Goal: Feedback & Contribution: Contribute content

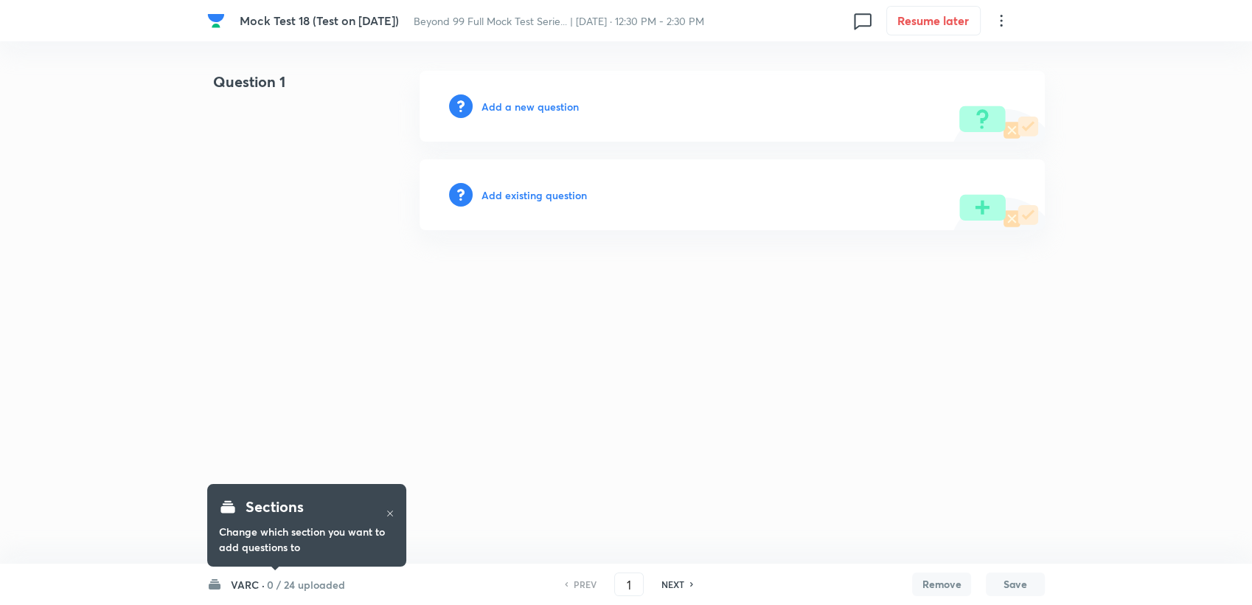
click at [255, 573] on div "Sections Change which section you want to add questions to" at bounding box center [306, 525] width 199 height 103
click at [257, 579] on h6 "VARC ·" at bounding box center [248, 584] width 34 height 15
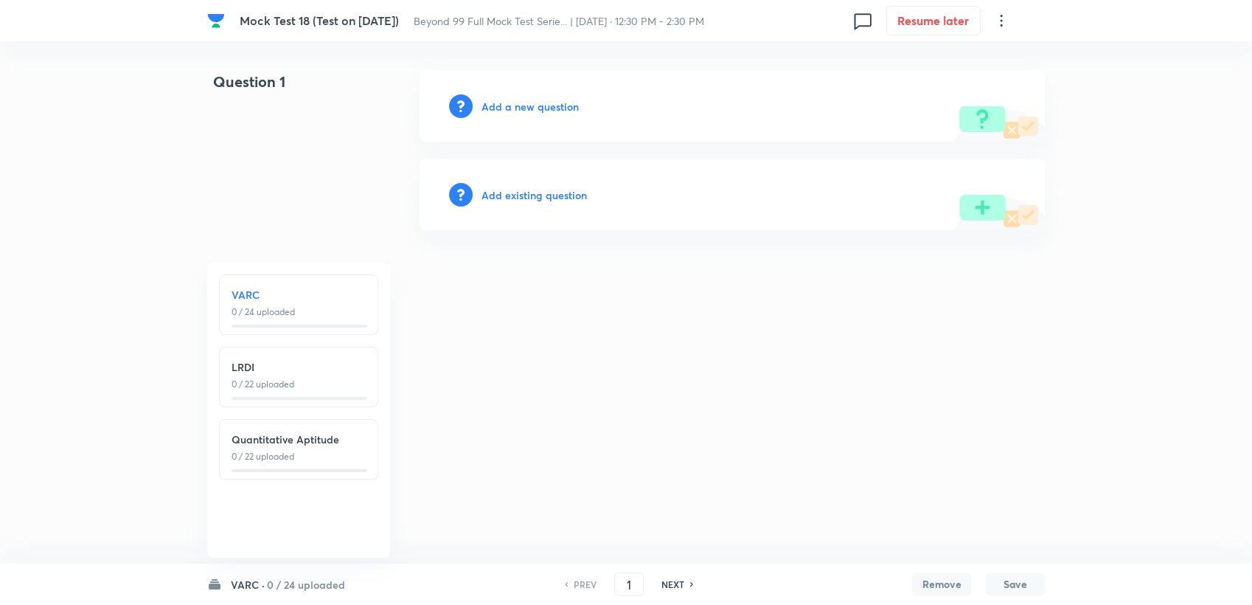
click at [274, 454] on p "0 / 22 uploaded" at bounding box center [299, 456] width 134 height 13
type input "47"
click at [531, 114] on h6 "Add a new question" at bounding box center [530, 106] width 97 height 15
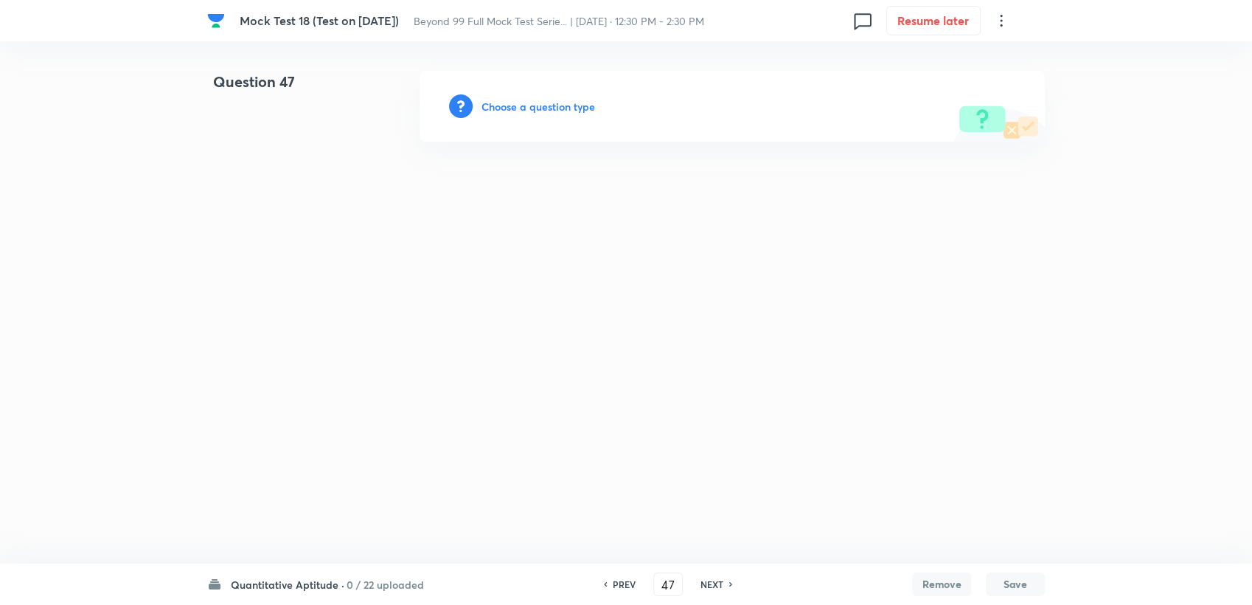
click at [530, 106] on h6 "Choose a question type" at bounding box center [539, 106] width 114 height 15
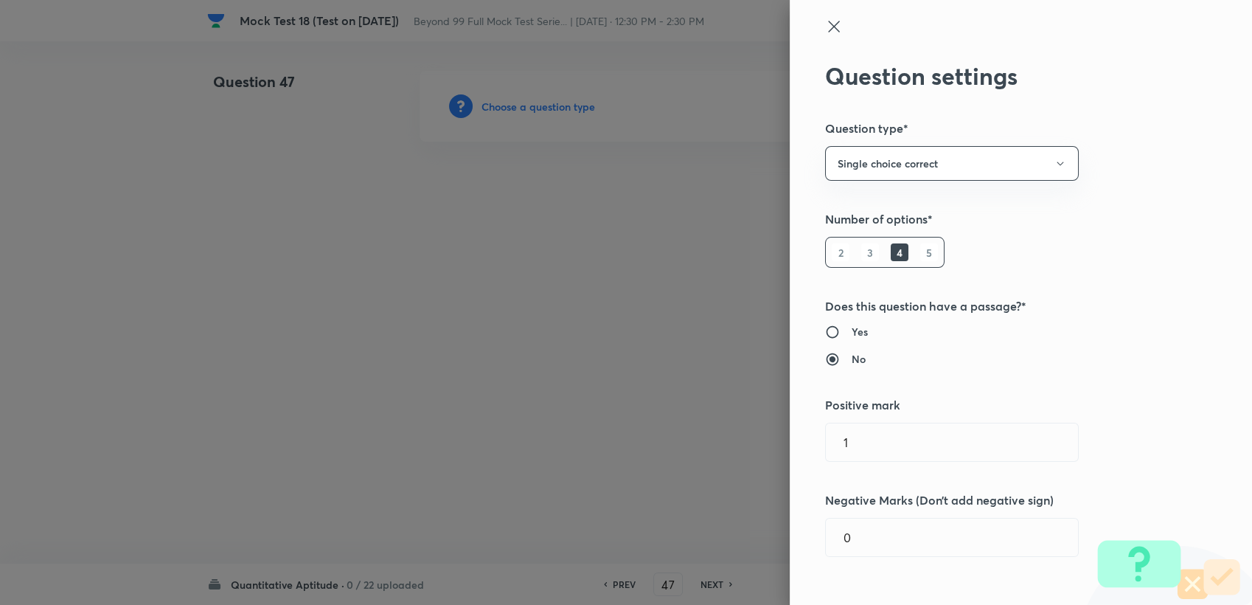
scroll to position [246, 0]
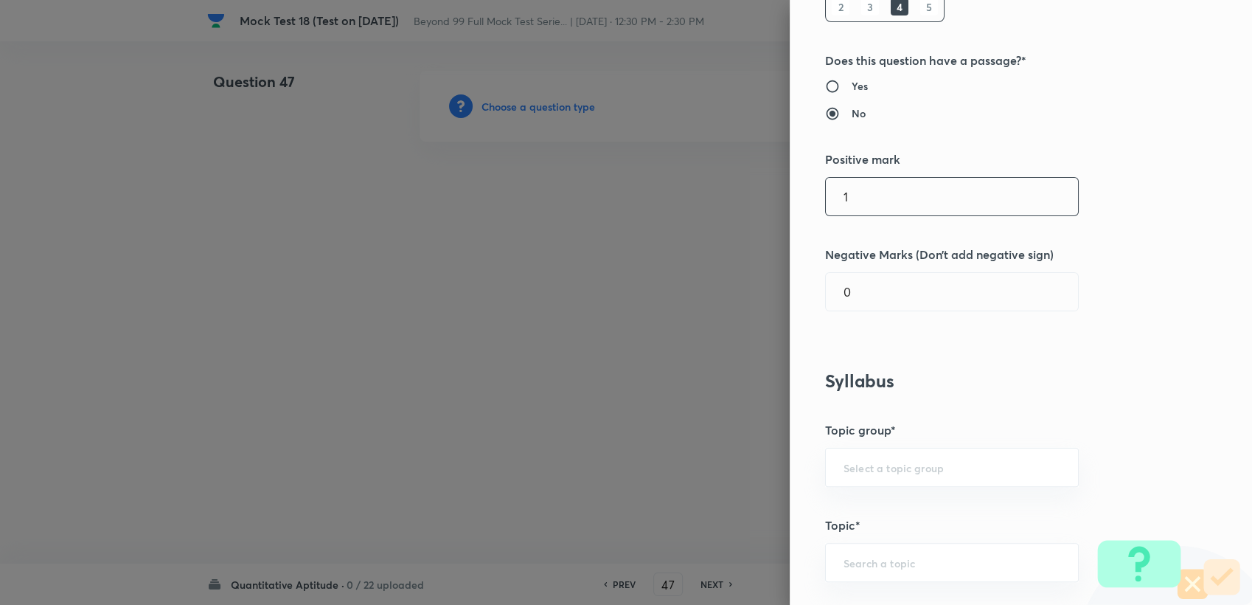
click at [876, 178] on input "1" at bounding box center [952, 197] width 252 height 38
type input "3"
click at [844, 293] on input "0" at bounding box center [952, 292] width 252 height 38
type input "0"
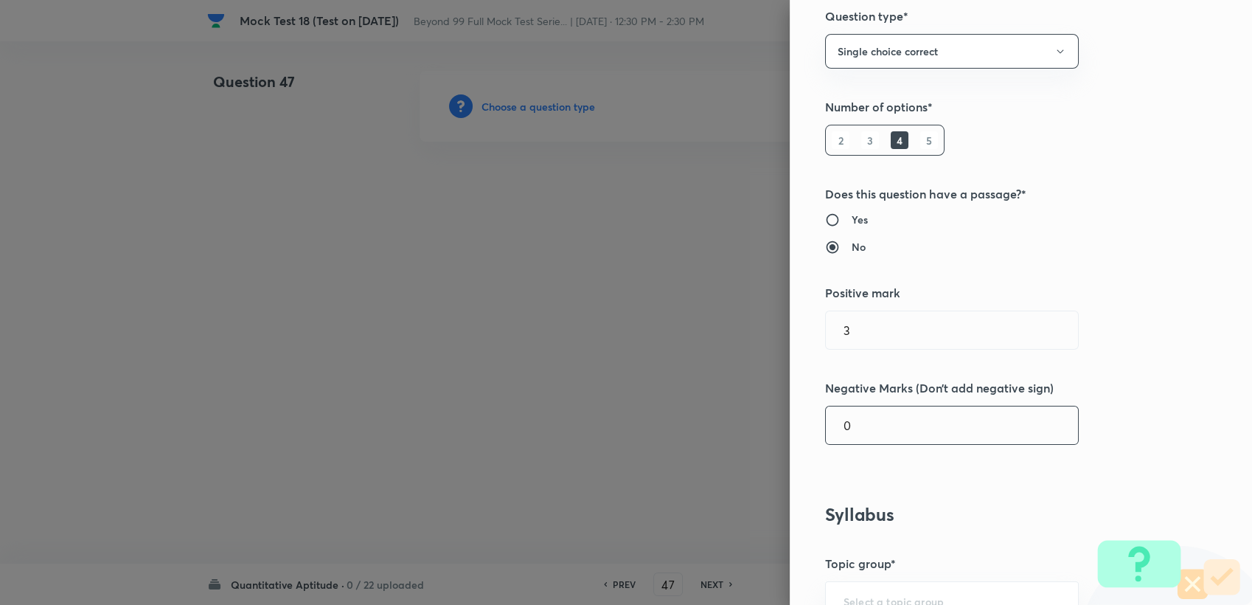
scroll to position [82, 0]
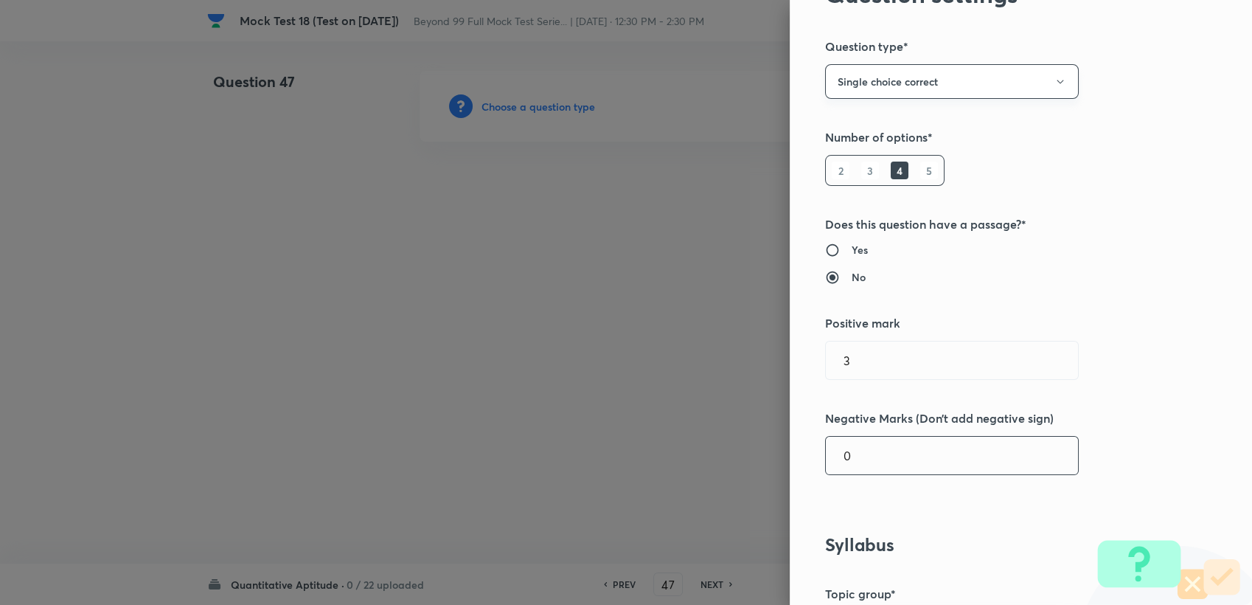
click at [881, 77] on button "Single choice correct" at bounding box center [952, 81] width 254 height 35
click at [842, 181] on span "Integer" at bounding box center [939, 180] width 235 height 15
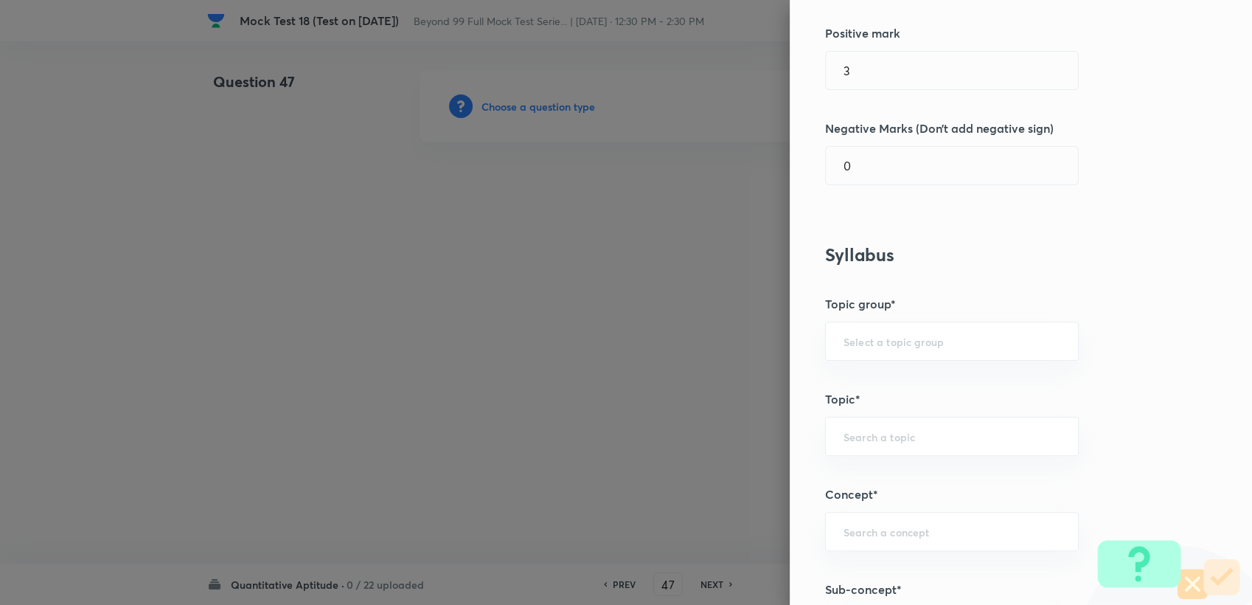
scroll to position [327, 0]
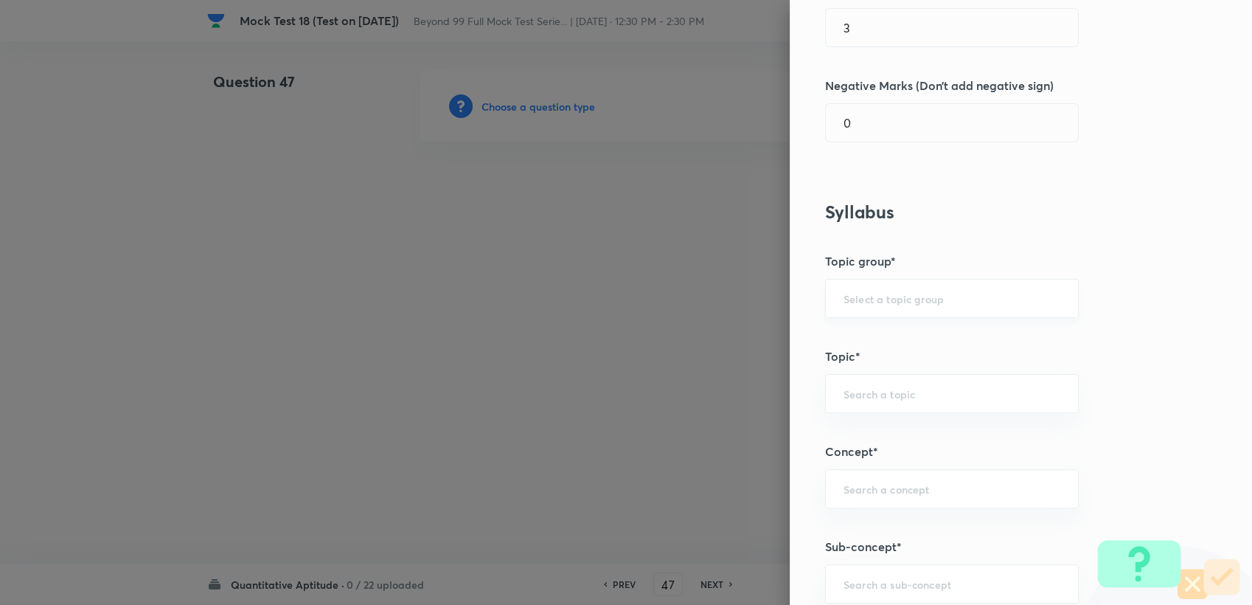
click at [871, 297] on input "text" at bounding box center [952, 298] width 217 height 14
click at [866, 346] on li "Quantitative Aptitude" at bounding box center [940, 339] width 252 height 27
type input "Quantitative Aptitude"
click at [853, 384] on div "​" at bounding box center [952, 393] width 254 height 39
click at [850, 392] on input "LI" at bounding box center [952, 393] width 217 height 14
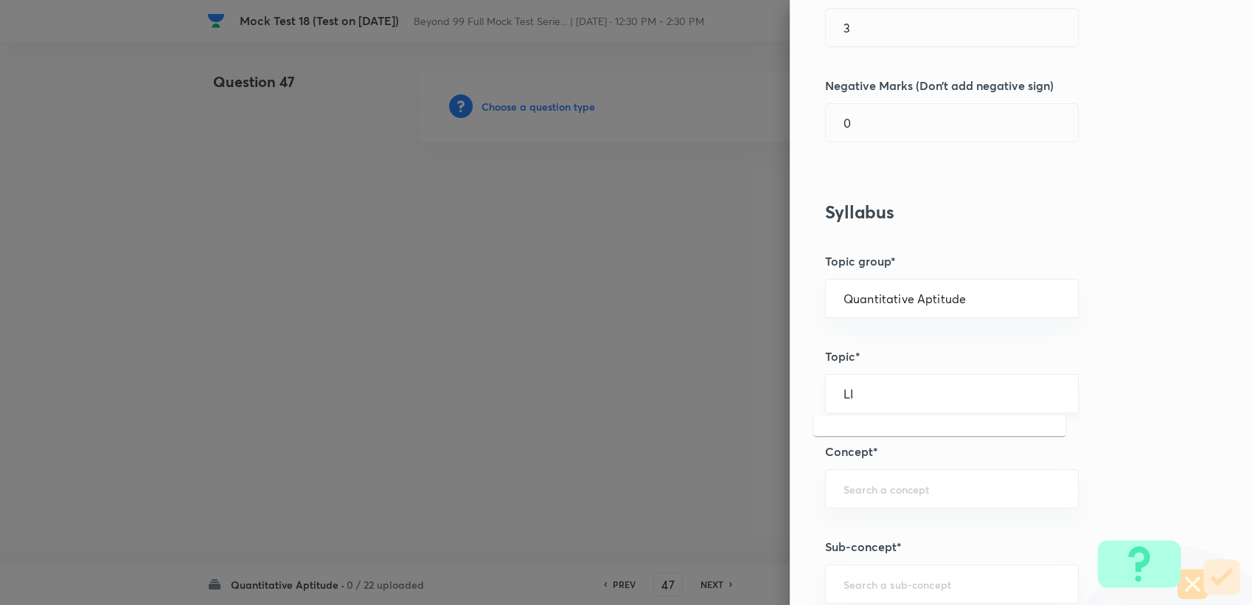
type input "L"
click at [856, 430] on li "Advanced Maths" at bounding box center [940, 434] width 252 height 27
type input "Advanced Maths"
click at [879, 476] on div "​" at bounding box center [952, 488] width 254 height 39
click at [857, 422] on li "Linear Equations" at bounding box center [940, 419] width 252 height 27
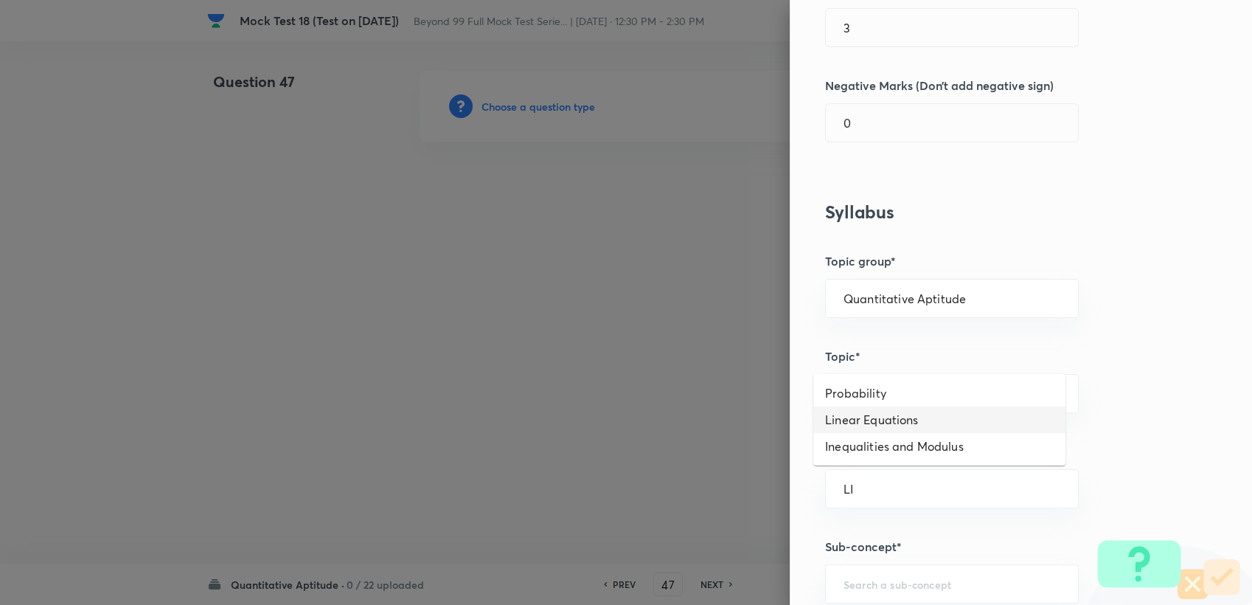
type input "Linear Equations"
click at [844, 579] on input "text" at bounding box center [952, 584] width 217 height 14
type input "L"
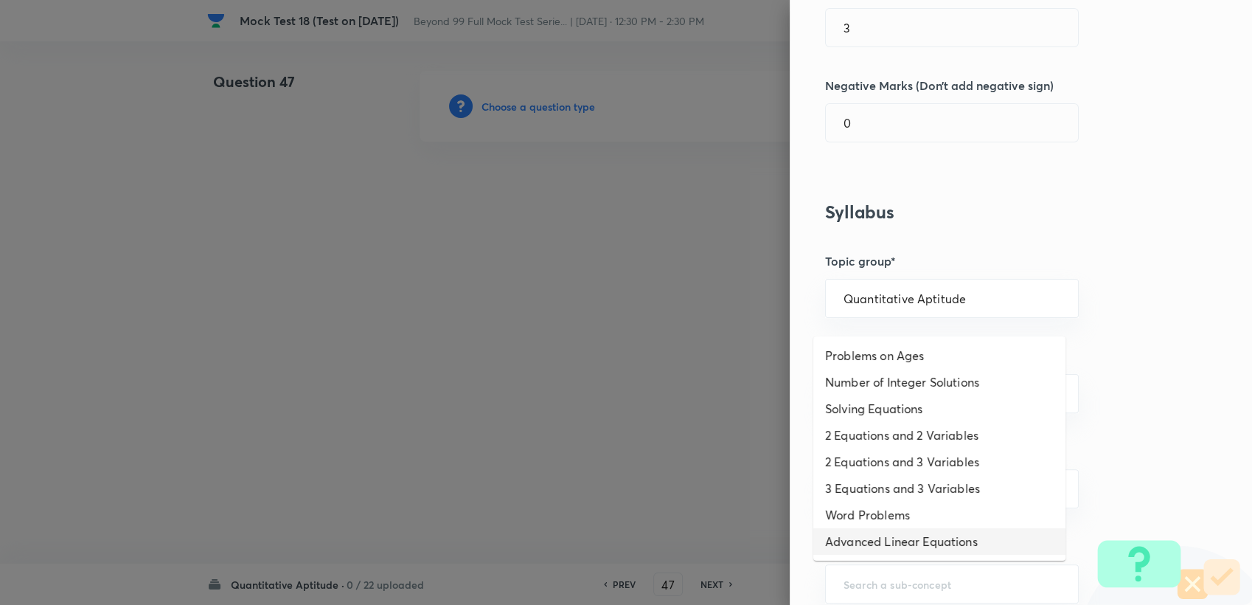
click at [853, 544] on li "Advanced Linear Equations" at bounding box center [940, 541] width 252 height 27
type input "Advanced Linear Equations"
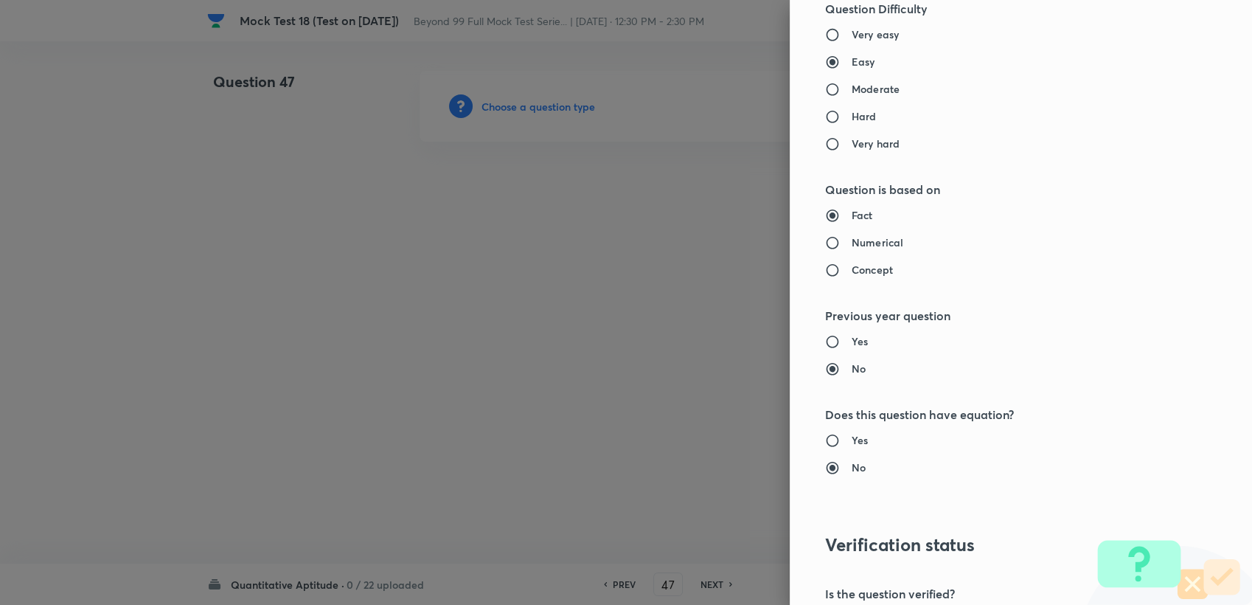
scroll to position [1071, 0]
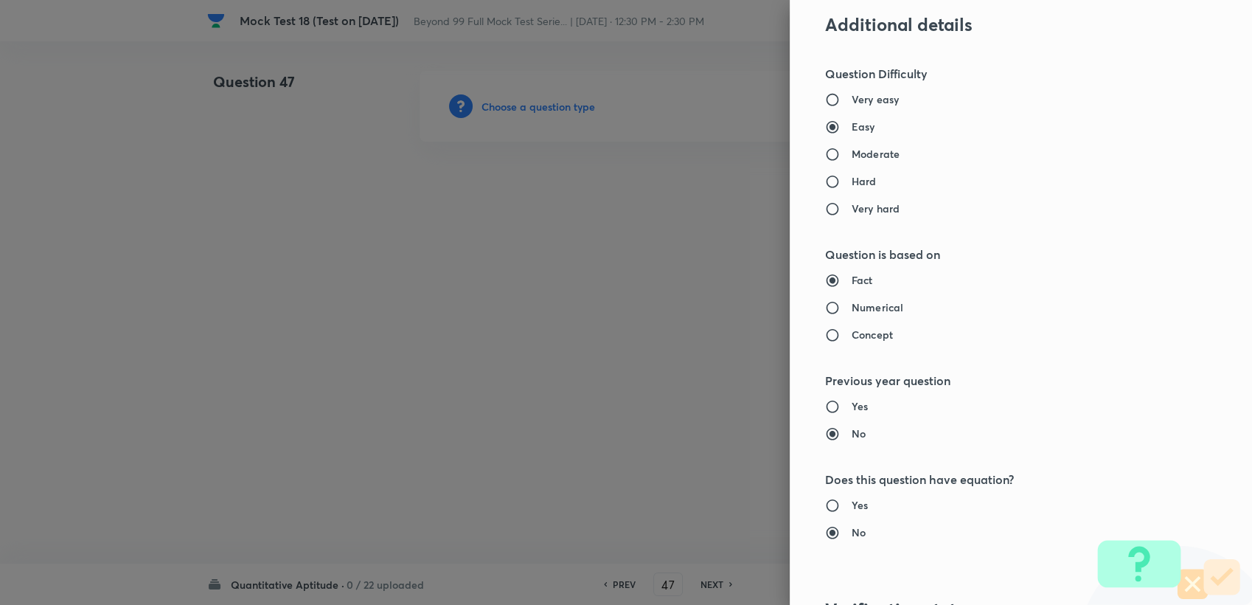
click at [852, 156] on h6 "Moderate" at bounding box center [876, 153] width 48 height 15
click at [845, 156] on input "Moderate" at bounding box center [838, 154] width 27 height 15
radio input "true"
radio input "false"
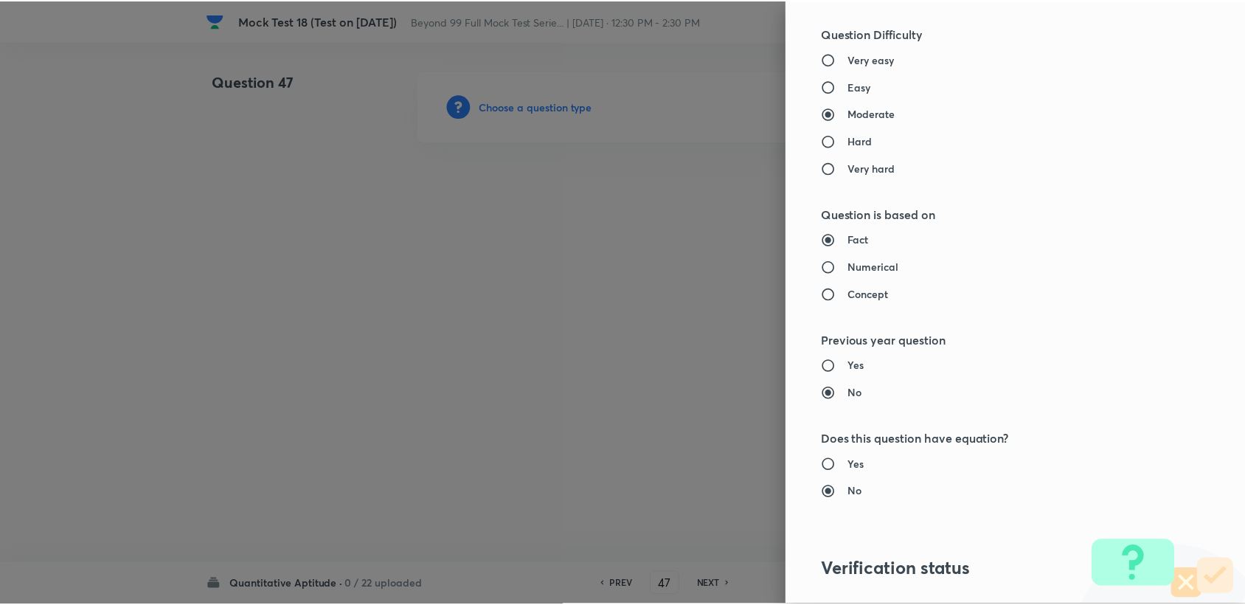
scroll to position [1317, 0]
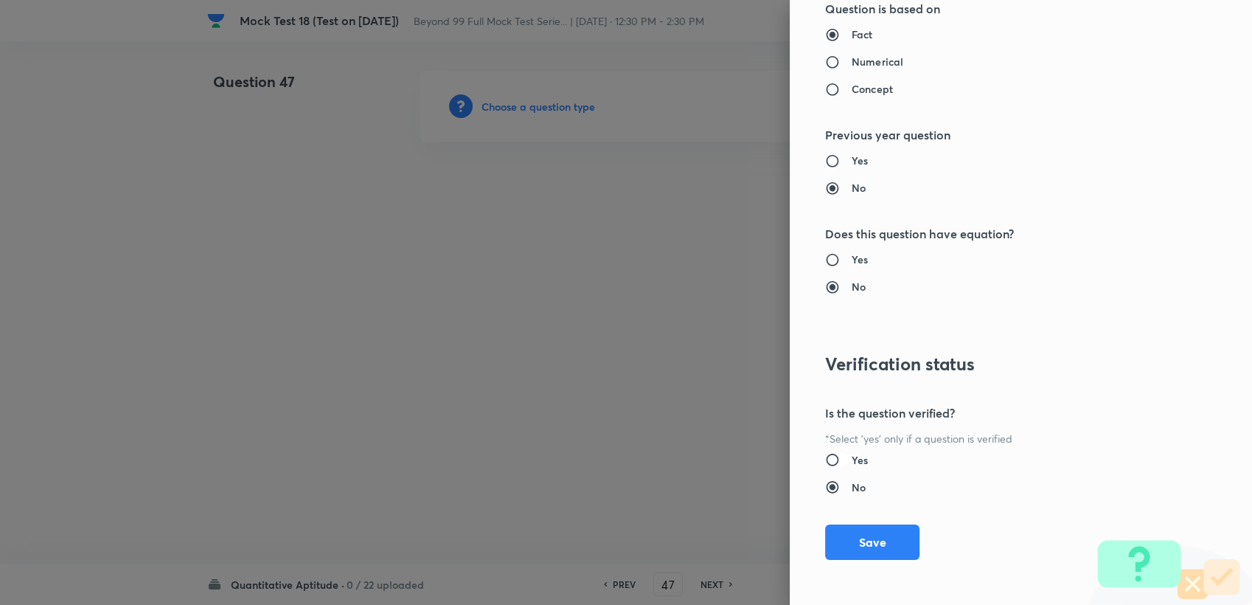
click at [834, 456] on input "Yes" at bounding box center [838, 459] width 27 height 15
radio input "true"
radio input "false"
drag, startPoint x: 837, startPoint y: 539, endPoint x: 762, endPoint y: 527, distance: 76.3
click at [836, 540] on button "Save" at bounding box center [872, 541] width 94 height 35
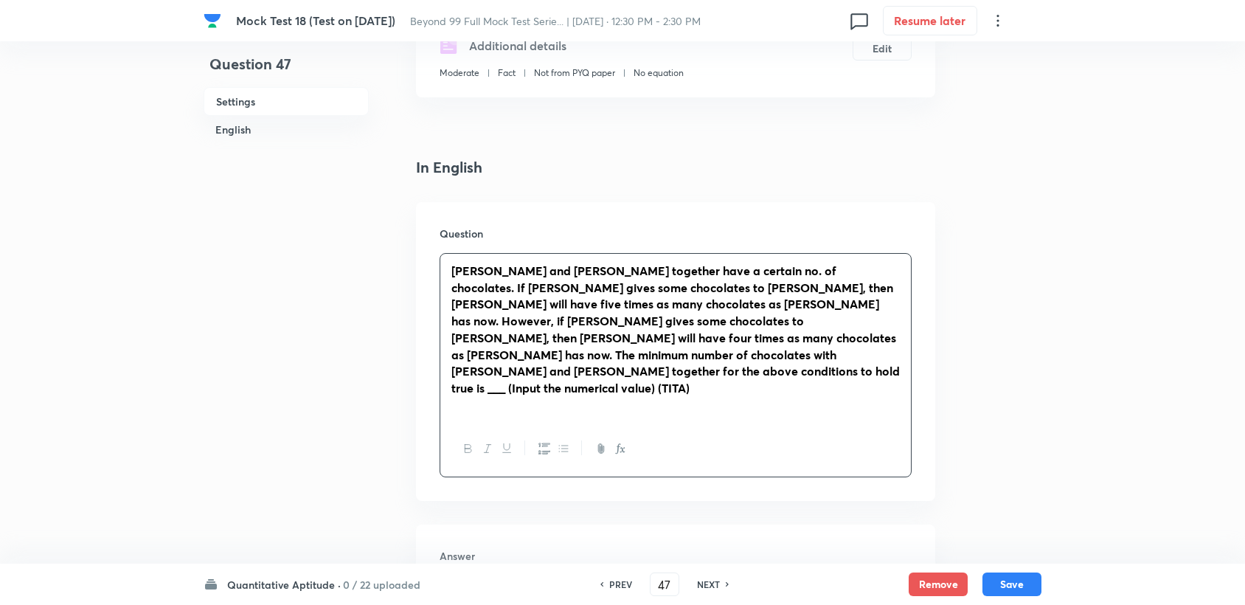
scroll to position [327, 0]
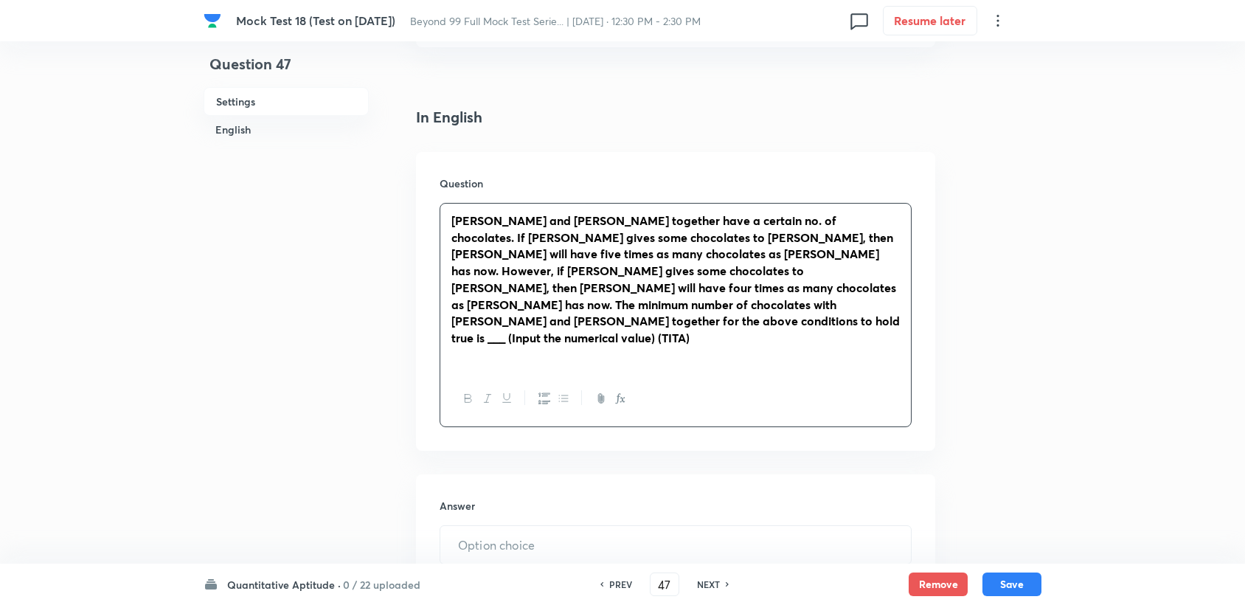
drag, startPoint x: 496, startPoint y: 510, endPoint x: 449, endPoint y: 422, distance: 100.0
click at [494, 526] on input "text" at bounding box center [675, 545] width 471 height 38
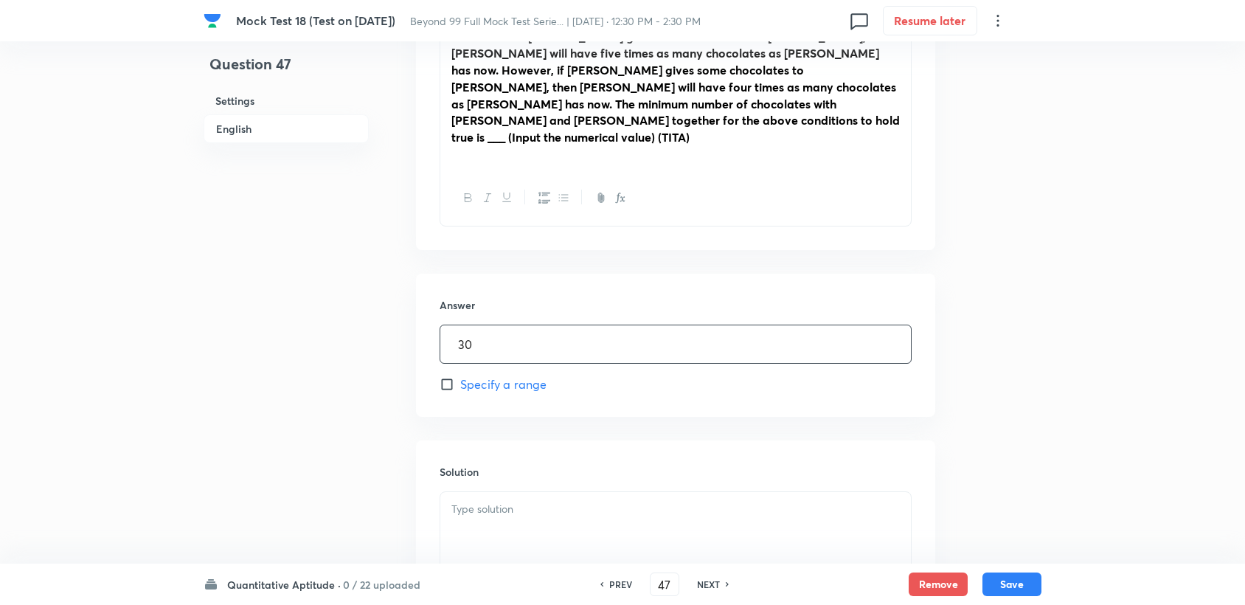
scroll to position [573, 0]
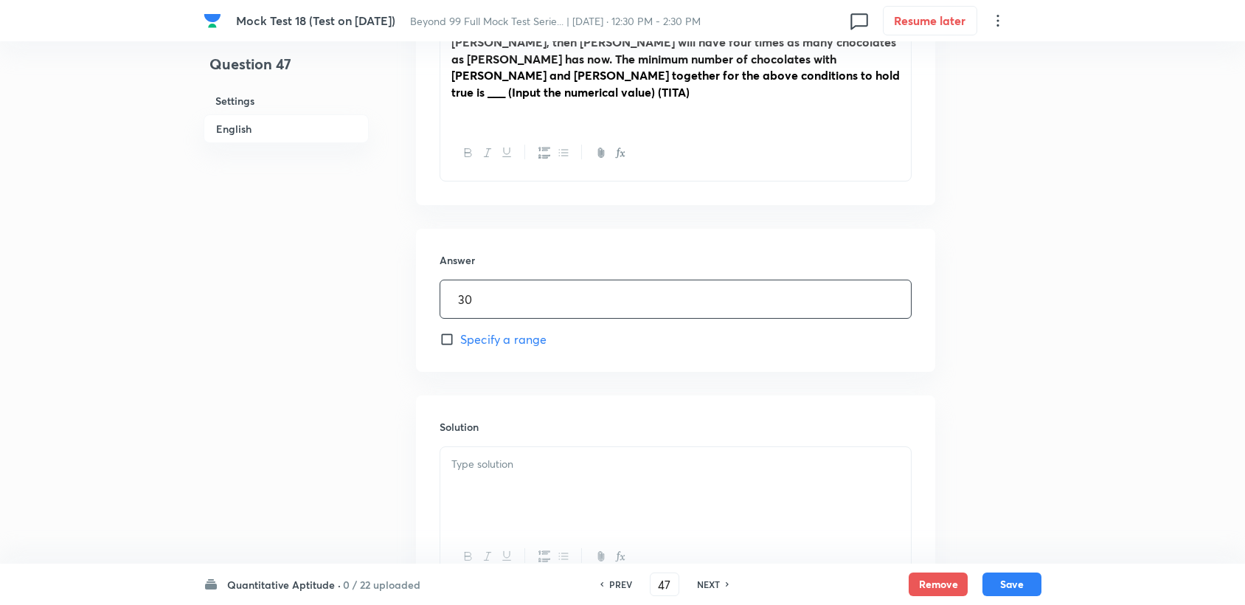
type input "30"
drag, startPoint x: 584, startPoint y: 466, endPoint x: 291, endPoint y: 12, distance: 540.5
click at [569, 449] on div at bounding box center [675, 488] width 471 height 83
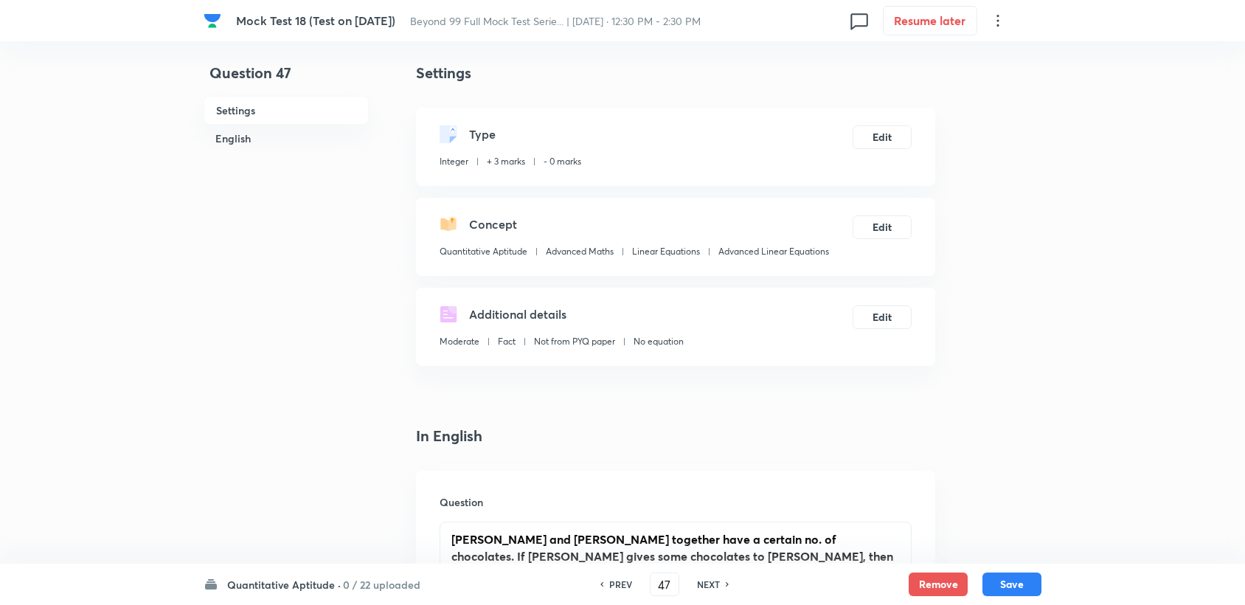
scroll to position [0, 0]
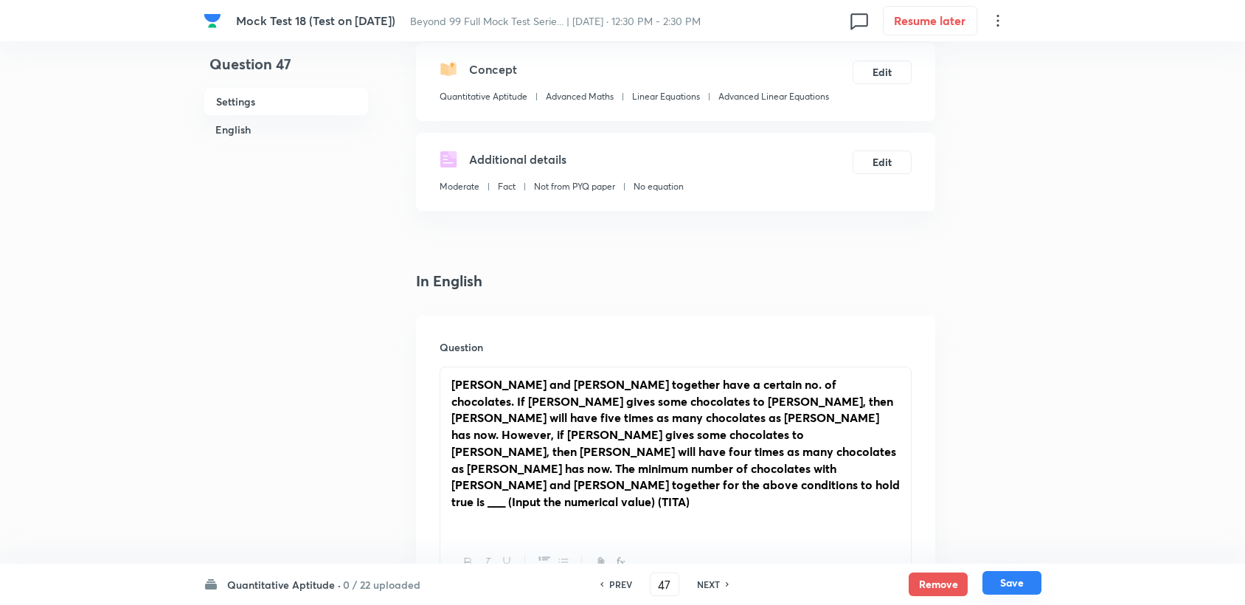
click at [1036, 590] on button "Save" at bounding box center [1011, 583] width 59 height 24
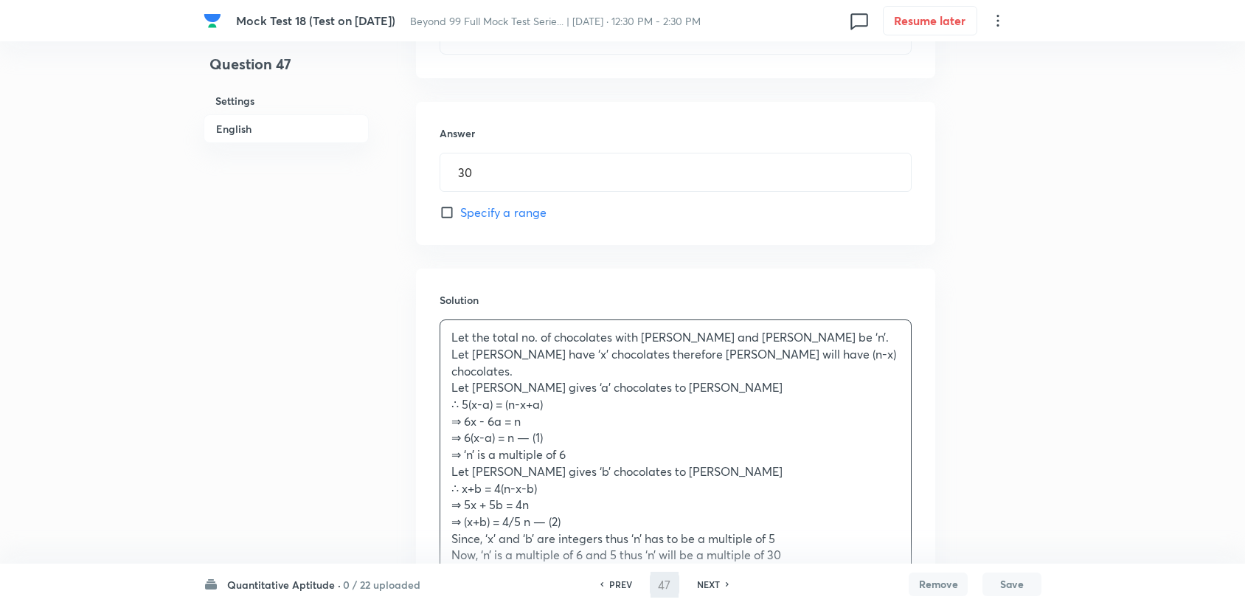
type input "48"
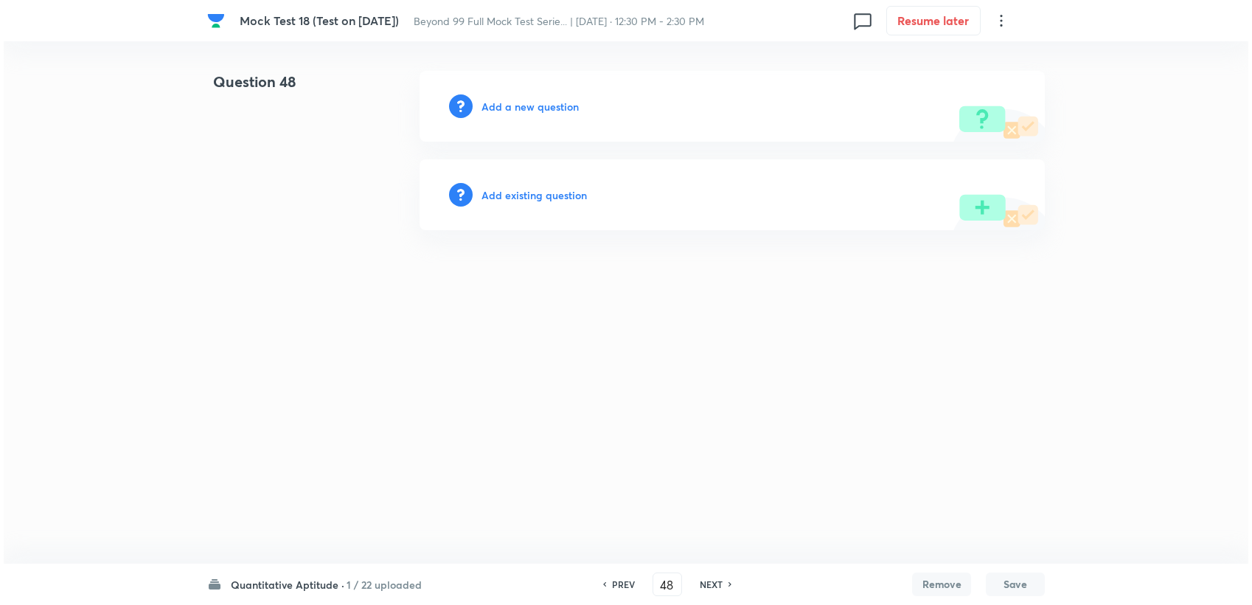
scroll to position [0, 0]
click at [514, 109] on h6 "Add a new question" at bounding box center [530, 106] width 97 height 15
click at [513, 109] on h6 "Choose a question type" at bounding box center [539, 106] width 114 height 15
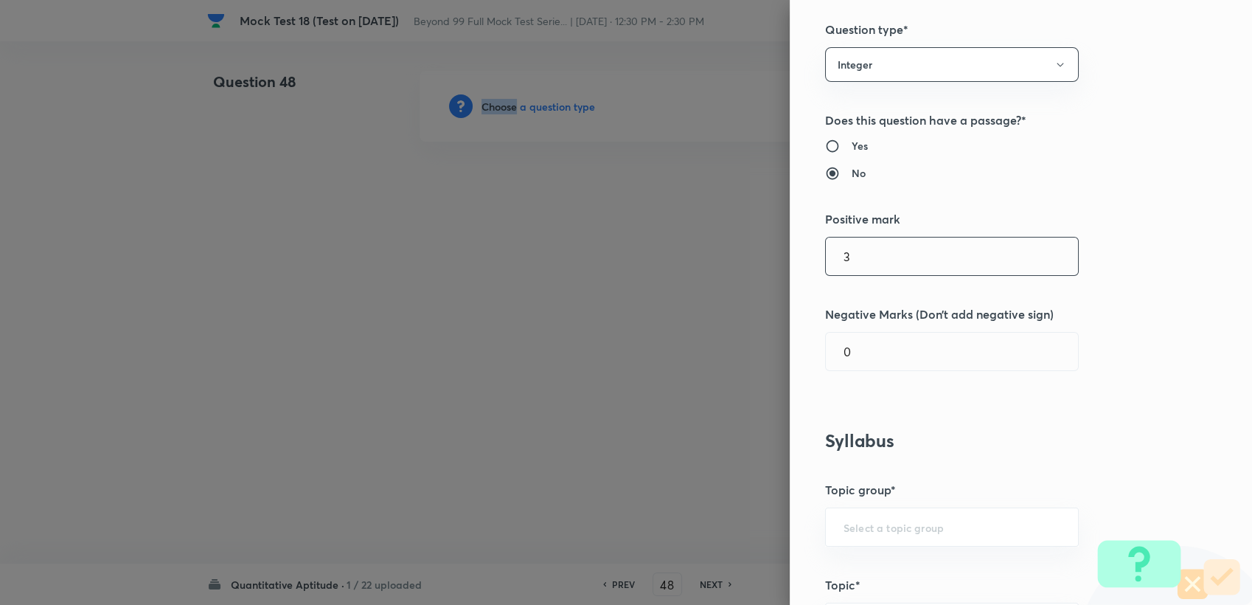
scroll to position [246, 0]
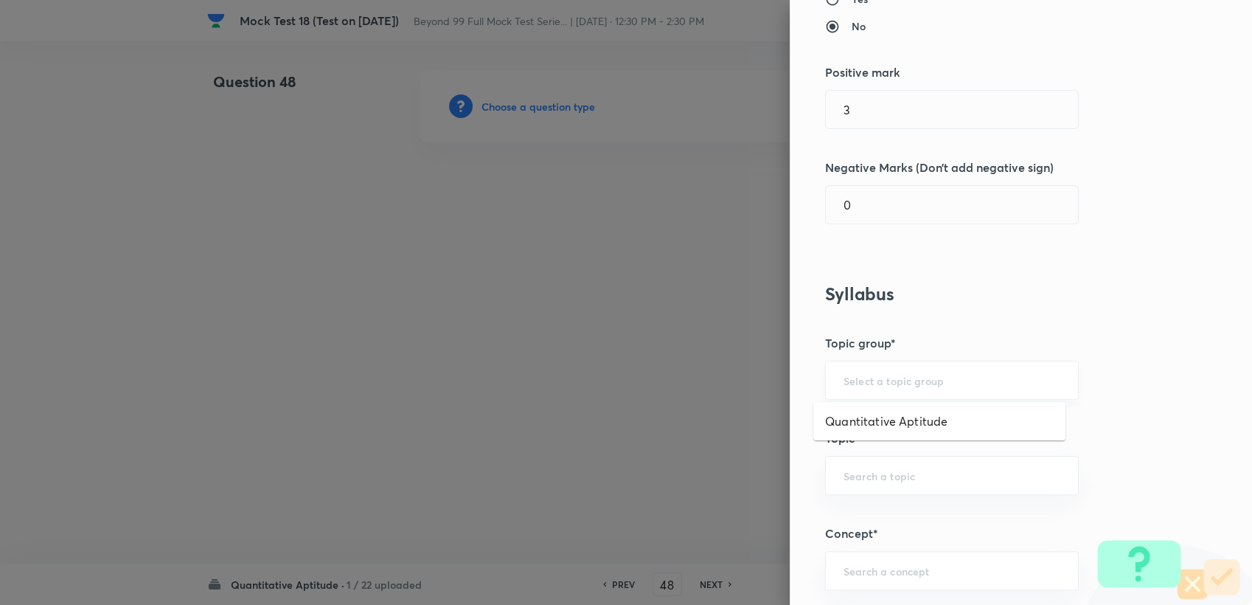
click at [862, 373] on input "text" at bounding box center [952, 380] width 217 height 14
click at [853, 417] on li "Quantitative Aptitude" at bounding box center [940, 421] width 252 height 27
type input "Quantitative Aptitude"
click at [885, 478] on input "text" at bounding box center [952, 475] width 217 height 14
click at [870, 516] on li "Advanced Maths" at bounding box center [940, 516] width 252 height 27
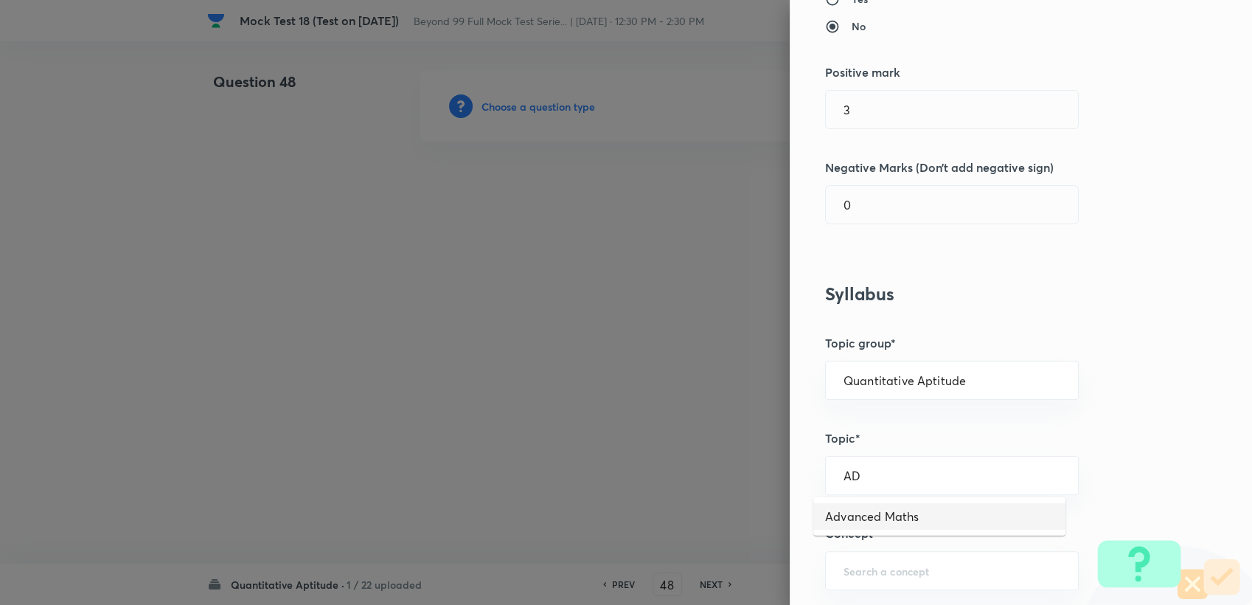
type input "Advanced Maths"
click at [872, 564] on input "text" at bounding box center [952, 571] width 217 height 14
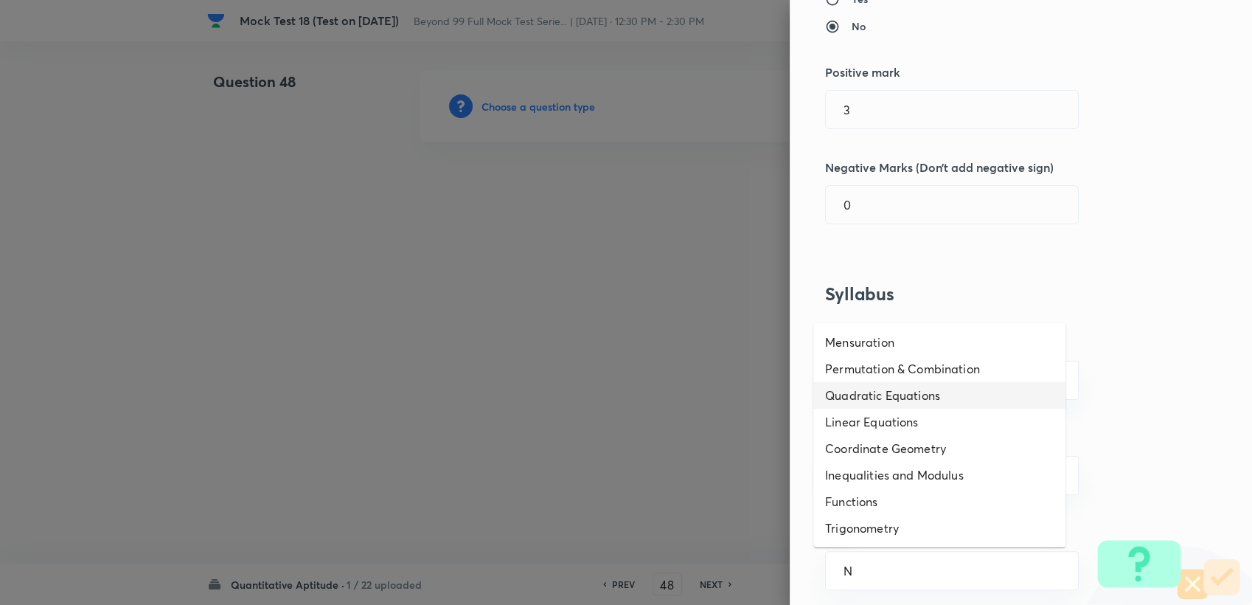
type input "N"
click at [773, 394] on div at bounding box center [626, 302] width 1252 height 605
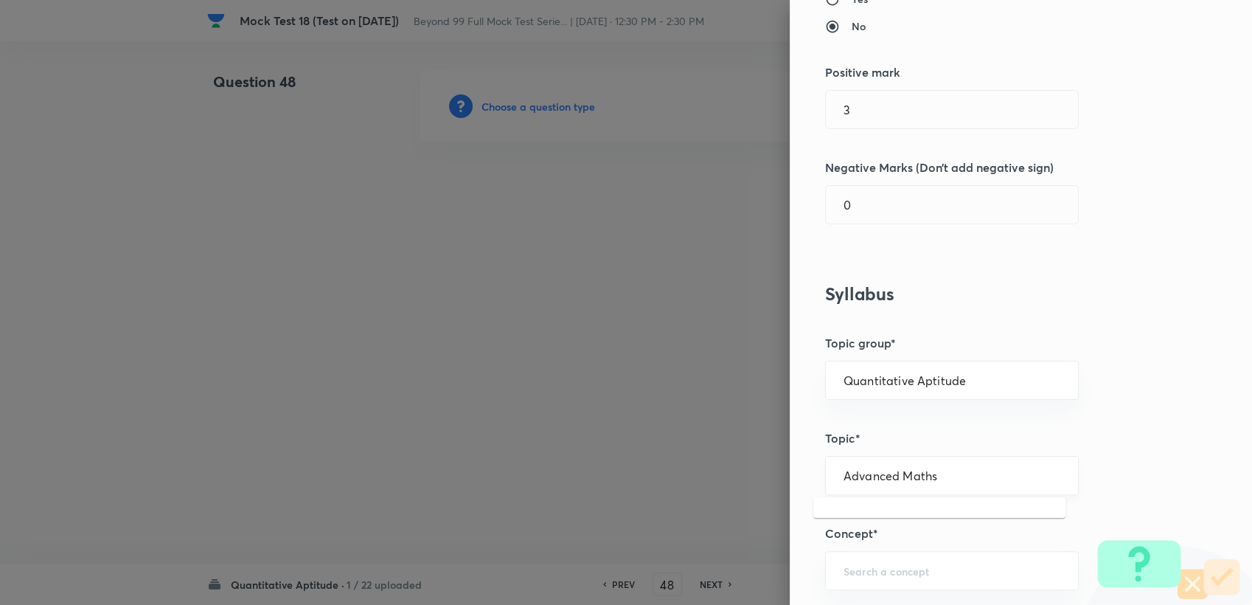
click at [867, 474] on input "Advanced Maths" at bounding box center [952, 475] width 217 height 14
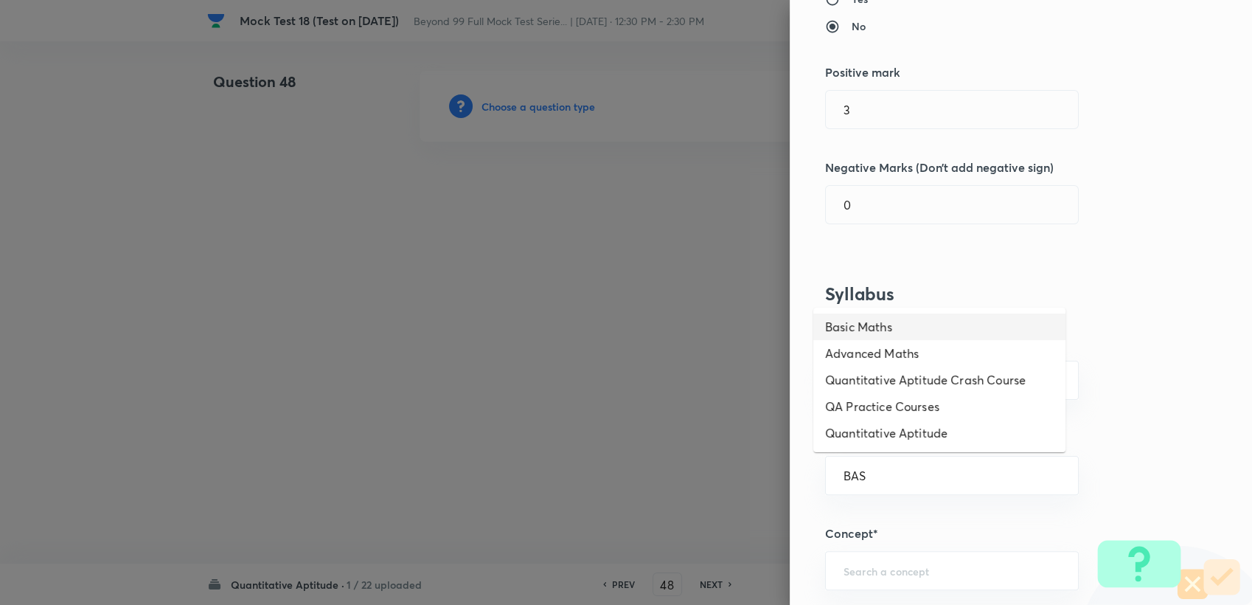
click at [868, 329] on li "Basic Maths" at bounding box center [940, 326] width 252 height 27
type input "Basic Maths"
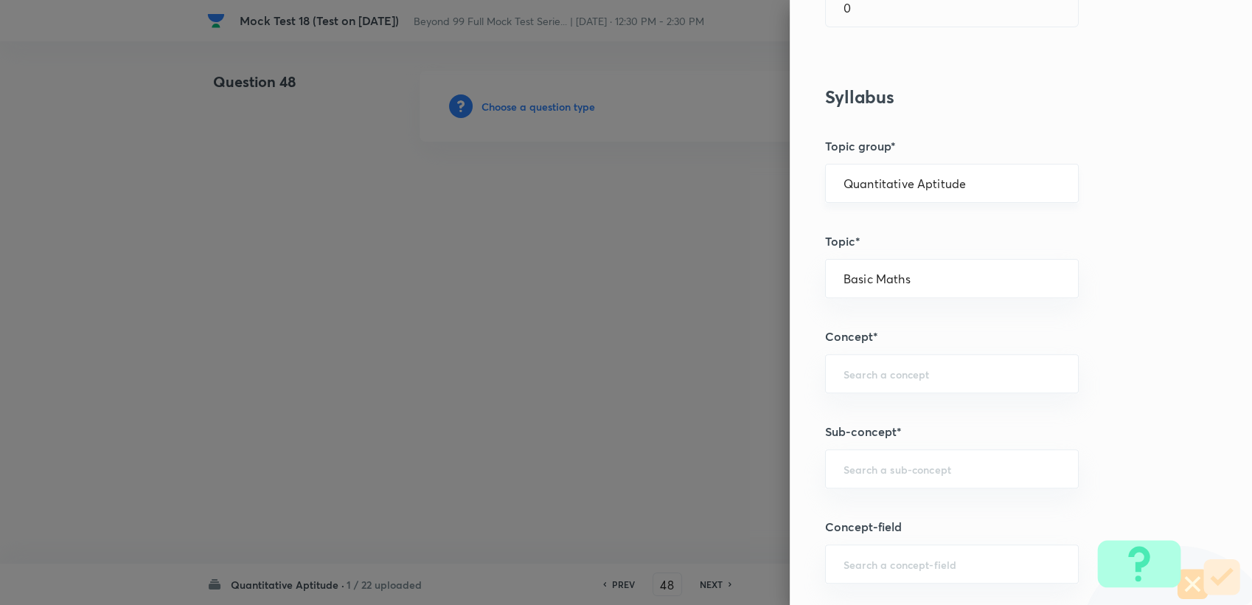
scroll to position [491, 0]
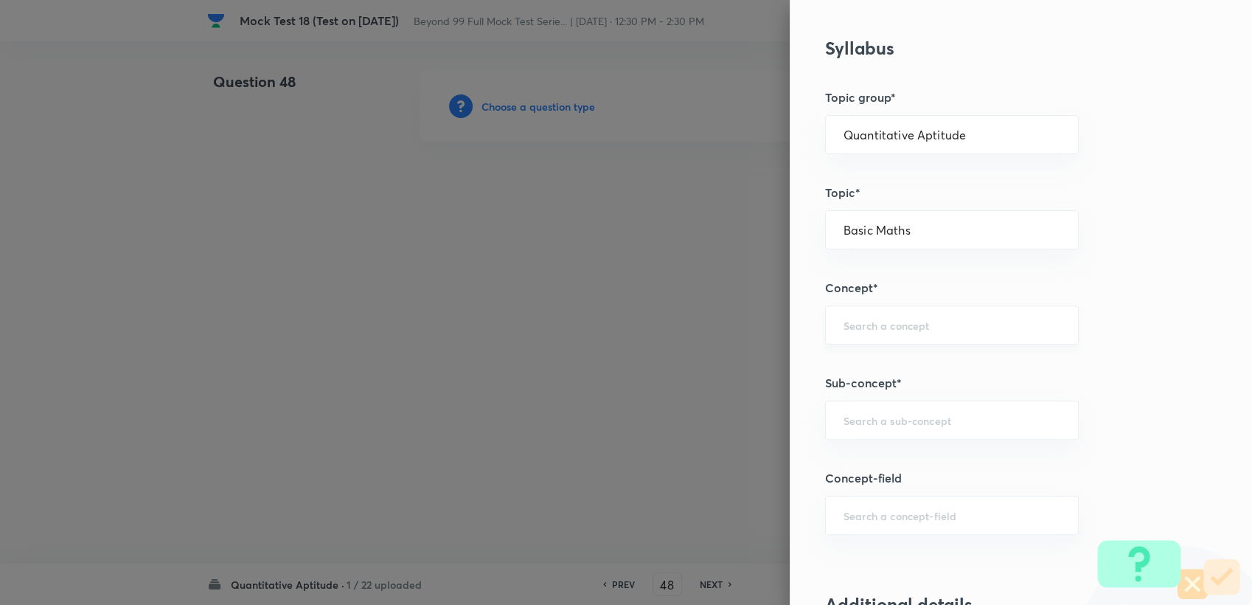
click at [876, 339] on div "​" at bounding box center [952, 324] width 254 height 39
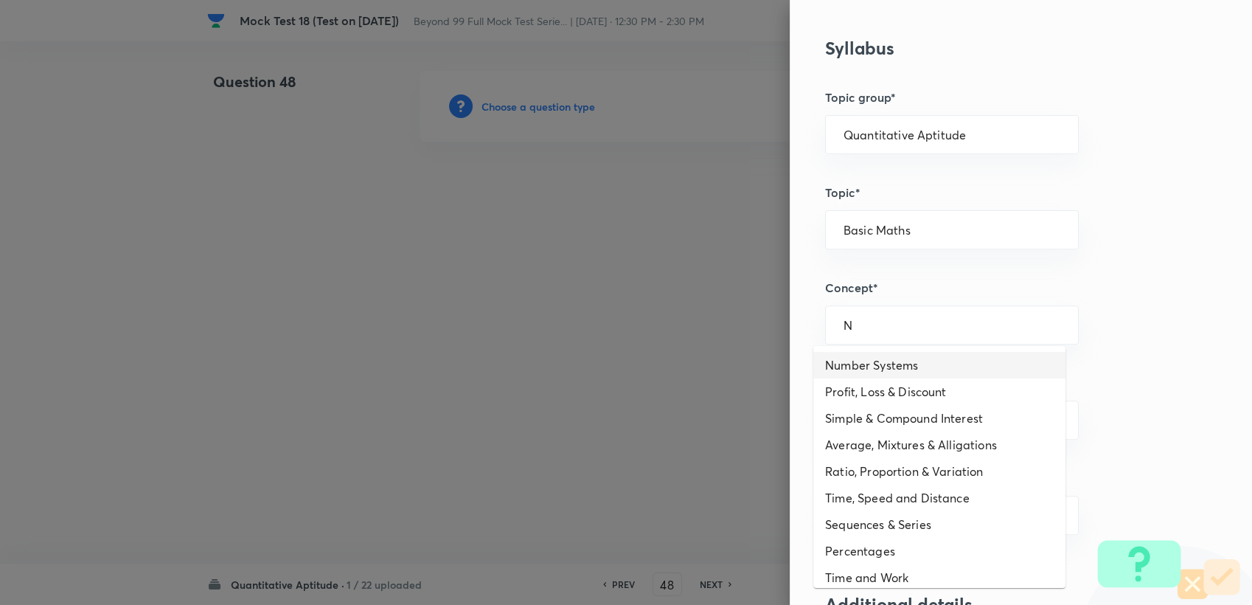
click at [893, 364] on li "Number Systems" at bounding box center [940, 365] width 252 height 27
type input "Number Systems"
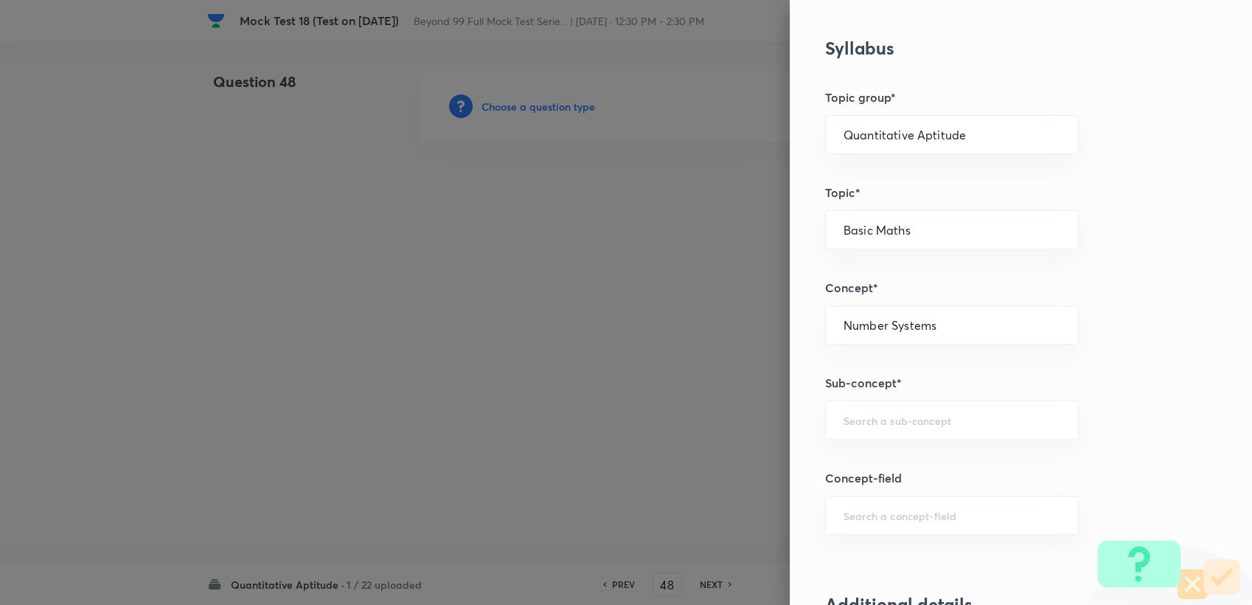
click at [891, 392] on div "Question settings Question type* Integer Does this question have a passage?* Ye…" at bounding box center [1021, 302] width 462 height 605
click at [891, 405] on div "​" at bounding box center [952, 420] width 254 height 39
click at [898, 339] on div "Number Systems ​" at bounding box center [952, 324] width 254 height 39
type input "PE"
click at [886, 321] on input "PER" at bounding box center [952, 325] width 217 height 14
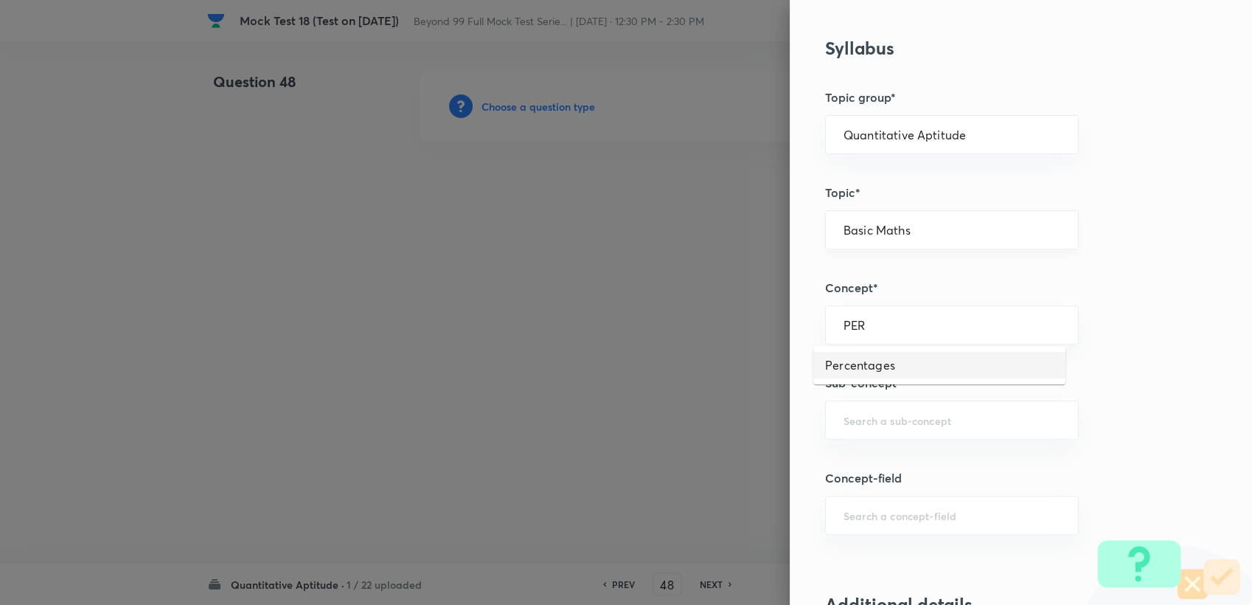
click at [892, 240] on div "Basic Maths ​" at bounding box center [952, 229] width 254 height 39
type input "Number Systems"
click at [891, 262] on li "Advanced Maths" at bounding box center [940, 270] width 252 height 27
type input "Advanced Maths"
click at [891, 305] on div "​" at bounding box center [952, 324] width 254 height 39
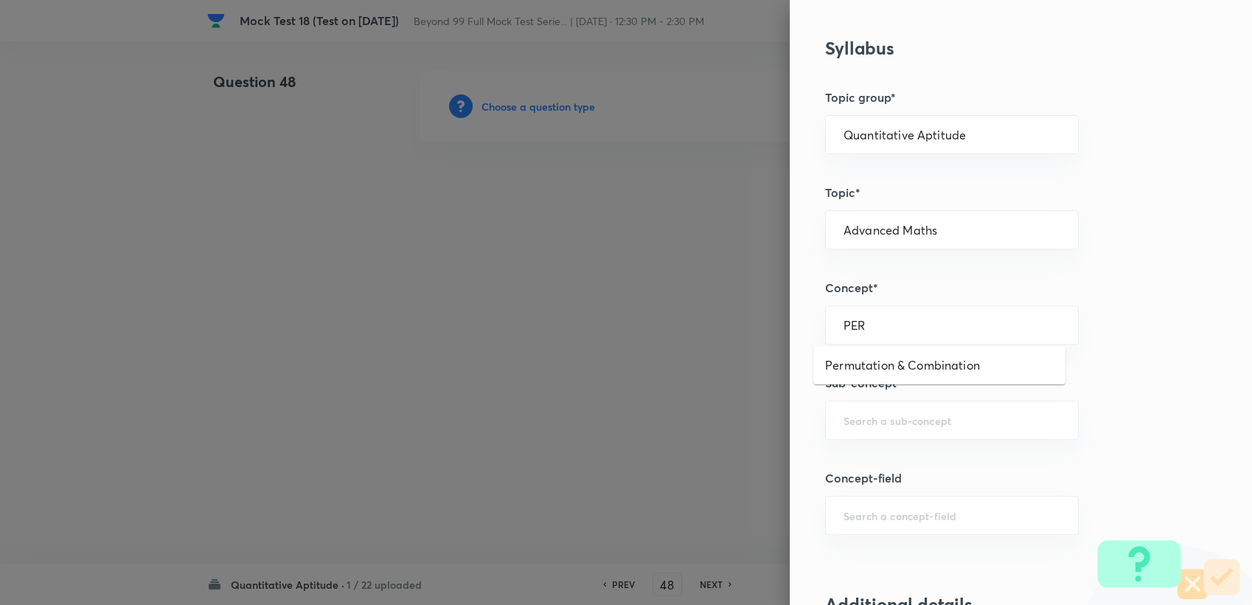
click at [867, 350] on ul "Permutation & Combination" at bounding box center [940, 365] width 252 height 38
click at [867, 356] on li "Permutation & Combination" at bounding box center [940, 365] width 252 height 27
type input "Permutation & Combination"
click at [850, 424] on input "text" at bounding box center [952, 420] width 217 height 14
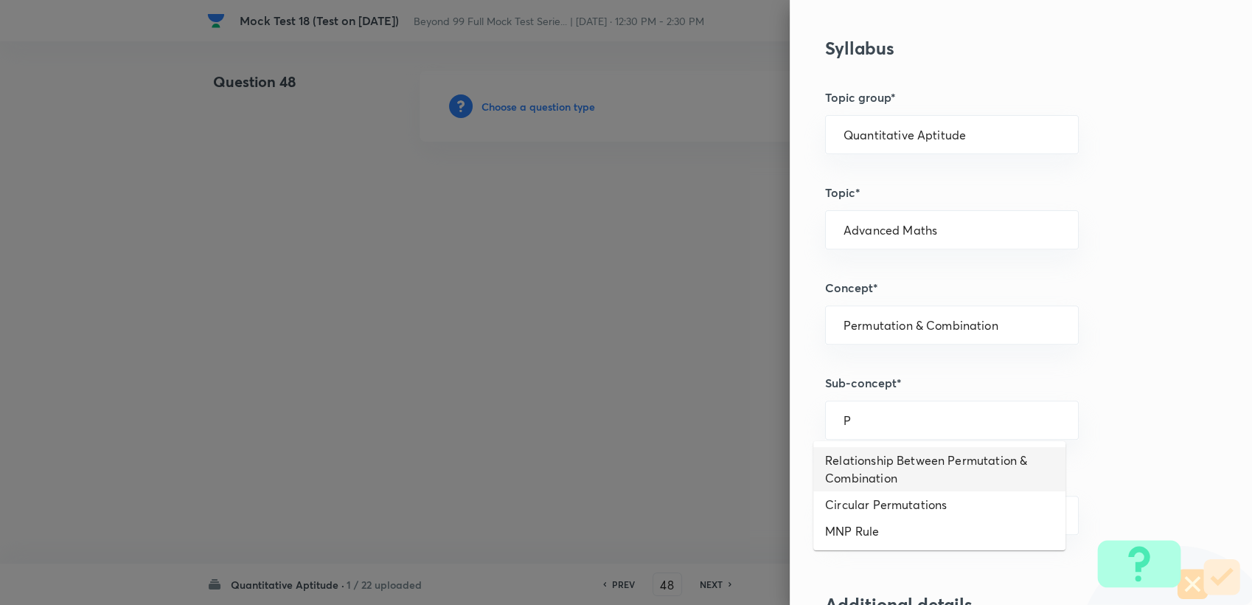
click at [912, 467] on li "Relationship Between Permutation & Combination" at bounding box center [940, 469] width 252 height 44
type input "Relationship Between Permutation & Combination"
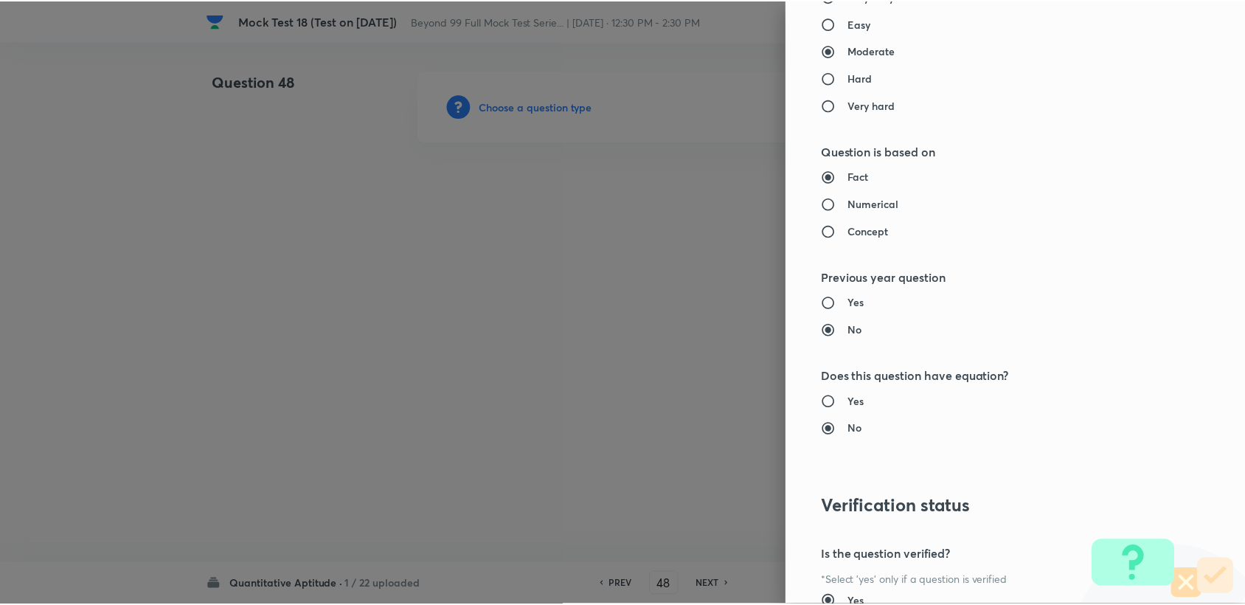
scroll to position [1317, 0]
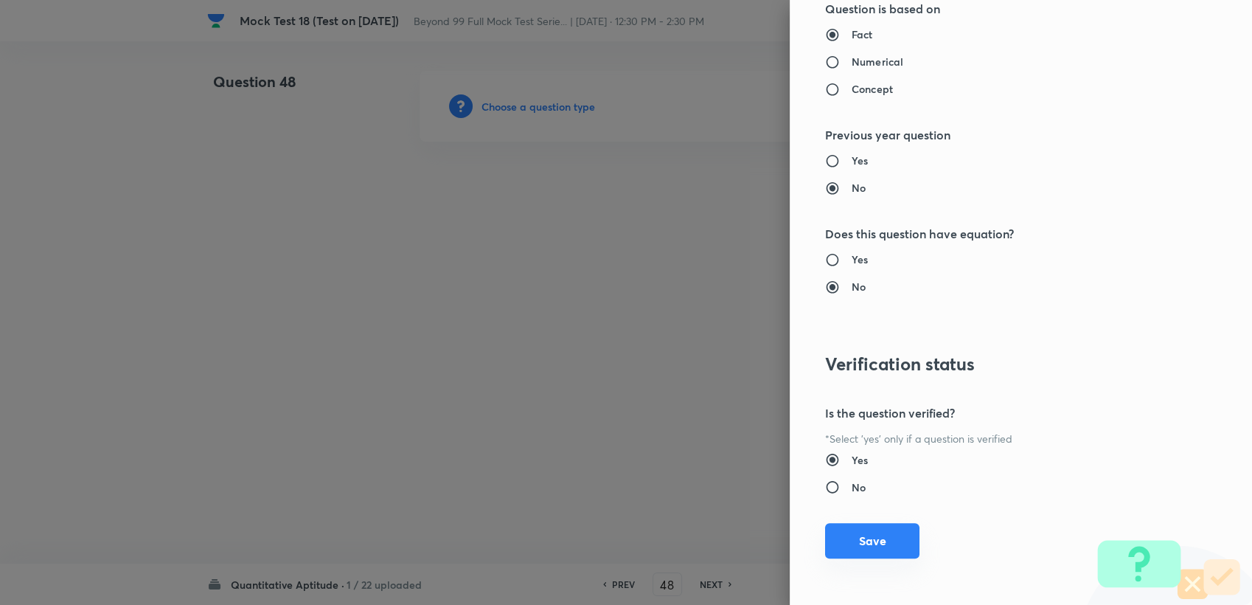
click at [844, 537] on button "Save" at bounding box center [872, 540] width 94 height 35
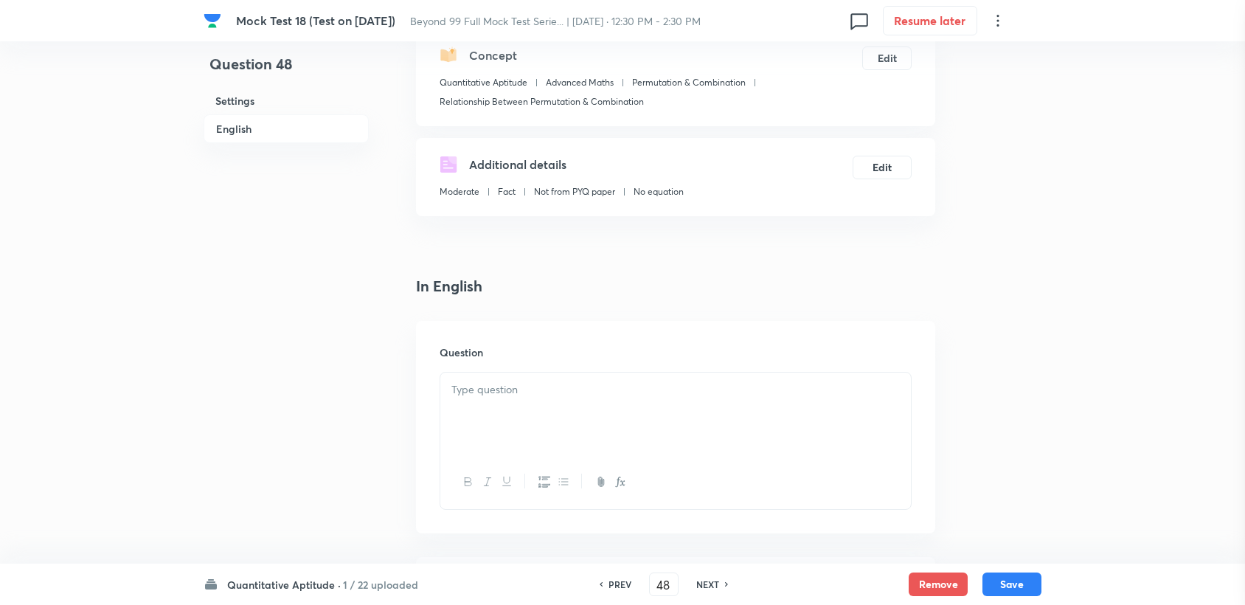
scroll to position [491, 0]
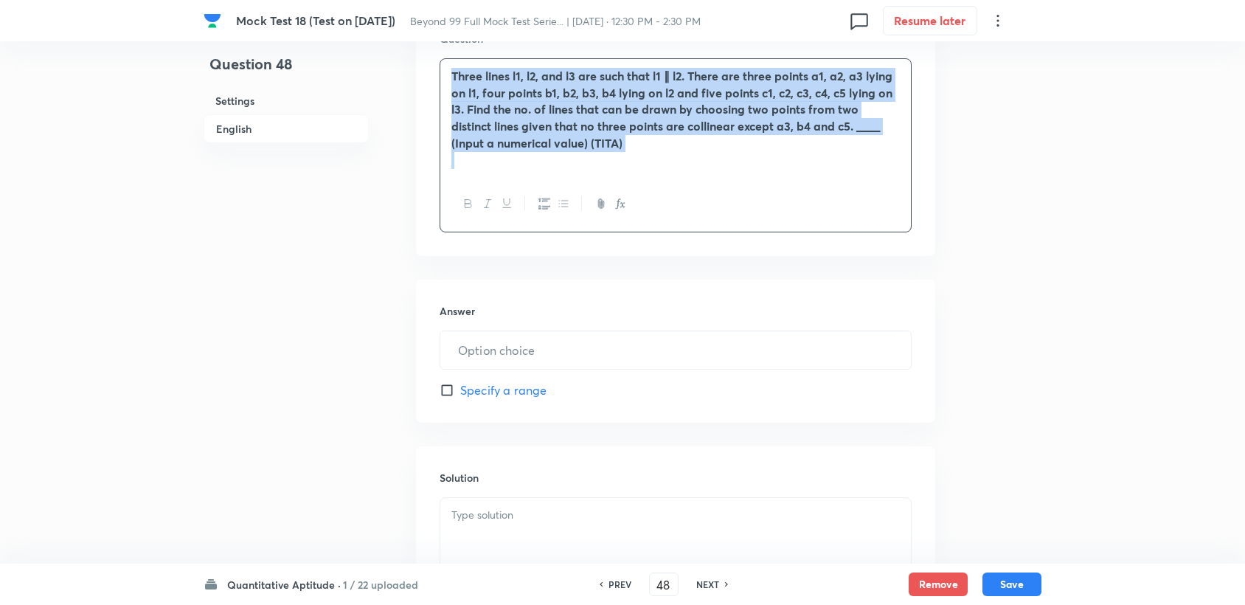
drag, startPoint x: 451, startPoint y: 72, endPoint x: 645, endPoint y: 178, distance: 221.8
click at [645, 178] on div "Three lines l1, l2, and l3 are such that l1 ∥ l2. There are three points a1, a2…" at bounding box center [676, 145] width 472 height 174
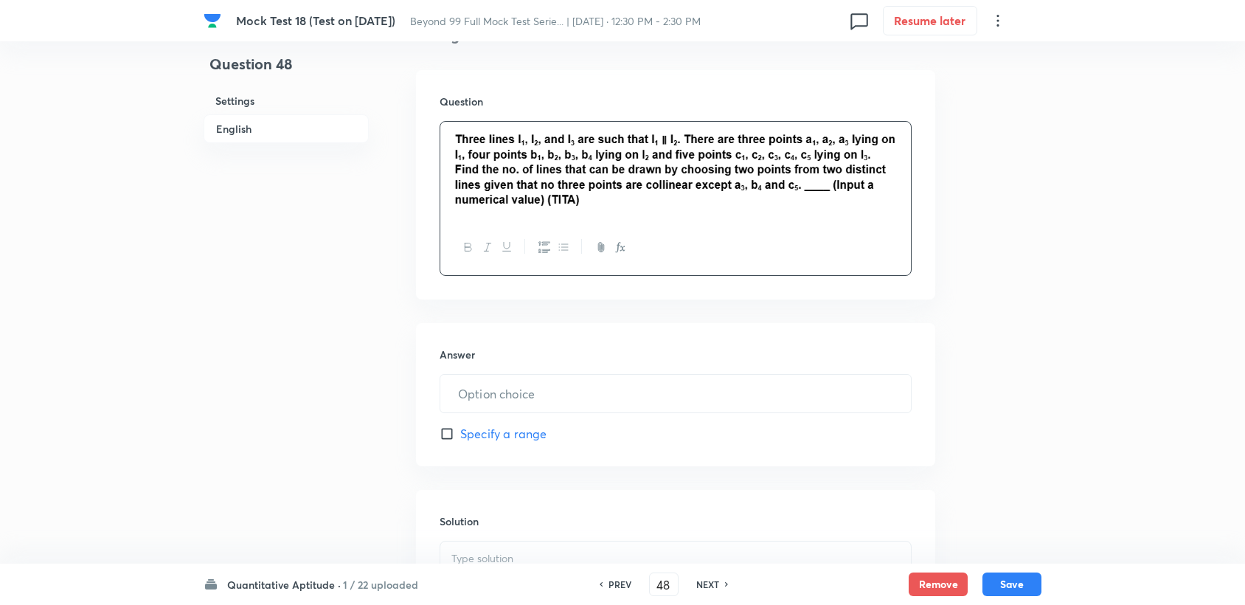
scroll to position [474, 0]
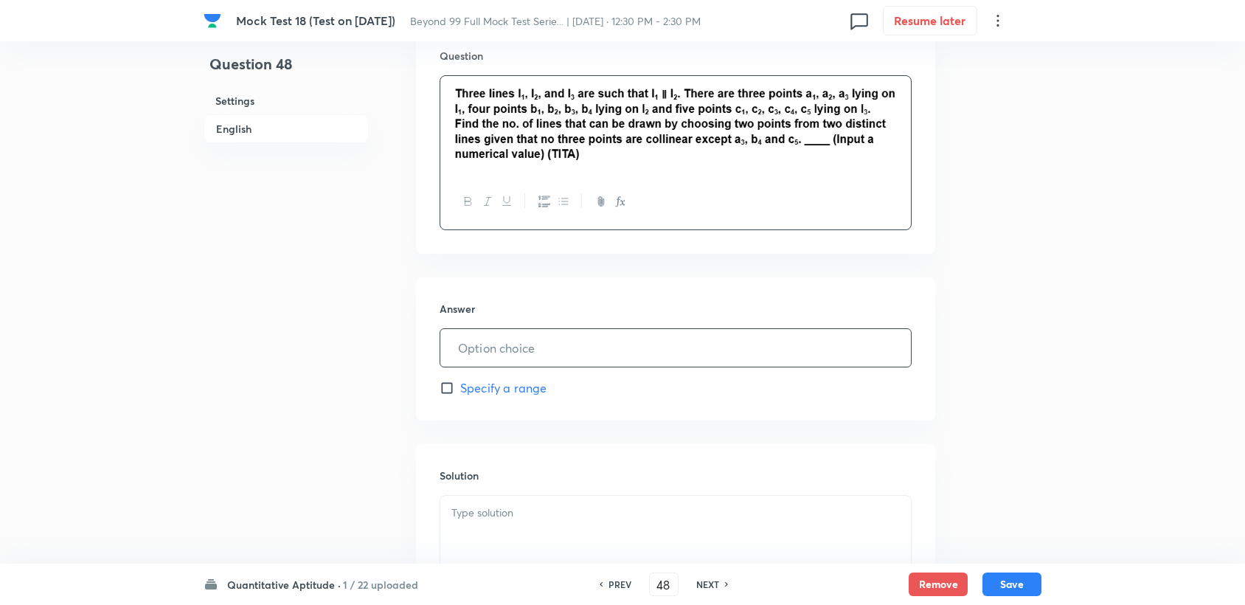
click at [479, 333] on input "text" at bounding box center [675, 348] width 471 height 38
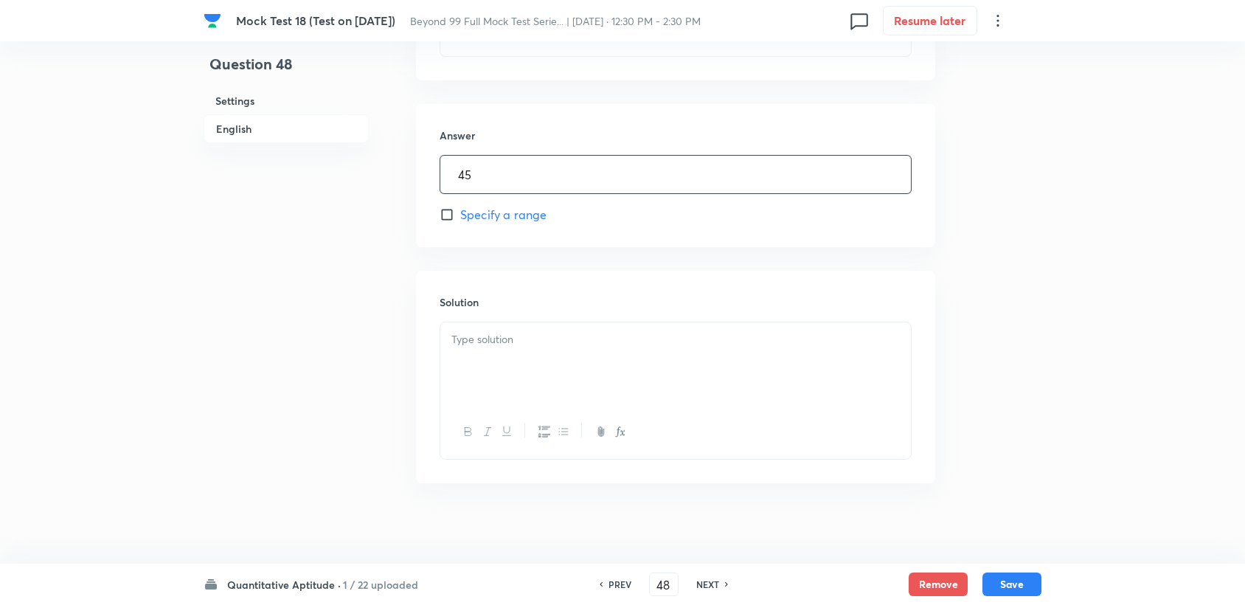
scroll to position [655, 0]
type input "45"
click at [485, 325] on p at bounding box center [675, 332] width 448 height 17
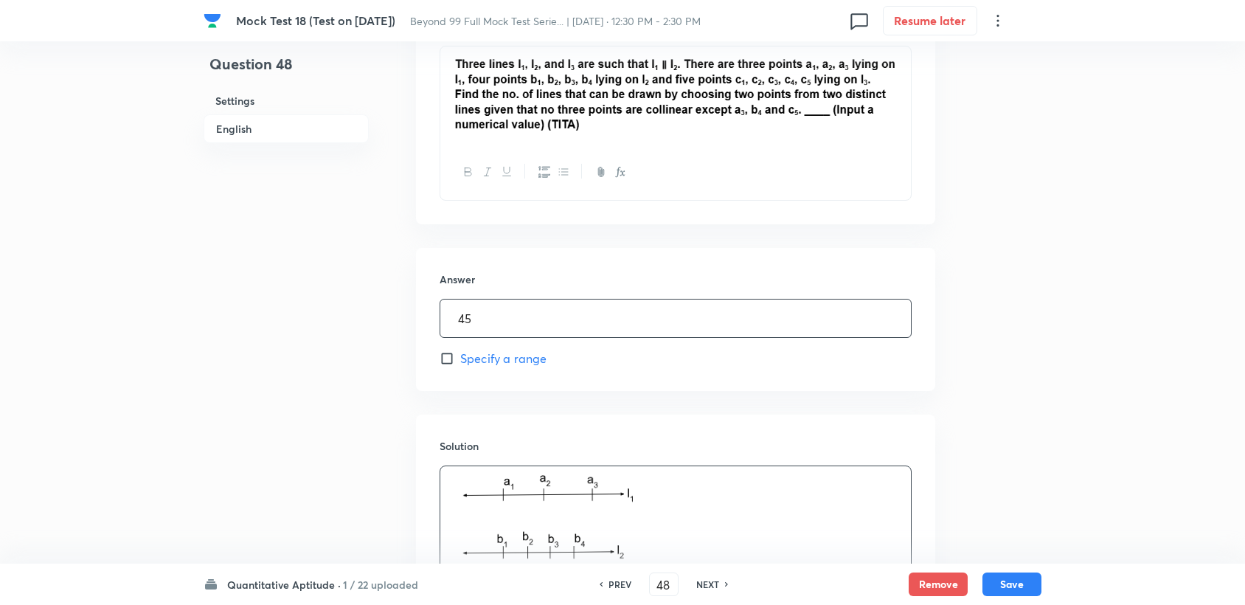
scroll to position [452, 0]
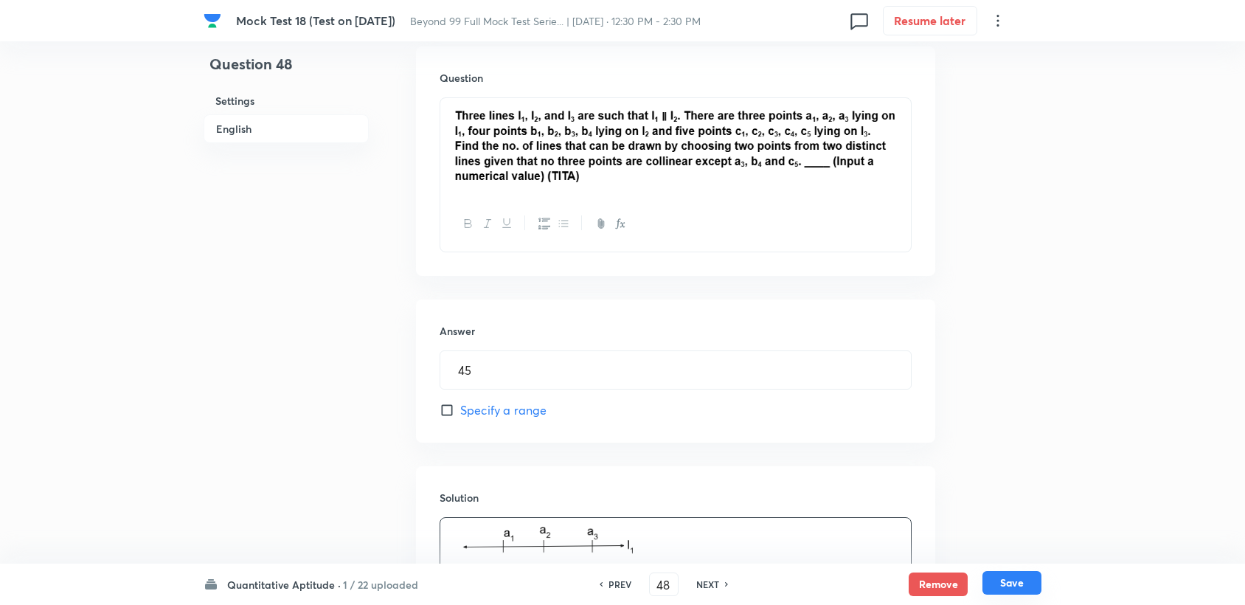
click at [1009, 581] on button "Save" at bounding box center [1011, 583] width 59 height 24
type input "49"
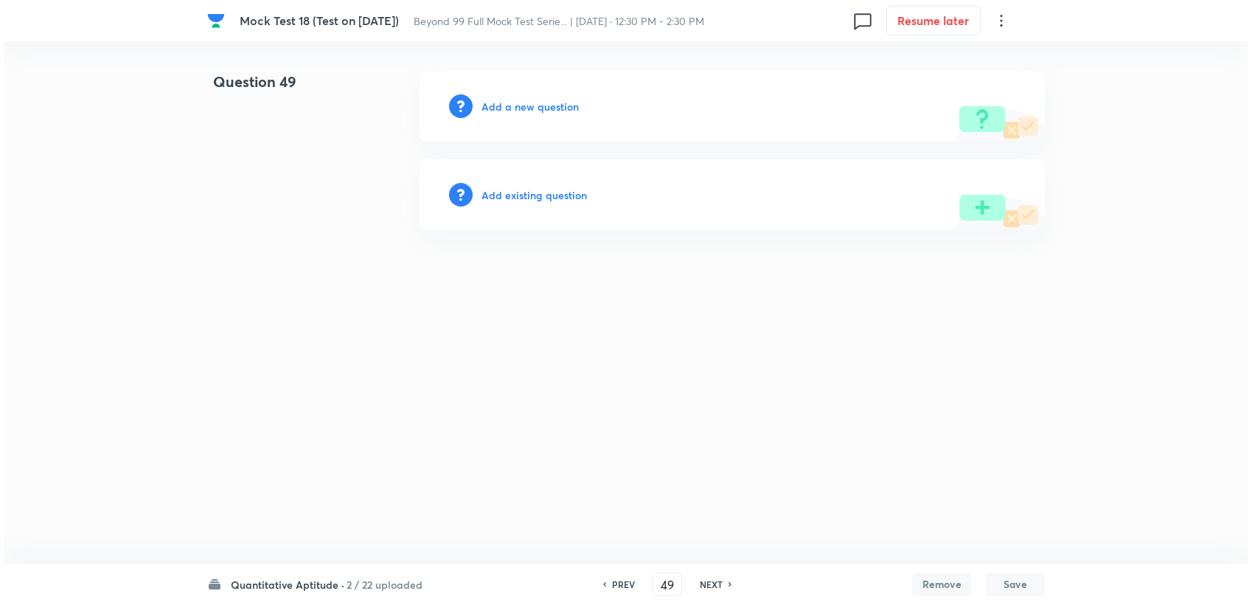
scroll to position [0, 0]
click at [491, 113] on h6 "Add a new question" at bounding box center [530, 106] width 97 height 15
click at [496, 108] on h6 "Choose a question type" at bounding box center [539, 106] width 114 height 15
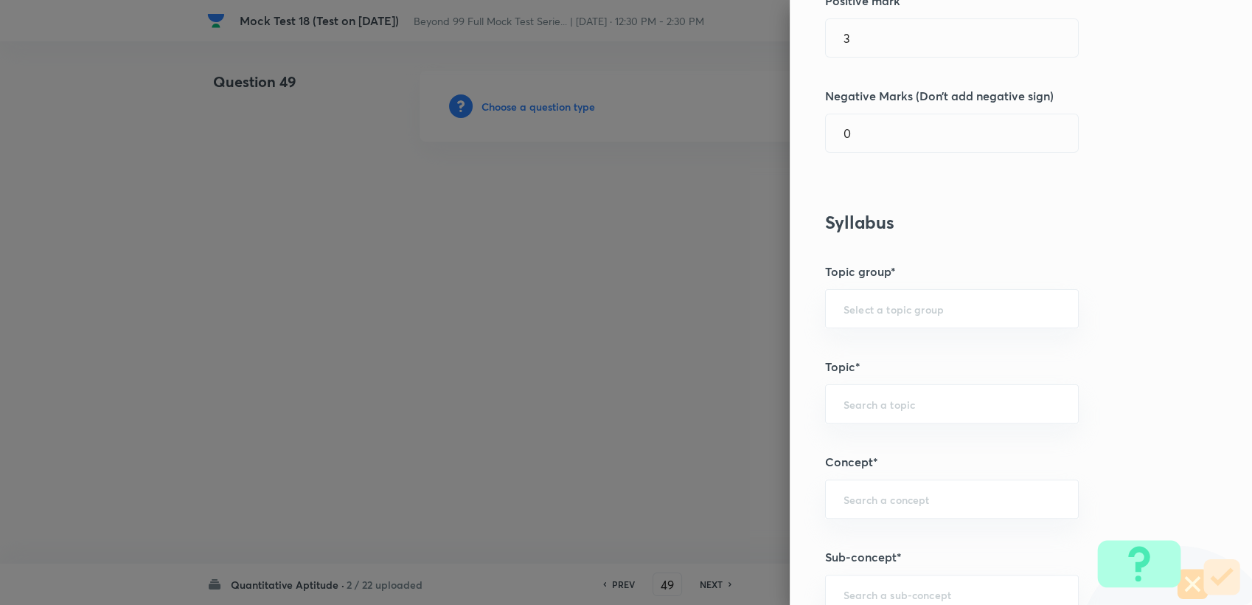
scroll to position [327, 0]
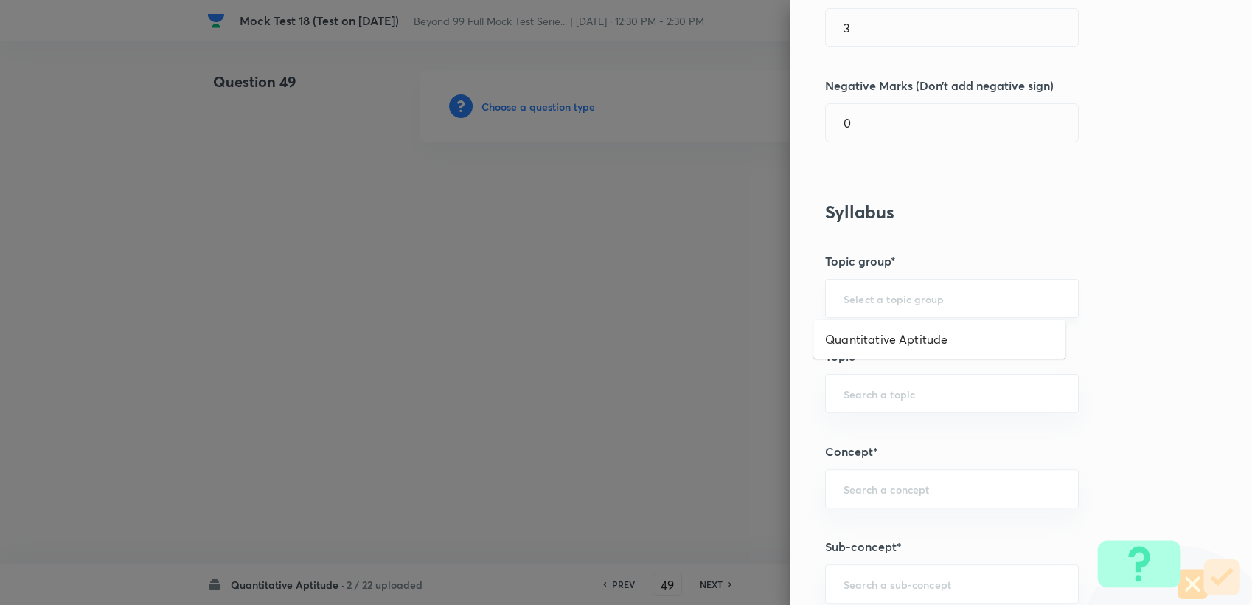
click at [862, 299] on input "text" at bounding box center [952, 298] width 217 height 14
click at [849, 339] on li "Quantitative Aptitude" at bounding box center [940, 339] width 252 height 27
type input "Quantitative Aptitude"
click at [844, 386] on input "text" at bounding box center [952, 393] width 217 height 14
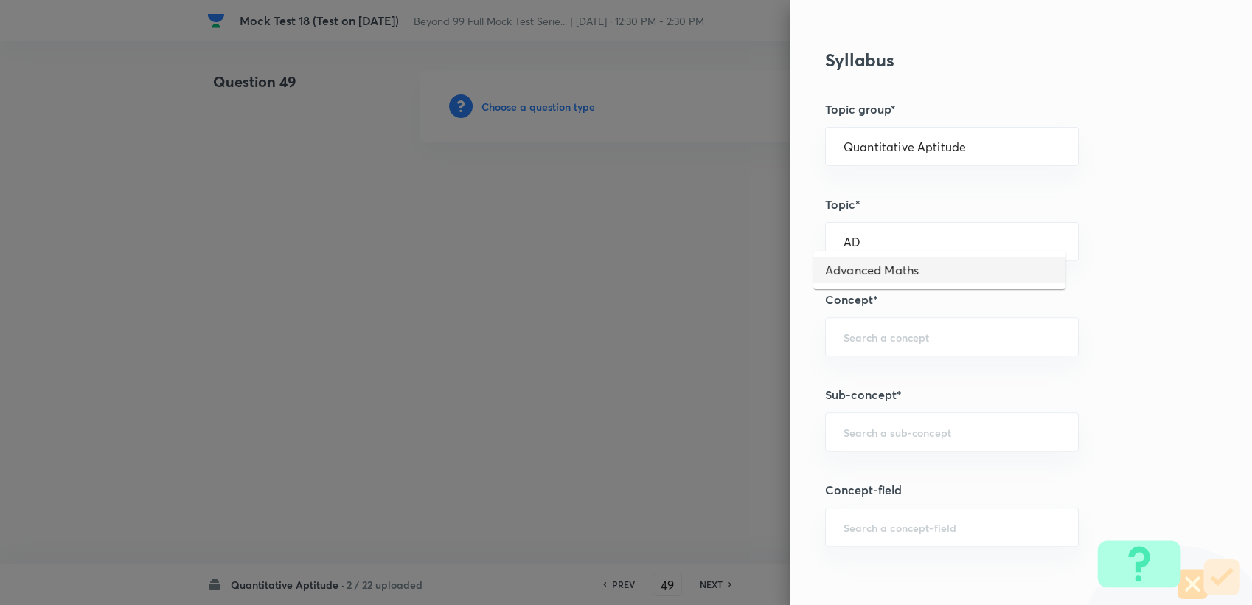
scroll to position [491, 0]
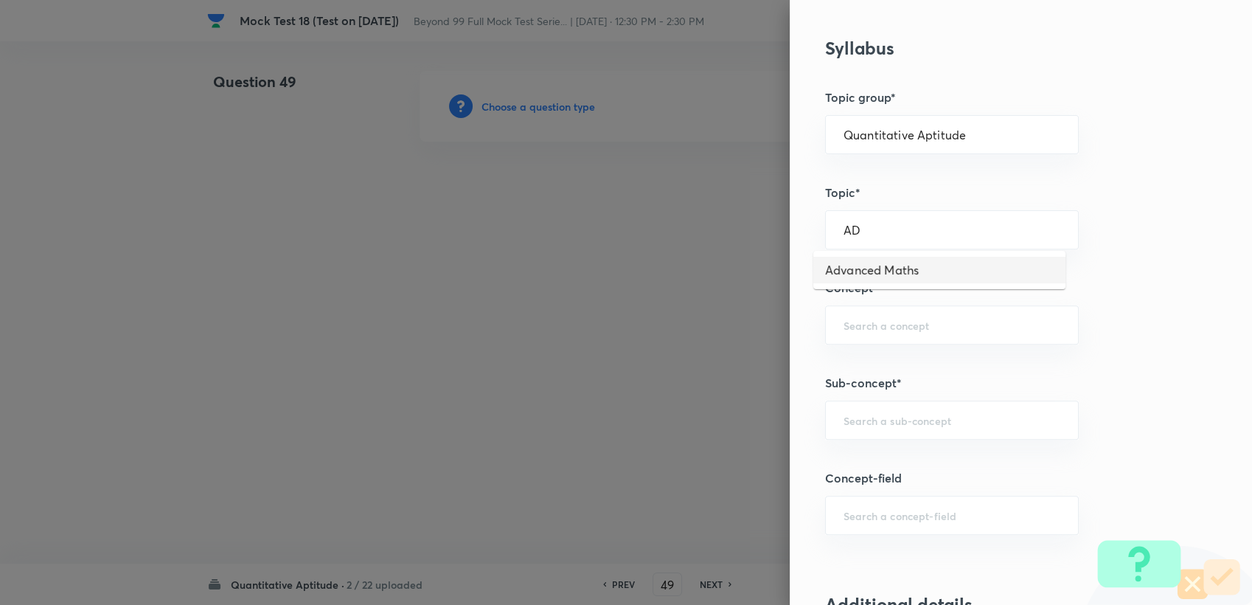
click at [859, 281] on li "Advanced Maths" at bounding box center [940, 270] width 252 height 27
type input "Advanced Maths"
click at [853, 326] on input "text" at bounding box center [952, 325] width 217 height 14
click at [898, 361] on li "Functions" at bounding box center [940, 365] width 252 height 27
type input "Functions"
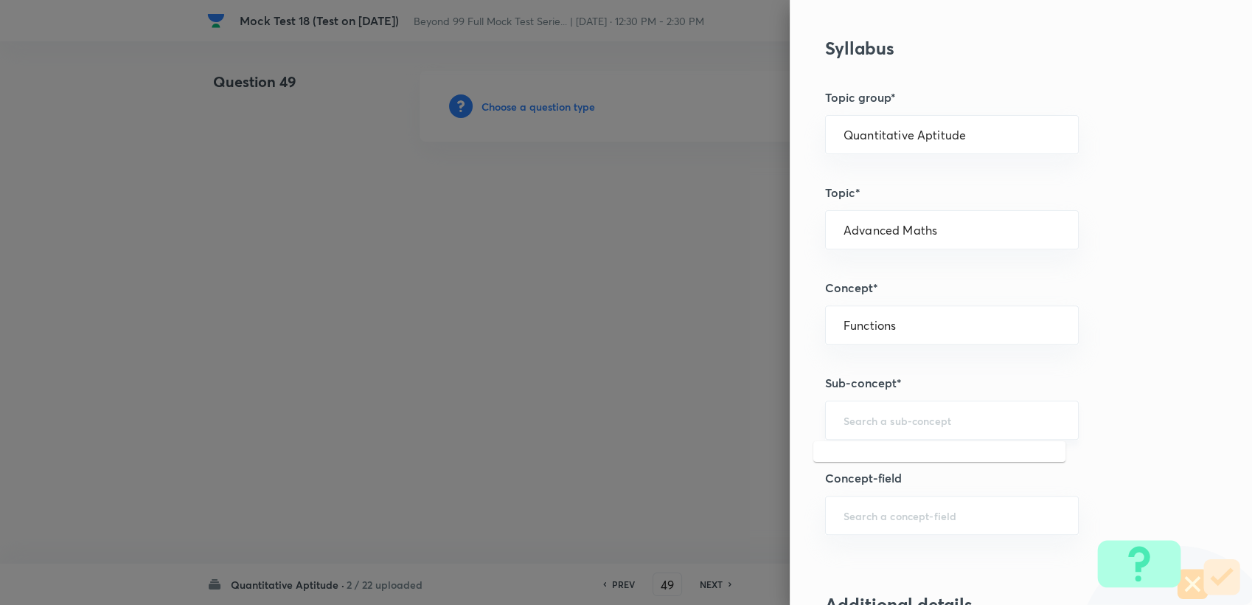
click at [878, 424] on input "text" at bounding box center [952, 420] width 217 height 14
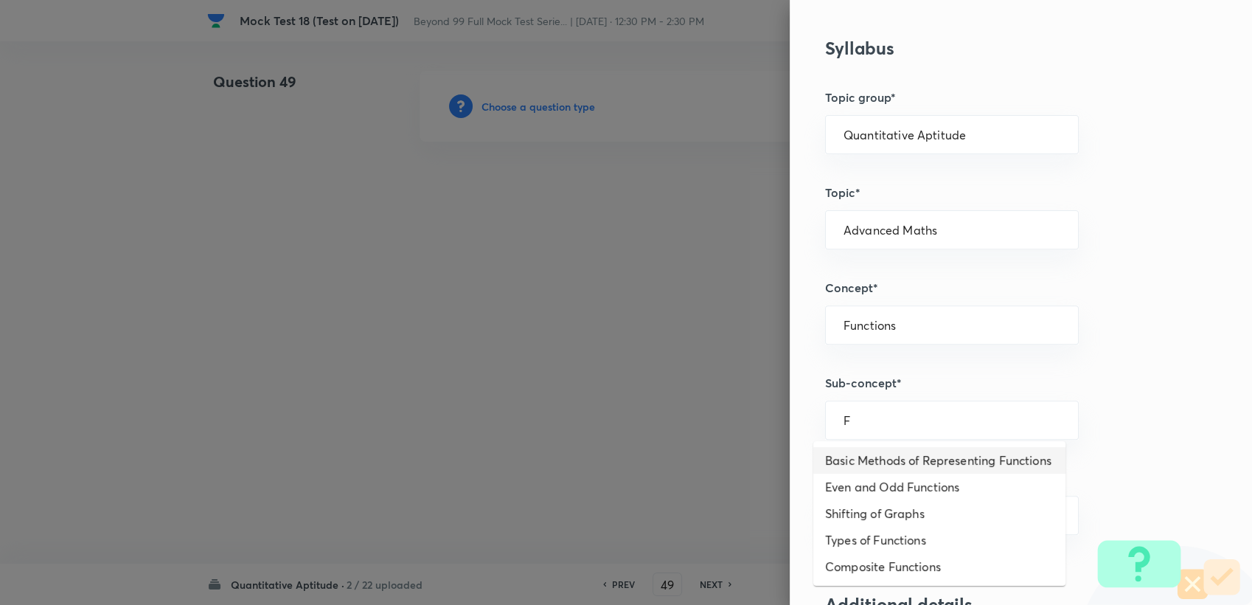
click at [887, 461] on li "Basic Methods of Representing Functions" at bounding box center [940, 460] width 252 height 27
type input "Basic Methods of Representing Functions"
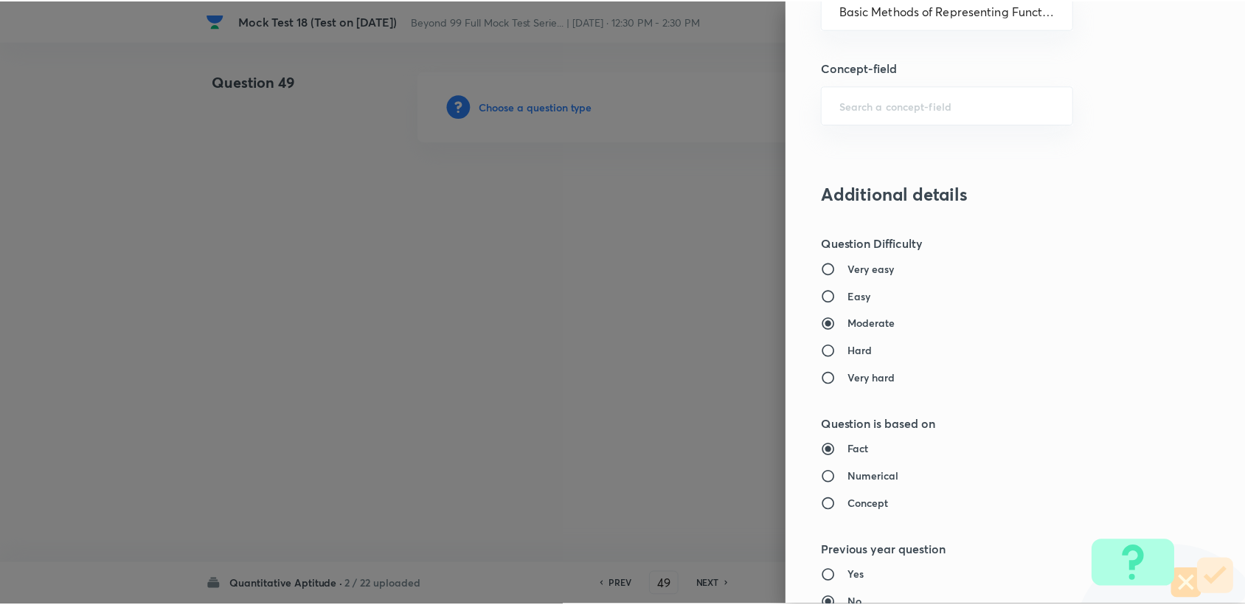
scroll to position [1317, 0]
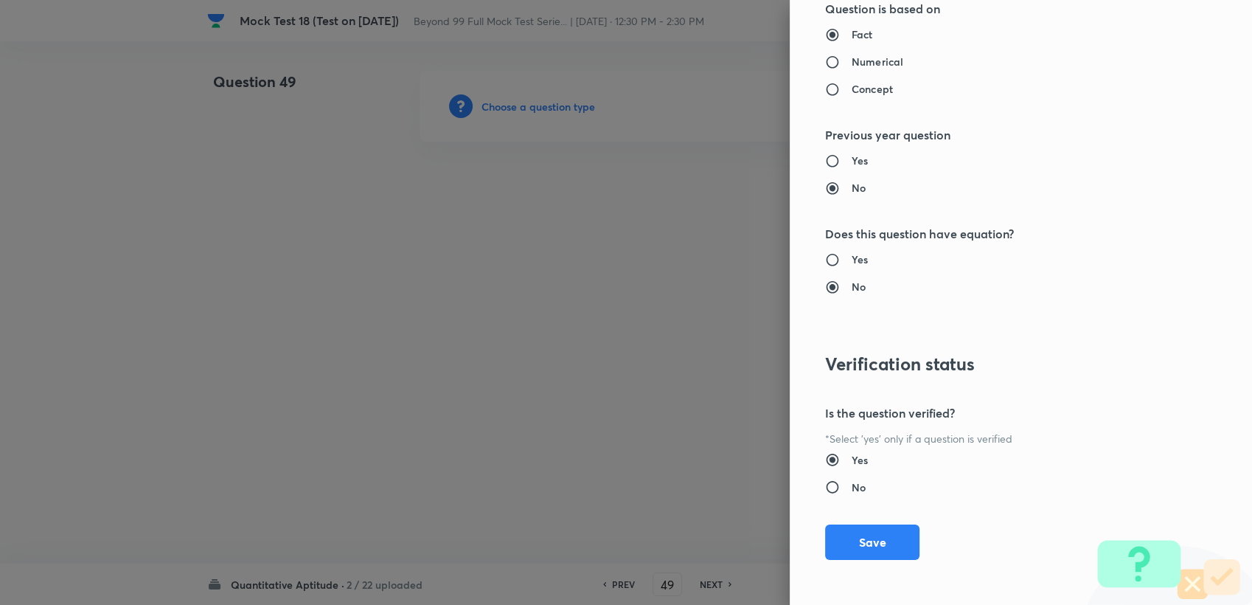
drag, startPoint x: 832, startPoint y: 547, endPoint x: 825, endPoint y: 519, distance: 28.1
click at [831, 546] on button "Save" at bounding box center [872, 541] width 94 height 35
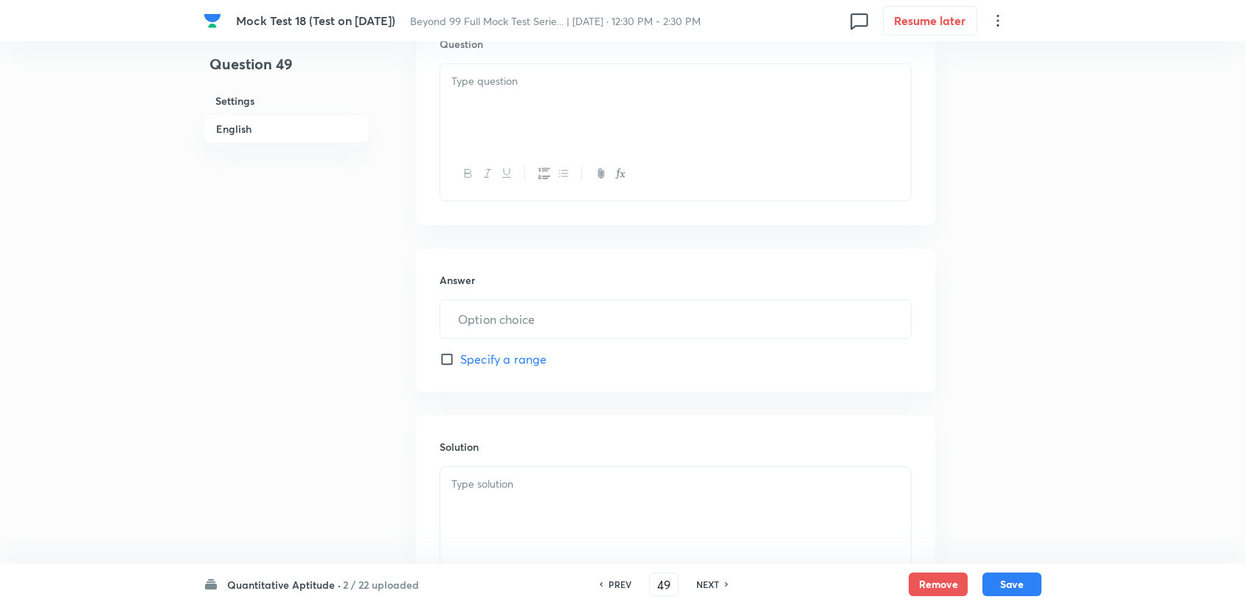
scroll to position [491, 0]
drag, startPoint x: 513, startPoint y: 289, endPoint x: 451, endPoint y: 92, distance: 206.5
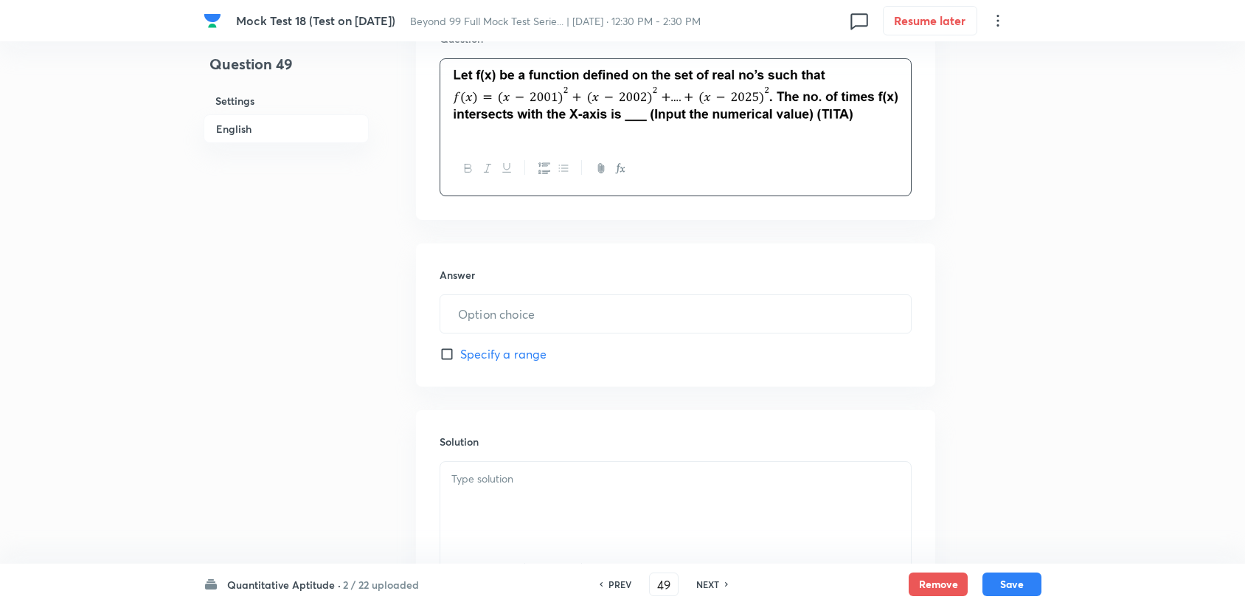
drag, startPoint x: 537, startPoint y: 471, endPoint x: 535, endPoint y: 478, distance: 7.7
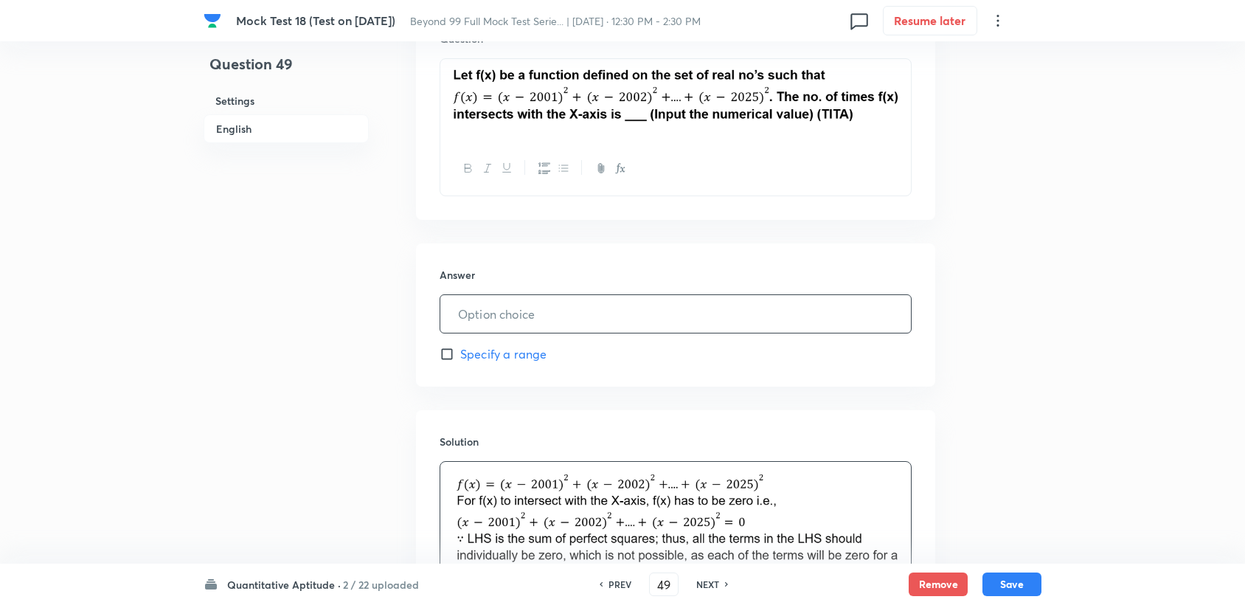
click at [493, 313] on input "text" at bounding box center [675, 314] width 471 height 38
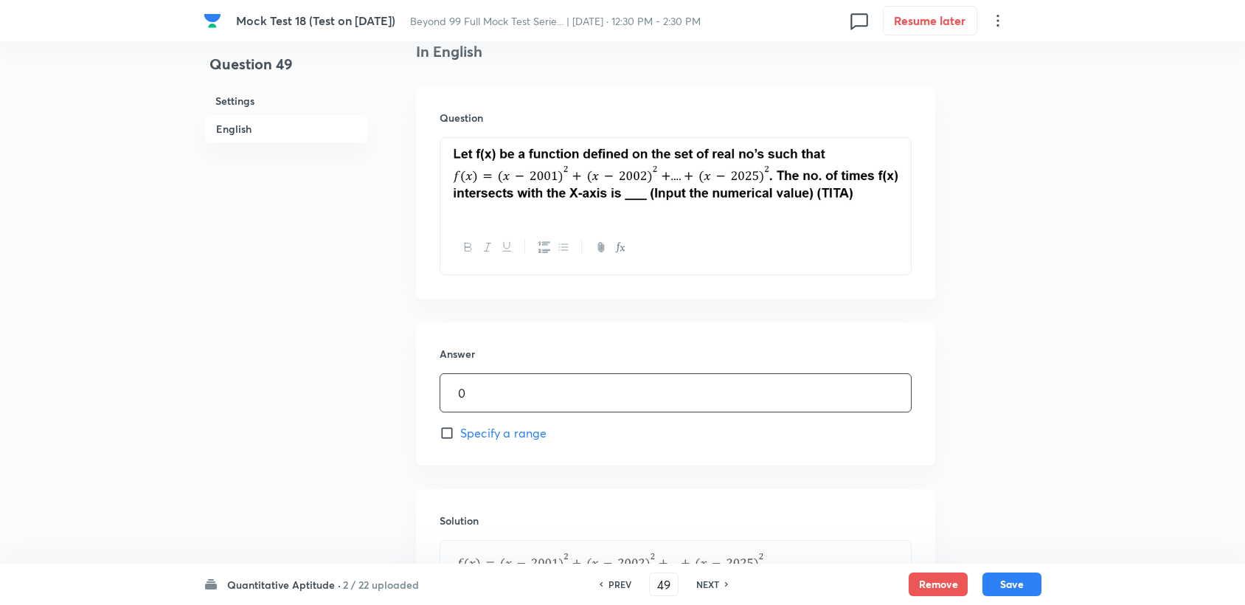
scroll to position [372, 0]
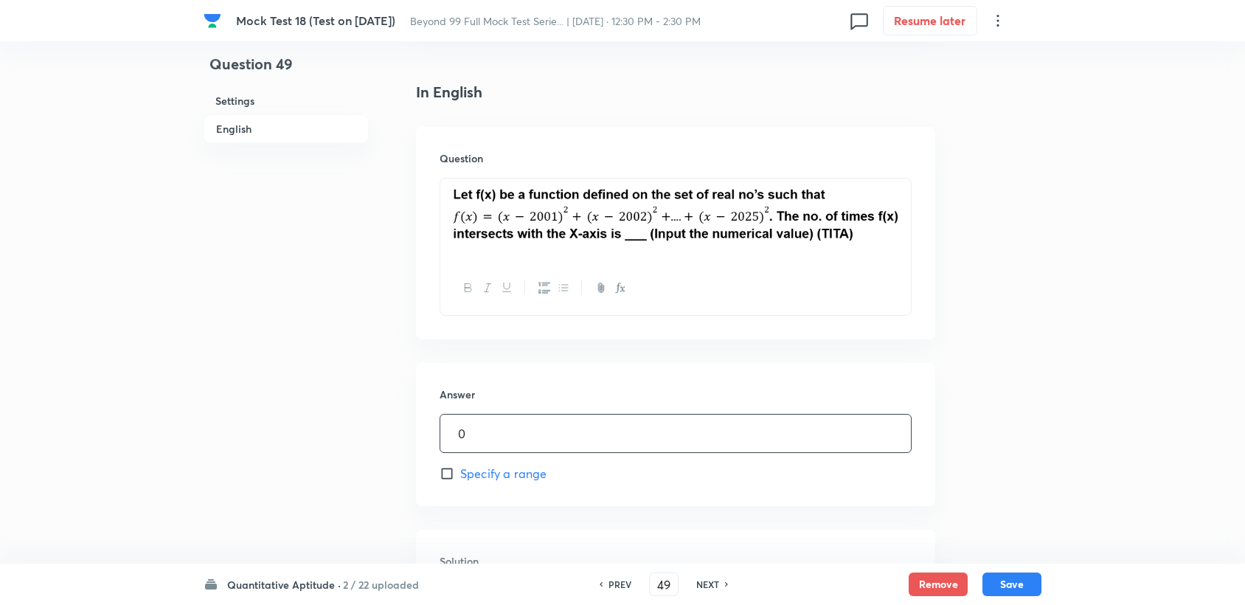
type input "0"
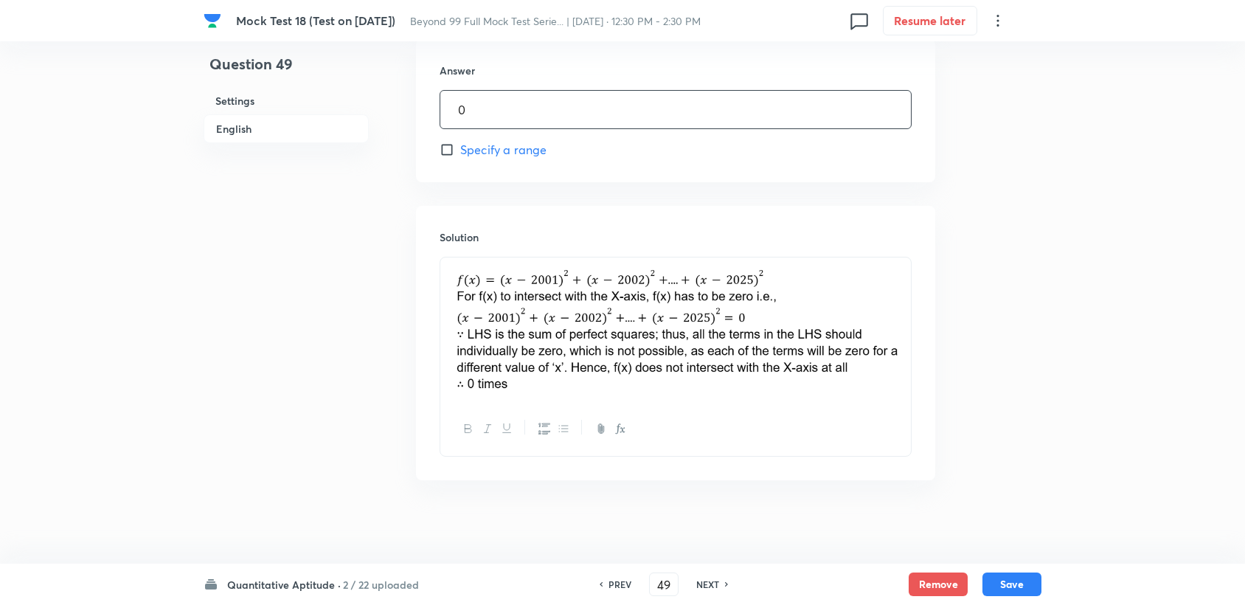
scroll to position [699, 0]
click at [1008, 587] on button "Save" at bounding box center [1011, 583] width 59 height 24
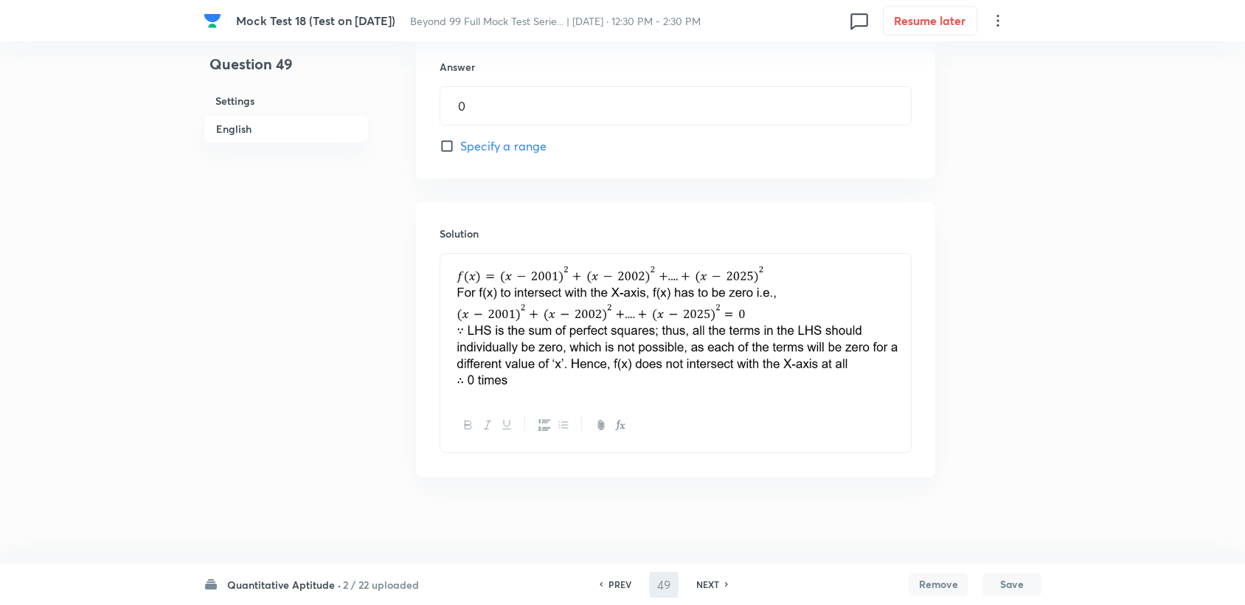
scroll to position [378, 0]
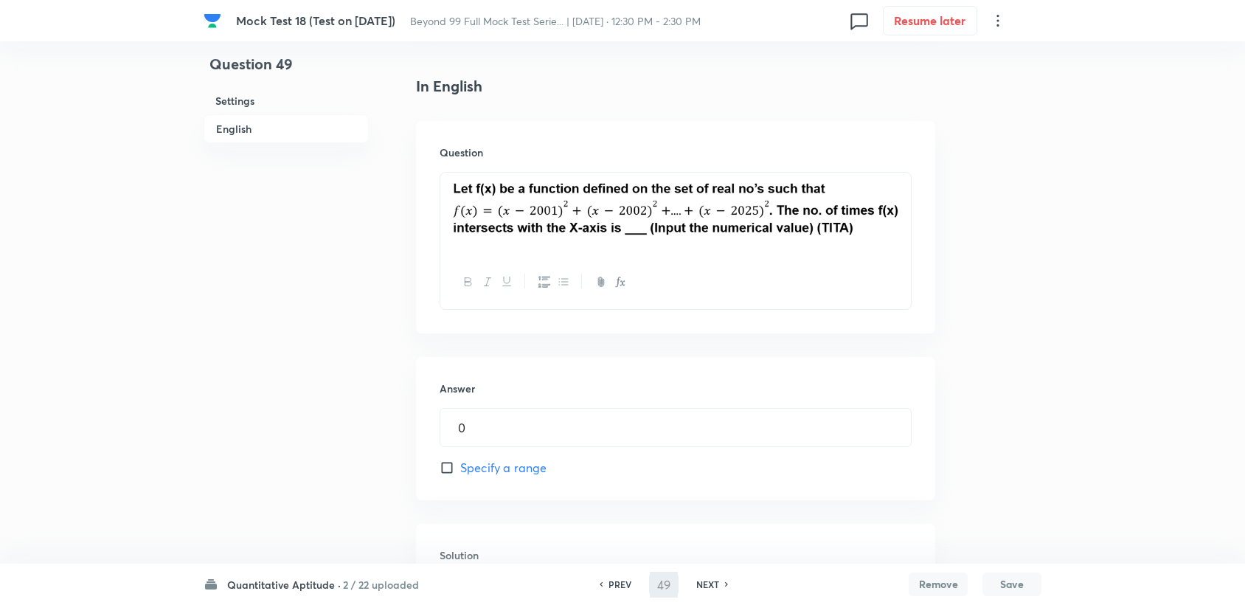
type input "50"
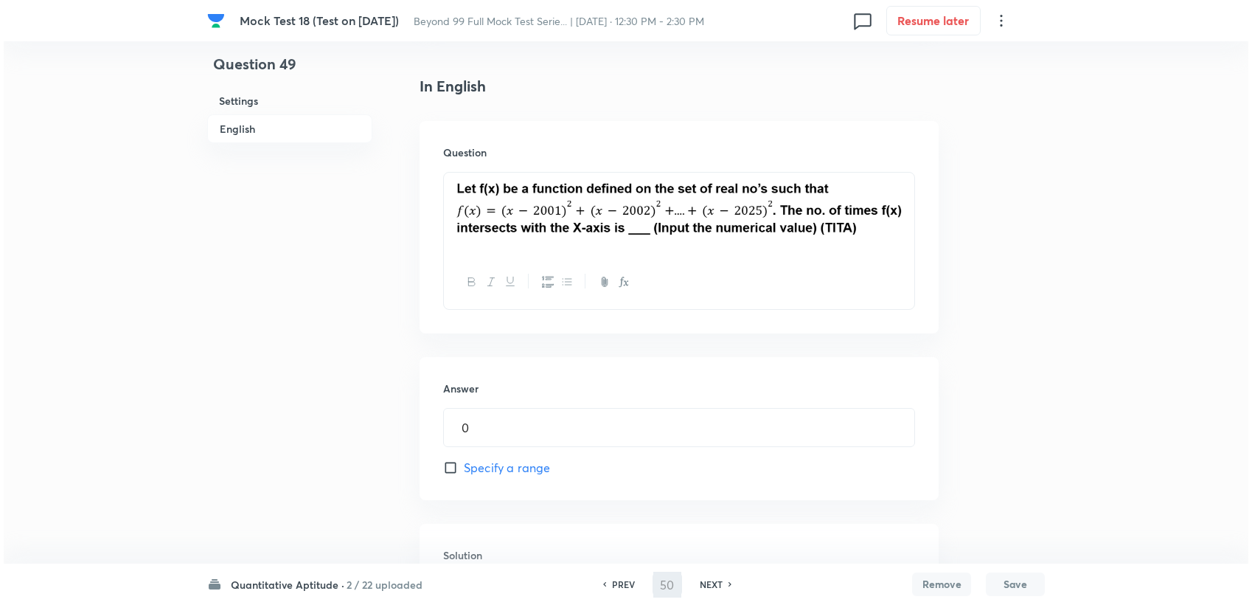
scroll to position [0, 0]
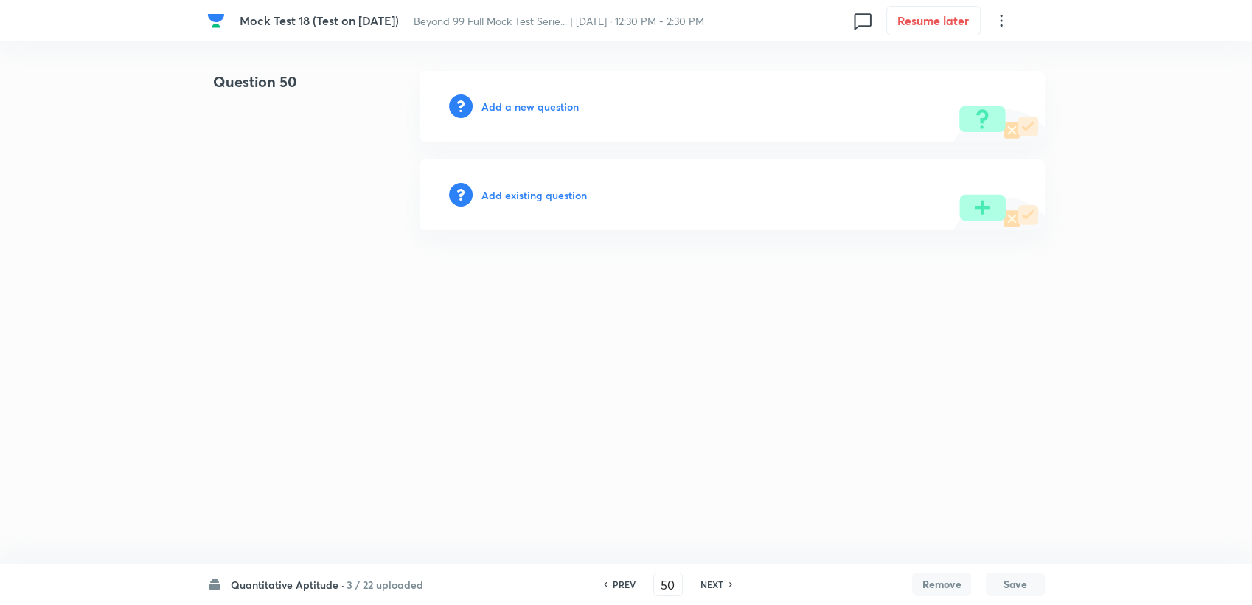
click at [513, 108] on h6 "Add a new question" at bounding box center [530, 106] width 97 height 15
click at [554, 108] on h6 "Choose a question type" at bounding box center [539, 106] width 114 height 15
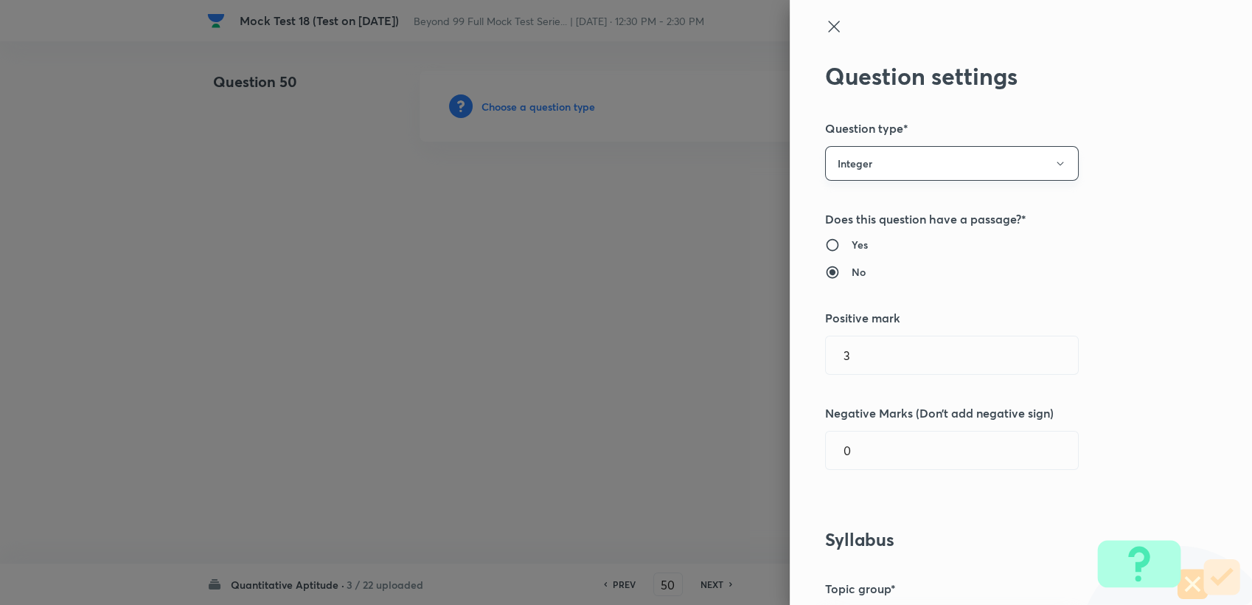
click at [896, 154] on button "Integer" at bounding box center [952, 163] width 254 height 35
click at [881, 212] on span "Single choice correct" at bounding box center [939, 208] width 235 height 15
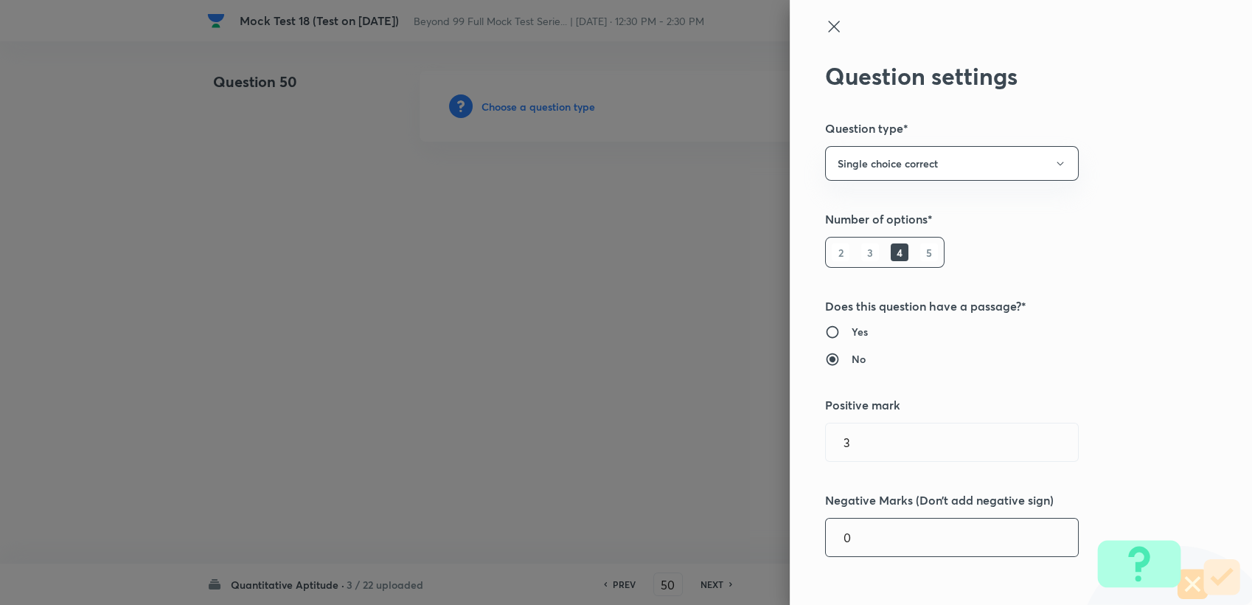
click at [852, 547] on input "0" at bounding box center [952, 538] width 252 height 38
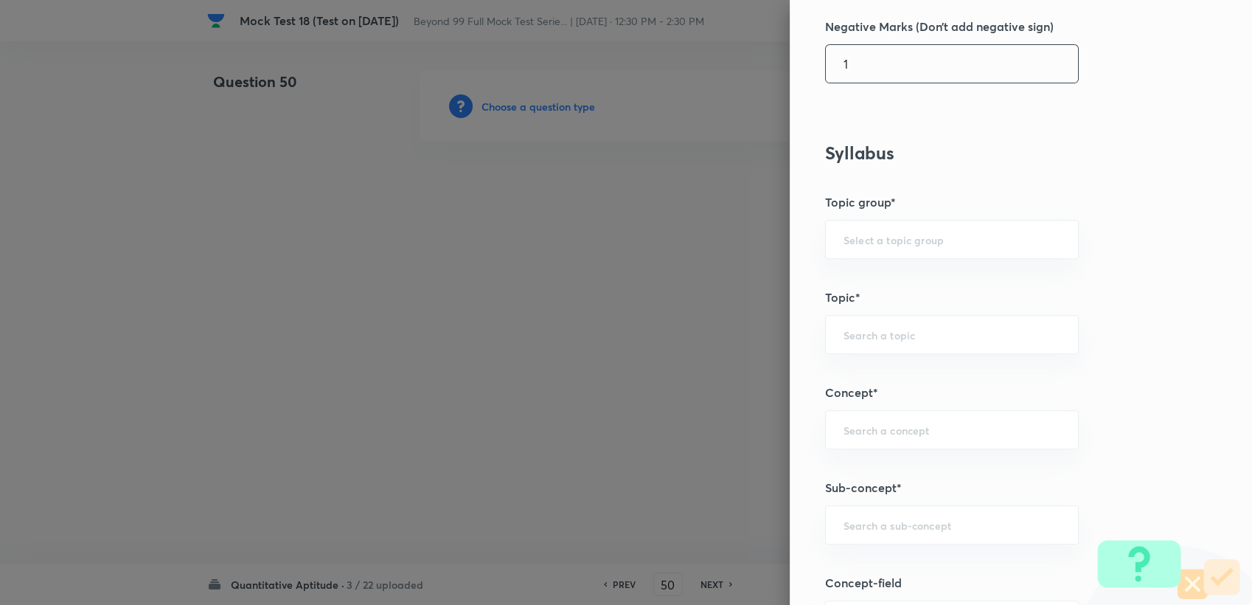
scroll to position [491, 0]
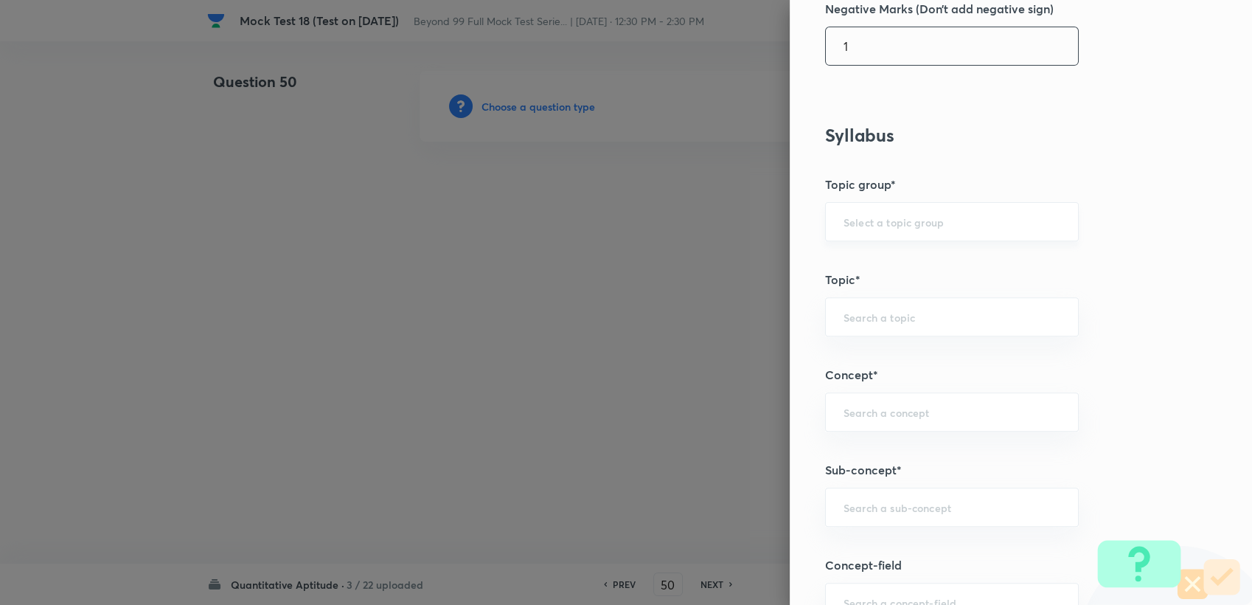
drag, startPoint x: 862, startPoint y: 235, endPoint x: 861, endPoint y: 225, distance: 9.6
click at [862, 233] on div "​" at bounding box center [952, 221] width 254 height 39
type input "1"
drag, startPoint x: 859, startPoint y: 215, endPoint x: 860, endPoint y: 451, distance: 235.3
click at [859, 215] on input "text" at bounding box center [952, 222] width 217 height 14
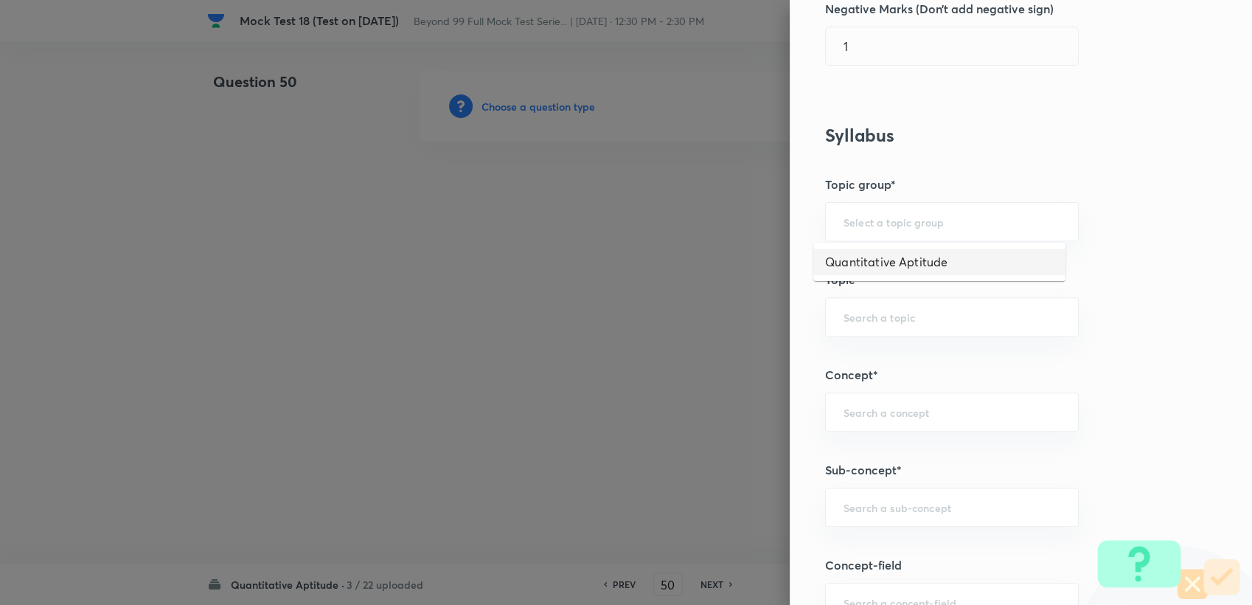
click at [854, 280] on ul "Quantitative Aptitude" at bounding box center [940, 262] width 252 height 38
click at [857, 266] on li "Quantitative Aptitude" at bounding box center [940, 262] width 252 height 27
type input "Quantitative Aptitude"
drag, startPoint x: 857, startPoint y: 308, endPoint x: 857, endPoint y: 321, distance: 13.3
click at [857, 308] on div "​" at bounding box center [952, 316] width 254 height 39
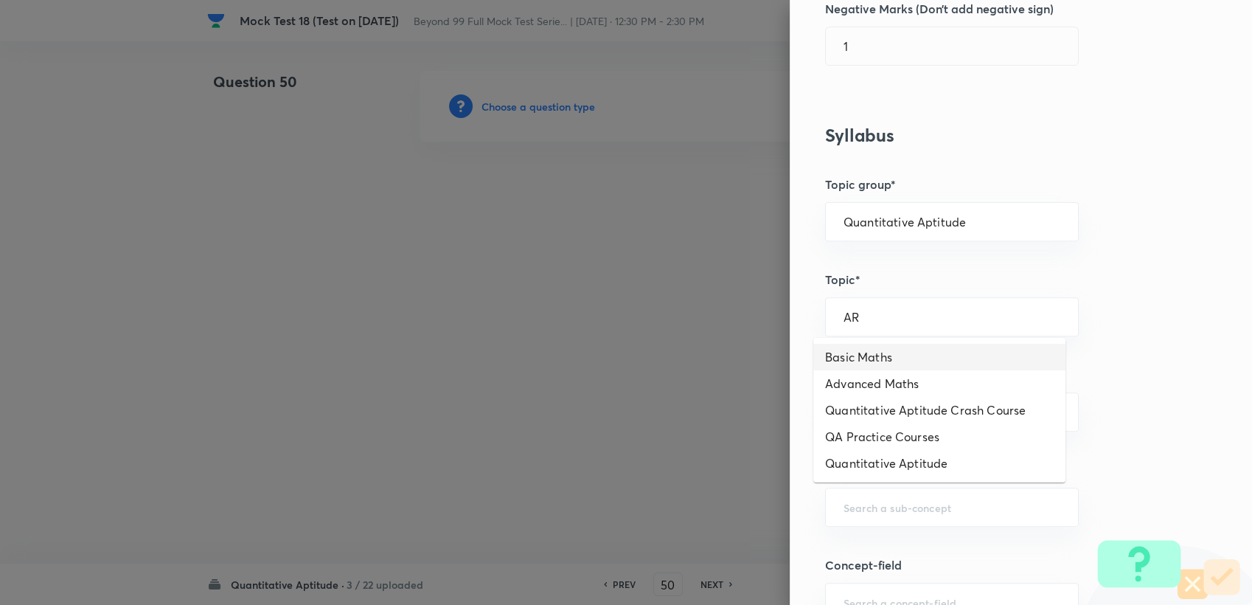
click at [862, 357] on li "Basic Maths" at bounding box center [940, 357] width 252 height 27
type input "Basic Maths"
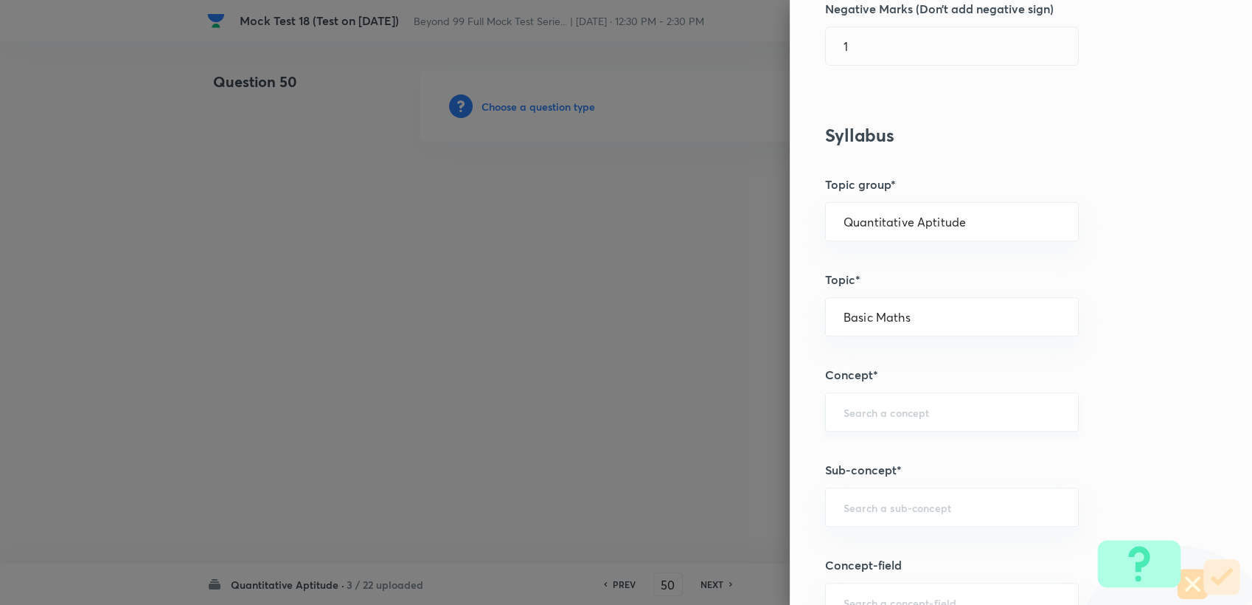
click at [881, 415] on input "text" at bounding box center [952, 412] width 217 height 14
click at [883, 325] on div "Basic Maths ​" at bounding box center [952, 316] width 254 height 39
drag, startPoint x: 869, startPoint y: 404, endPoint x: 863, endPoint y: 418, distance: 15.2
click at [868, 405] on input "text" at bounding box center [952, 412] width 217 height 14
click at [892, 444] on li "Number Systems" at bounding box center [940, 452] width 252 height 27
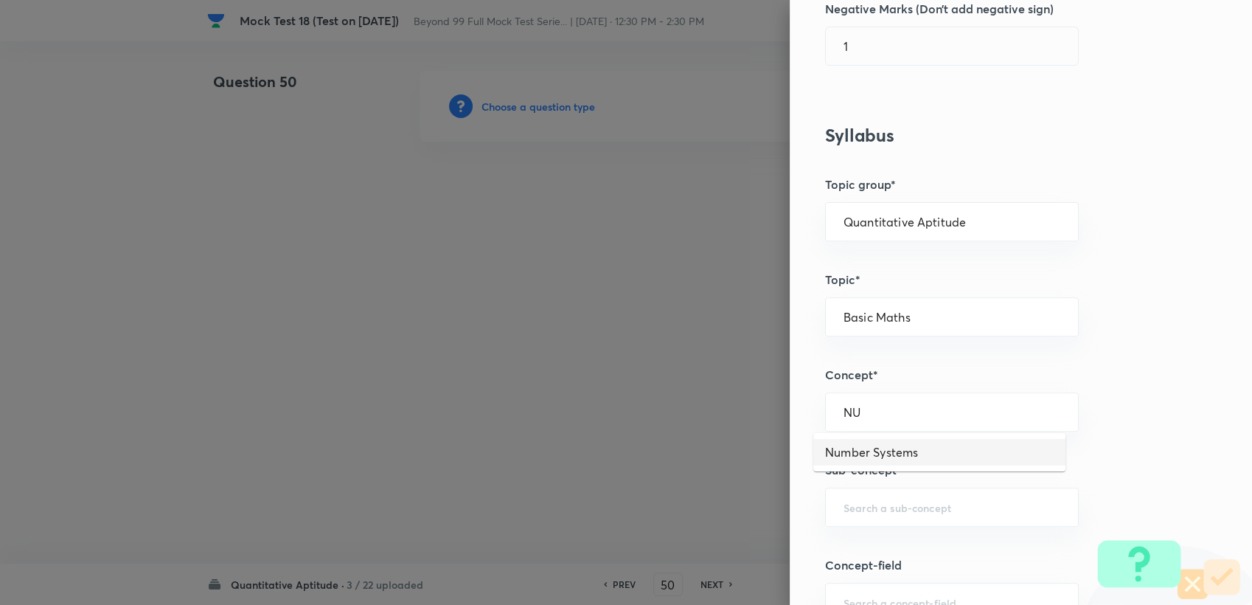
type input "Number Systems"
click at [861, 510] on input "text" at bounding box center [952, 507] width 217 height 14
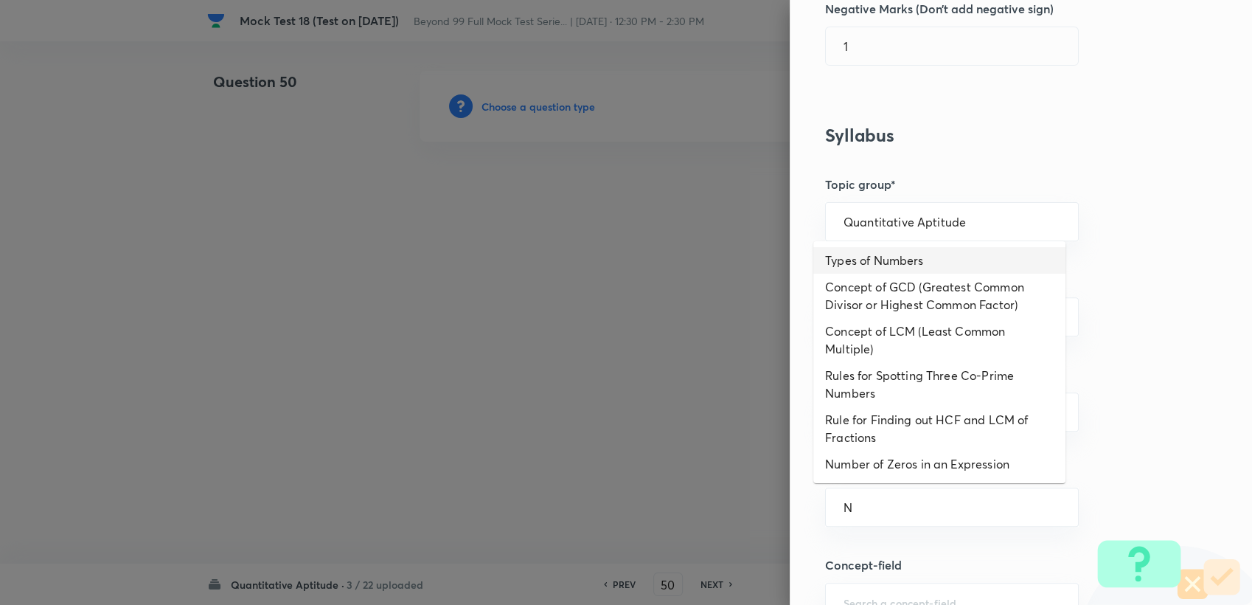
click at [937, 268] on li "Types of Numbers" at bounding box center [940, 260] width 252 height 27
type input "Types of Numbers"
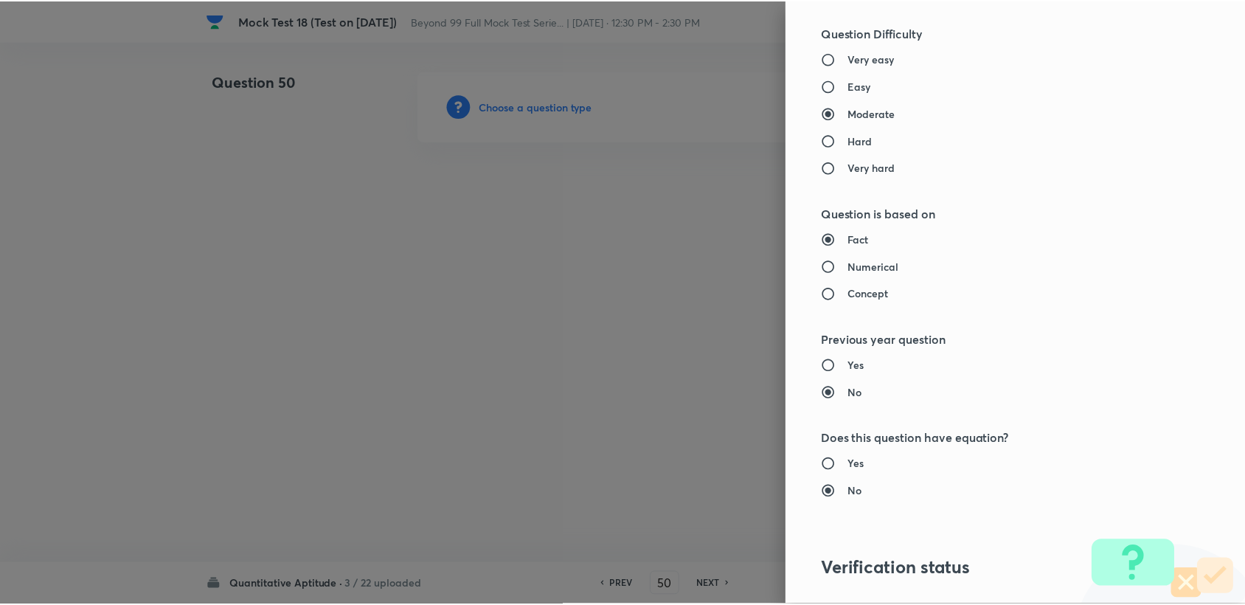
scroll to position [1404, 0]
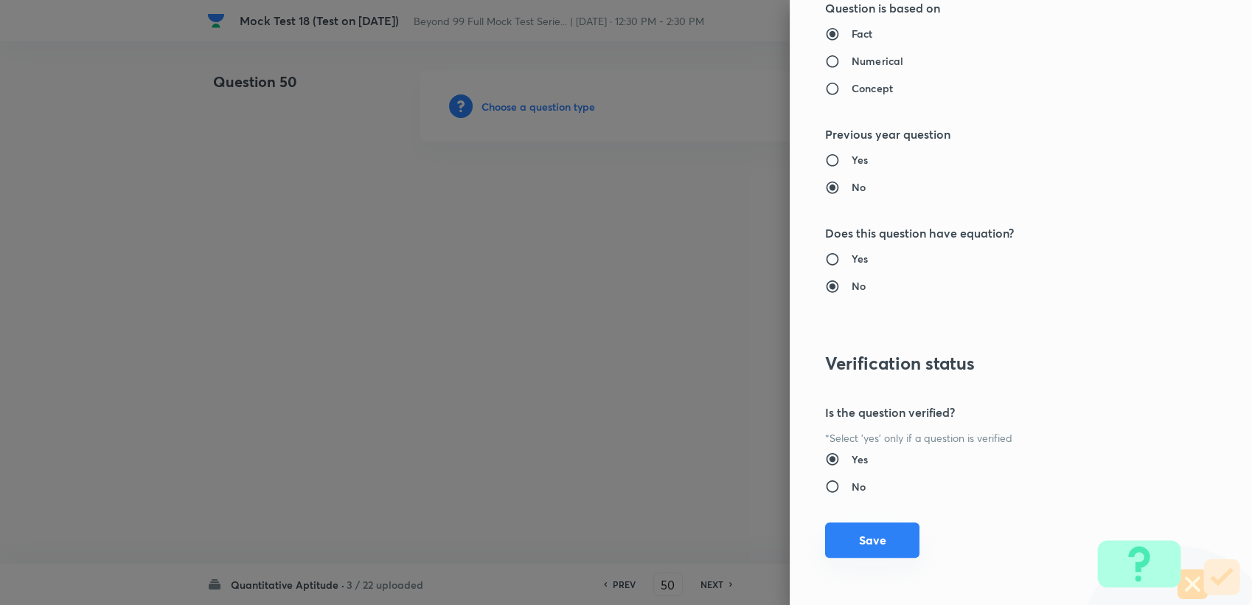
click at [864, 532] on button "Save" at bounding box center [872, 539] width 94 height 35
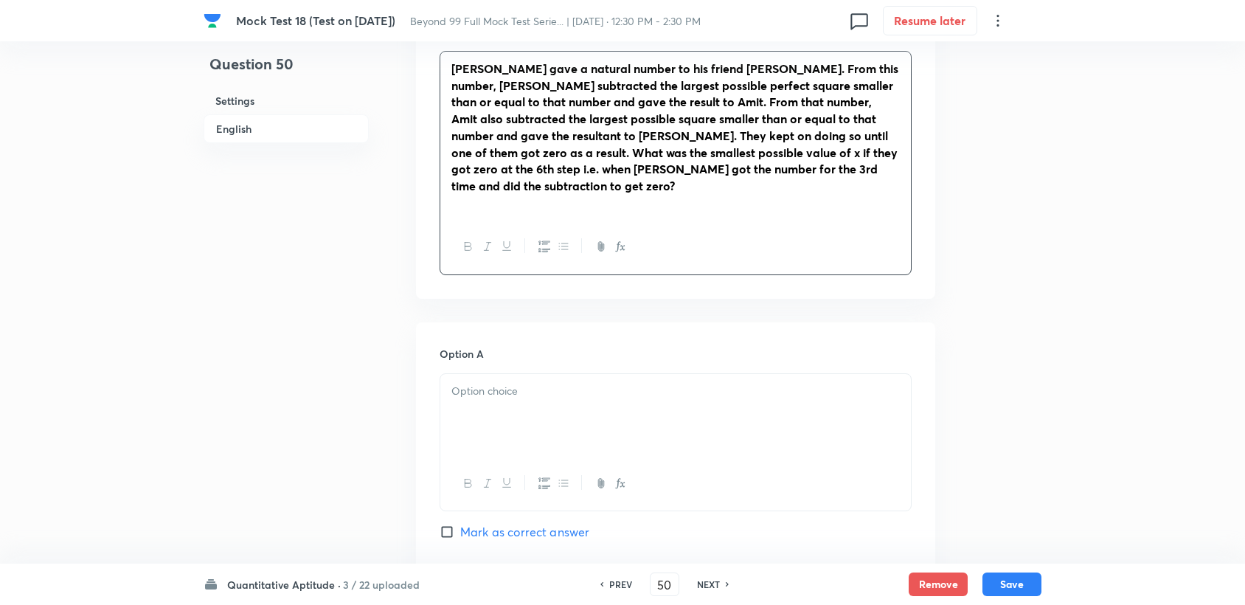
scroll to position [491, 0]
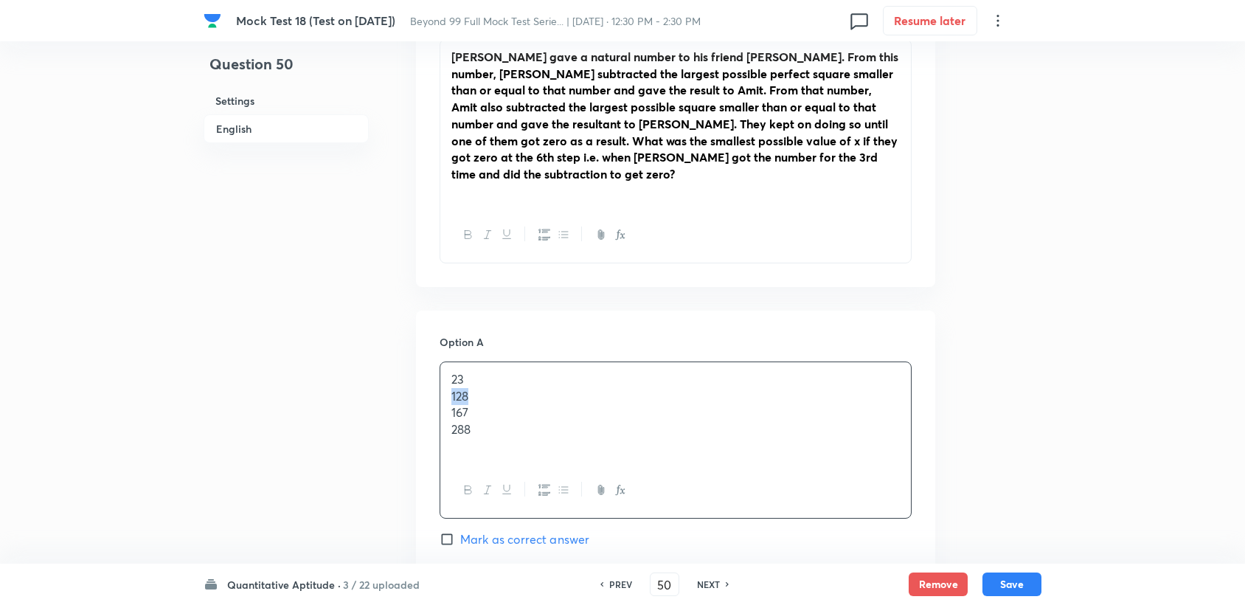
drag, startPoint x: 447, startPoint y: 380, endPoint x: 476, endPoint y: 383, distance: 28.9
click at [474, 384] on div "23 128 167 288" at bounding box center [675, 413] width 471 height 102
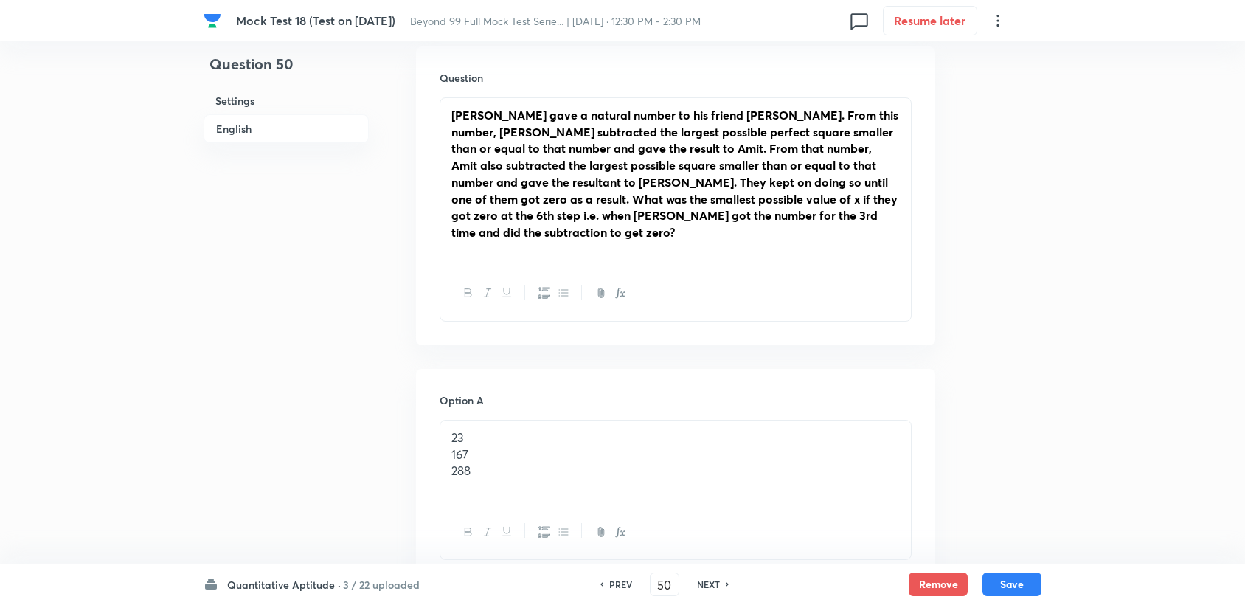
scroll to position [409, 0]
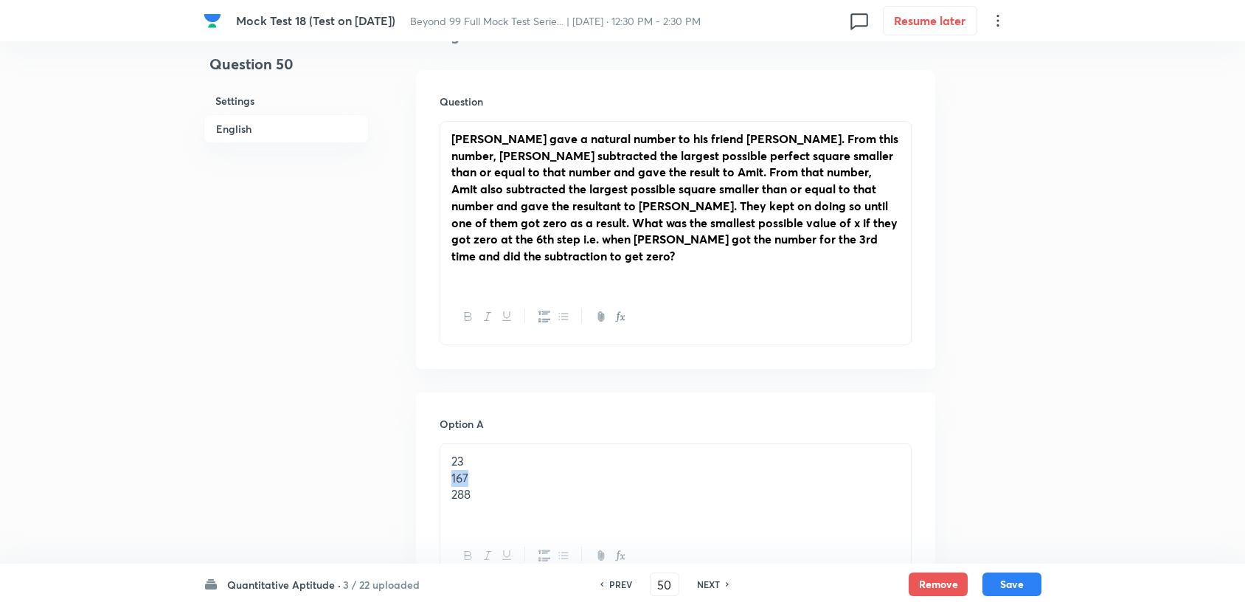
drag, startPoint x: 449, startPoint y: 459, endPoint x: 483, endPoint y: 461, distance: 34.0
click at [483, 461] on div "23 167 288" at bounding box center [675, 486] width 471 height 85
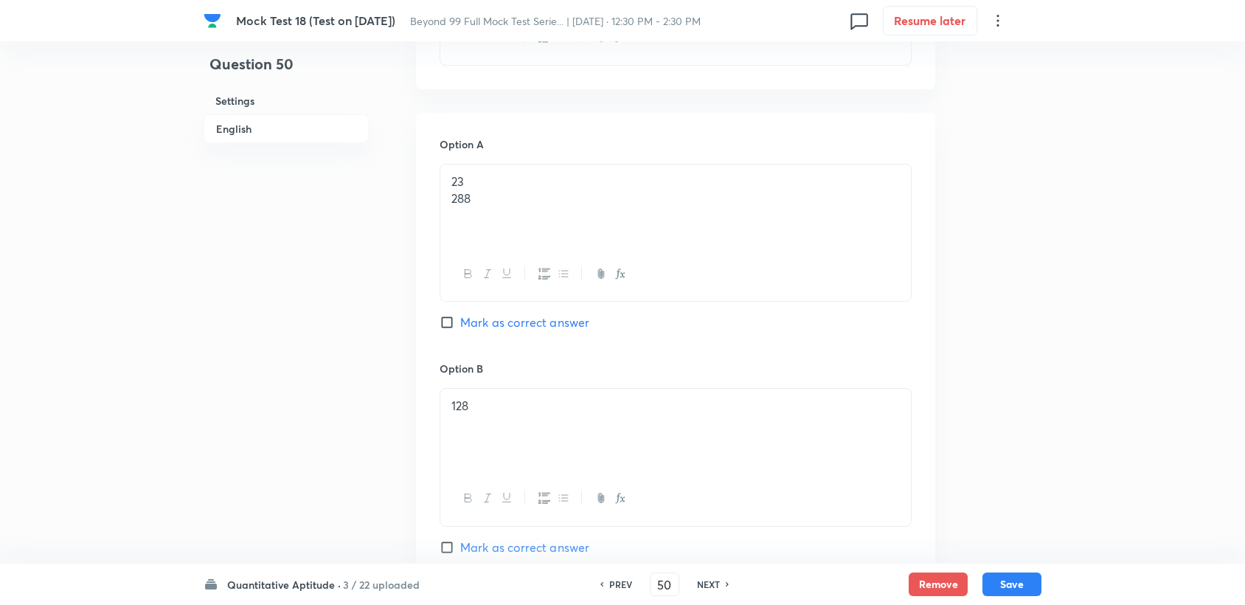
scroll to position [573, 0]
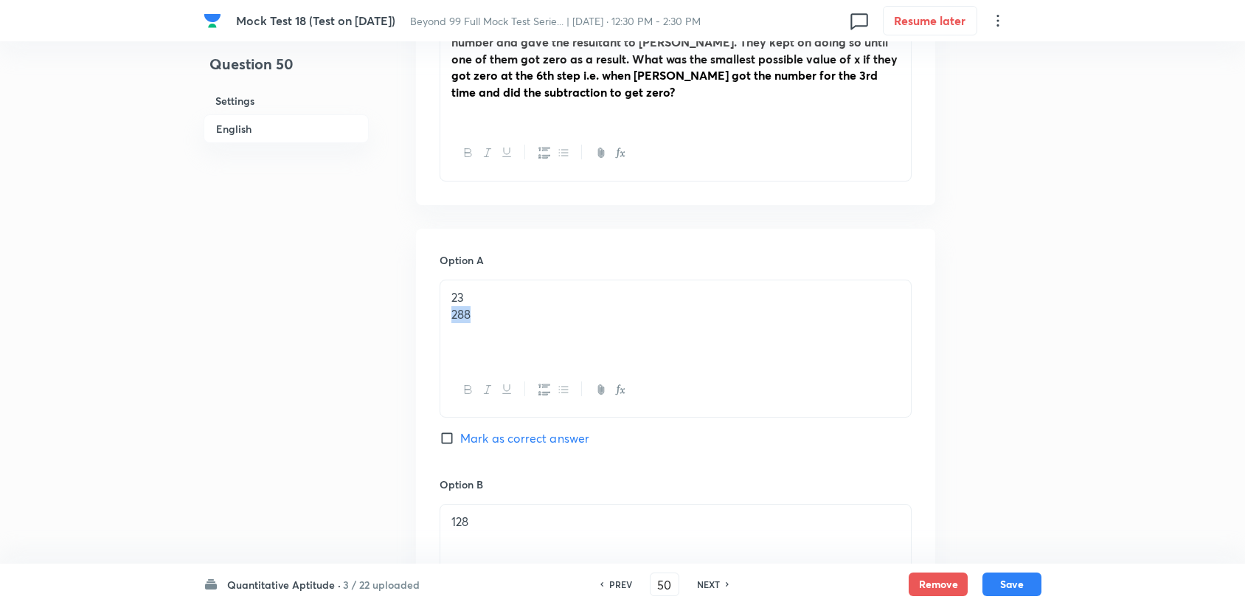
drag, startPoint x: 443, startPoint y: 298, endPoint x: 496, endPoint y: 299, distance: 52.4
click at [496, 299] on div "23 288" at bounding box center [675, 321] width 471 height 83
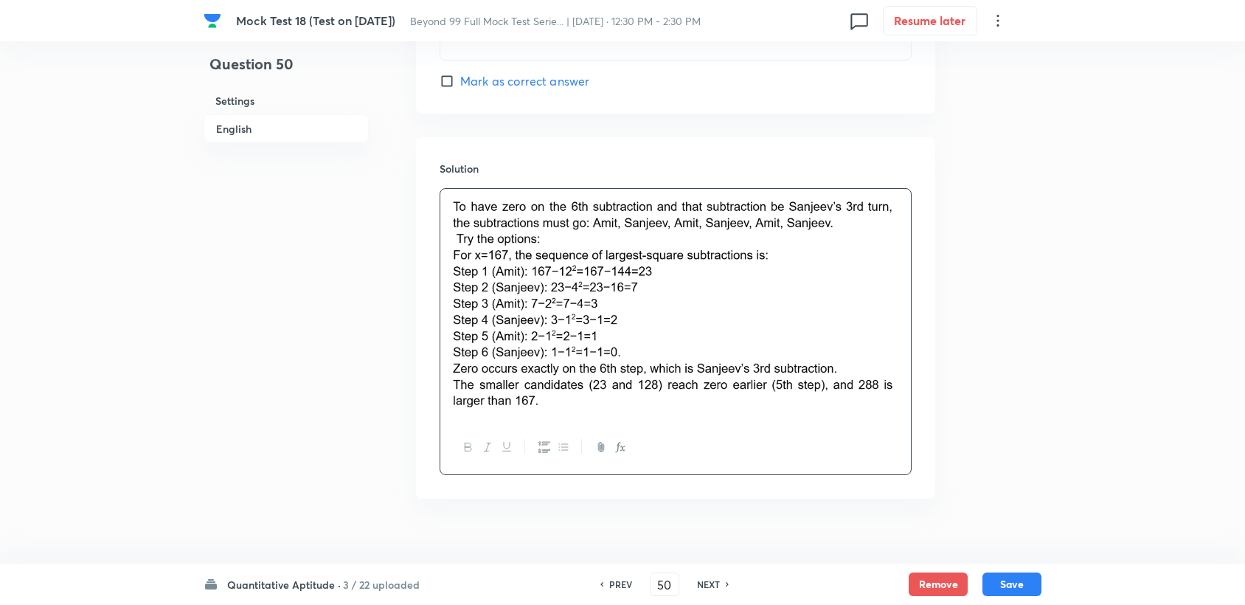
scroll to position [1609, 0]
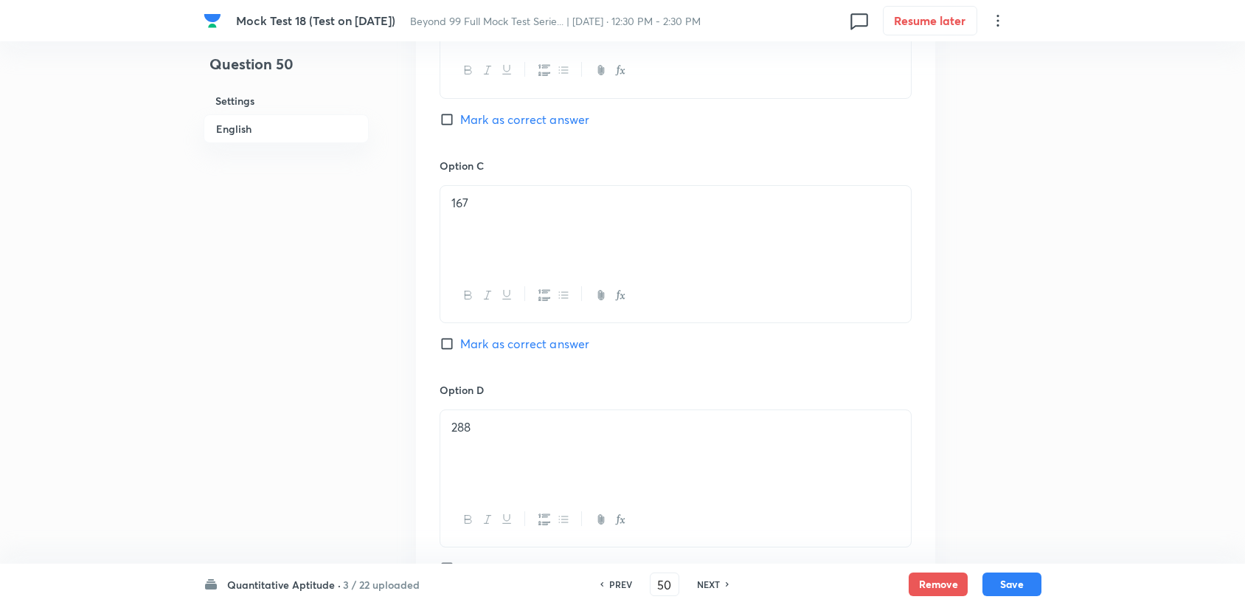
click at [510, 335] on span "Mark as correct answer" at bounding box center [524, 344] width 129 height 18
click at [460, 336] on input "Mark as correct answer" at bounding box center [450, 343] width 21 height 15
checkbox input "true"
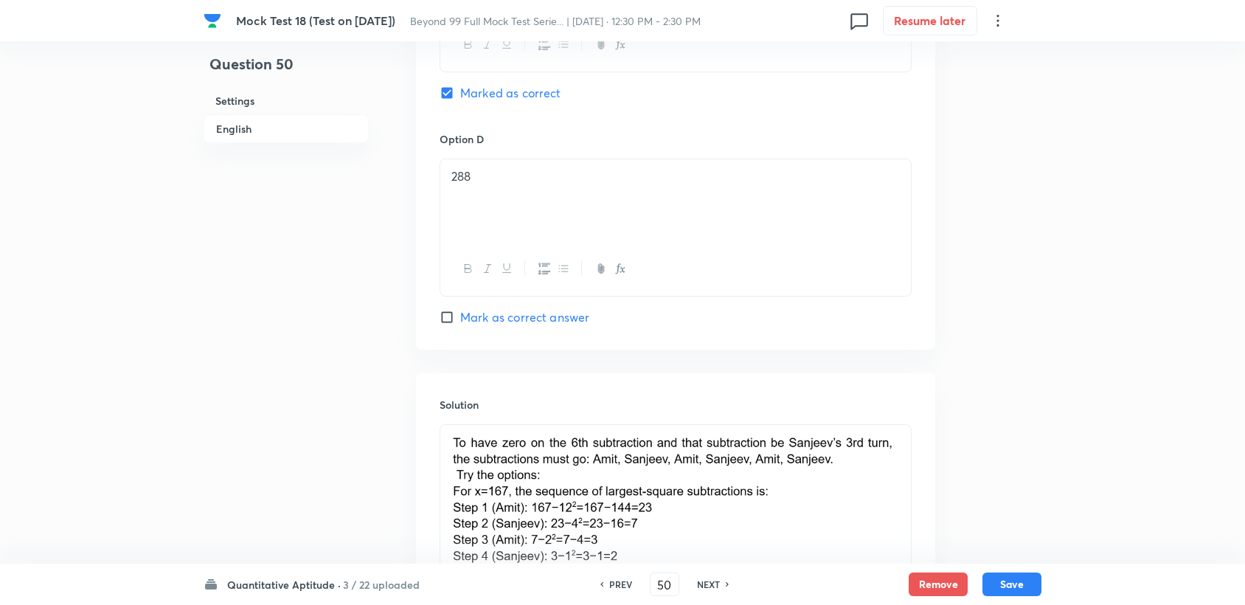
scroll to position [1527, 0]
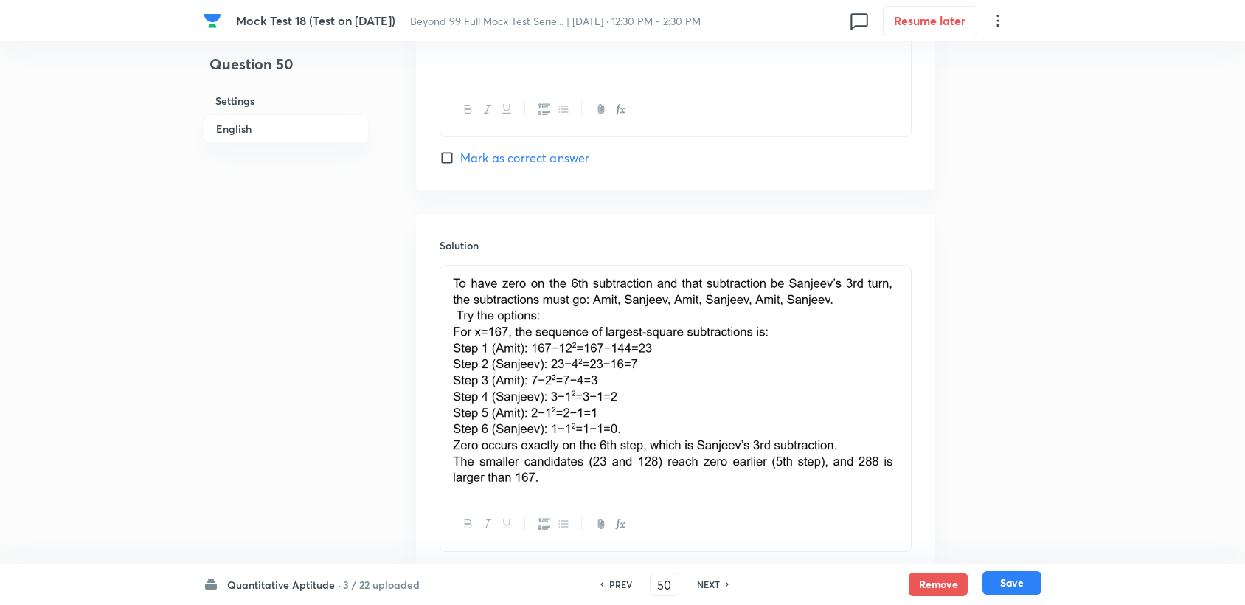
click at [1009, 585] on button "Save" at bounding box center [1011, 583] width 59 height 24
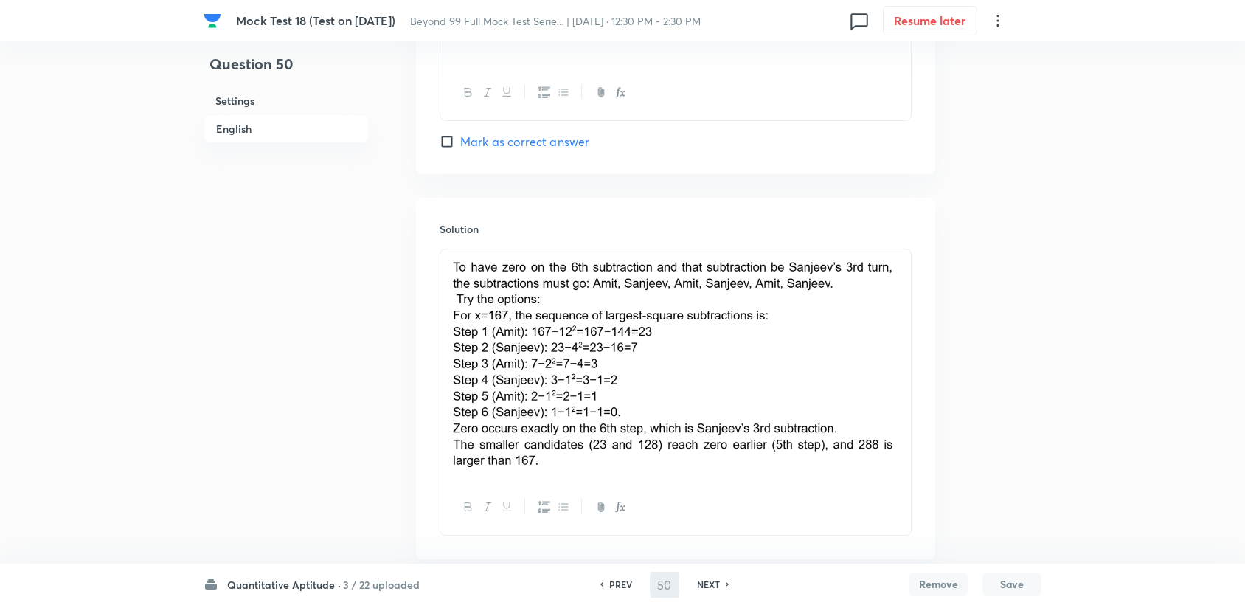
type input "51"
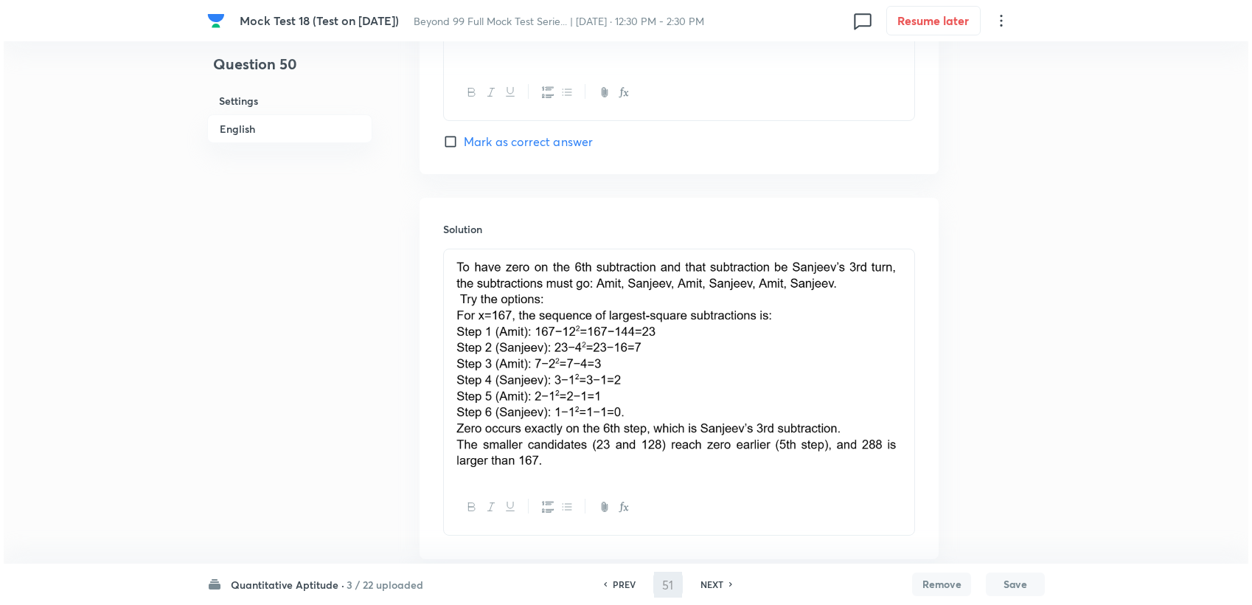
scroll to position [0, 0]
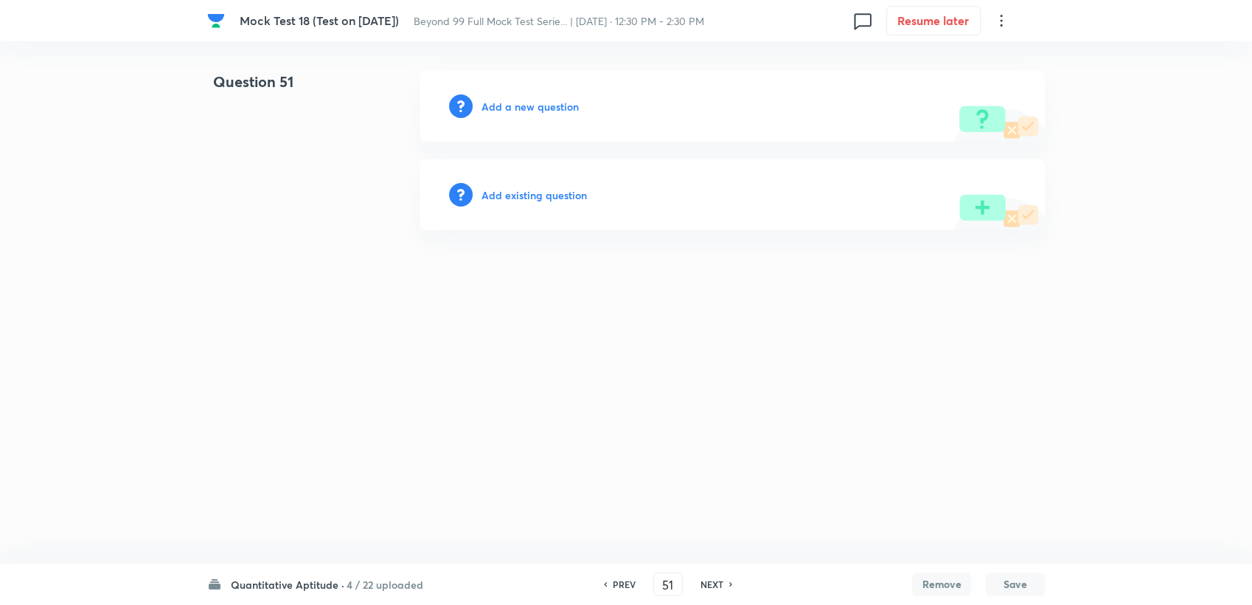
click at [520, 115] on div "Add a new question" at bounding box center [732, 106] width 625 height 71
click at [521, 110] on h6 "Add a new question" at bounding box center [530, 106] width 97 height 15
click at [520, 109] on h6 "Choose a question type" at bounding box center [539, 106] width 114 height 15
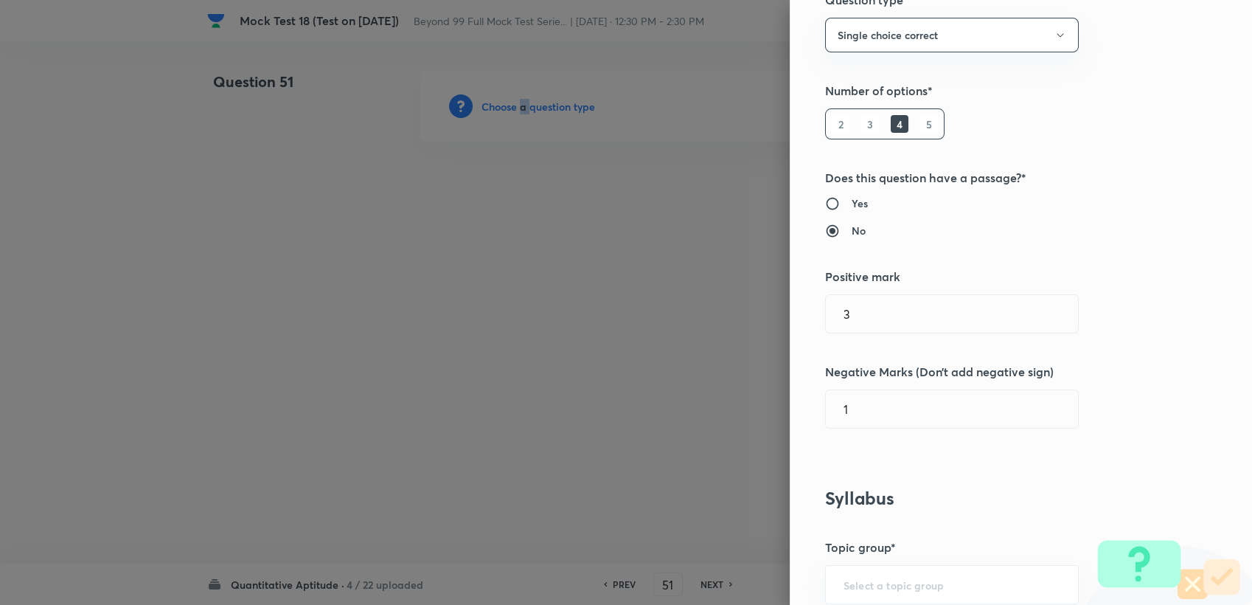
scroll to position [327, 0]
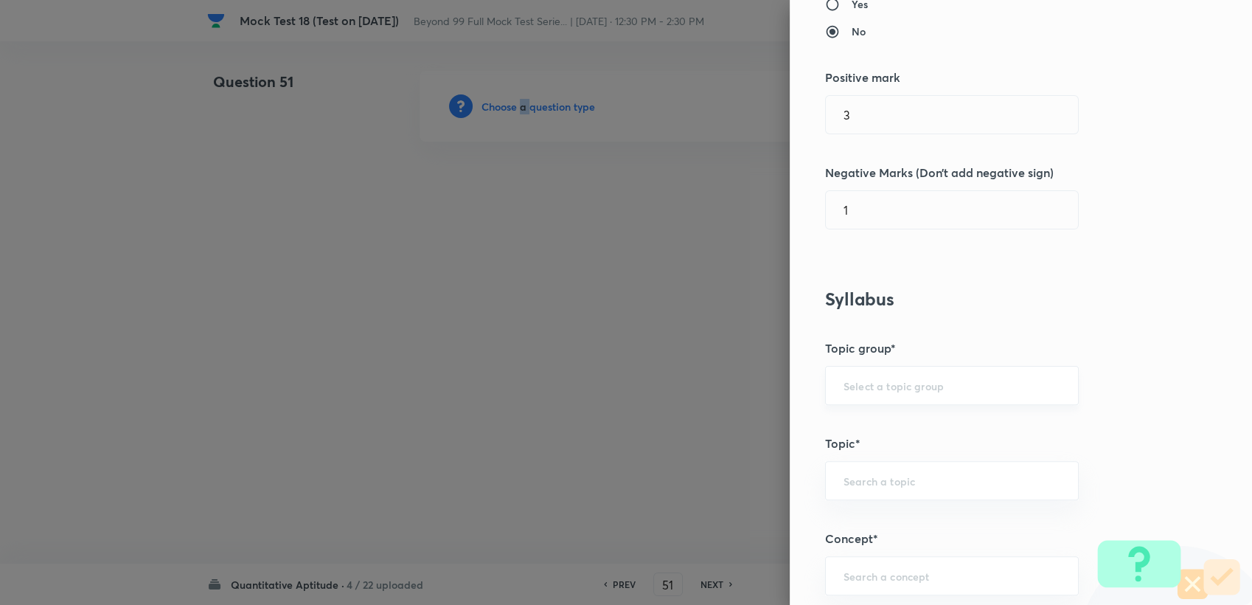
click at [832, 367] on div "​" at bounding box center [952, 385] width 254 height 39
click at [844, 388] on input "text" at bounding box center [952, 385] width 217 height 14
click at [845, 426] on li "Quantitative Aptitude" at bounding box center [940, 426] width 252 height 27
type input "Quantitative Aptitude"
click at [847, 466] on div "​" at bounding box center [952, 480] width 254 height 39
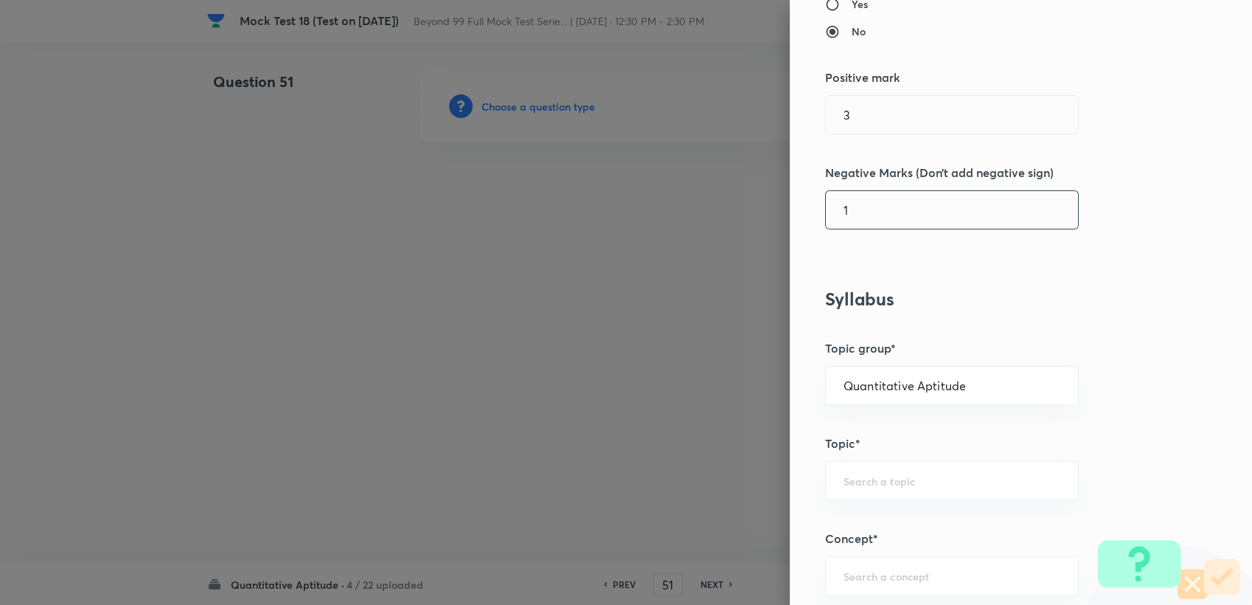
click at [862, 216] on input "1" at bounding box center [952, 210] width 252 height 38
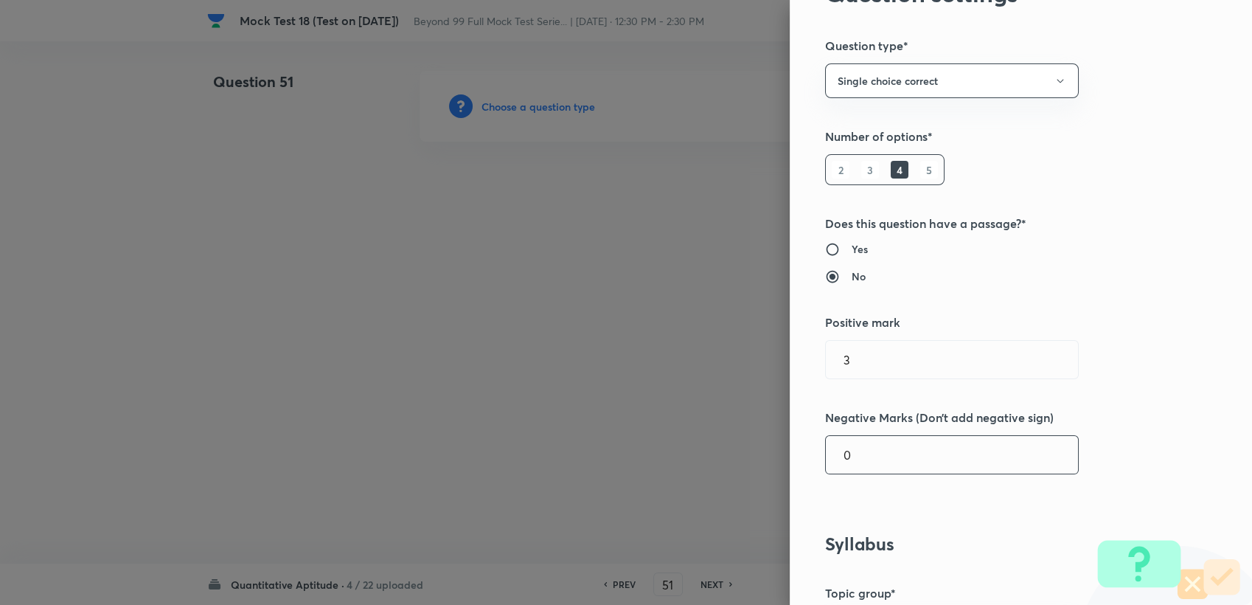
scroll to position [82, 0]
type input "0"
click at [875, 80] on button "Single choice correct" at bounding box center [952, 81] width 254 height 35
drag, startPoint x: 842, startPoint y: 175, endPoint x: 838, endPoint y: 192, distance: 17.5
click at [842, 176] on span "Integer" at bounding box center [939, 180] width 235 height 15
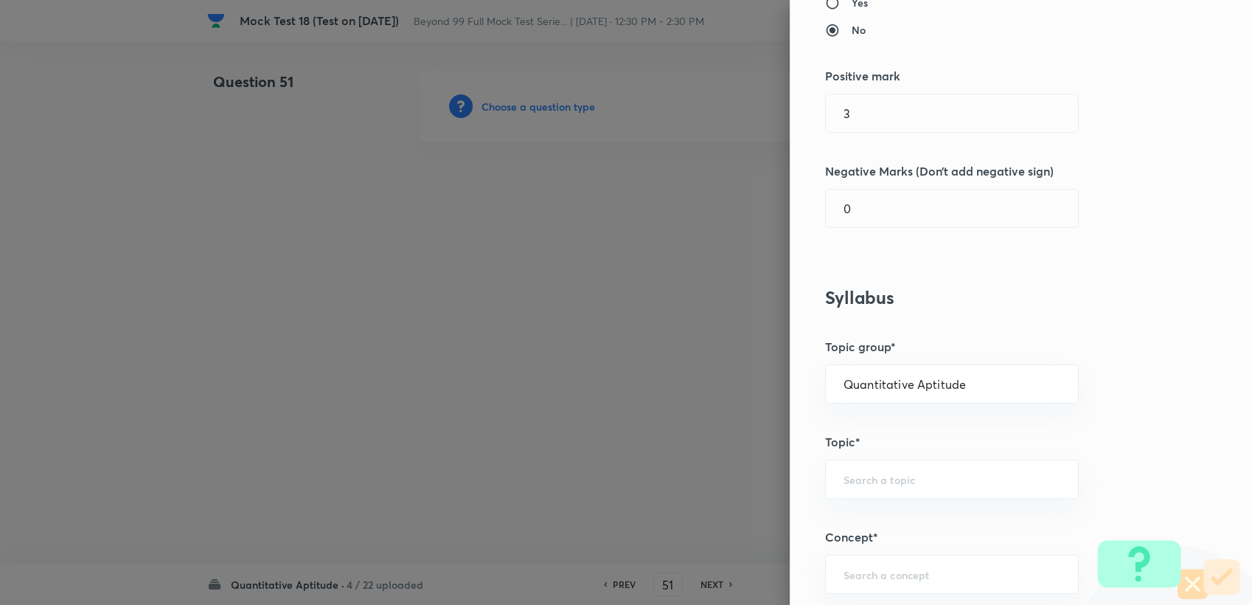
scroll to position [246, 0]
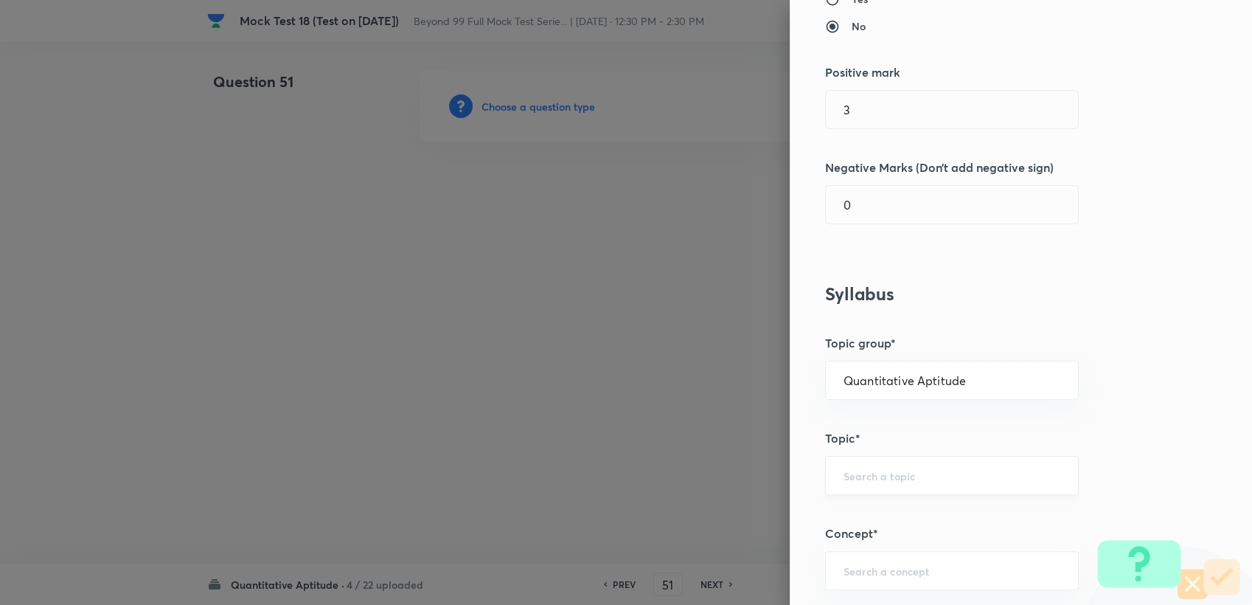
click at [839, 492] on div "​" at bounding box center [952, 475] width 254 height 39
click at [843, 482] on div "​" at bounding box center [952, 475] width 254 height 39
click at [856, 476] on input "AD" at bounding box center [952, 475] width 217 height 14
drag, startPoint x: 876, startPoint y: 522, endPoint x: 808, endPoint y: 426, distance: 118.5
click at [876, 522] on li "Advanced Maths" at bounding box center [940, 516] width 252 height 27
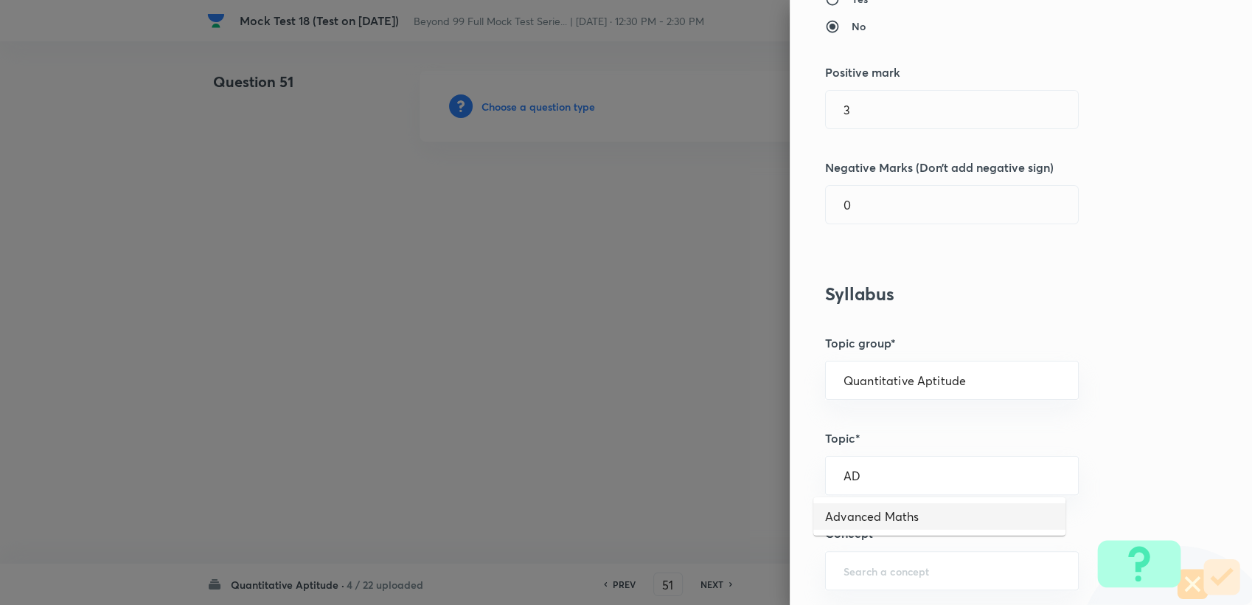
type input "Advanced Maths"
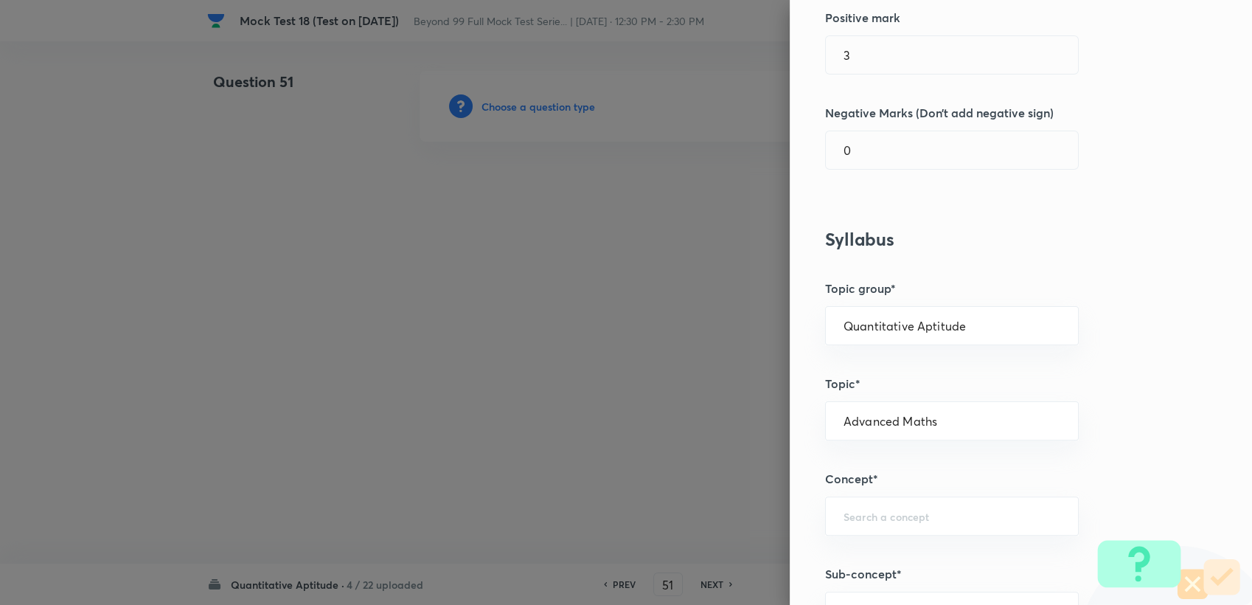
scroll to position [573, 0]
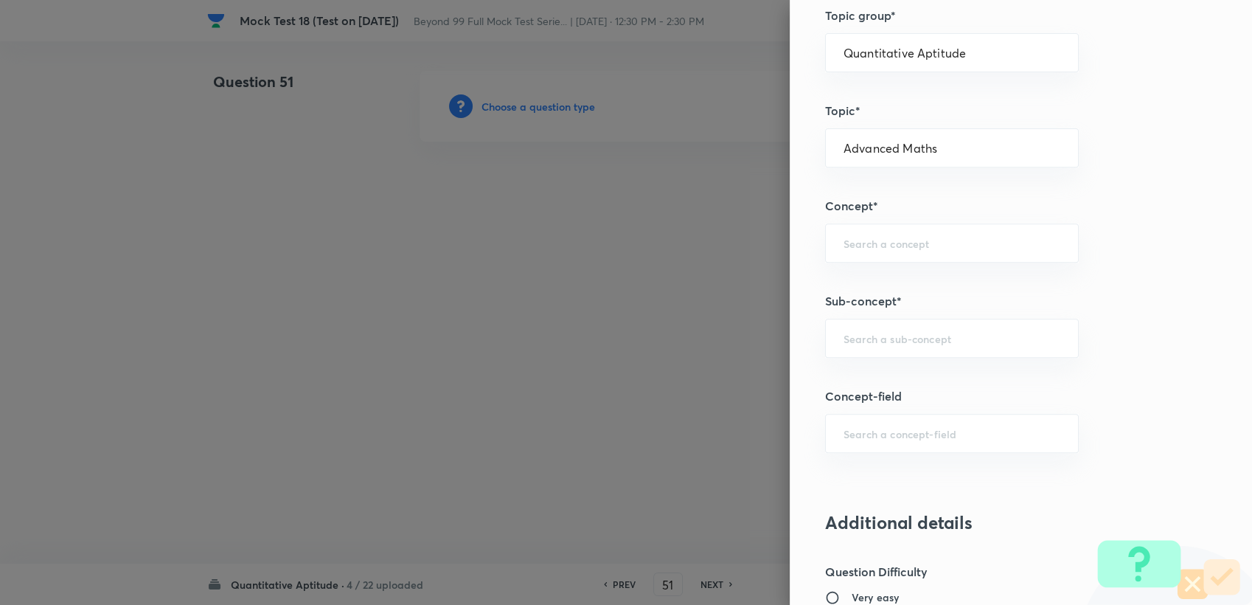
click at [865, 311] on div "Question settings Question type* Integer Does this question have a passage?* Ye…" at bounding box center [1021, 302] width 462 height 605
click at [860, 250] on div "​" at bounding box center [952, 242] width 254 height 39
click at [879, 363] on li "Inequalities and Modulus" at bounding box center [940, 363] width 252 height 27
type input "Inequalities and Modulus"
drag, startPoint x: 879, startPoint y: 370, endPoint x: 876, endPoint y: 358, distance: 12.2
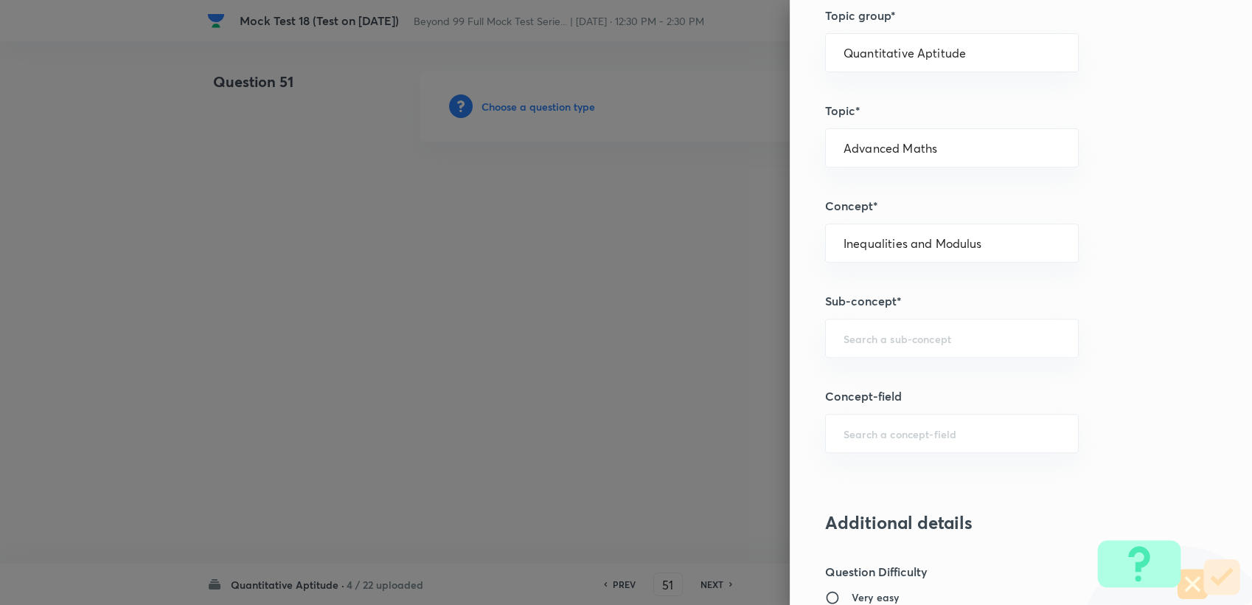
click at [878, 370] on div "Question settings Question type* Integer Does this question have a passage?* Ye…" at bounding box center [1021, 302] width 462 height 605
click at [876, 351] on div "​" at bounding box center [952, 338] width 254 height 39
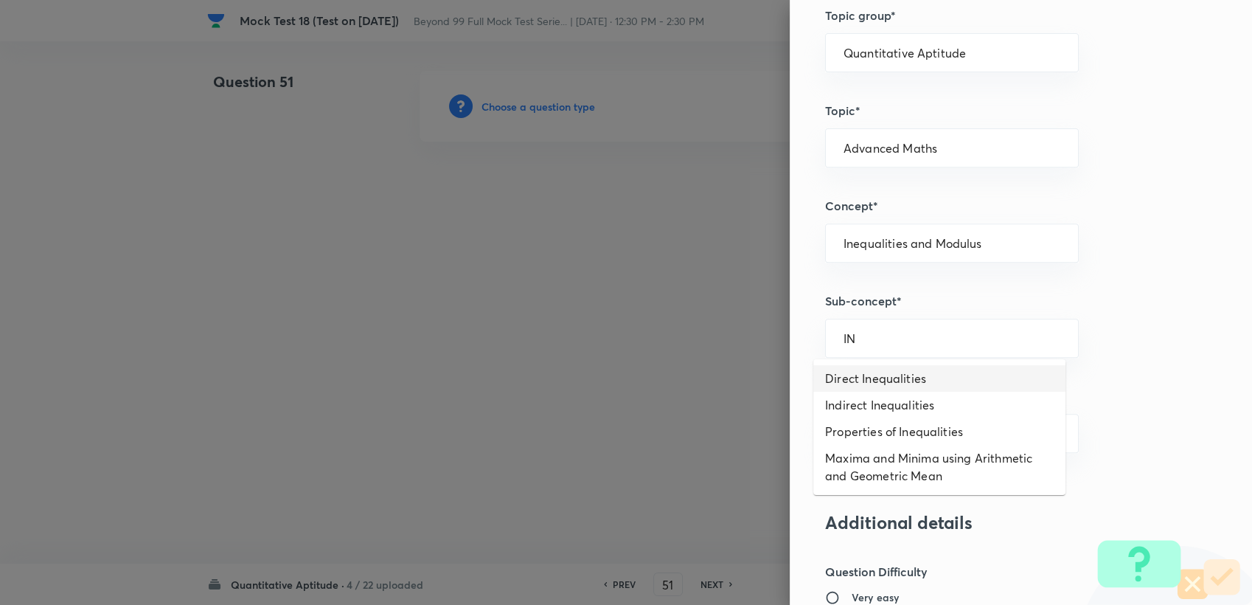
click at [881, 377] on li "Direct Inequalities" at bounding box center [940, 378] width 252 height 27
type input "Direct Inequalities"
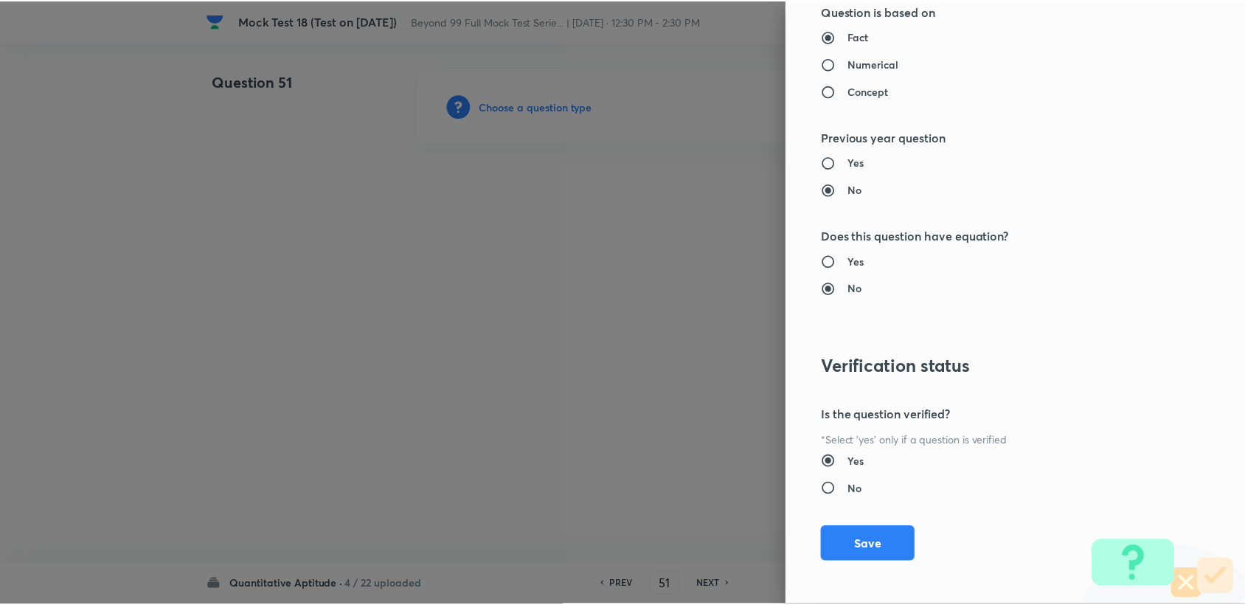
scroll to position [1317, 0]
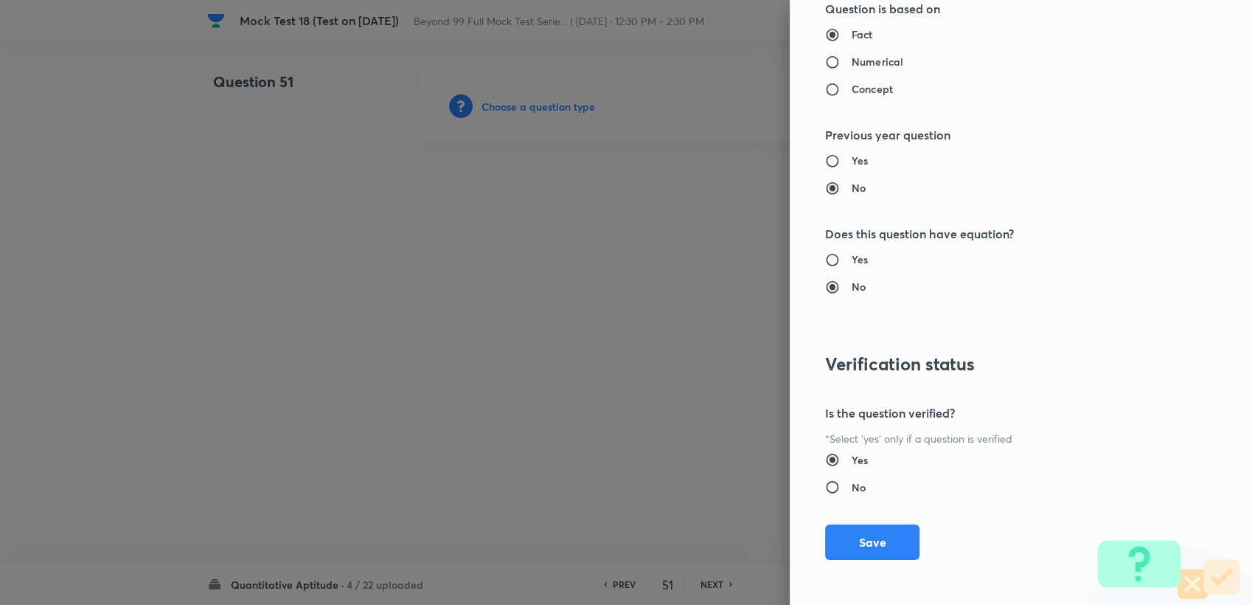
click at [856, 520] on div "Question settings Question type* Integer Does this question have a passage?* Ye…" at bounding box center [1021, 302] width 462 height 605
click at [837, 527] on button "Save" at bounding box center [872, 540] width 94 height 35
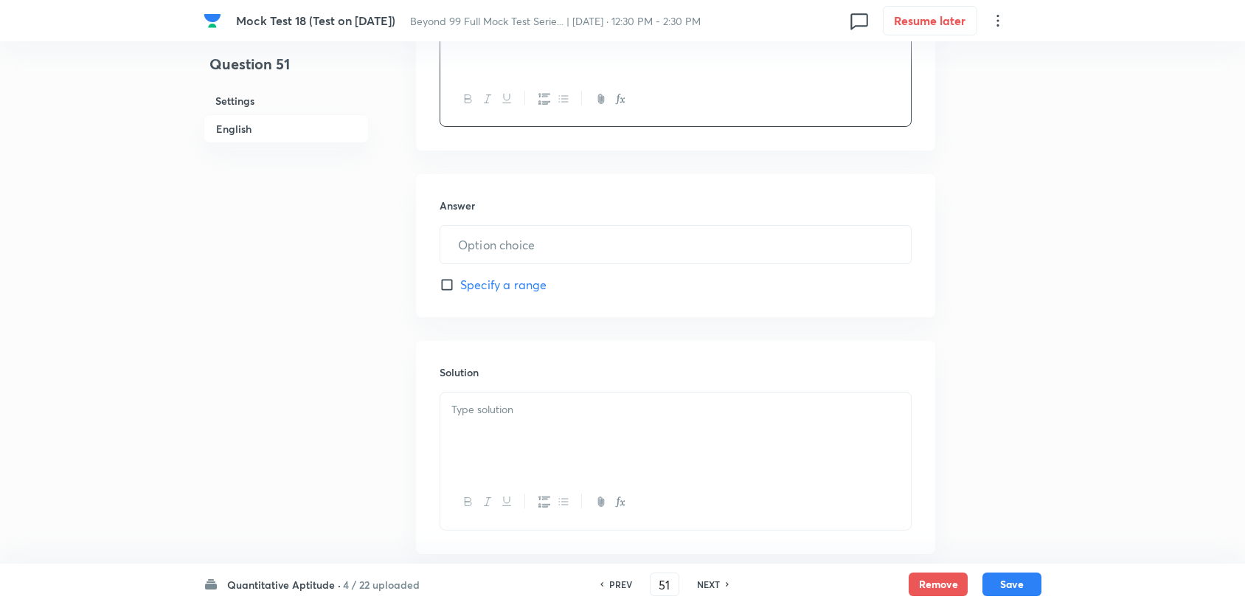
scroll to position [573, 0]
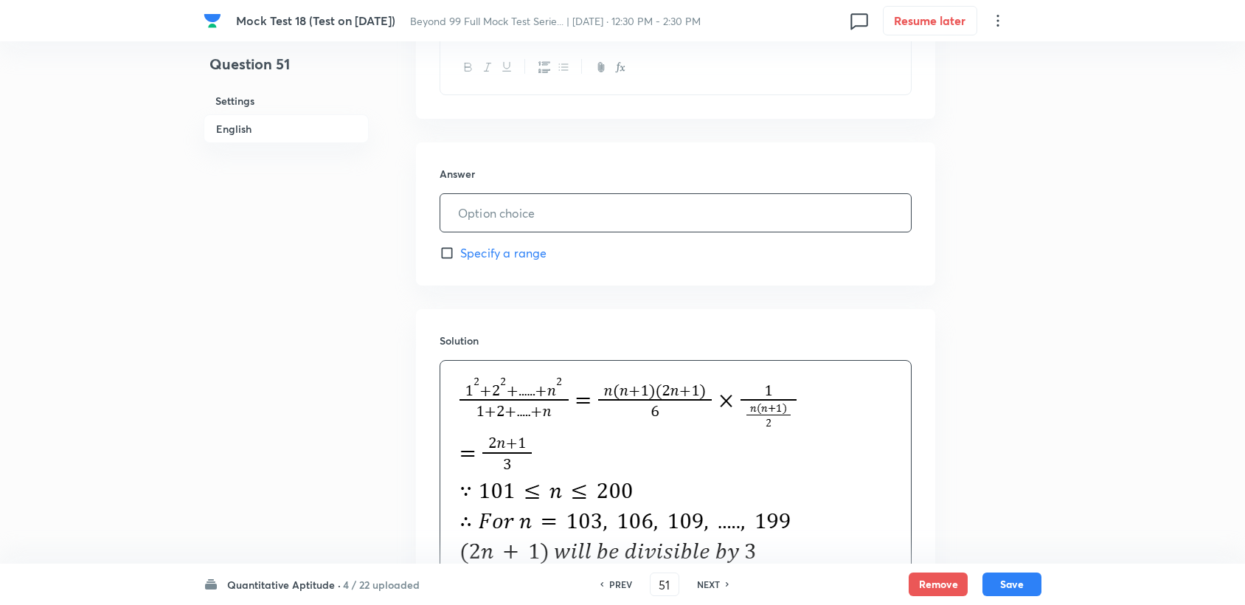
click at [496, 217] on input "text" at bounding box center [675, 213] width 471 height 38
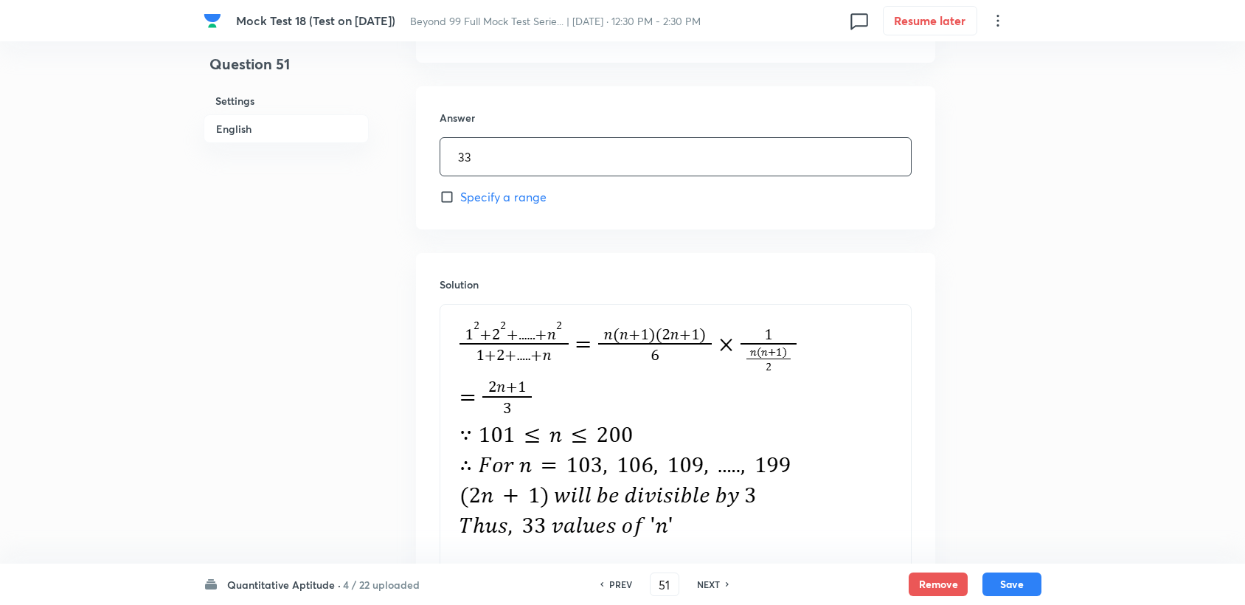
scroll to position [786, 0]
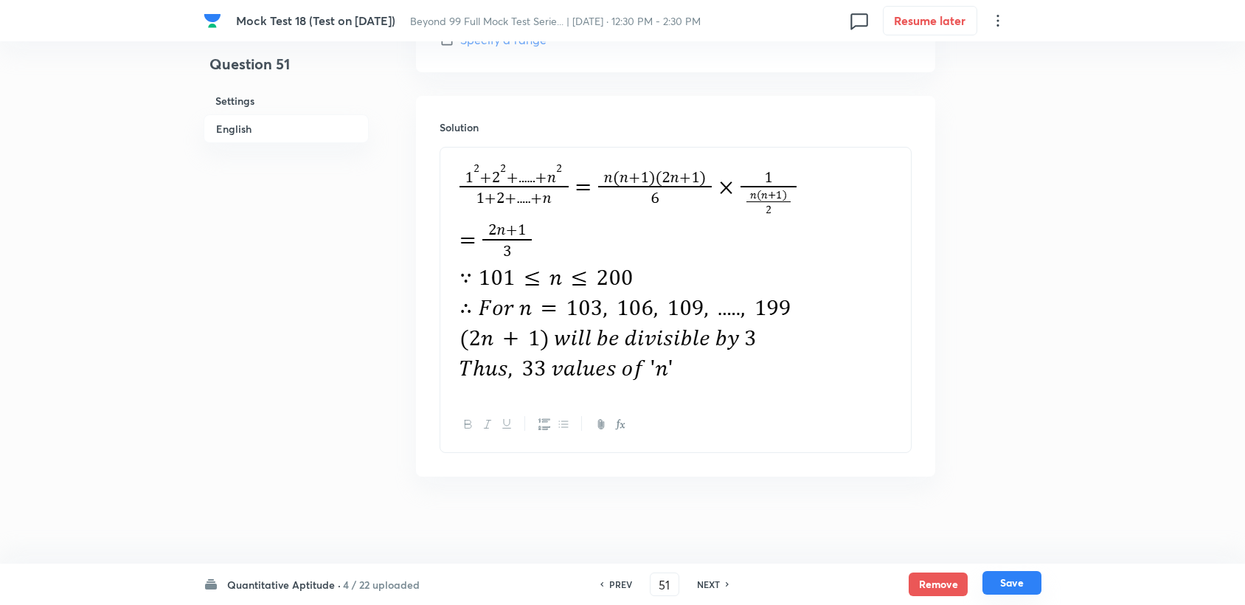
type input "33"
click at [1011, 587] on button "Save" at bounding box center [1011, 583] width 59 height 24
type input "52"
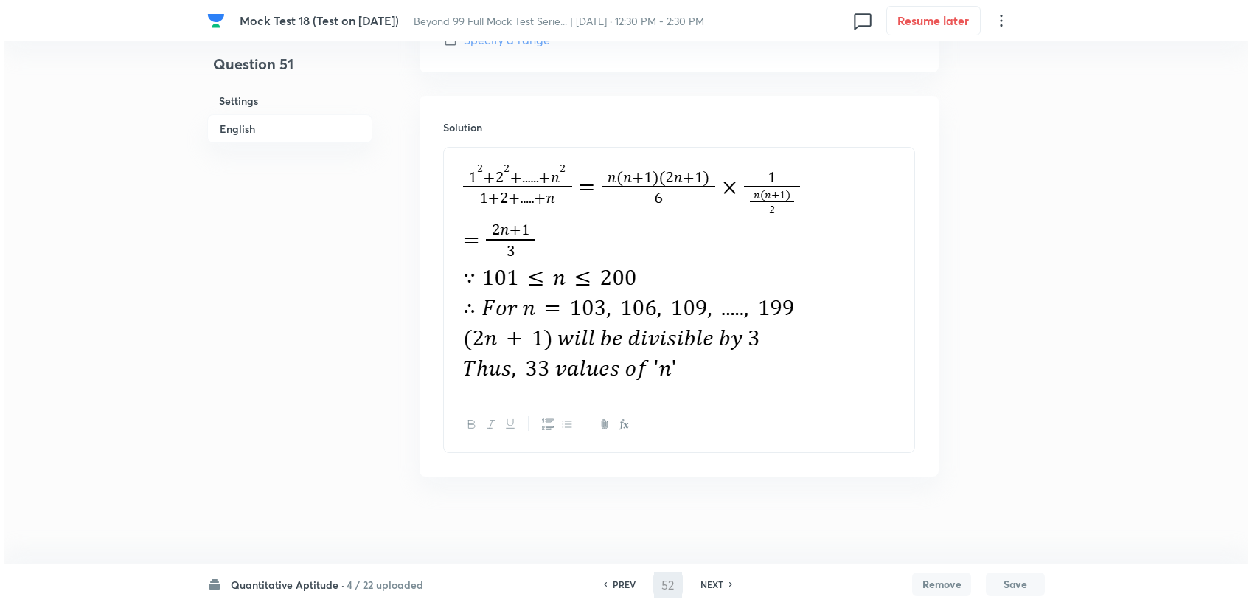
scroll to position [0, 0]
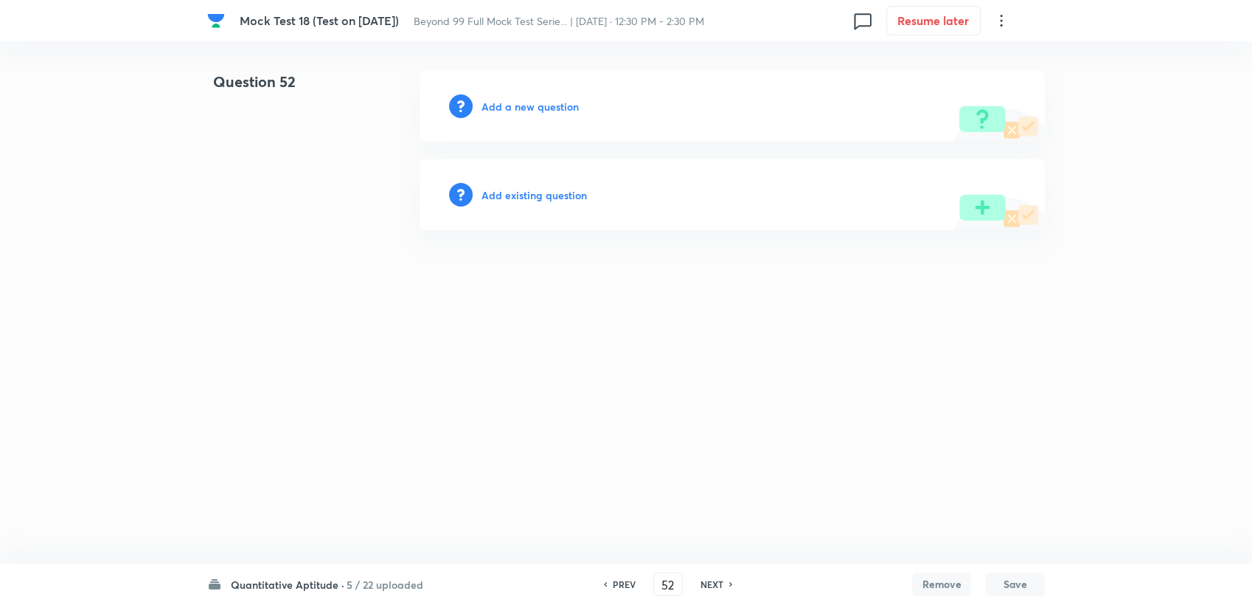
click at [543, 103] on h6 "Add a new question" at bounding box center [530, 106] width 97 height 15
click at [544, 103] on h6 "Choose a question type" at bounding box center [539, 106] width 114 height 15
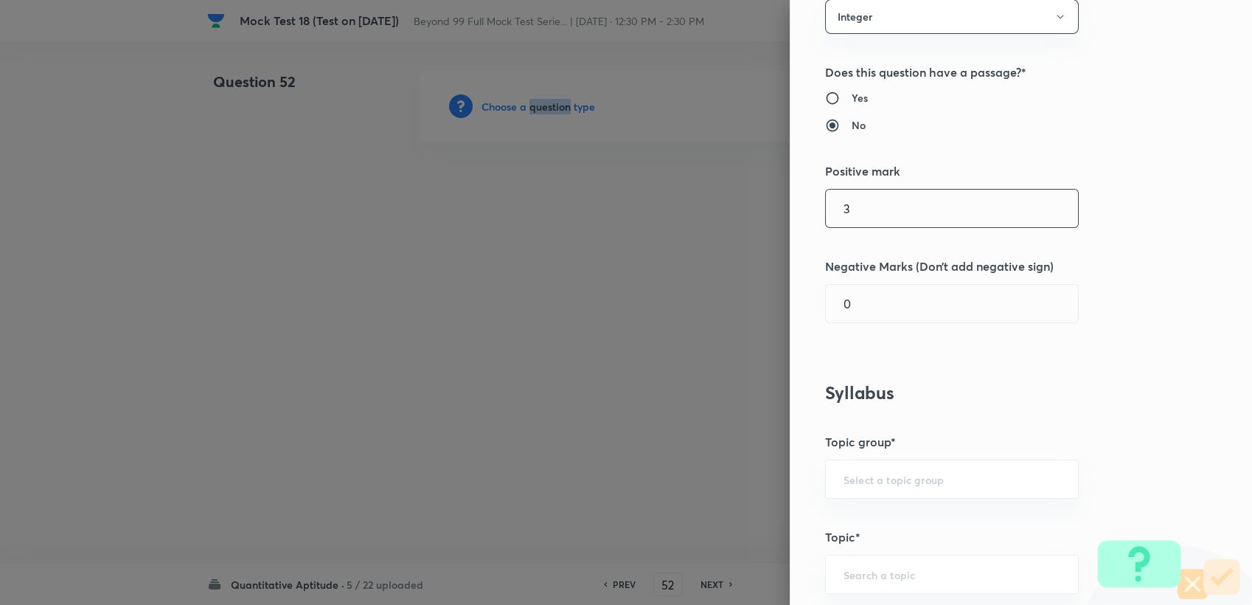
scroll to position [164, 0]
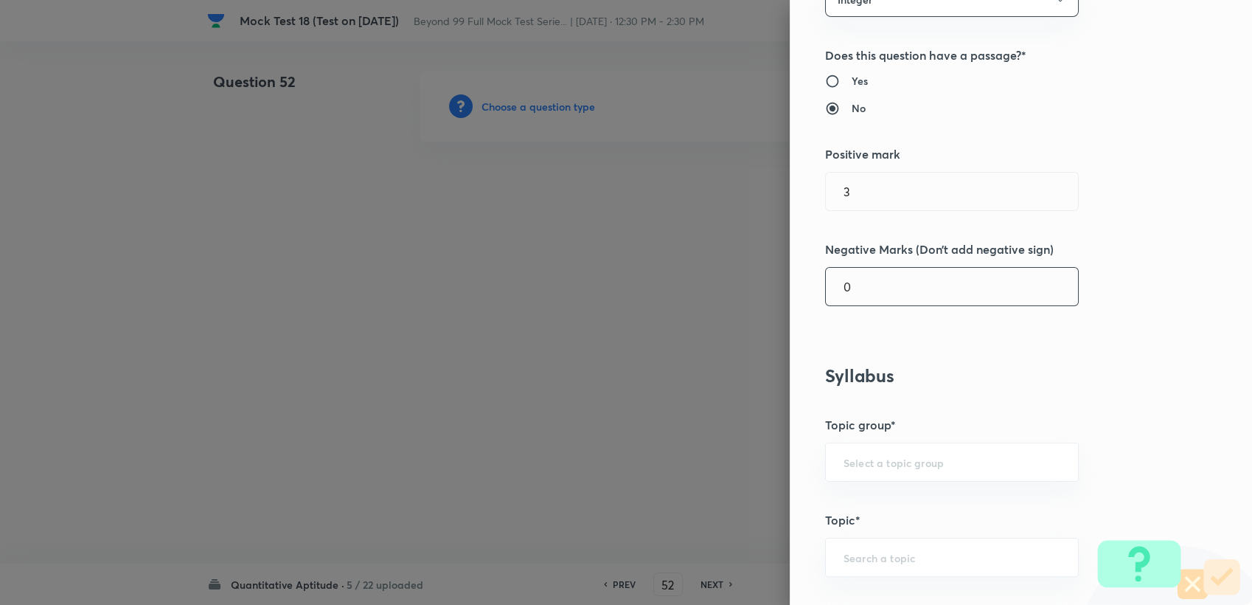
drag, startPoint x: 877, startPoint y: 308, endPoint x: 871, endPoint y: 291, distance: 18.0
click at [876, 304] on div "Question settings Question type* Integer Does this question have a passage?* Ye…" at bounding box center [1021, 302] width 462 height 605
click at [871, 290] on input "0" at bounding box center [952, 287] width 252 height 38
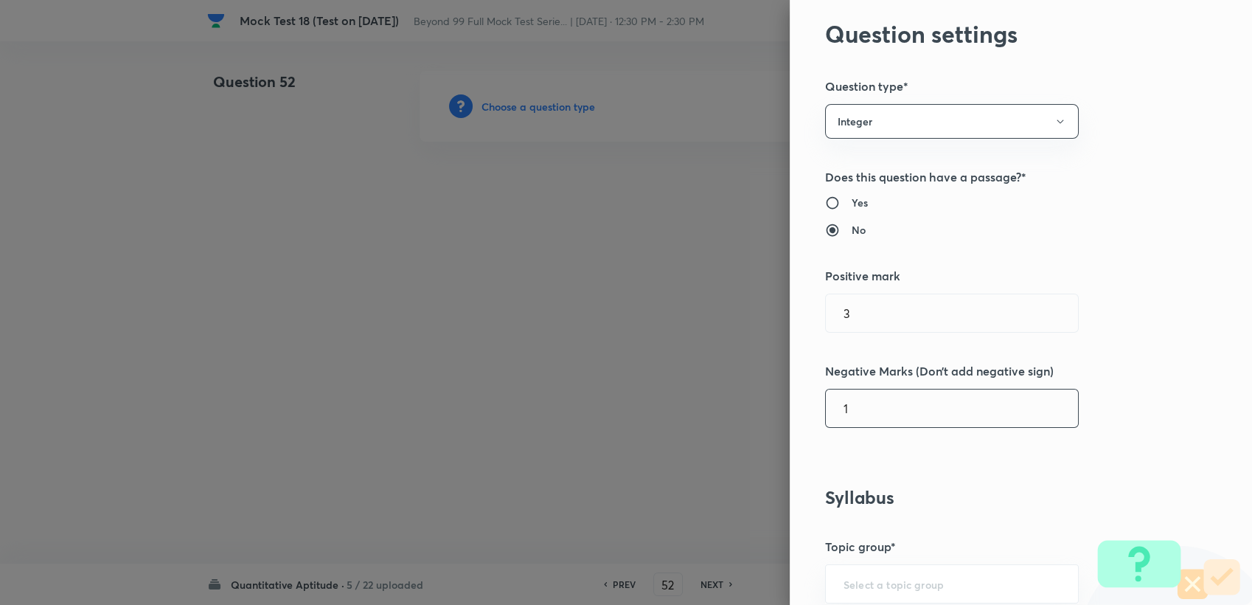
scroll to position [0, 0]
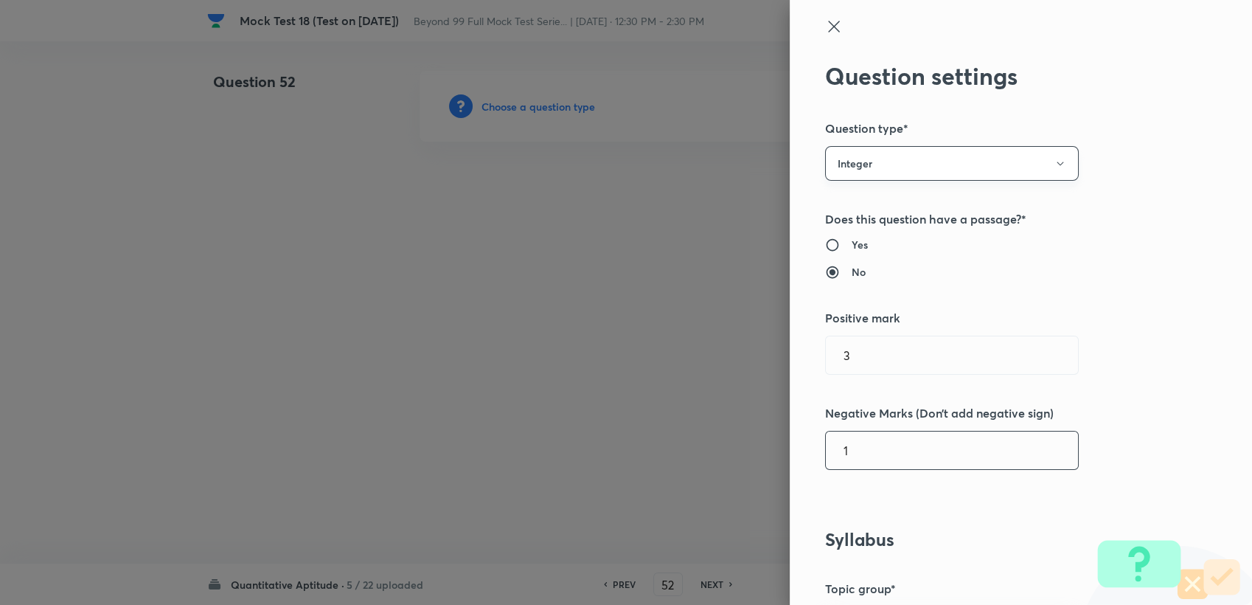
type input "1"
click at [888, 160] on button "Integer" at bounding box center [952, 163] width 254 height 35
click at [878, 204] on span "Single choice correct" at bounding box center [939, 208] width 235 height 15
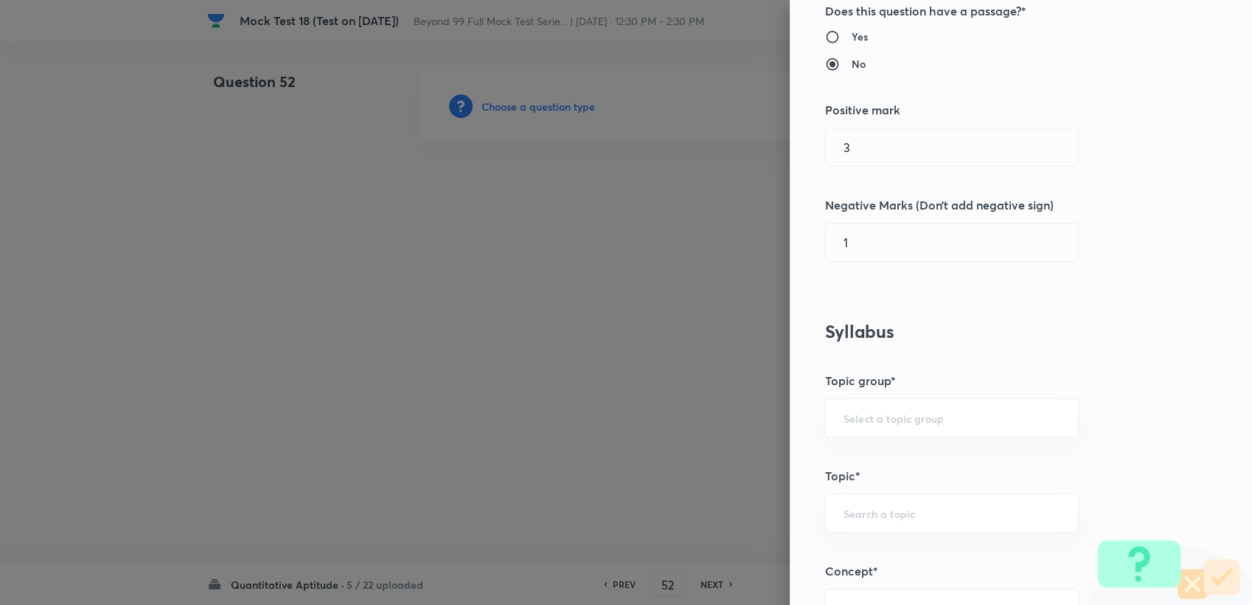
scroll to position [327, 0]
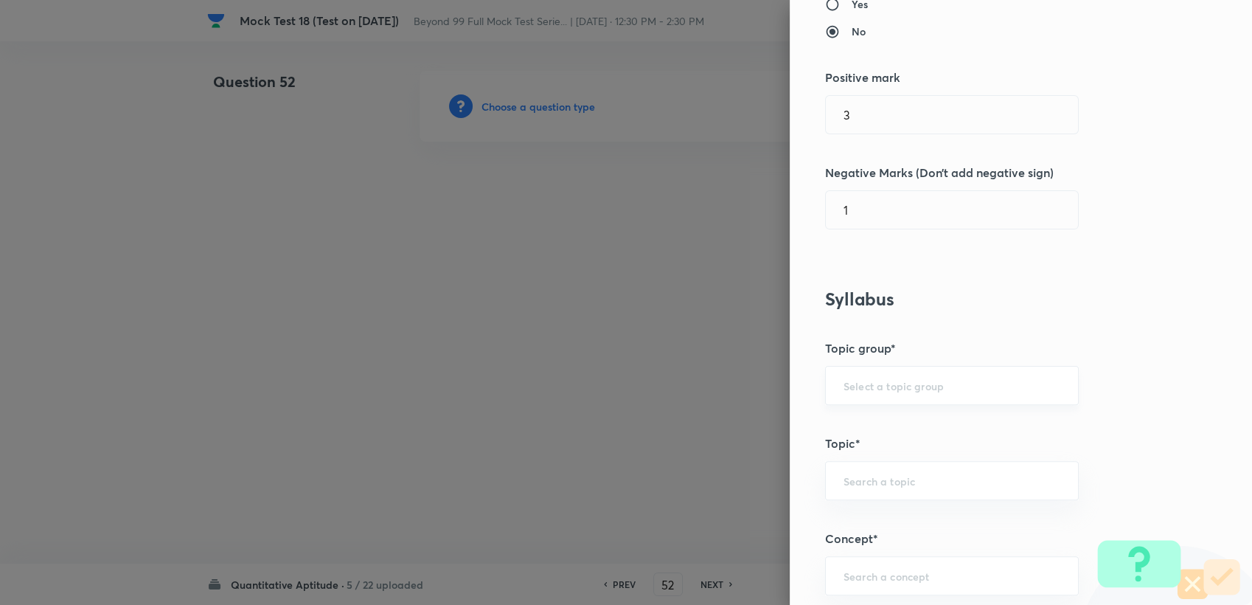
click at [841, 395] on div "​" at bounding box center [952, 385] width 254 height 39
drag, startPoint x: 866, startPoint y: 422, endPoint x: 859, endPoint y: 456, distance: 34.6
click at [866, 423] on li "Quantitative Aptitude" at bounding box center [940, 426] width 252 height 27
type input "Quantitative Aptitude"
drag, startPoint x: 856, startPoint y: 477, endPoint x: 854, endPoint y: 485, distance: 7.5
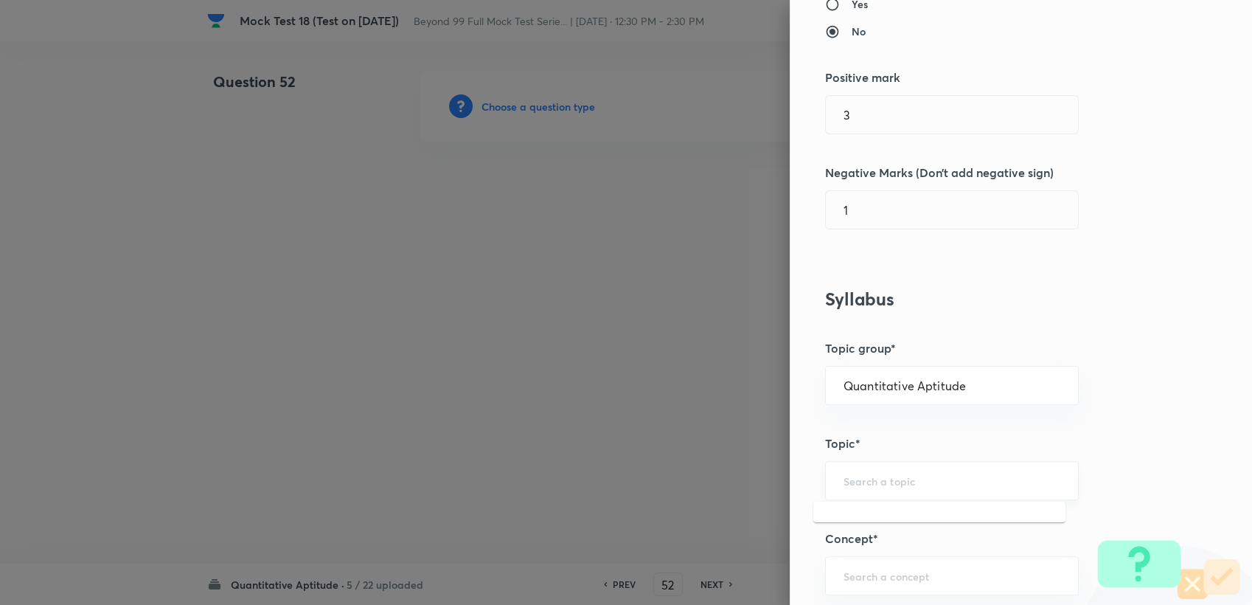
click at [856, 479] on input "text" at bounding box center [952, 481] width 217 height 14
click at [877, 528] on li "Advanced Maths" at bounding box center [940, 520] width 252 height 27
type input "Advanced Maths"
click at [877, 560] on div "​" at bounding box center [952, 575] width 254 height 39
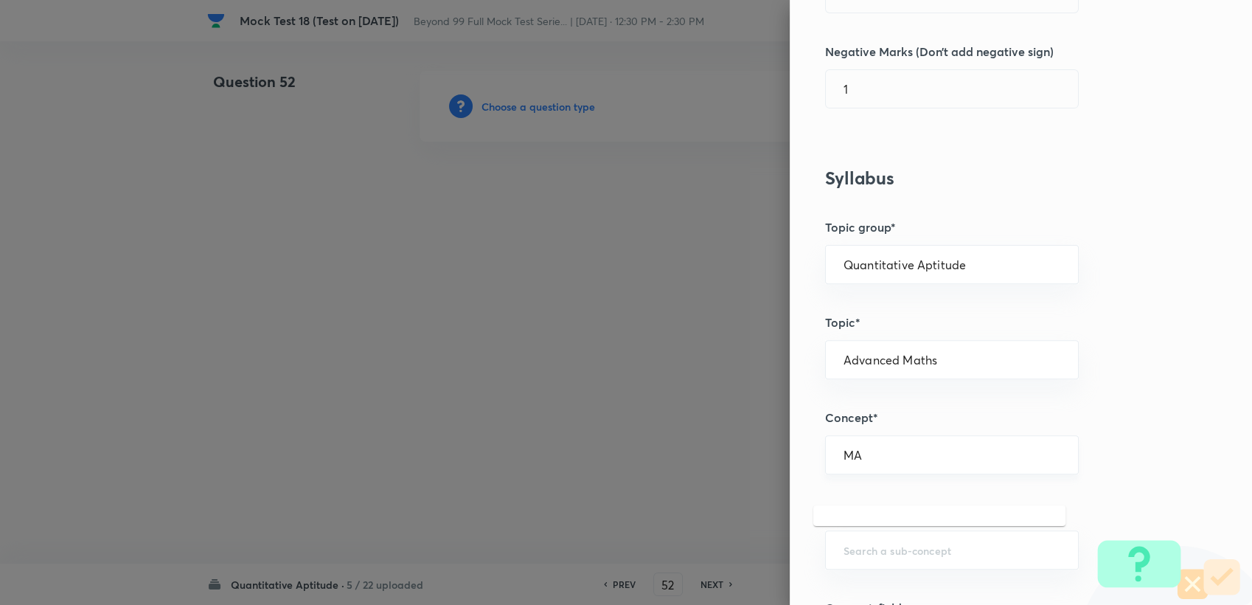
scroll to position [491, 0]
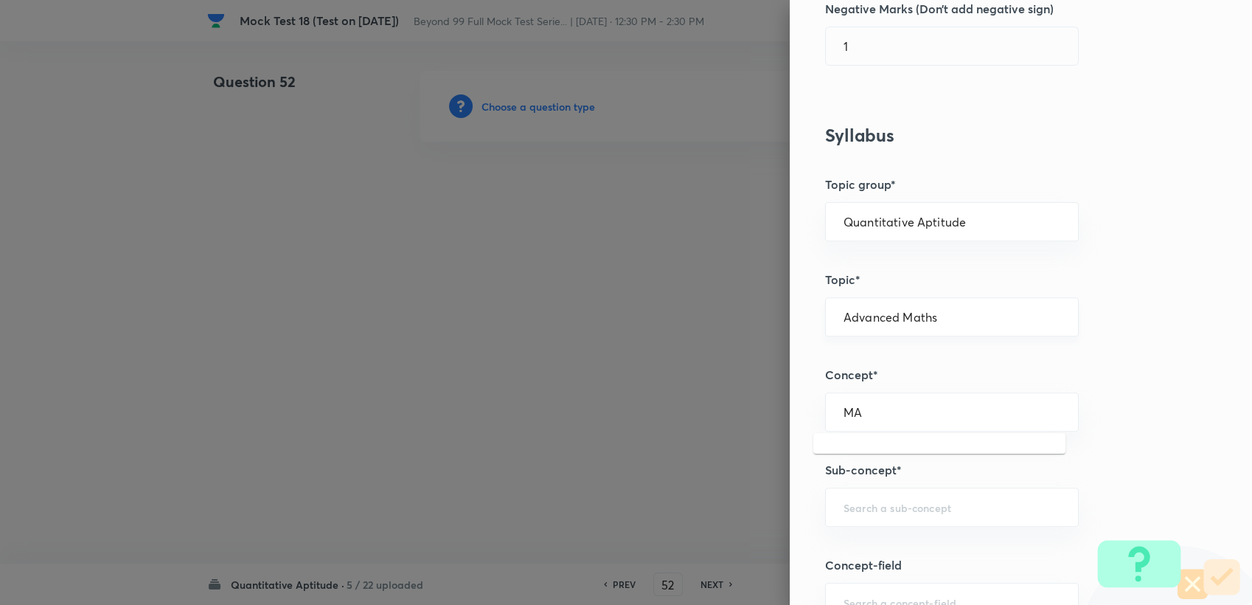
type input "MA"
click at [909, 318] on input "Advanced Maths" at bounding box center [952, 317] width 217 height 14
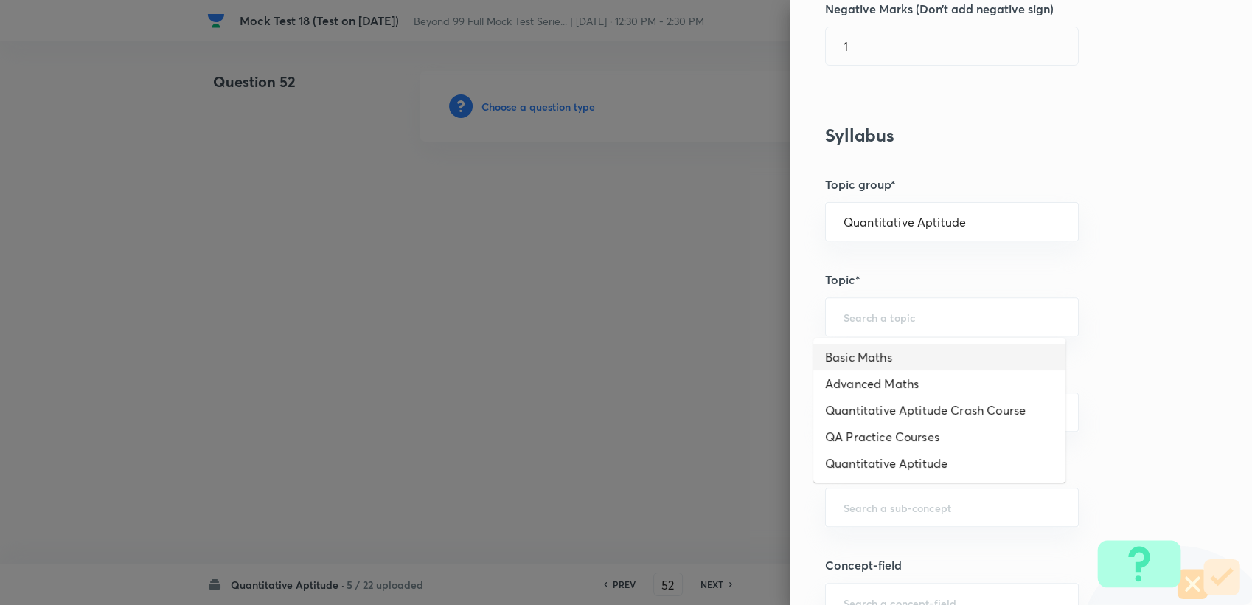
click at [904, 347] on li "Basic Maths" at bounding box center [940, 357] width 252 height 27
type input "Basic Maths"
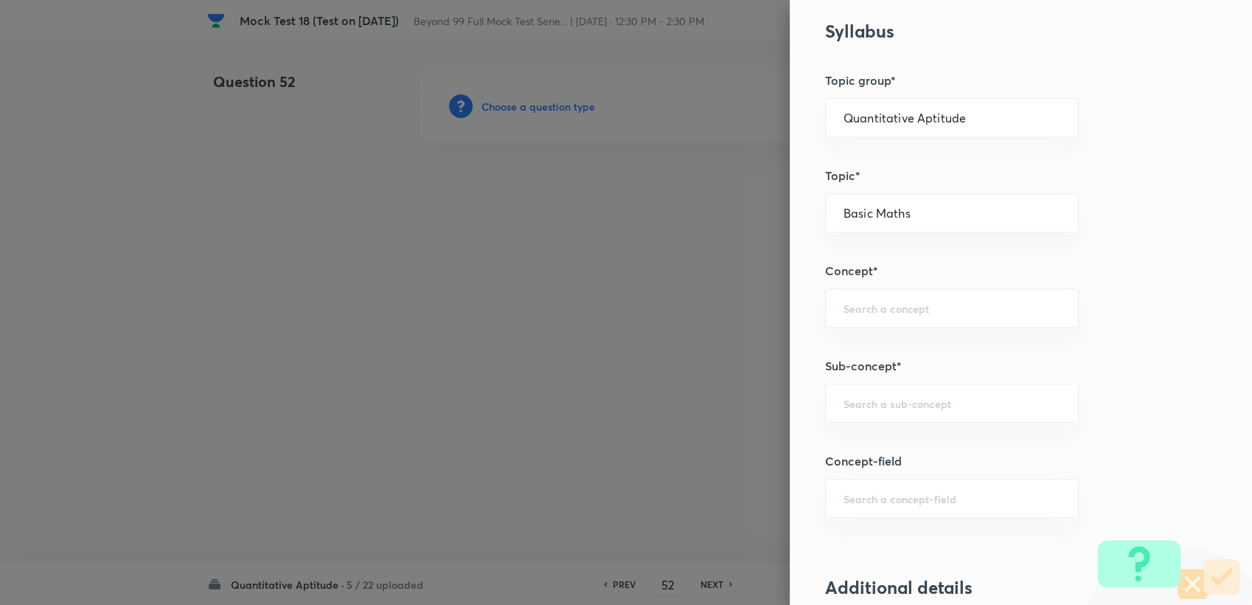
scroll to position [655, 0]
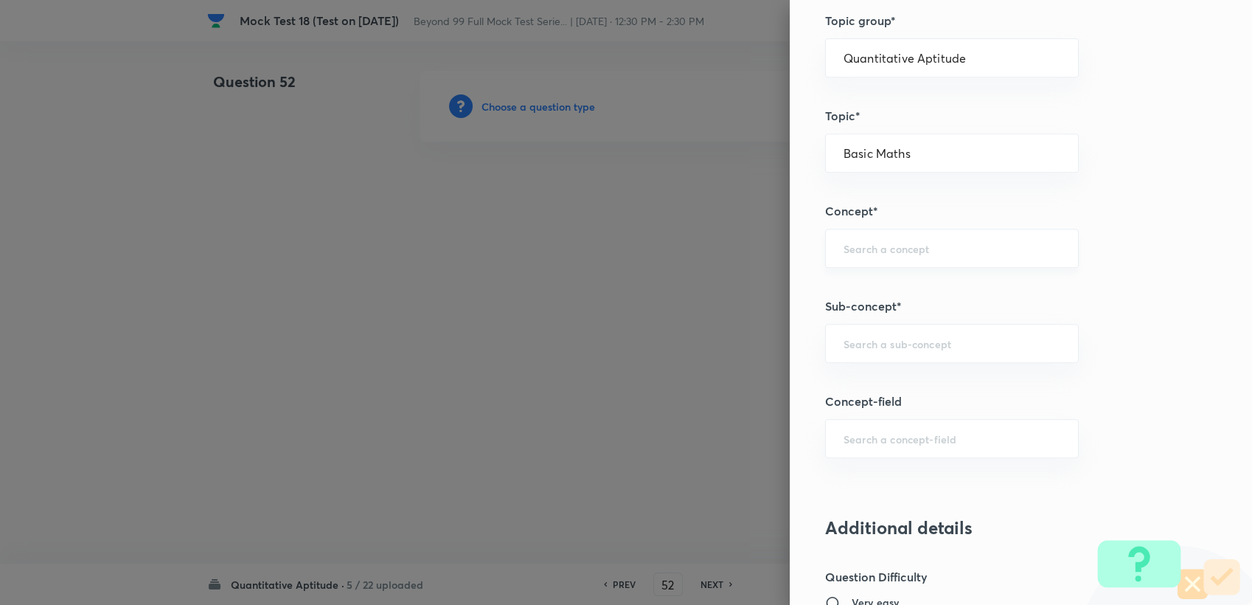
click at [861, 253] on div "​" at bounding box center [952, 248] width 254 height 39
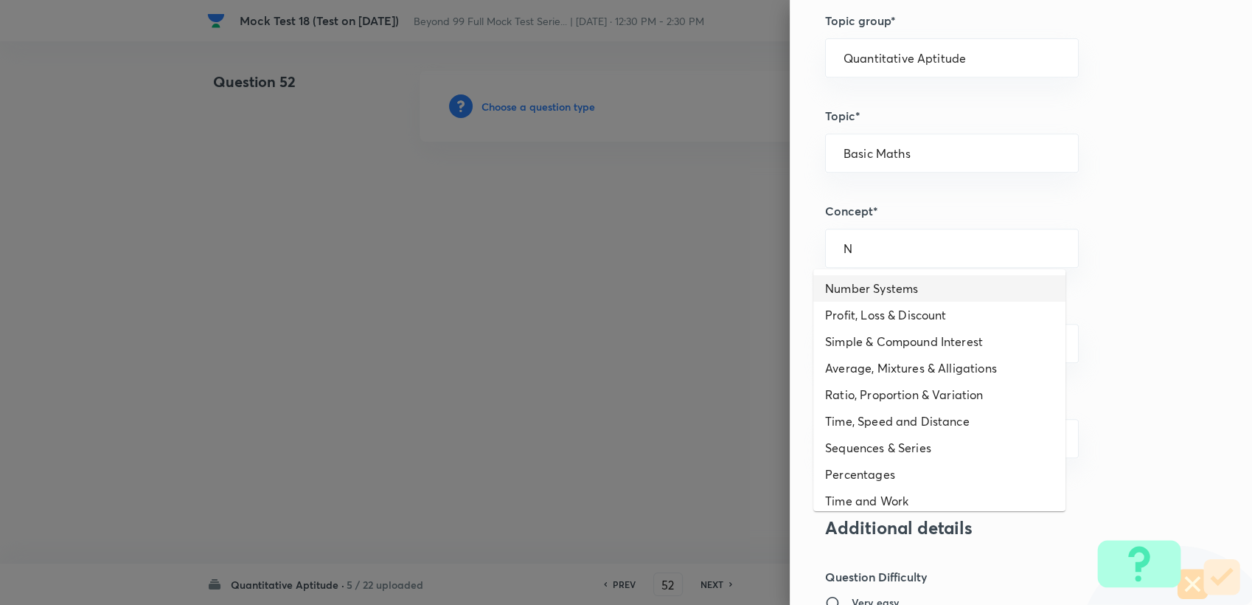
click at [869, 280] on li "Number Systems" at bounding box center [940, 288] width 252 height 27
type input "Number Systems"
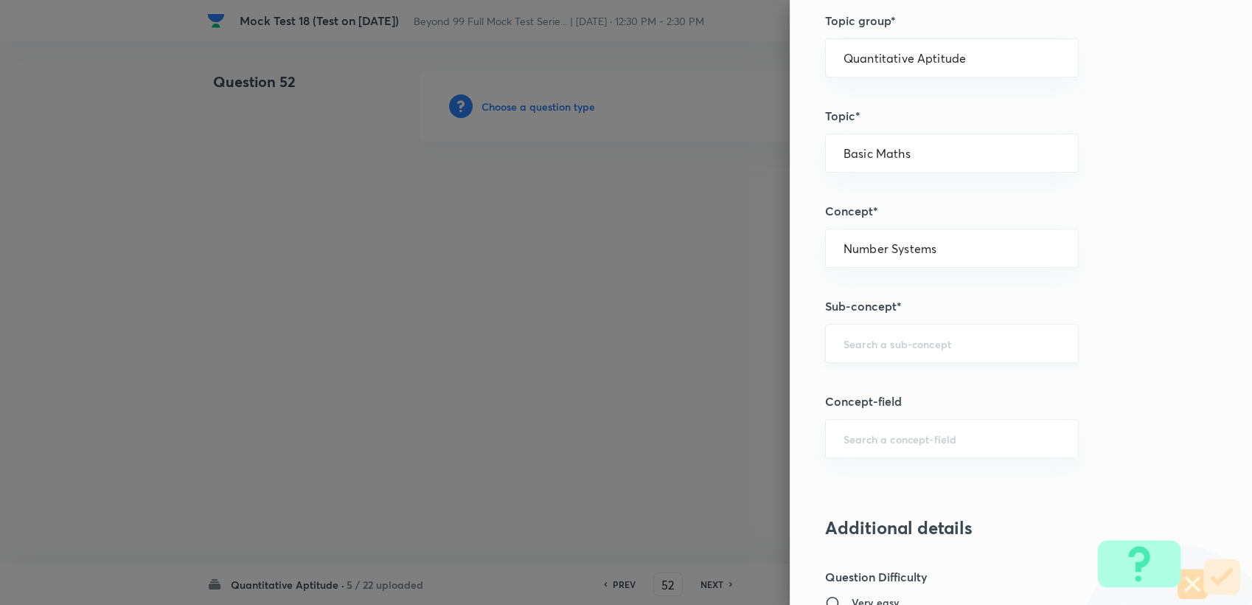
click at [877, 350] on div "​" at bounding box center [952, 343] width 254 height 39
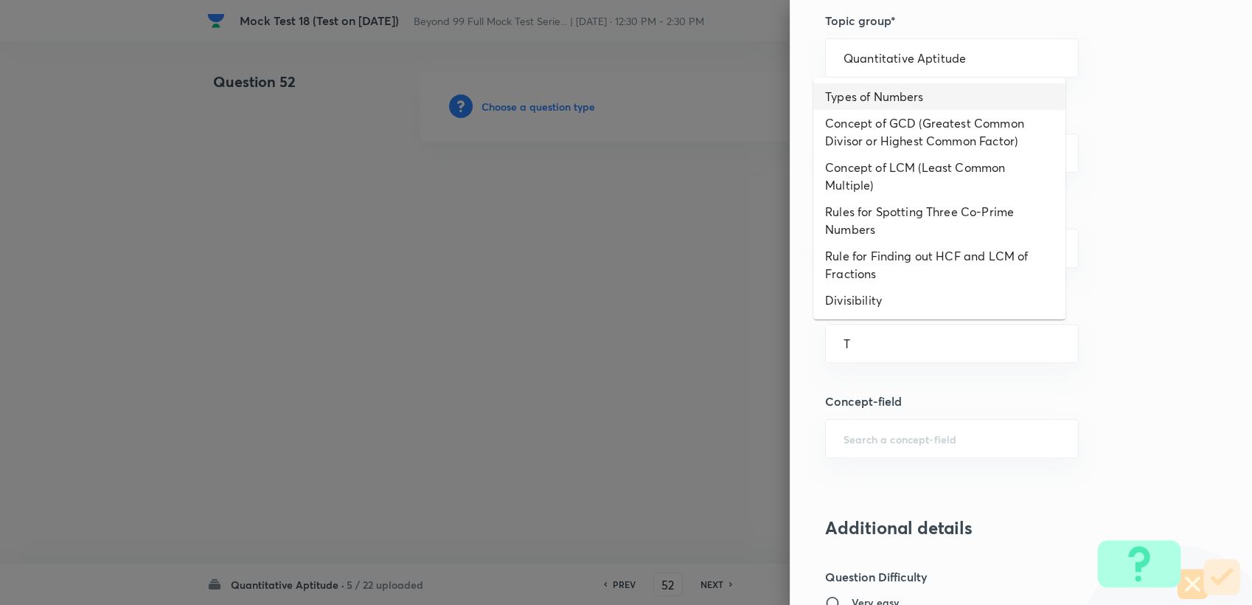
click at [890, 103] on li "Types of Numbers" at bounding box center [940, 96] width 252 height 27
type input "Types of Numbers"
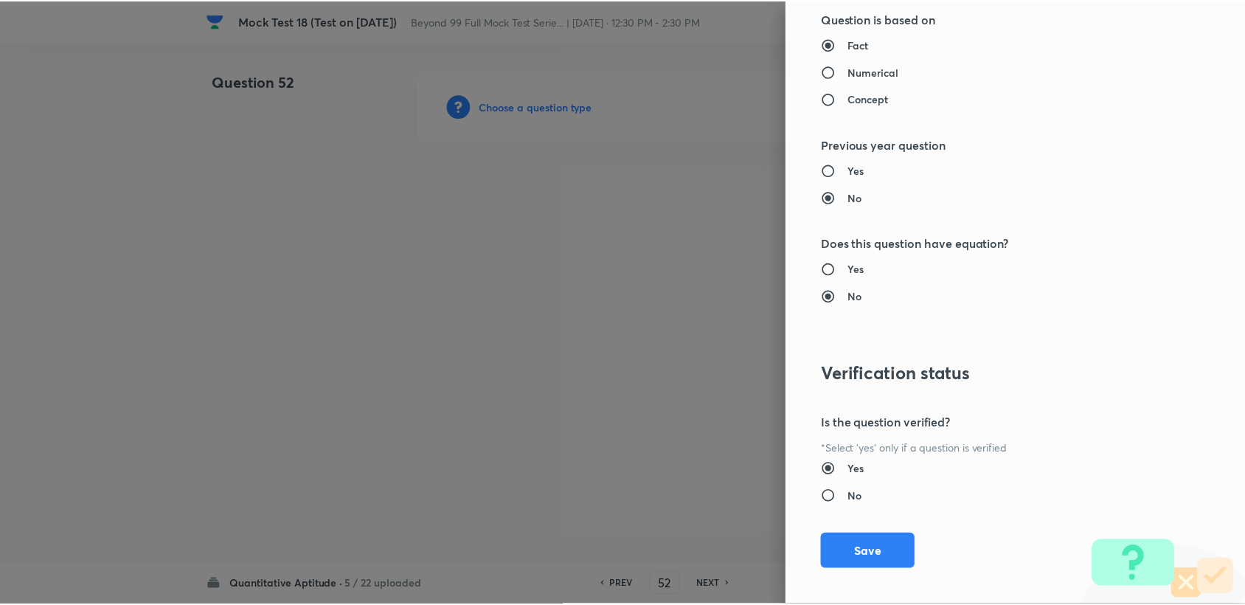
scroll to position [1404, 0]
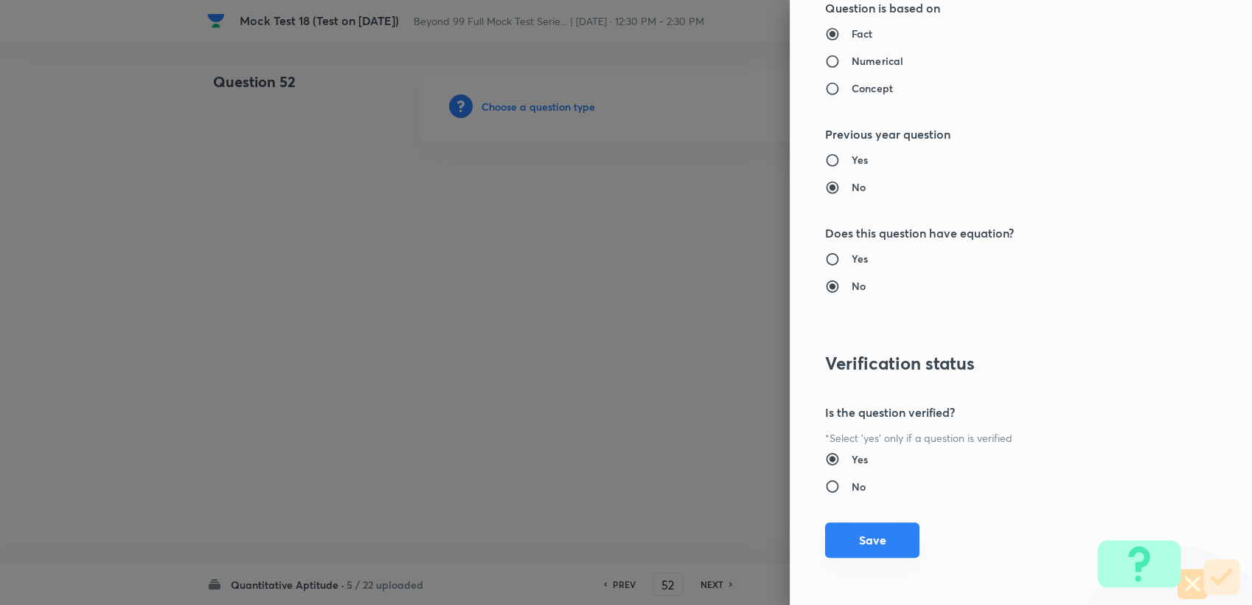
click at [855, 534] on button "Save" at bounding box center [872, 539] width 94 height 35
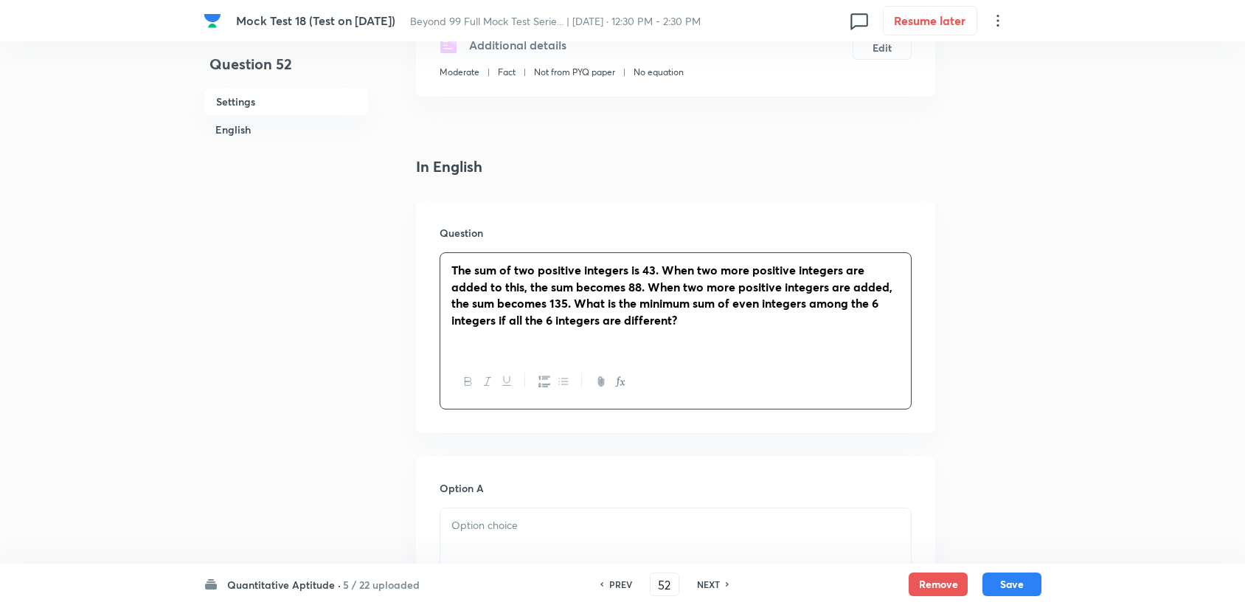
scroll to position [409, 0]
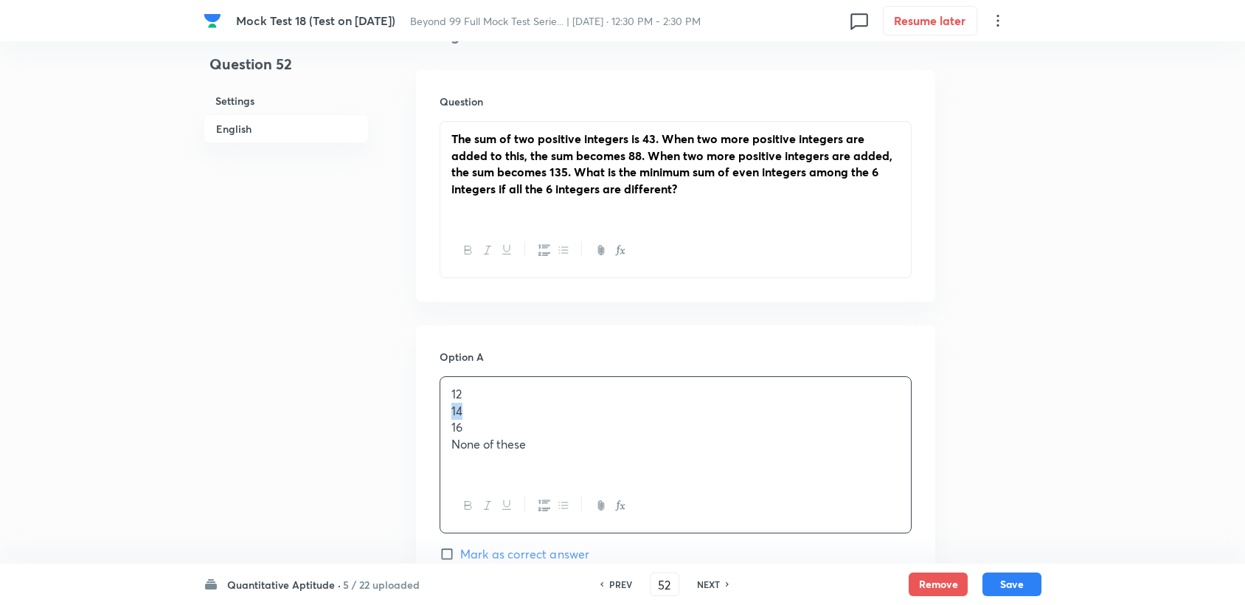
drag, startPoint x: 443, startPoint y: 408, endPoint x: 500, endPoint y: 413, distance: 57.0
click at [499, 416] on div "12 14 16 None of these" at bounding box center [675, 428] width 471 height 102
copy p "14"
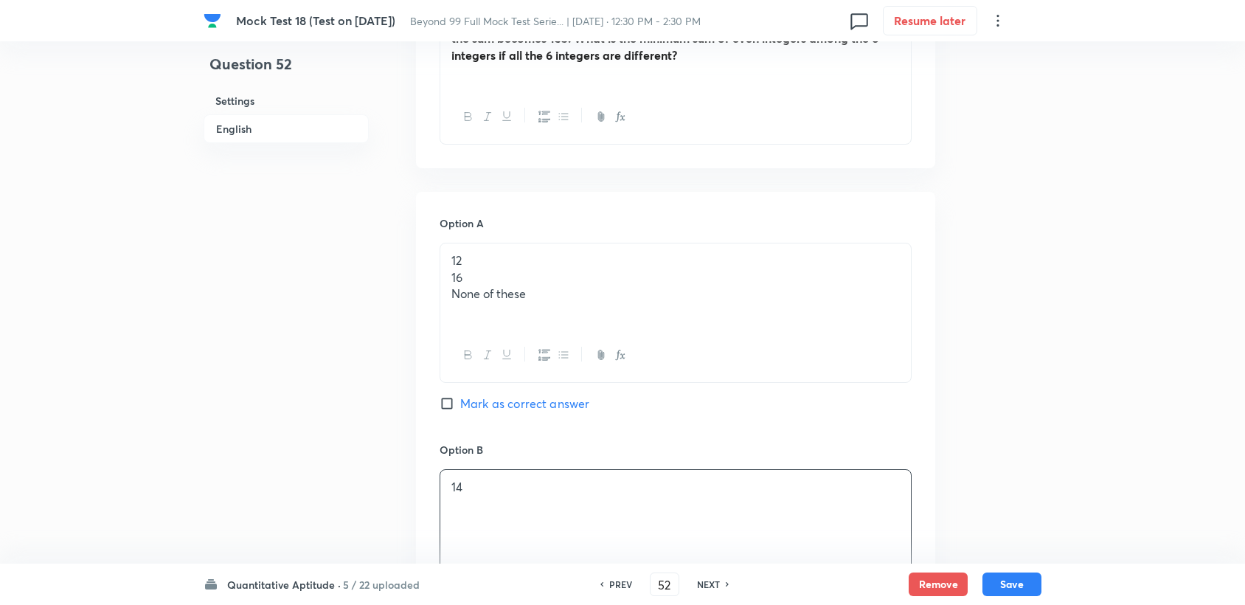
scroll to position [491, 0]
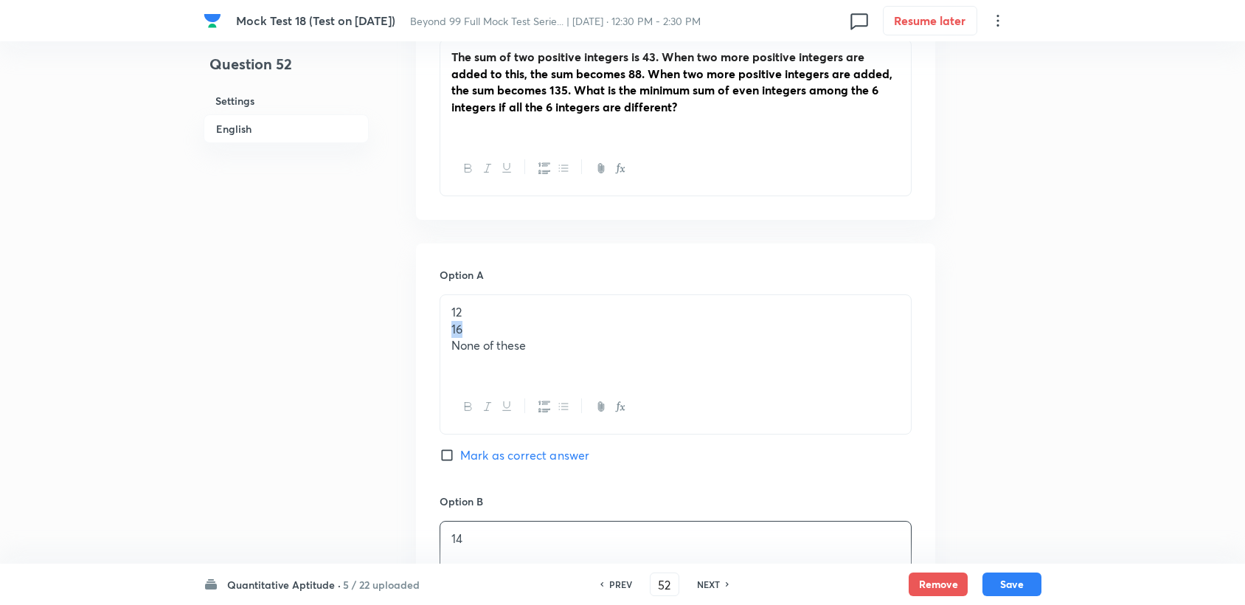
drag, startPoint x: 448, startPoint y: 329, endPoint x: 494, endPoint y: 325, distance: 46.6
click at [494, 325] on div "12 16 None of these" at bounding box center [675, 337] width 471 height 85
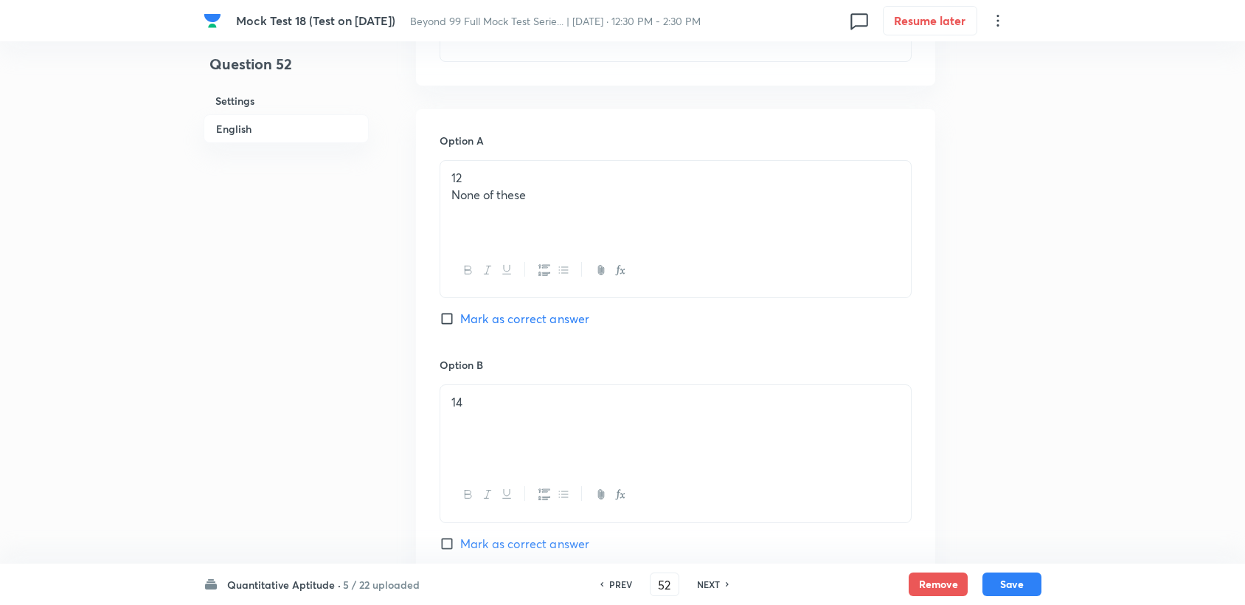
scroll to position [573, 0]
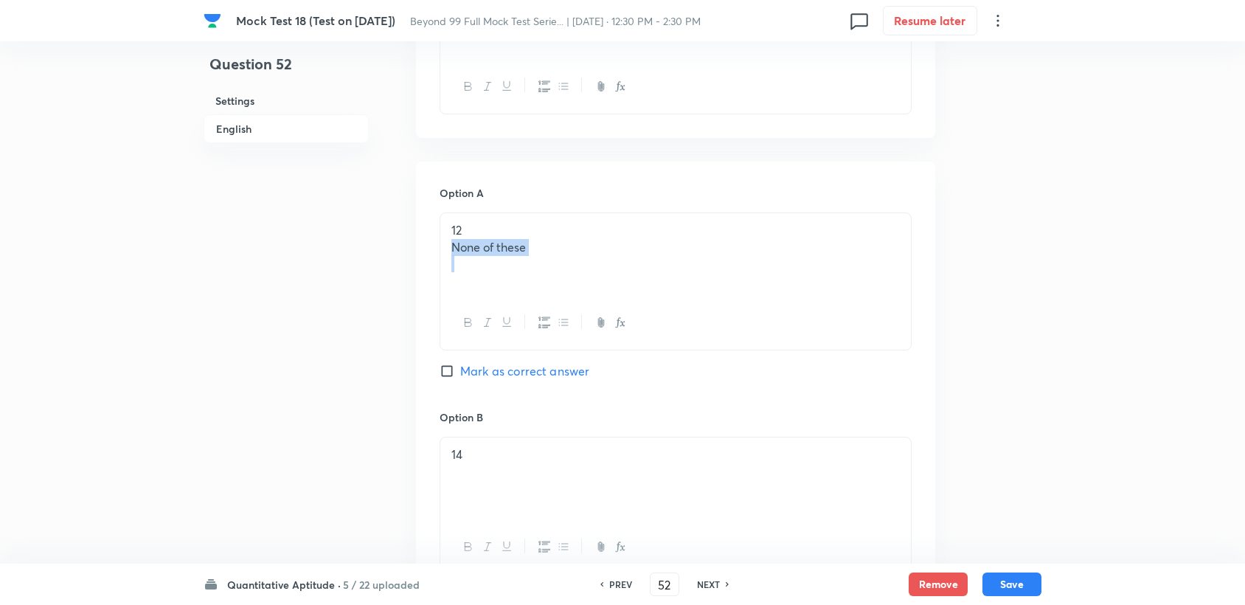
drag, startPoint x: 451, startPoint y: 249, endPoint x: 582, endPoint y: 272, distance: 133.3
click at [582, 272] on div "12 None of these" at bounding box center [675, 254] width 471 height 83
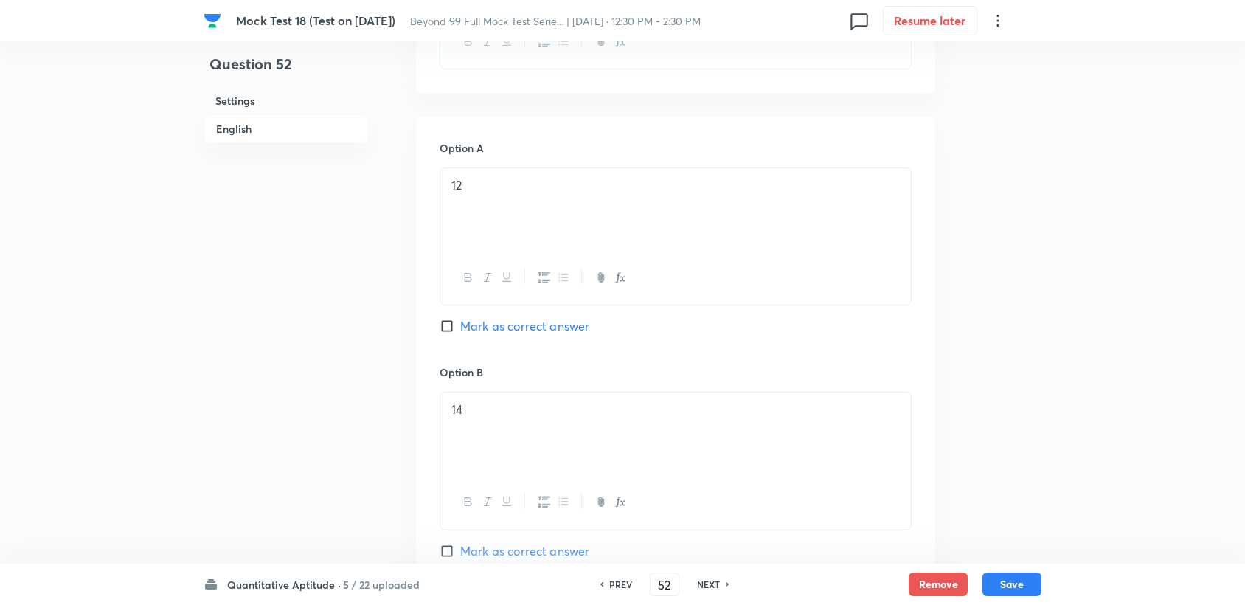
scroll to position [613, 0]
click at [541, 340] on div "Option A 12 Mark as correct answer" at bounding box center [676, 257] width 472 height 224
click at [545, 333] on span "Mark as correct answer" at bounding box center [524, 331] width 129 height 18
click at [460, 333] on input "Mark as correct answer" at bounding box center [450, 331] width 21 height 15
checkbox input "true"
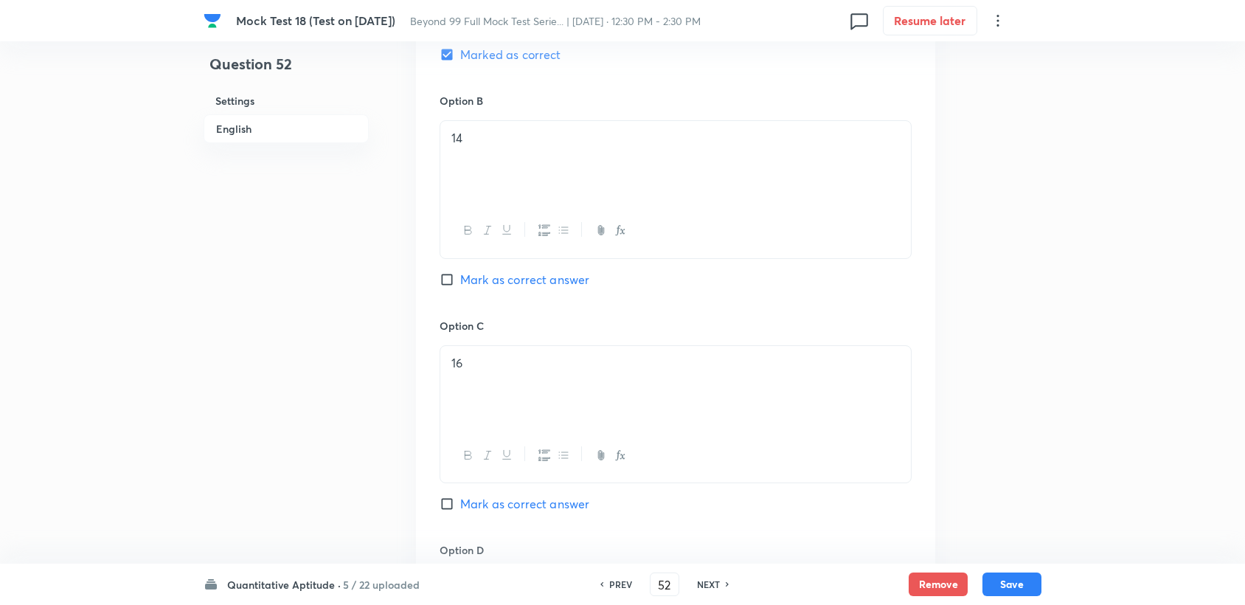
scroll to position [940, 0]
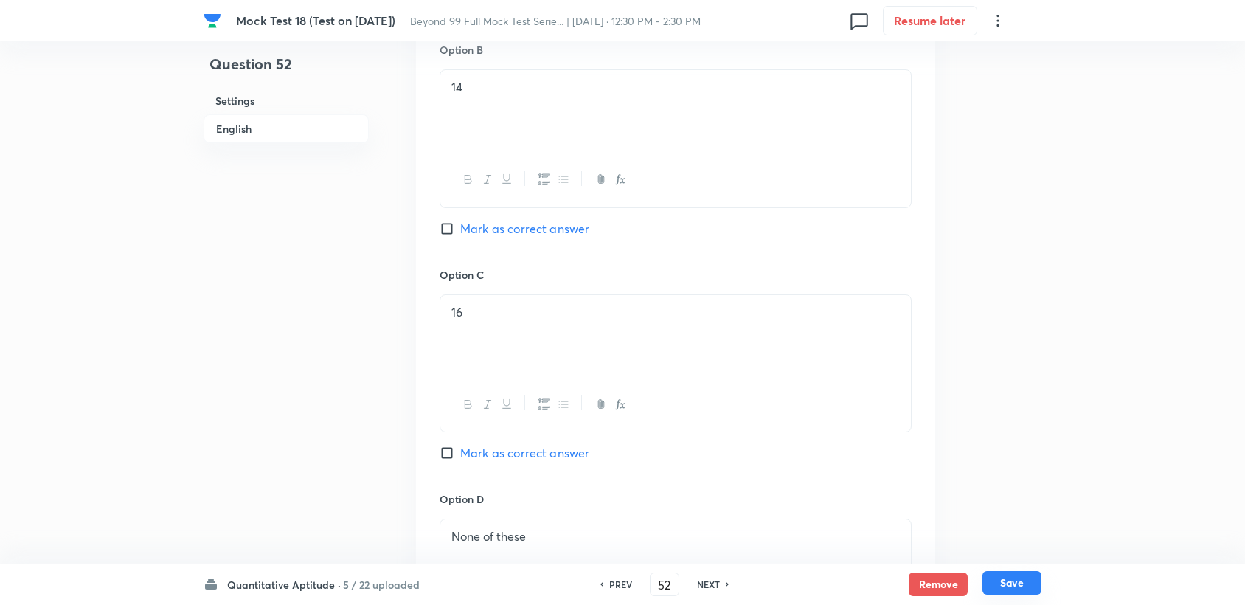
click at [1008, 583] on button "Save" at bounding box center [1011, 583] width 59 height 24
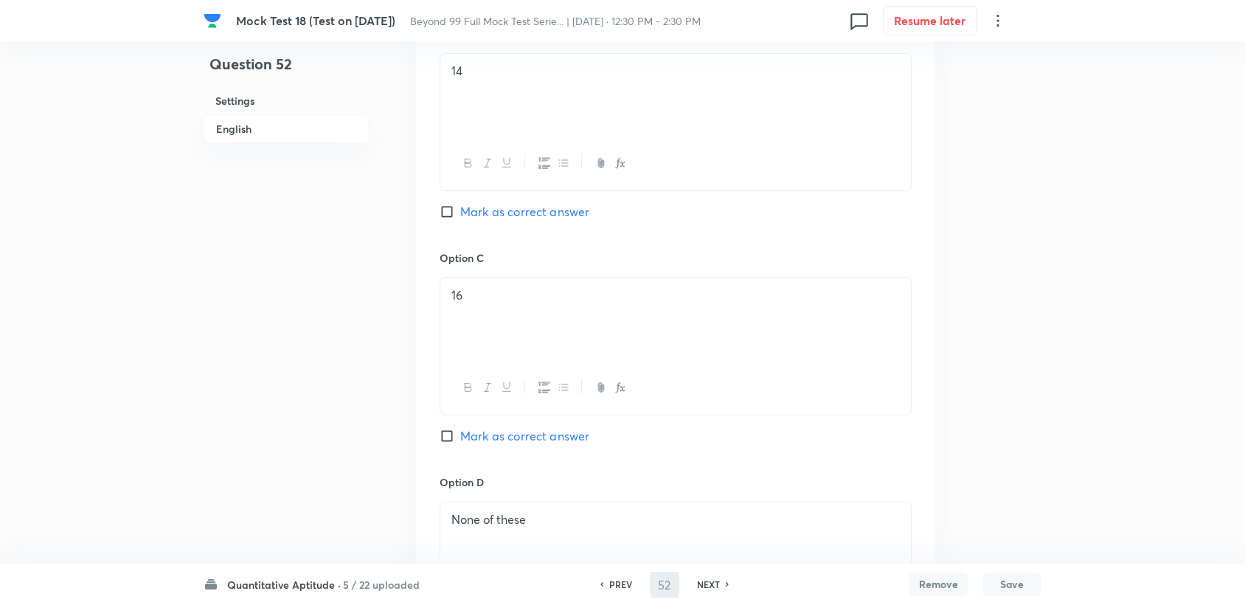
type input "53"
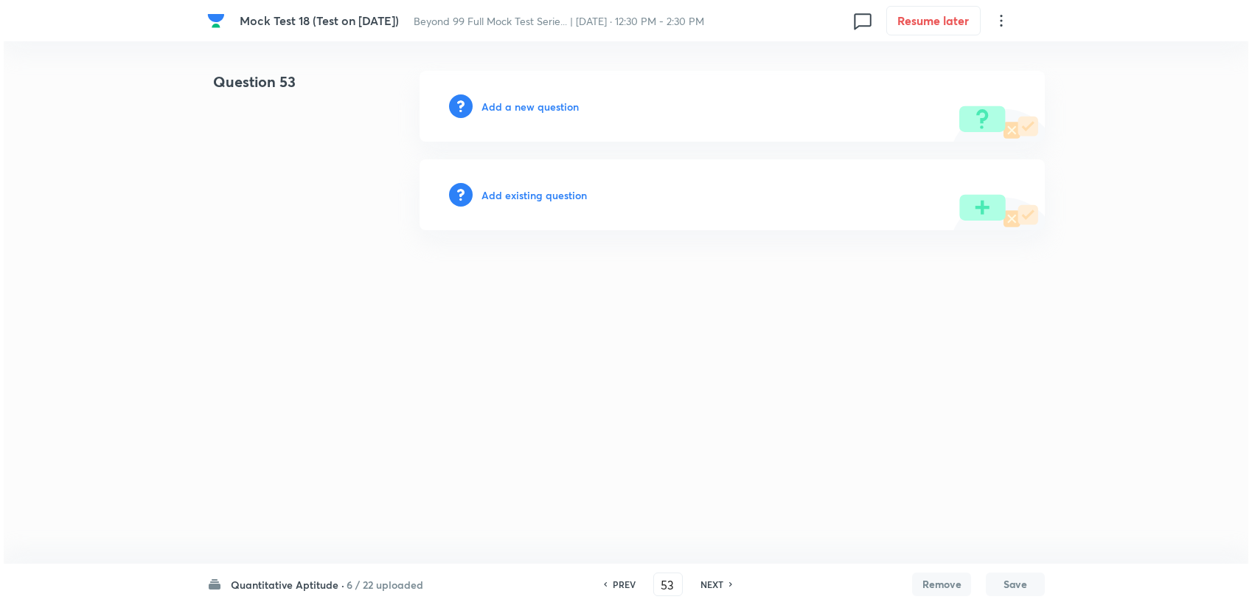
scroll to position [0, 0]
click at [536, 91] on div "Add a new question" at bounding box center [732, 106] width 625 height 71
click at [535, 97] on div "Add a new question" at bounding box center [732, 106] width 625 height 71
click at [533, 103] on h6 "Add a new question" at bounding box center [530, 106] width 97 height 15
click at [533, 103] on h6 "Choose a question type" at bounding box center [539, 106] width 114 height 15
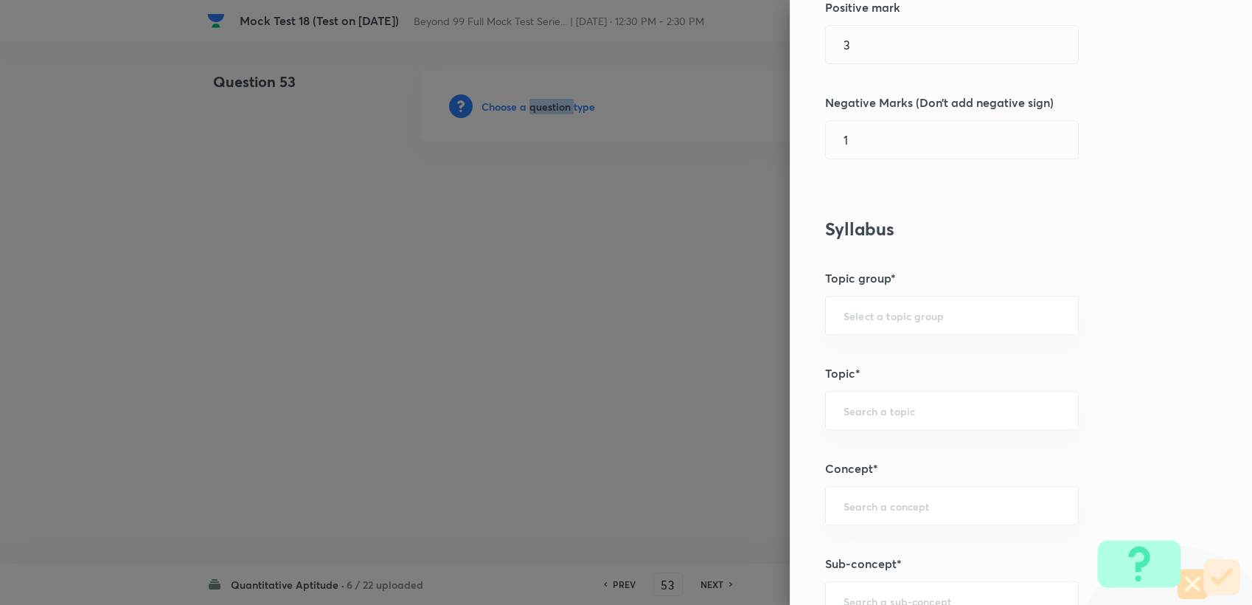
scroll to position [409, 0]
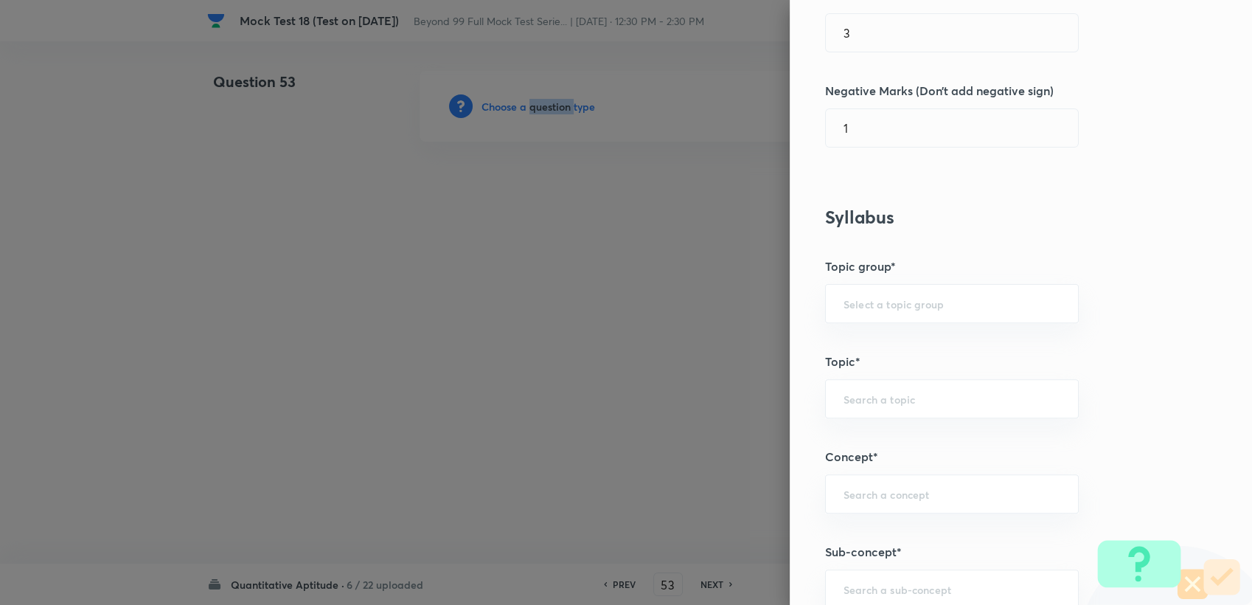
click at [850, 294] on div "​" at bounding box center [952, 303] width 254 height 39
click at [849, 308] on input "text" at bounding box center [952, 304] width 217 height 14
drag, startPoint x: 849, startPoint y: 349, endPoint x: 850, endPoint y: 381, distance: 31.8
click at [849, 350] on li "Quantitative Aptitude" at bounding box center [940, 344] width 252 height 27
type input "Quantitative Aptitude"
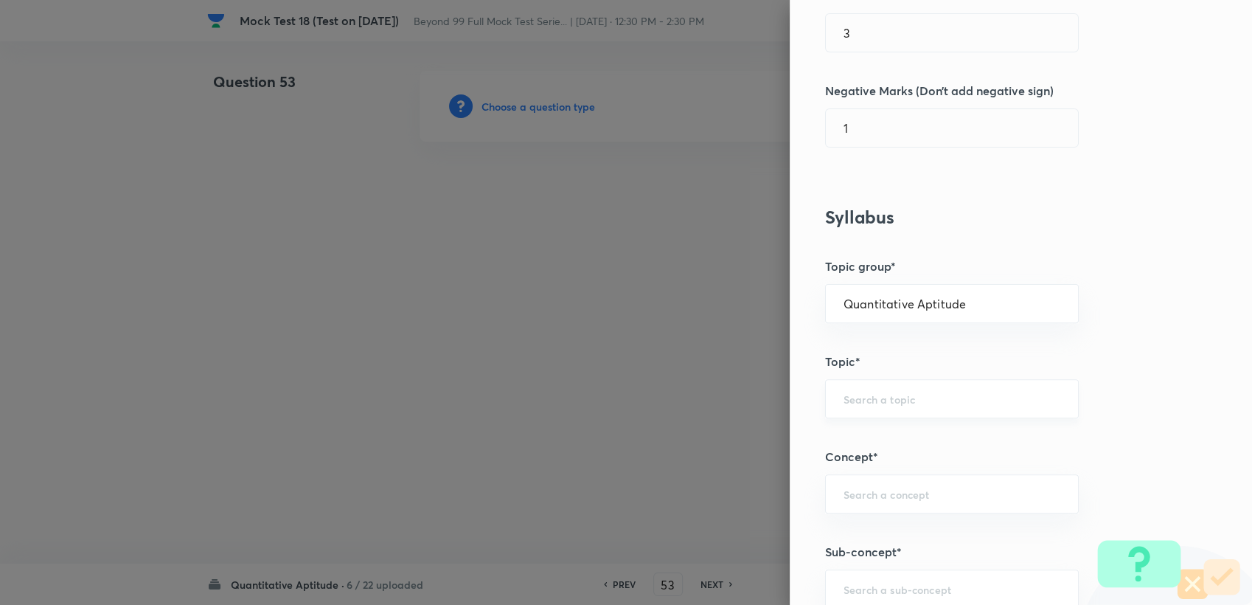
click at [853, 392] on input "text" at bounding box center [952, 399] width 217 height 14
click at [903, 426] on li "Advanced Maths" at bounding box center [940, 439] width 252 height 27
type input "Advanced Maths"
click at [884, 409] on div "Advanced Maths ​" at bounding box center [952, 398] width 254 height 39
click at [901, 428] on li "Basic Maths" at bounding box center [940, 439] width 252 height 27
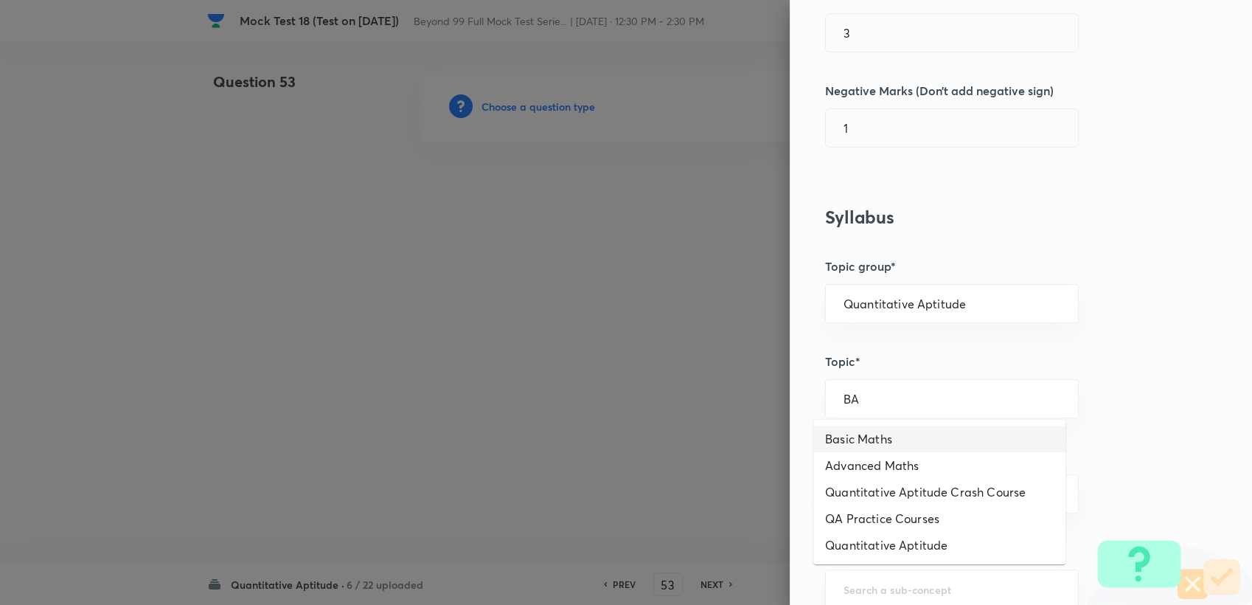
type input "Basic Maths"
click at [870, 493] on input "text" at bounding box center [952, 494] width 217 height 14
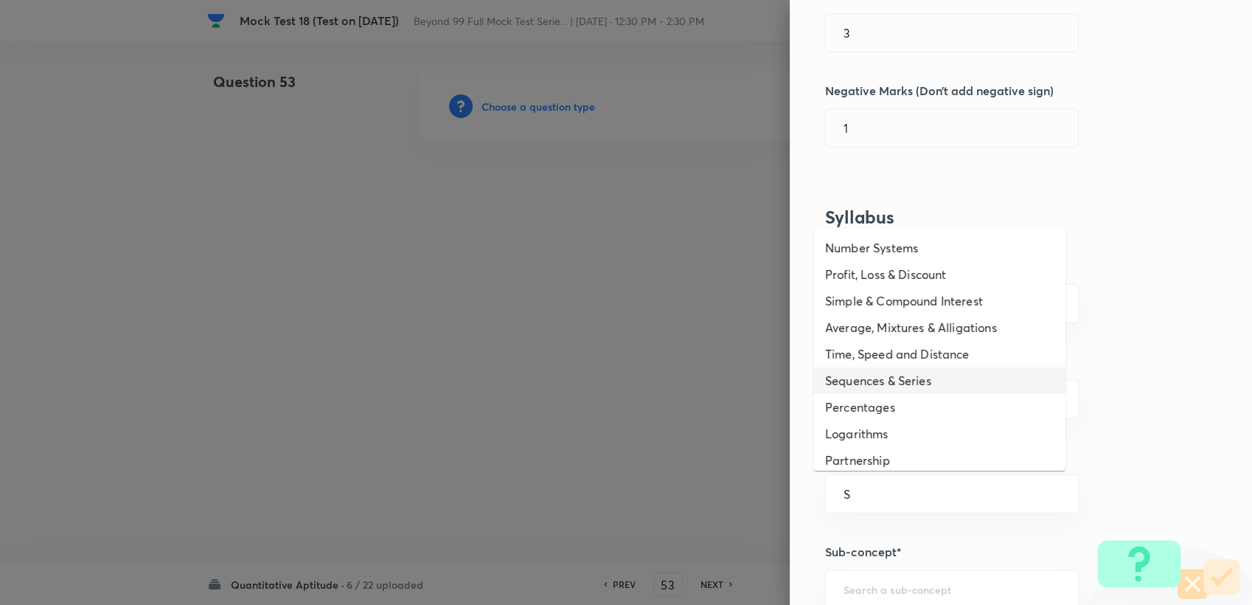
click at [921, 372] on li "Sequences & Series" at bounding box center [940, 380] width 252 height 27
type input "Sequences & Series"
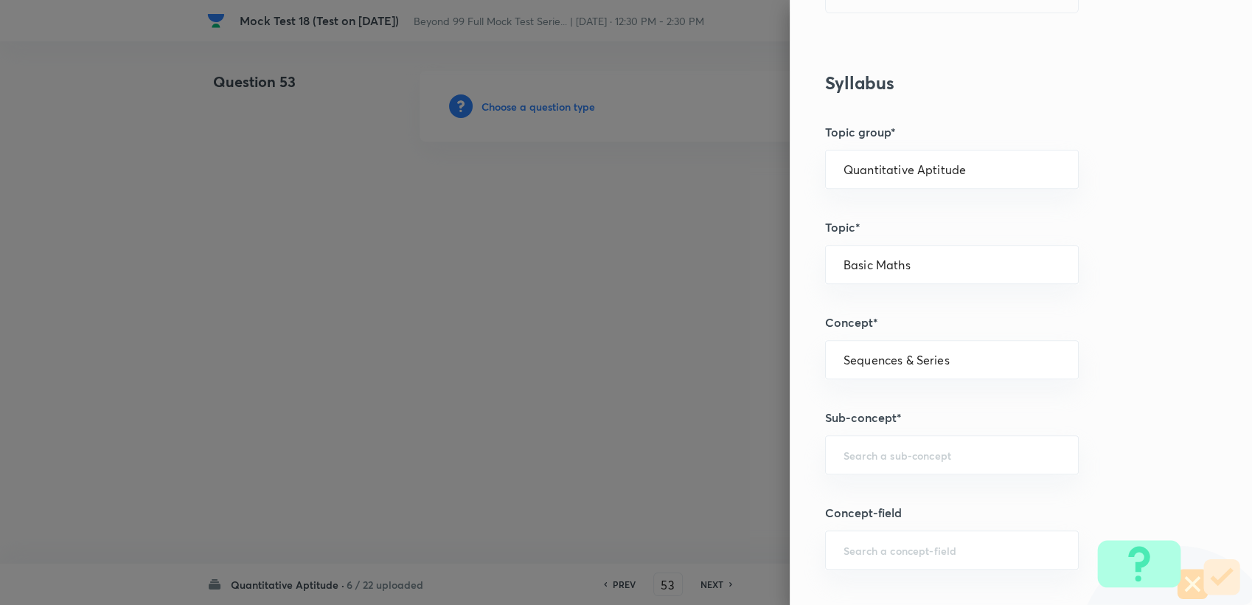
scroll to position [573, 0]
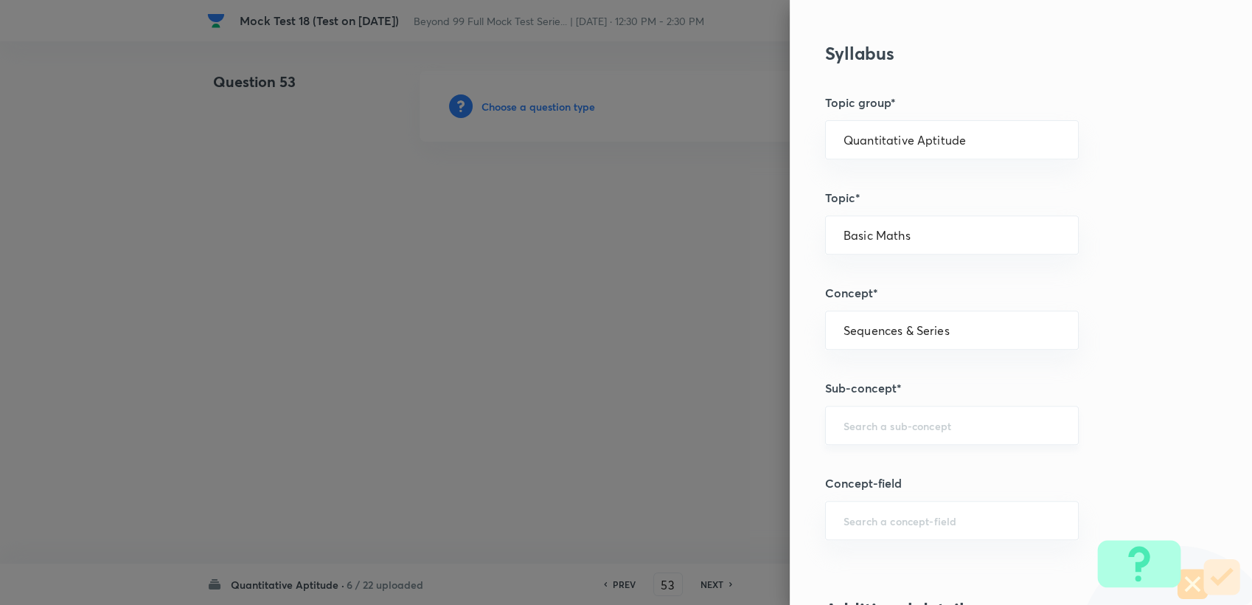
click at [866, 413] on div "​" at bounding box center [952, 425] width 254 height 39
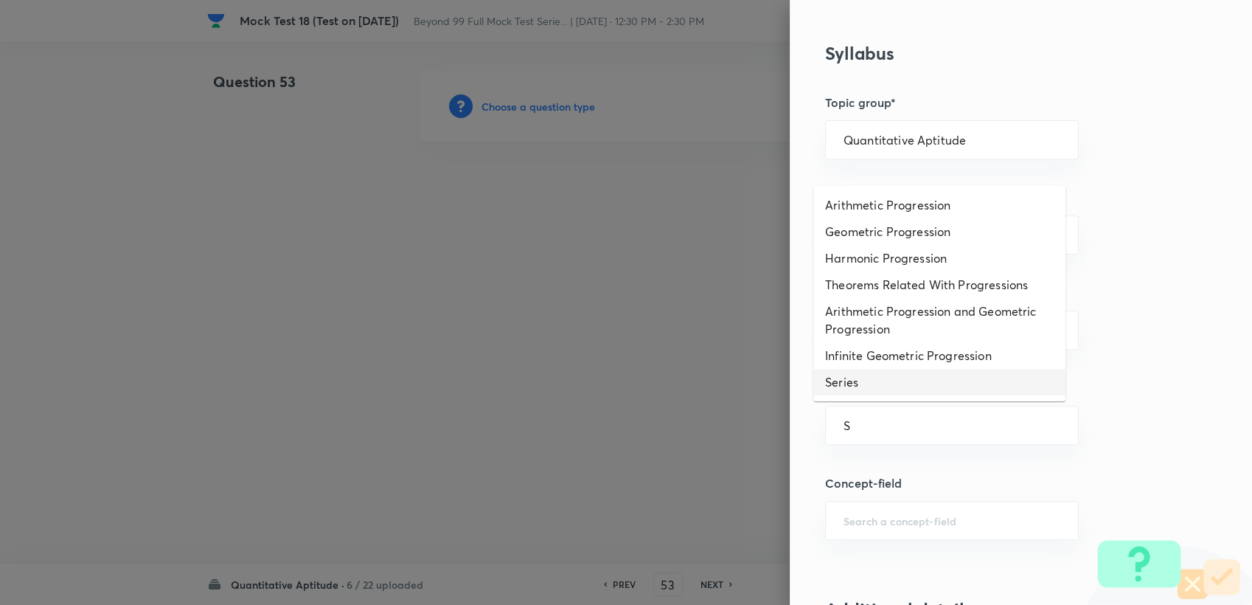
click at [879, 372] on li "Series" at bounding box center [940, 382] width 252 height 27
type input "Series"
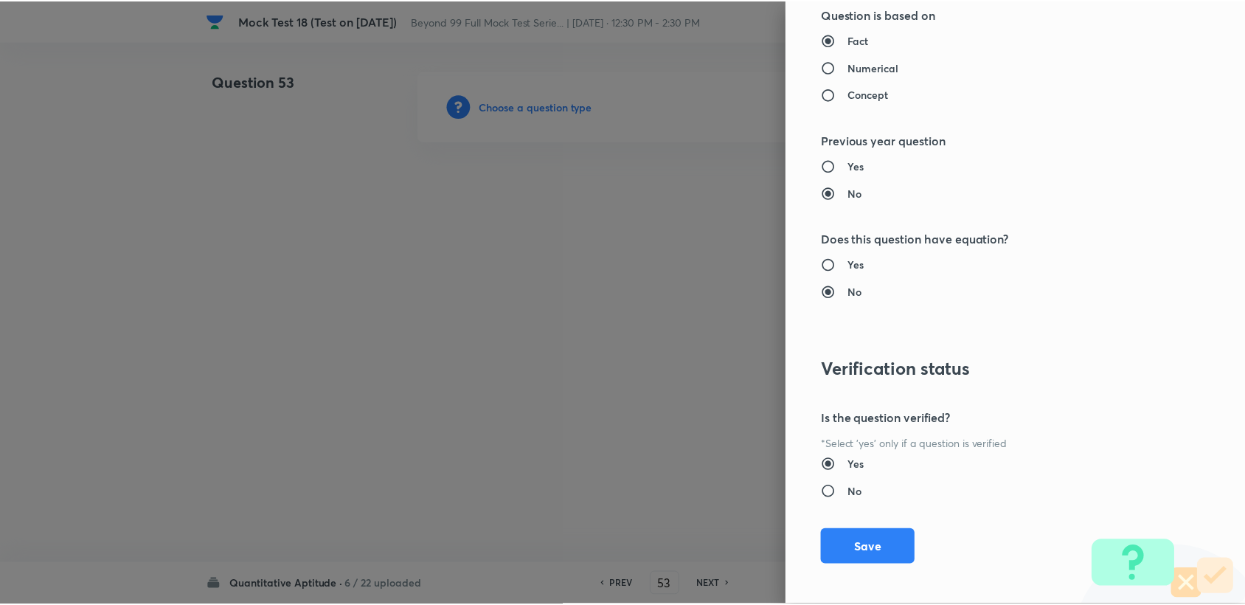
scroll to position [1404, 0]
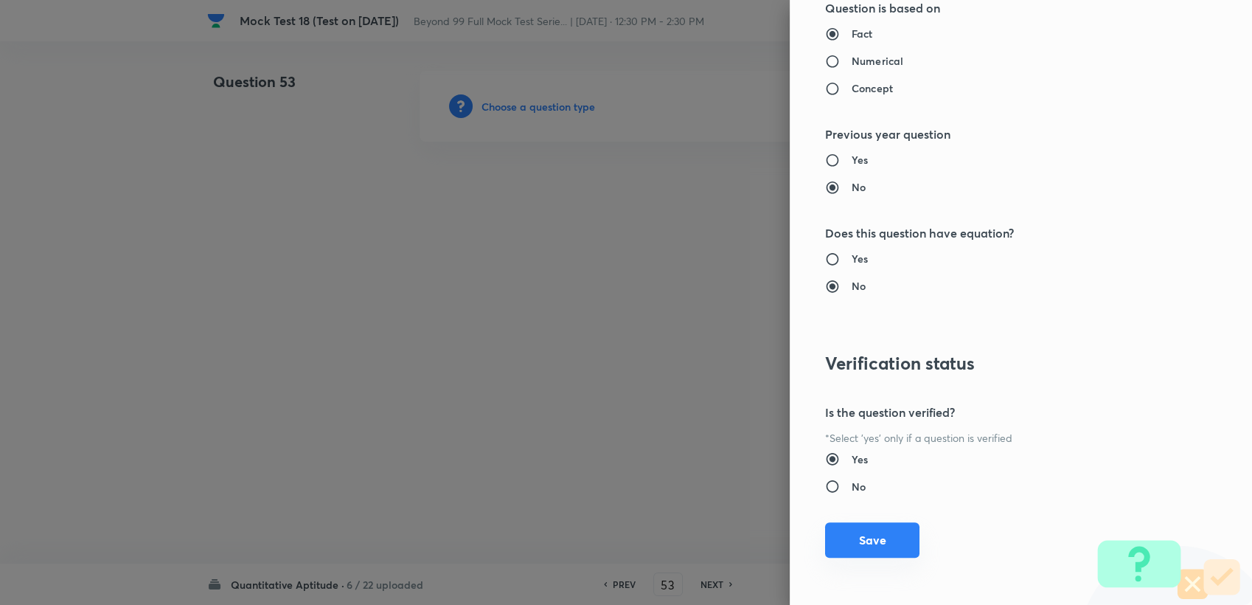
click at [832, 544] on button "Save" at bounding box center [872, 539] width 94 height 35
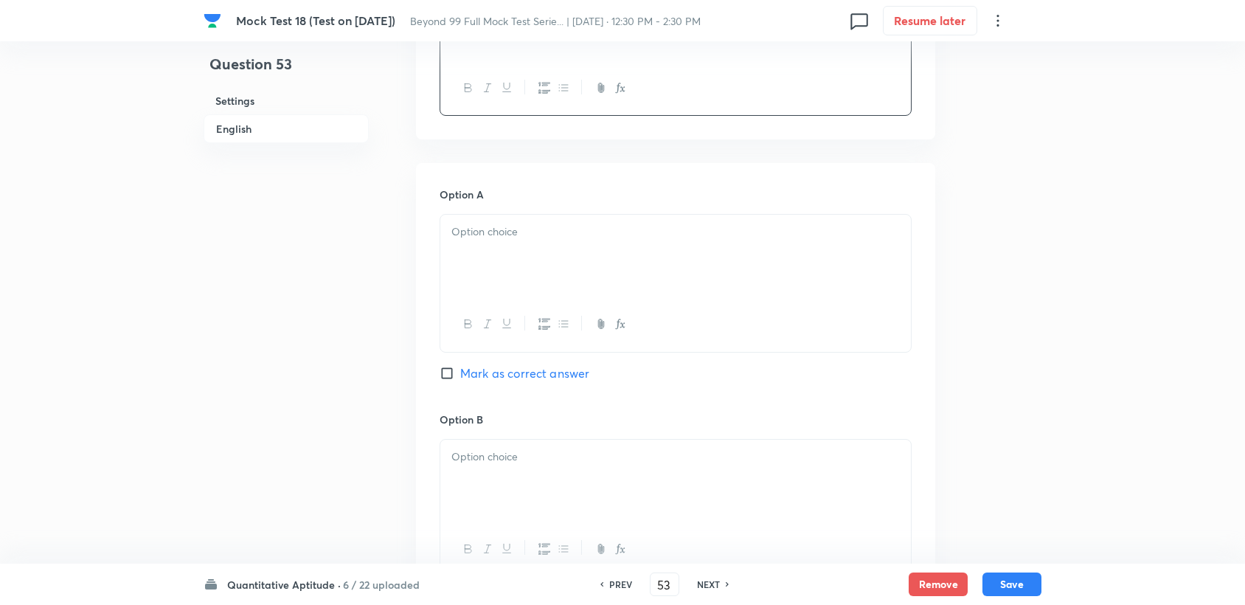
scroll to position [573, 0]
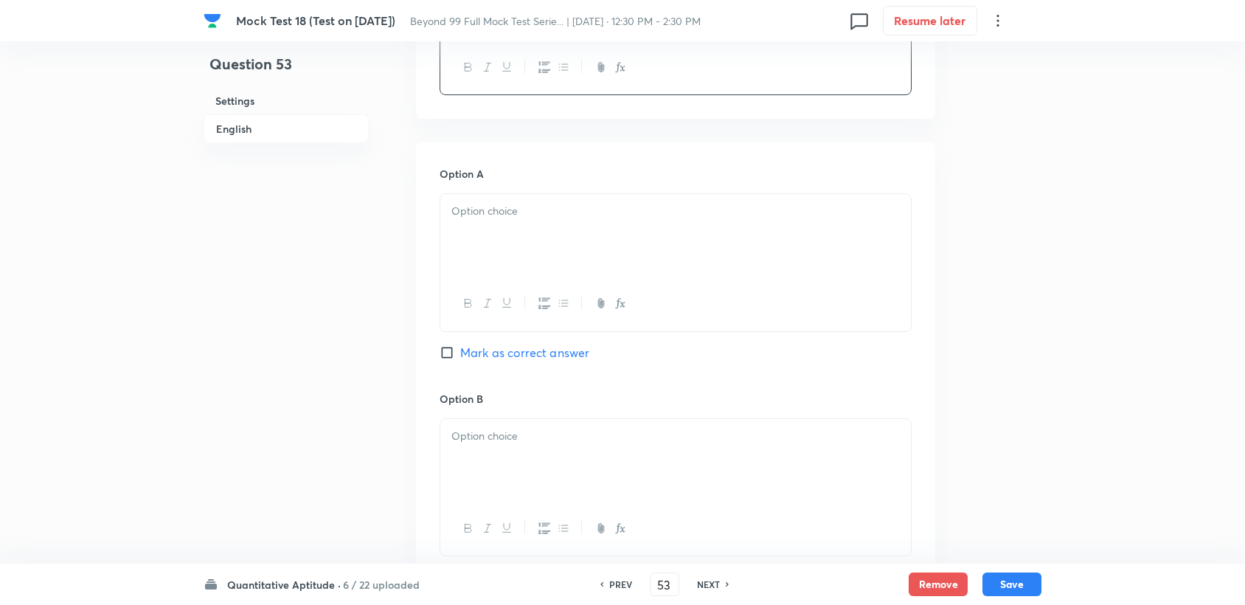
drag, startPoint x: 492, startPoint y: 254, endPoint x: 489, endPoint y: 247, distance: 7.9
click at [492, 252] on div at bounding box center [675, 235] width 471 height 83
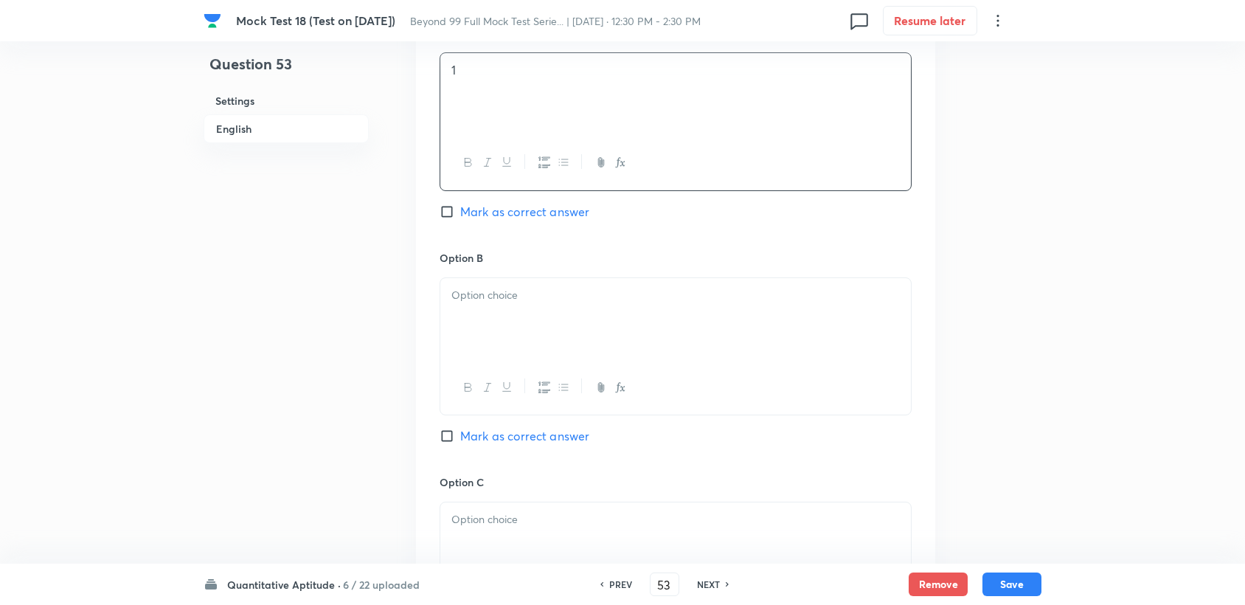
scroll to position [738, 0]
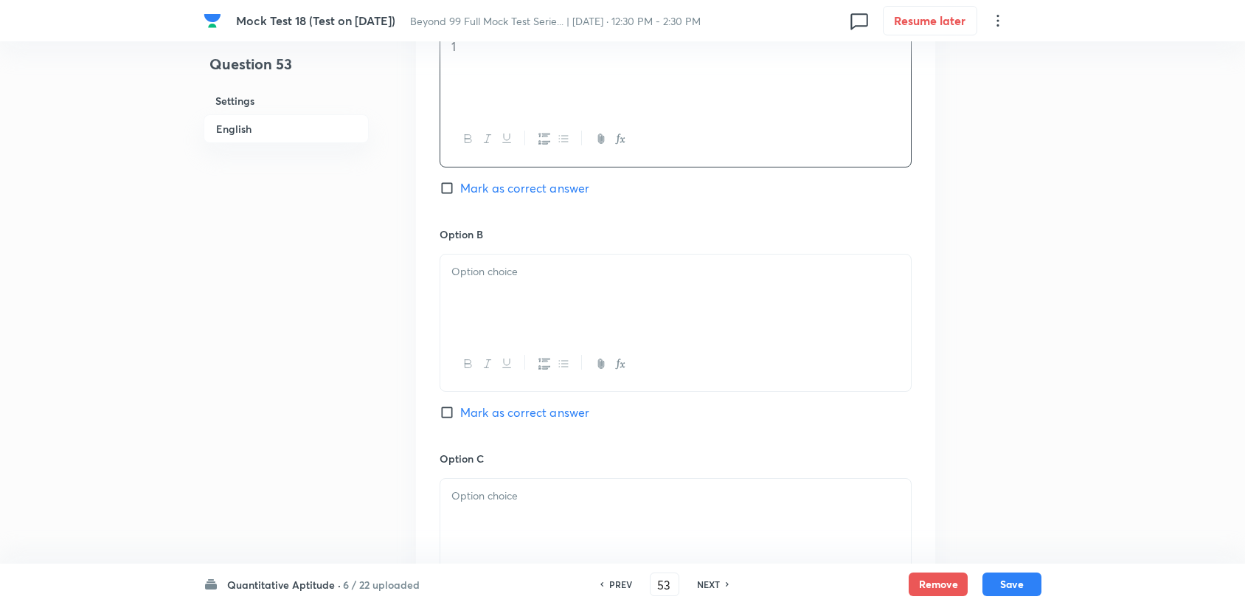
click at [489, 273] on p at bounding box center [675, 271] width 448 height 17
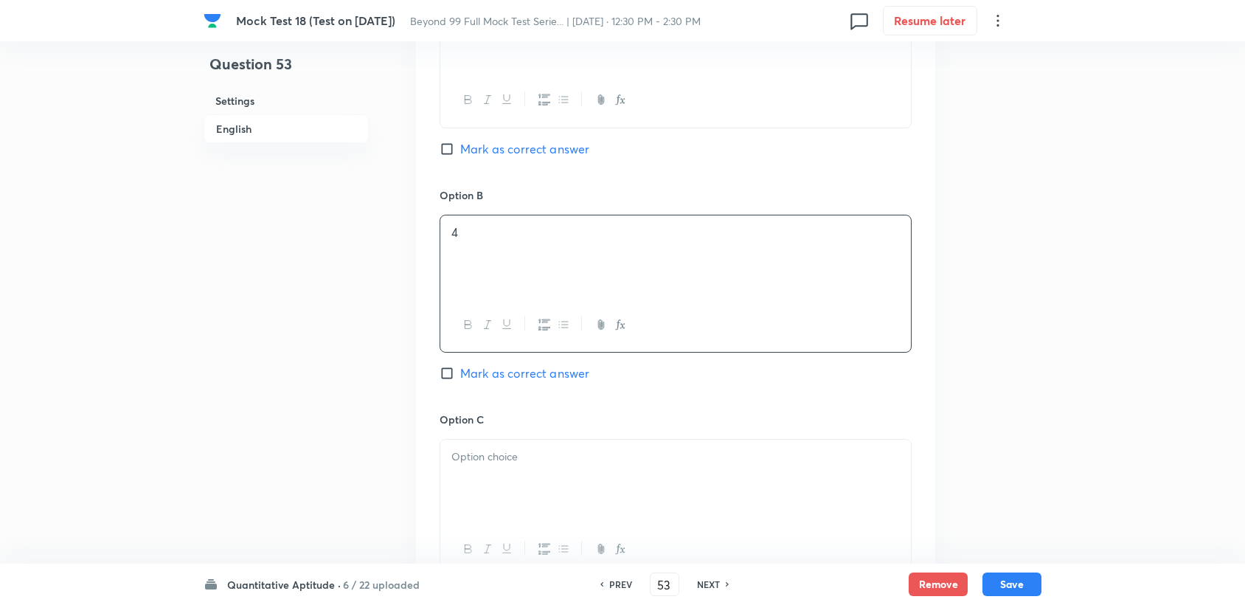
scroll to position [901, 0]
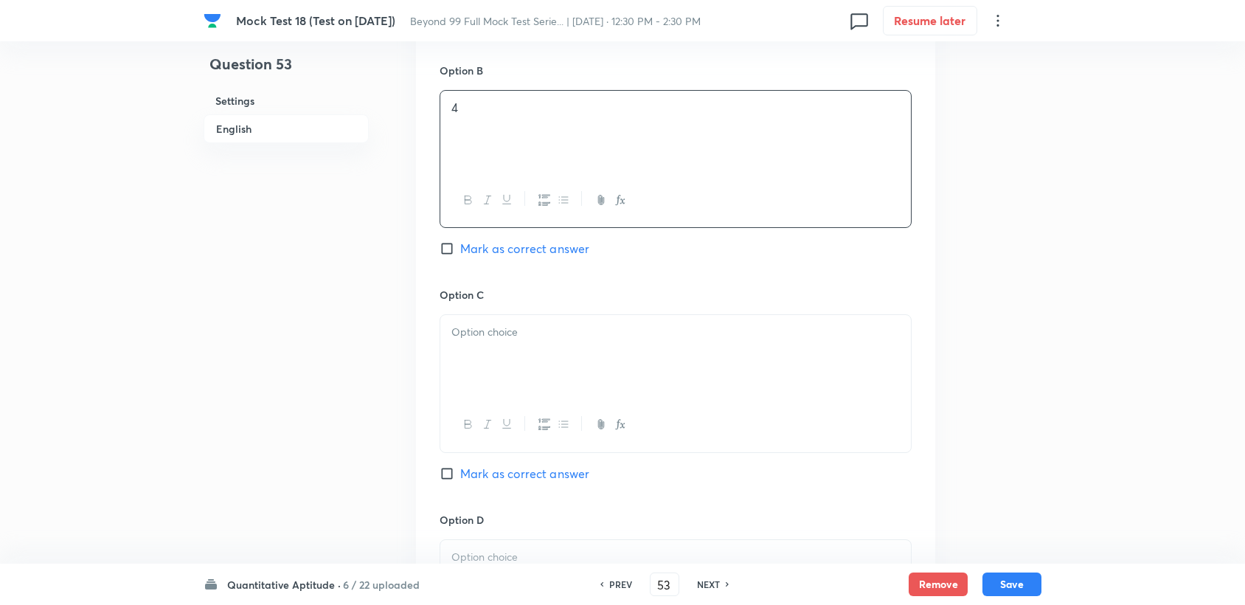
click at [493, 344] on div at bounding box center [675, 356] width 471 height 83
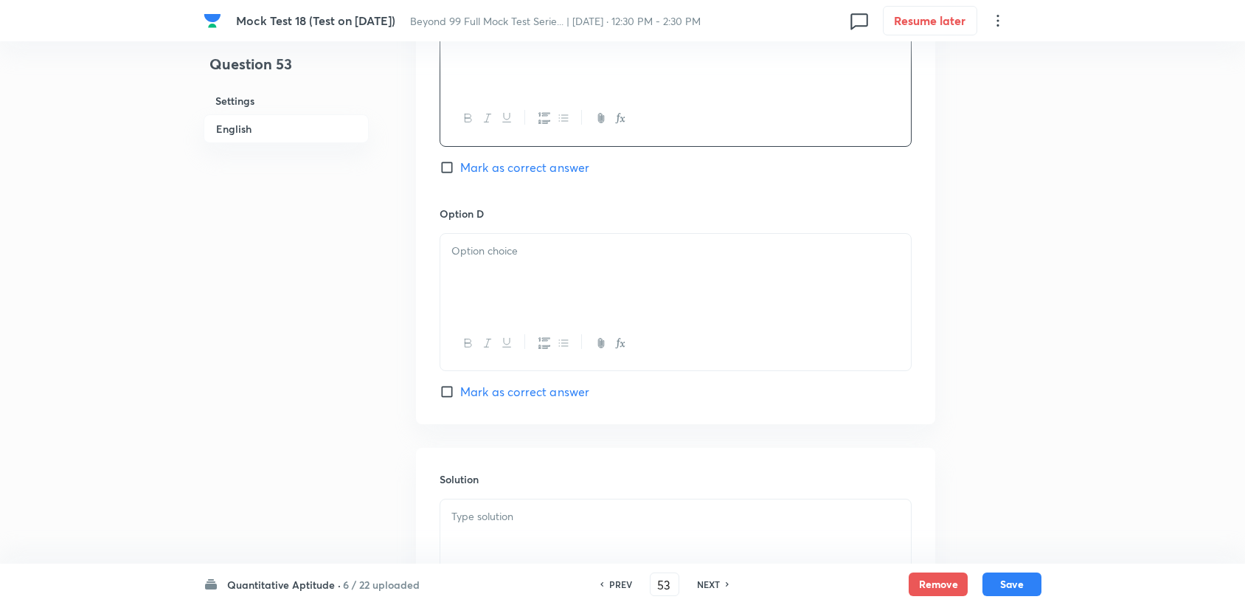
scroll to position [1229, 0]
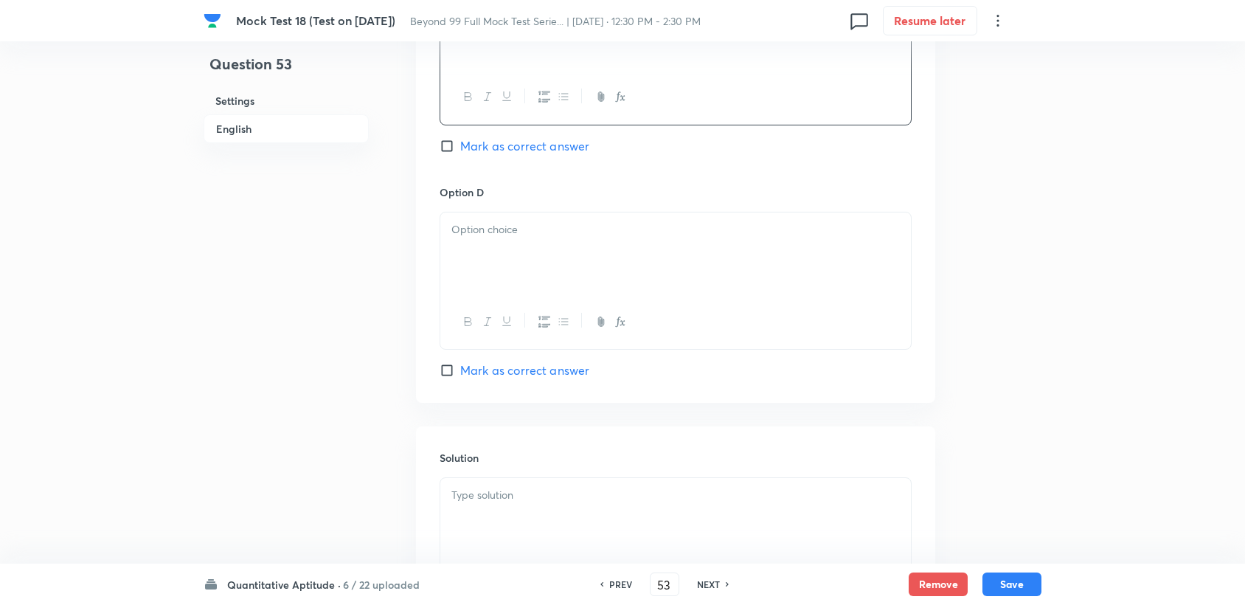
click at [471, 269] on div at bounding box center [675, 253] width 471 height 83
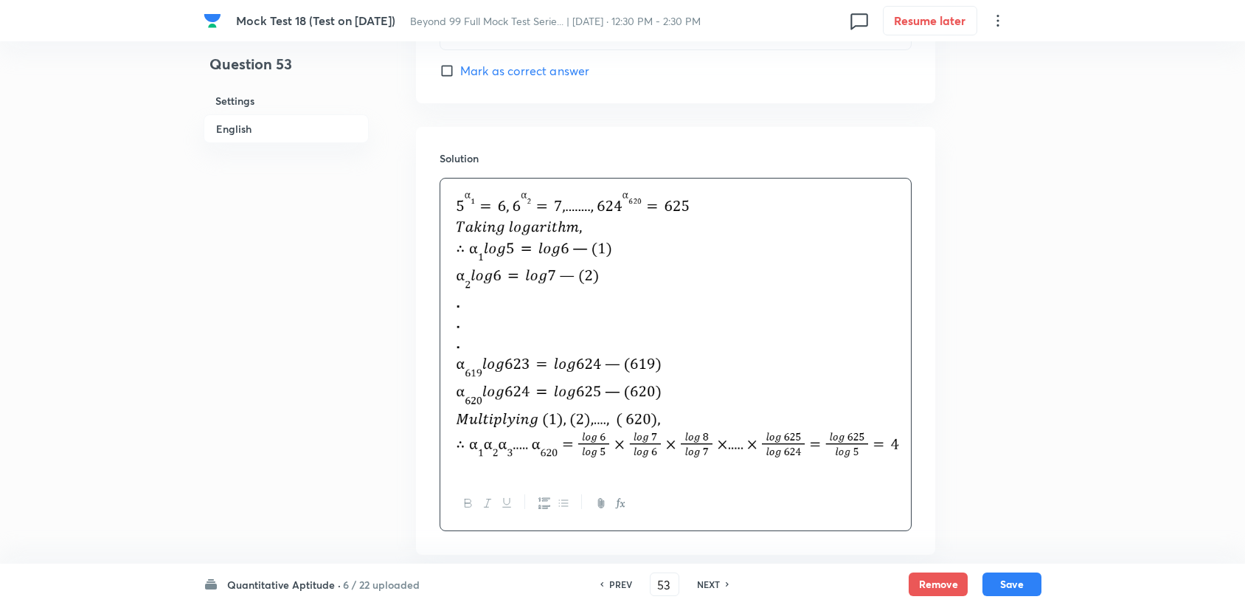
scroll to position [1524, 0]
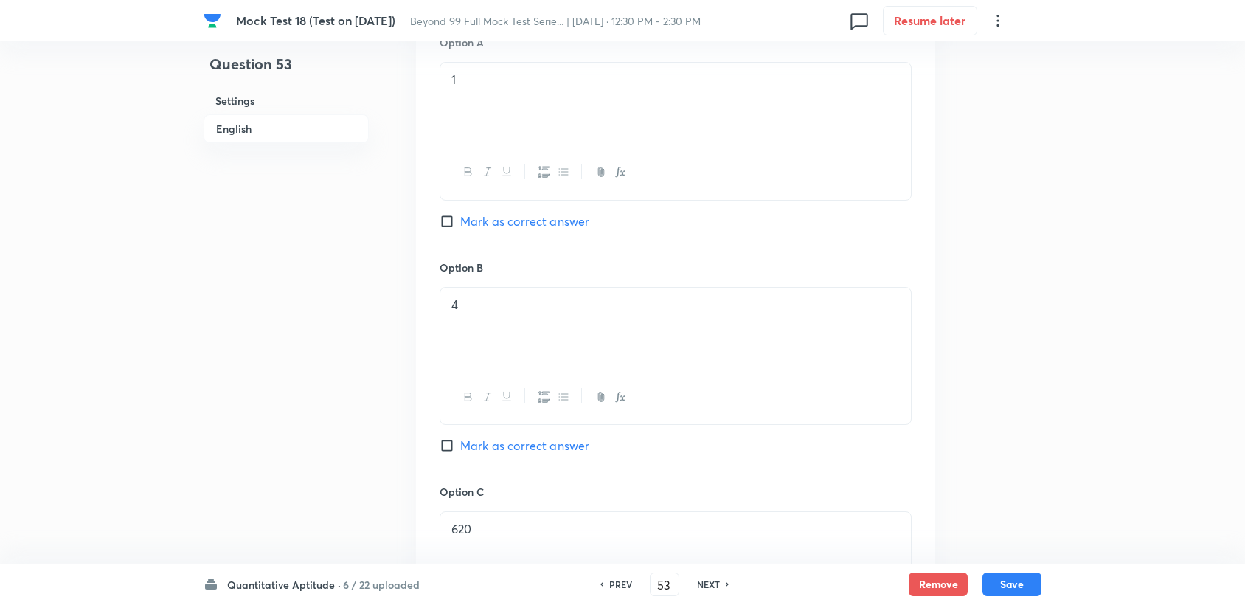
click at [457, 445] on input "Mark as correct answer" at bounding box center [450, 445] width 21 height 15
checkbox input "true"
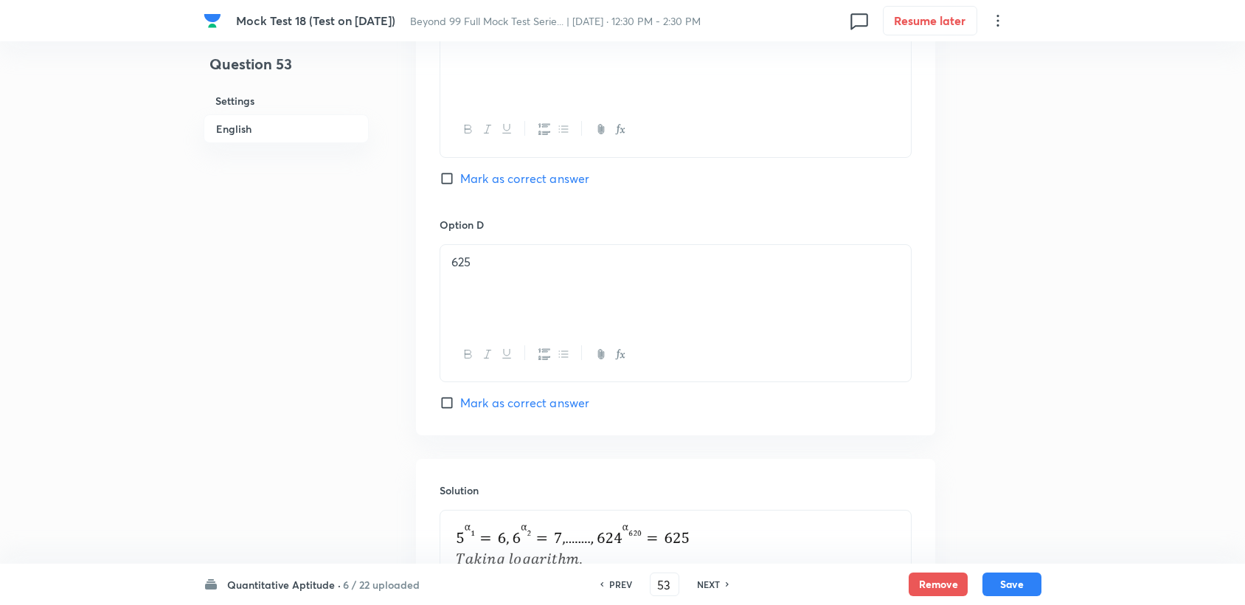
scroll to position [1606, 0]
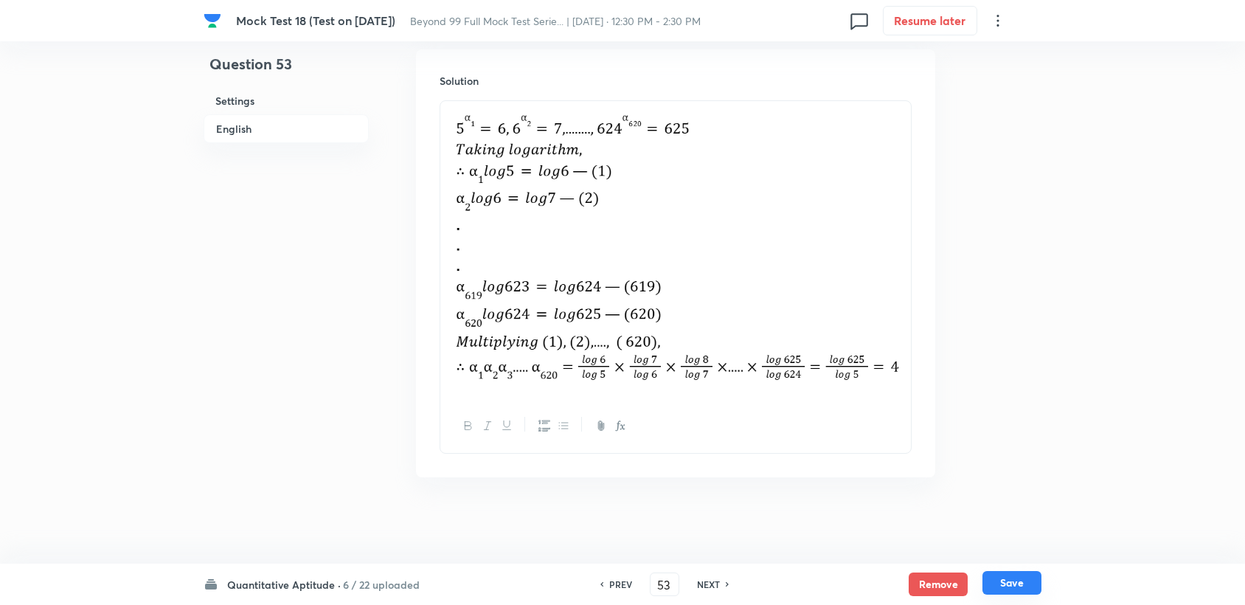
click at [1032, 581] on button "Save" at bounding box center [1011, 583] width 59 height 24
type input "54"
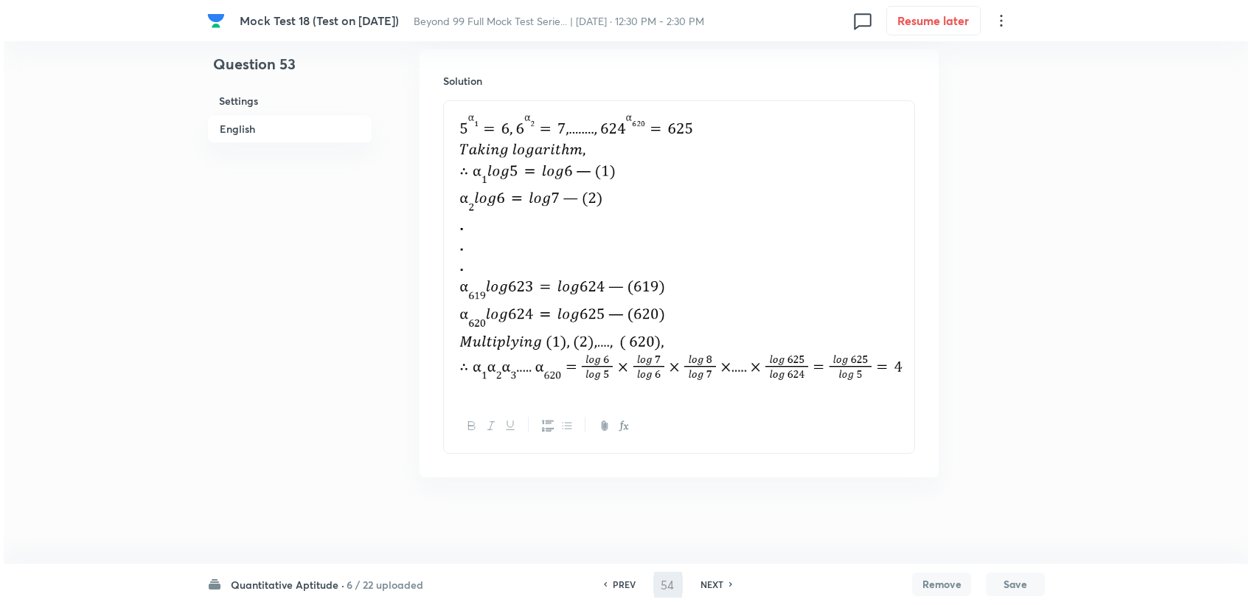
scroll to position [0, 0]
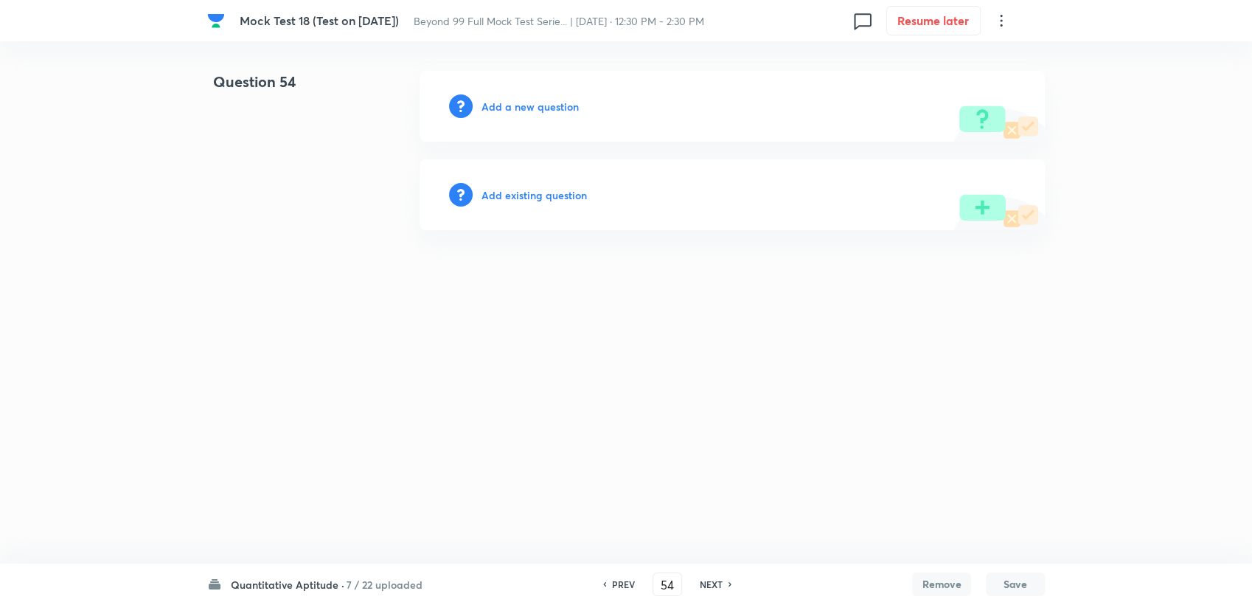
click at [533, 133] on div "Add a new question" at bounding box center [732, 106] width 625 height 71
click at [532, 126] on div "Add a new question" at bounding box center [732, 106] width 625 height 71
click at [532, 117] on div "Add a new question" at bounding box center [732, 106] width 625 height 71
click at [532, 115] on div "Add a new question" at bounding box center [732, 106] width 625 height 71
click at [532, 110] on h6 "Add a new question" at bounding box center [530, 106] width 97 height 15
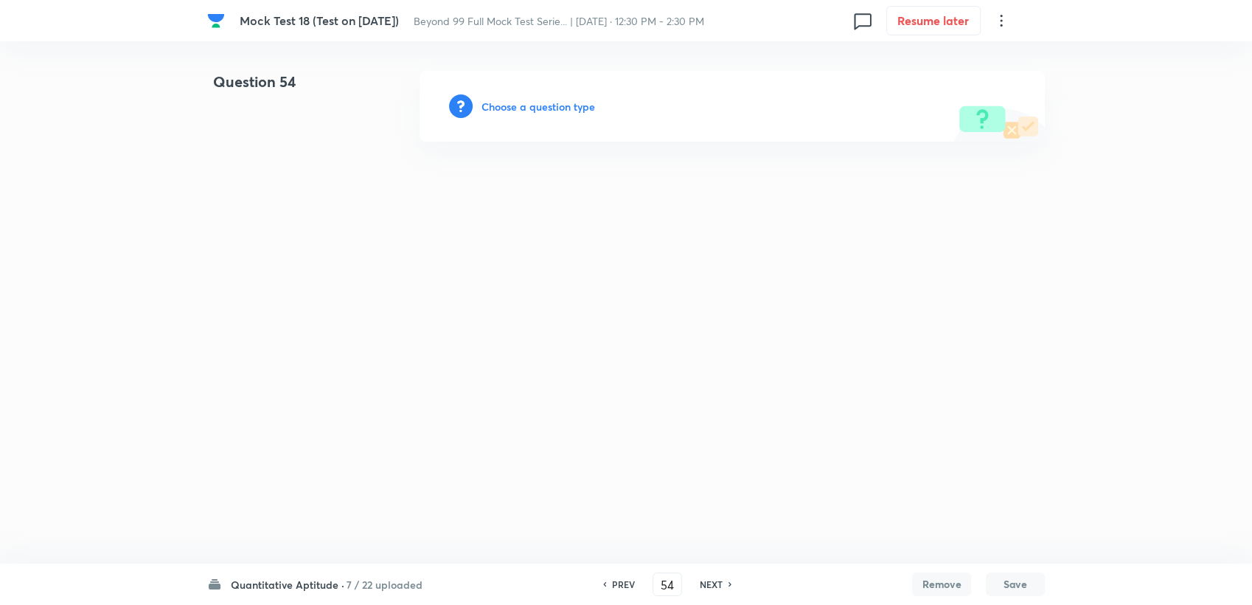
click at [532, 108] on h6 "Choose a question type" at bounding box center [539, 106] width 114 height 15
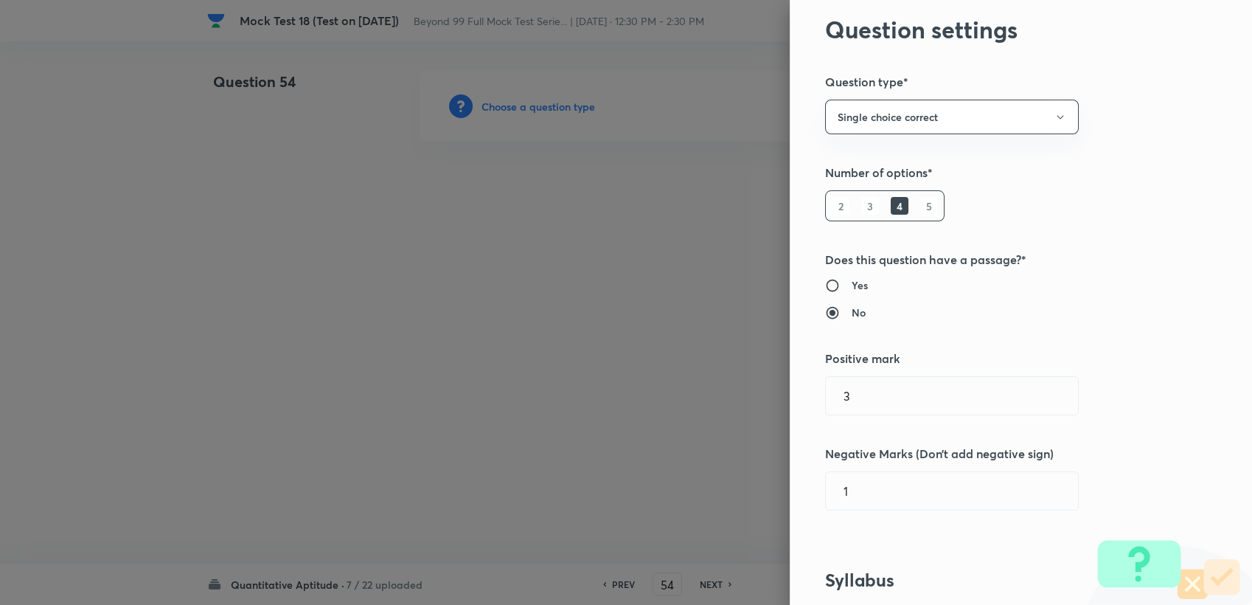
scroll to position [246, 0]
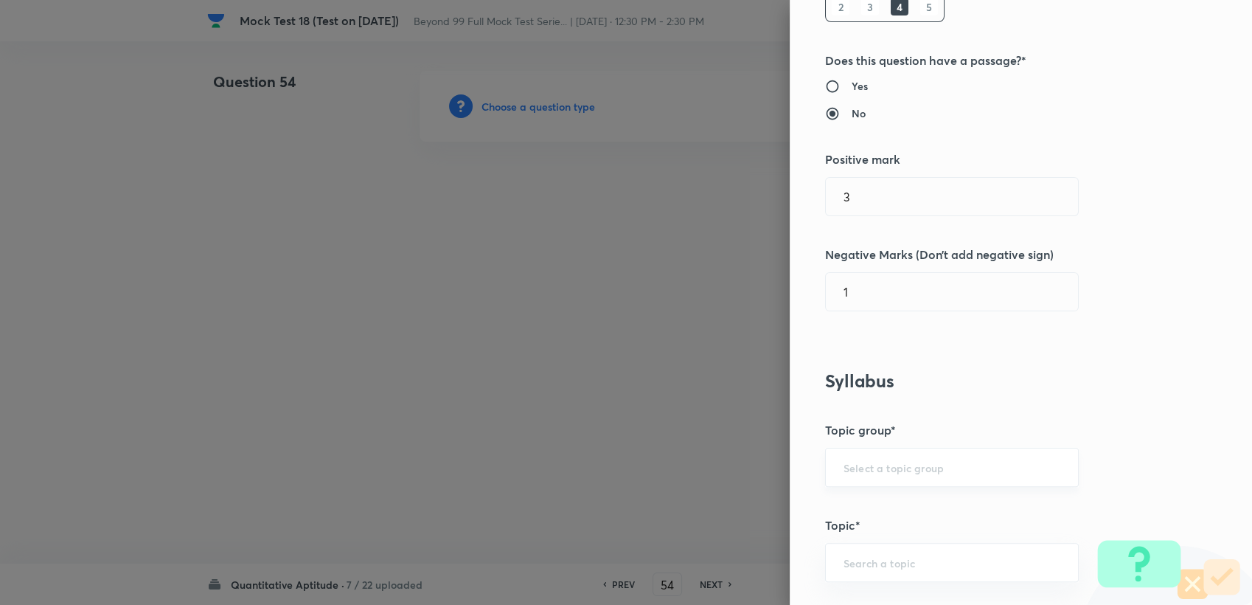
click at [885, 471] on input "text" at bounding box center [952, 467] width 217 height 14
click at [861, 524] on ul "Quantitative Aptitude" at bounding box center [940, 508] width 252 height 38
click at [862, 513] on li "Quantitative Aptitude" at bounding box center [940, 508] width 252 height 27
type input "Quantitative Aptitude"
click at [873, 555] on input "text" at bounding box center [952, 562] width 217 height 14
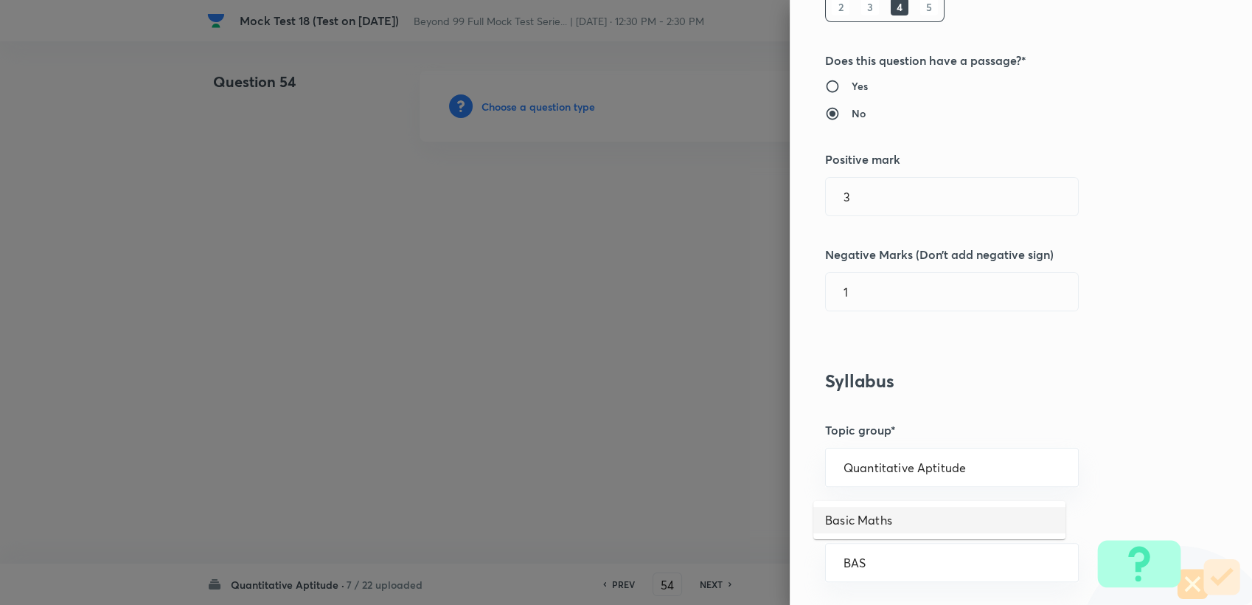
click at [876, 524] on li "Basic Maths" at bounding box center [940, 520] width 252 height 27
type input "Basic Maths"
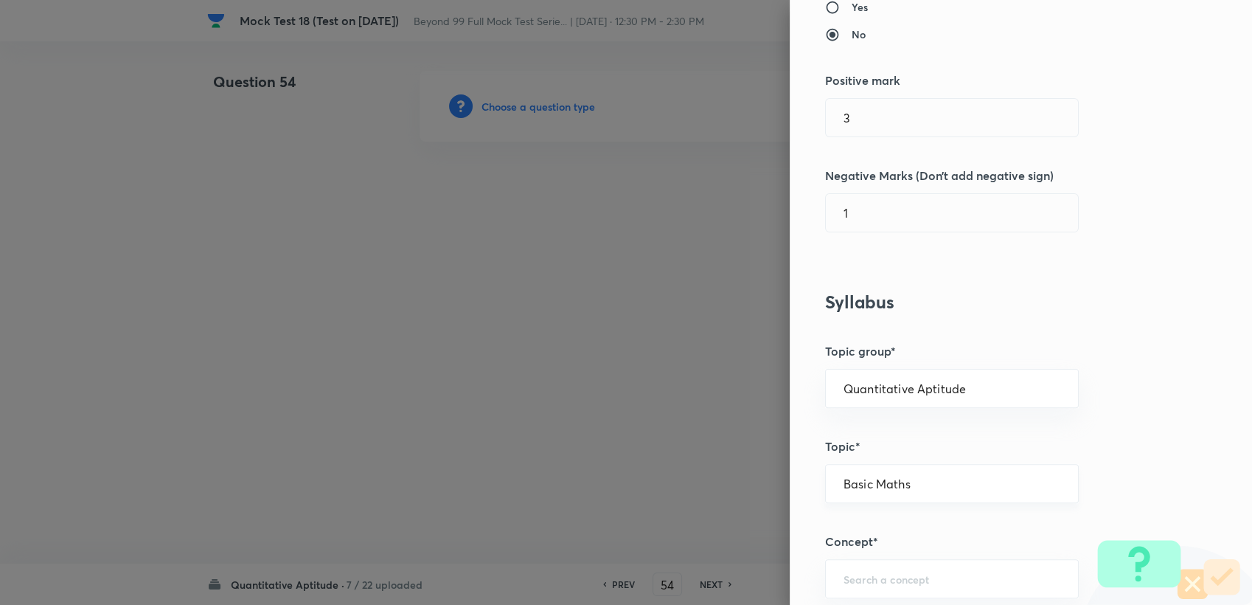
scroll to position [327, 0]
click at [860, 570] on input "text" at bounding box center [952, 576] width 217 height 14
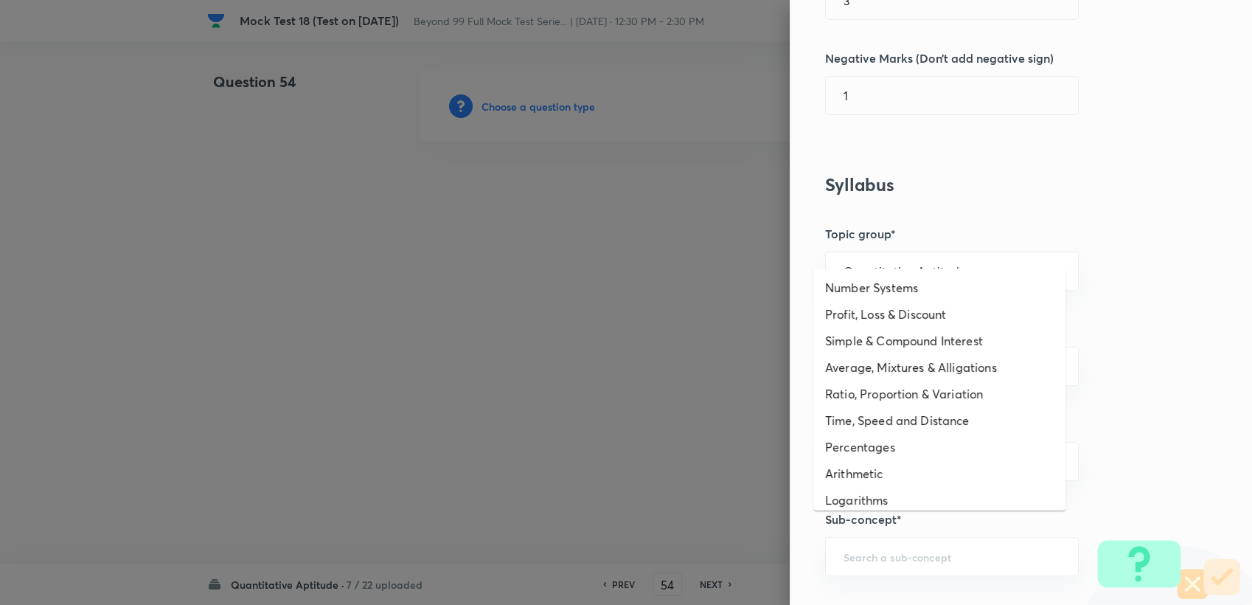
scroll to position [491, 0]
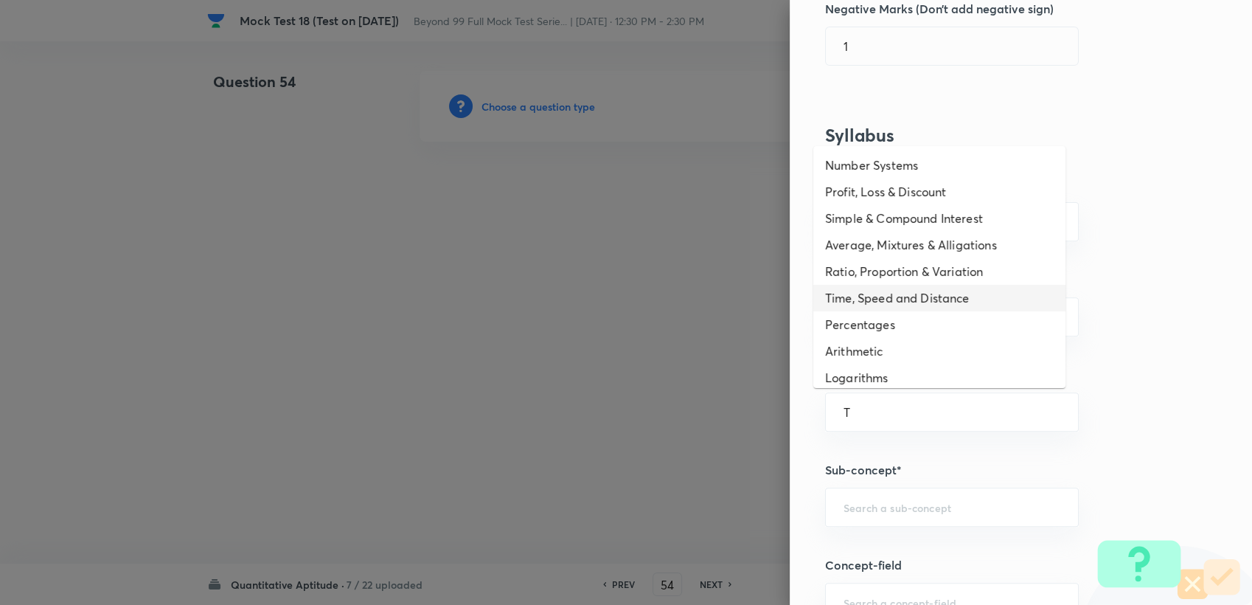
click at [864, 294] on li "Time, Speed and Distance" at bounding box center [940, 298] width 252 height 27
type input "Time, Speed and Distance"
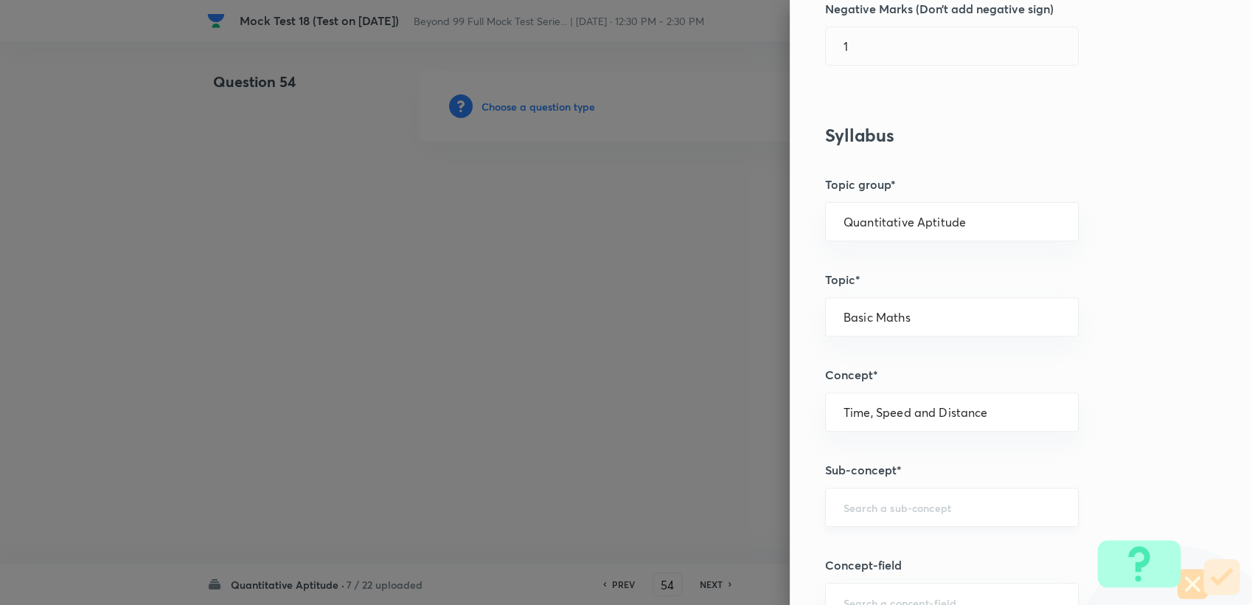
click at [907, 515] on div "​" at bounding box center [952, 507] width 254 height 39
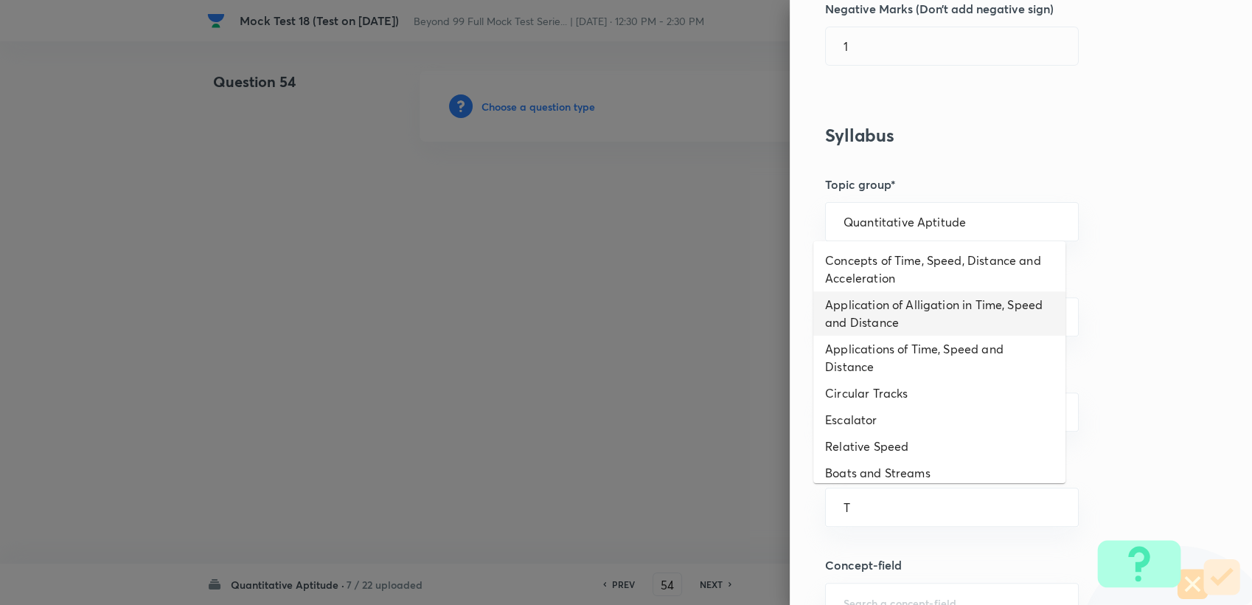
drag, startPoint x: 902, startPoint y: 274, endPoint x: 902, endPoint y: 308, distance: 33.2
click at [902, 308] on ul "Concepts of Time, Speed, Distance and Acceleration Application of Alligation in…" at bounding box center [940, 362] width 252 height 242
click at [902, 308] on li "Application of Alligation in Time, Speed and Distance" at bounding box center [940, 313] width 252 height 44
type input "Application of Alligation in Time, Speed and Distance"
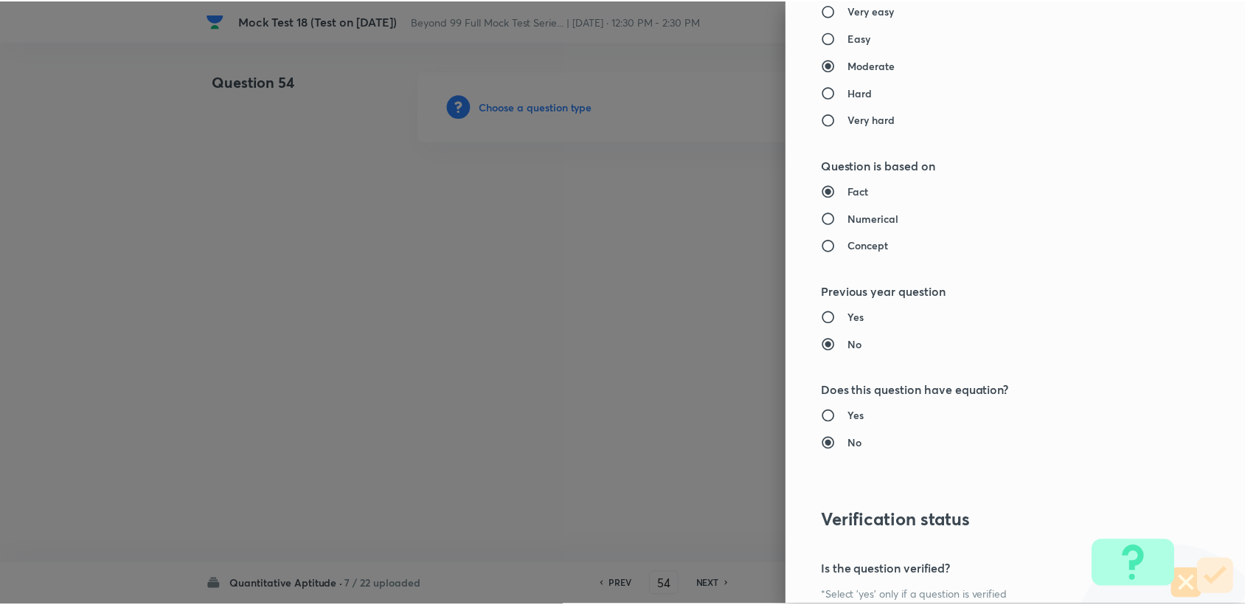
scroll to position [1404, 0]
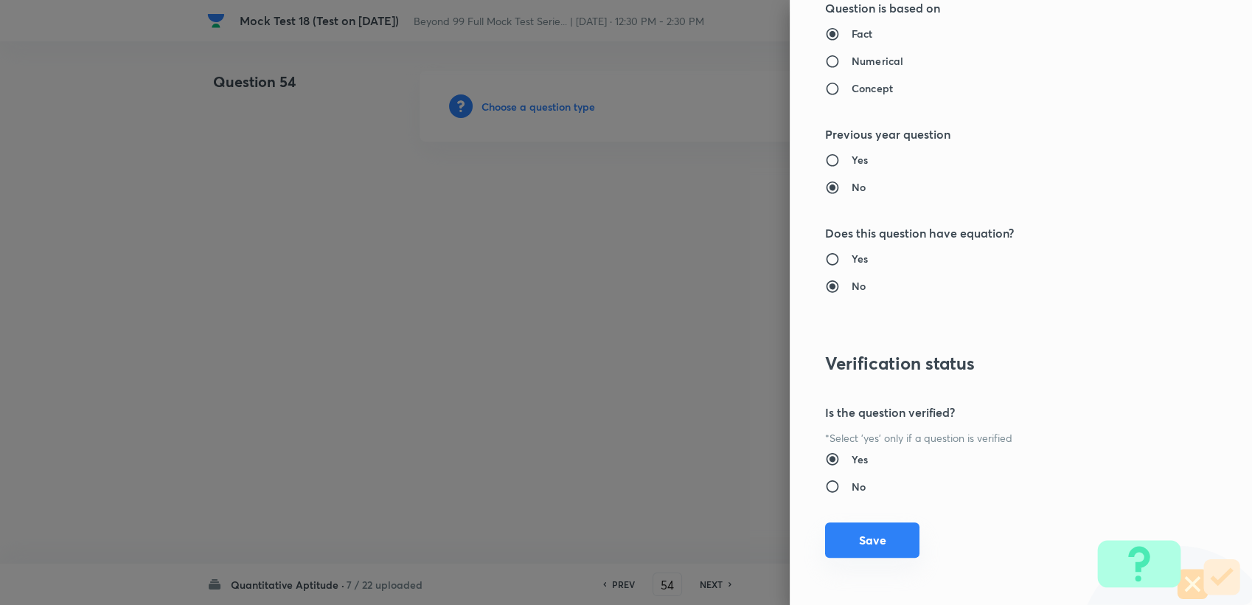
click at [867, 523] on button "Save" at bounding box center [872, 539] width 94 height 35
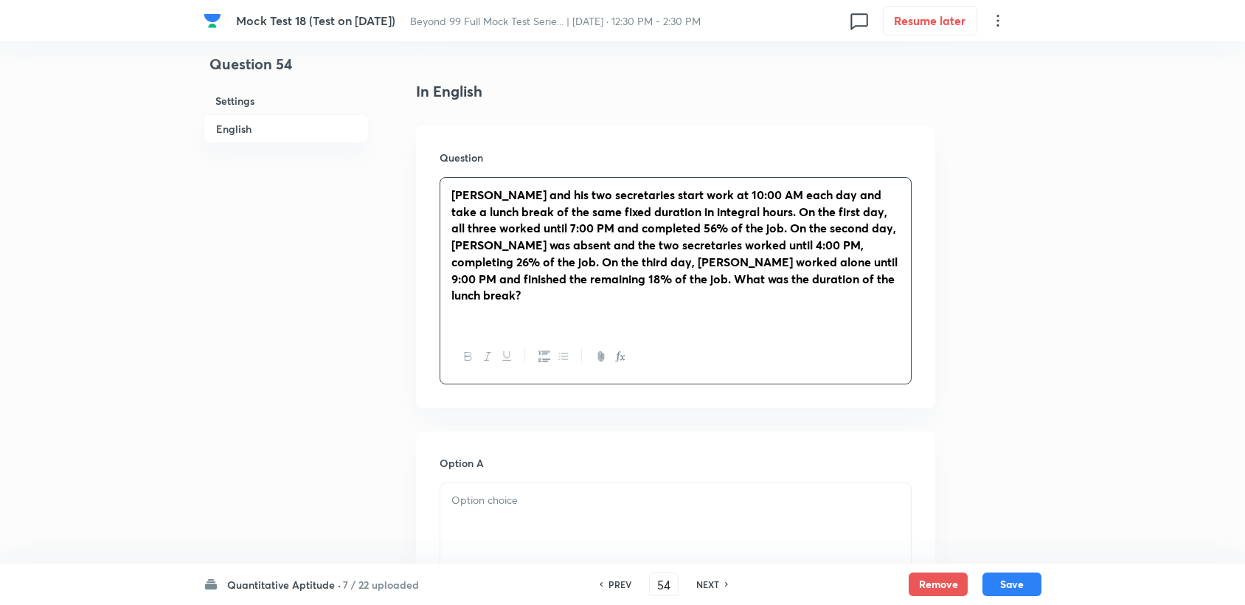
scroll to position [491, 0]
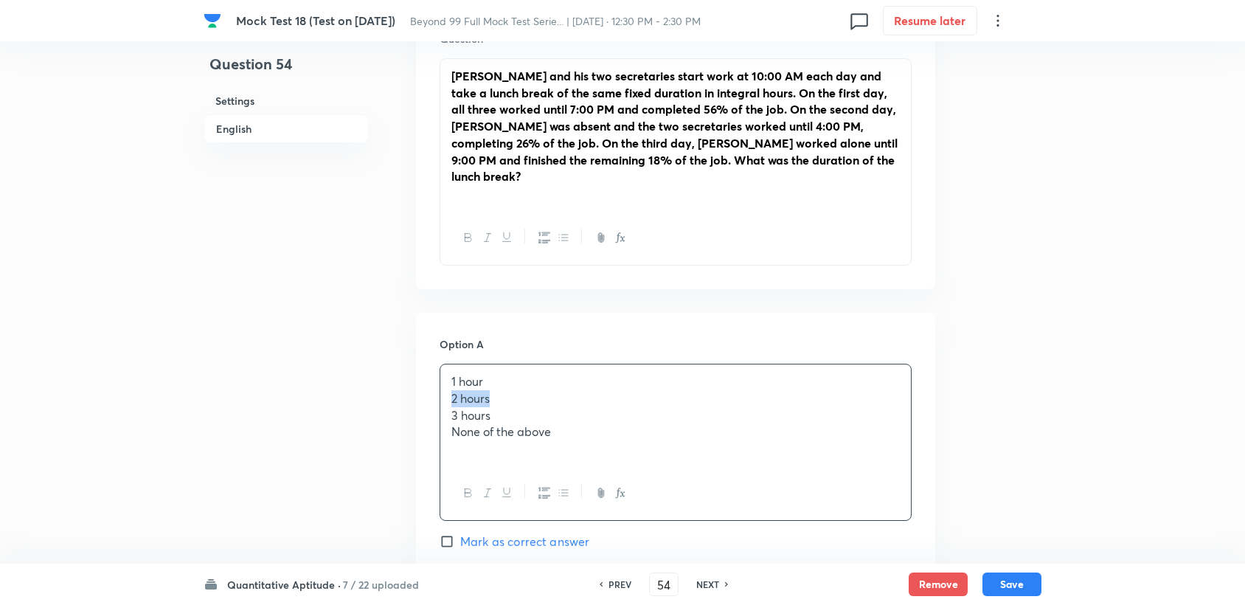
drag, startPoint x: 452, startPoint y: 384, endPoint x: 533, endPoint y: 384, distance: 80.4
click at [533, 384] on div "1 hour 2 hours 3 hours None of the above" at bounding box center [675, 415] width 471 height 102
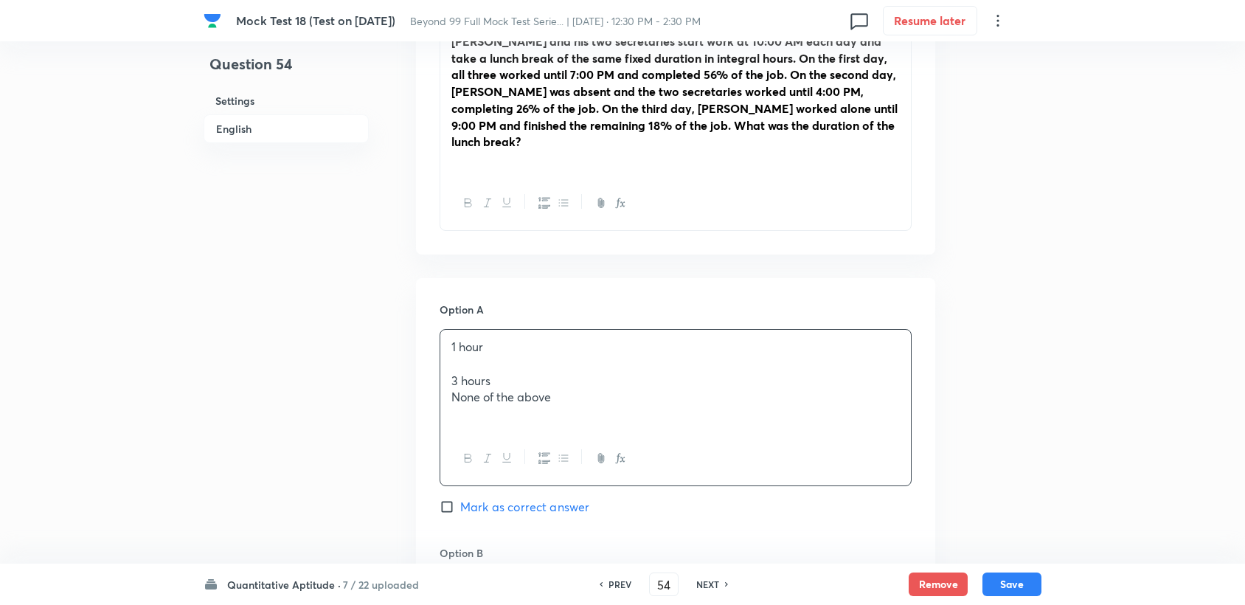
scroll to position [573, 0]
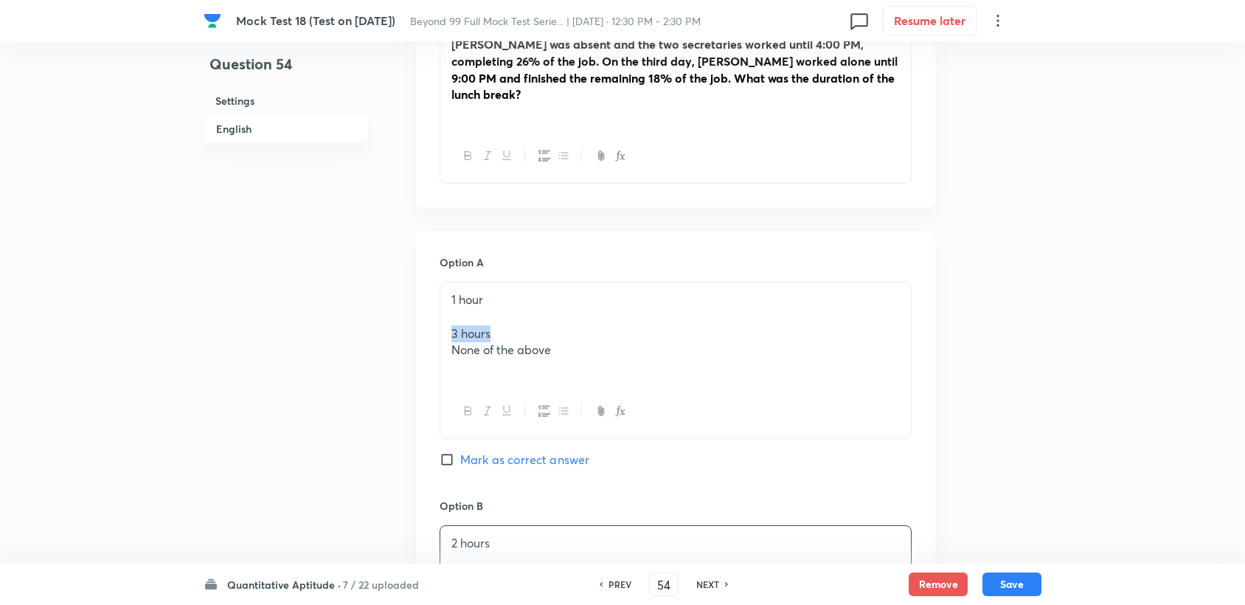
drag, startPoint x: 449, startPoint y: 316, endPoint x: 516, endPoint y: 314, distance: 66.4
click at [516, 314] on div "1 hour 3 hours None of the above" at bounding box center [675, 333] width 471 height 102
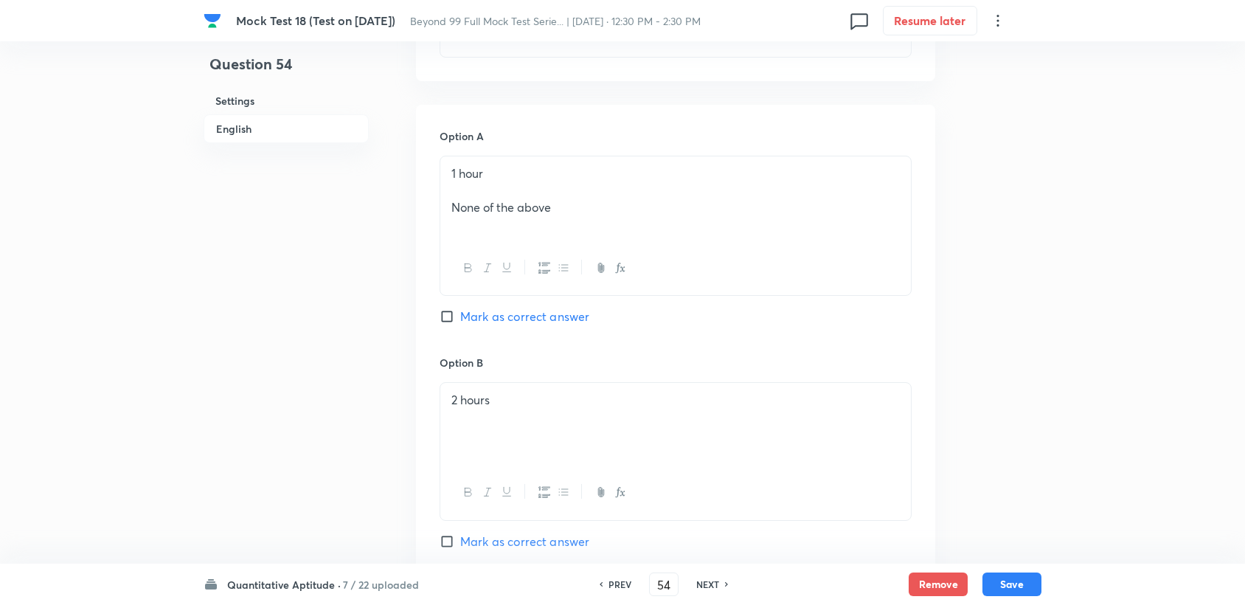
scroll to position [655, 0]
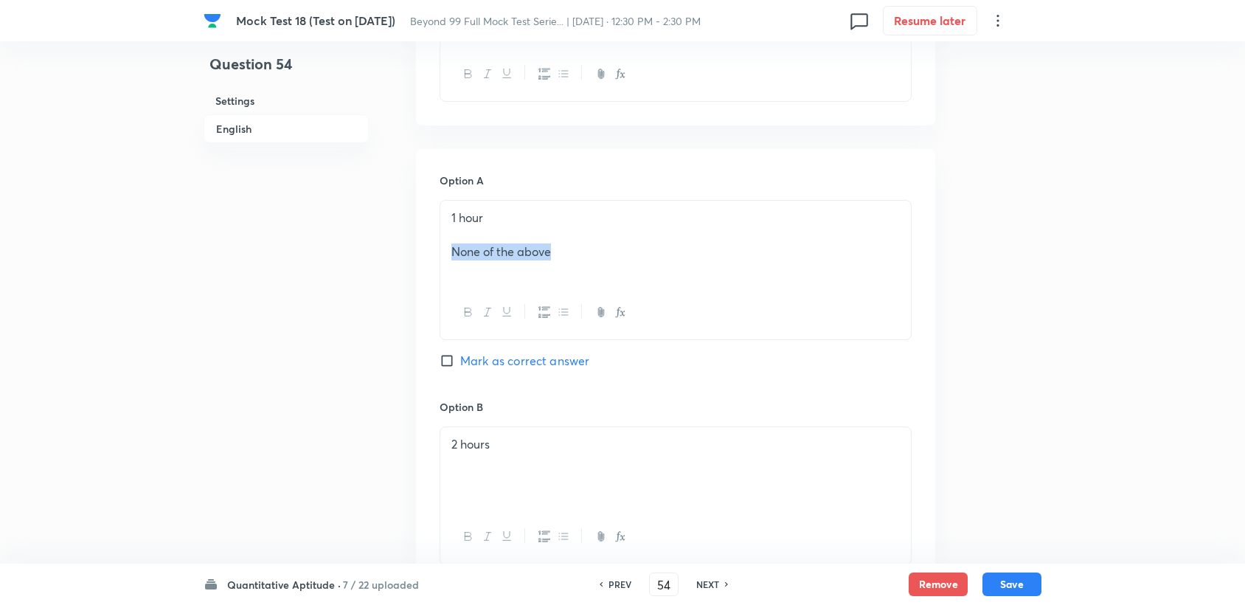
drag, startPoint x: 440, startPoint y: 227, endPoint x: 593, endPoint y: 235, distance: 152.9
click at [593, 235] on div "1 hour None of the above" at bounding box center [675, 243] width 471 height 85
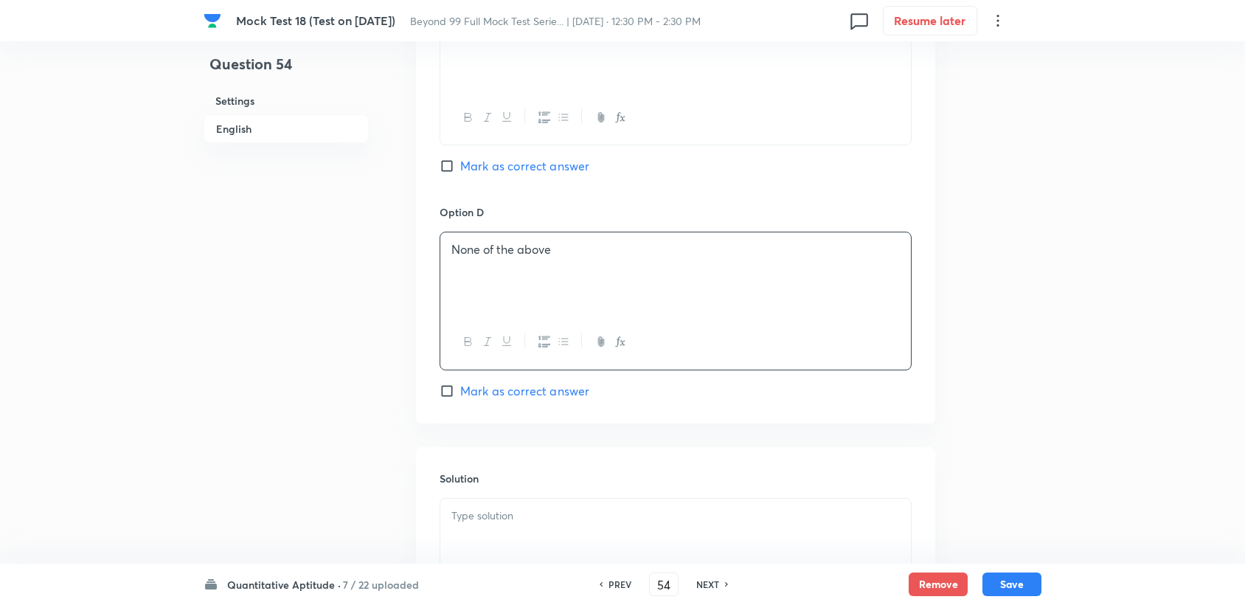
scroll to position [1311, 0]
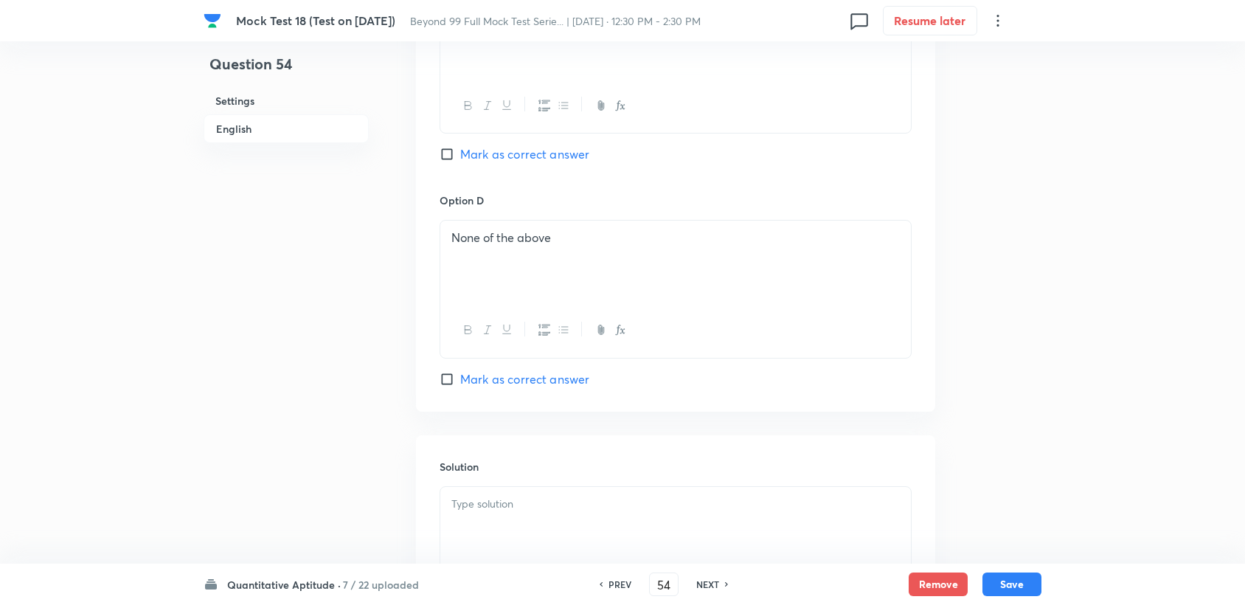
drag, startPoint x: 521, startPoint y: 467, endPoint x: 509, endPoint y: 499, distance: 34.1
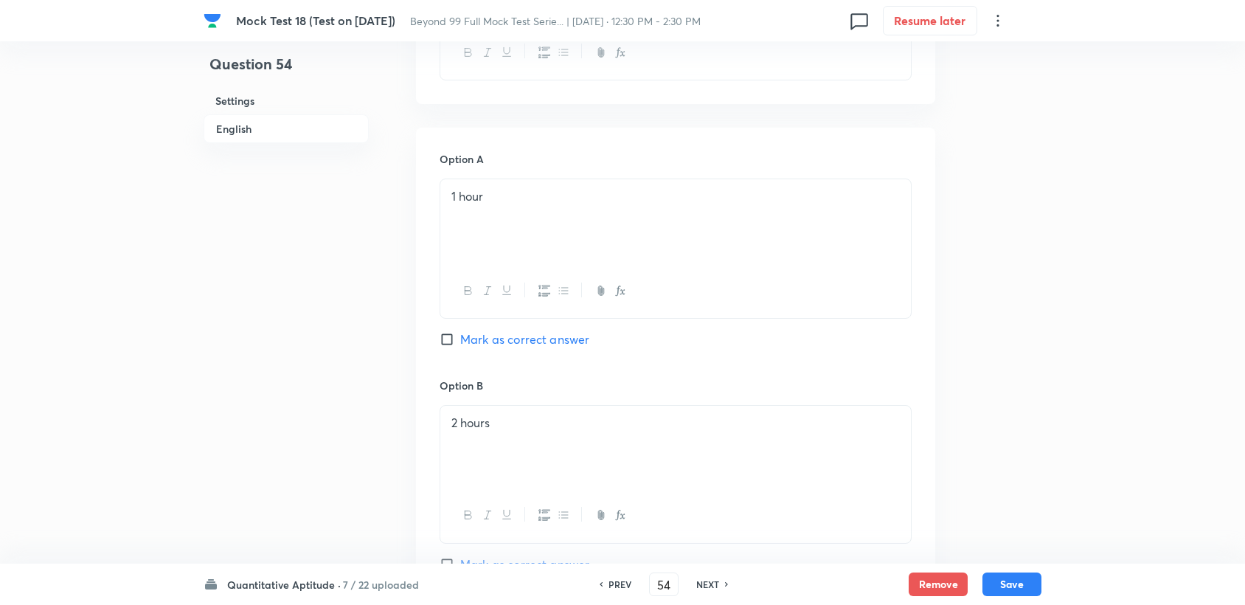
scroll to position [660, 0]
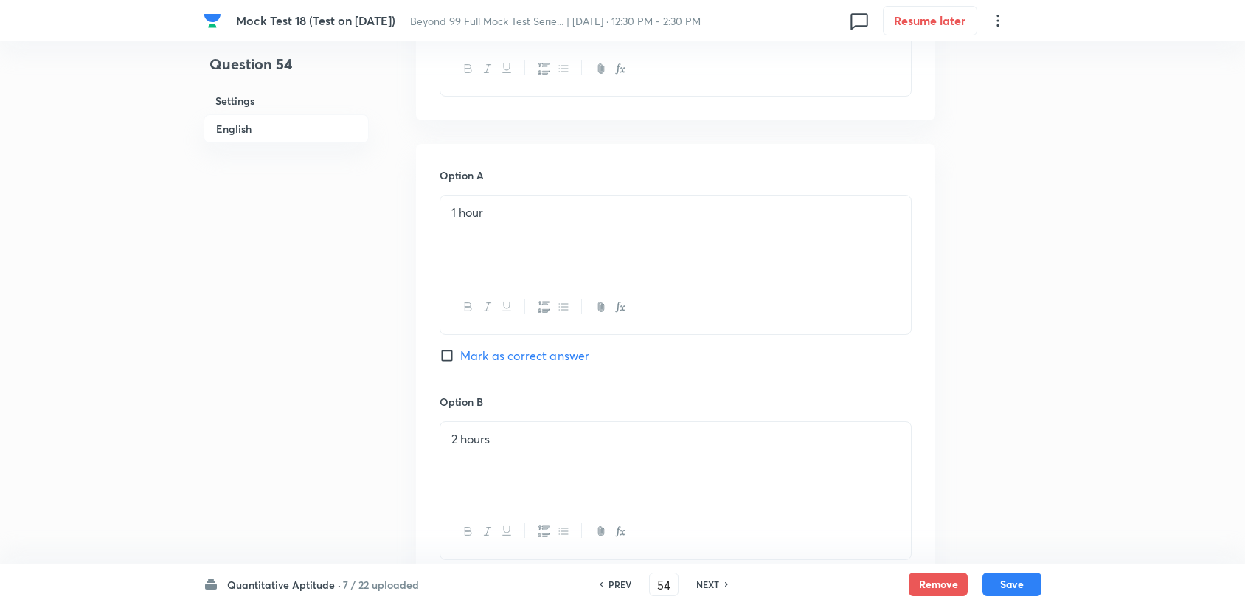
click at [524, 313] on div at bounding box center [675, 307] width 471 height 54
click at [519, 327] on div "Option A 1 hour Mark as correct answer" at bounding box center [676, 280] width 472 height 226
click at [516, 347] on span "Mark as correct answer" at bounding box center [524, 356] width 129 height 18
click at [460, 348] on input "Mark as correct answer" at bounding box center [450, 355] width 21 height 15
checkbox input "true"
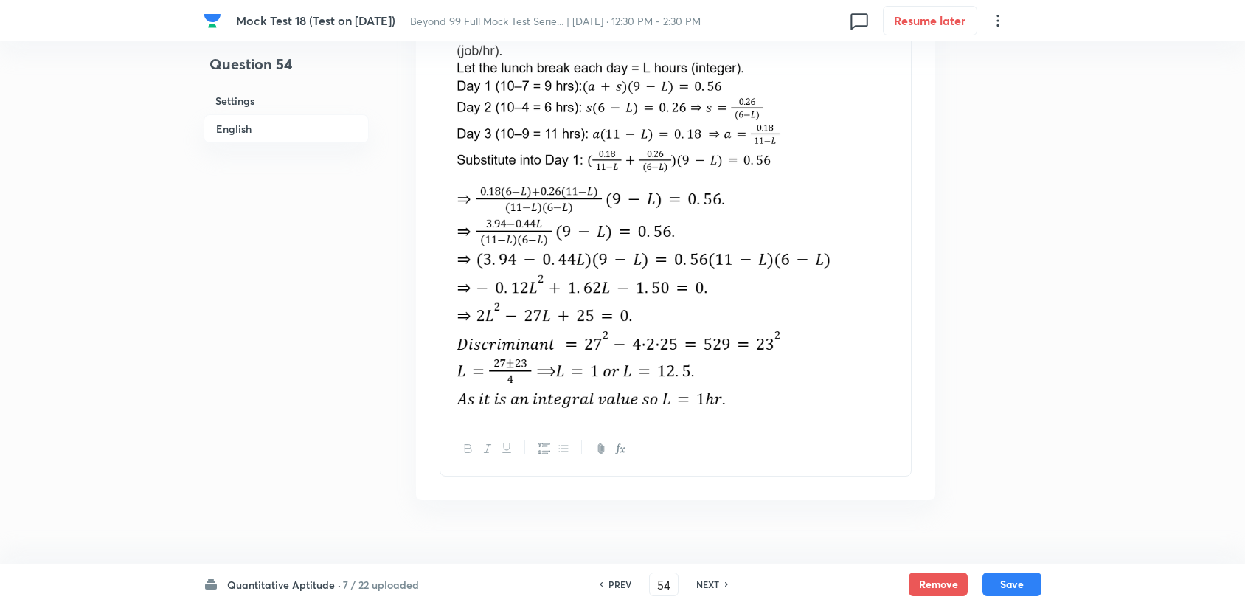
scroll to position [1807, 0]
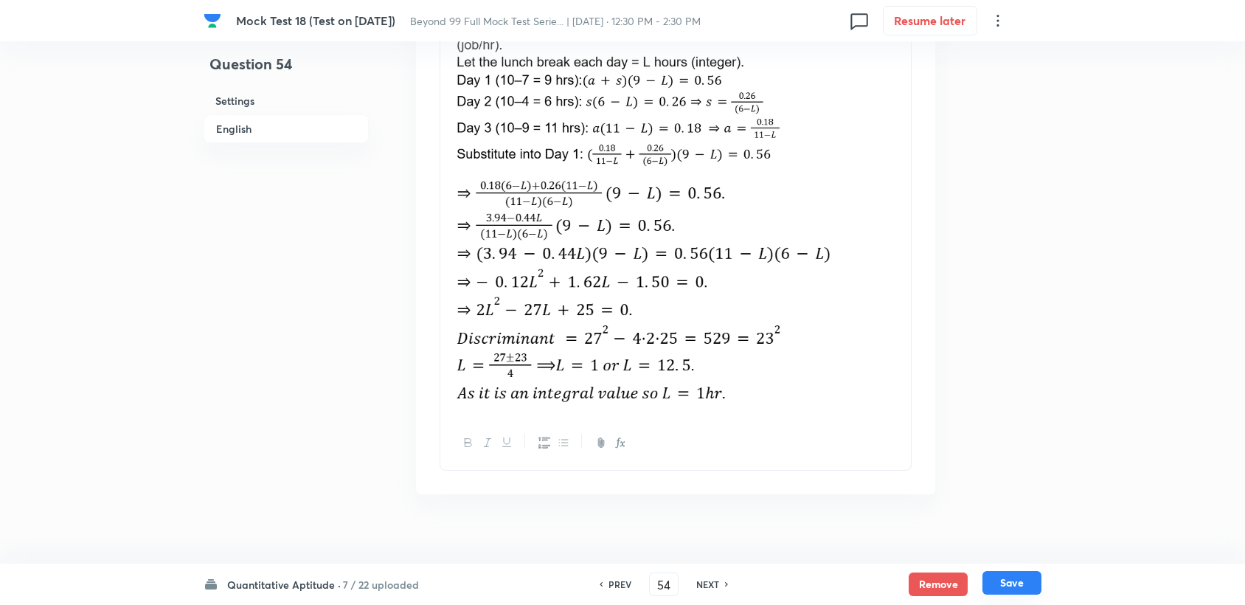
click at [1012, 582] on button "Save" at bounding box center [1011, 583] width 59 height 24
type input "55"
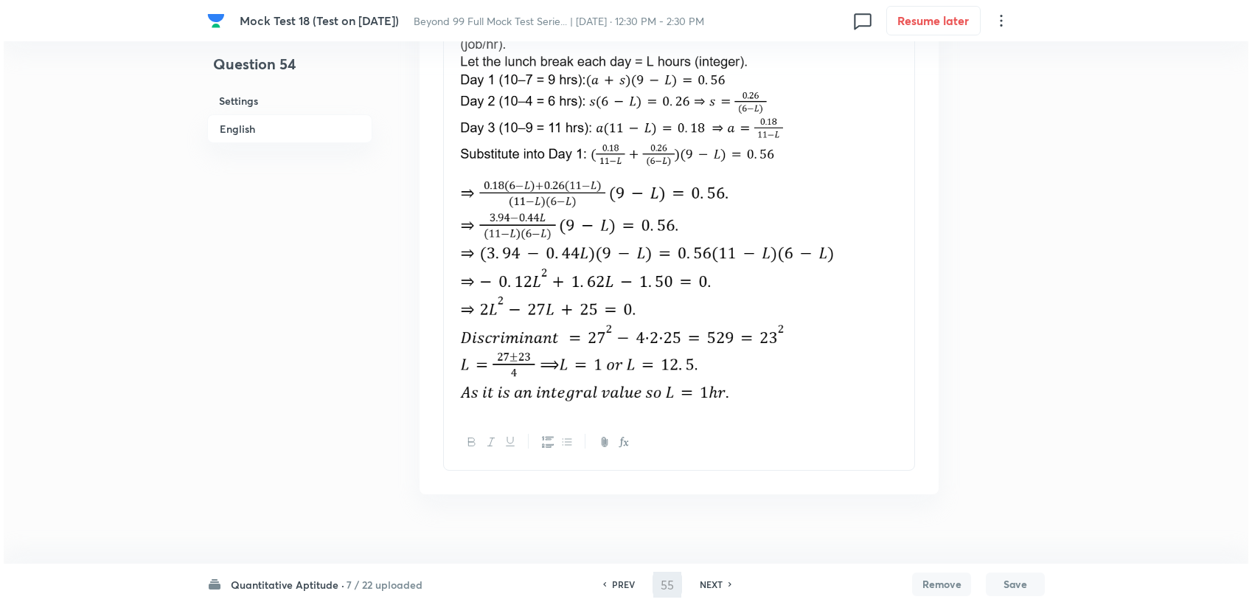
scroll to position [0, 0]
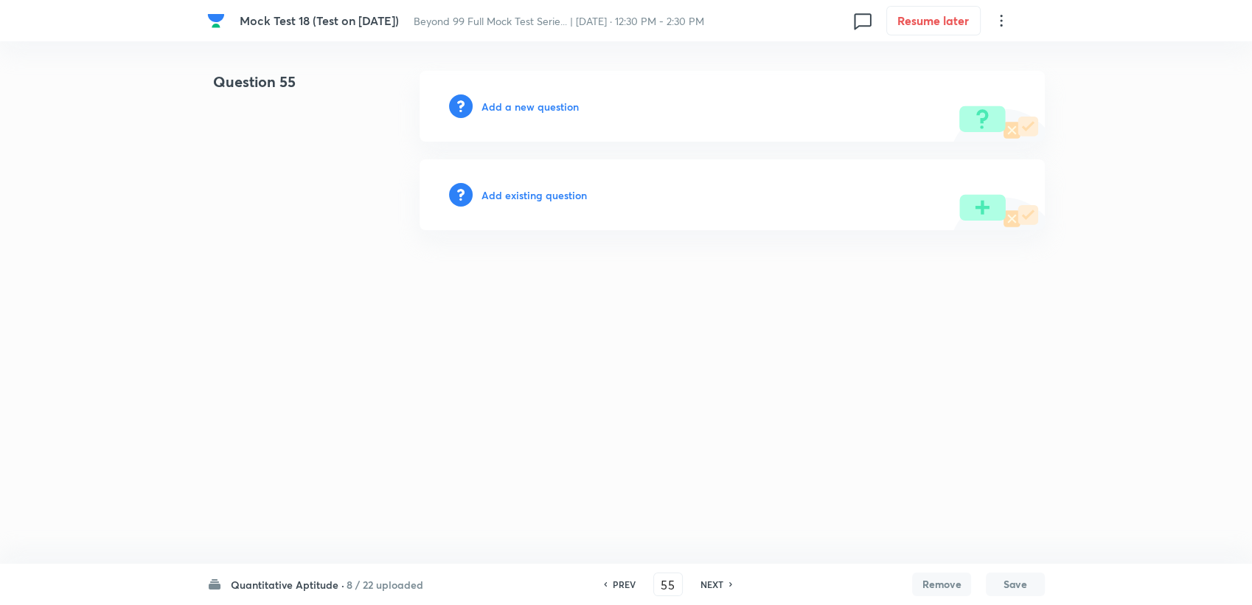
click at [537, 107] on h6 "Add a new question" at bounding box center [530, 106] width 97 height 15
click at [537, 107] on h6 "Choose a question type" at bounding box center [539, 106] width 114 height 15
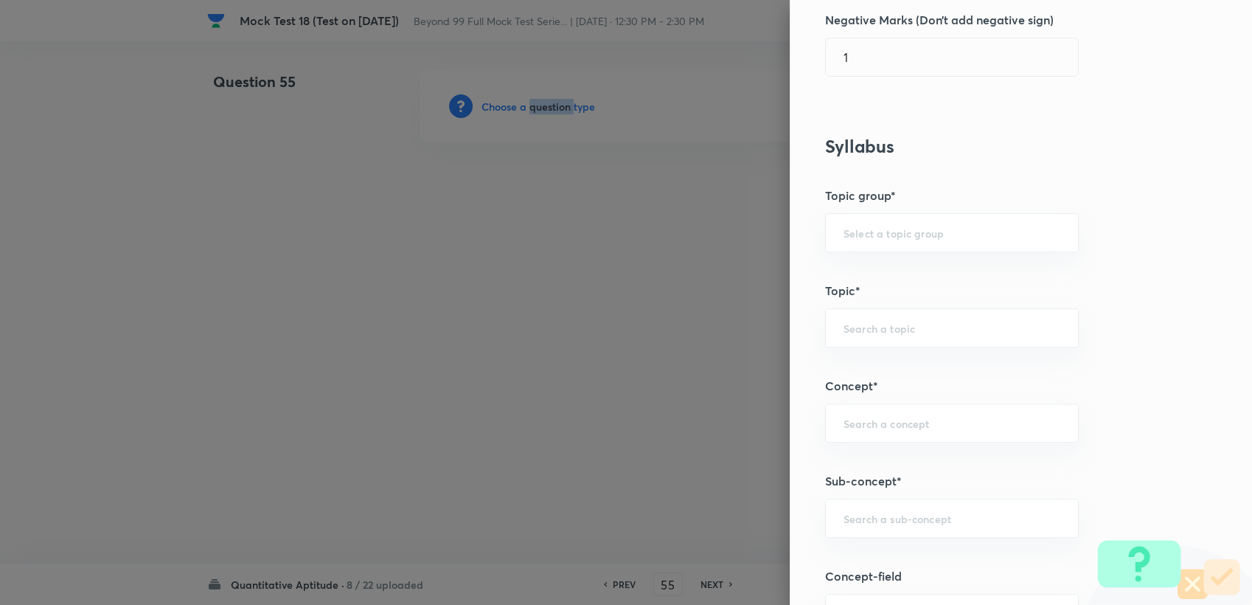
scroll to position [491, 0]
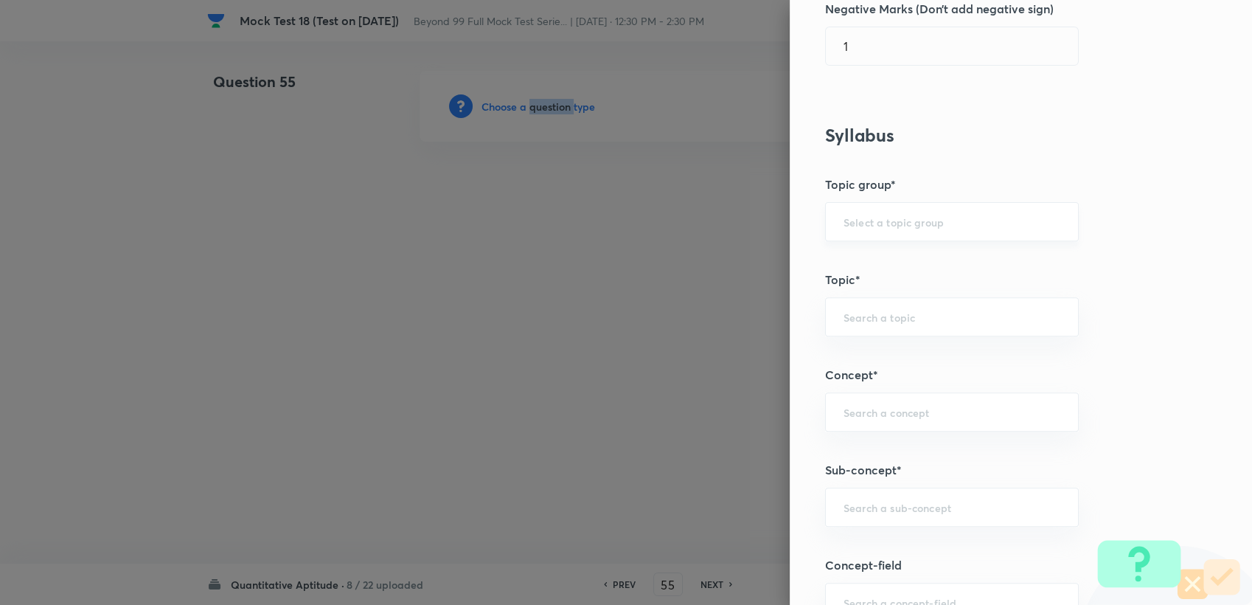
click at [853, 238] on div "​" at bounding box center [952, 221] width 254 height 39
click at [860, 202] on div "​" at bounding box center [952, 221] width 254 height 39
drag, startPoint x: 860, startPoint y: 212, endPoint x: 859, endPoint y: 220, distance: 7.5
click at [859, 215] on div "​" at bounding box center [952, 221] width 254 height 39
click at [858, 221] on input "text" at bounding box center [952, 222] width 217 height 14
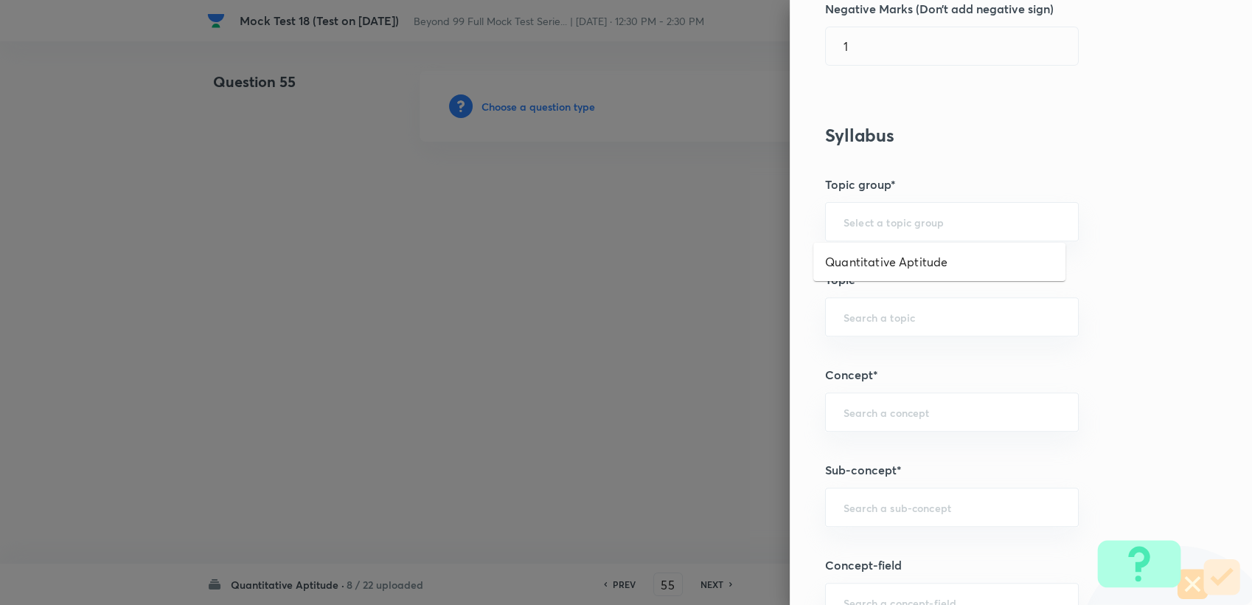
click at [853, 260] on li "Quantitative Aptitude" at bounding box center [940, 262] width 252 height 27
type input "Quantitative Aptitude"
drag, startPoint x: 857, startPoint y: 305, endPoint x: 857, endPoint y: 315, distance: 9.6
click at [857, 306] on div "​" at bounding box center [952, 316] width 254 height 39
drag, startPoint x: 867, startPoint y: 362, endPoint x: 857, endPoint y: 362, distance: 10.3
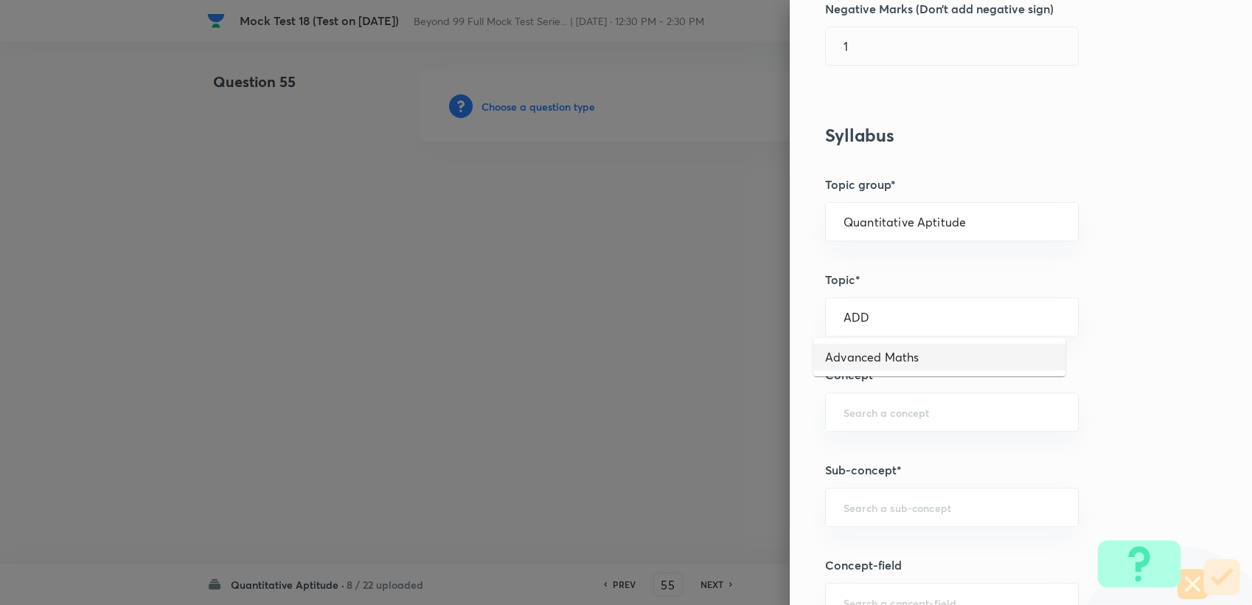
click at [865, 362] on li "Advanced Maths" at bounding box center [940, 357] width 252 height 27
type input "Advanced Maths"
drag, startPoint x: 858, startPoint y: 392, endPoint x: 858, endPoint y: 403, distance: 11.1
click at [858, 395] on div "Question settings Question type* Single choice correct Number of options* 2 3 4…" at bounding box center [1021, 302] width 462 height 605
click at [887, 429] on div "​" at bounding box center [952, 411] width 254 height 39
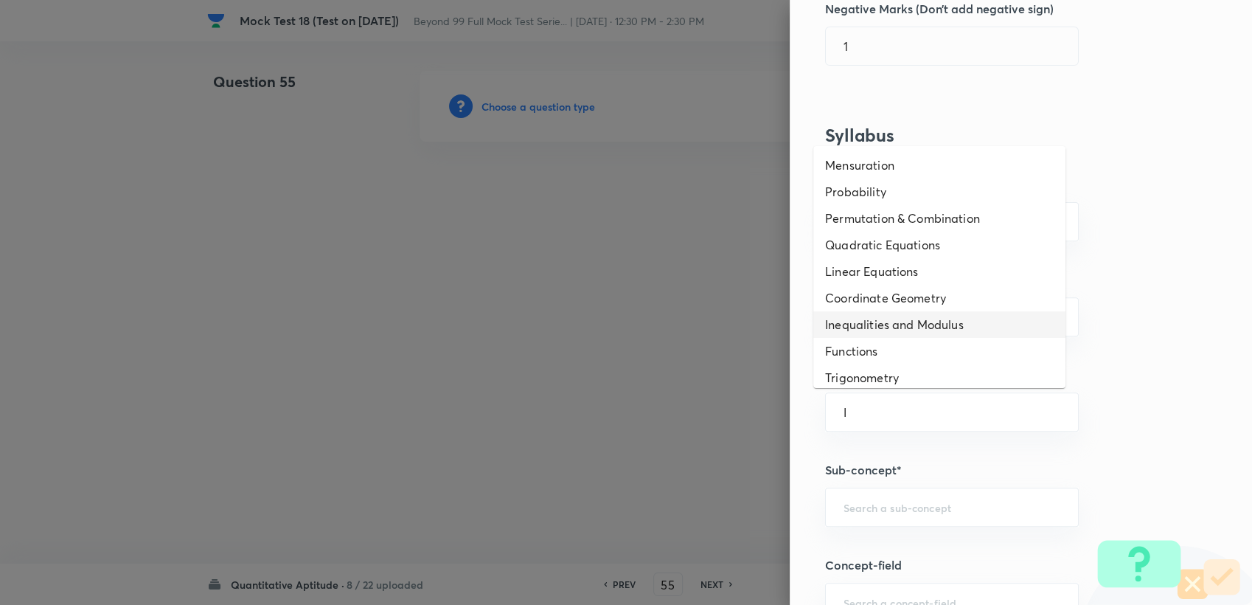
click at [905, 322] on li "Inequalities and Modulus" at bounding box center [940, 324] width 252 height 27
type input "Inequalities and Modulus"
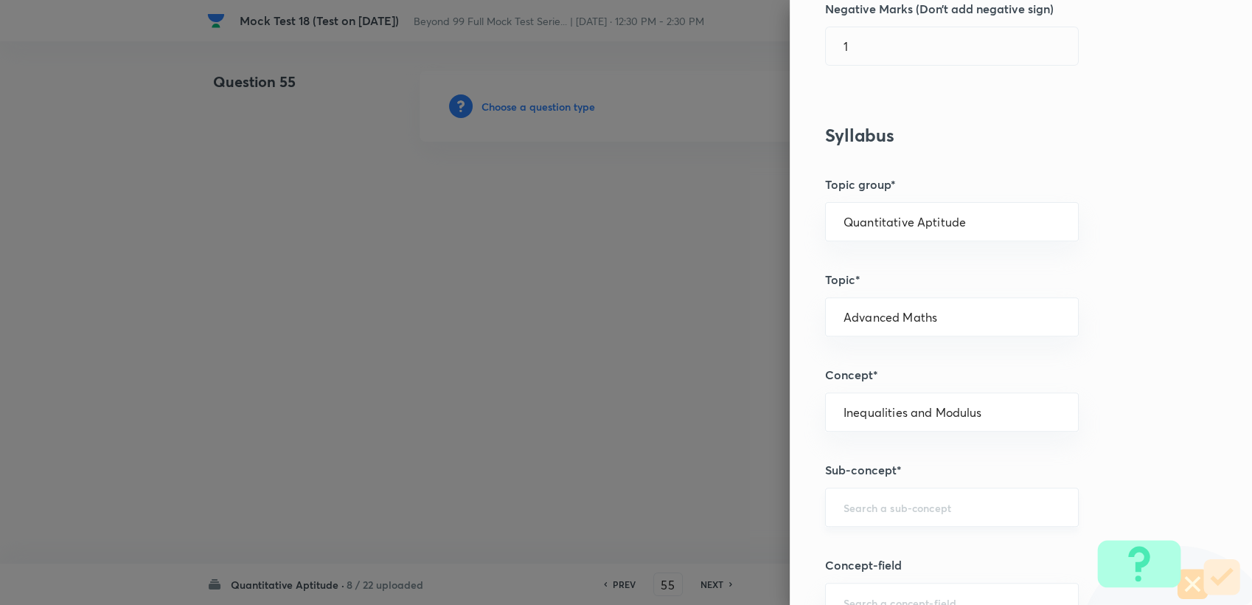
click at [862, 497] on div "​" at bounding box center [952, 507] width 254 height 39
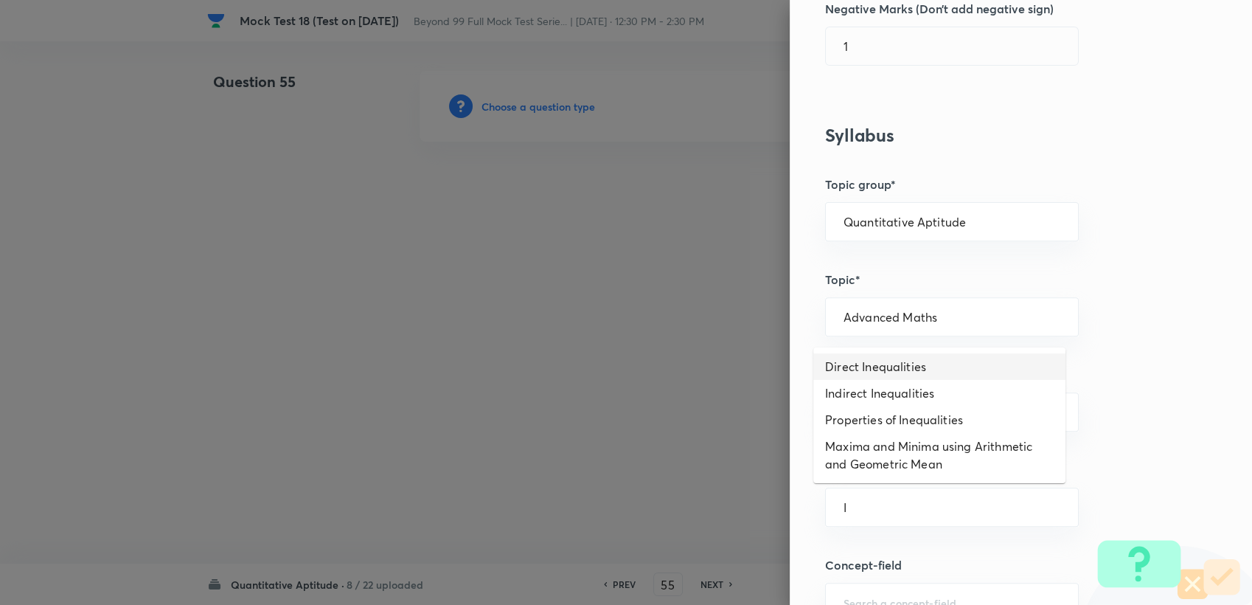
click at [974, 375] on li "Direct Inequalities" at bounding box center [940, 366] width 252 height 27
type input "Direct Inequalities"
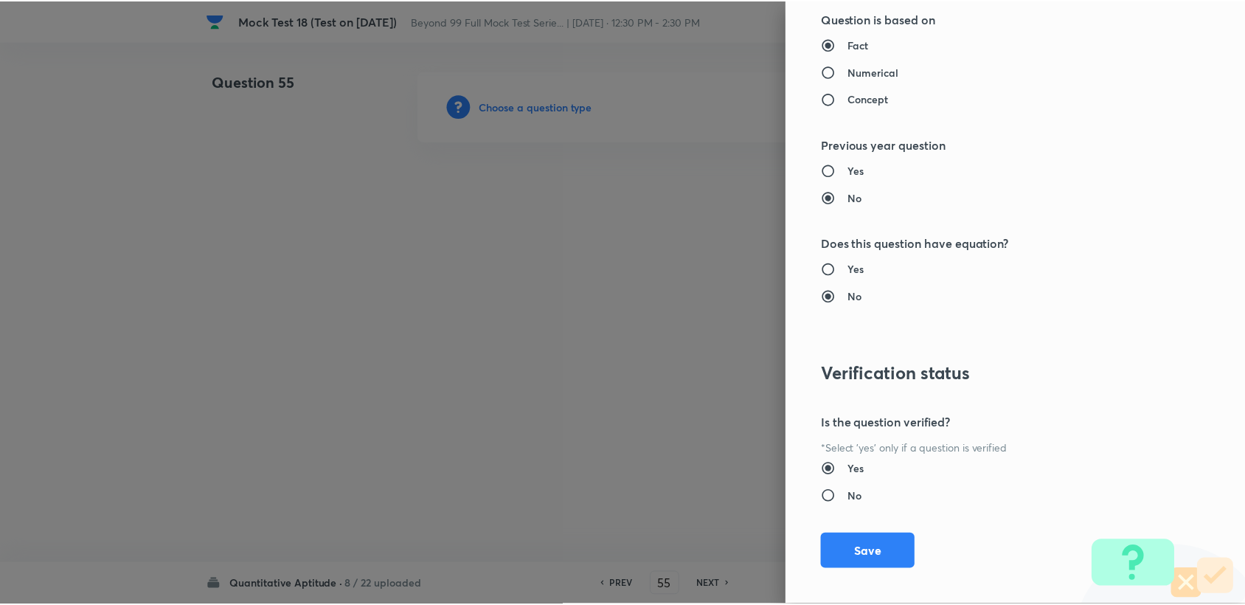
scroll to position [1404, 0]
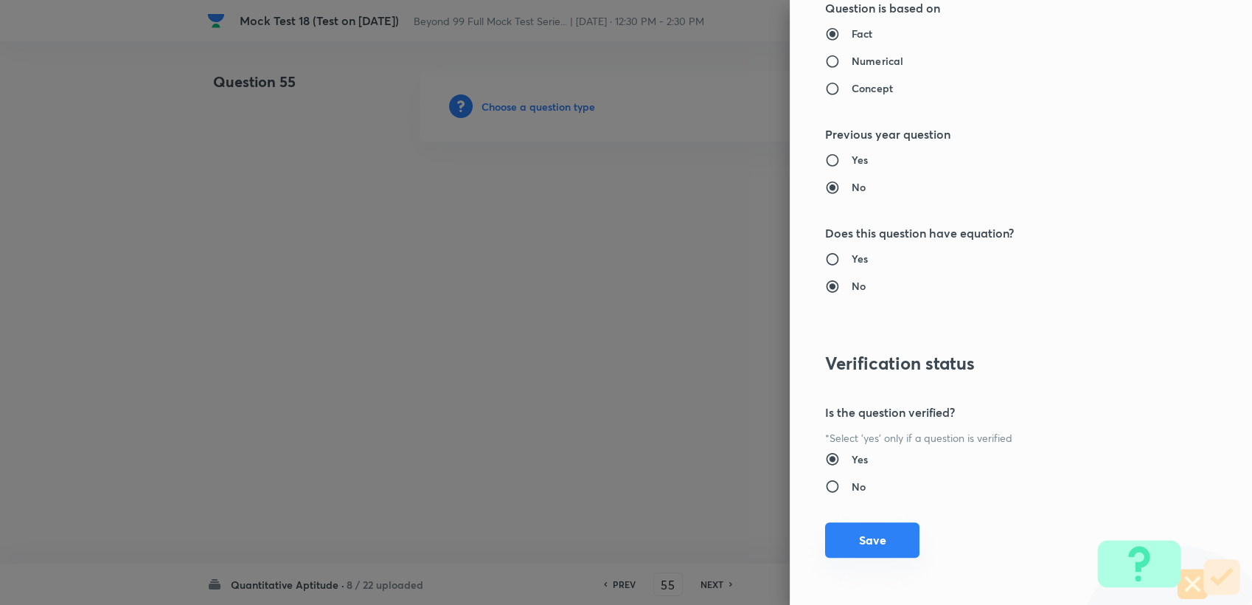
click at [825, 541] on button "Save" at bounding box center [872, 539] width 94 height 35
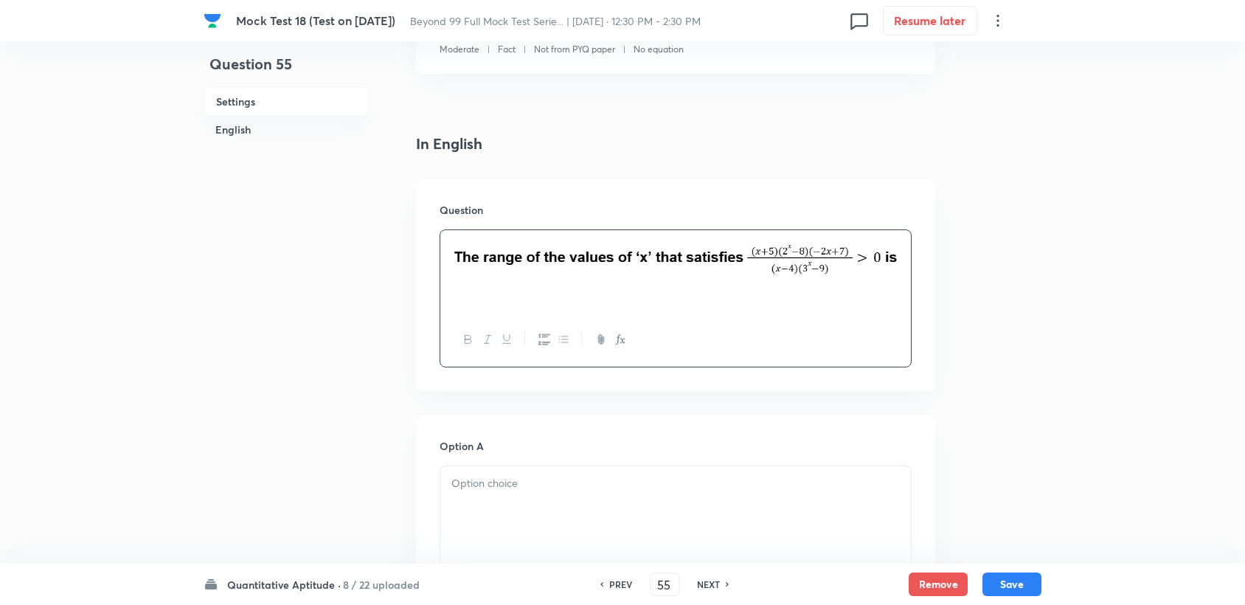
scroll to position [327, 0]
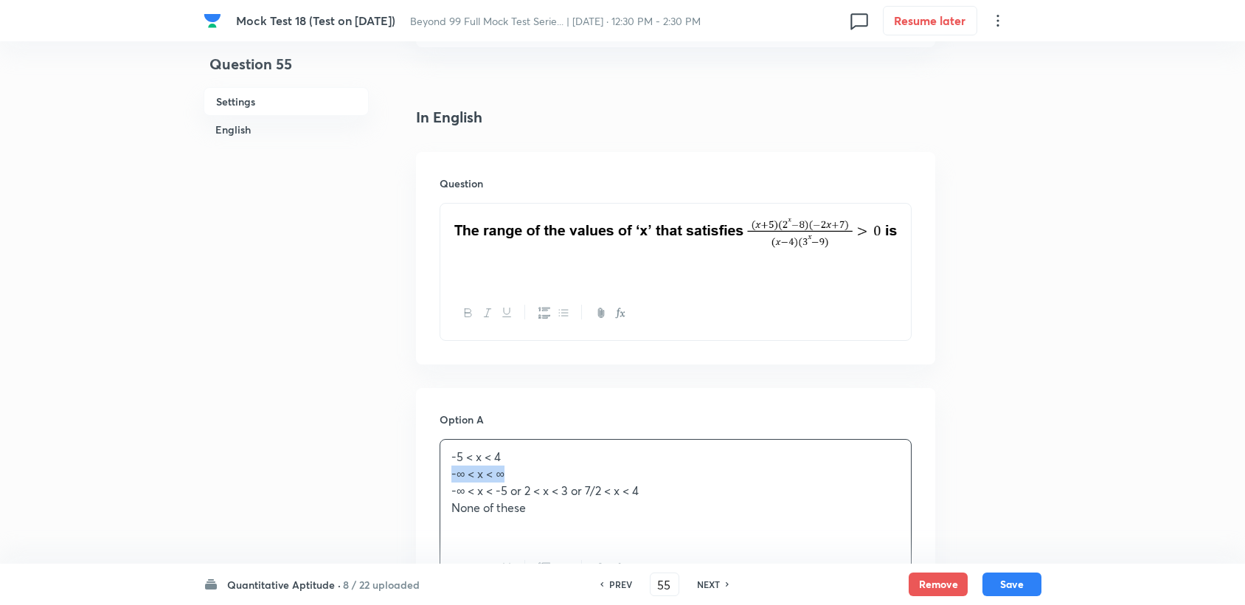
drag, startPoint x: 449, startPoint y: 475, endPoint x: 558, endPoint y: 471, distance: 108.5
click at [558, 475] on div "-5 < x < 4 -∞ < x < ∞ -∞ < x < -5 or 2 < x < 3 or 7/2 < x < 4 None of these" at bounding box center [675, 491] width 471 height 102
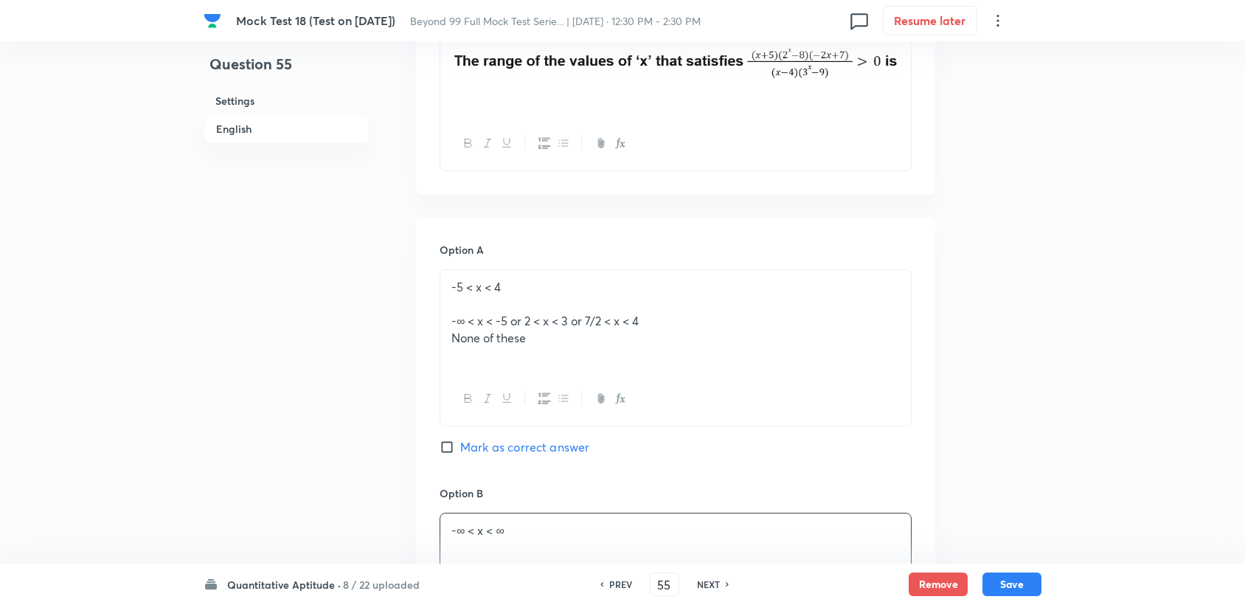
scroll to position [491, 0]
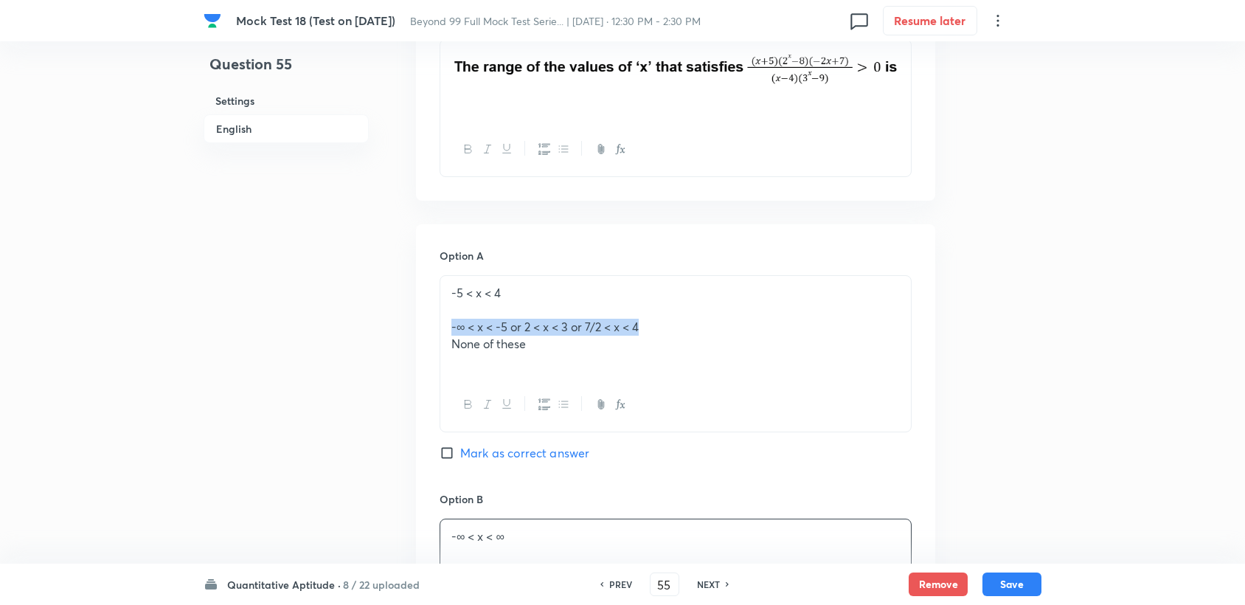
drag, startPoint x: 453, startPoint y: 327, endPoint x: 657, endPoint y: 327, distance: 204.3
click at [657, 327] on p "-∞ < x < -5 or 2 < x < 3 or 7/2 < x < 4" at bounding box center [675, 327] width 448 height 17
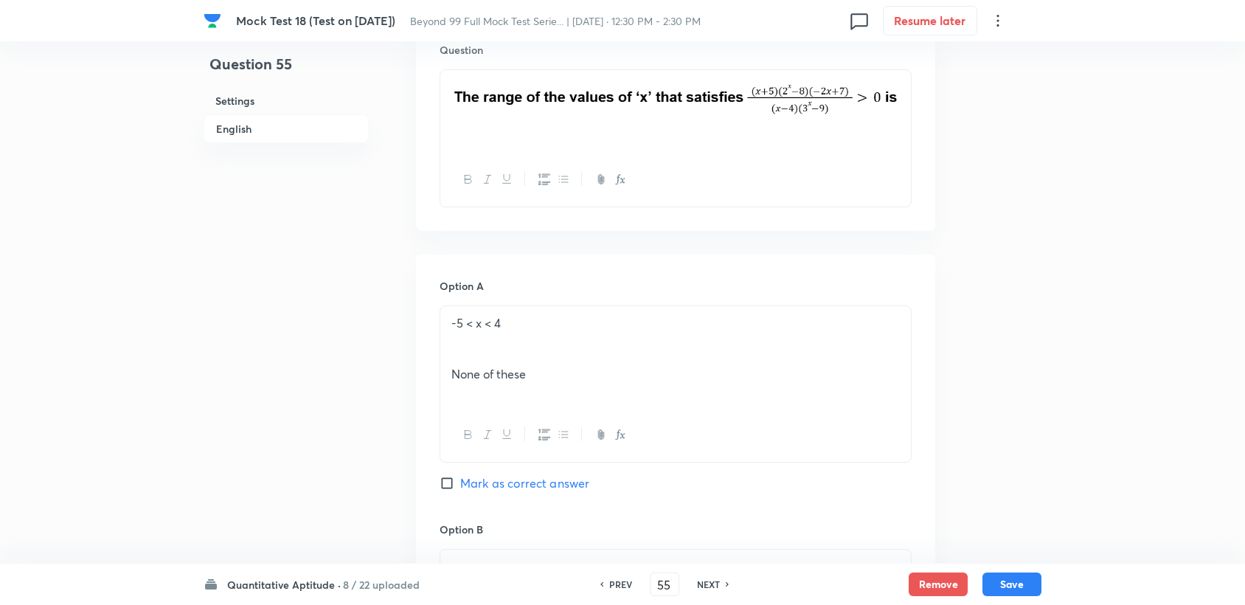
scroll to position [409, 0]
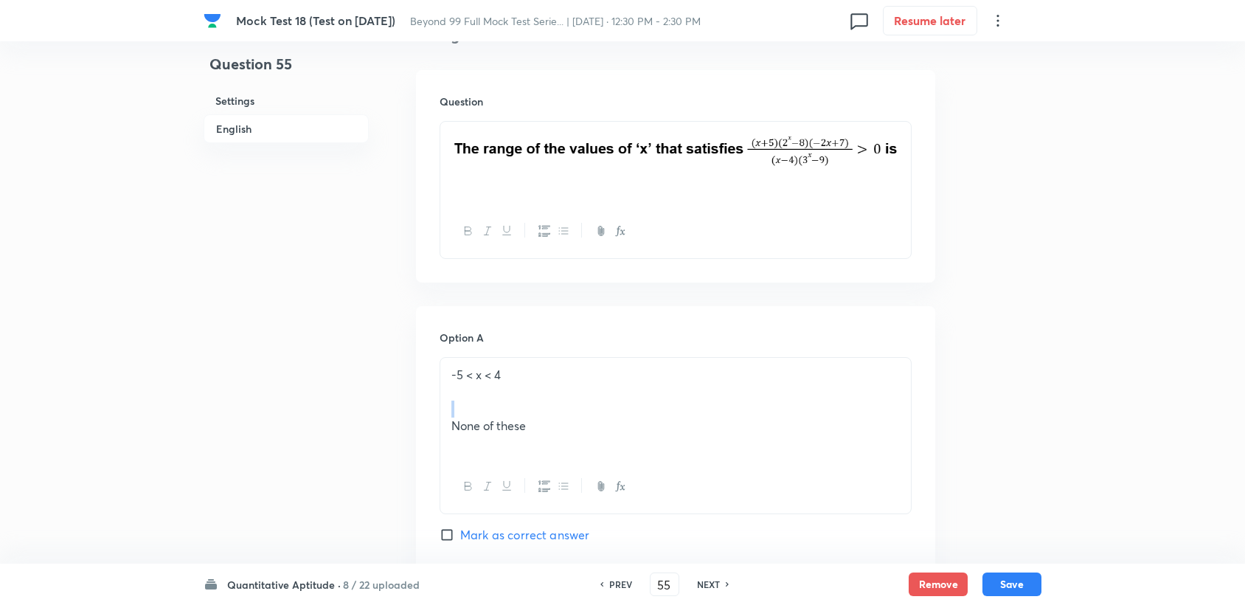
drag, startPoint x: 449, startPoint y: 432, endPoint x: 617, endPoint y: 410, distance: 168.9
click at [614, 413] on div "-5 < x < 4 None of these" at bounding box center [675, 409] width 471 height 102
drag, startPoint x: 578, startPoint y: 416, endPoint x: 540, endPoint y: 416, distance: 38.4
click at [575, 417] on p "None of these" at bounding box center [675, 425] width 448 height 17
drag, startPoint x: 539, startPoint y: 416, endPoint x: 411, endPoint y: 428, distance: 128.9
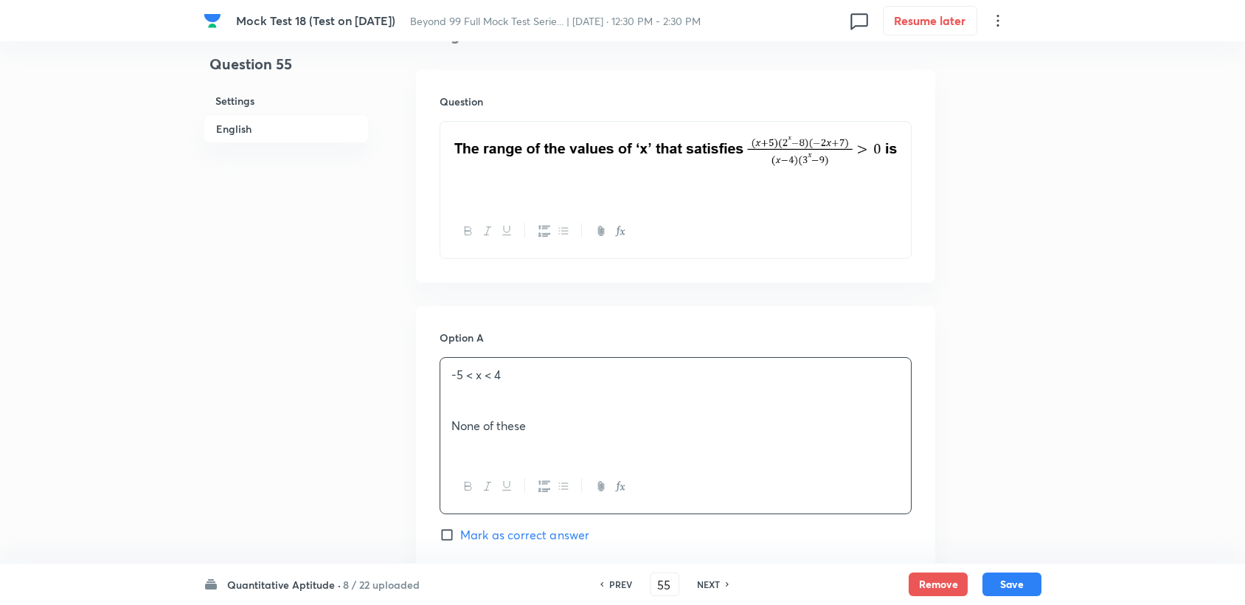
click at [411, 428] on div "Question 55 Settings English Settings Type Single choice correct 4 options + 3 …" at bounding box center [623, 598] width 838 height 1875
drag, startPoint x: 443, startPoint y: 422, endPoint x: 540, endPoint y: 435, distance: 97.5
click at [546, 437] on div "-5 < x < 4 None of these" at bounding box center [675, 409] width 471 height 102
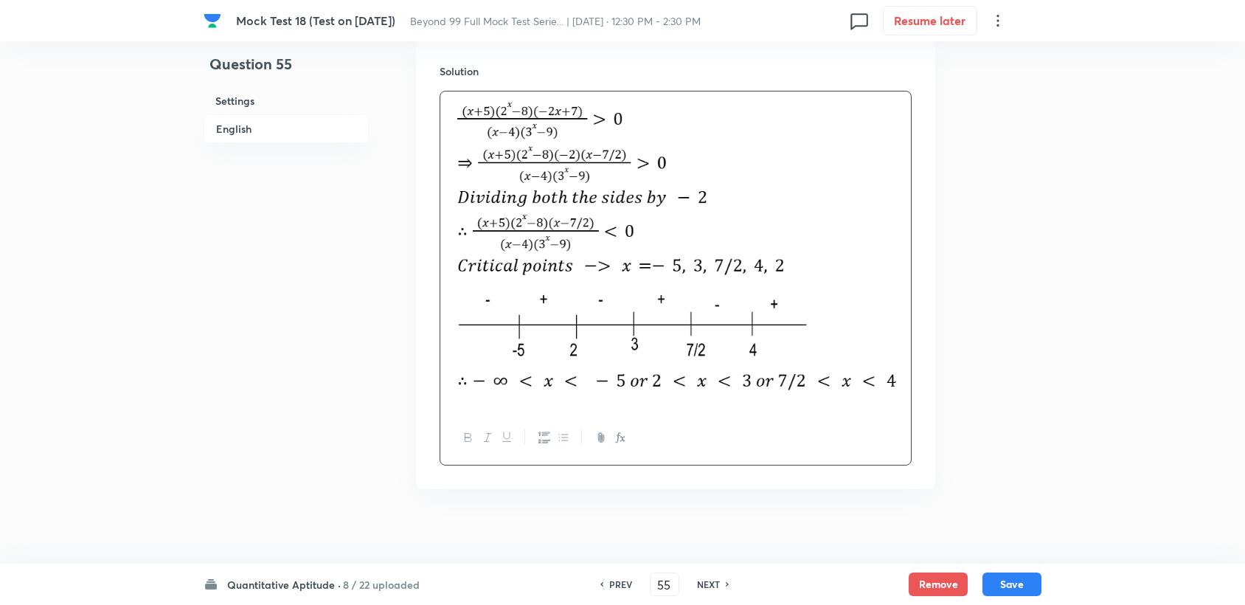
scroll to position [1629, 0]
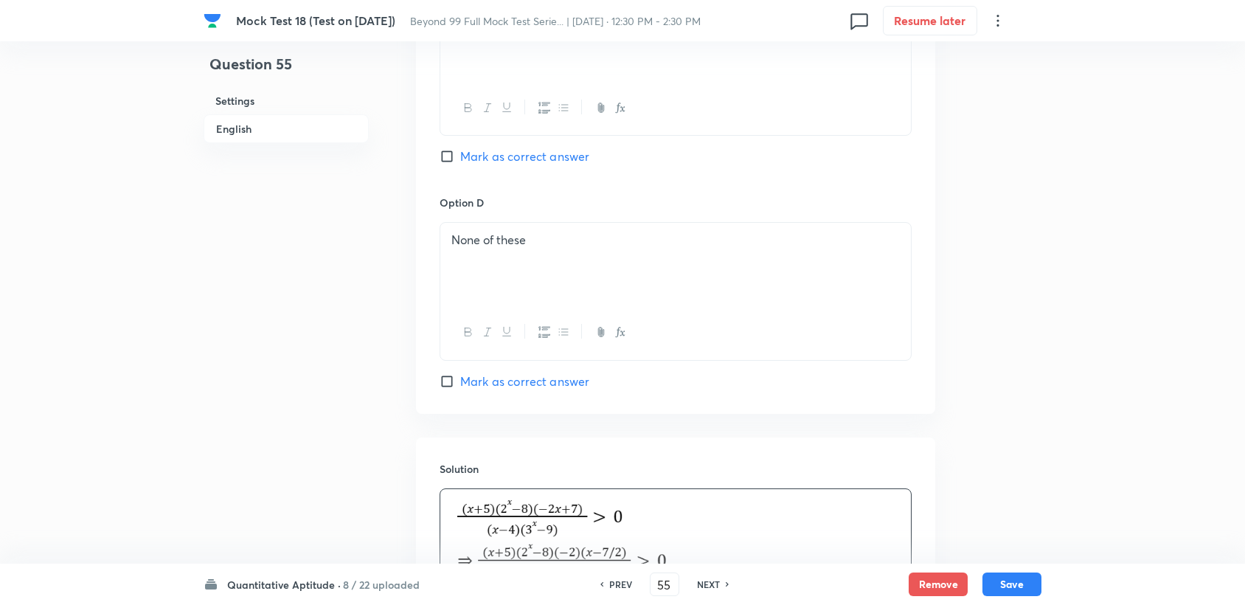
click at [498, 169] on div "Option C -∞ < x < -5 or 2 < x < 3 or 7/2 < x < 4 Mark as correct answer" at bounding box center [676, 82] width 472 height 224
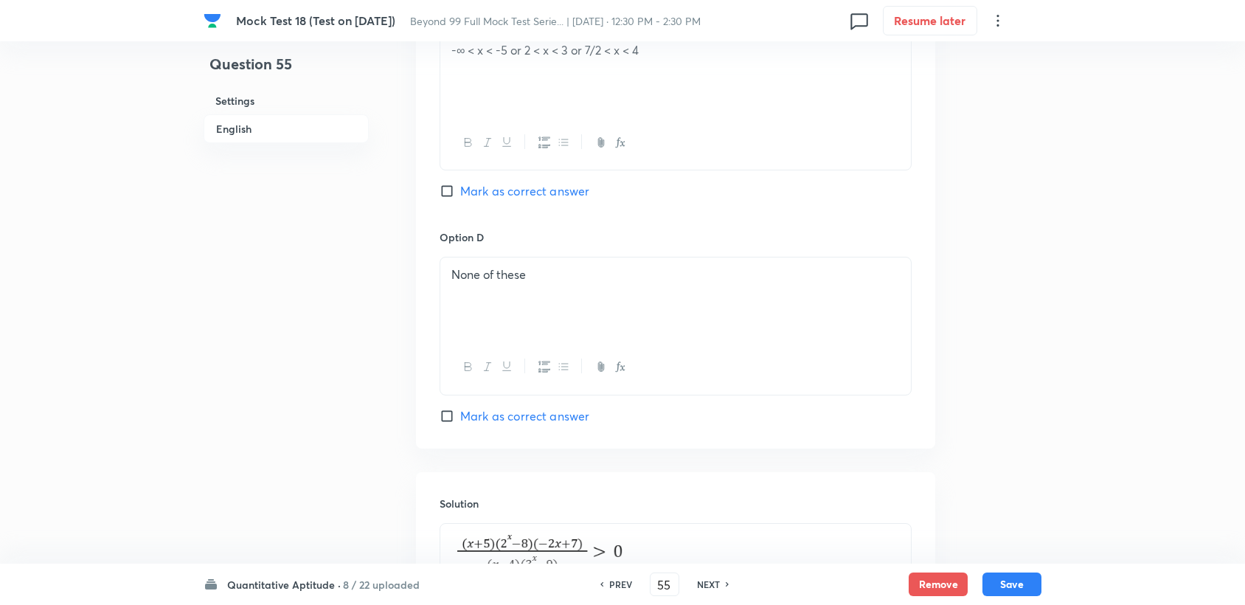
scroll to position [1138, 0]
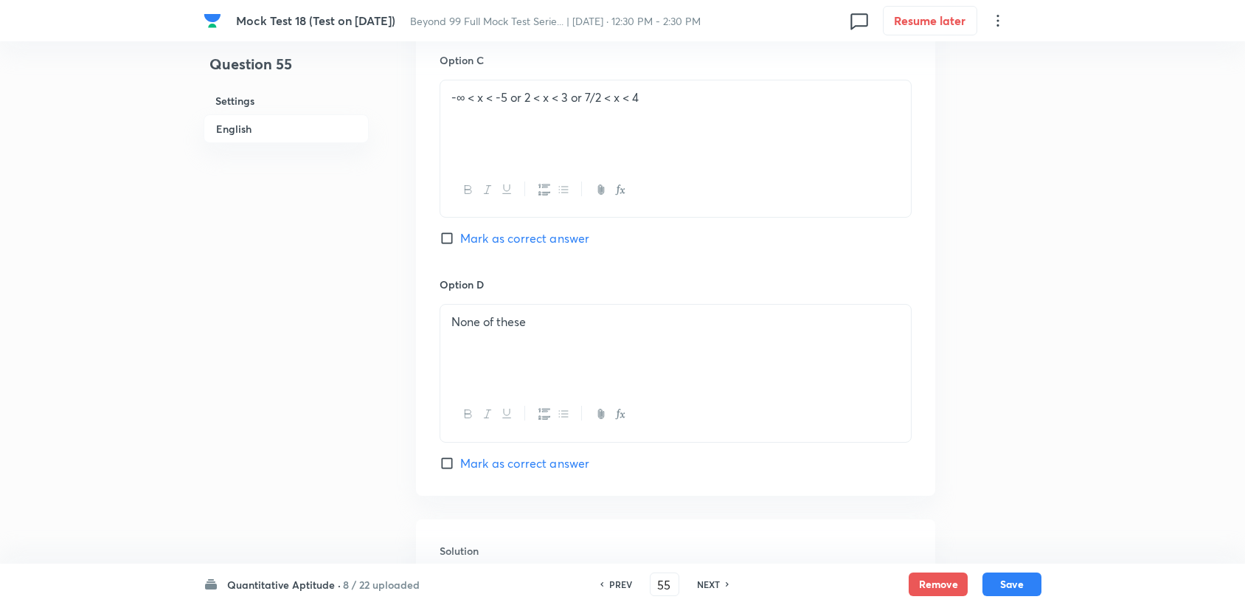
click at [555, 184] on button "button" at bounding box center [562, 190] width 19 height 18
click at [542, 227] on div "Option C -∞ < x < -5 or 2 < x < 3 or 7/2 < x < 4 Mark as correct answer" at bounding box center [676, 164] width 472 height 224
click at [539, 232] on span "Mark as correct answer" at bounding box center [524, 238] width 129 height 18
click at [460, 232] on input "Mark as correct answer" at bounding box center [450, 238] width 21 height 15
checkbox input "true"
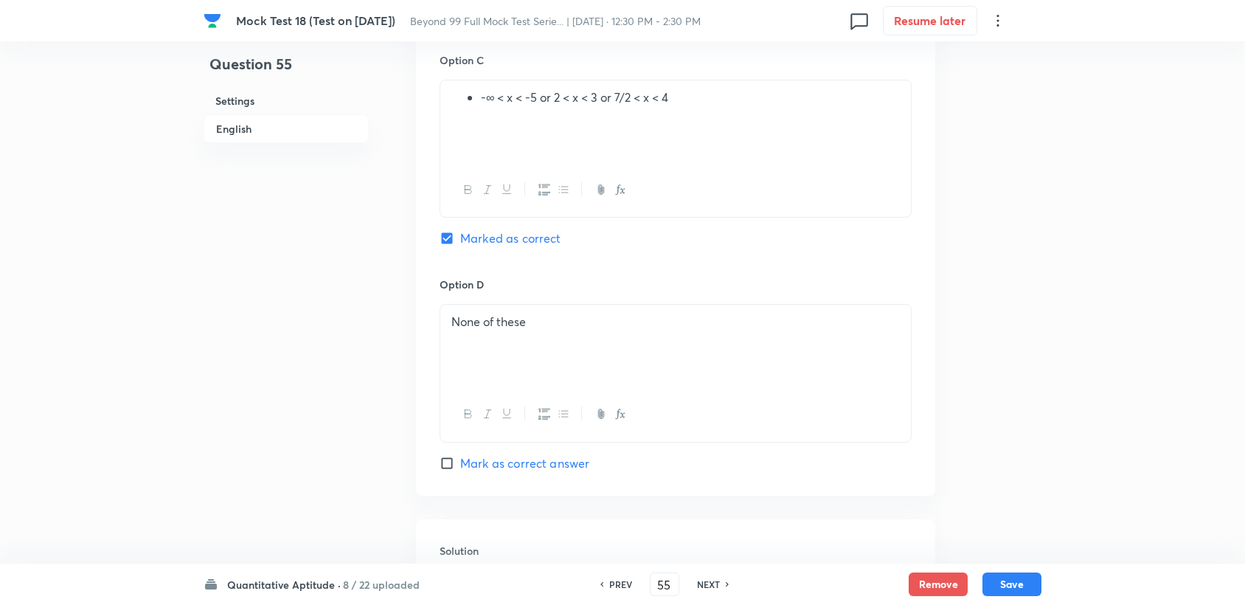
click at [558, 184] on icon "button" at bounding box center [564, 190] width 12 height 12
click at [560, 185] on icon "button" at bounding box center [564, 190] width 12 height 12
click at [648, 145] on div "-∞ < x < -5 or 2 < x < 3 or 7/2 < x < 4" at bounding box center [675, 121] width 471 height 83
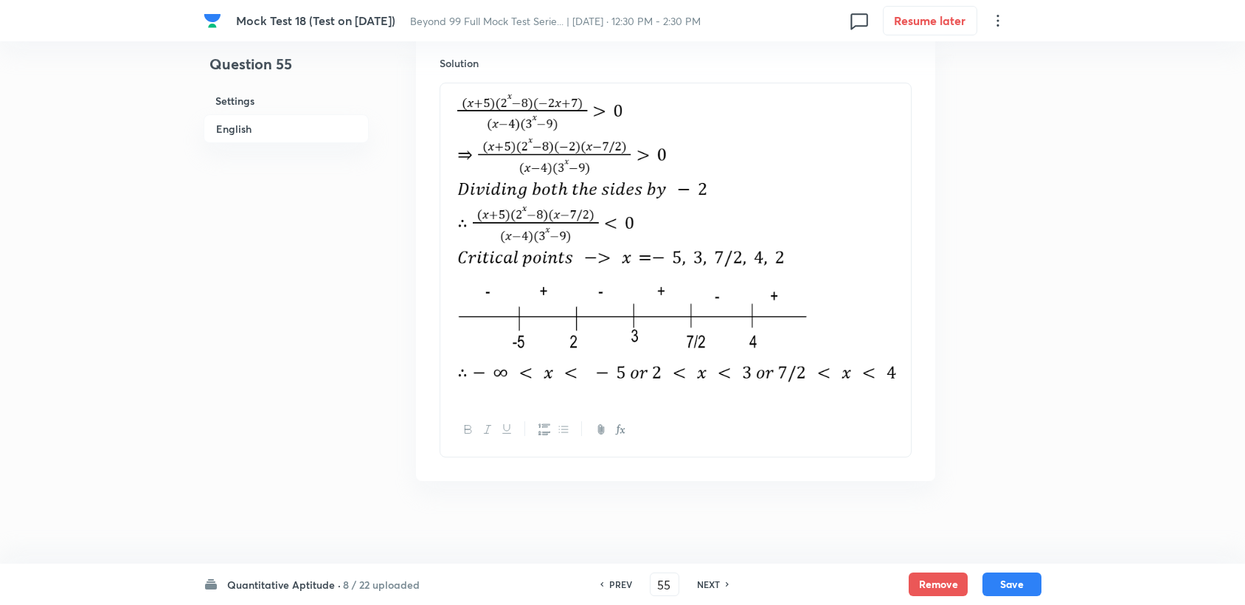
scroll to position [1629, 0]
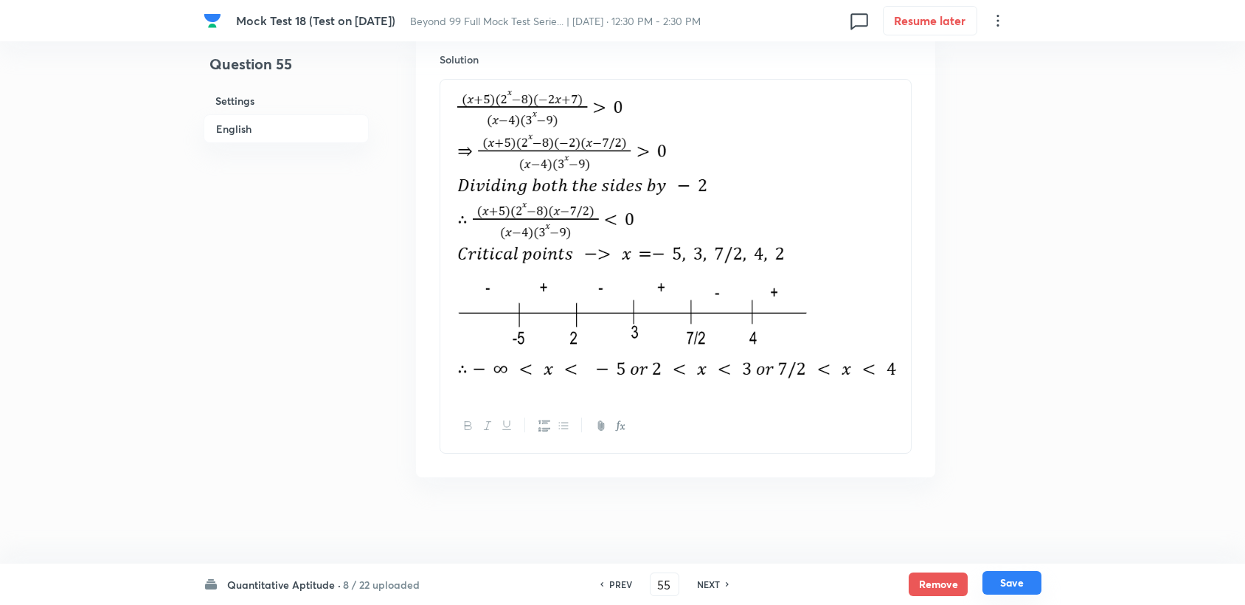
click at [1034, 579] on button "Save" at bounding box center [1011, 583] width 59 height 24
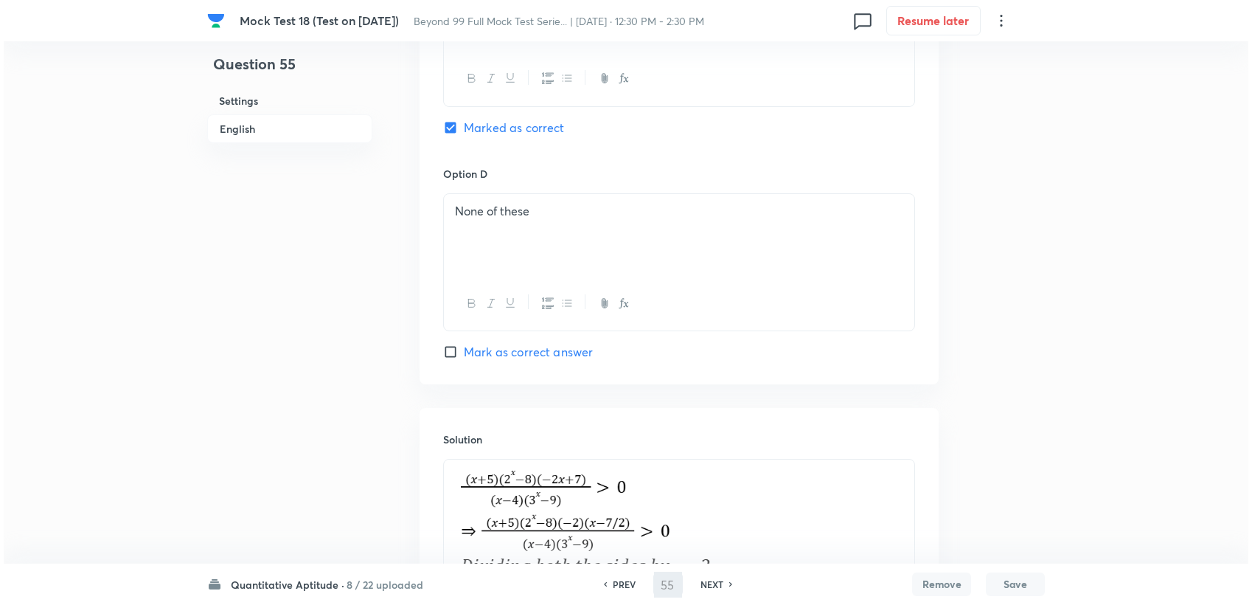
scroll to position [0, 0]
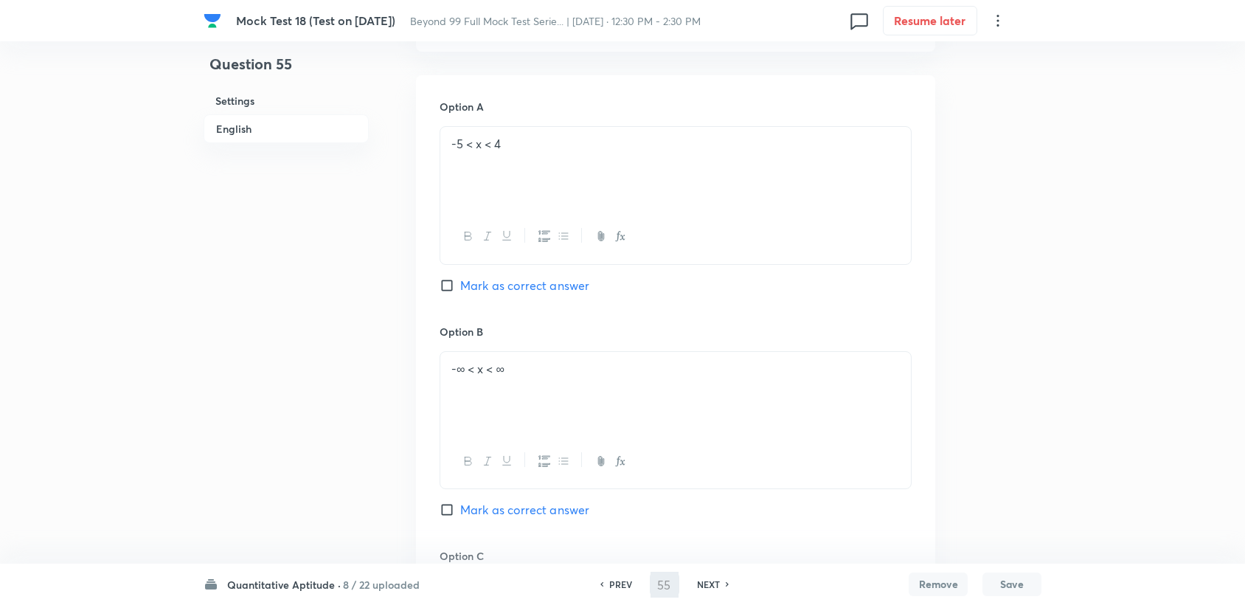
type input "56"
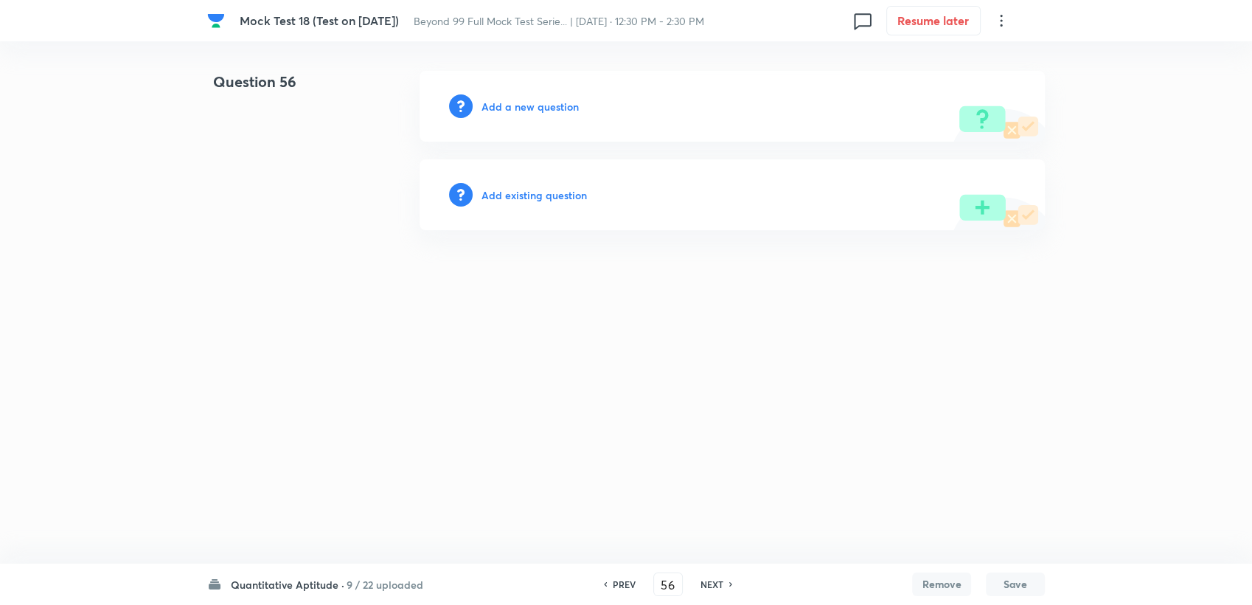
click at [525, 120] on div "Add a new question" at bounding box center [732, 106] width 625 height 71
click at [525, 117] on div "Add a new question" at bounding box center [732, 106] width 625 height 71
click at [524, 115] on div "Add a new question" at bounding box center [732, 106] width 625 height 71
click at [524, 112] on h6 "Add a new question" at bounding box center [530, 106] width 97 height 15
click at [524, 109] on h6 "Choose a question type" at bounding box center [539, 106] width 114 height 15
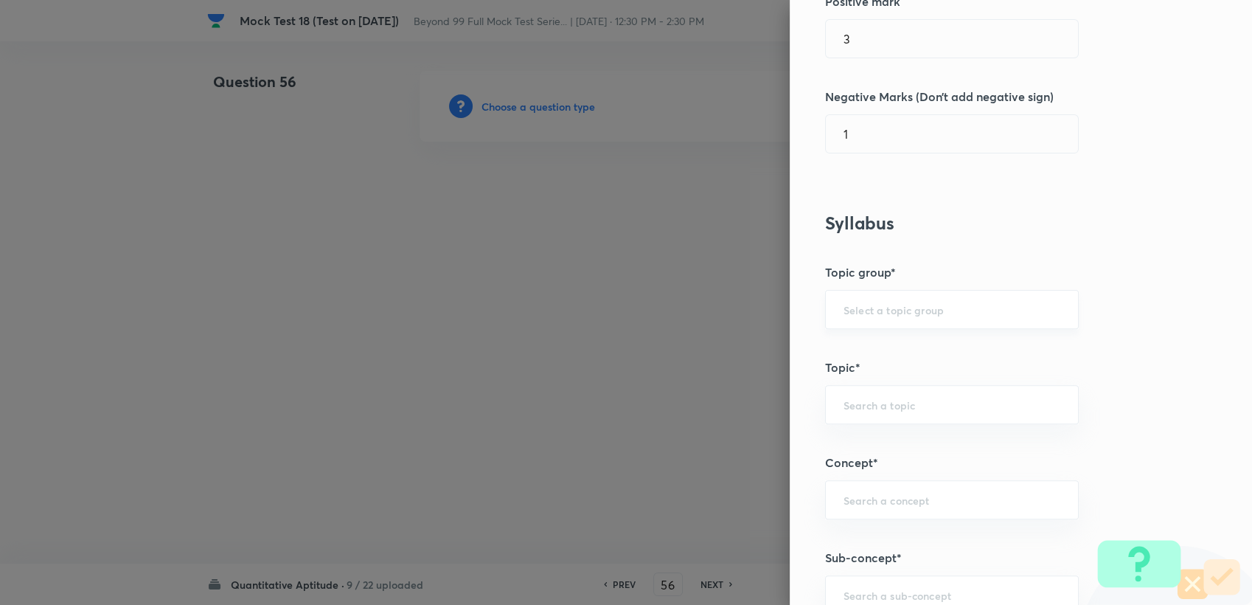
scroll to position [409, 0]
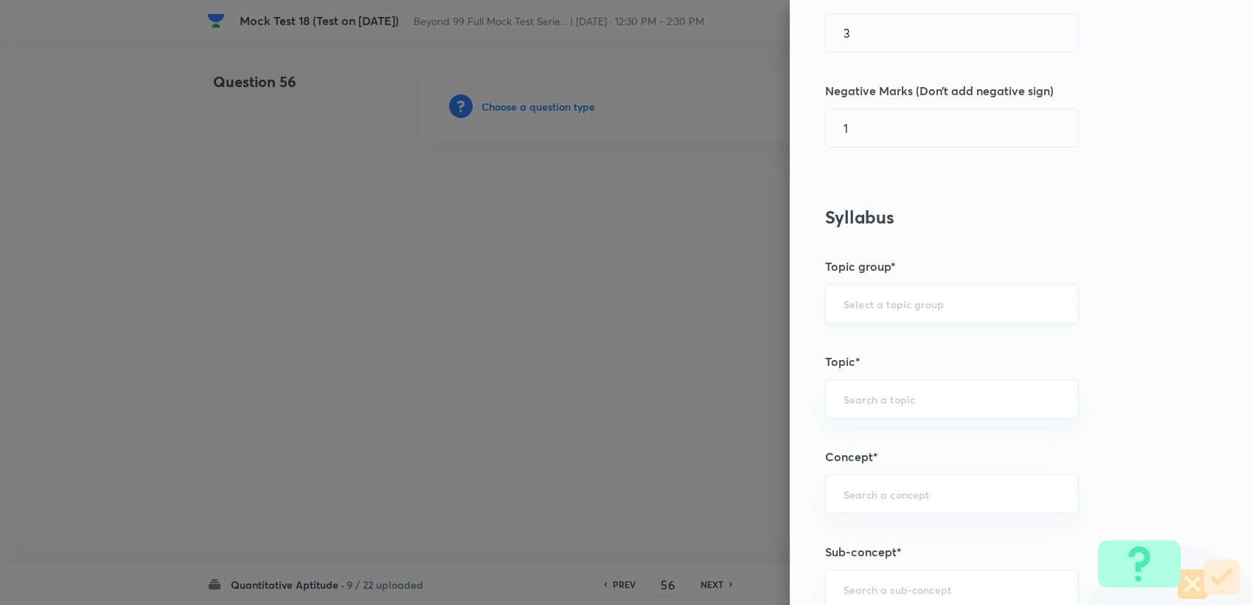
click at [881, 304] on input "text" at bounding box center [952, 304] width 217 height 14
click at [873, 333] on li "Quantitative Aptitude" at bounding box center [940, 344] width 252 height 27
type input "Quantitative Aptitude"
click at [844, 392] on input "text" at bounding box center [952, 399] width 217 height 14
click at [867, 426] on li "Advanced Maths" at bounding box center [940, 439] width 252 height 27
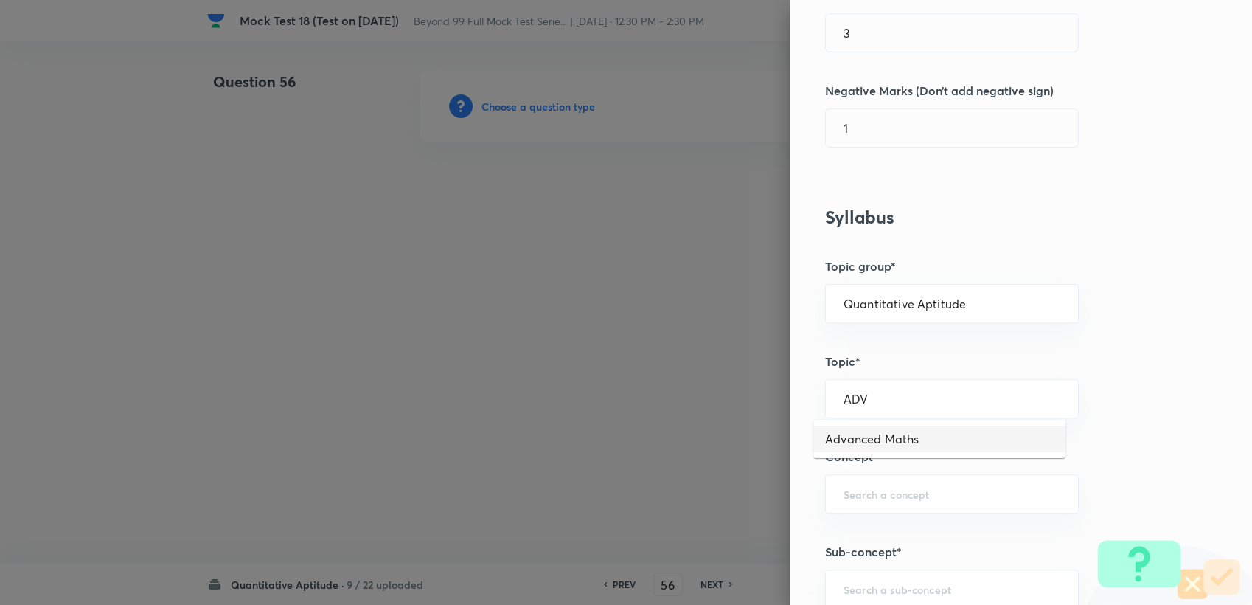
type input "Advanced Maths"
click at [866, 496] on input "text" at bounding box center [952, 494] width 217 height 14
click at [915, 480] on div "​" at bounding box center [952, 493] width 254 height 39
click at [907, 497] on input "text" at bounding box center [952, 494] width 217 height 14
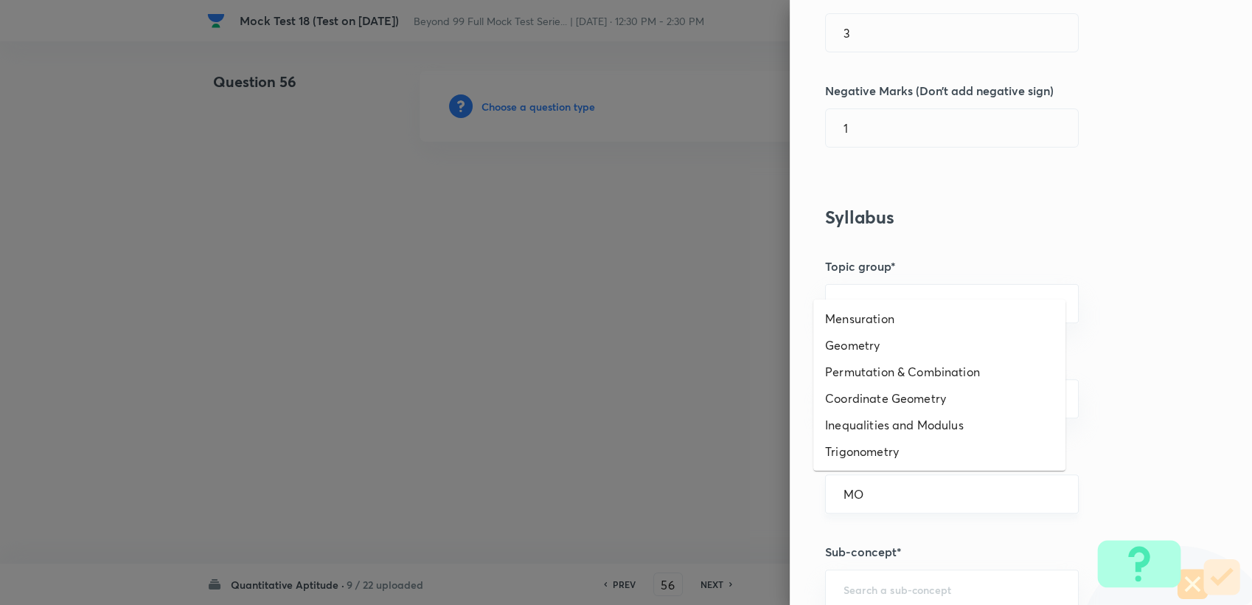
click at [876, 499] on input "MO" at bounding box center [952, 494] width 217 height 14
type input "M"
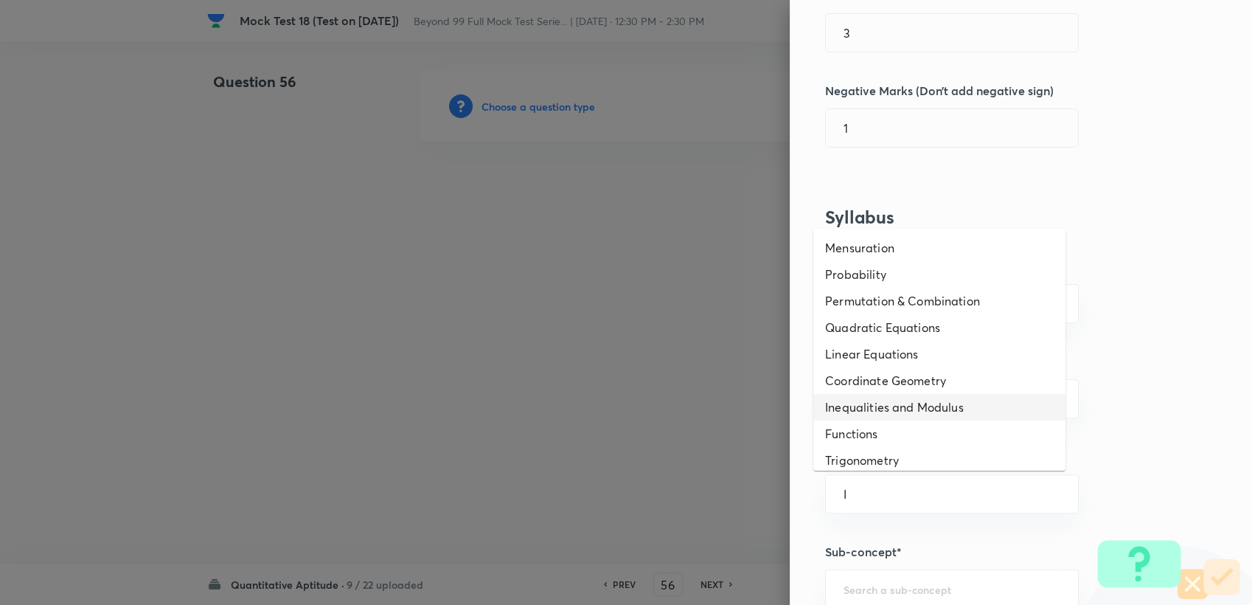
click at [881, 412] on li "Inequalities and Modulus" at bounding box center [940, 407] width 252 height 27
type input "Inequalities and Modulus"
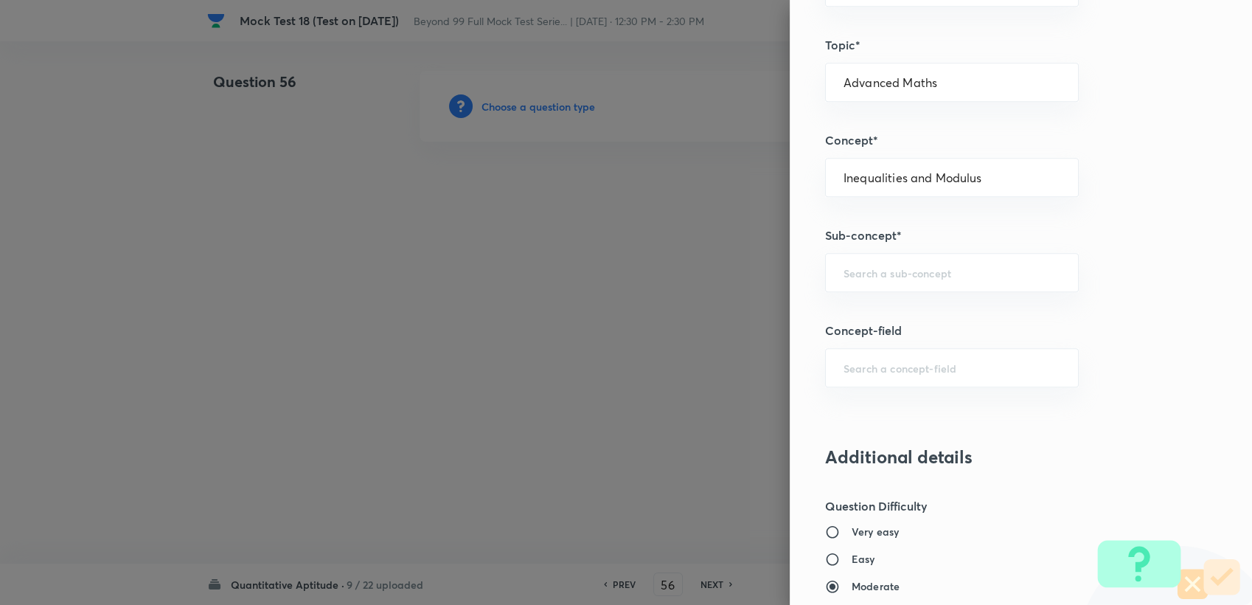
scroll to position [738, 0]
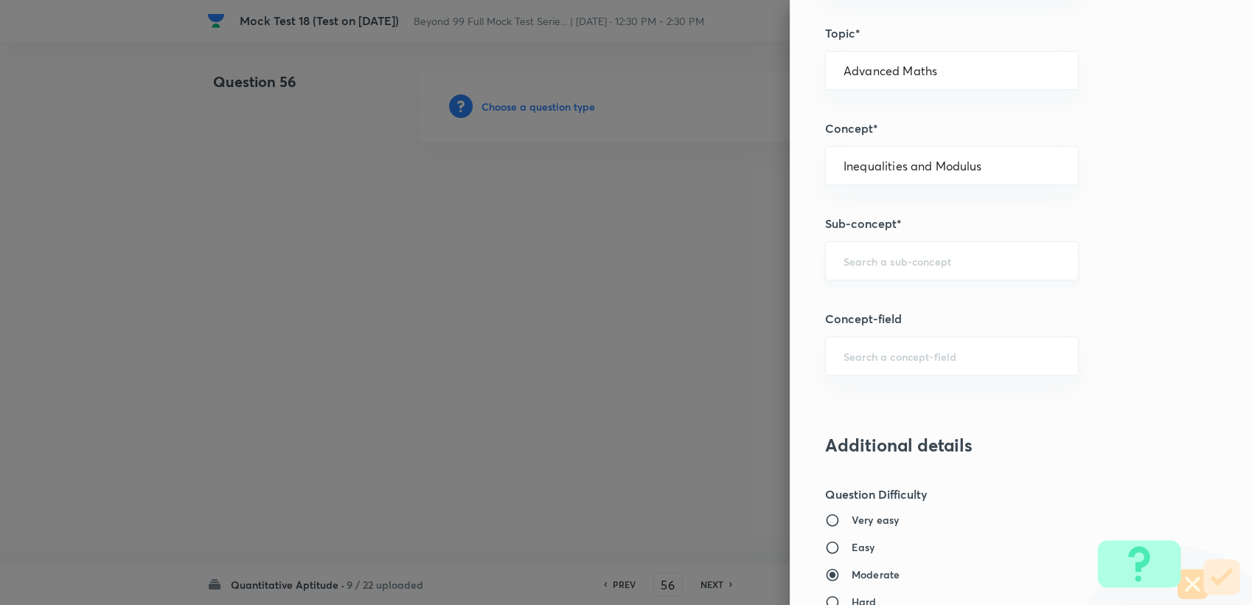
click at [881, 270] on div "​" at bounding box center [952, 260] width 254 height 39
click at [872, 295] on li "Modulus" at bounding box center [940, 301] width 252 height 27
type input "Modulus"
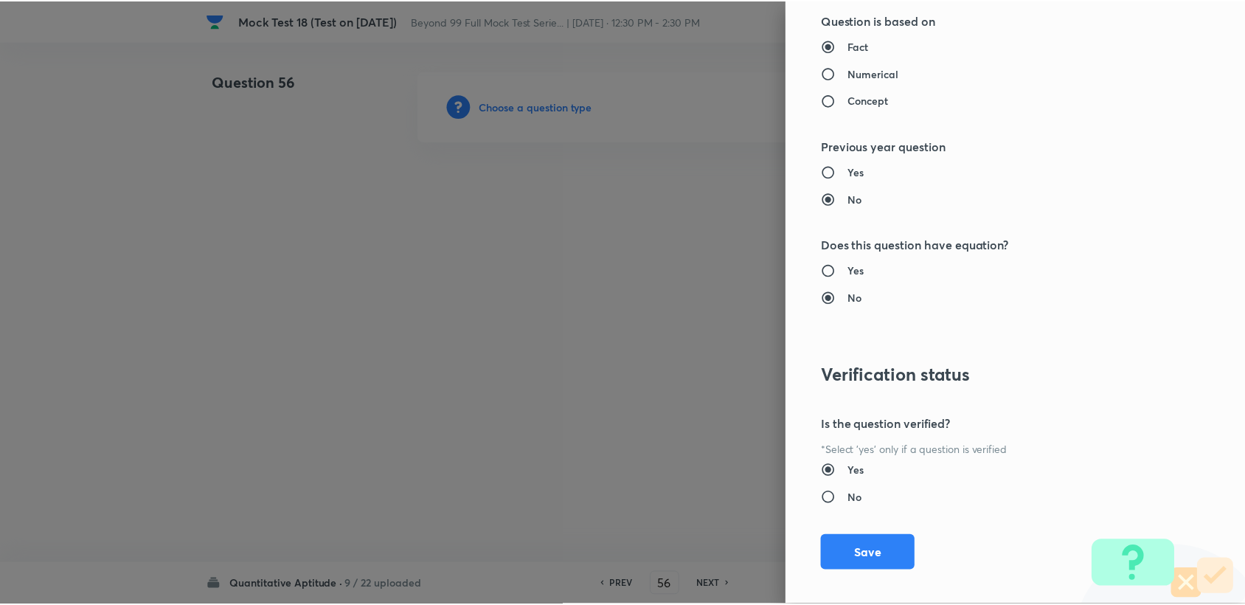
scroll to position [1404, 0]
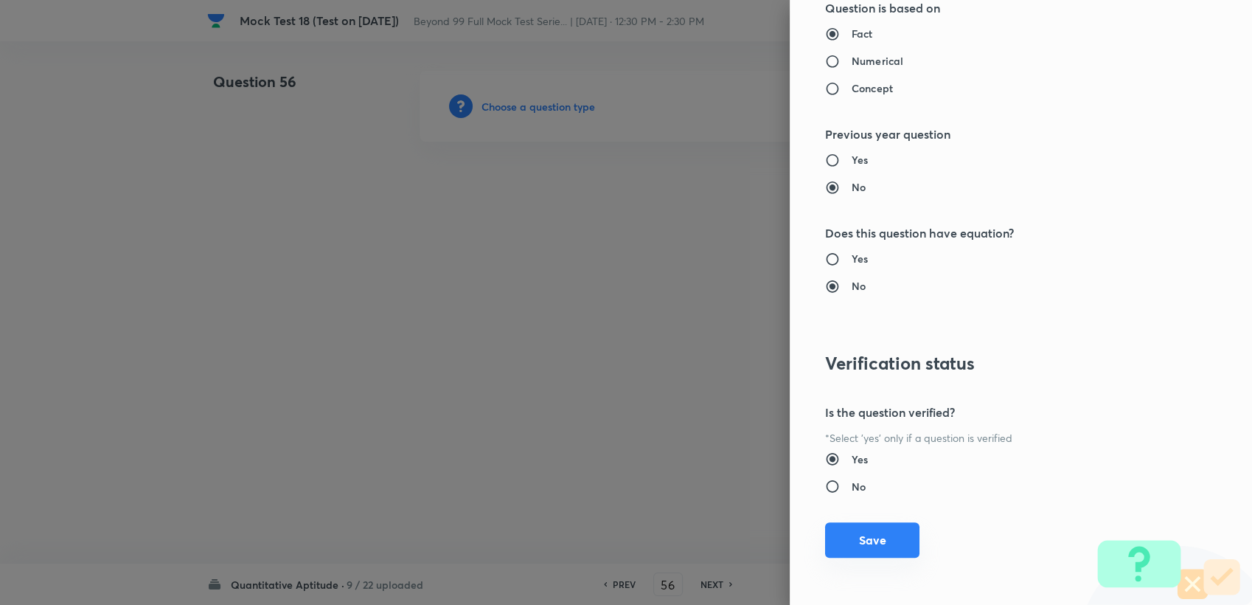
click at [873, 526] on button "Save" at bounding box center [872, 539] width 94 height 35
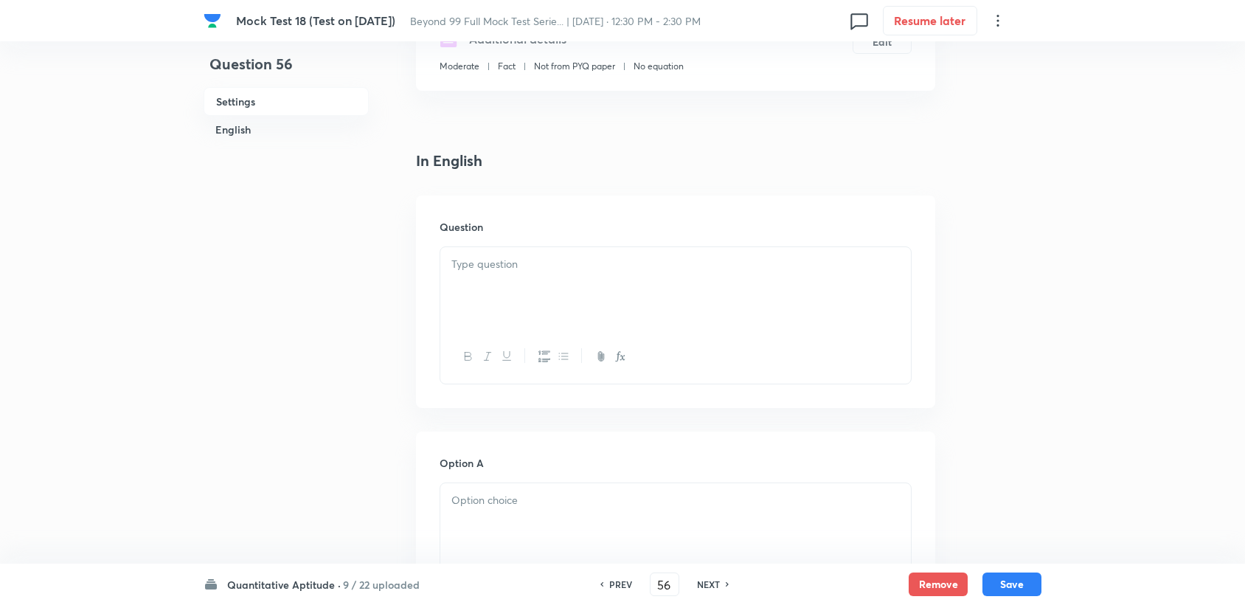
scroll to position [164, 0]
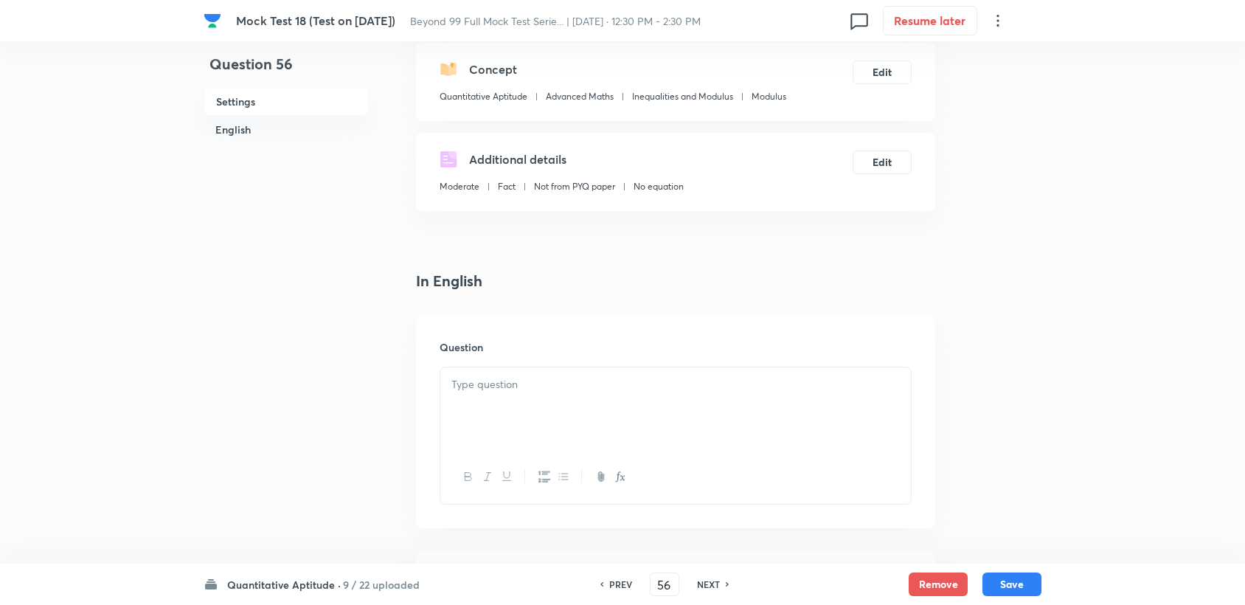
click at [544, 432] on div at bounding box center [675, 408] width 471 height 83
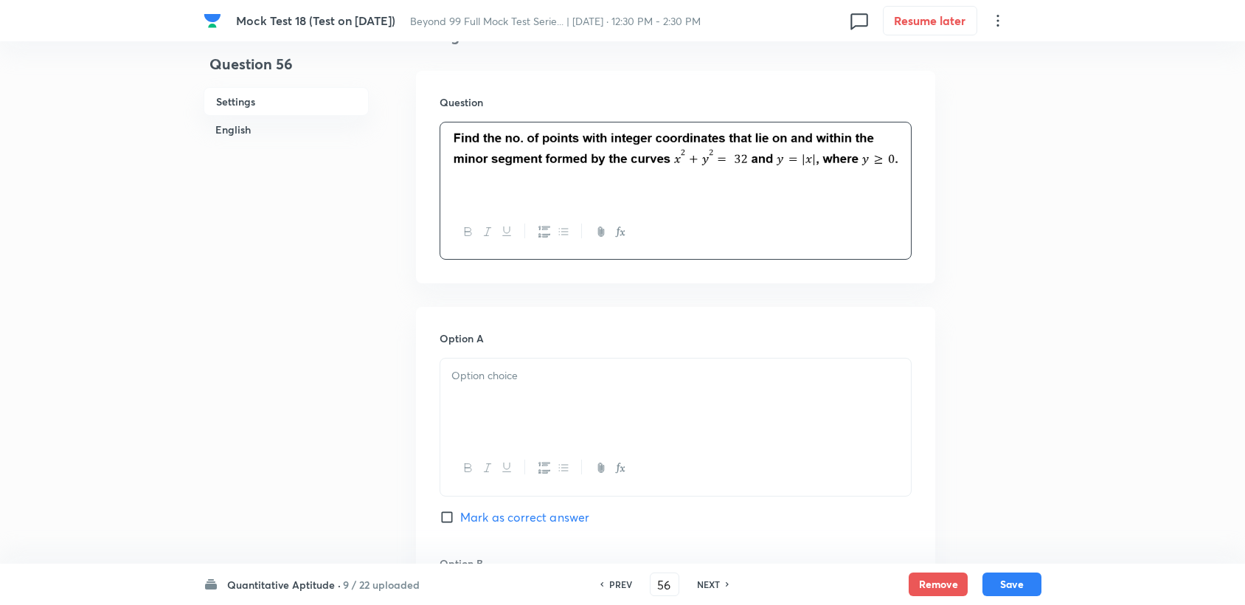
scroll to position [409, 0]
click at [474, 386] on div at bounding box center [675, 399] width 471 height 83
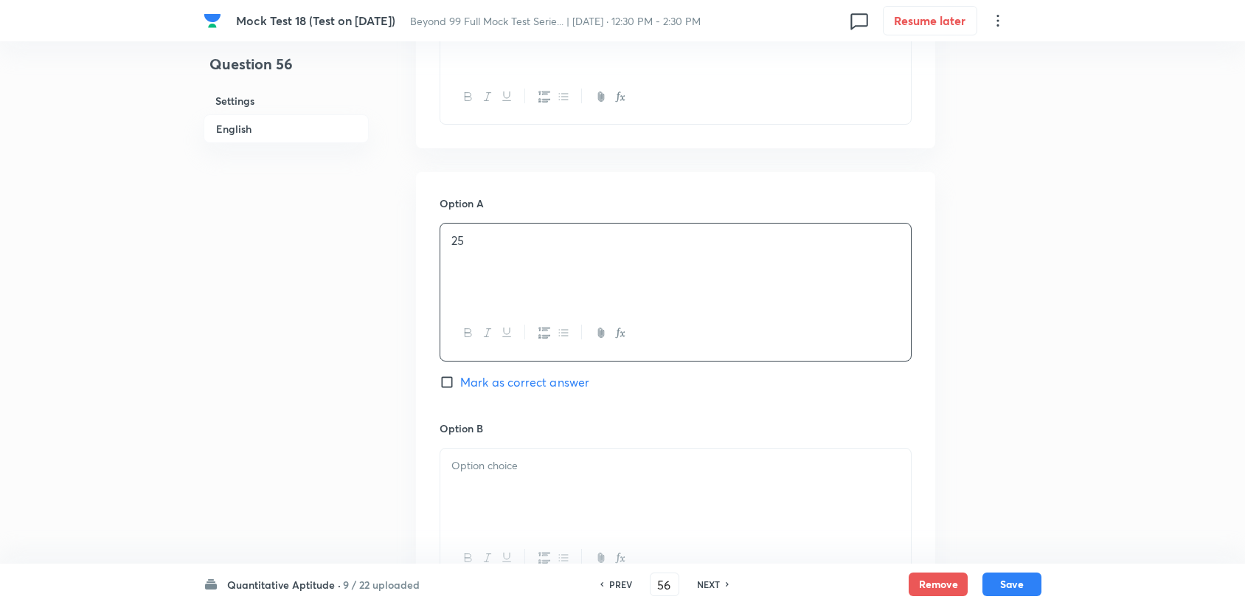
scroll to position [573, 0]
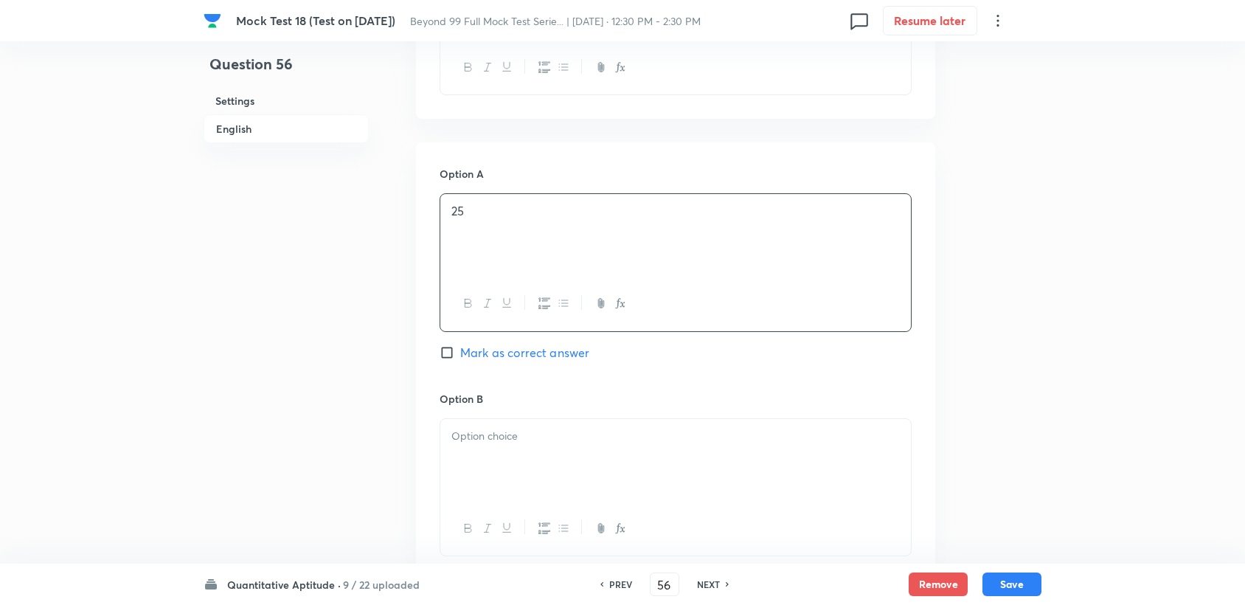
click at [476, 436] on p at bounding box center [675, 436] width 448 height 17
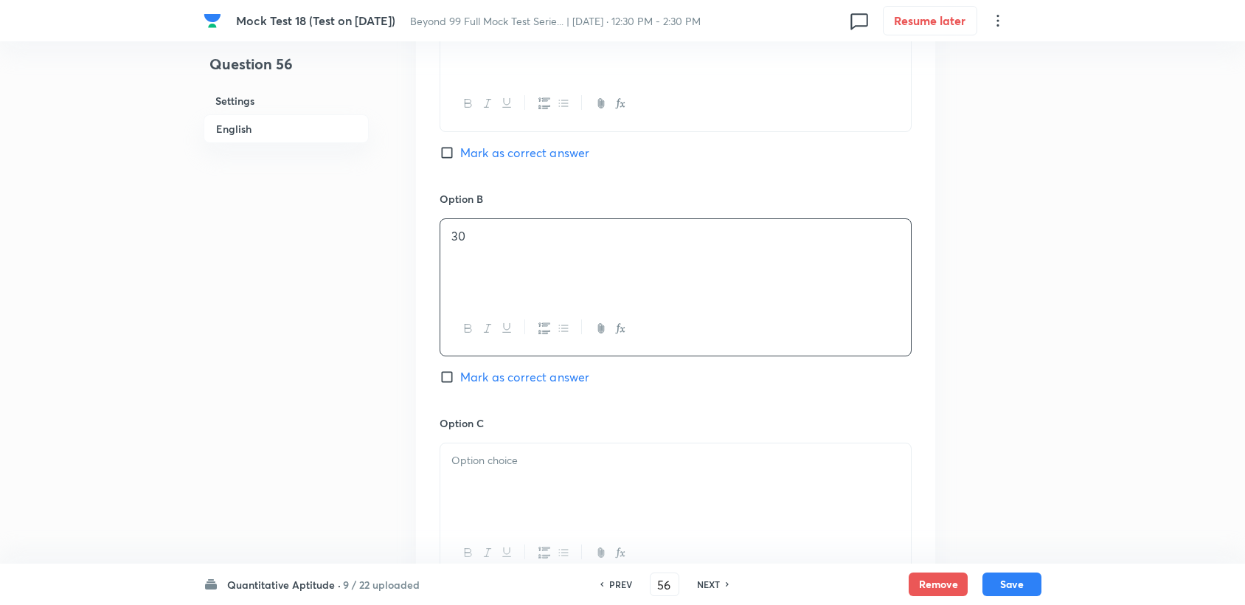
scroll to position [819, 0]
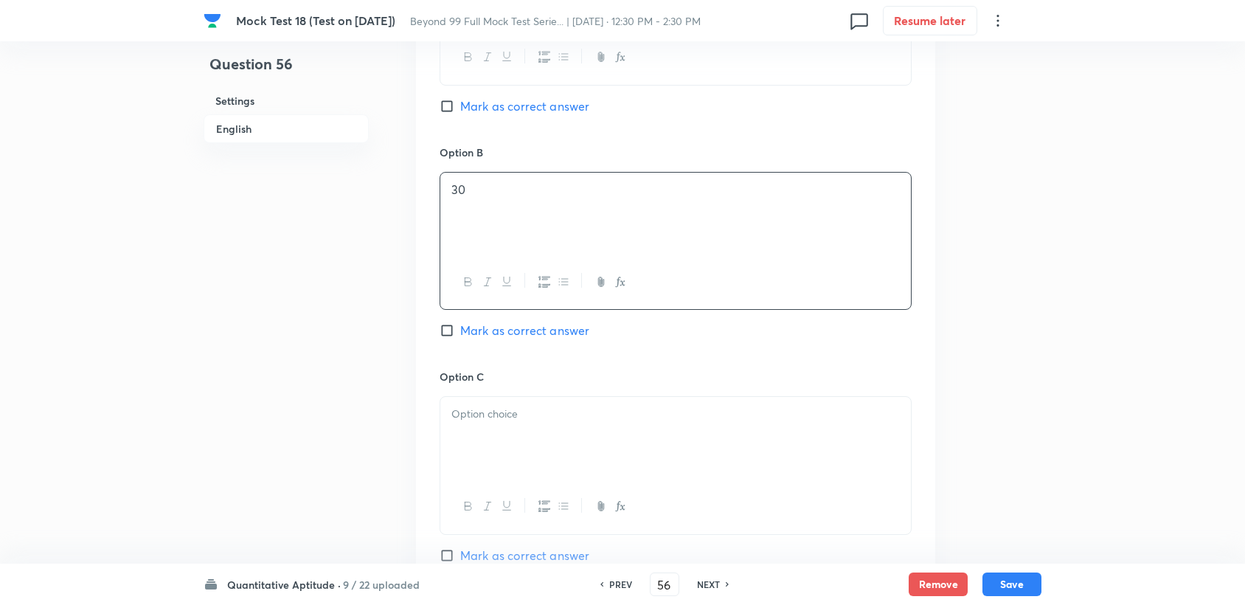
click at [543, 451] on div at bounding box center [675, 438] width 471 height 83
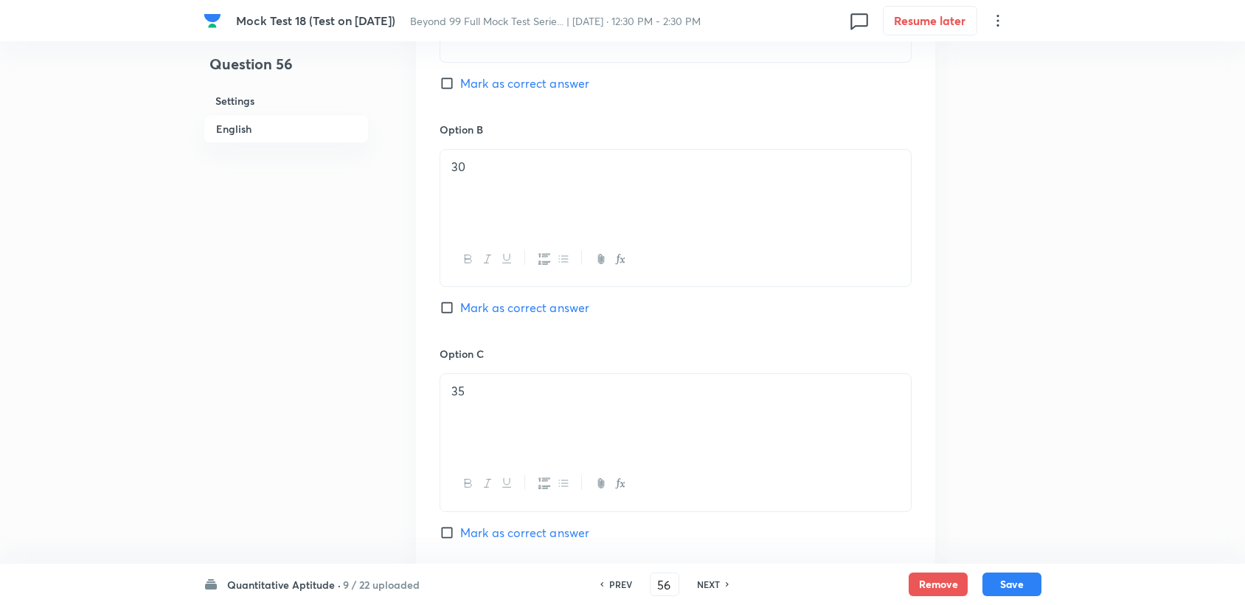
scroll to position [838, 0]
click at [477, 316] on span "Mark as correct answer" at bounding box center [524, 312] width 129 height 18
click at [460, 316] on input "Mark as correct answer" at bounding box center [450, 312] width 21 height 15
checkbox input "true"
click at [1014, 577] on button "Save" at bounding box center [1011, 583] width 59 height 24
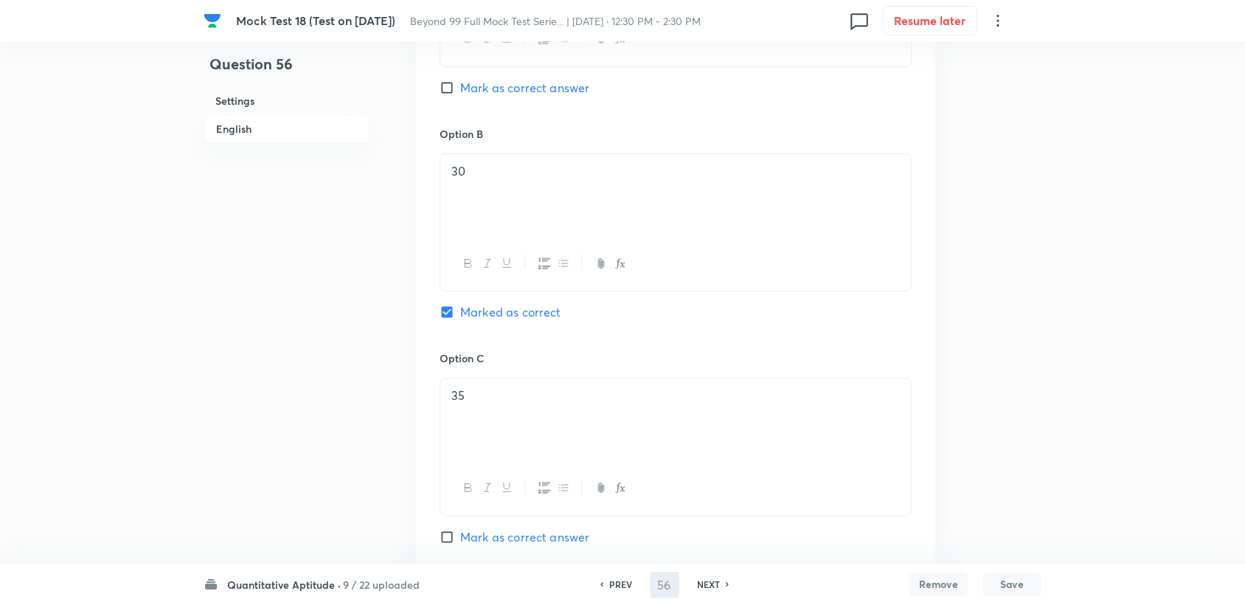
type input "57"
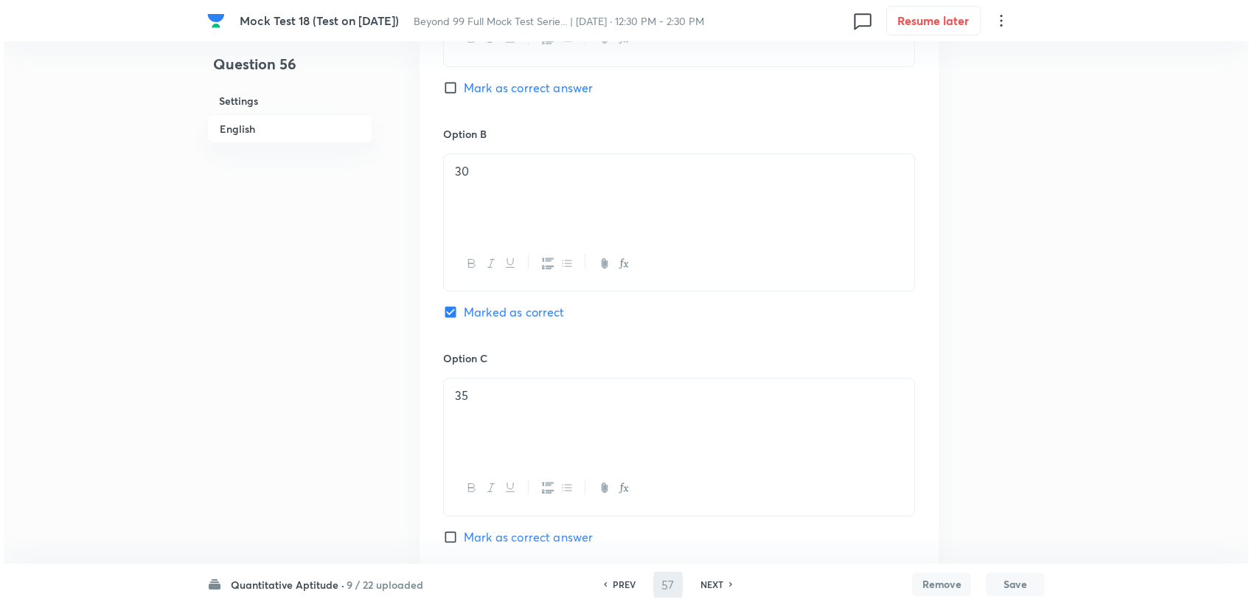
scroll to position [0, 0]
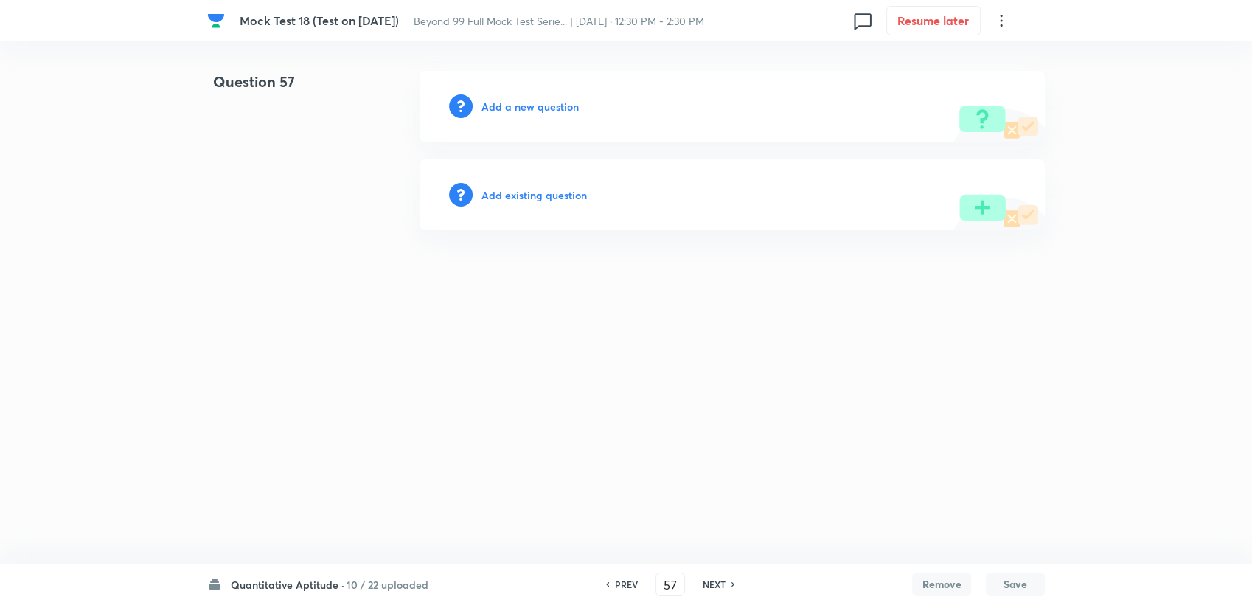
click at [532, 91] on div "Add a new question" at bounding box center [732, 106] width 625 height 71
click at [526, 107] on h6 "Add a new question" at bounding box center [530, 106] width 97 height 15
click at [526, 107] on h6 "Choose a question type" at bounding box center [539, 106] width 114 height 15
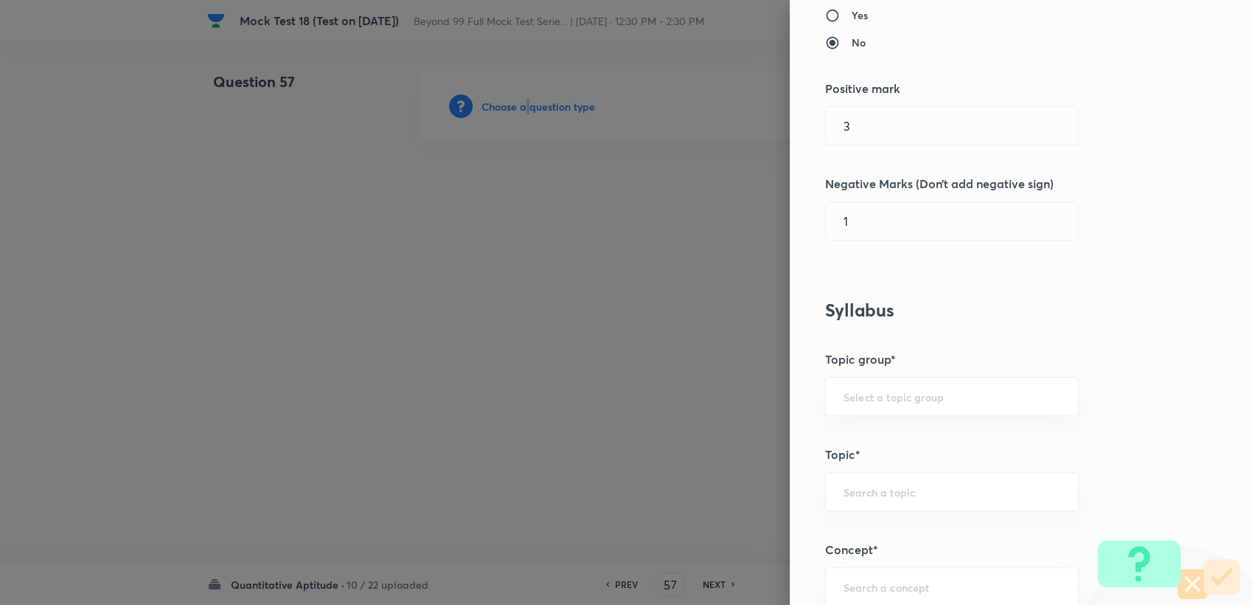
scroll to position [327, 0]
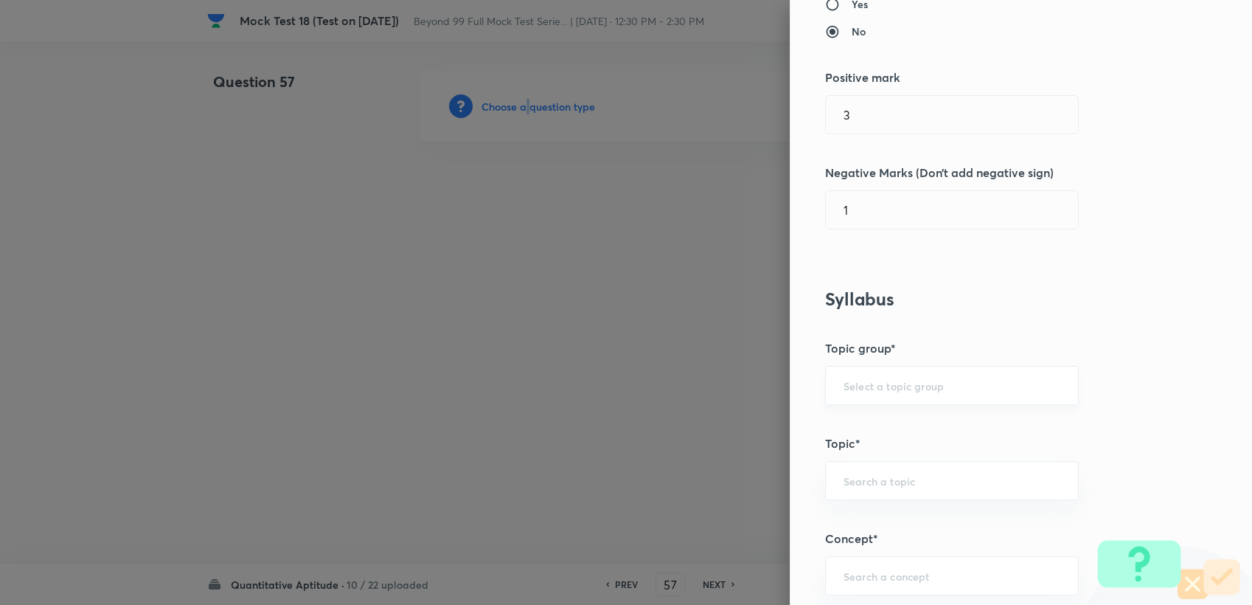
click at [878, 366] on div "​" at bounding box center [952, 385] width 254 height 39
click at [873, 378] on input "text" at bounding box center [952, 385] width 217 height 14
drag, startPoint x: 870, startPoint y: 412, endPoint x: 870, endPoint y: 428, distance: 15.5
click at [870, 413] on li "Quantitative Aptitude" at bounding box center [940, 426] width 252 height 27
type input "Quantitative Aptitude"
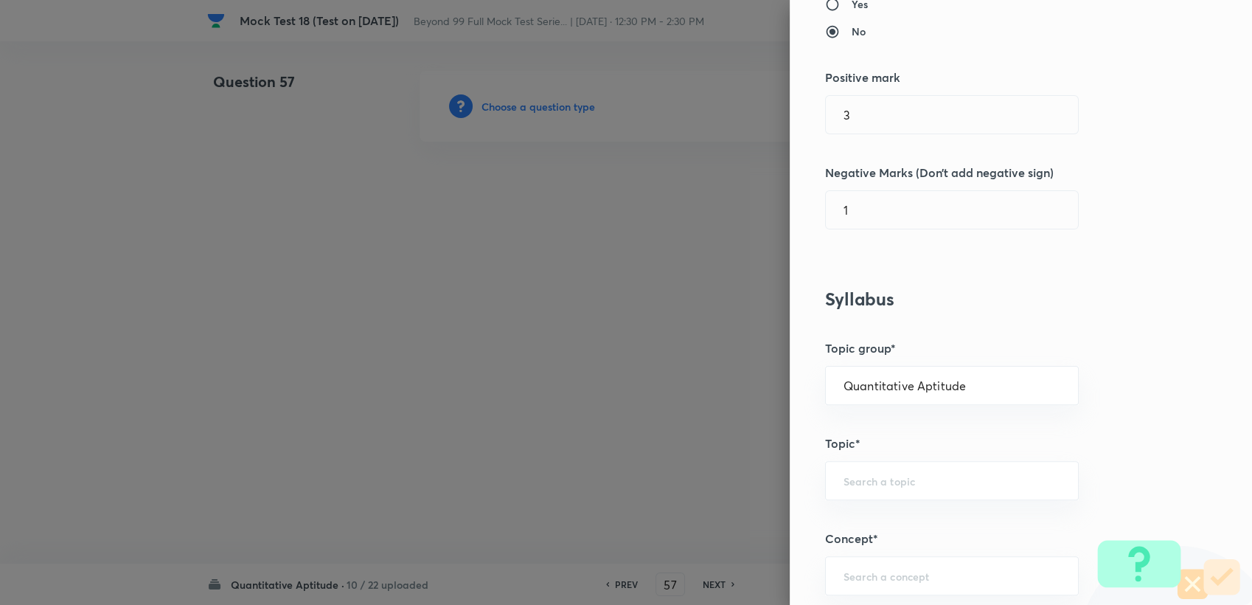
click at [873, 457] on div "Question settings Question type* Single choice correct Number of options* 2 3 4…" at bounding box center [1021, 302] width 462 height 605
click at [871, 469] on div "​" at bounding box center [952, 480] width 254 height 39
drag, startPoint x: 878, startPoint y: 513, endPoint x: 876, endPoint y: 531, distance: 18.5
click at [877, 516] on li "Basic Maths" at bounding box center [940, 520] width 252 height 27
type input "Basic Maths"
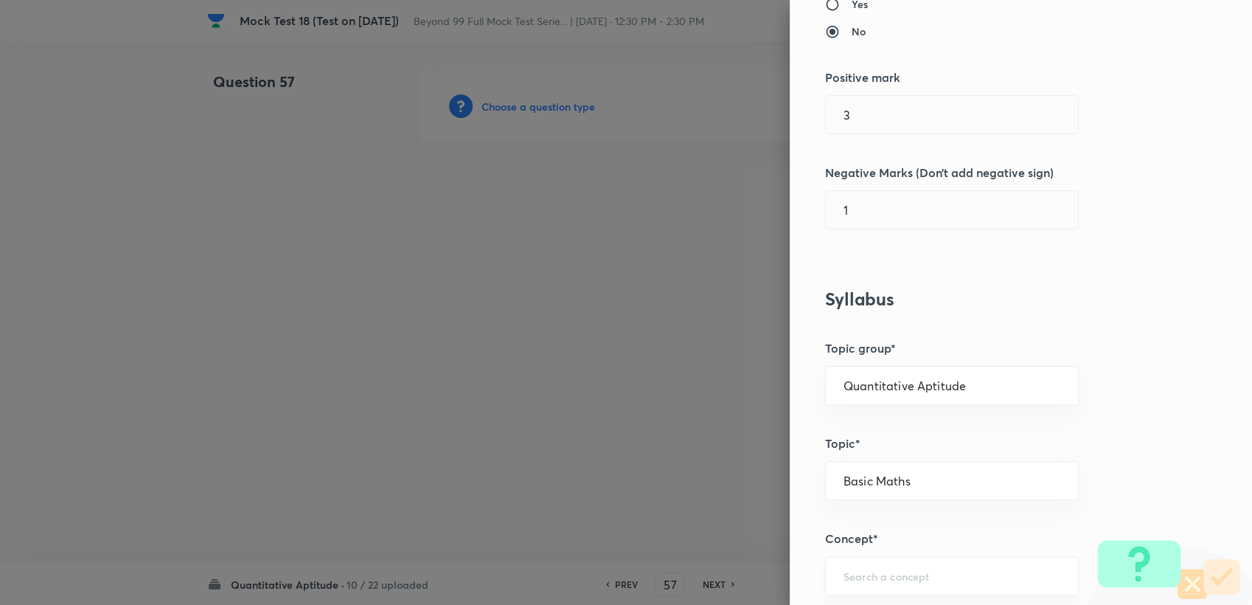
click at [876, 559] on div "​" at bounding box center [952, 575] width 254 height 39
type input "c"
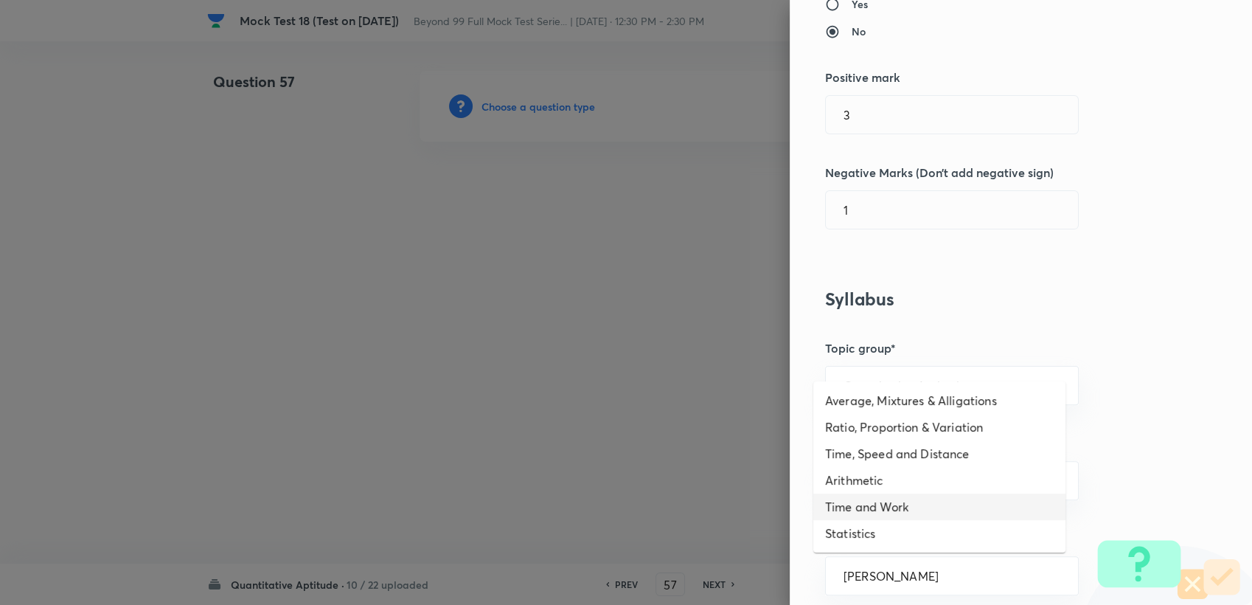
click at [871, 507] on li "Time and Work" at bounding box center [940, 506] width 252 height 27
type input "Time and Work"
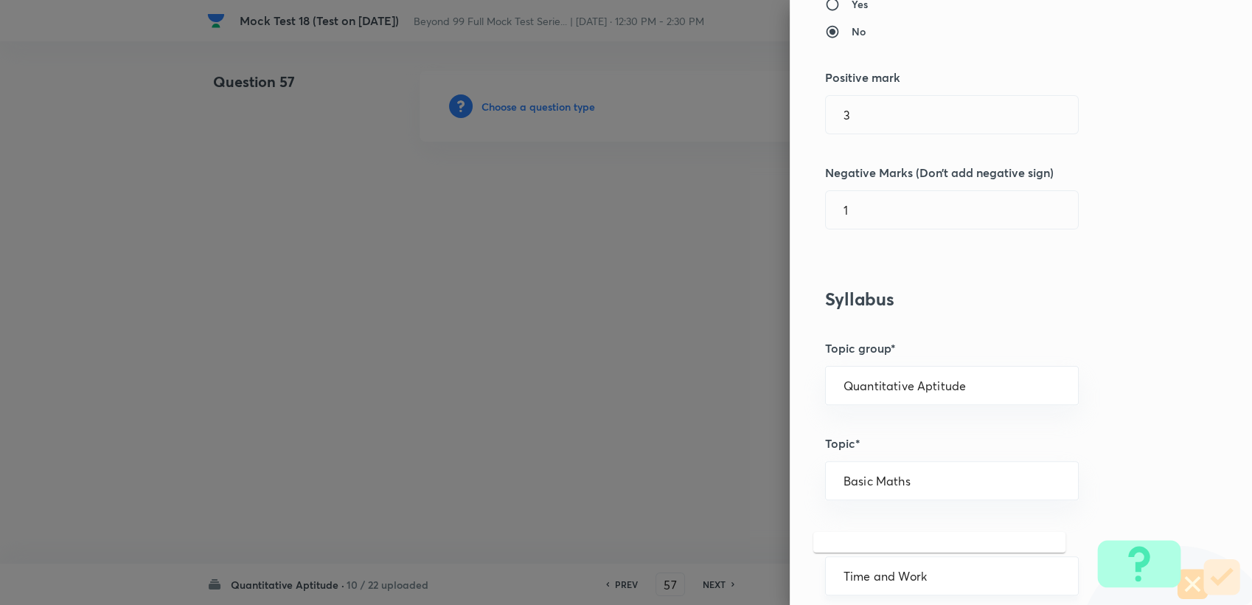
click at [856, 575] on input "Time and Work" at bounding box center [952, 576] width 217 height 14
click at [907, 577] on input "Time and Work" at bounding box center [952, 576] width 217 height 14
click at [877, 507] on li "Time, Speed and Distance" at bounding box center [940, 506] width 252 height 27
type input "Time, Speed and Distance"
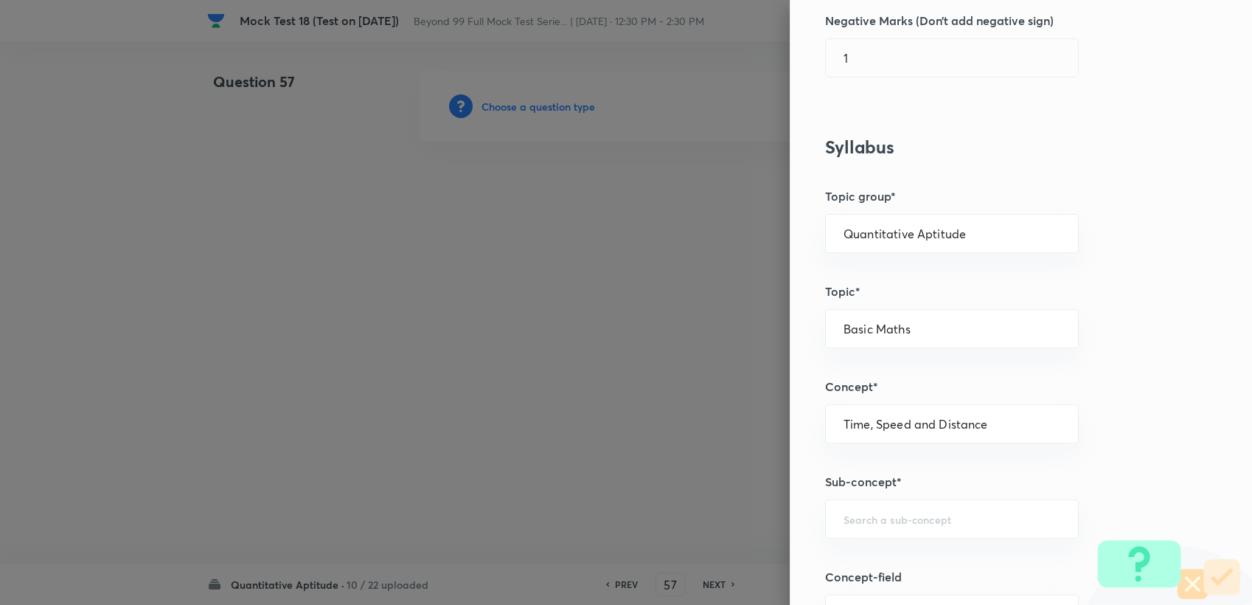
scroll to position [491, 0]
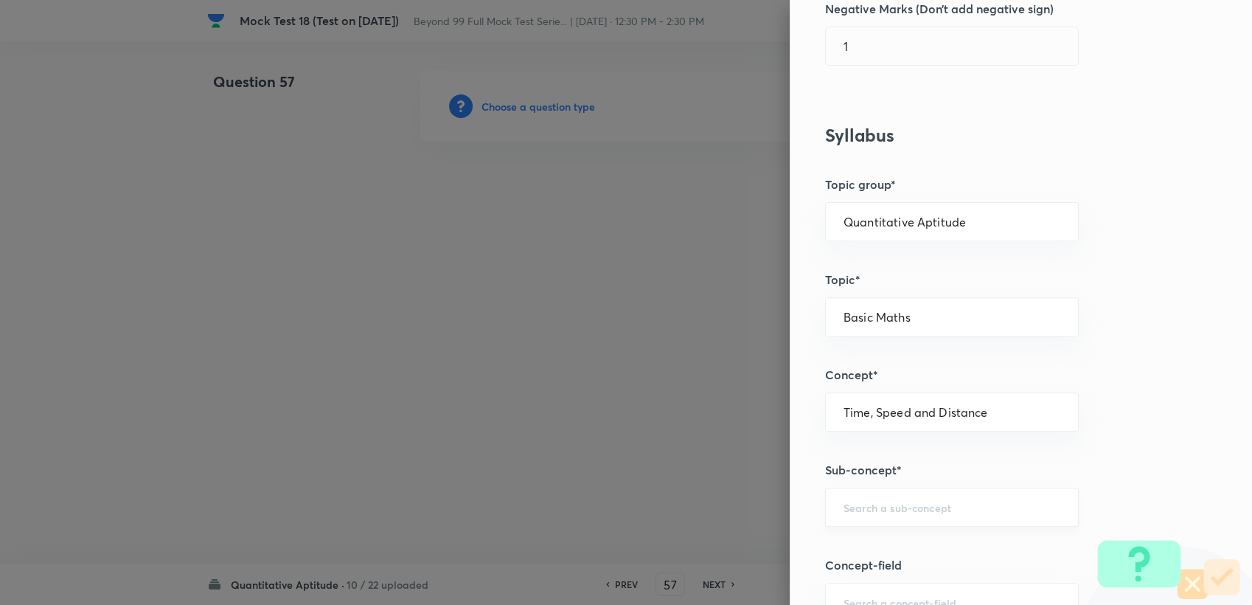
click at [869, 521] on div "​" at bounding box center [952, 507] width 254 height 39
click at [909, 510] on input "text" at bounding box center [952, 507] width 217 height 14
click at [882, 535] on li "Circular Tracks" at bounding box center [940, 547] width 252 height 27
type input "Circular Tracks"
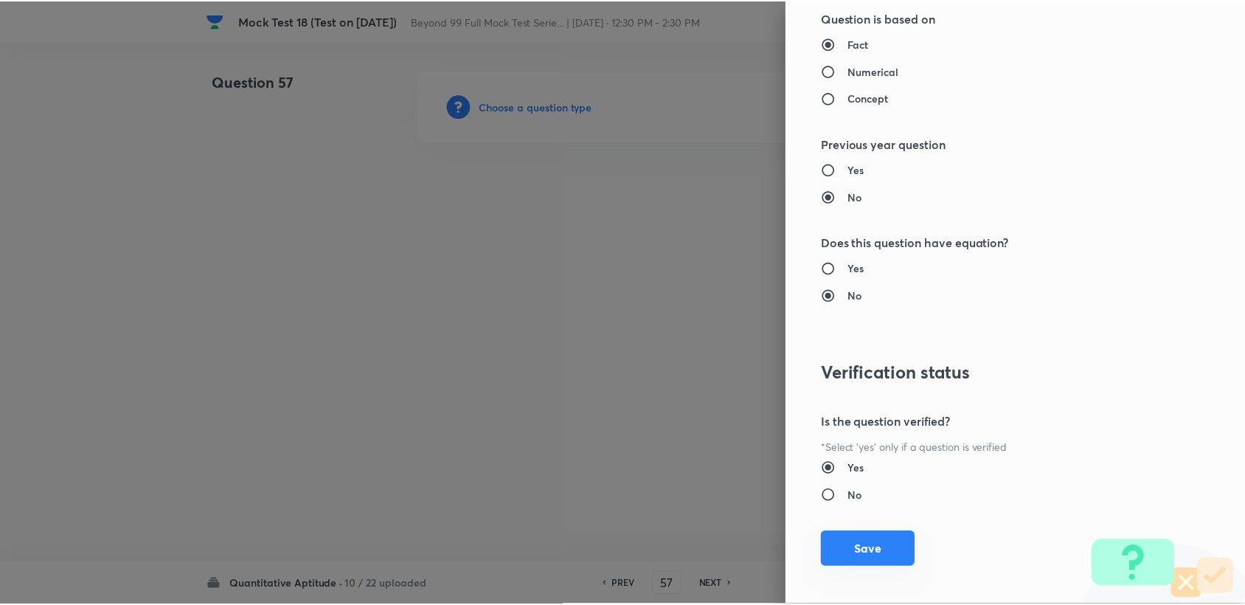
scroll to position [1404, 0]
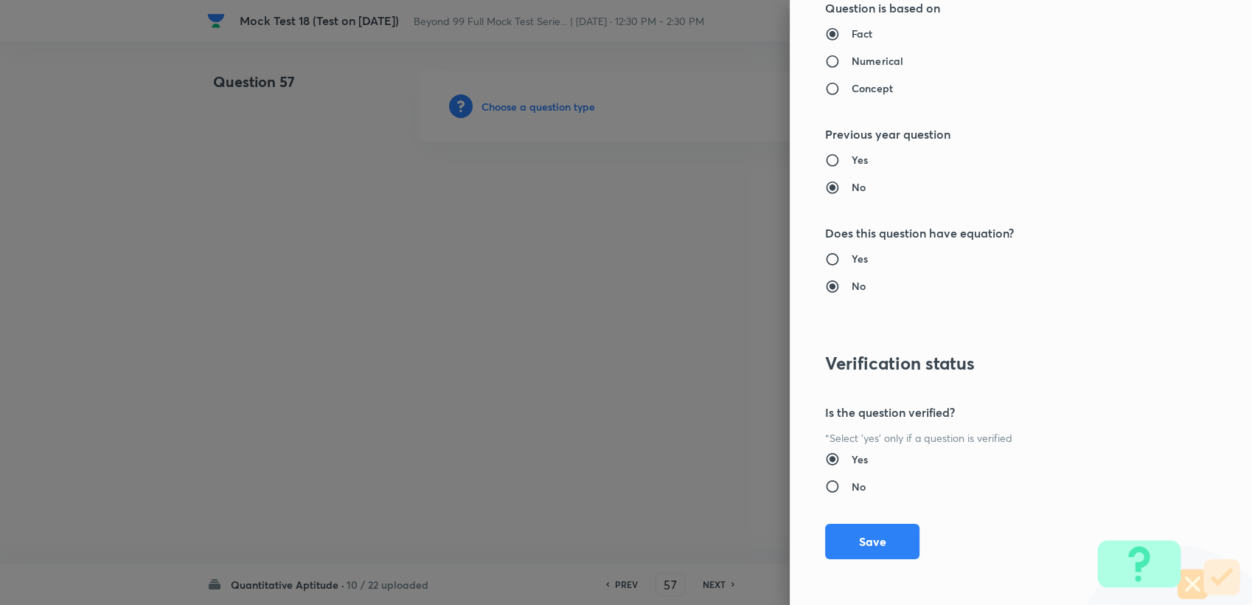
drag, startPoint x: 867, startPoint y: 534, endPoint x: 744, endPoint y: 494, distance: 128.8
click at [864, 536] on button "Save" at bounding box center [872, 541] width 94 height 35
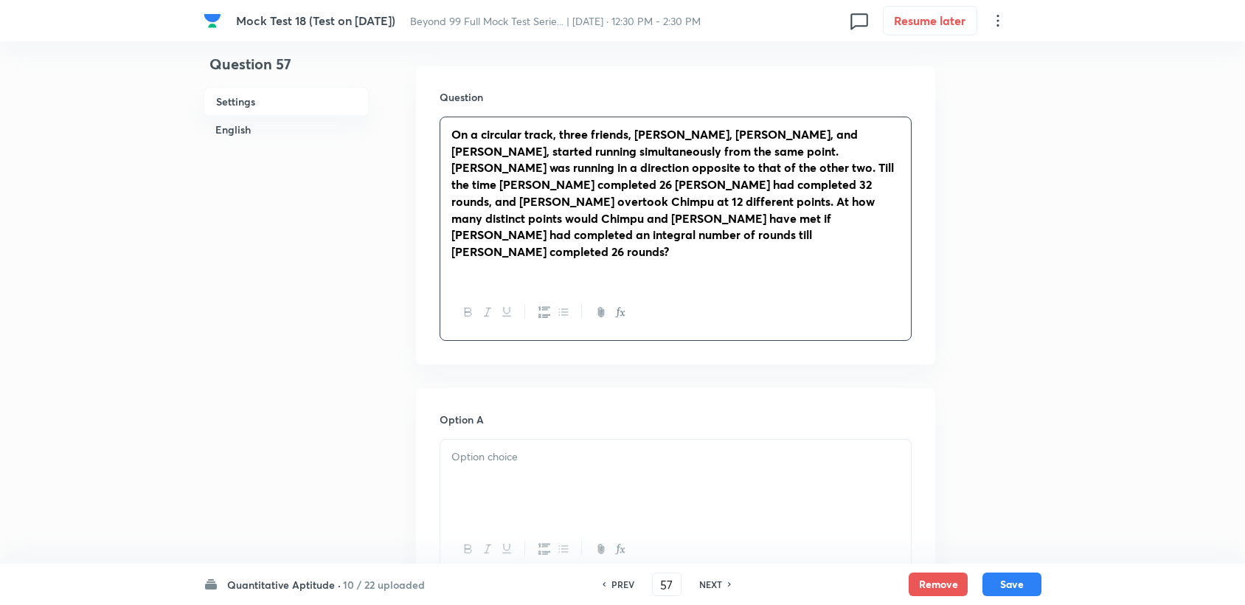
scroll to position [655, 0]
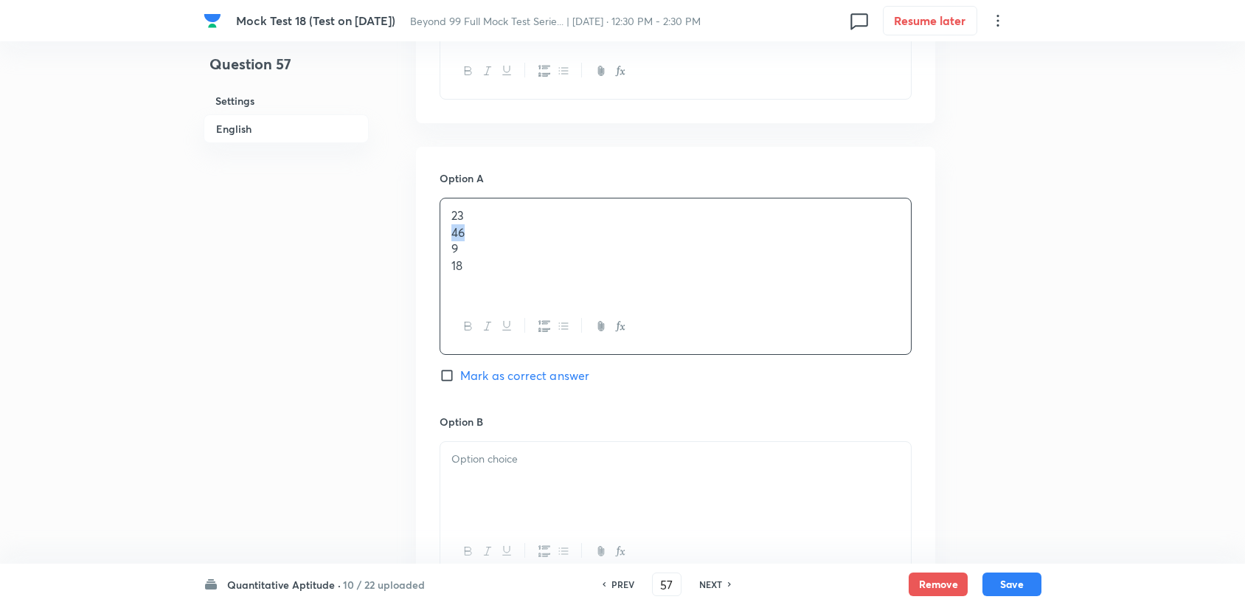
drag, startPoint x: 450, startPoint y: 195, endPoint x: 499, endPoint y: 203, distance: 50.0
click at [499, 203] on div "23 46 9 18" at bounding box center [675, 249] width 471 height 102
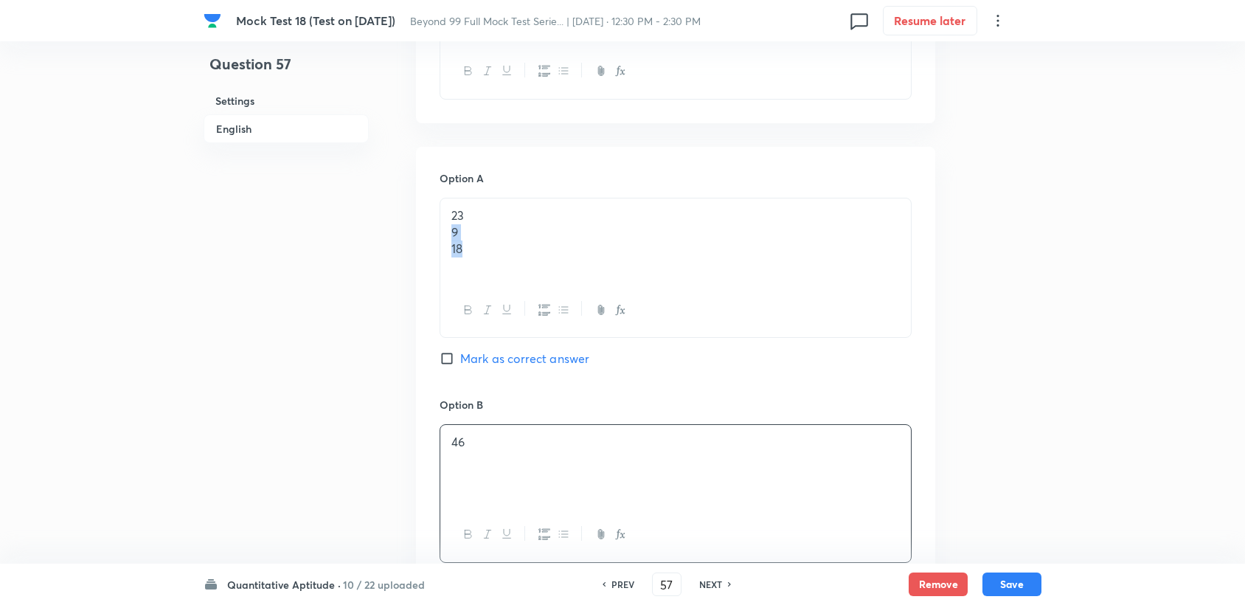
drag, startPoint x: 450, startPoint y: 203, endPoint x: 484, endPoint y: 209, distance: 34.4
click at [484, 209] on div "23 9 18" at bounding box center [675, 240] width 471 height 85
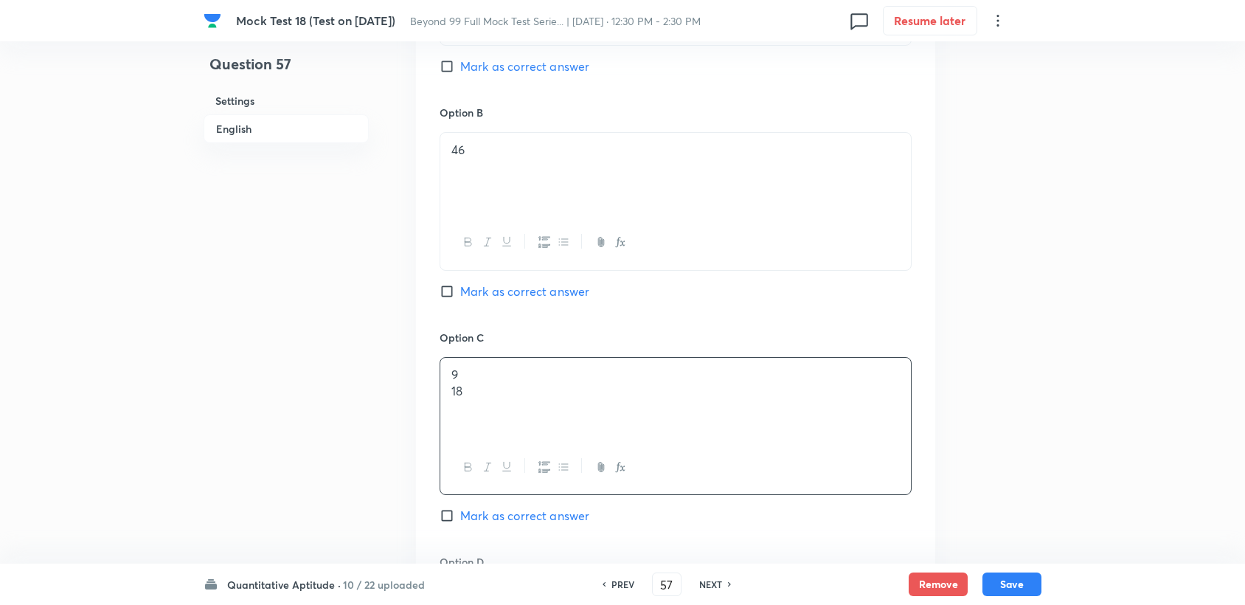
scroll to position [983, 0]
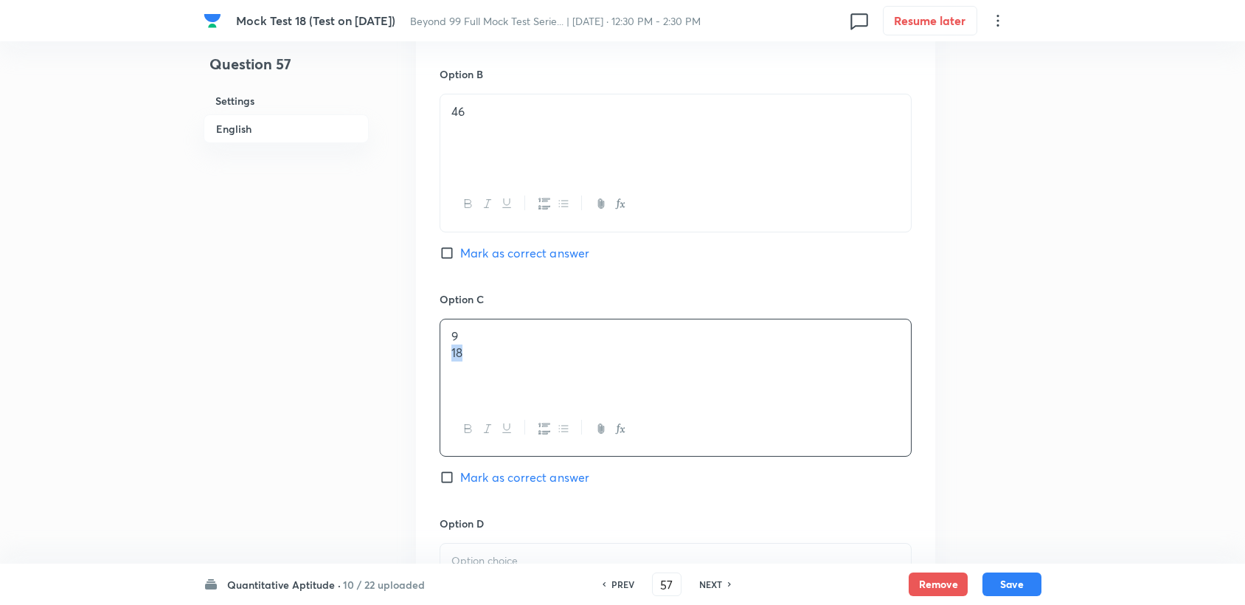
drag, startPoint x: 444, startPoint y: 316, endPoint x: 507, endPoint y: 325, distance: 64.2
click at [507, 325] on div "9 18" at bounding box center [675, 360] width 471 height 83
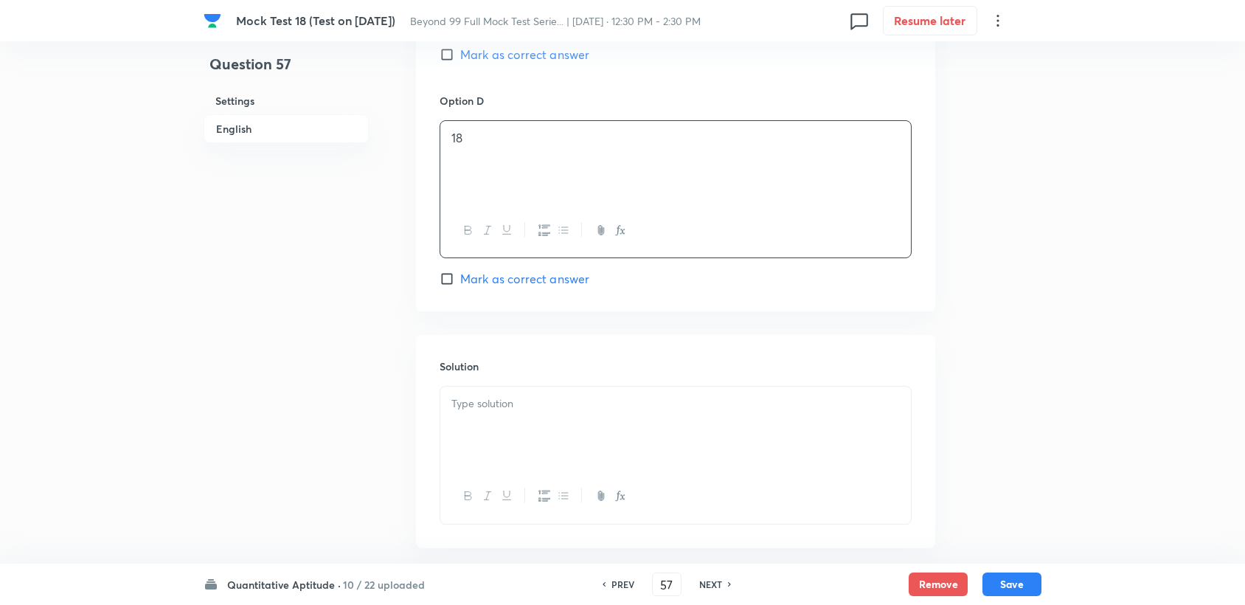
scroll to position [1443, 0]
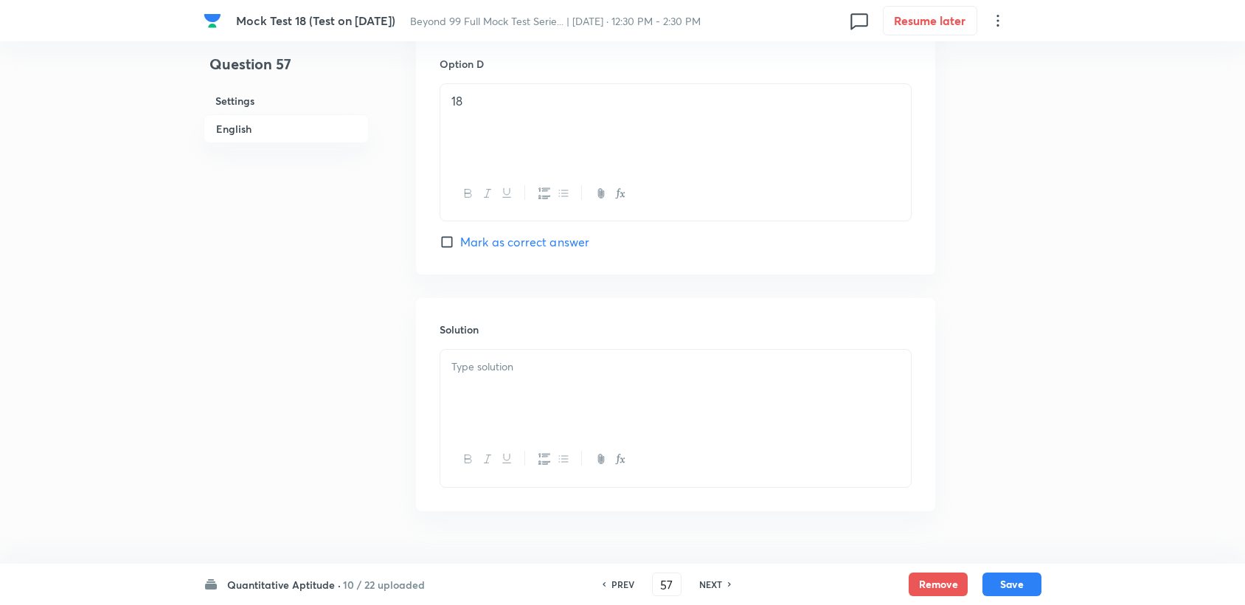
drag, startPoint x: 494, startPoint y: 409, endPoint x: 470, endPoint y: 361, distance: 53.8
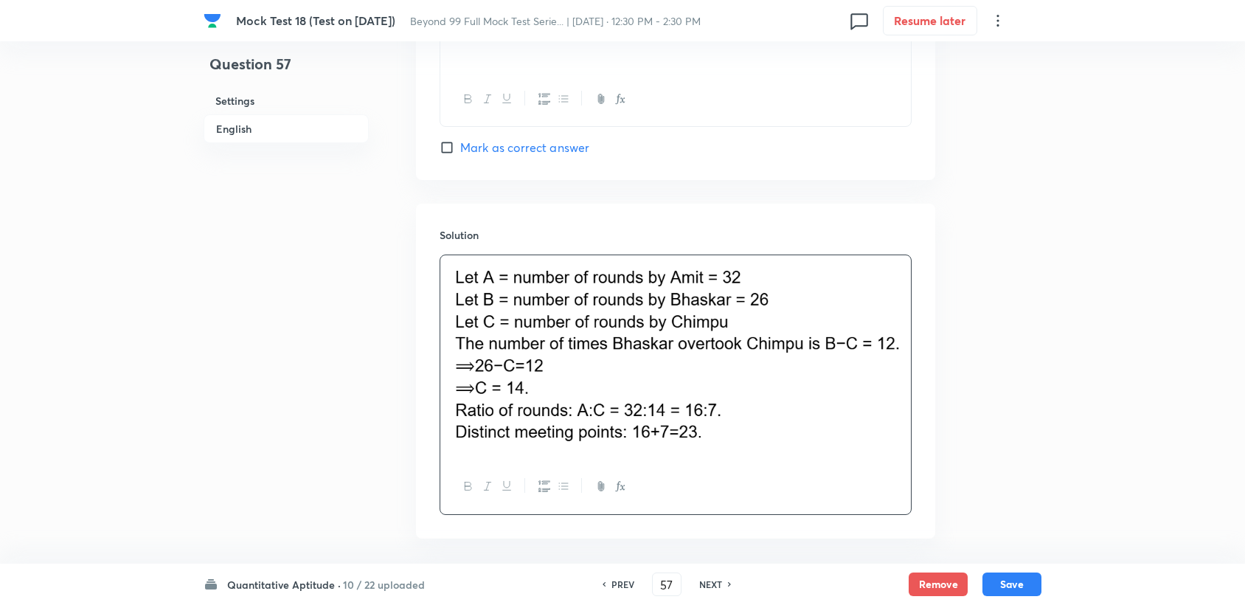
scroll to position [1564, 0]
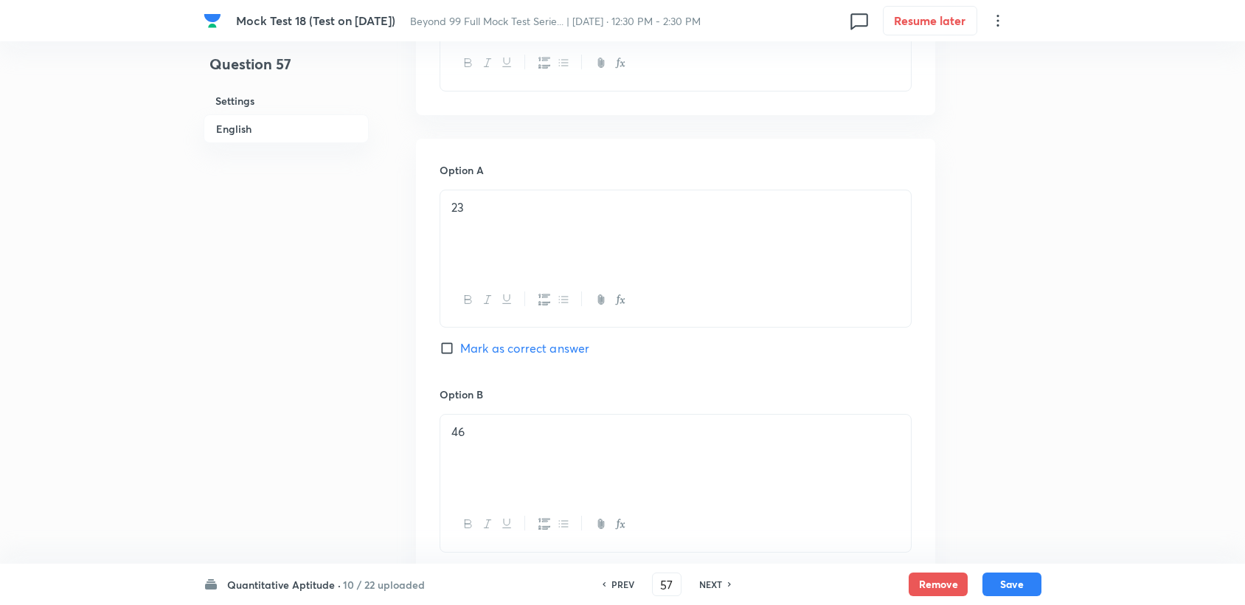
click at [484, 339] on span "Mark as correct answer" at bounding box center [524, 348] width 129 height 18
click at [460, 341] on input "Mark as correct answer" at bounding box center [450, 348] width 21 height 15
checkbox input "true"
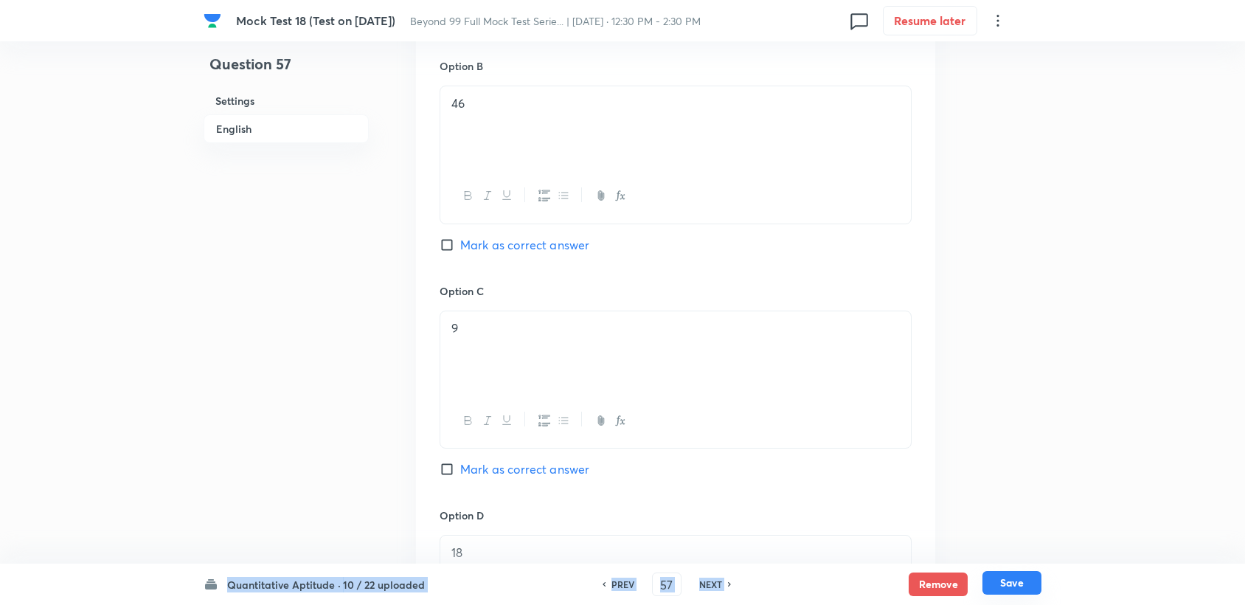
drag, startPoint x: 988, startPoint y: 561, endPoint x: 991, endPoint y: 575, distance: 13.6
click at [991, 575] on div "Mock Test 18 (Test on [DATE]) Beyond 99 Full Mock Test Serie... | [DATE] · 12:3…" at bounding box center [622, 111] width 1245 height 2064
click at [1017, 589] on button "Save" at bounding box center [1011, 583] width 59 height 24
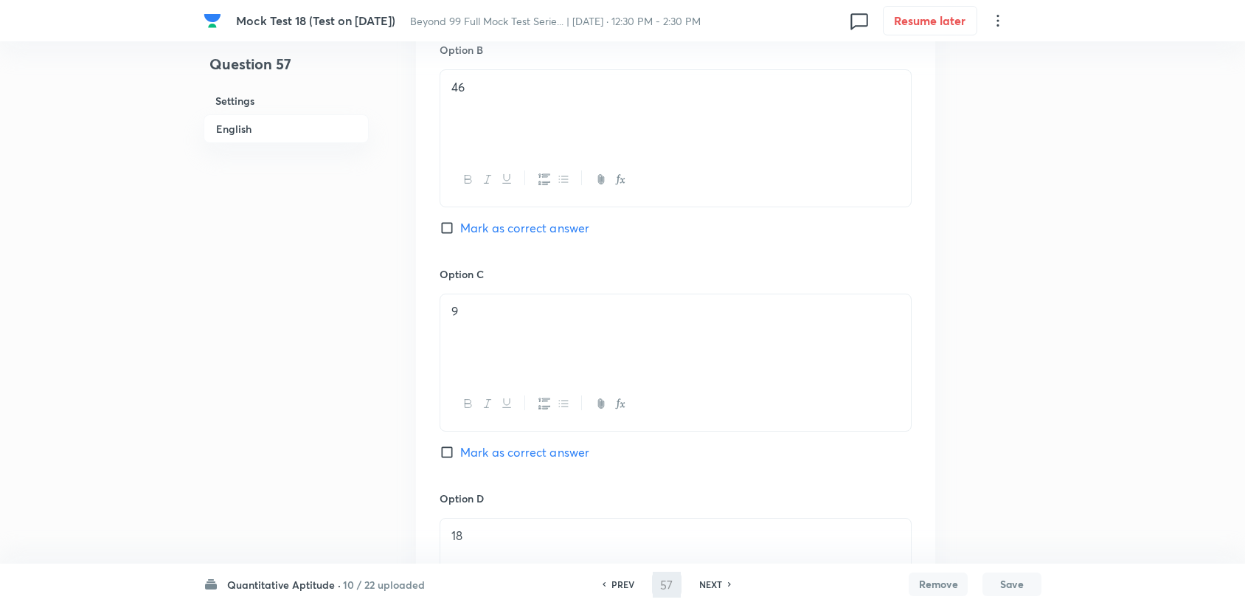
type input "58"
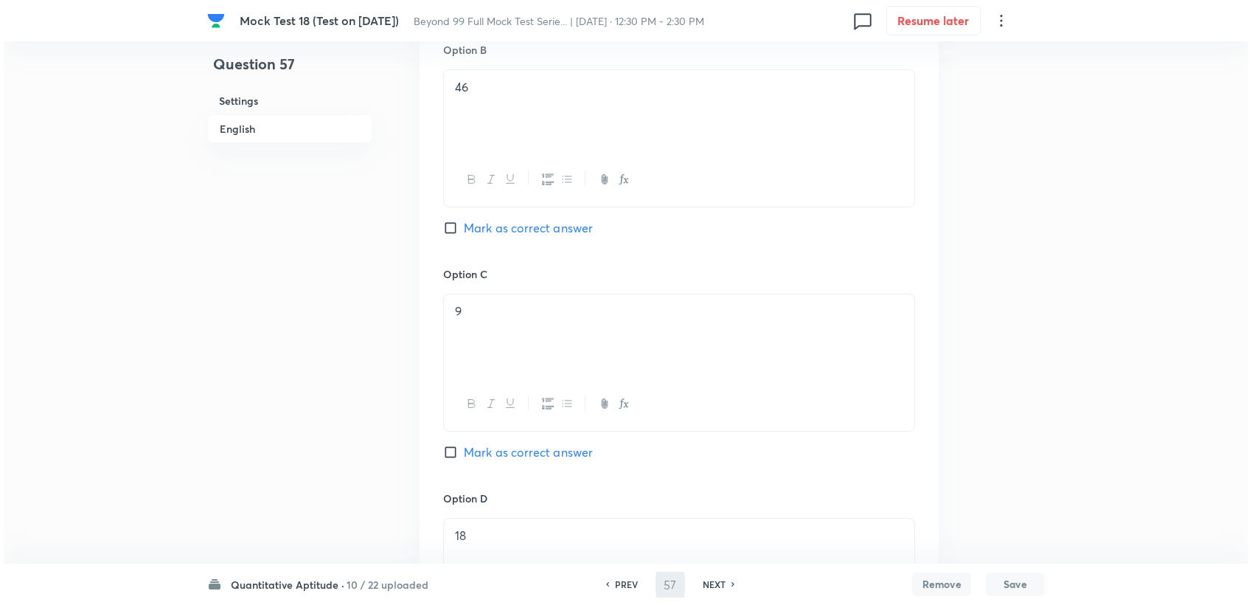
scroll to position [0, 0]
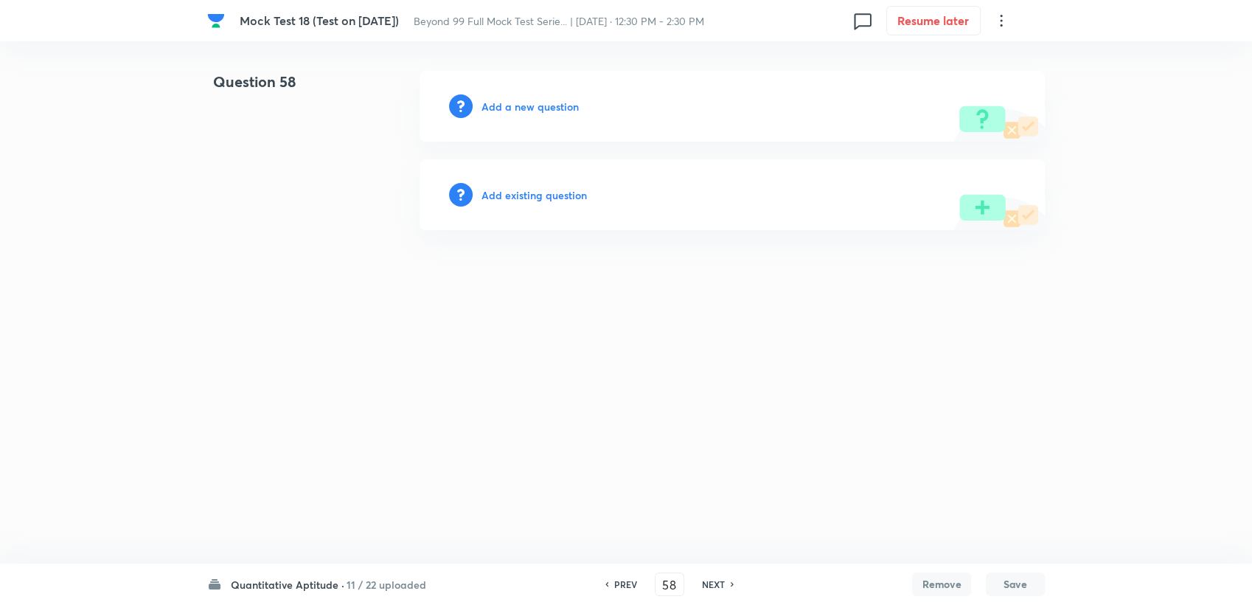
click at [514, 115] on div "Add a new question" at bounding box center [732, 106] width 625 height 71
click at [514, 113] on h6 "Add a new question" at bounding box center [530, 106] width 97 height 15
click at [515, 111] on h6 "Choose a question type" at bounding box center [539, 106] width 114 height 15
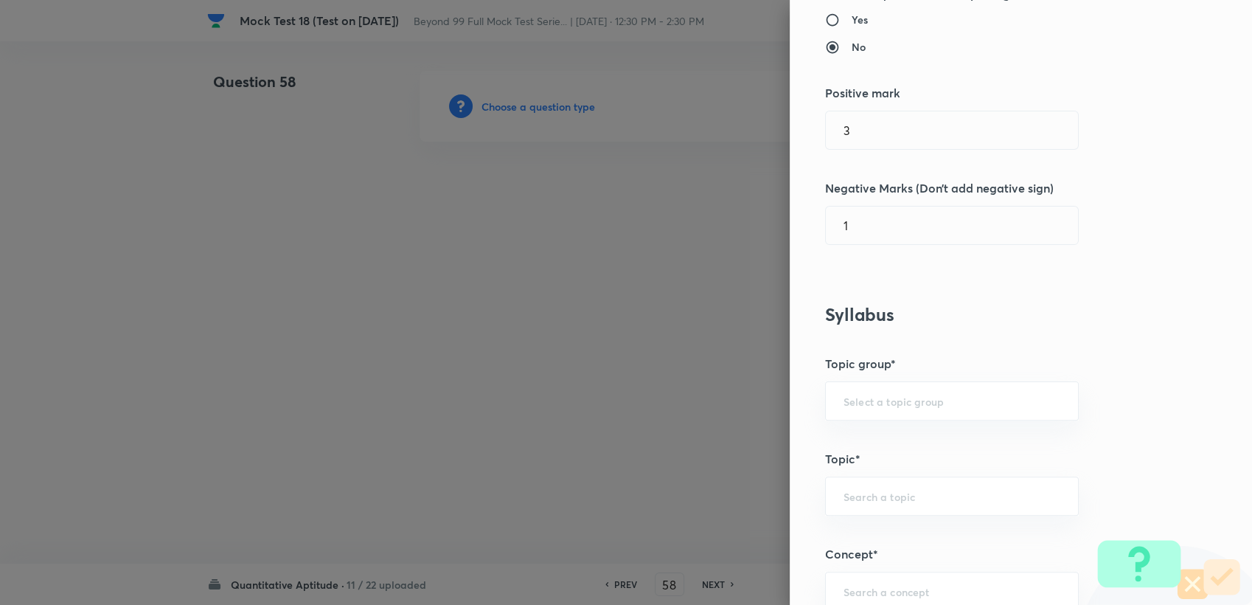
scroll to position [327, 0]
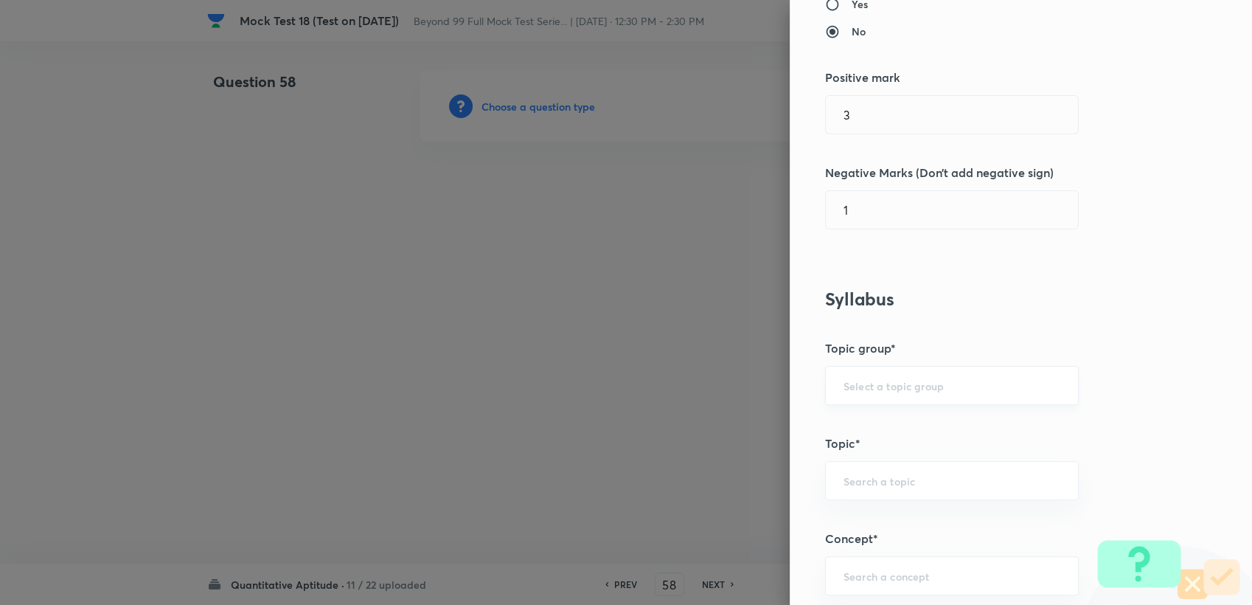
click at [879, 366] on div "​" at bounding box center [952, 385] width 254 height 39
click at [876, 383] on input "text" at bounding box center [952, 385] width 217 height 14
click at [890, 386] on input "text" at bounding box center [952, 385] width 217 height 14
drag, startPoint x: 879, startPoint y: 432, endPoint x: 757, endPoint y: 302, distance: 179.0
click at [879, 431] on li "Quantitative Aptitude" at bounding box center [940, 426] width 252 height 27
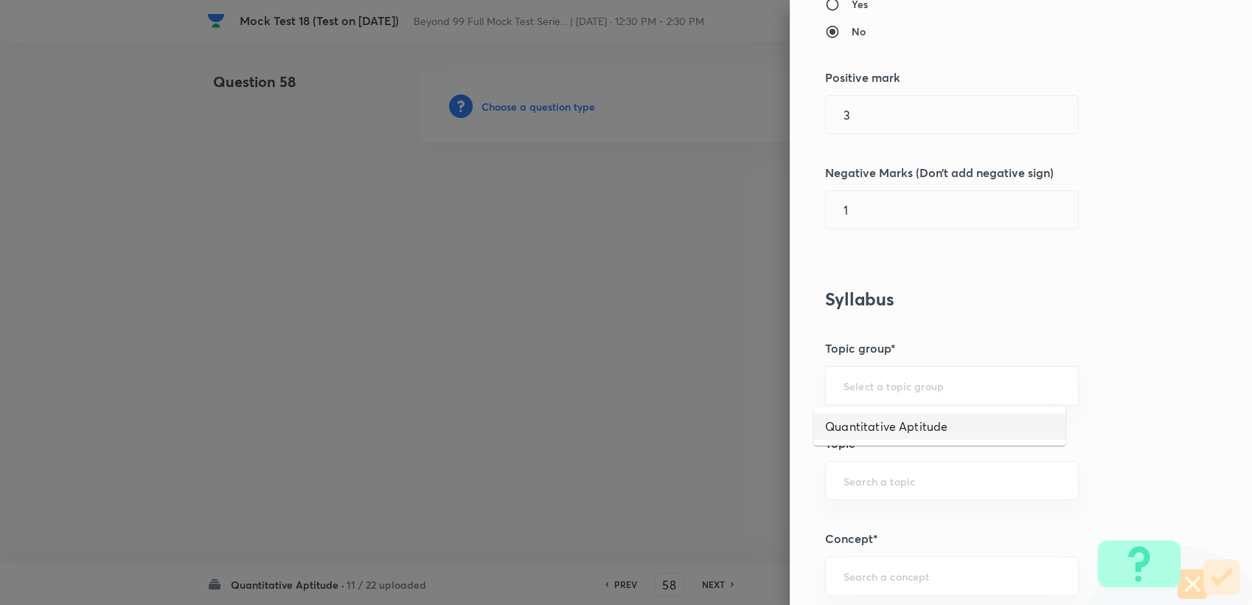
type input "Quantitative Aptitude"
click at [865, 469] on div "​" at bounding box center [952, 480] width 254 height 39
click at [884, 519] on li "Advanced Maths" at bounding box center [940, 520] width 252 height 27
type input "Advanced Maths"
click at [878, 550] on div "Question settings Question type* Single choice correct Number of options* 2 3 4…" at bounding box center [1021, 302] width 462 height 605
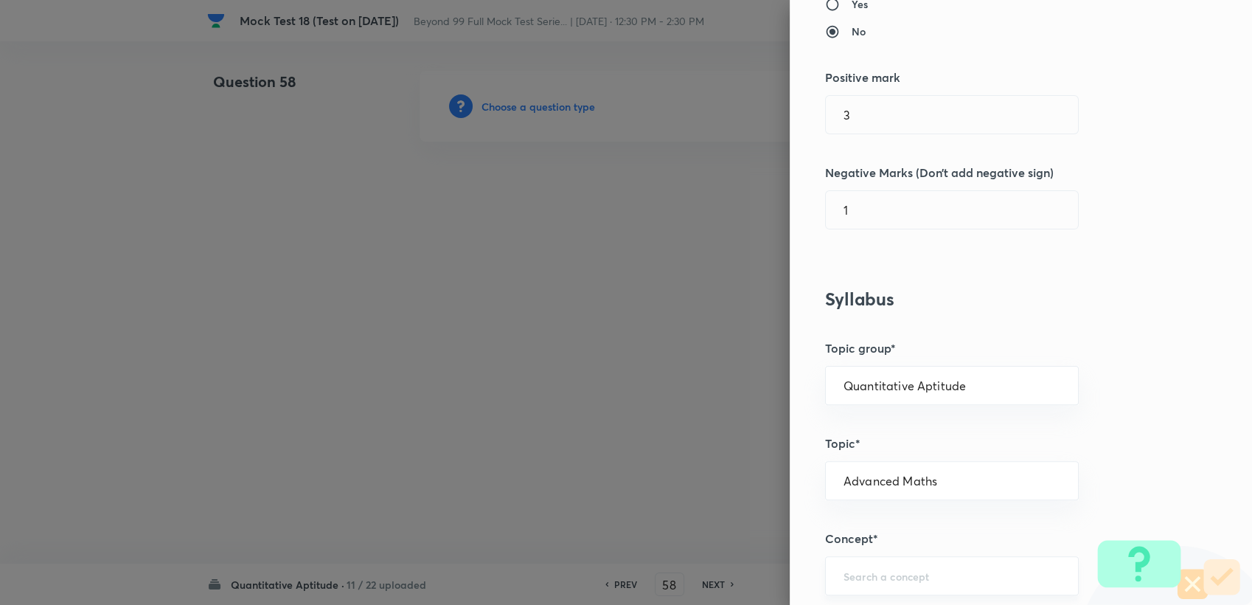
click at [878, 558] on div "​" at bounding box center [952, 575] width 254 height 39
click at [853, 531] on li "Functions" at bounding box center [940, 533] width 252 height 27
type input "Functions"
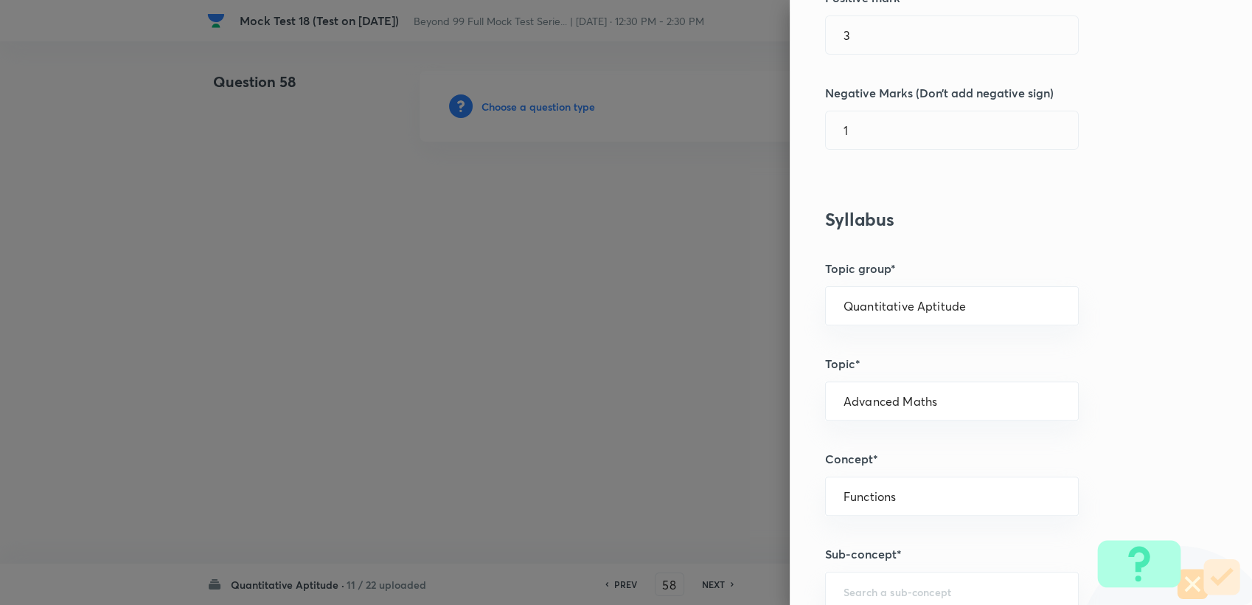
scroll to position [409, 0]
click at [844, 582] on input "text" at bounding box center [952, 589] width 217 height 14
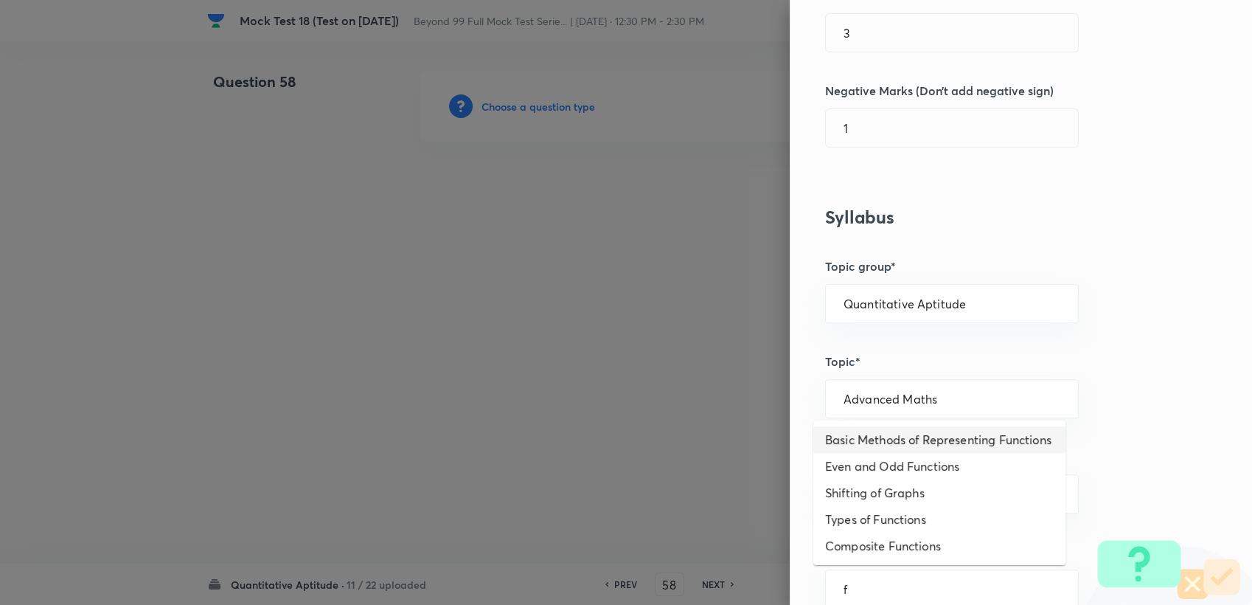
click at [860, 444] on li "Basic Methods of Representing Functions" at bounding box center [940, 439] width 252 height 27
type input "Basic Methods of Representing Functions"
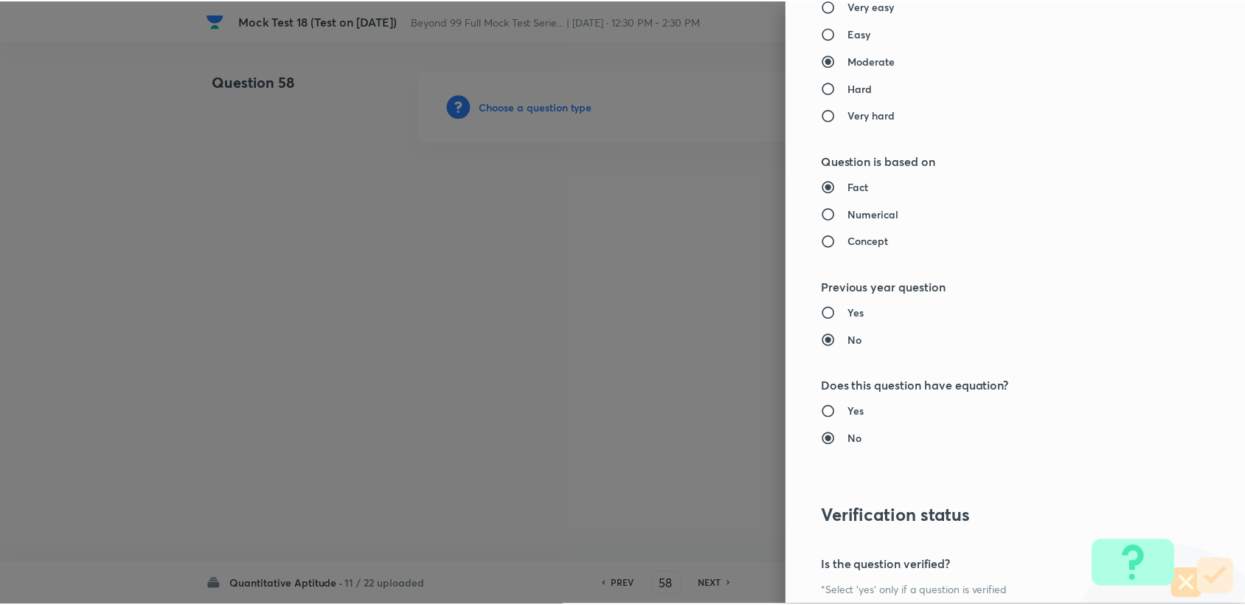
scroll to position [1404, 0]
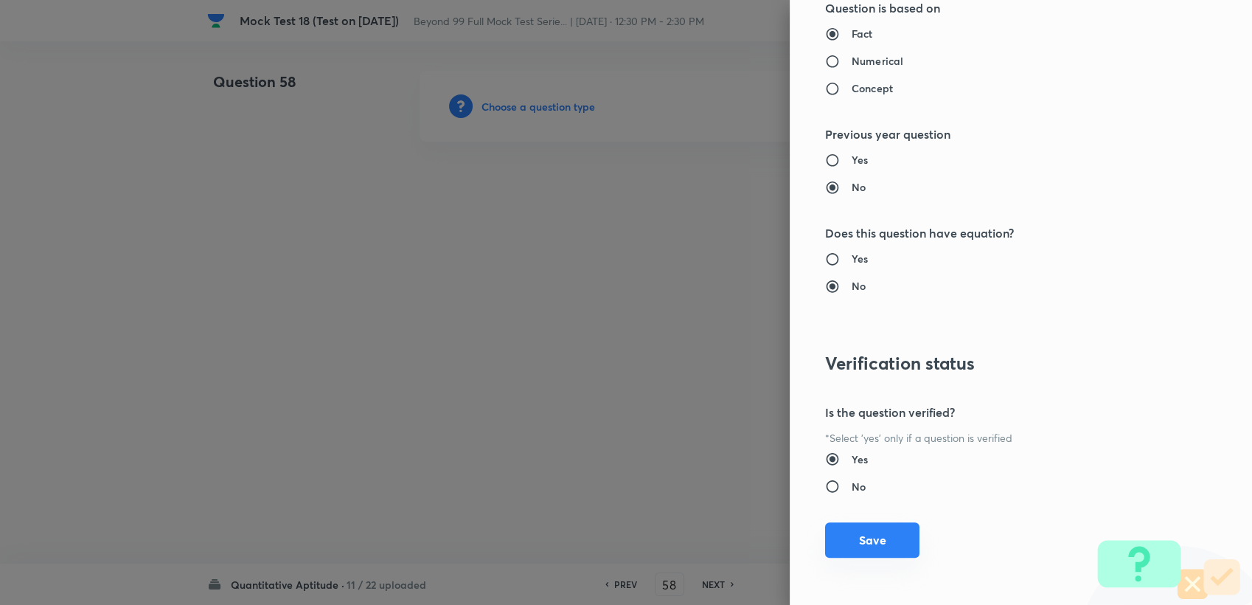
click at [842, 545] on button "Save" at bounding box center [872, 539] width 94 height 35
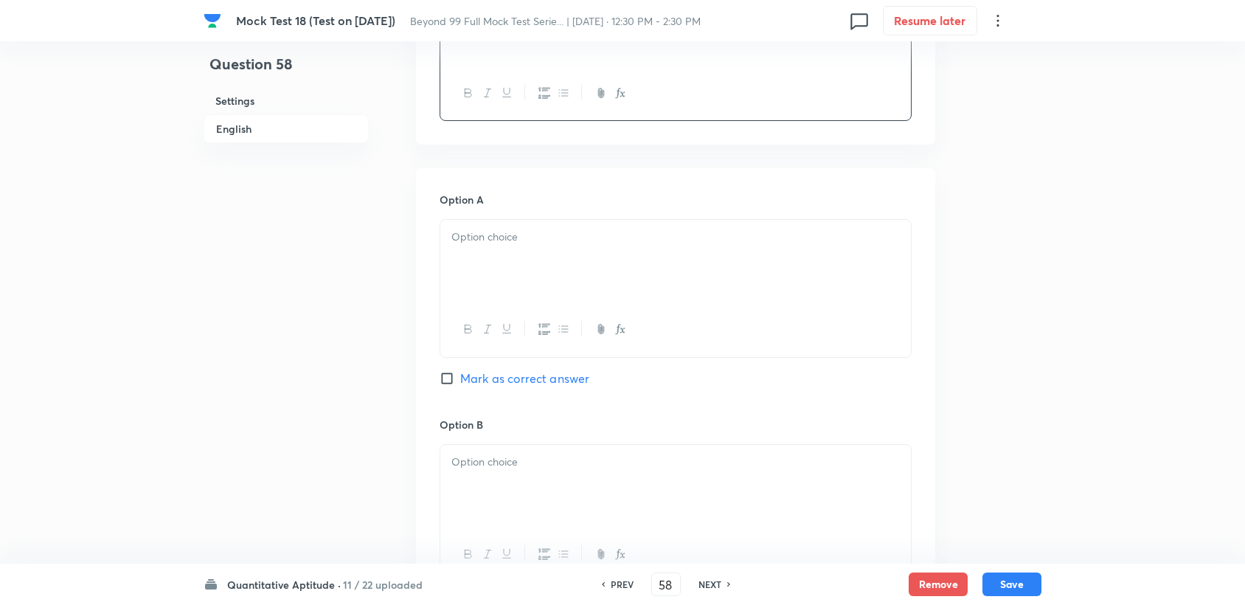
scroll to position [573, 0]
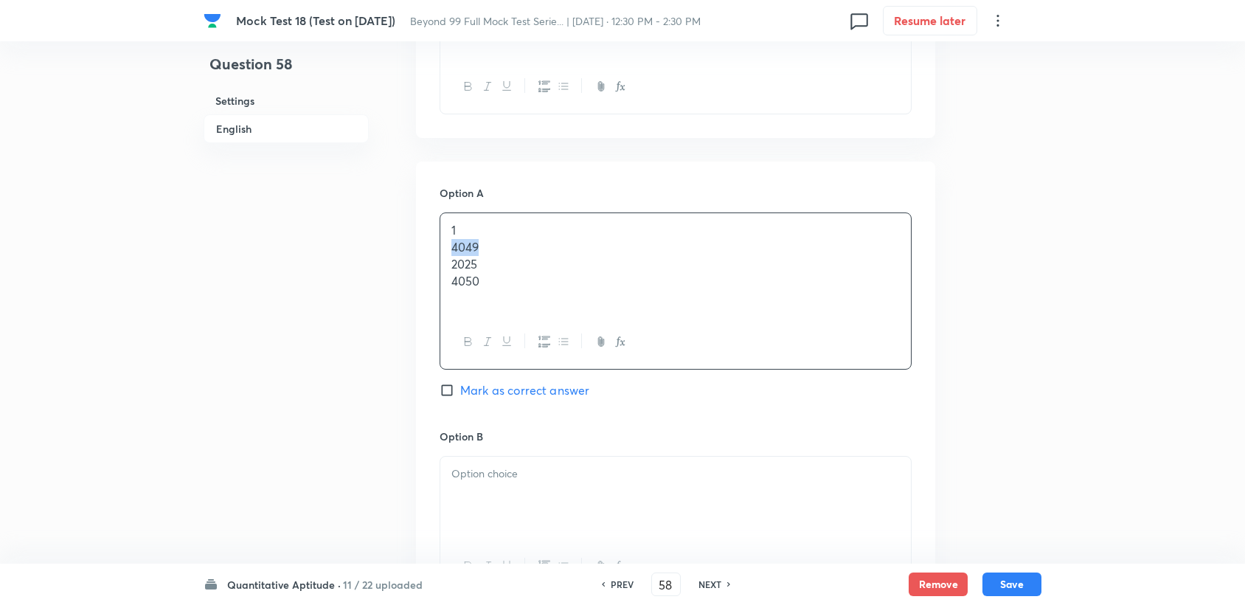
drag, startPoint x: 445, startPoint y: 251, endPoint x: 548, endPoint y: 253, distance: 103.3
click at [548, 253] on div "1 4049 2025 4050" at bounding box center [675, 264] width 471 height 102
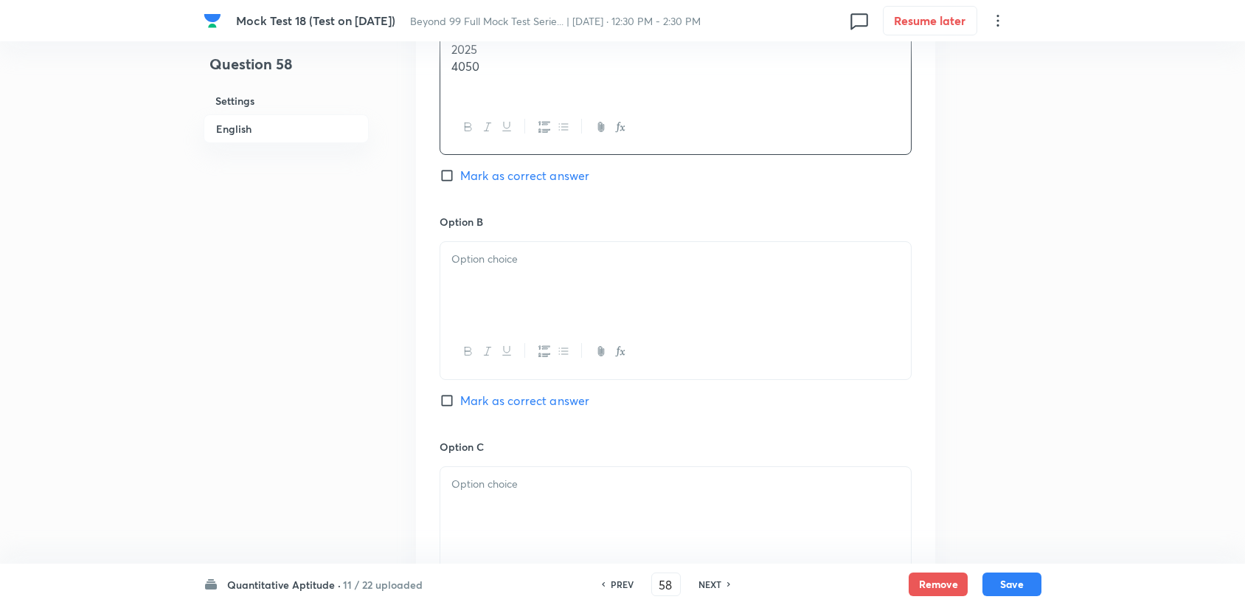
scroll to position [819, 0]
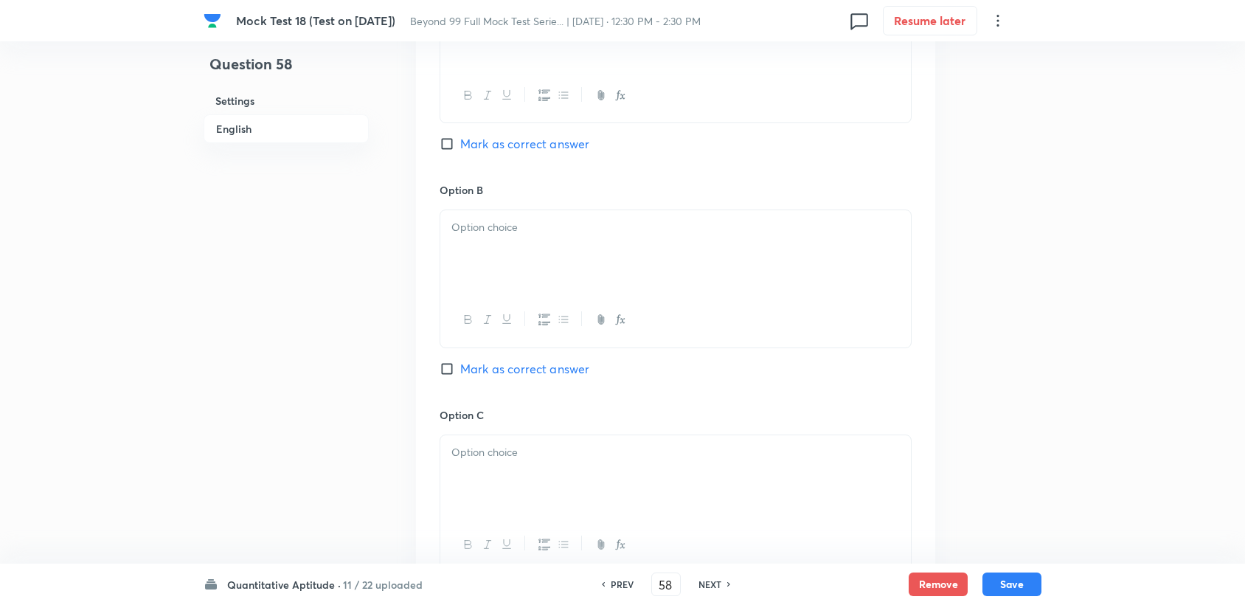
drag, startPoint x: 531, startPoint y: 368, endPoint x: 454, endPoint y: 255, distance: 136.5
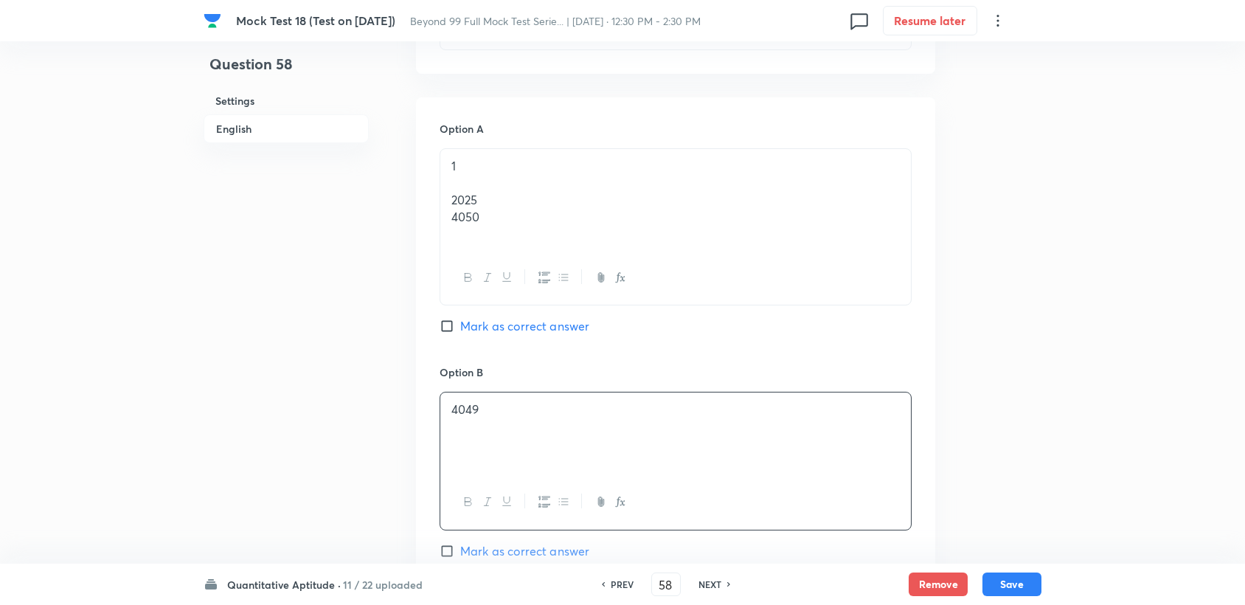
scroll to position [573, 0]
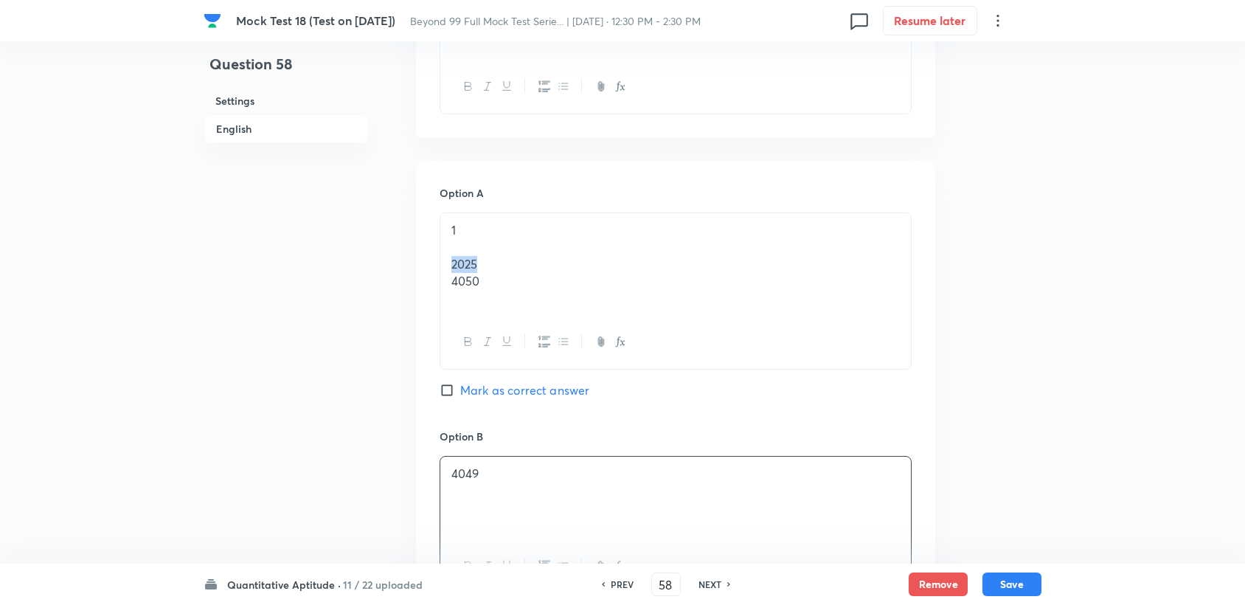
drag, startPoint x: 443, startPoint y: 259, endPoint x: 496, endPoint y: 266, distance: 53.5
click at [496, 266] on div "1 2025 4050" at bounding box center [675, 264] width 471 height 102
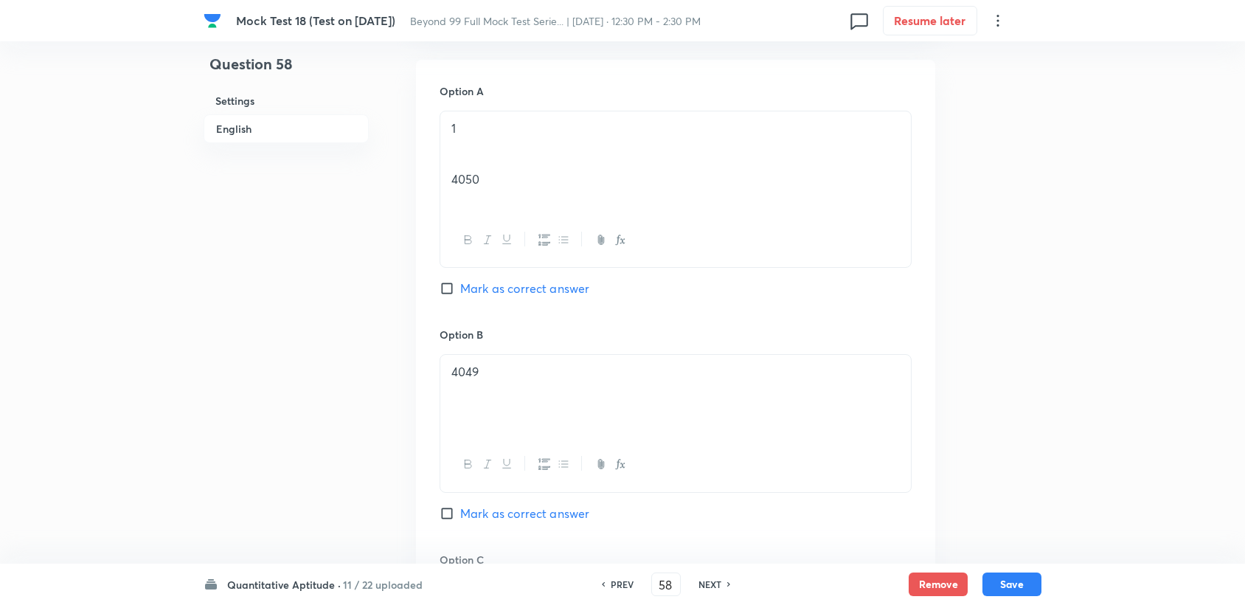
scroll to position [655, 0]
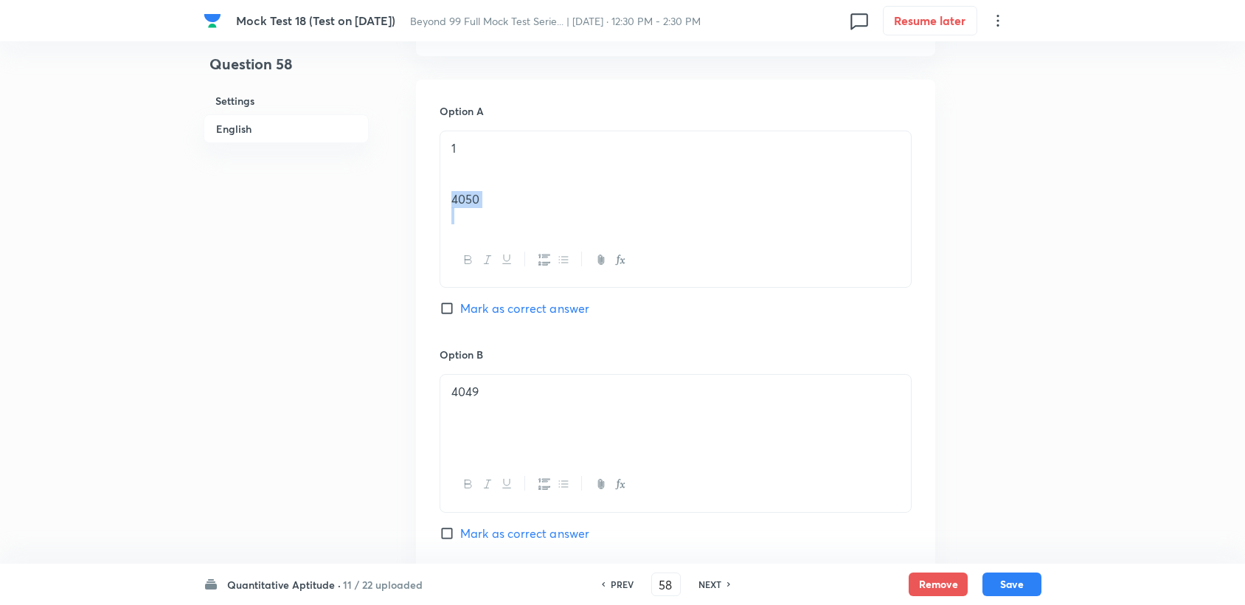
drag, startPoint x: 450, startPoint y: 202, endPoint x: 496, endPoint y: 207, distance: 45.9
click at [496, 207] on div "1 4050" at bounding box center [675, 182] width 471 height 102
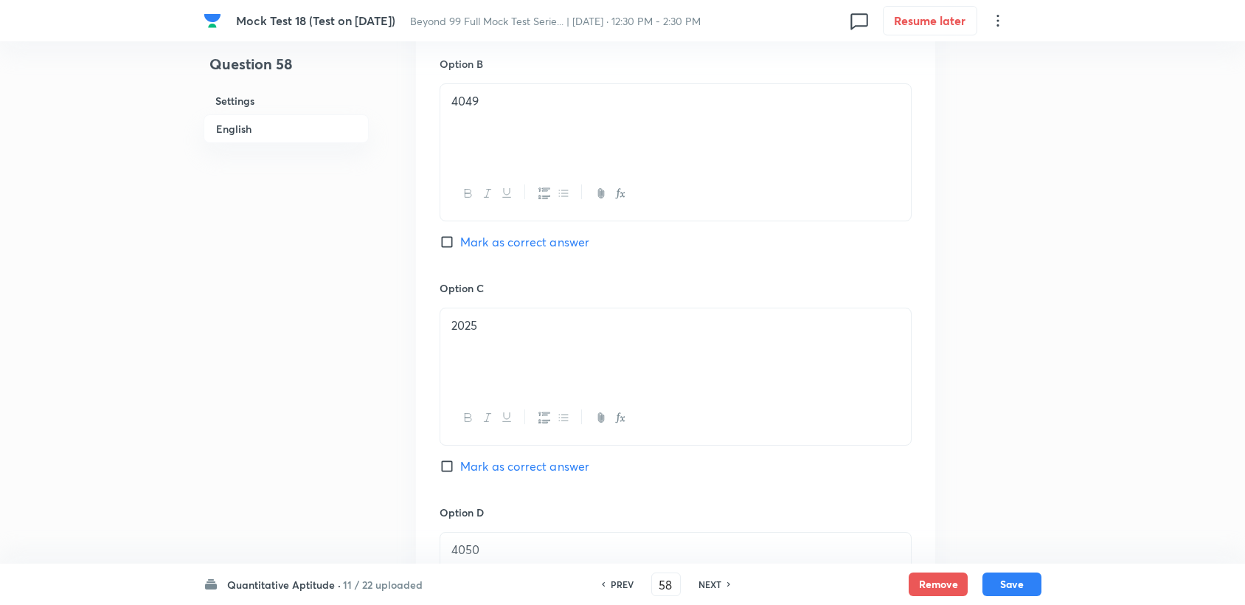
scroll to position [921, 0]
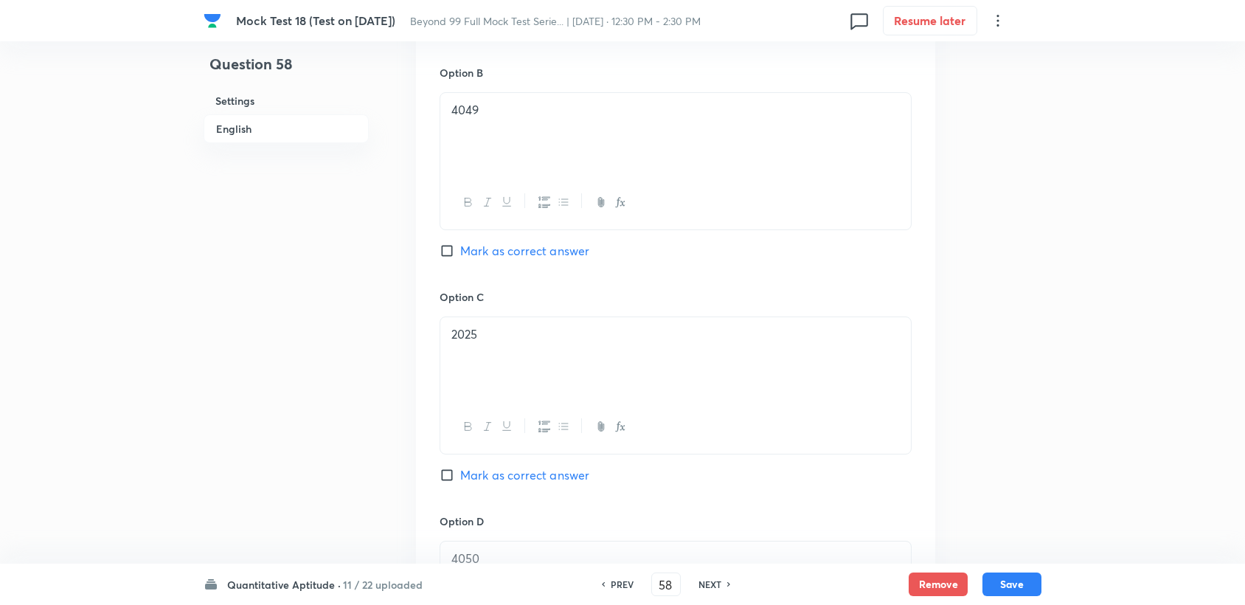
click at [513, 463] on div "Option C 2025 [PERSON_NAME] as correct answer" at bounding box center [676, 401] width 472 height 224
click at [513, 470] on span "Mark as correct answer" at bounding box center [524, 475] width 129 height 18
click at [460, 470] on input "Mark as correct answer" at bounding box center [450, 475] width 21 height 15
checkbox input "true"
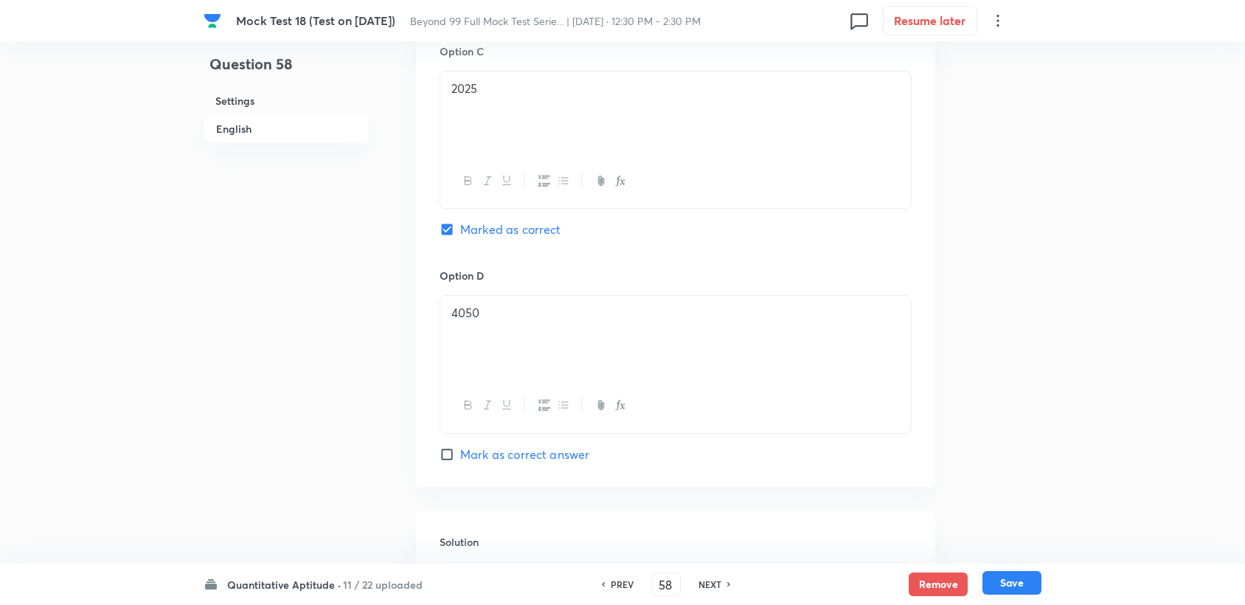
click at [997, 587] on button "Save" at bounding box center [1011, 583] width 59 height 24
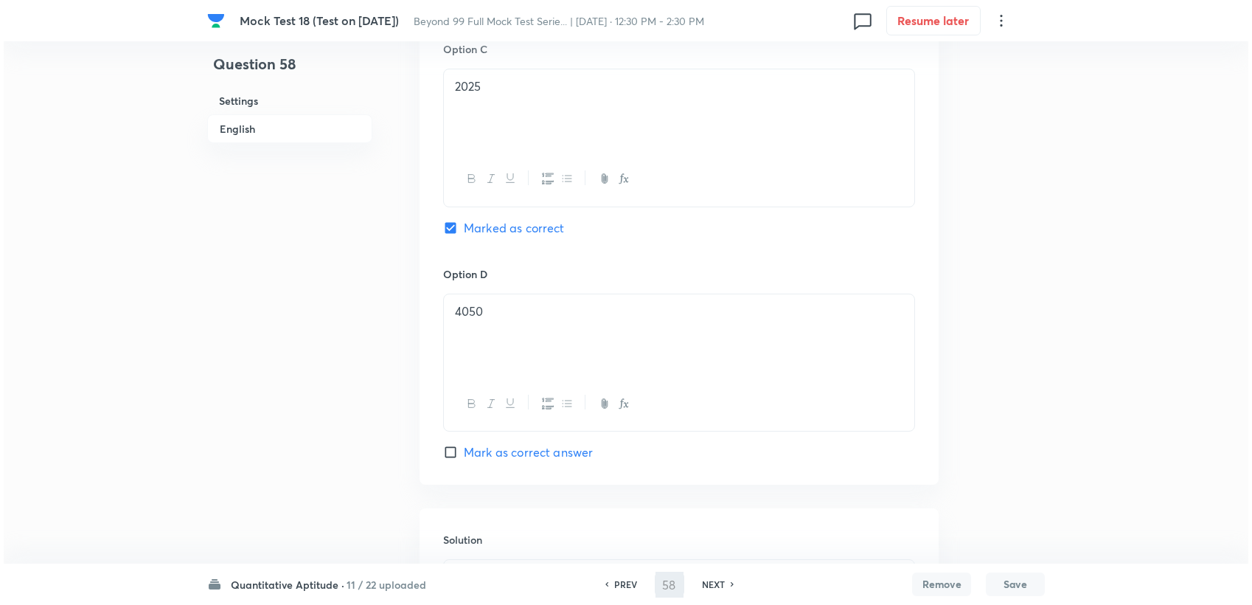
scroll to position [0, 0]
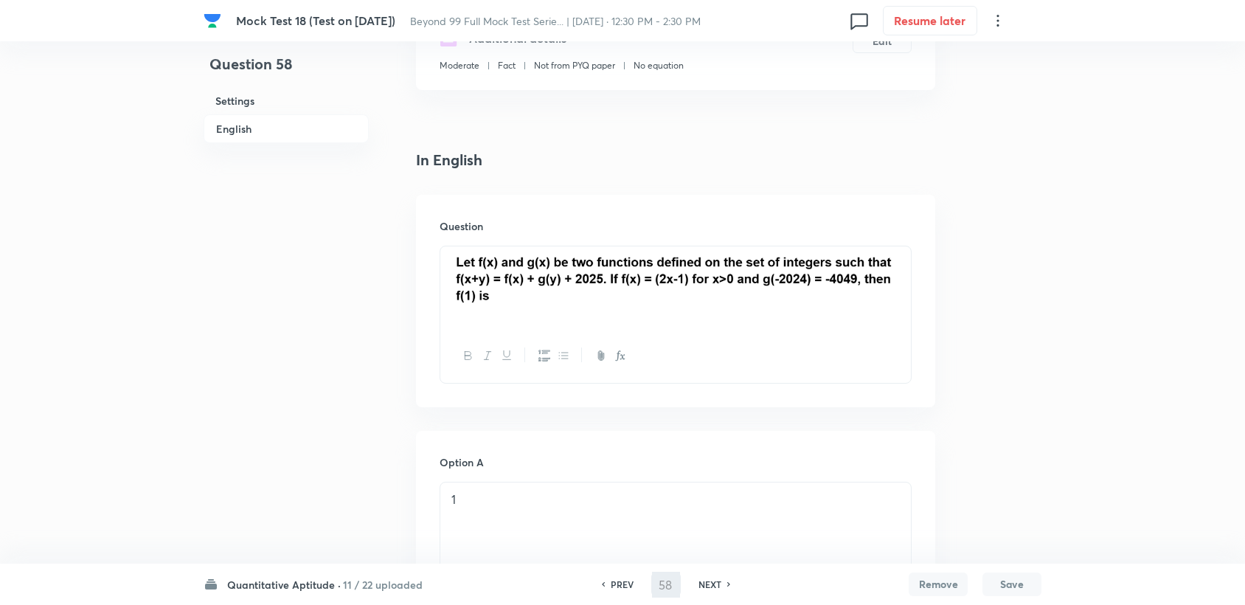
type input "59"
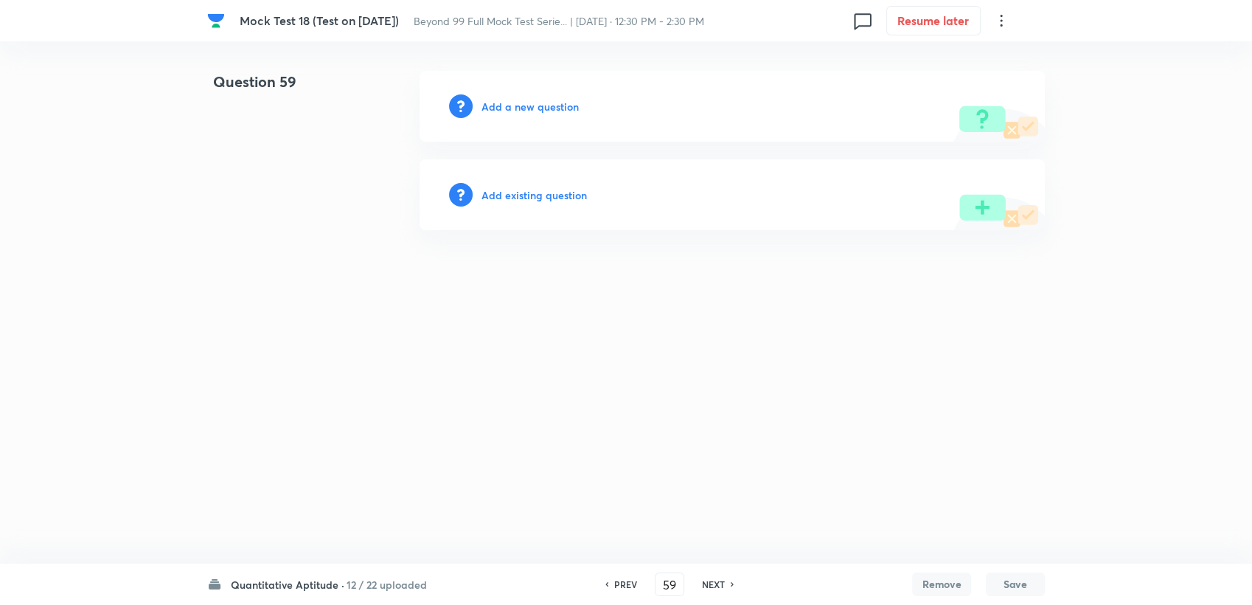
click at [514, 106] on h6 "Add a new question" at bounding box center [530, 106] width 97 height 15
click at [515, 106] on h6 "Choose a question type" at bounding box center [539, 106] width 114 height 15
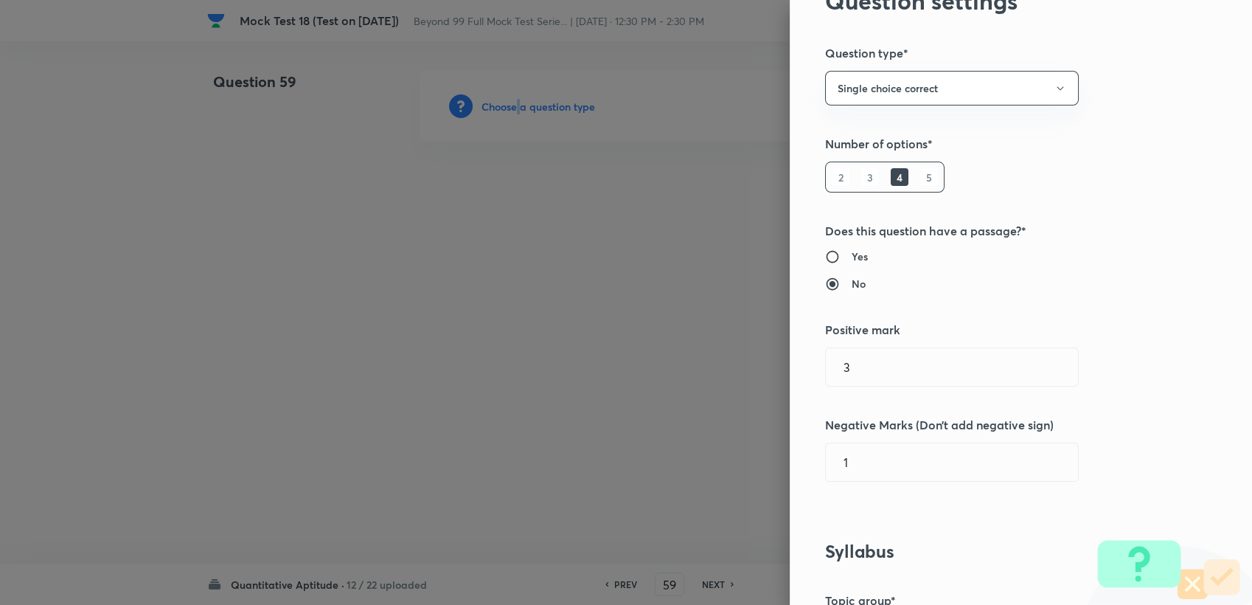
scroll to position [246, 0]
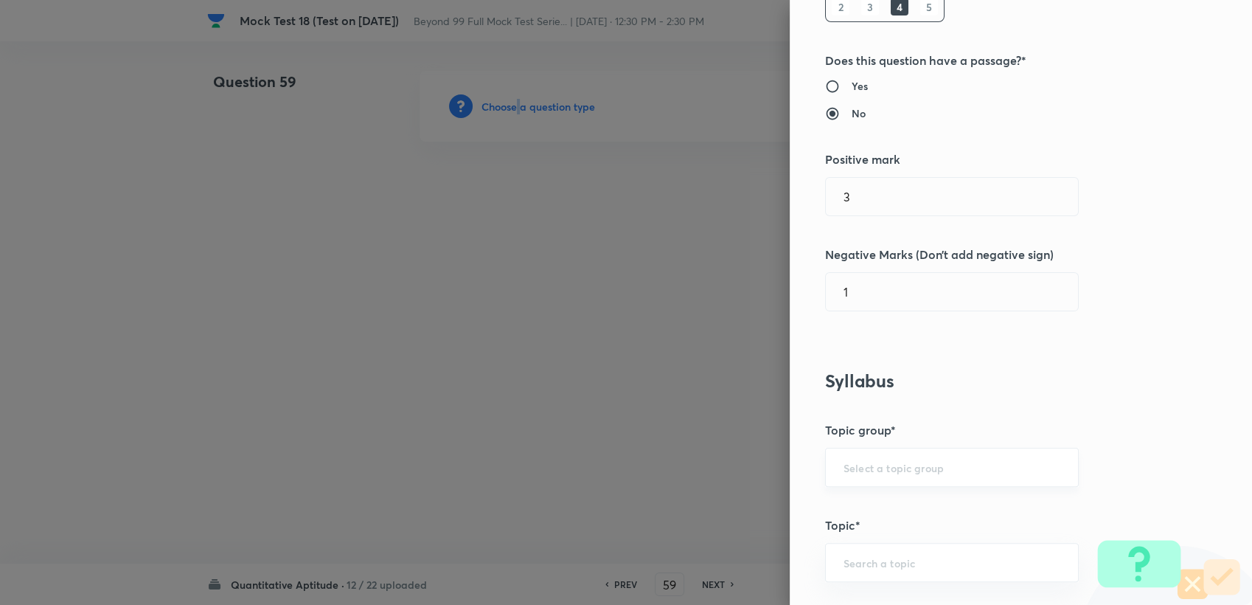
click at [887, 479] on div "​" at bounding box center [952, 467] width 254 height 39
click at [886, 469] on input "text" at bounding box center [952, 467] width 217 height 14
drag, startPoint x: 873, startPoint y: 513, endPoint x: 875, endPoint y: 547, distance: 34.0
click at [872, 514] on li "Quantitative Aptitude" at bounding box center [940, 508] width 252 height 27
type input "Quantitative Aptitude"
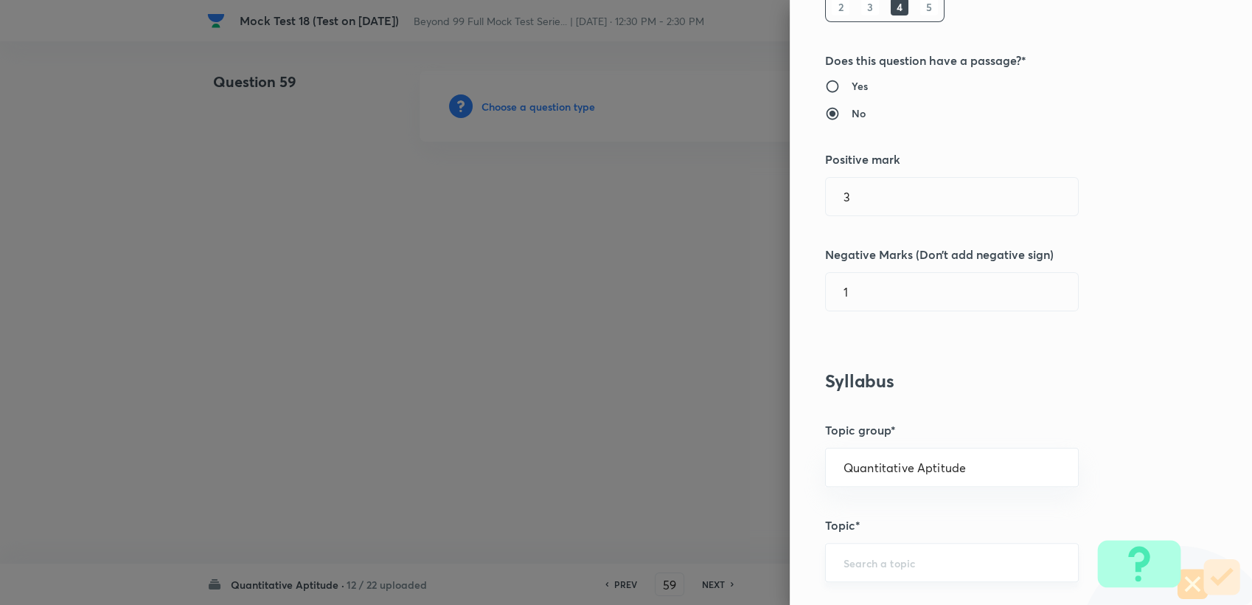
click at [876, 561] on input "text" at bounding box center [952, 562] width 217 height 14
click at [877, 521] on li "Advanced Maths" at bounding box center [940, 520] width 252 height 27
type input "Advanced Maths"
click at [927, 575] on div "Advanced Maths ​" at bounding box center [952, 562] width 254 height 39
click at [847, 405] on li "Basic Maths" at bounding box center [940, 414] width 252 height 27
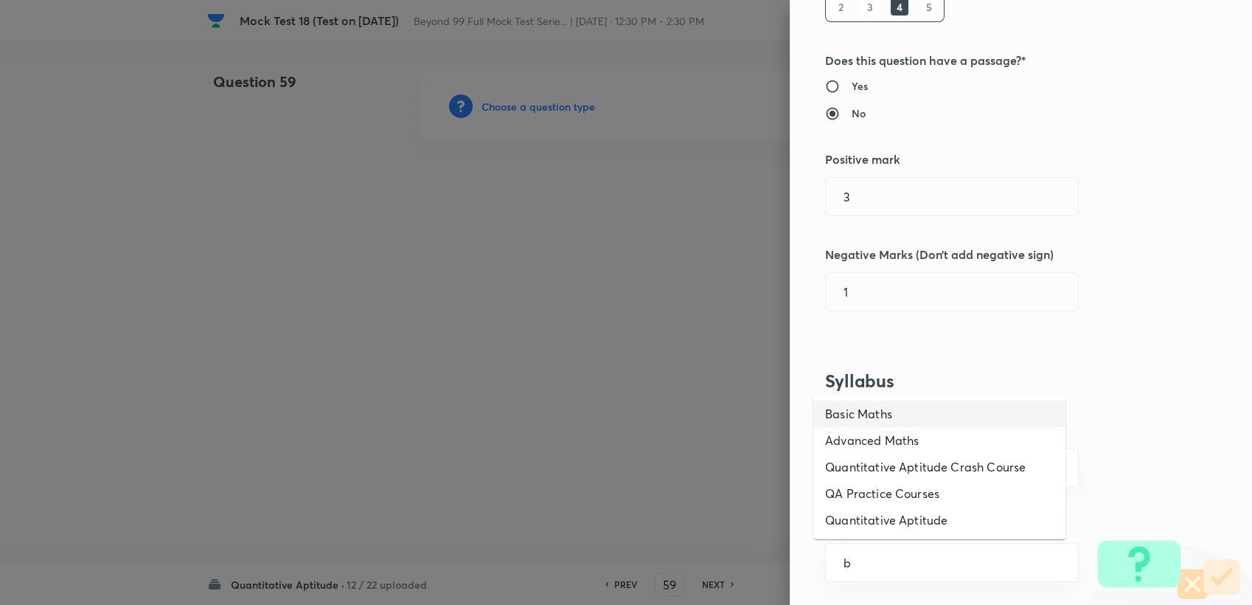
type input "Basic Maths"
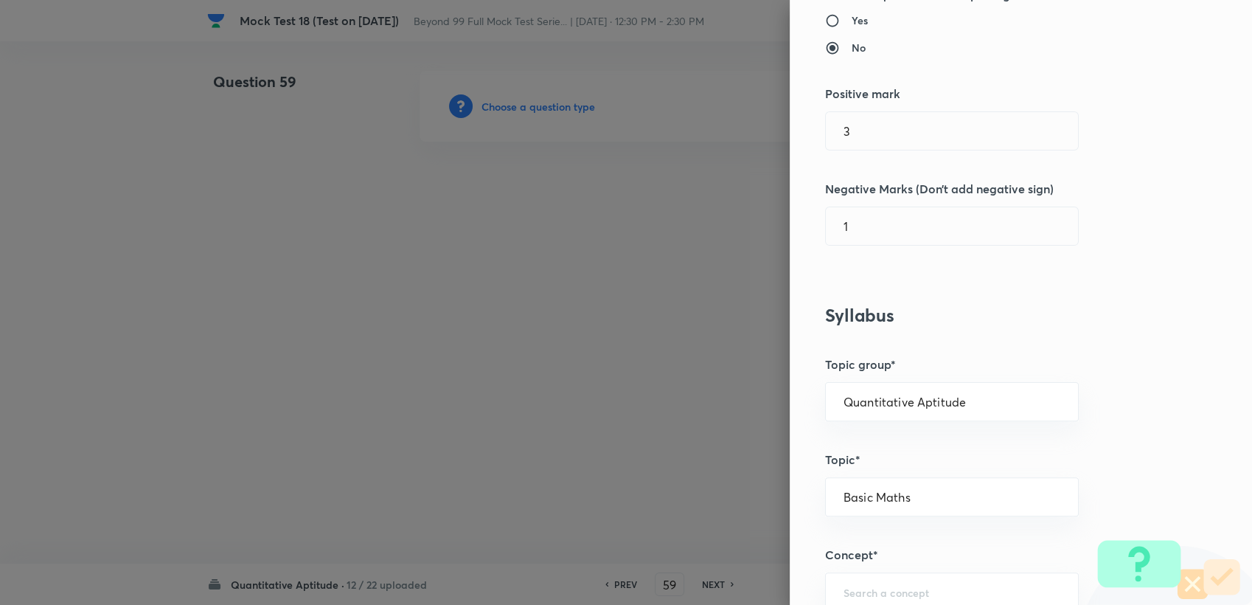
scroll to position [491, 0]
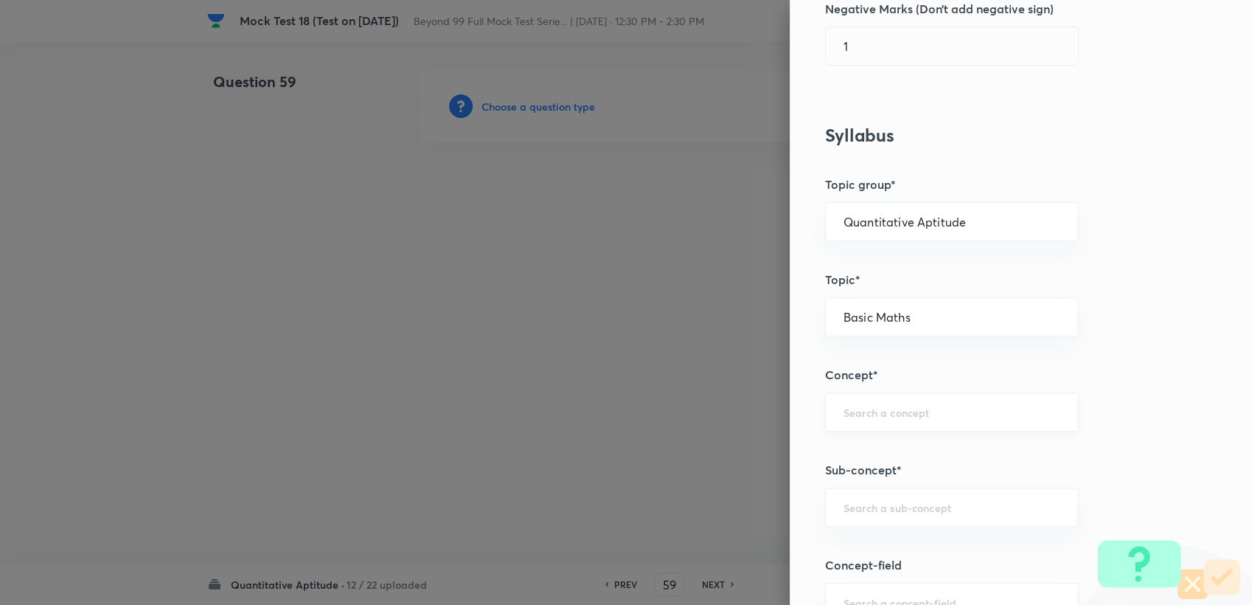
click at [859, 422] on div "​" at bounding box center [952, 411] width 254 height 39
click at [882, 474] on li "Ratio, Proportion & Variation" at bounding box center [940, 478] width 252 height 27
type input "Ratio, Proportion & Variation"
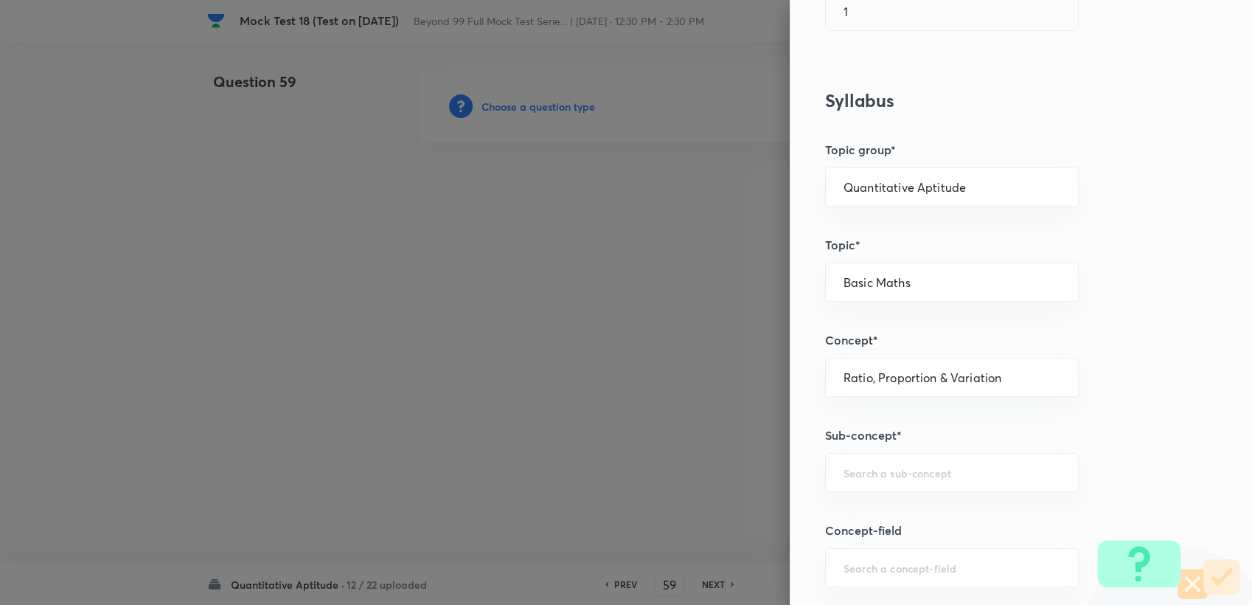
scroll to position [573, 0]
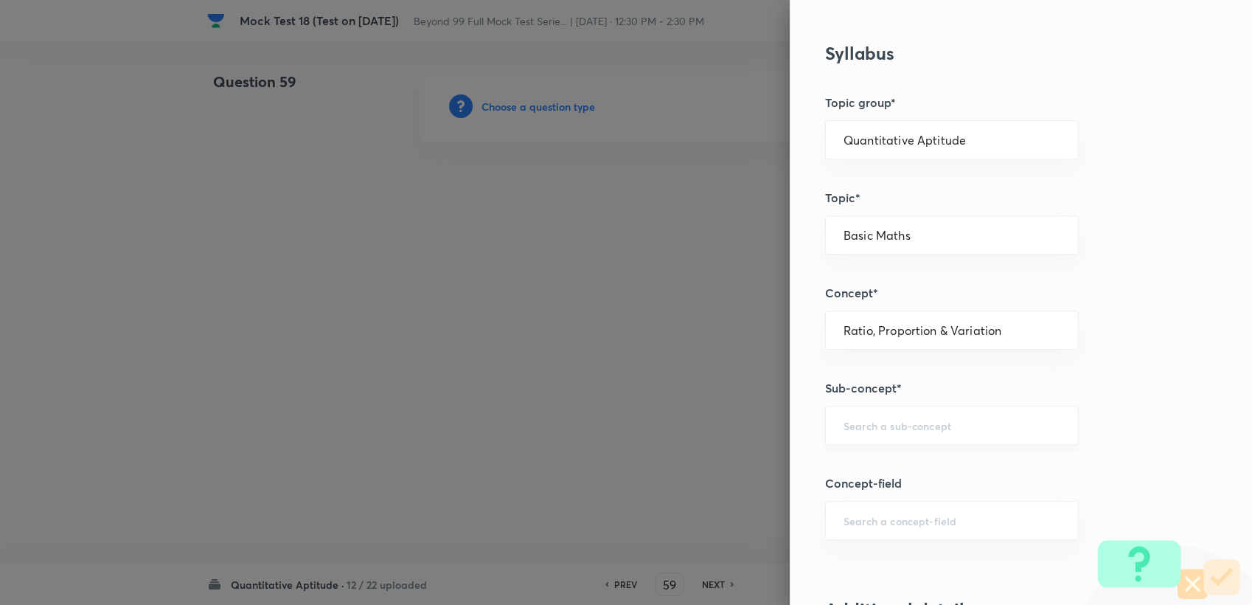
click at [875, 431] on div "​" at bounding box center [952, 425] width 254 height 39
click at [857, 476] on li "Ratio" at bounding box center [940, 465] width 252 height 27
type input "Ratio"
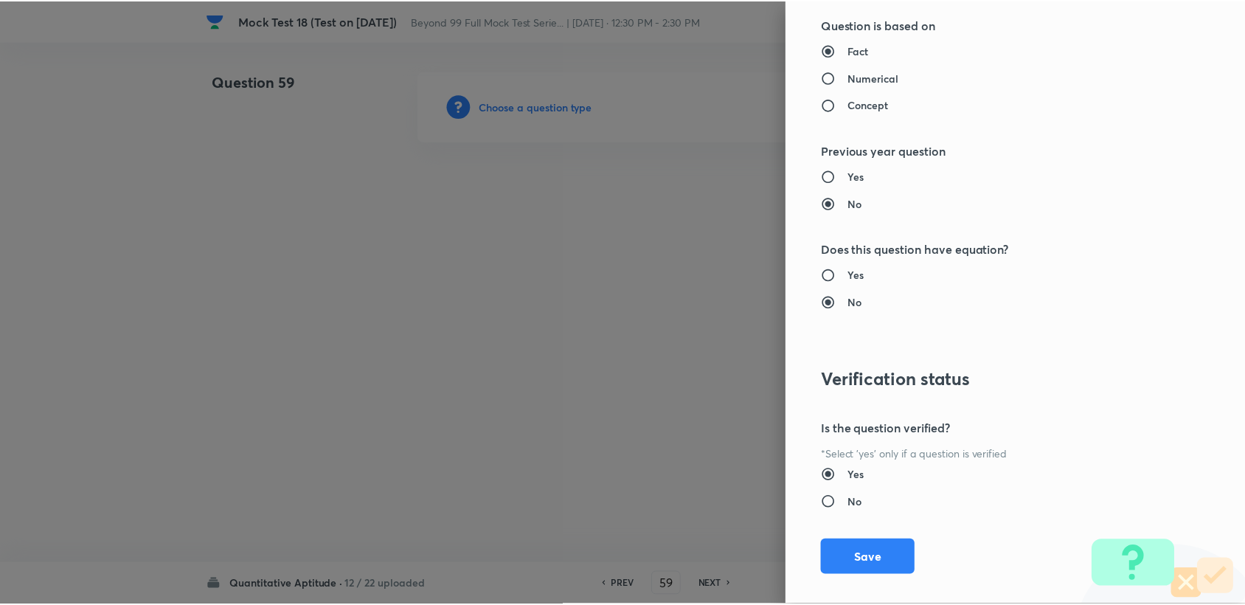
scroll to position [1404, 0]
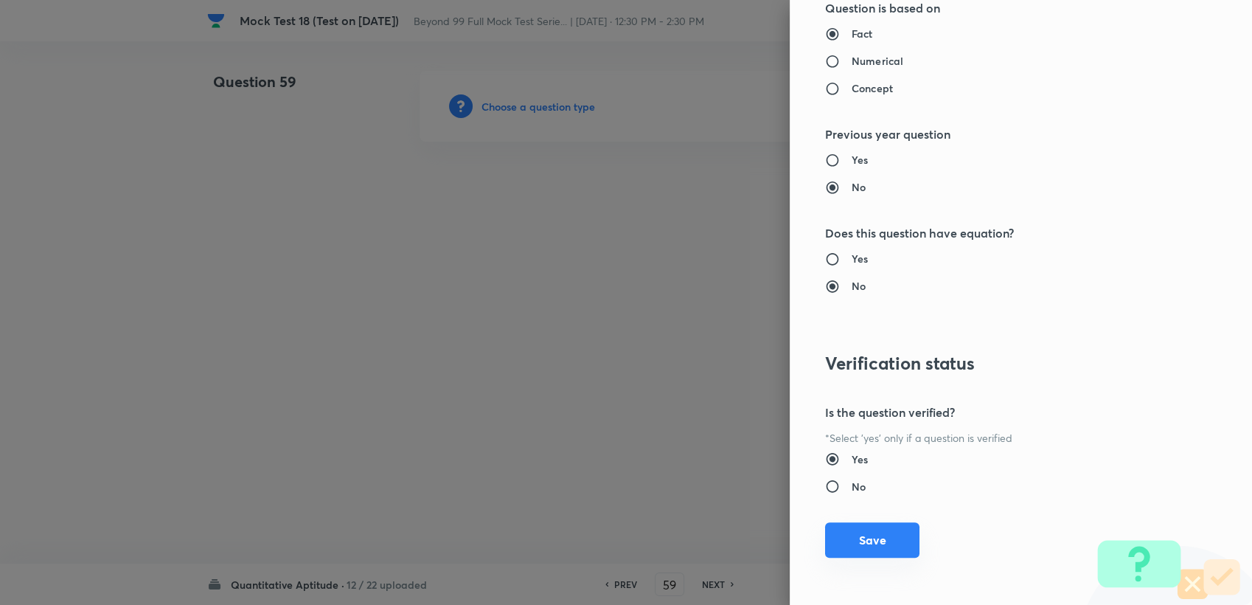
click at [841, 522] on button "Save" at bounding box center [872, 539] width 94 height 35
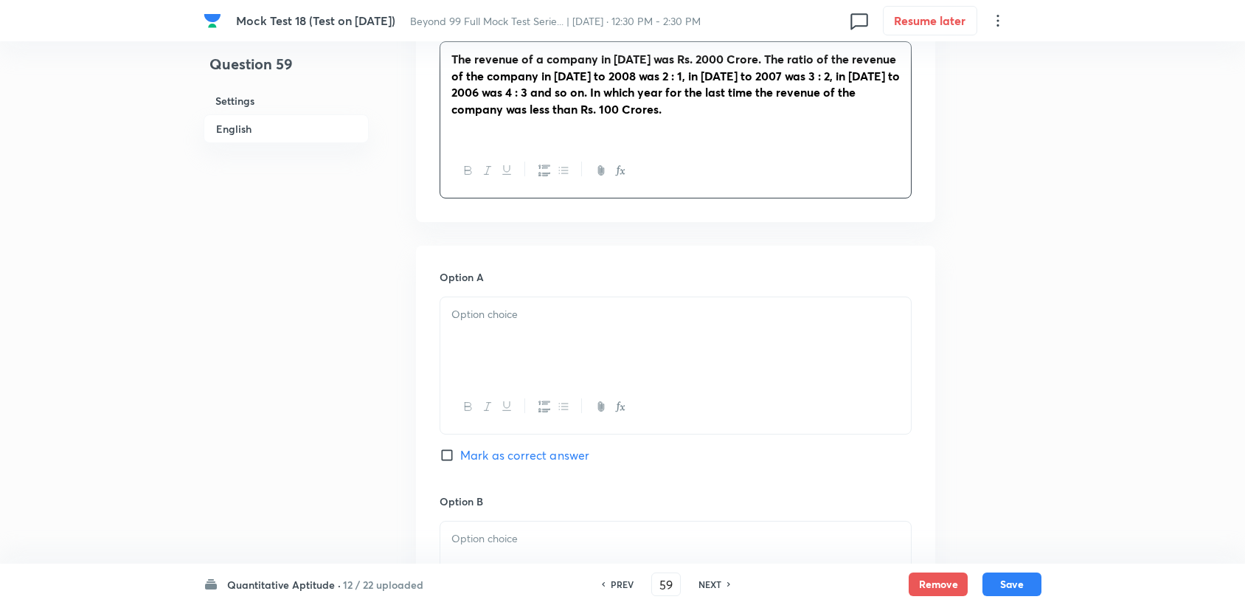
scroll to position [491, 0]
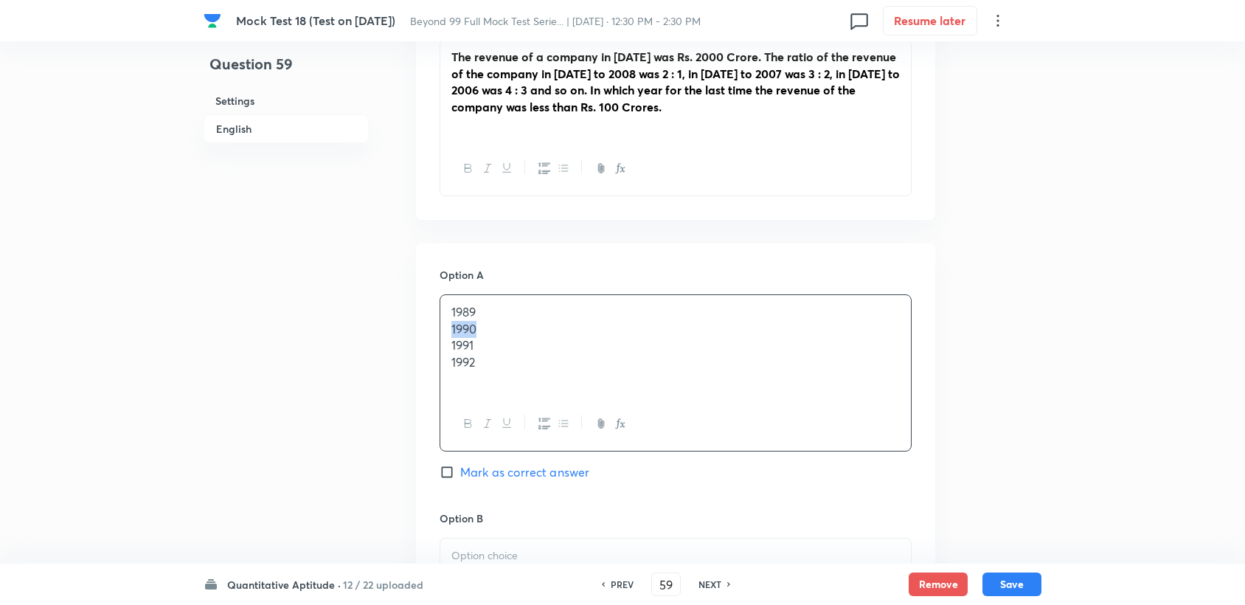
drag, startPoint x: 448, startPoint y: 330, endPoint x: 506, endPoint y: 332, distance: 57.6
click at [506, 332] on div "1989 1990 1991 1992" at bounding box center [675, 346] width 471 height 102
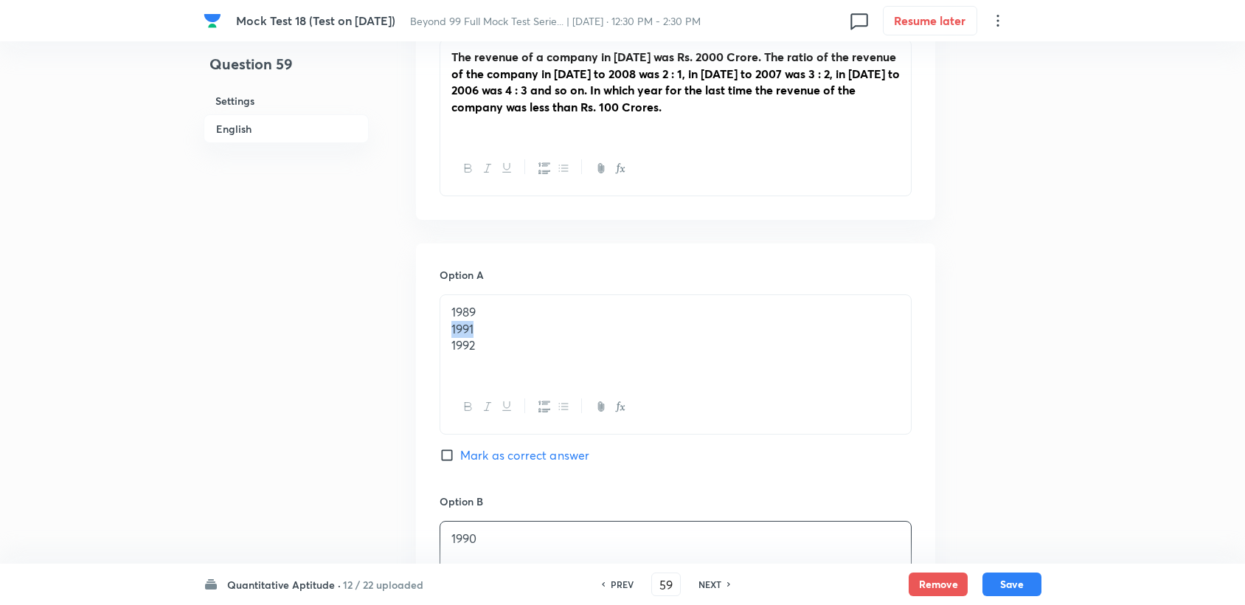
drag, startPoint x: 449, startPoint y: 327, endPoint x: 520, endPoint y: 322, distance: 71.0
click at [520, 322] on div "1989 1991 1992" at bounding box center [675, 337] width 471 height 85
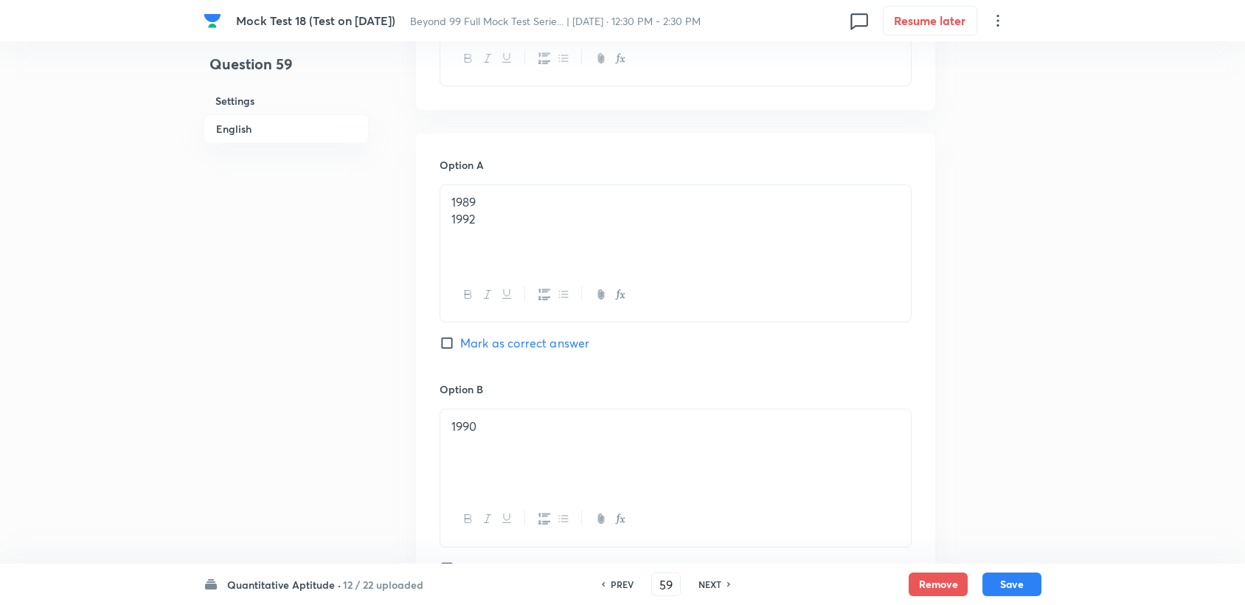
scroll to position [573, 0]
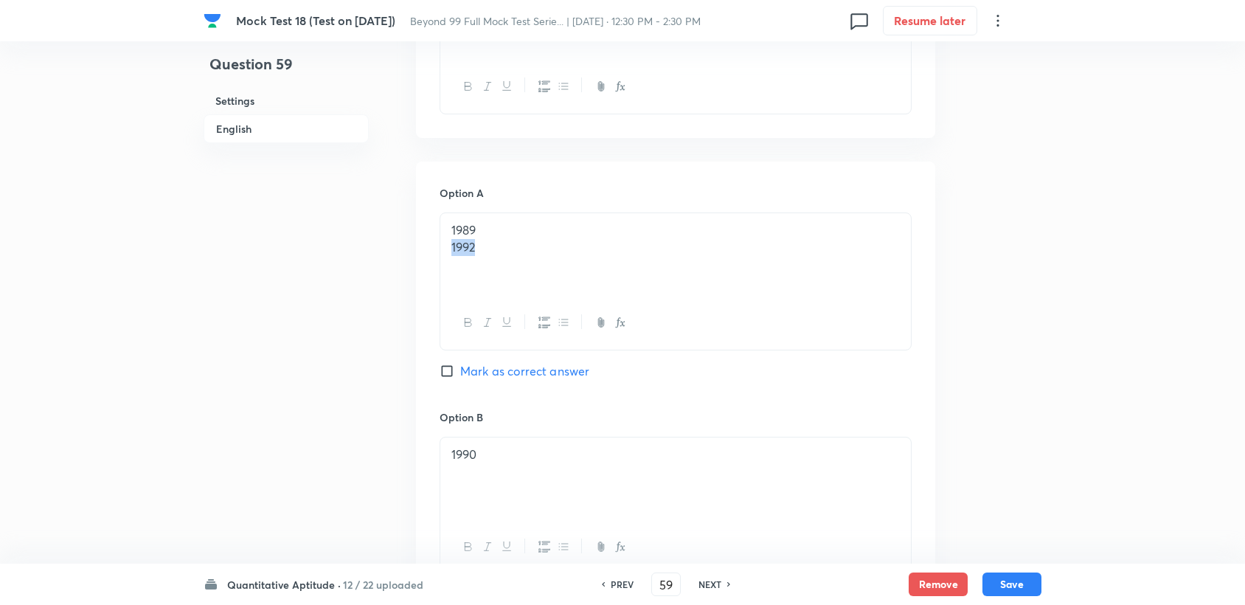
drag, startPoint x: 443, startPoint y: 243, endPoint x: 494, endPoint y: 249, distance: 51.2
click at [494, 249] on div "1989 1992" at bounding box center [675, 254] width 471 height 83
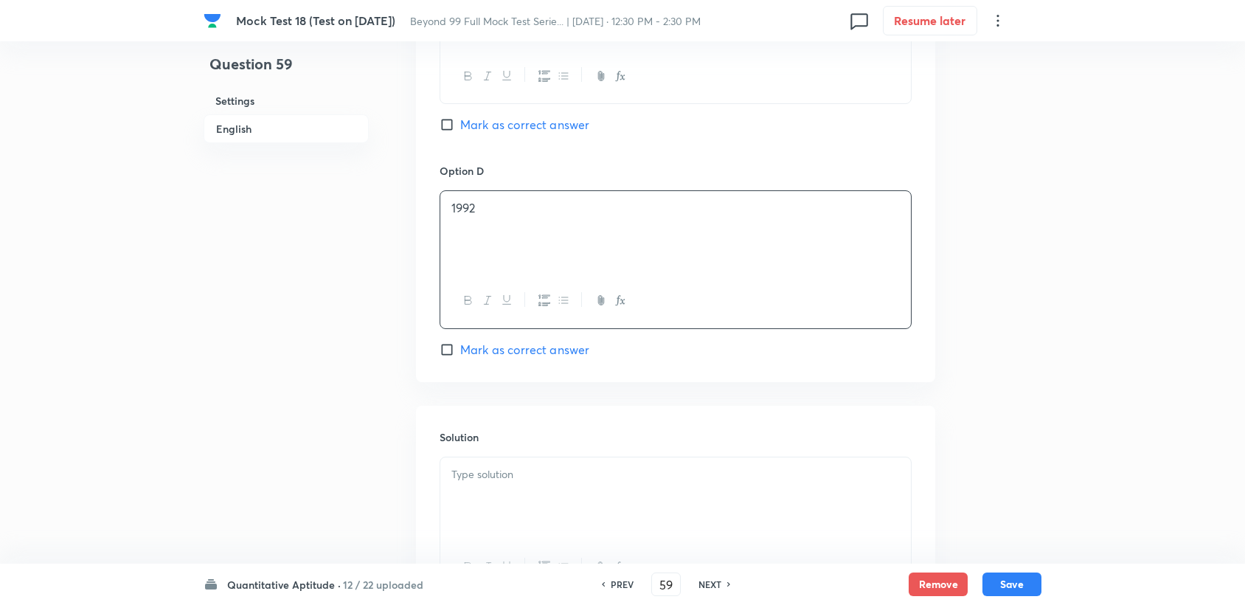
scroll to position [1311, 0]
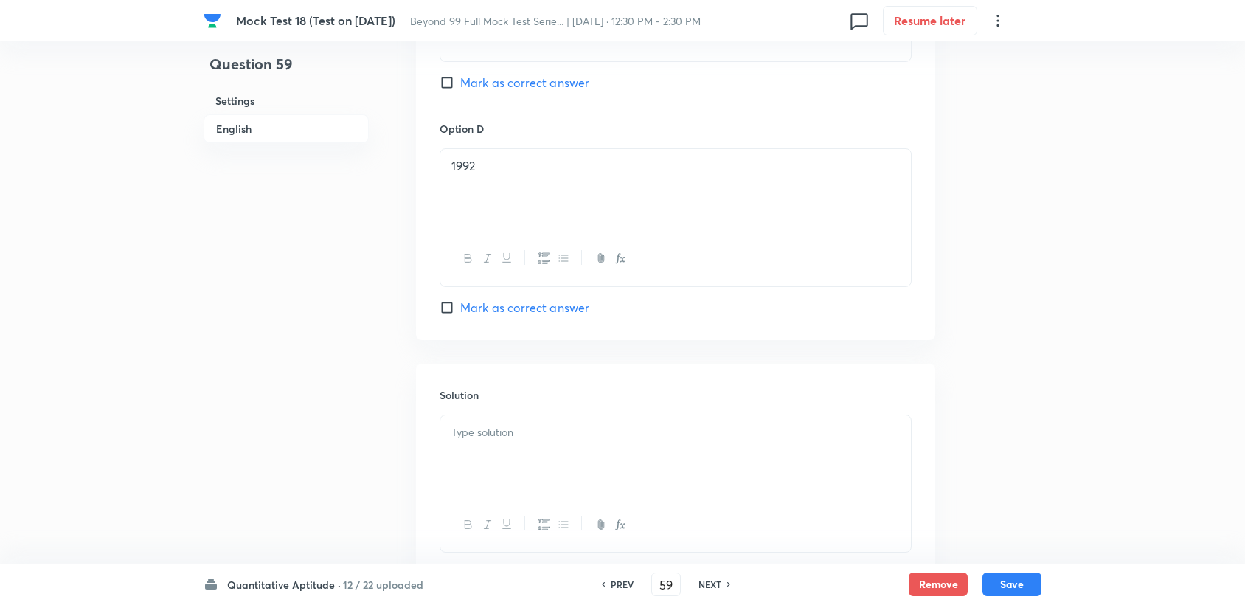
drag, startPoint x: 484, startPoint y: 401, endPoint x: 475, endPoint y: 434, distance: 33.6
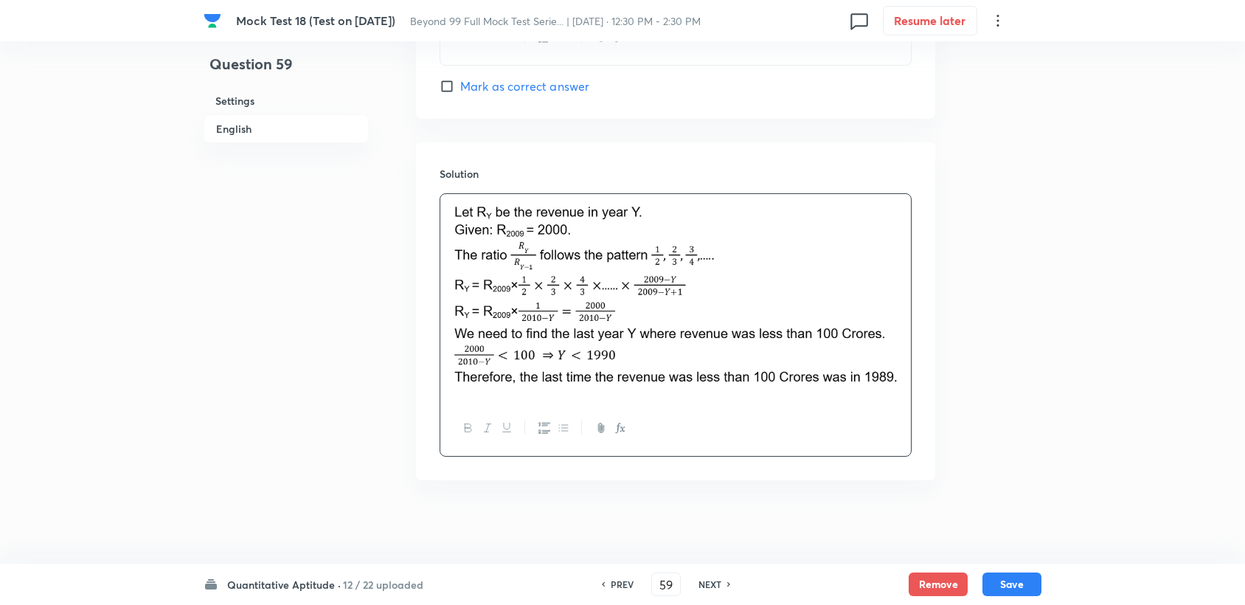
scroll to position [1534, 0]
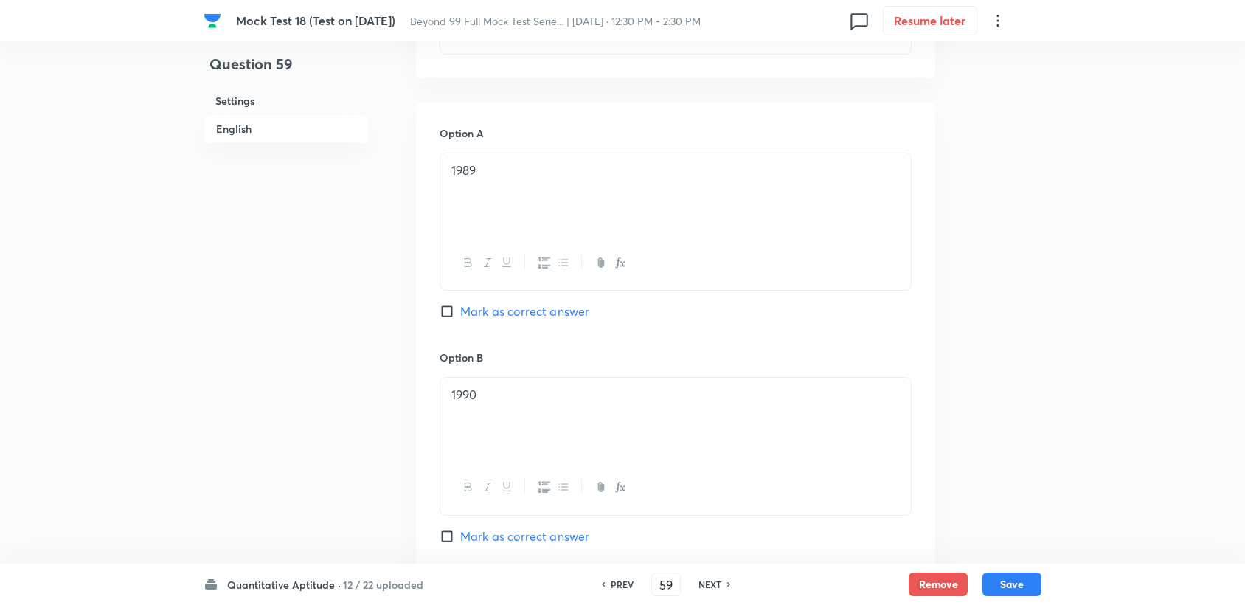
click at [488, 540] on span "Mark as correct answer" at bounding box center [524, 536] width 129 height 18
click at [460, 540] on input "Mark as correct answer" at bounding box center [450, 536] width 21 height 15
checkbox input "true"
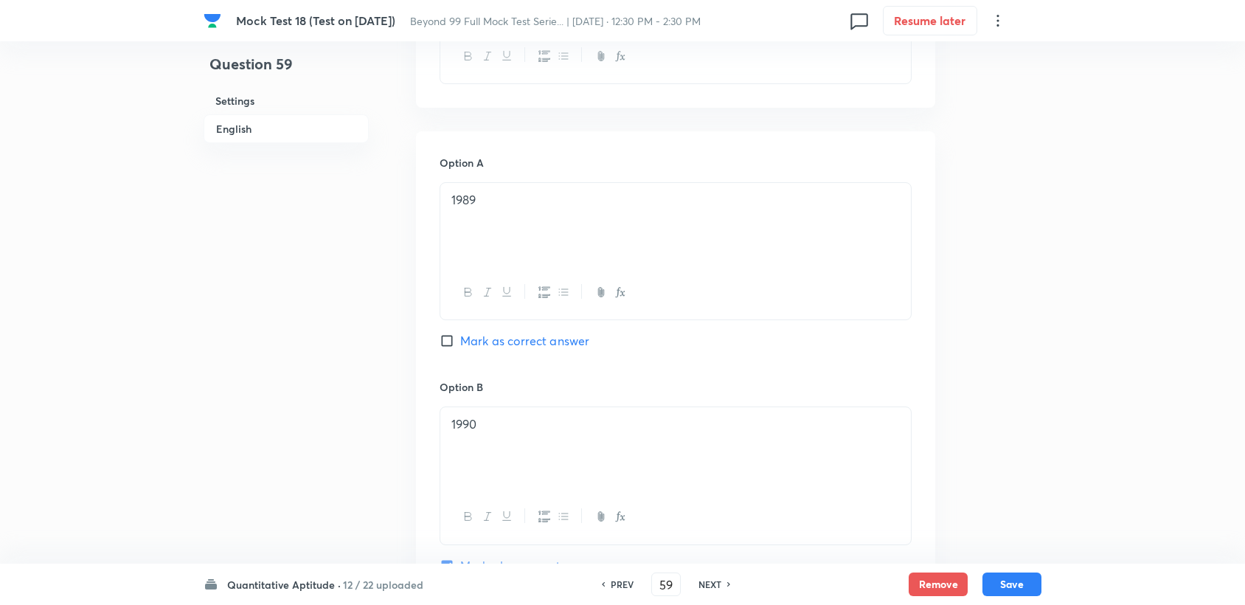
scroll to position [551, 0]
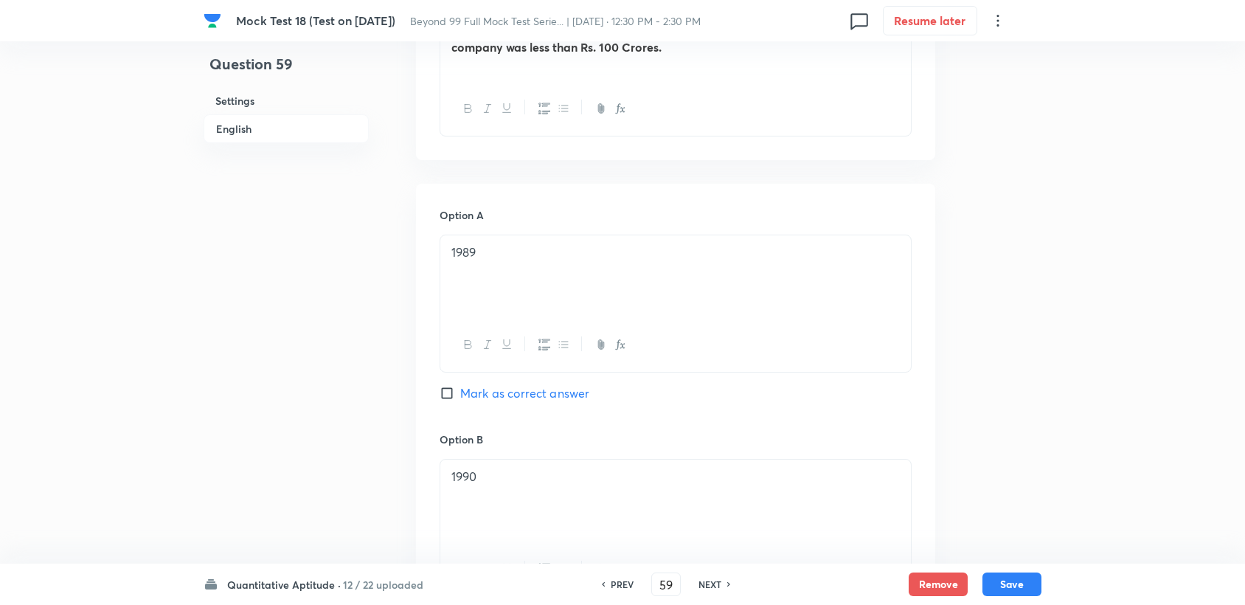
drag, startPoint x: 524, startPoint y: 397, endPoint x: 535, endPoint y: 404, distance: 13.9
click at [524, 398] on span "Mark as correct answer" at bounding box center [524, 393] width 129 height 18
click at [460, 398] on input "Mark as correct answer" at bounding box center [450, 393] width 21 height 15
checkbox input "true"
checkbox input "false"
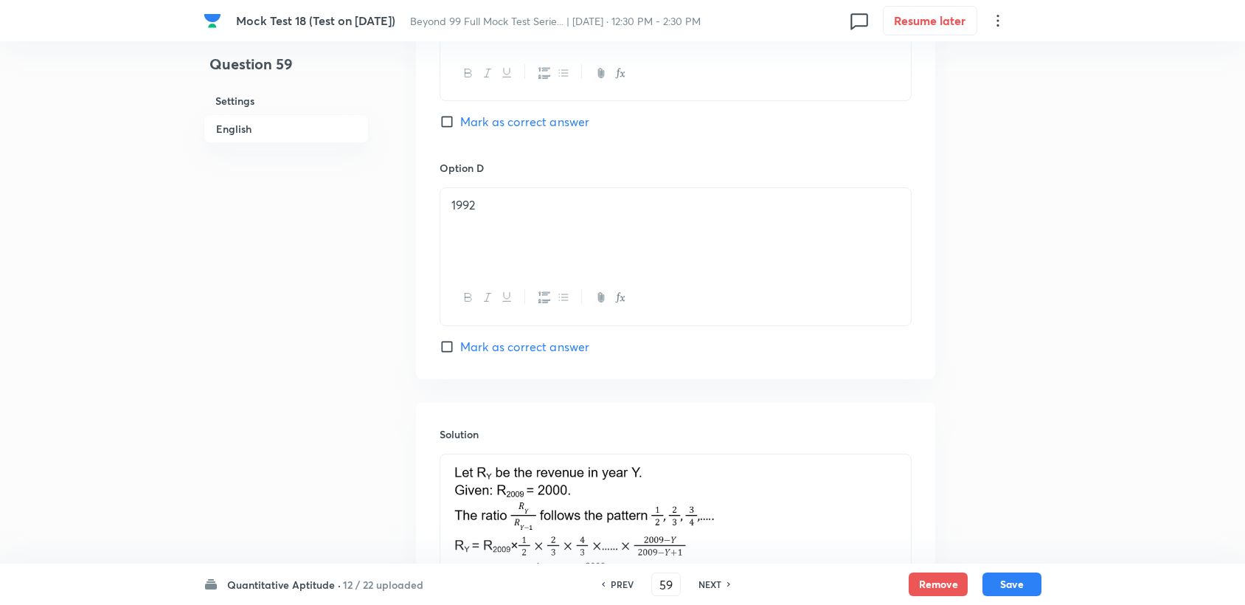
scroll to position [1289, 0]
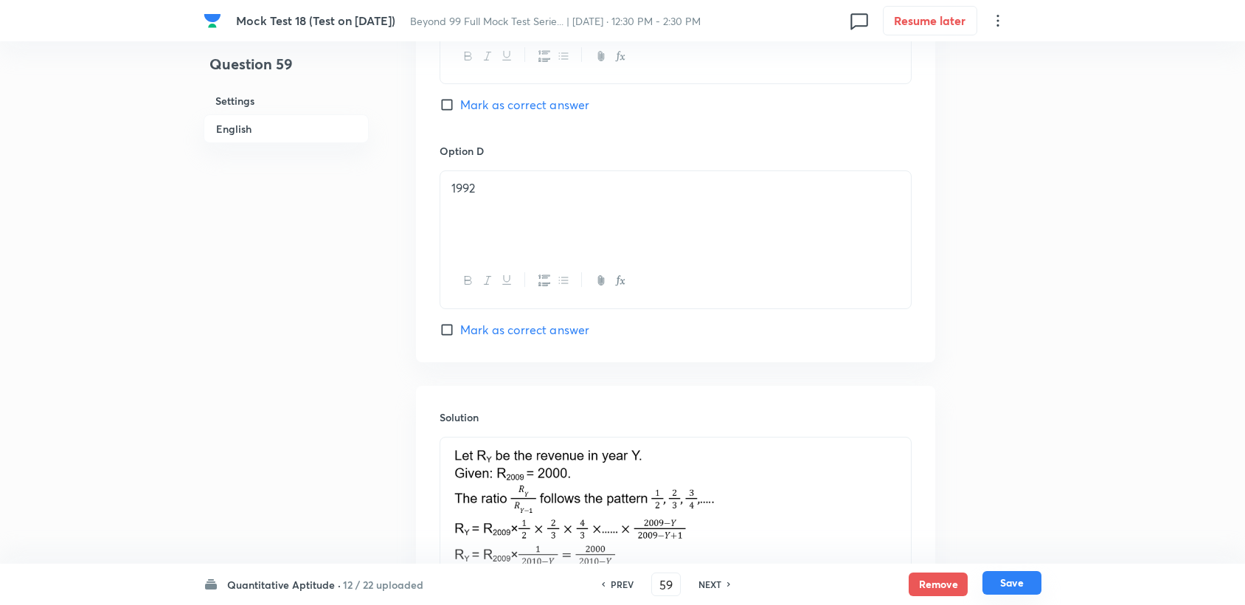
click at [1011, 583] on button "Save" at bounding box center [1011, 583] width 59 height 24
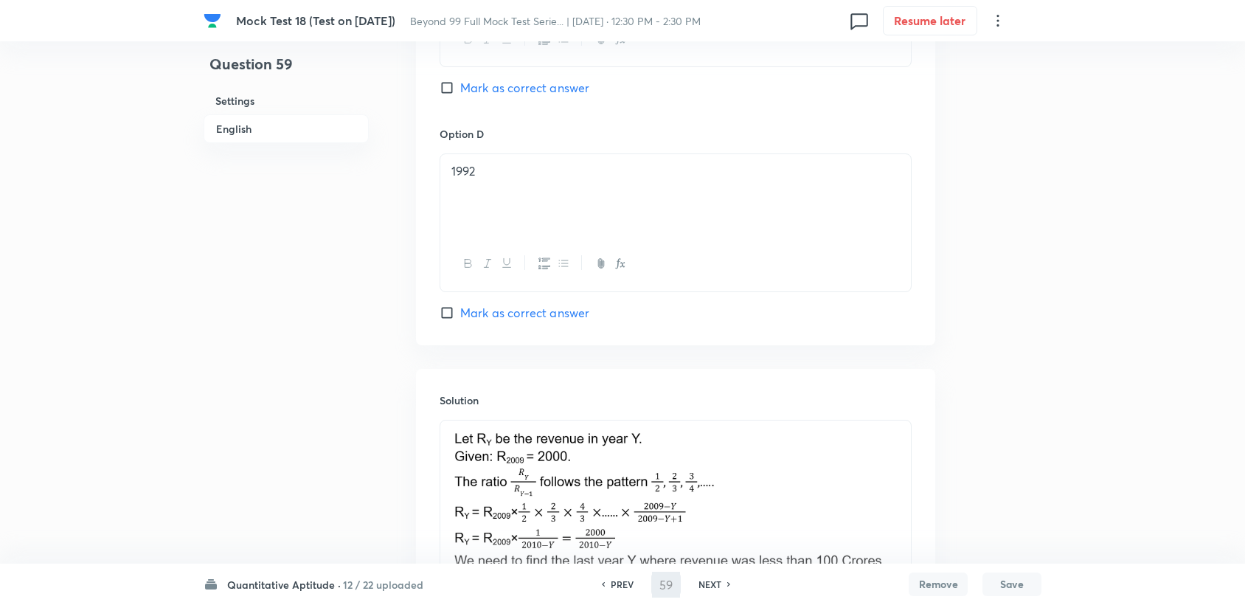
type input "60"
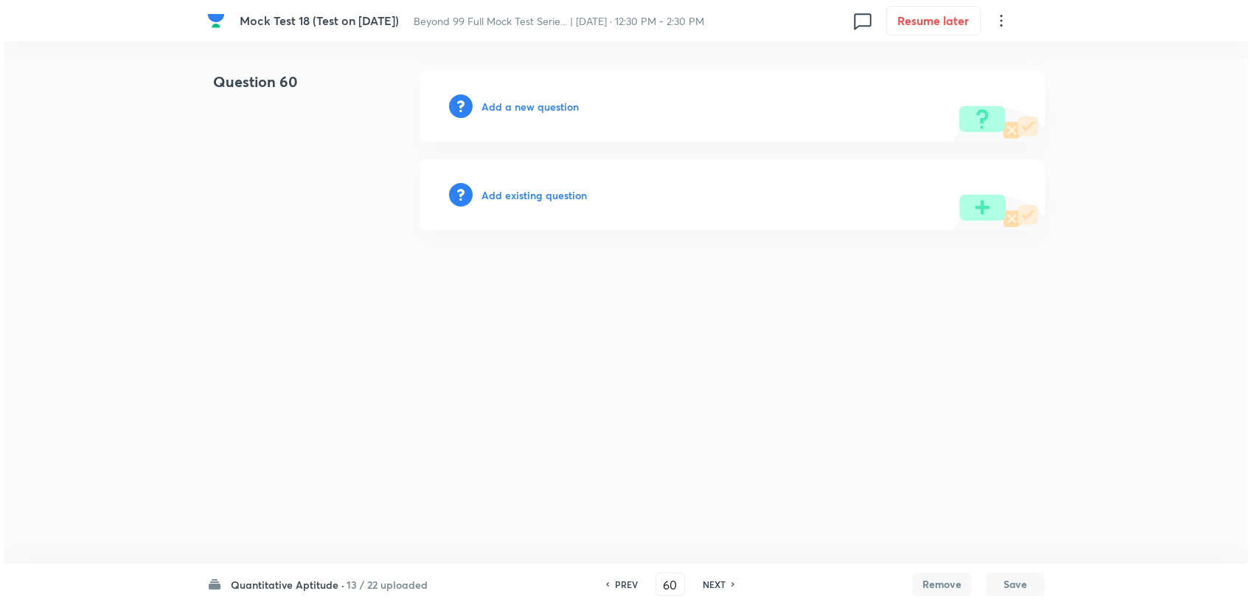
scroll to position [0, 0]
click at [496, 100] on h6 "Add a new question" at bounding box center [530, 106] width 97 height 15
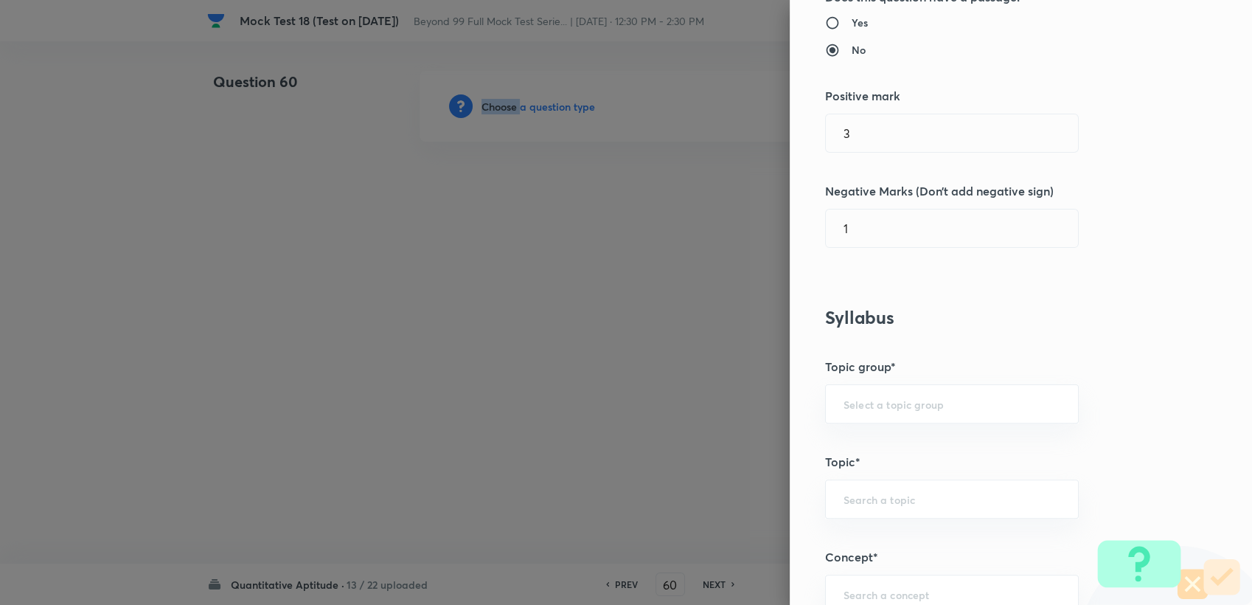
scroll to position [327, 0]
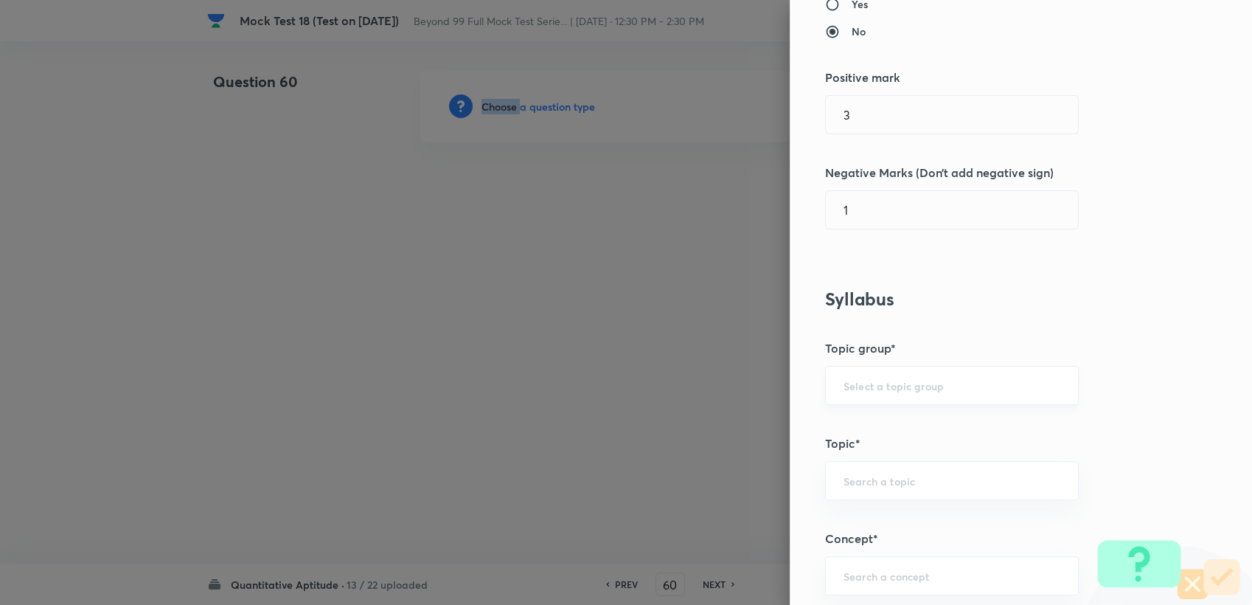
click at [938, 401] on div "​" at bounding box center [952, 385] width 254 height 39
click at [931, 386] on input "text" at bounding box center [952, 385] width 217 height 14
click at [908, 416] on li "Quantitative Aptitude" at bounding box center [940, 426] width 252 height 27
type input "Quantitative Aptitude"
click at [891, 474] on input "text" at bounding box center [952, 481] width 217 height 14
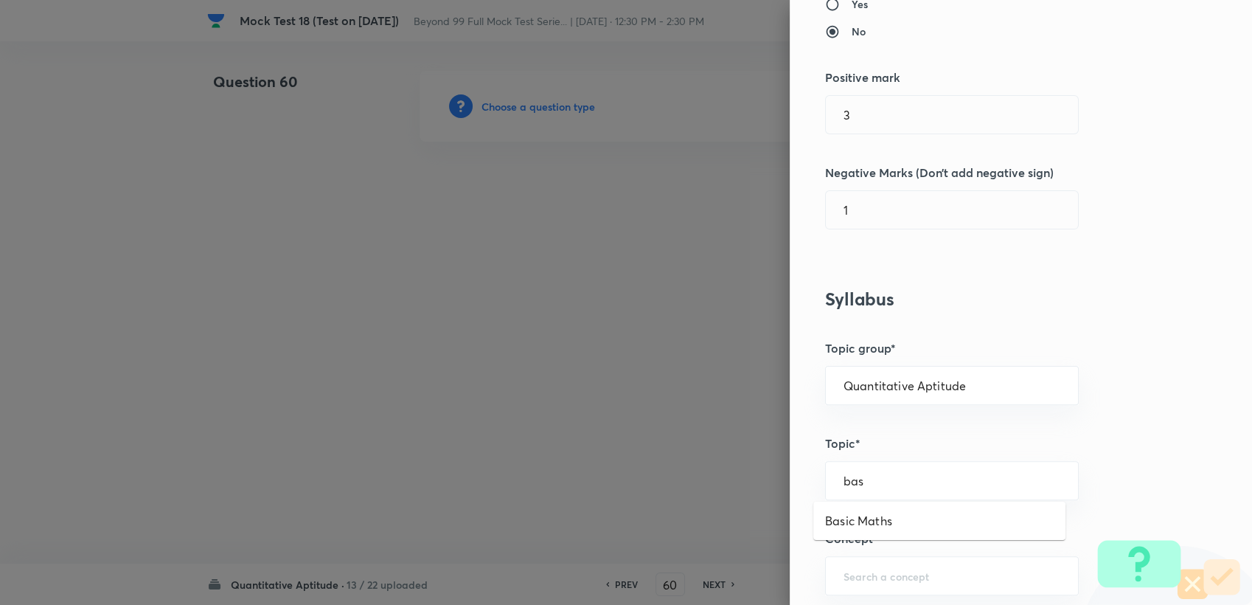
type input "bas"
drag, startPoint x: 852, startPoint y: 540, endPoint x: 855, endPoint y: 530, distance: 10.0
click at [861, 492] on div "​" at bounding box center [952, 480] width 254 height 39
click at [864, 480] on input "text" at bounding box center [952, 481] width 217 height 14
click at [865, 521] on li "Basic Maths" at bounding box center [940, 520] width 252 height 27
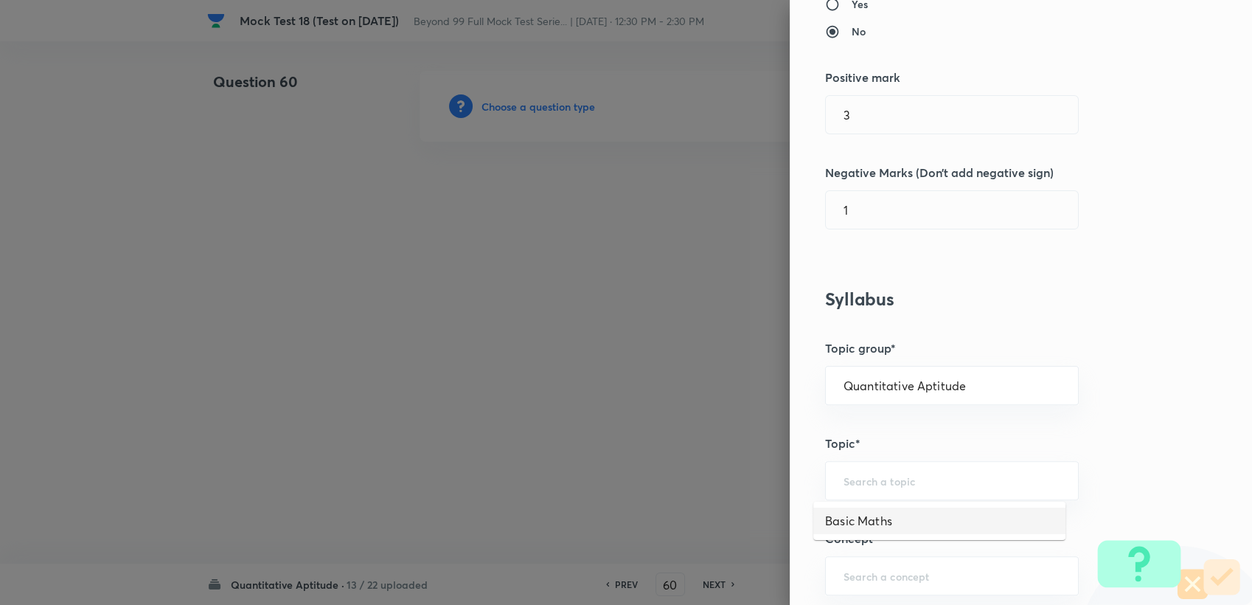
type input "Basic Maths"
click at [870, 569] on input "text" at bounding box center [952, 576] width 217 height 14
click at [880, 535] on li "Number Systems" at bounding box center [940, 533] width 252 height 27
type input "Number Systems"
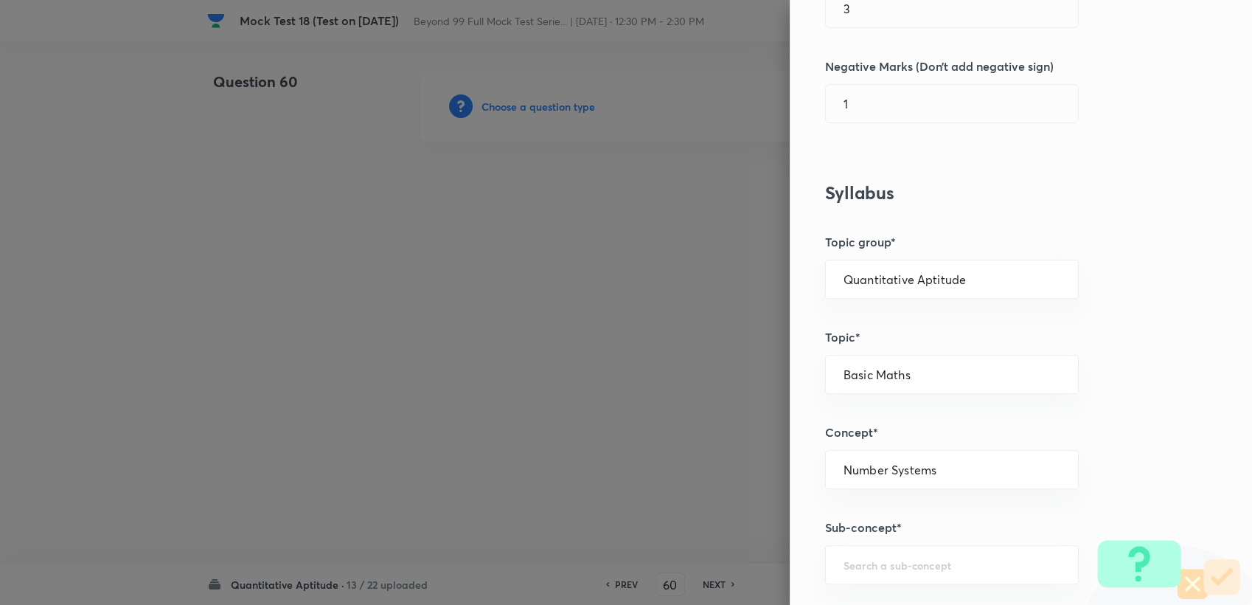
scroll to position [573, 0]
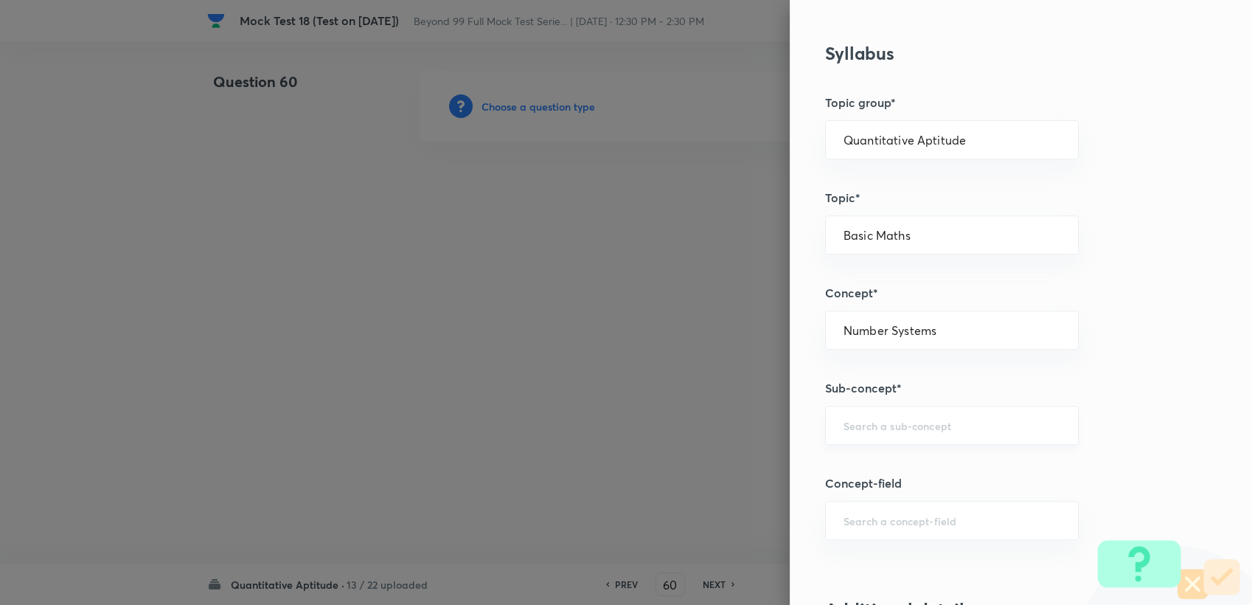
click at [855, 420] on input "text" at bounding box center [952, 425] width 217 height 14
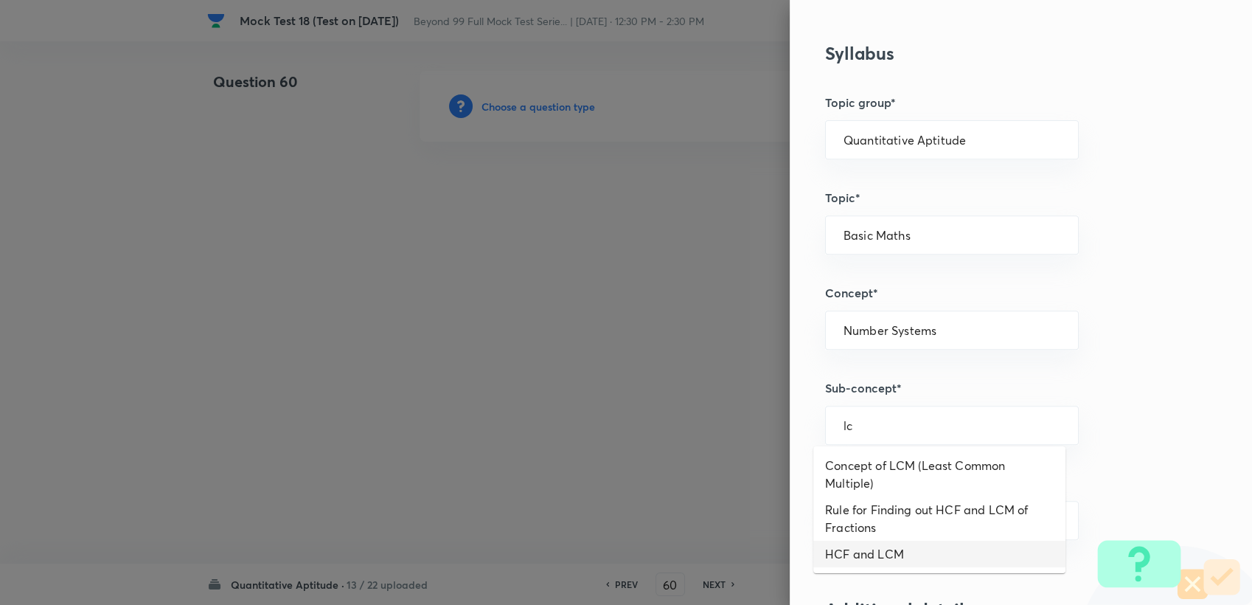
click at [867, 546] on li "HCF and LCM" at bounding box center [940, 554] width 252 height 27
type input "HCF and LCM"
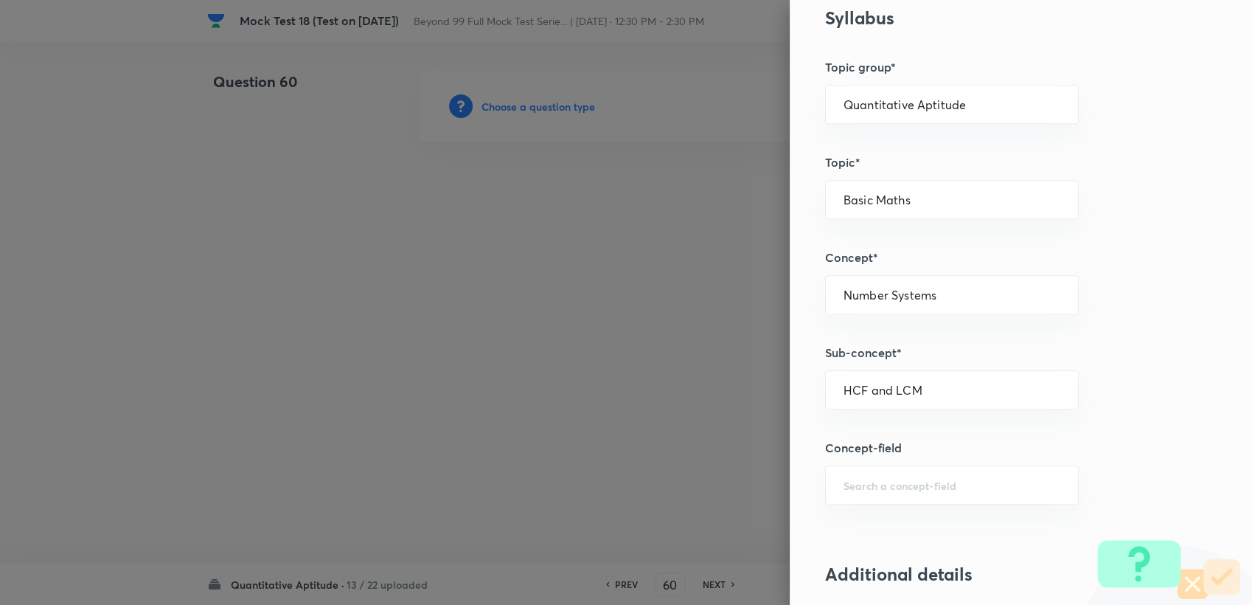
scroll to position [655, 0]
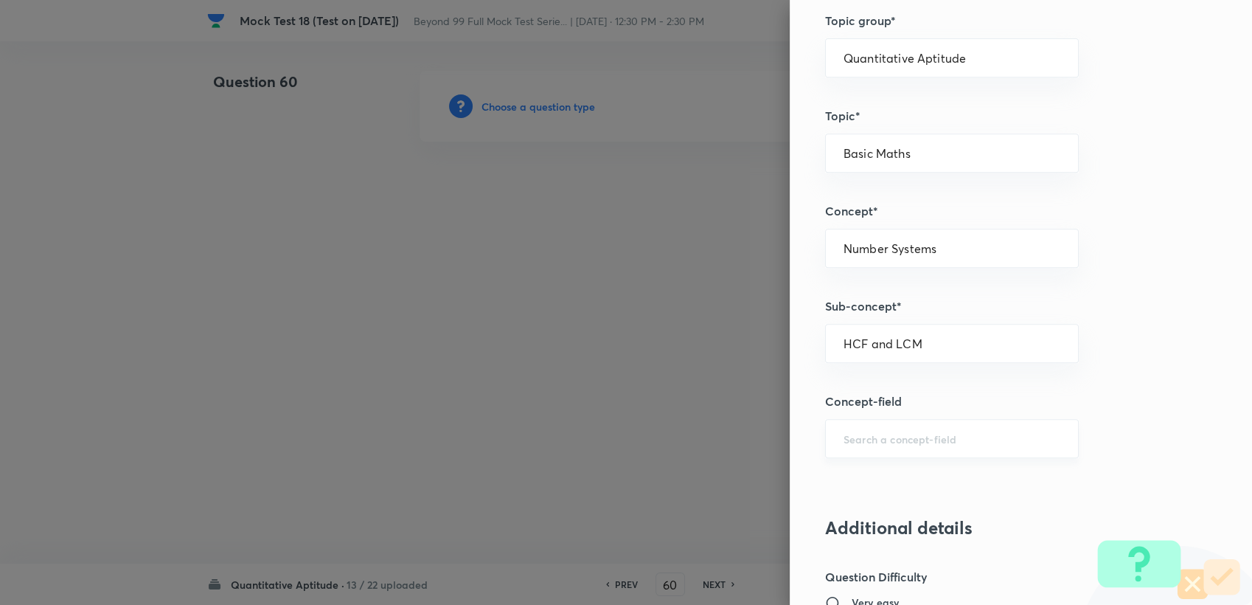
click at [865, 419] on div "​" at bounding box center [952, 438] width 254 height 39
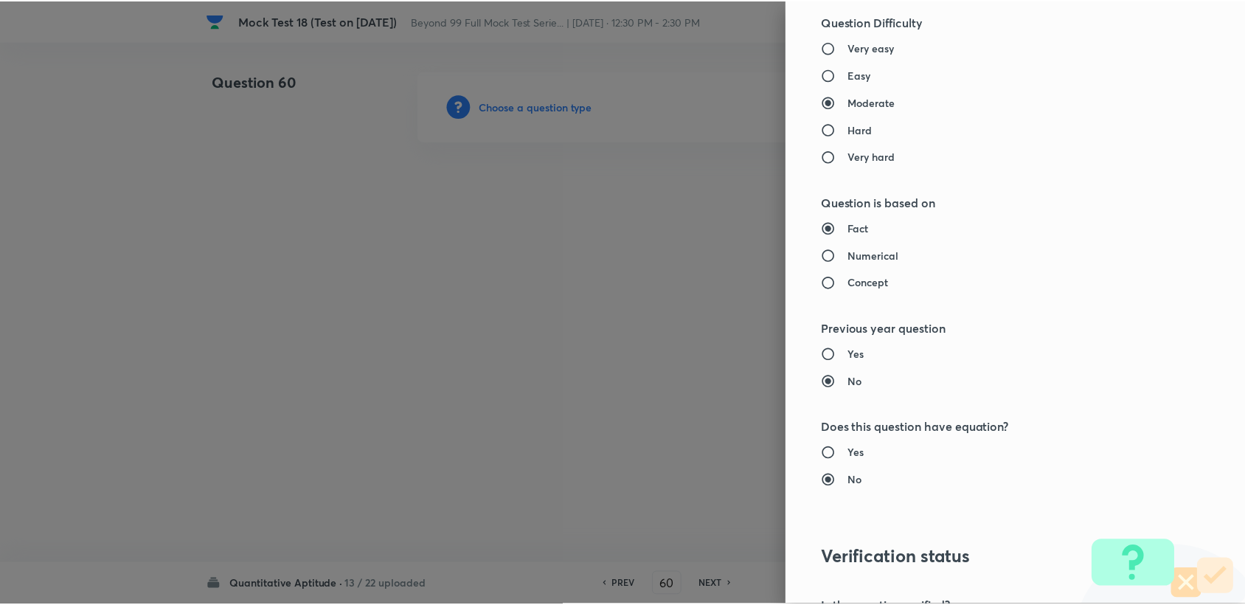
scroll to position [1404, 0]
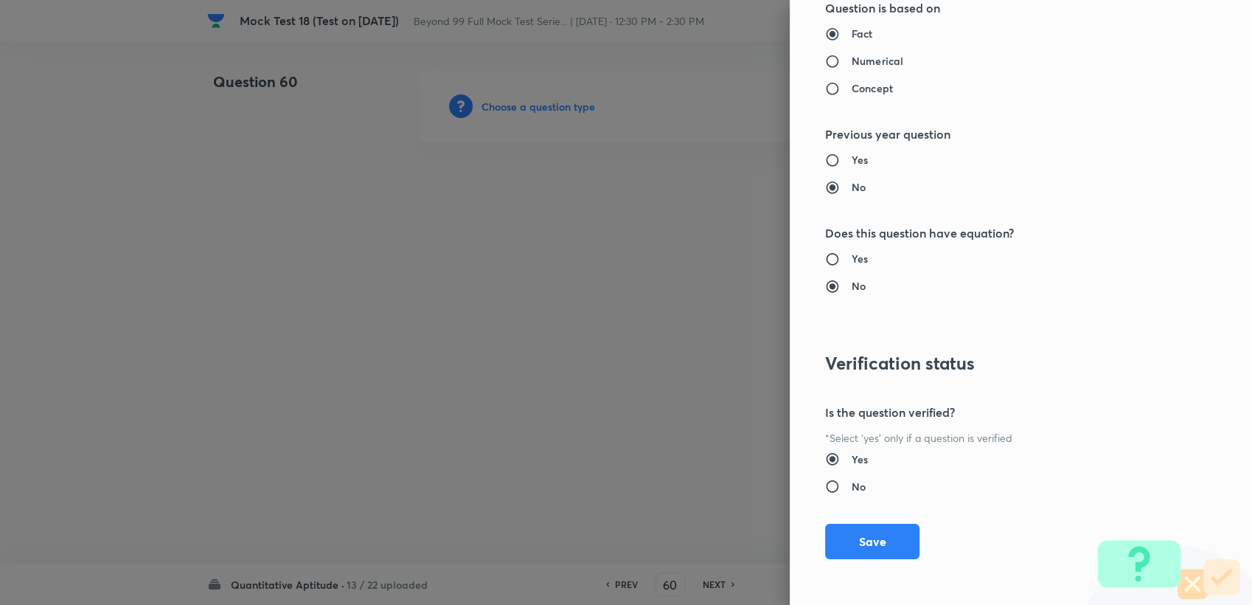
drag, startPoint x: 848, startPoint y: 541, endPoint x: 839, endPoint y: 517, distance: 25.5
click at [847, 538] on button "Save" at bounding box center [872, 541] width 94 height 35
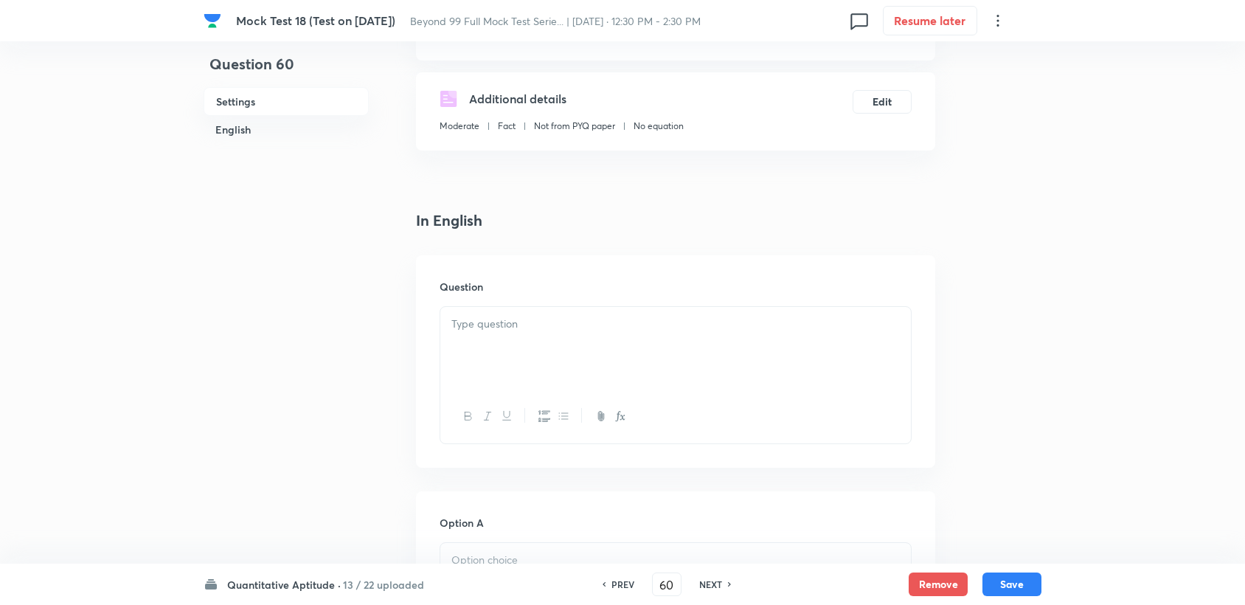
scroll to position [246, 0]
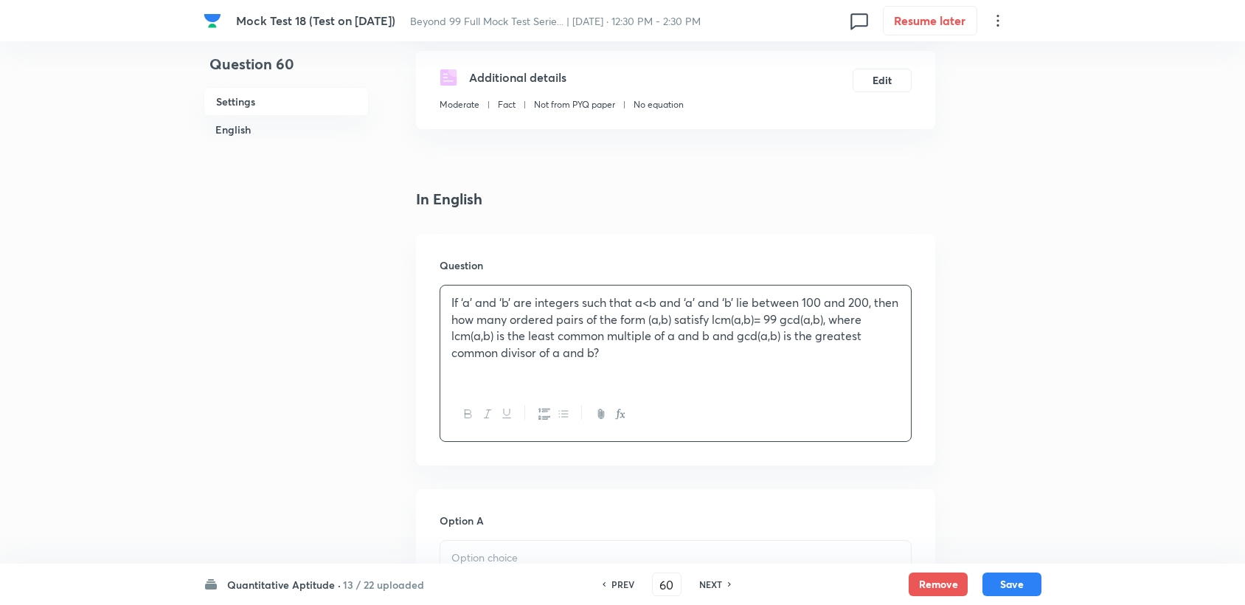
click at [434, 305] on div "Question If ‘a’ and ‘b’ are integers such that a<b and ‘a’ and ‘b’ lie between …" at bounding box center [675, 350] width 519 height 232
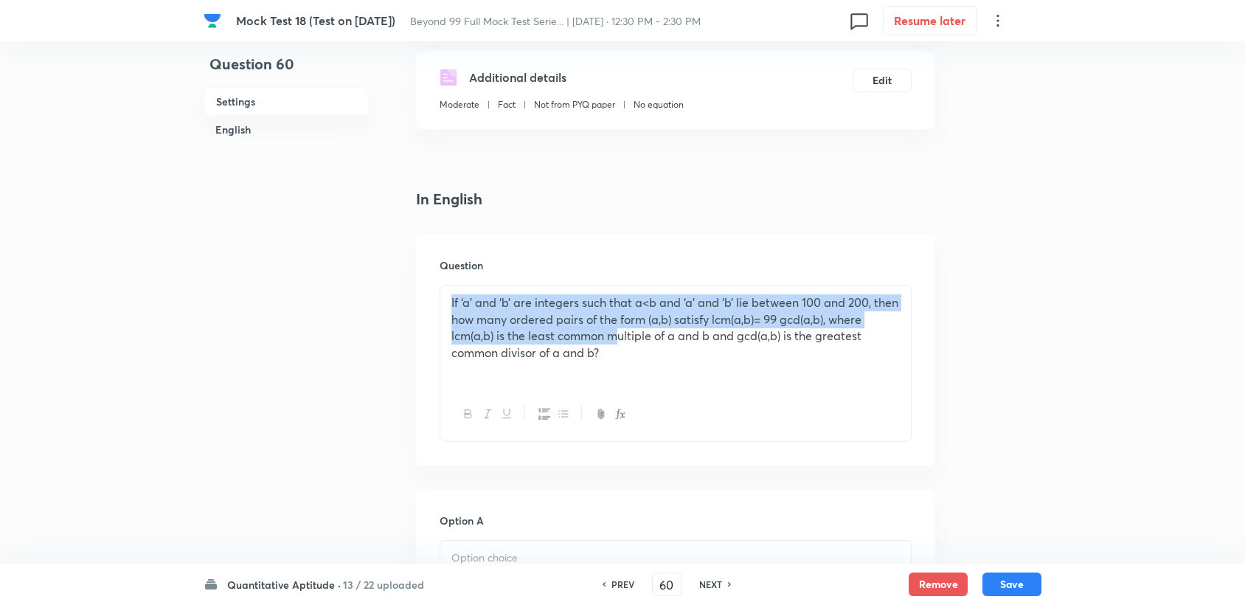
drag, startPoint x: 446, startPoint y: 298, endPoint x: 621, endPoint y: 337, distance: 179.8
click at [621, 336] on div "If ‘a’ and ‘b’ are integers such that a<b and ‘a’ and ‘b’ lie between 100 and 2…" at bounding box center [675, 336] width 471 height 102
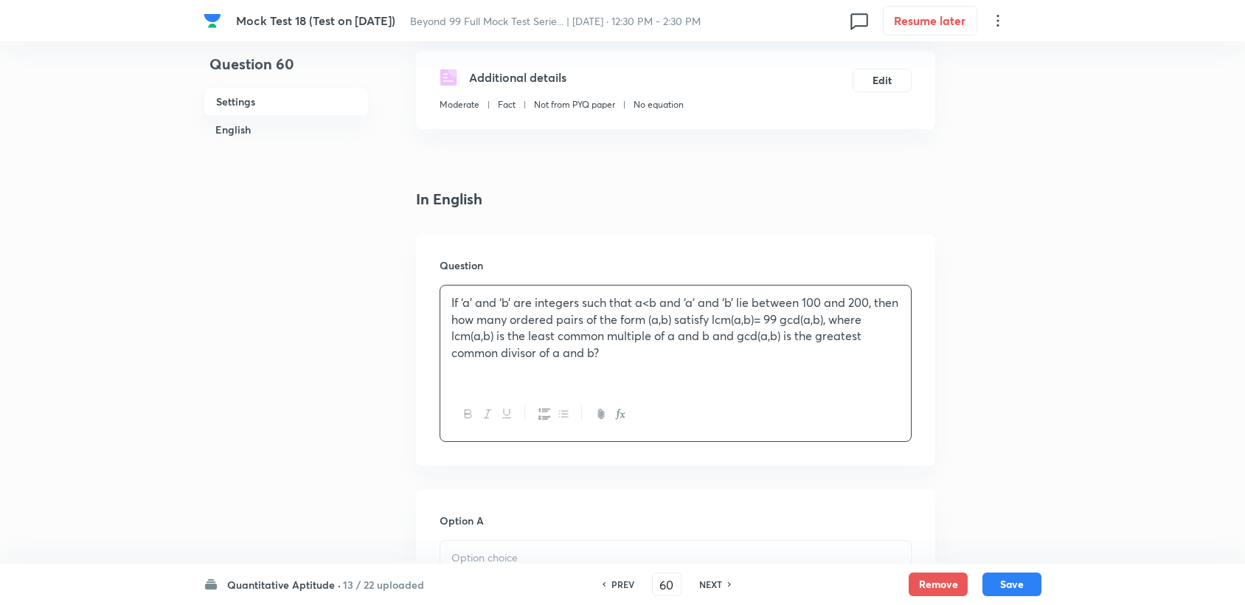
click at [625, 353] on p "If ‘a’ and ‘b’ are integers such that a<b and ‘a’ and ‘b’ lie between 100 and 2…" at bounding box center [675, 327] width 448 height 67
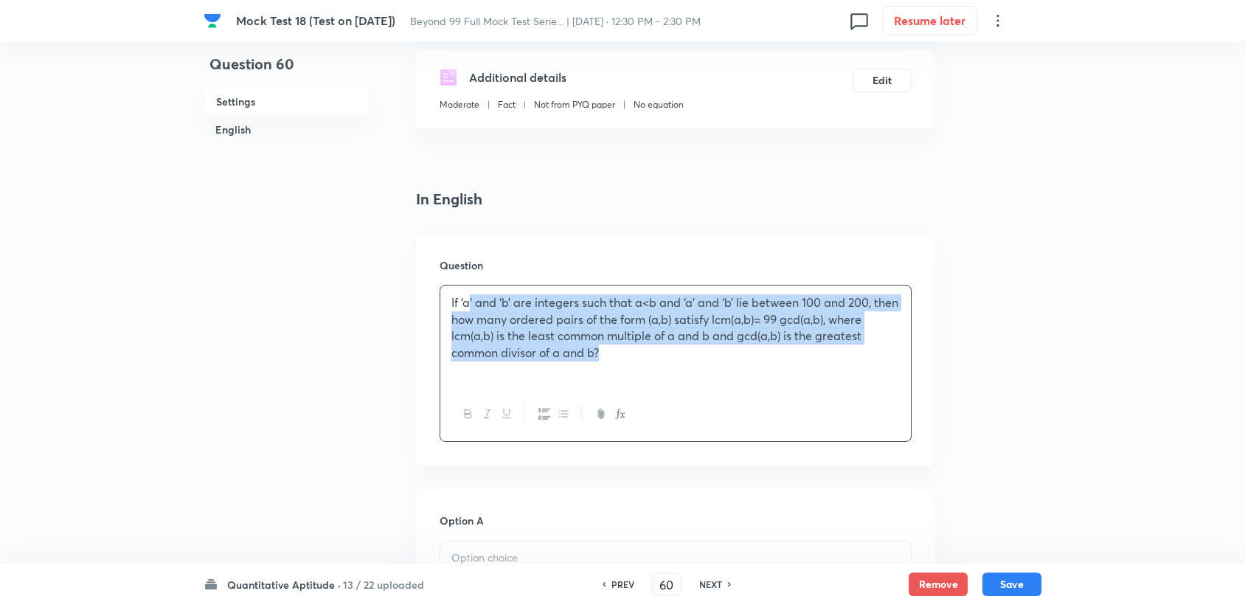
drag, startPoint x: 623, startPoint y: 351, endPoint x: 469, endPoint y: 271, distance: 173.9
click at [469, 271] on div "Question If ‘a’ and ‘b’ are integers such that a<b and ‘a’ and ‘b’ lie between …" at bounding box center [675, 350] width 519 height 232
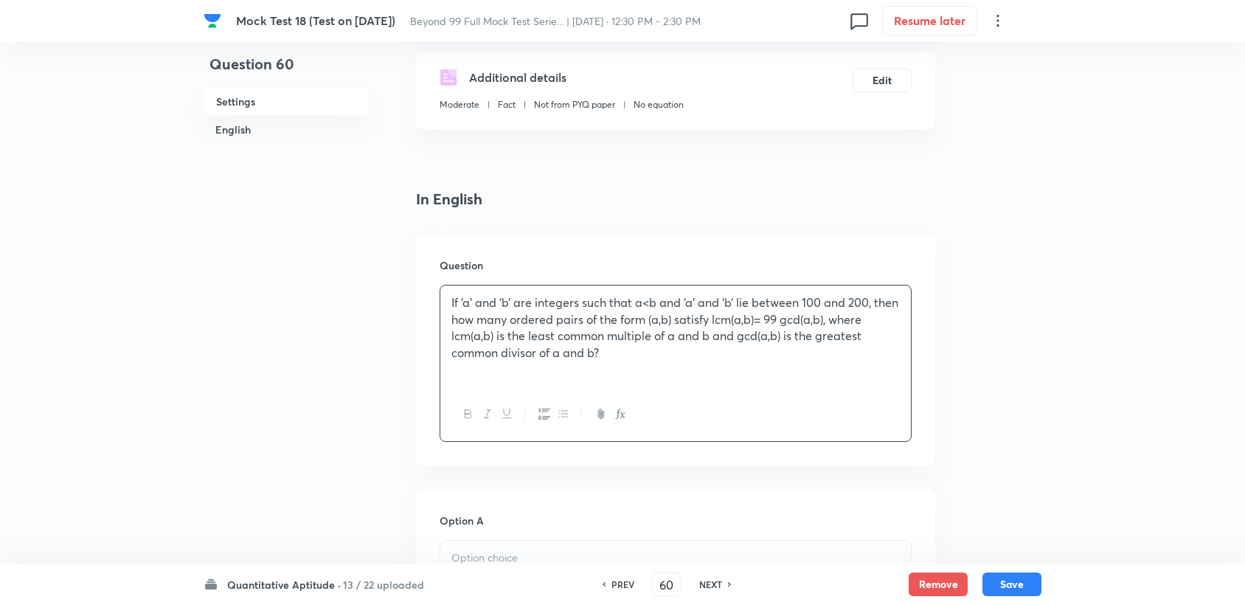
click at [468, 271] on h6 "Question" at bounding box center [676, 264] width 472 height 15
click at [446, 283] on div "Question If ‘a’ and ‘b’ are integers such that a<b and ‘a’ and ‘b’ lie between …" at bounding box center [675, 350] width 519 height 232
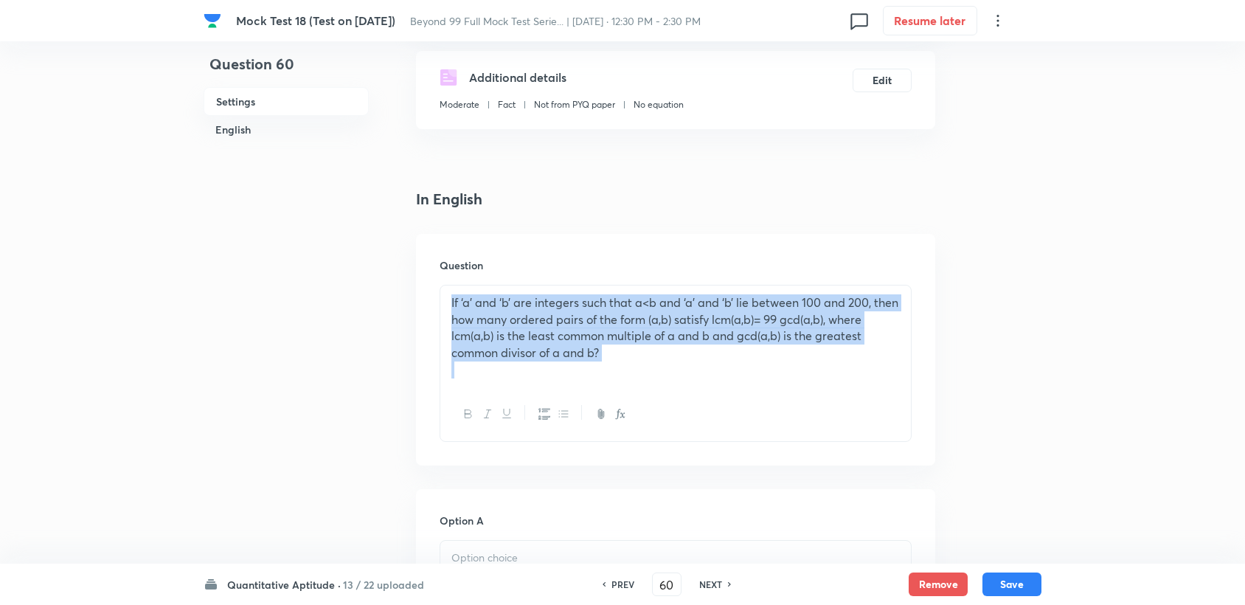
drag, startPoint x: 453, startPoint y: 299, endPoint x: 652, endPoint y: 367, distance: 210.6
click at [652, 367] on div "If ‘a’ and ‘b’ are integers such that a<b and ‘a’ and ‘b’ lie between 100 and 2…" at bounding box center [675, 336] width 471 height 102
click at [472, 417] on icon "button" at bounding box center [468, 414] width 12 height 12
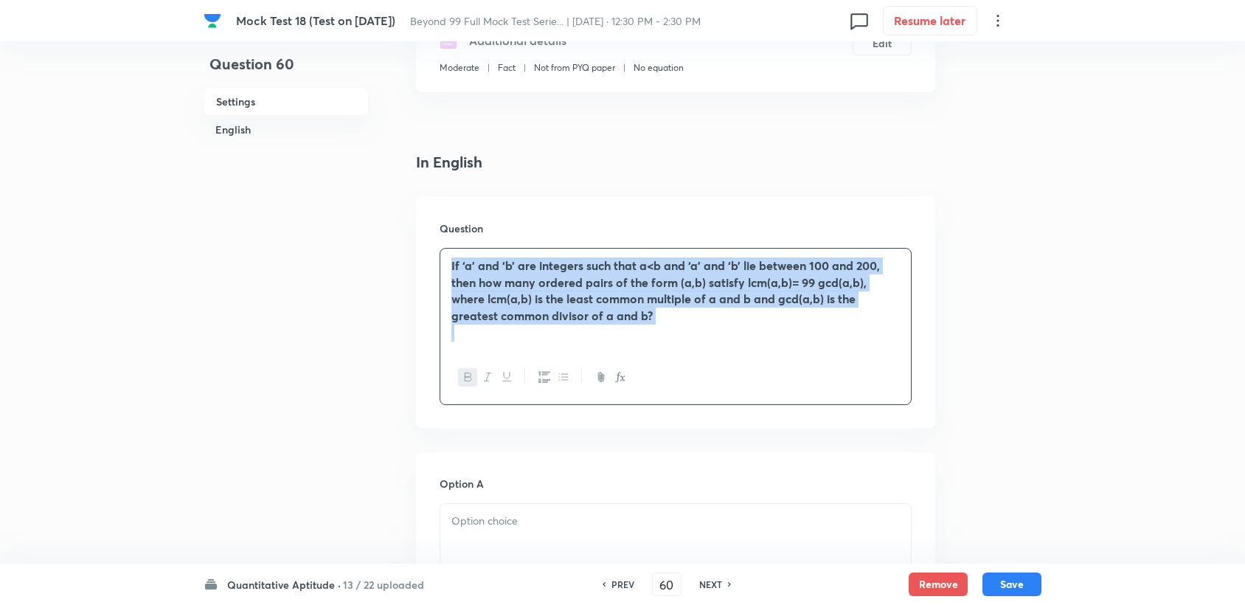
scroll to position [491, 0]
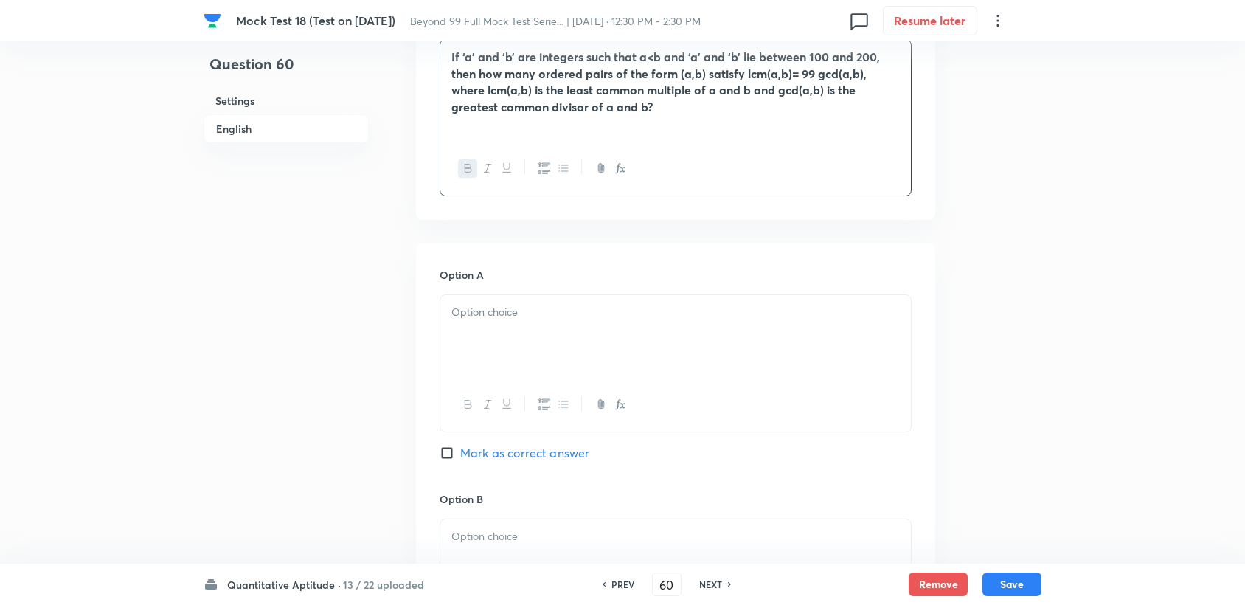
click at [479, 364] on div at bounding box center [675, 336] width 471 height 83
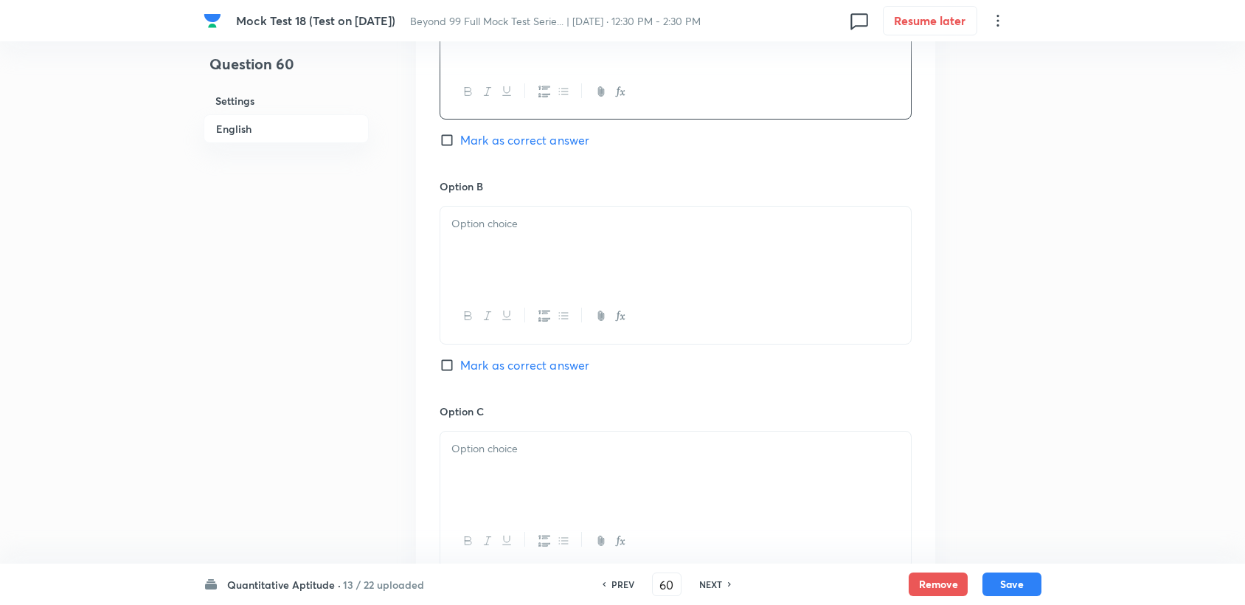
scroll to position [819, 0]
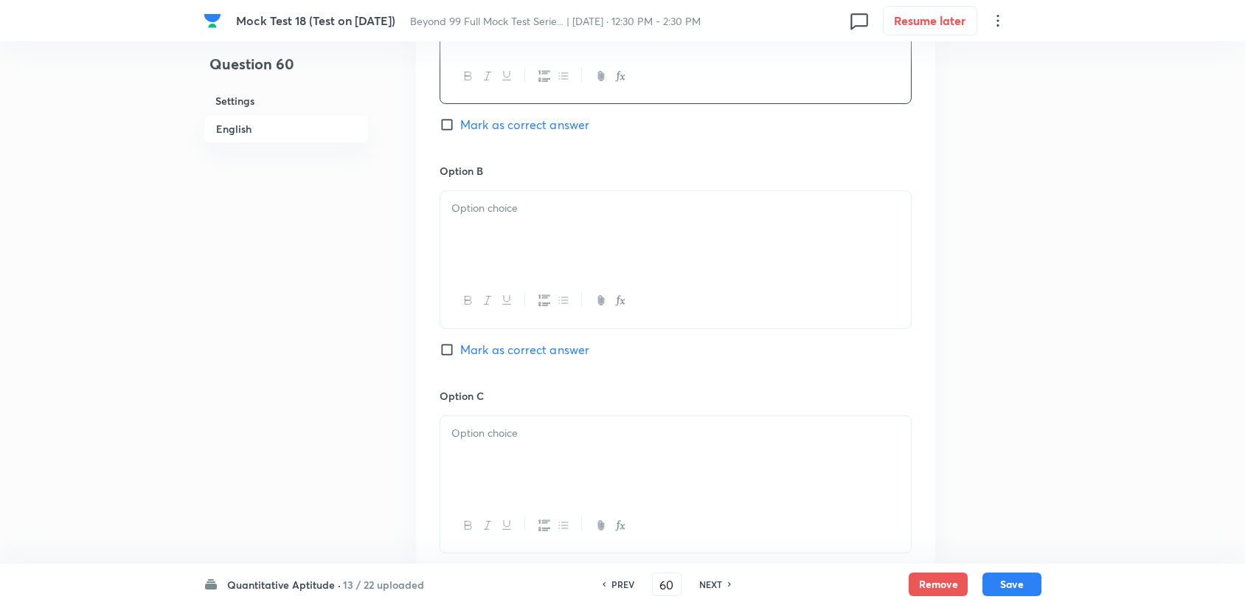
click at [521, 203] on p at bounding box center [675, 208] width 448 height 17
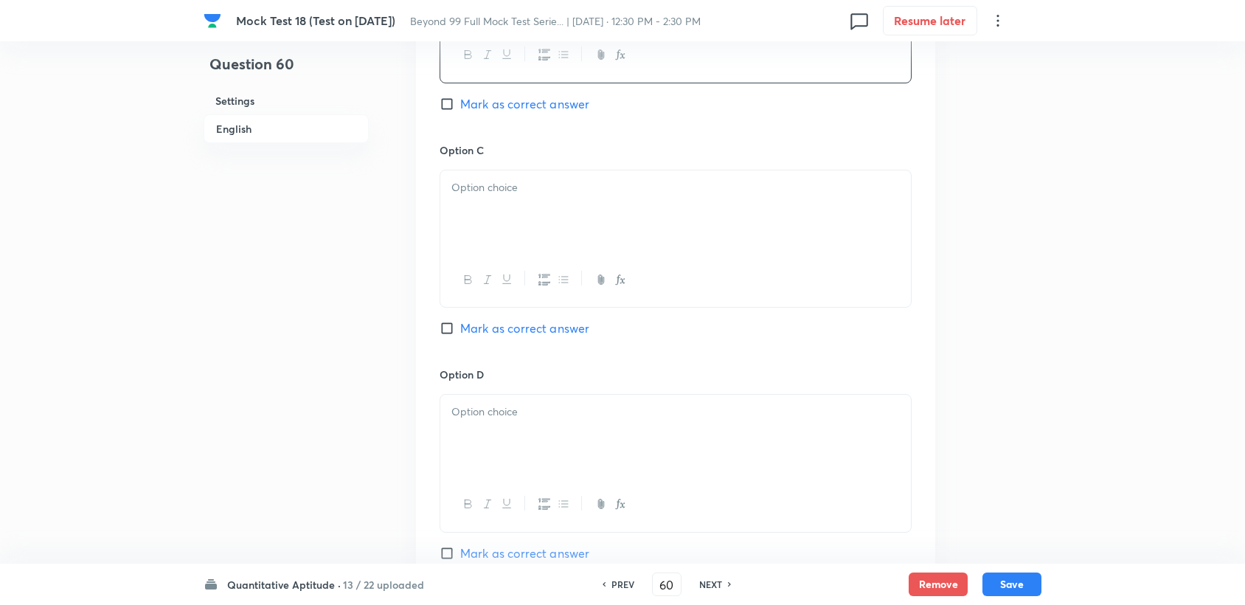
click at [553, 189] on p at bounding box center [675, 187] width 448 height 17
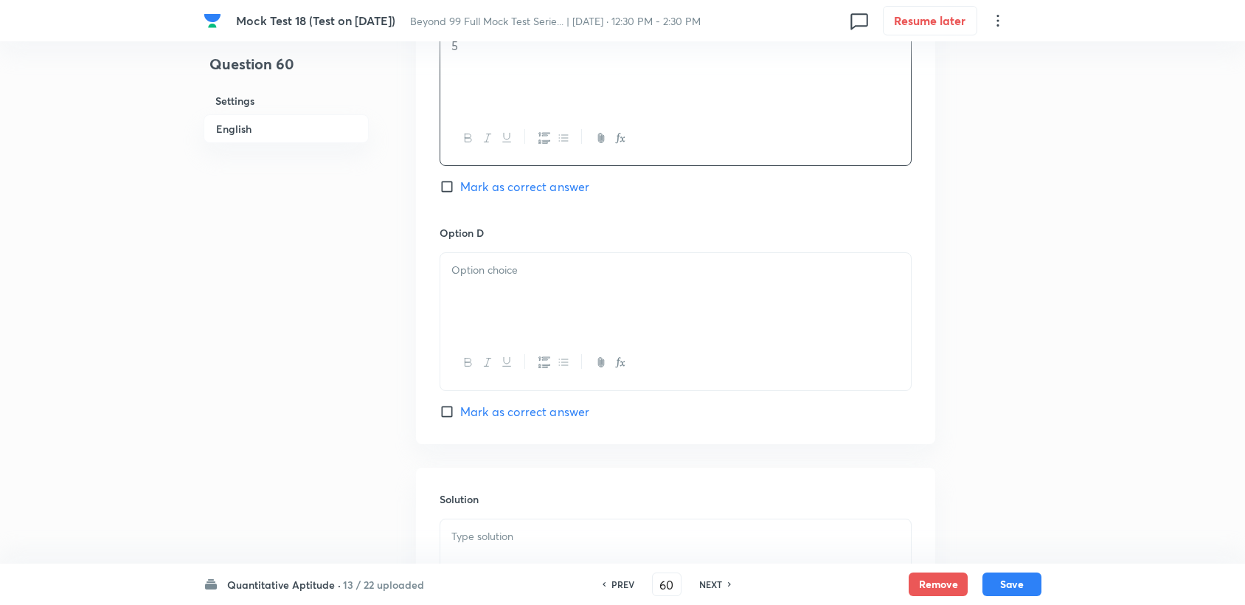
scroll to position [1229, 0]
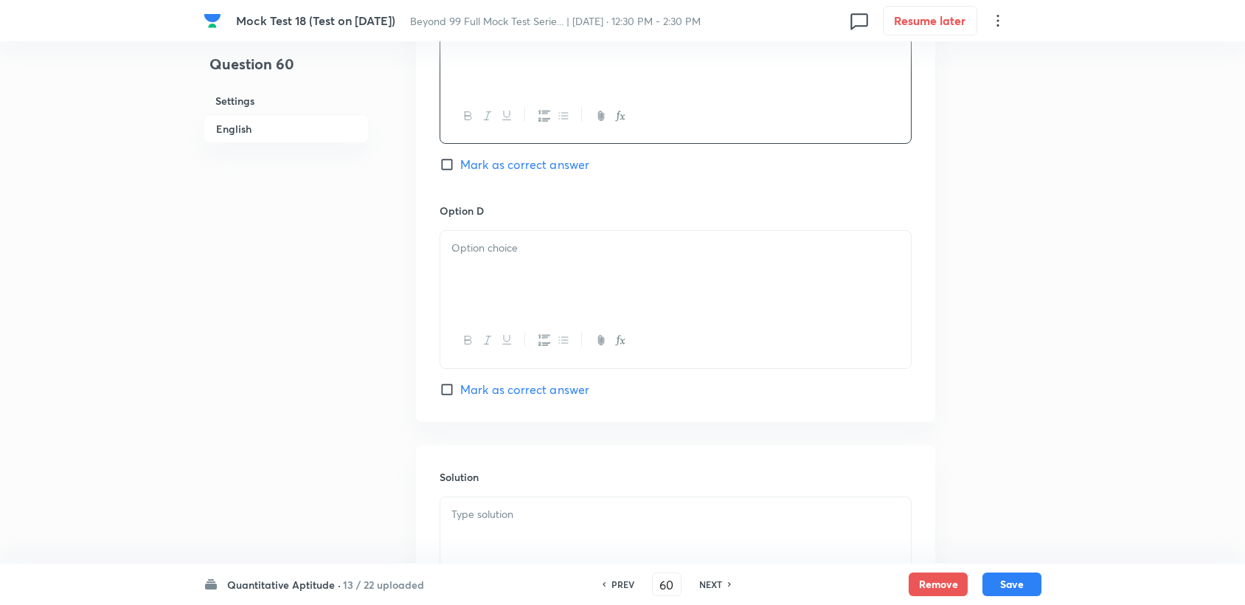
drag, startPoint x: 563, startPoint y: 304, endPoint x: 499, endPoint y: 212, distance: 111.7
click at [555, 297] on div at bounding box center [675, 272] width 471 height 83
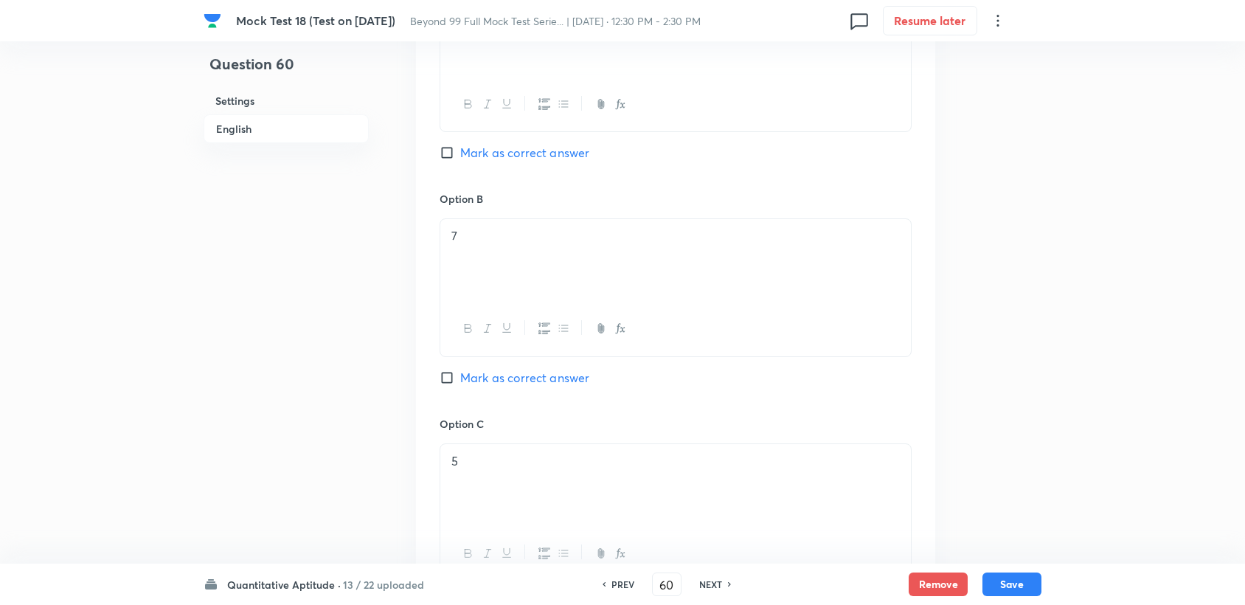
scroll to position [789, 0]
drag, startPoint x: 535, startPoint y: 387, endPoint x: 543, endPoint y: 386, distance: 8.2
click at [533, 387] on div "Option B 7 Mark as correct answer" at bounding box center [676, 305] width 472 height 224
click at [579, 392] on div "Option B 7 Mark as correct answer" at bounding box center [676, 305] width 472 height 224
click at [554, 371] on span "Mark as correct answer" at bounding box center [524, 380] width 129 height 18
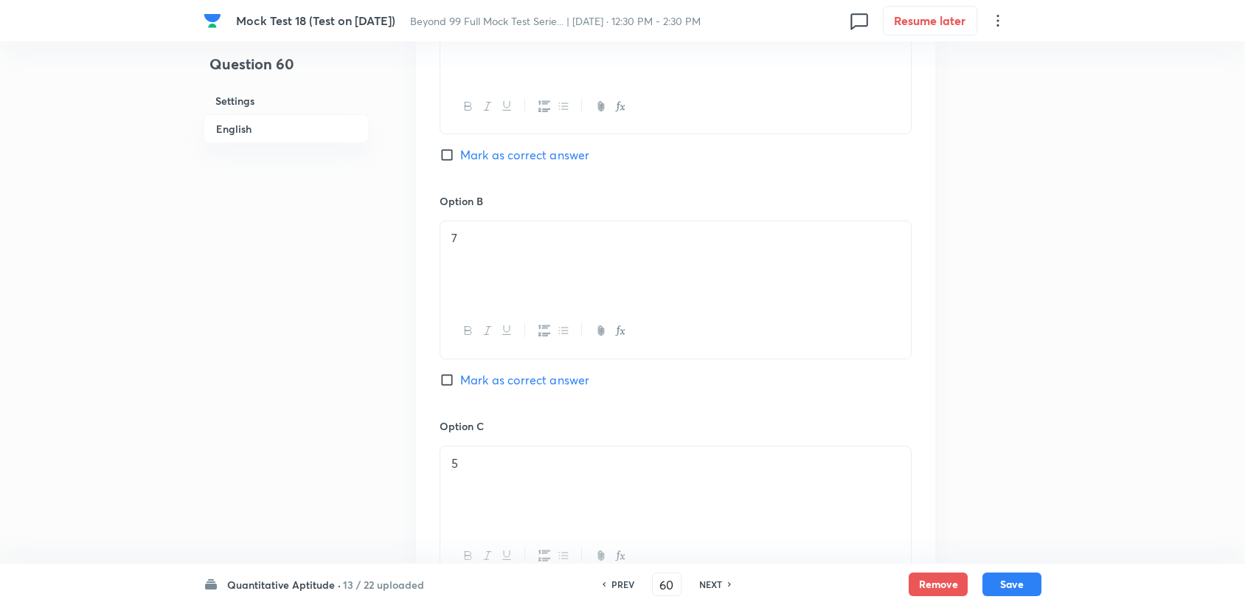
click at [460, 372] on input "Mark as correct answer" at bounding box center [450, 379] width 21 height 15
checkbox input "true"
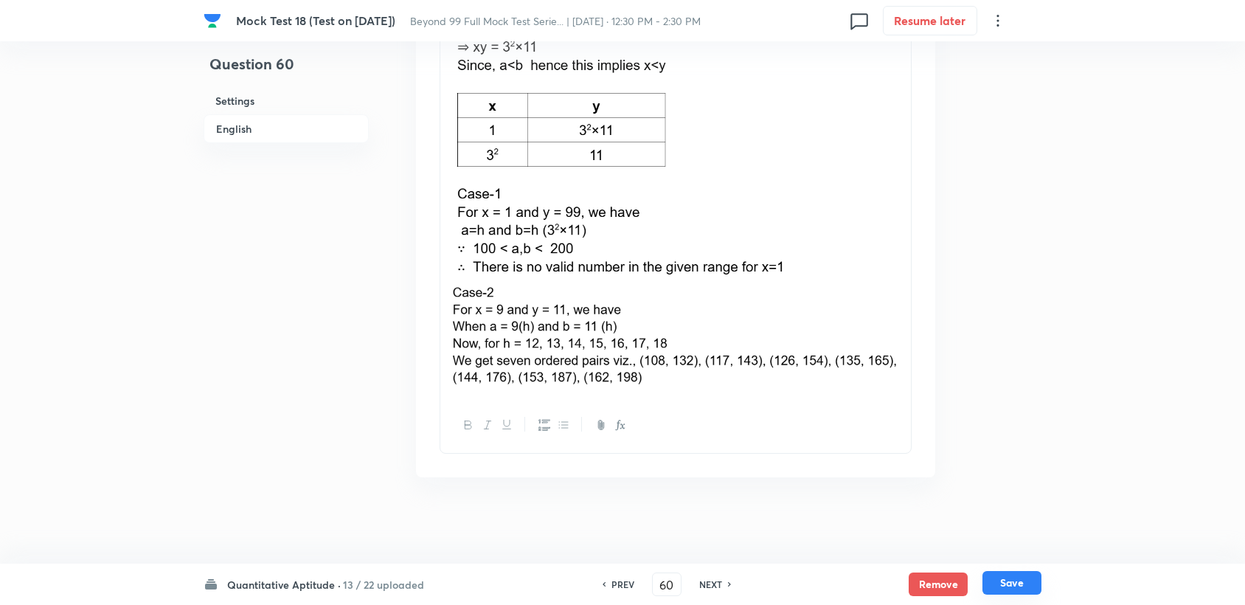
click at [990, 576] on button "Save" at bounding box center [1011, 583] width 59 height 24
type input "61"
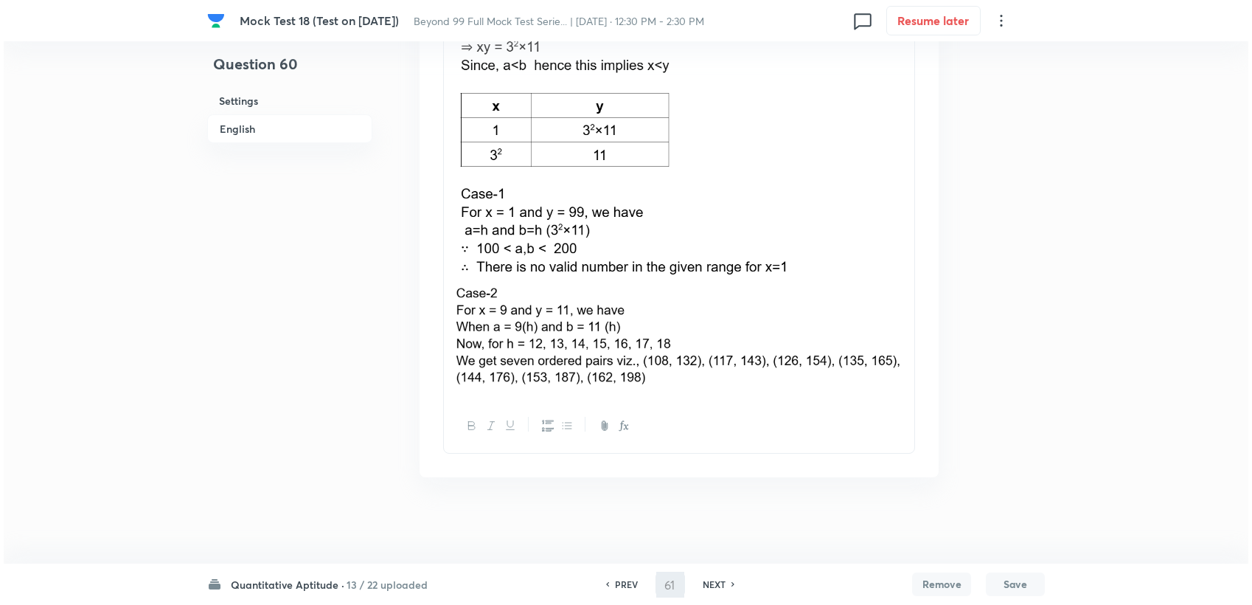
scroll to position [0, 0]
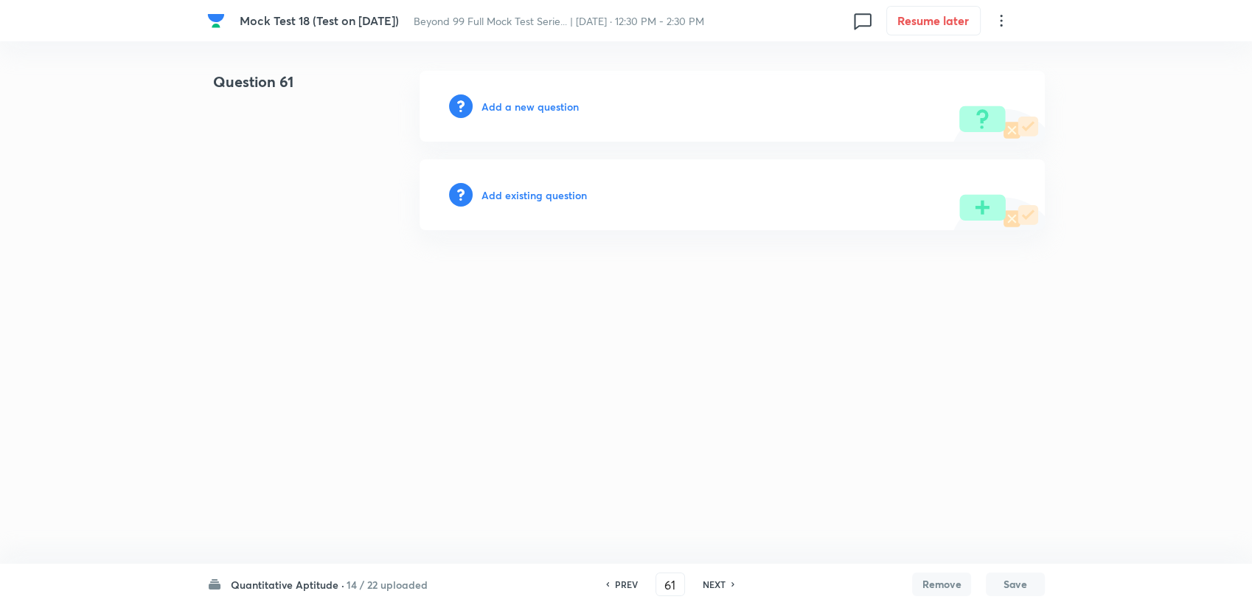
drag, startPoint x: 466, startPoint y: 108, endPoint x: 488, endPoint y: 105, distance: 21.6
click at [470, 108] on icon at bounding box center [461, 106] width 24 height 24
click at [488, 105] on h6 "Add a new question" at bounding box center [530, 106] width 97 height 15
click at [498, 109] on h6 "Choose a question type" at bounding box center [539, 106] width 114 height 15
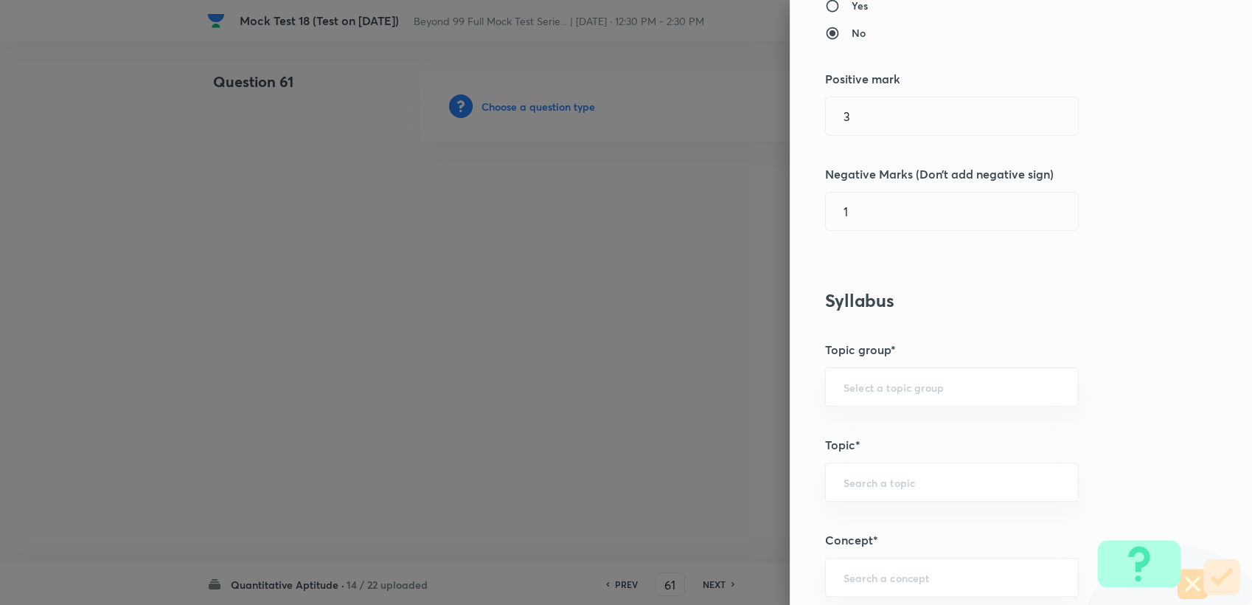
scroll to position [327, 0]
click at [856, 386] on input "text" at bounding box center [952, 385] width 217 height 14
click at [861, 425] on li "Quantitative Aptitude" at bounding box center [940, 426] width 252 height 27
type input "Quantitative Aptitude"
click at [904, 209] on input "1" at bounding box center [952, 210] width 252 height 38
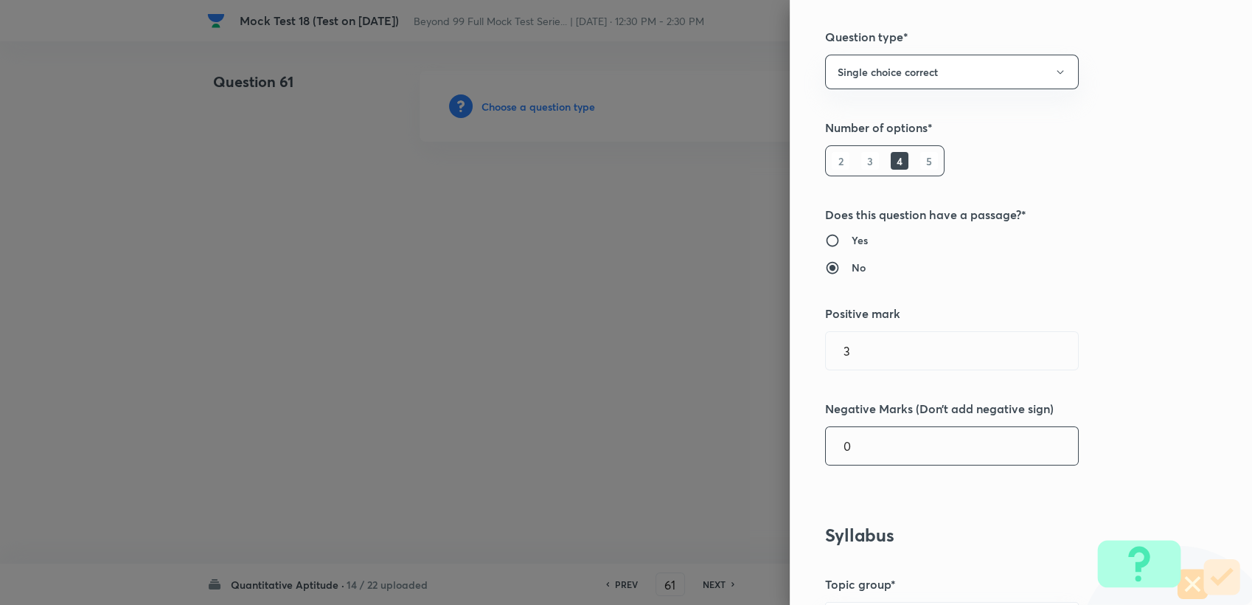
scroll to position [82, 0]
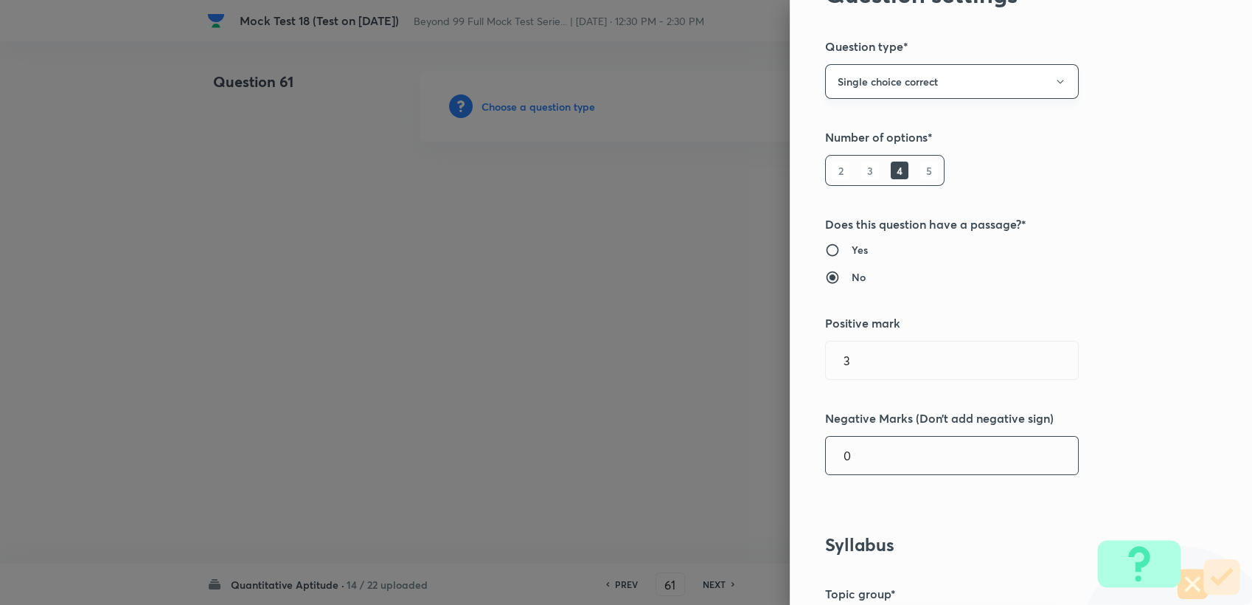
type input "0"
click at [877, 77] on button "Single choice correct" at bounding box center [952, 81] width 254 height 35
click at [845, 180] on span "Integer" at bounding box center [939, 180] width 235 height 15
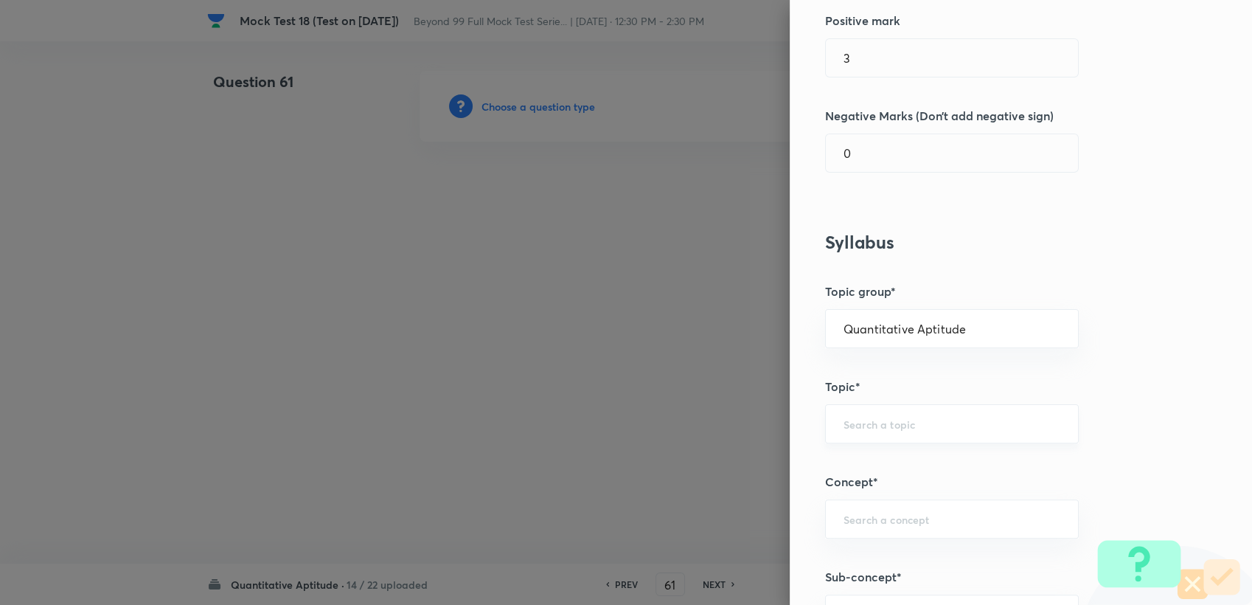
scroll to position [327, 0]
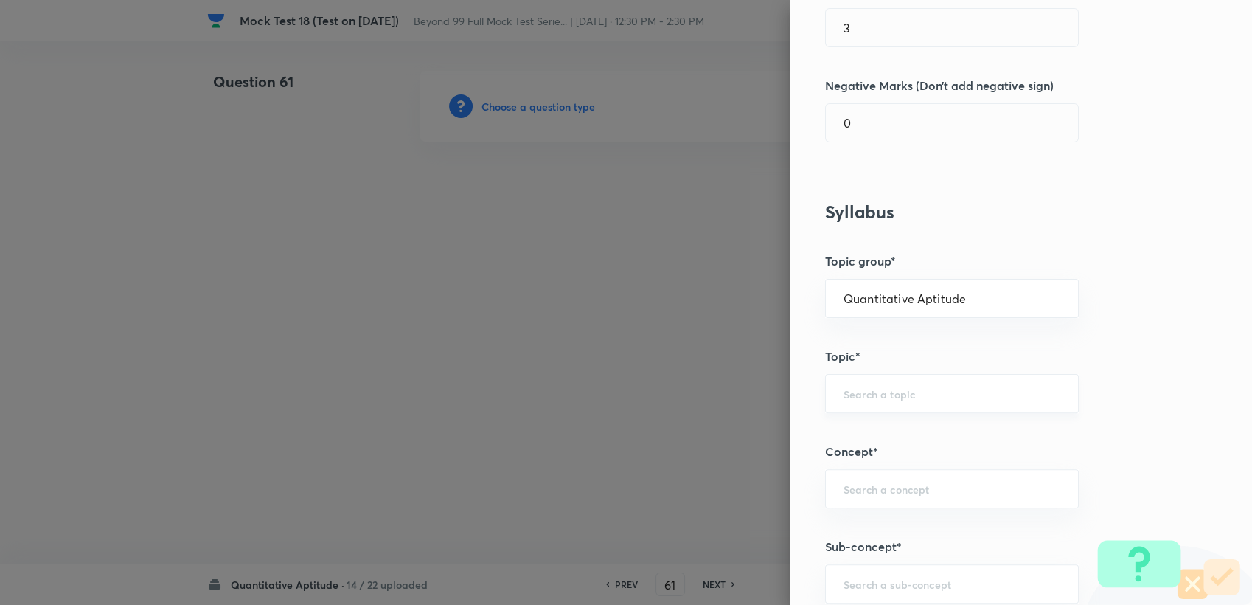
drag, startPoint x: 873, startPoint y: 381, endPoint x: 867, endPoint y: 406, distance: 25.9
click at [873, 381] on div "​" at bounding box center [952, 393] width 254 height 39
click at [867, 406] on div "​" at bounding box center [952, 393] width 254 height 39
type input "ad"
click at [839, 374] on div "​" at bounding box center [952, 393] width 254 height 39
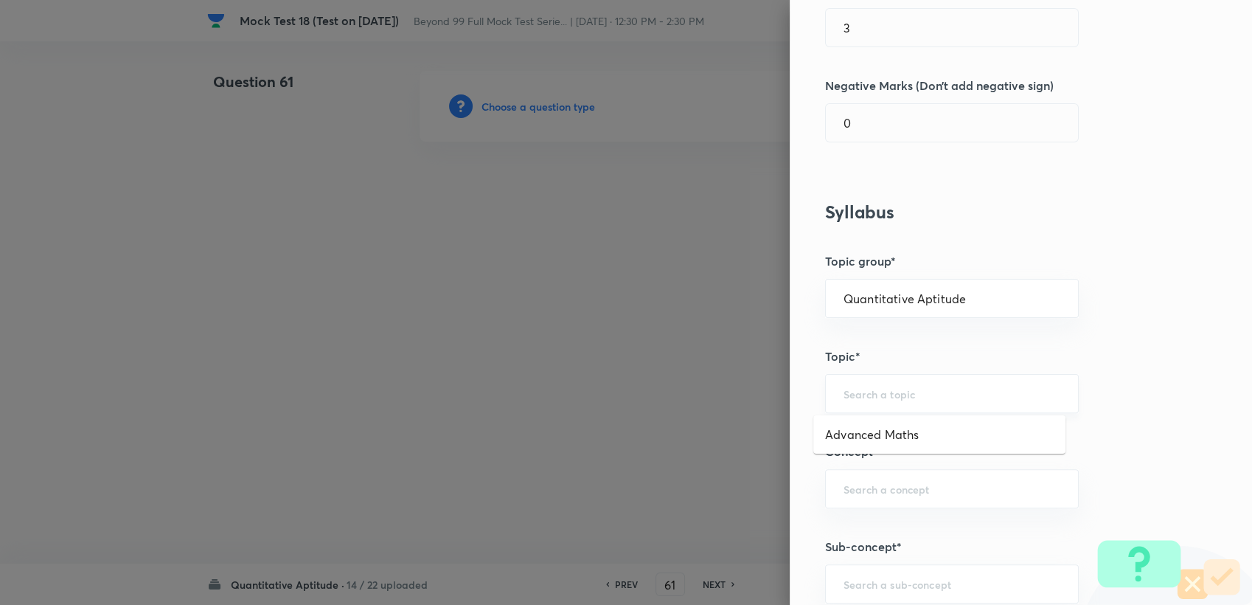
click at [849, 396] on input "text" at bounding box center [952, 393] width 217 height 14
click at [853, 436] on li "Advanced Maths" at bounding box center [940, 434] width 252 height 27
type input "Advanced Maths"
click at [858, 522] on div "Question settings Question type* Integer Does this question have a passage?* Ye…" at bounding box center [1021, 302] width 462 height 605
click at [856, 491] on input "text" at bounding box center [952, 489] width 217 height 14
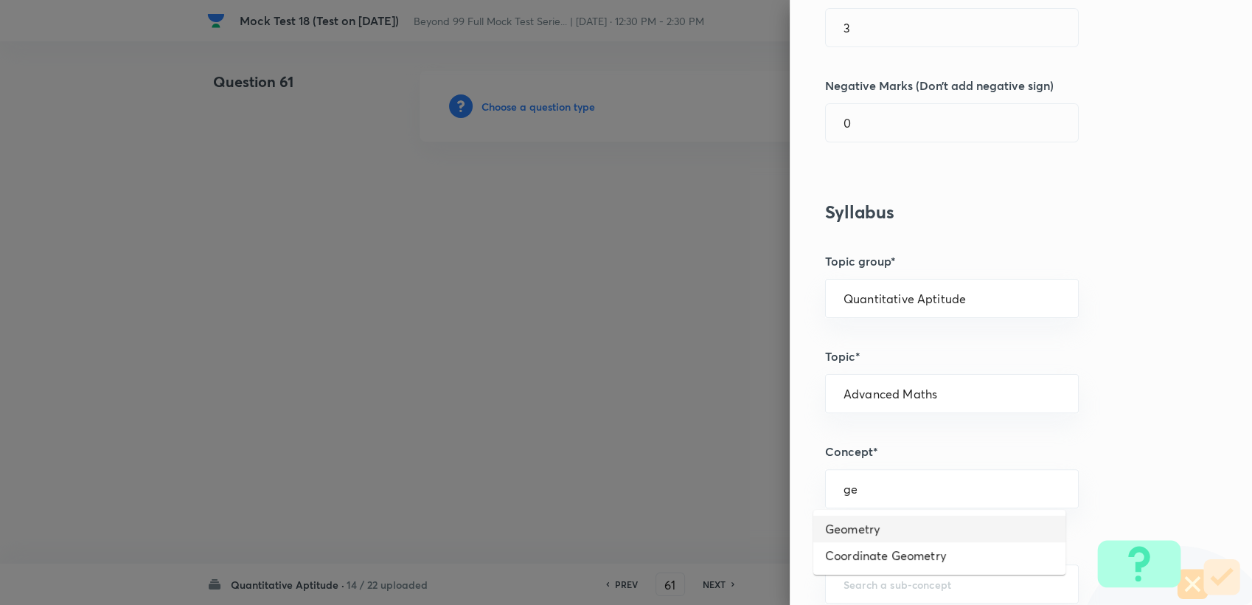
click at [902, 528] on li "Geometry" at bounding box center [940, 529] width 252 height 27
type input "Geometry"
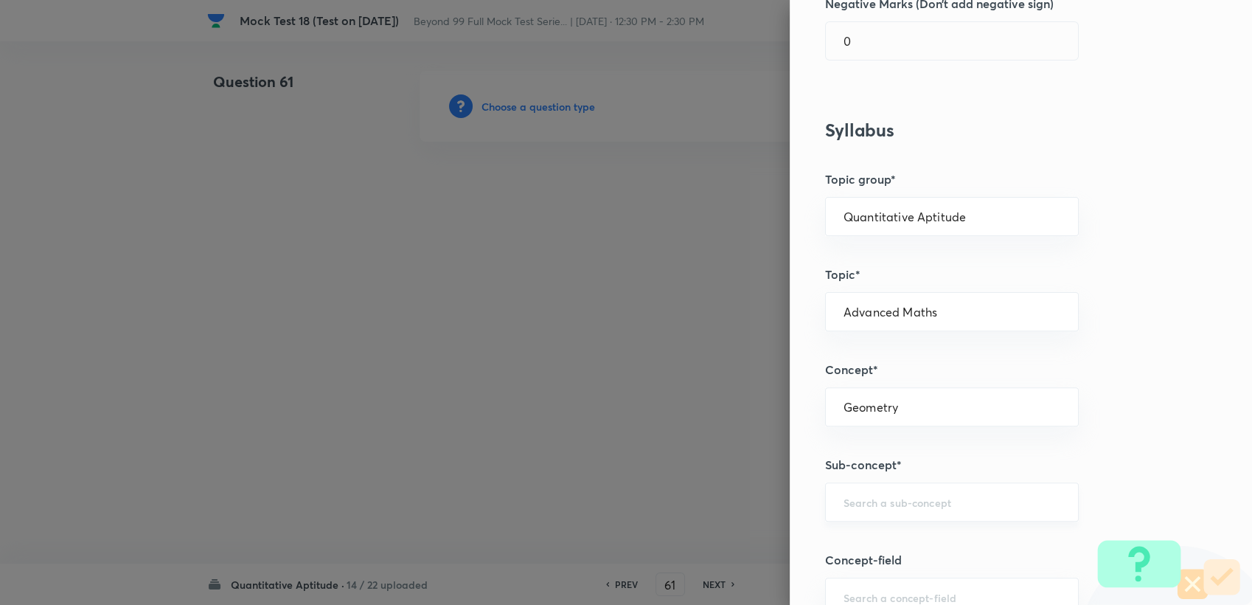
click at [895, 513] on div "​" at bounding box center [952, 501] width 254 height 39
click at [869, 527] on ul "Introduction to Geometry" at bounding box center [940, 542] width 252 height 38
type input "g"
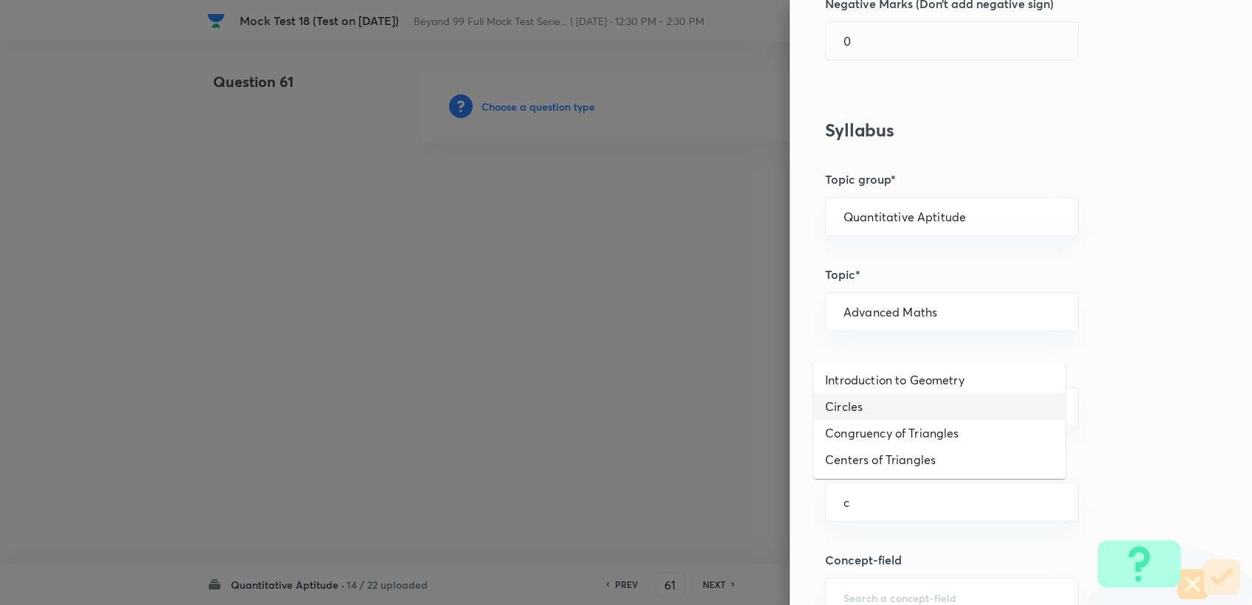
click at [890, 417] on li "Circles" at bounding box center [940, 406] width 252 height 27
type input "Circles"
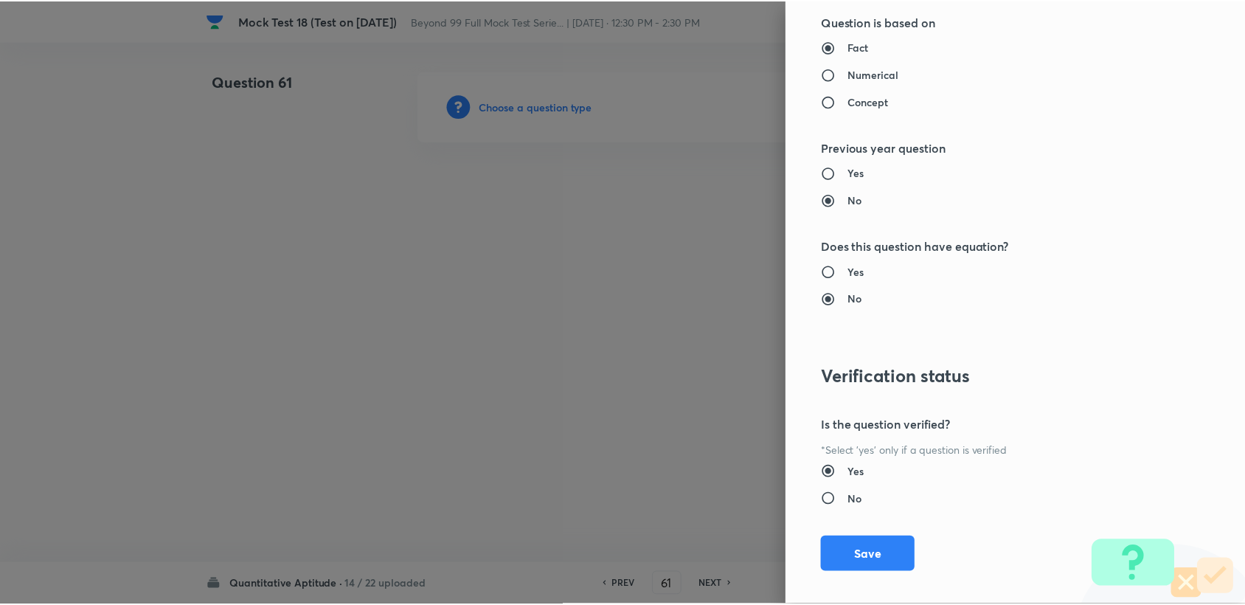
scroll to position [1317, 0]
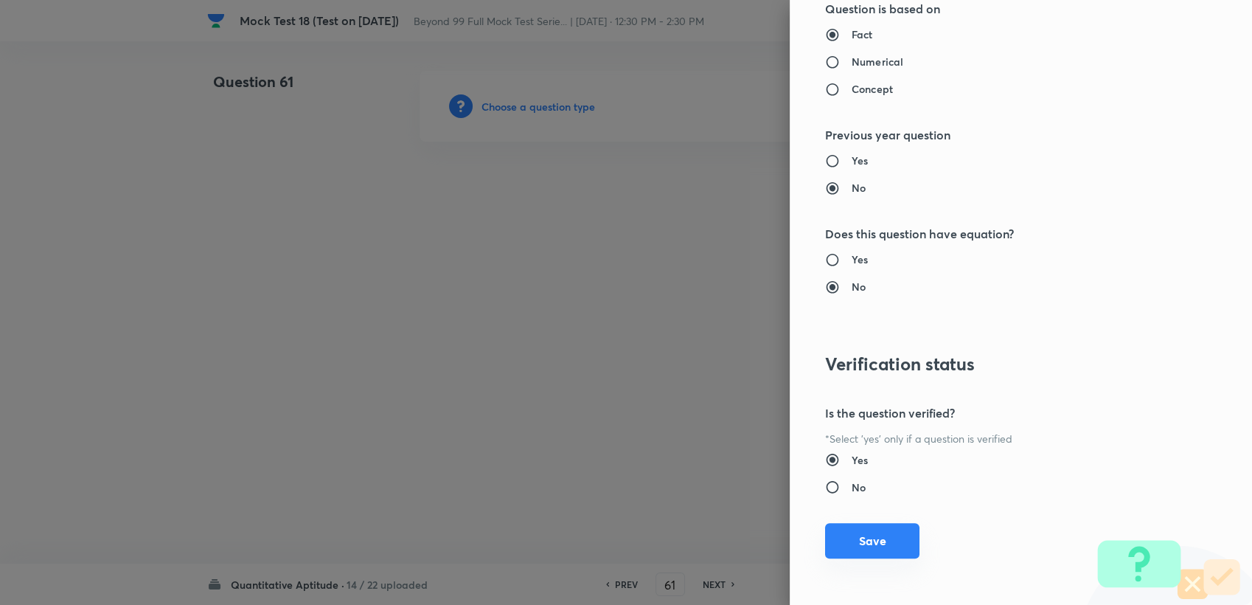
click at [850, 528] on button "Save" at bounding box center [872, 540] width 94 height 35
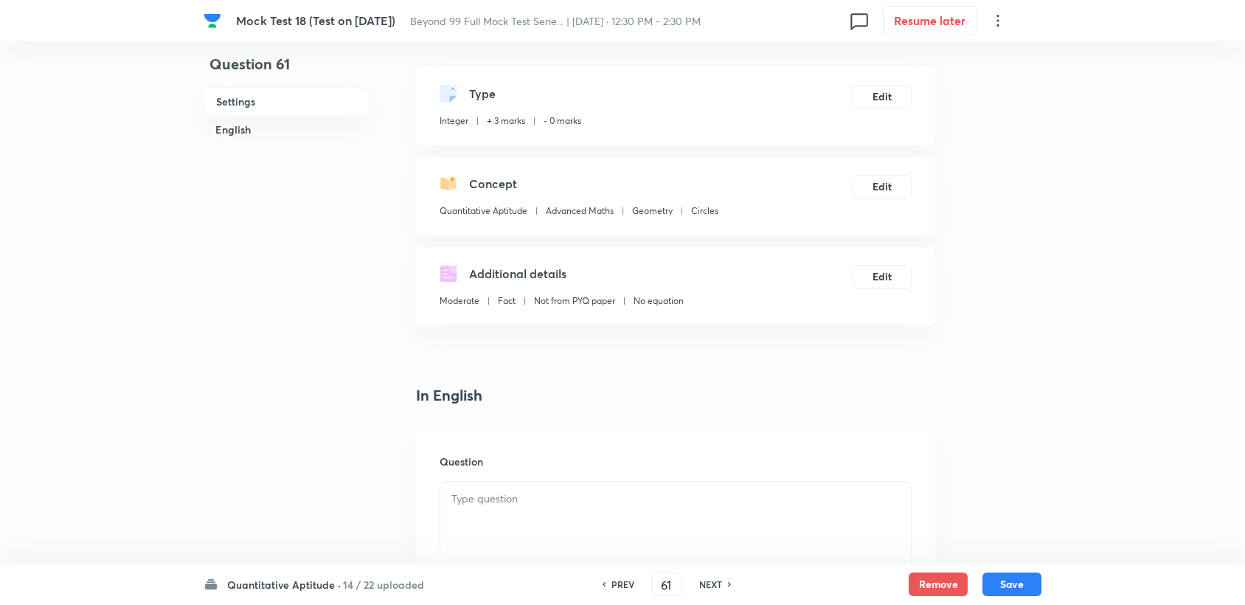
scroll to position [327, 0]
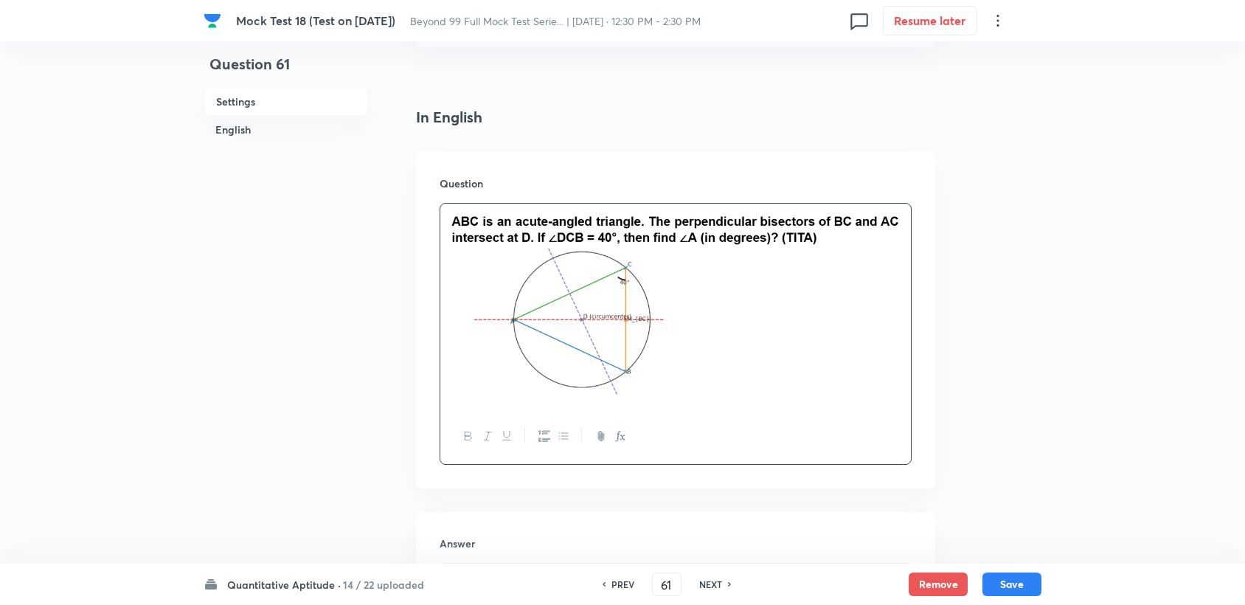
click at [621, 333] on img at bounding box center [675, 304] width 448 height 184
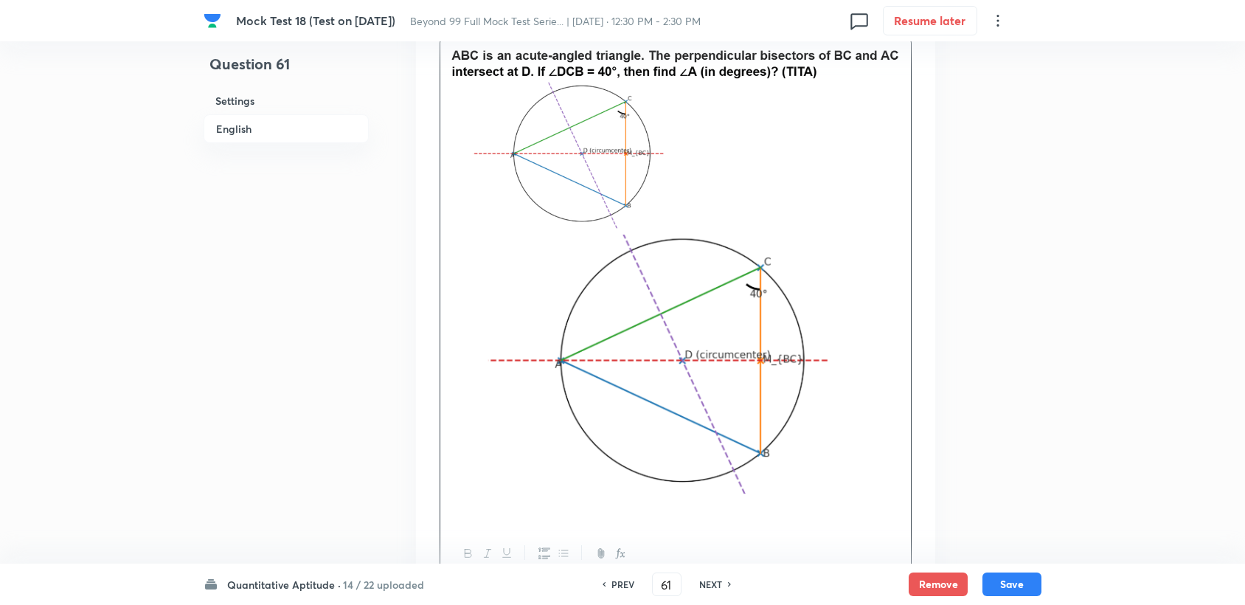
scroll to position [356, 0]
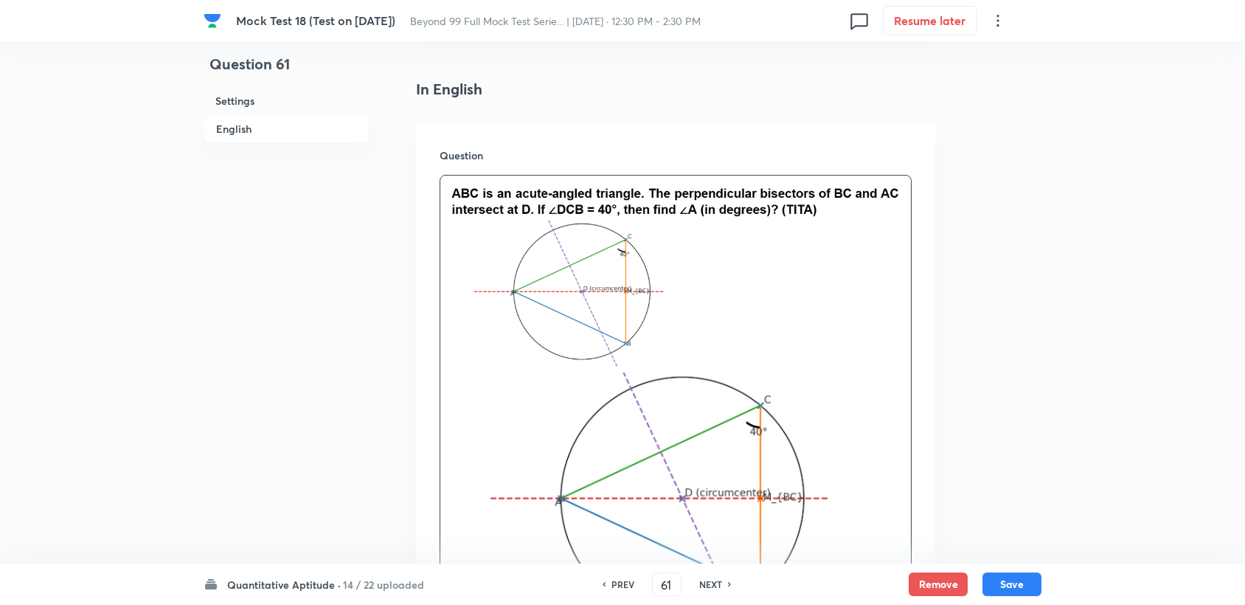
click at [571, 291] on img at bounding box center [675, 276] width 448 height 184
click at [595, 275] on img at bounding box center [675, 276] width 448 height 184
click at [891, 263] on img at bounding box center [675, 276] width 448 height 184
drag, startPoint x: 832, startPoint y: 240, endPoint x: 820, endPoint y: 243, distance: 12.4
click at [832, 240] on img at bounding box center [675, 276] width 448 height 184
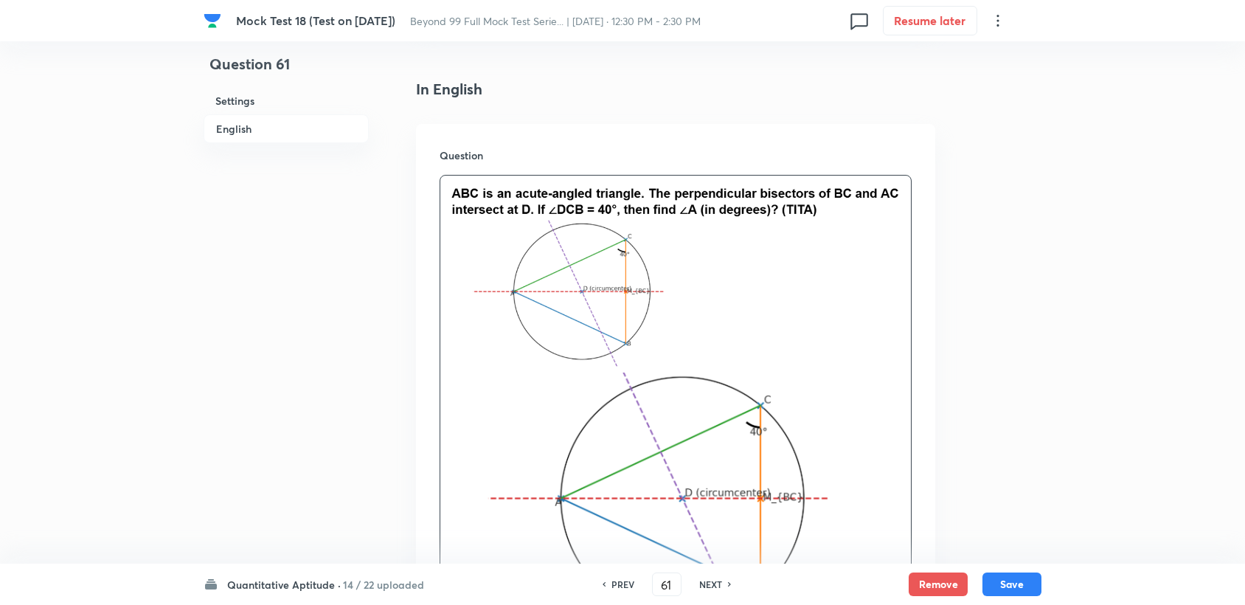
drag, startPoint x: 811, startPoint y: 246, endPoint x: 588, endPoint y: 268, distance: 224.6
click at [594, 268] on img at bounding box center [675, 276] width 448 height 184
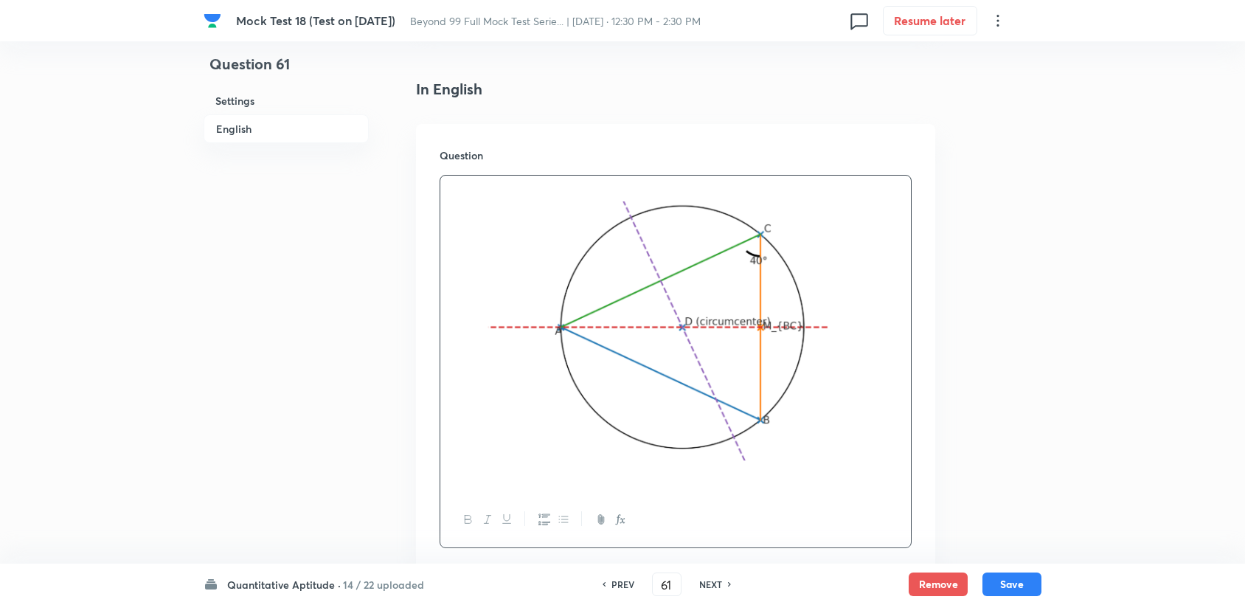
click at [554, 223] on img at bounding box center [640, 340] width 378 height 279
click at [485, 193] on p at bounding box center [675, 192] width 448 height 17
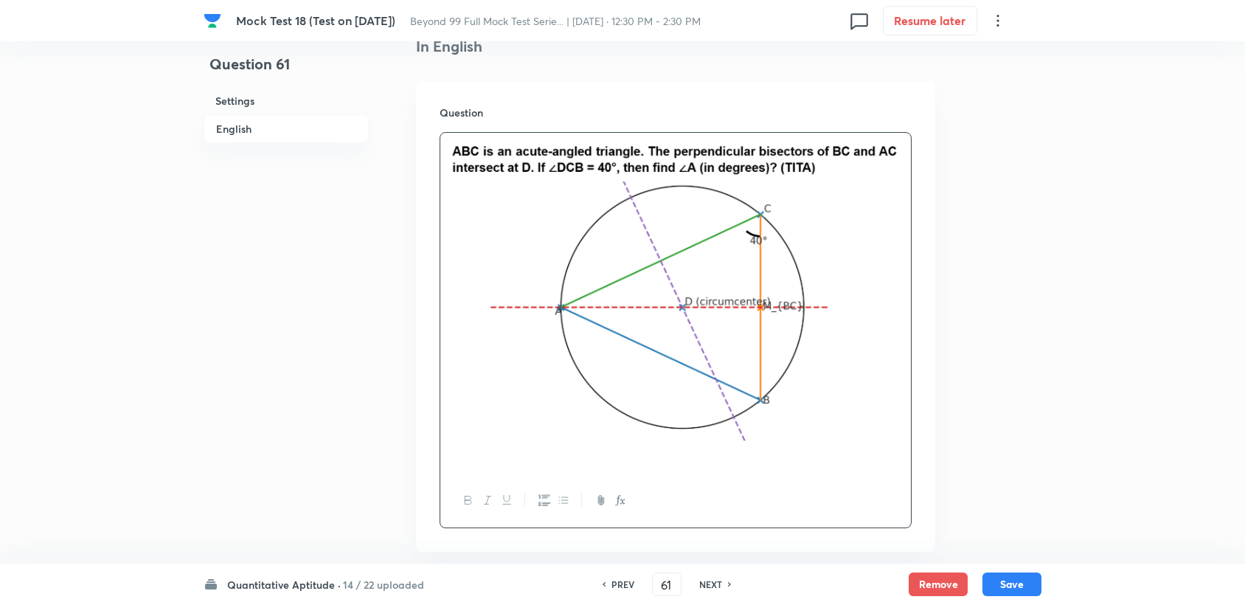
scroll to position [602, 0]
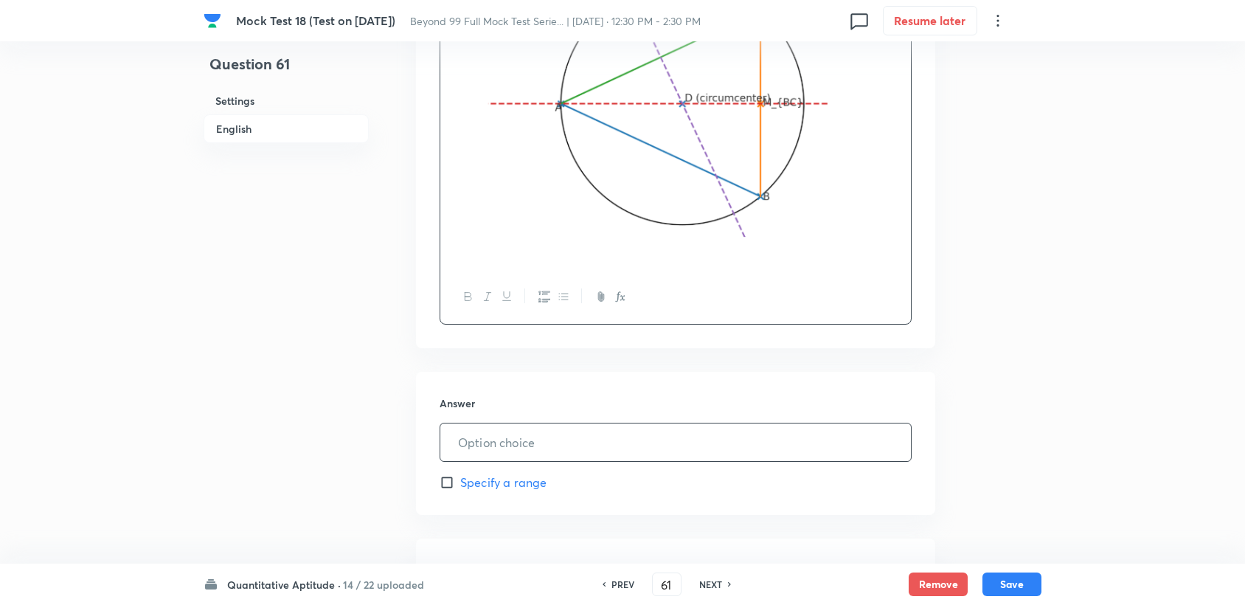
click at [532, 443] on input "text" at bounding box center [675, 442] width 471 height 38
type input "50"
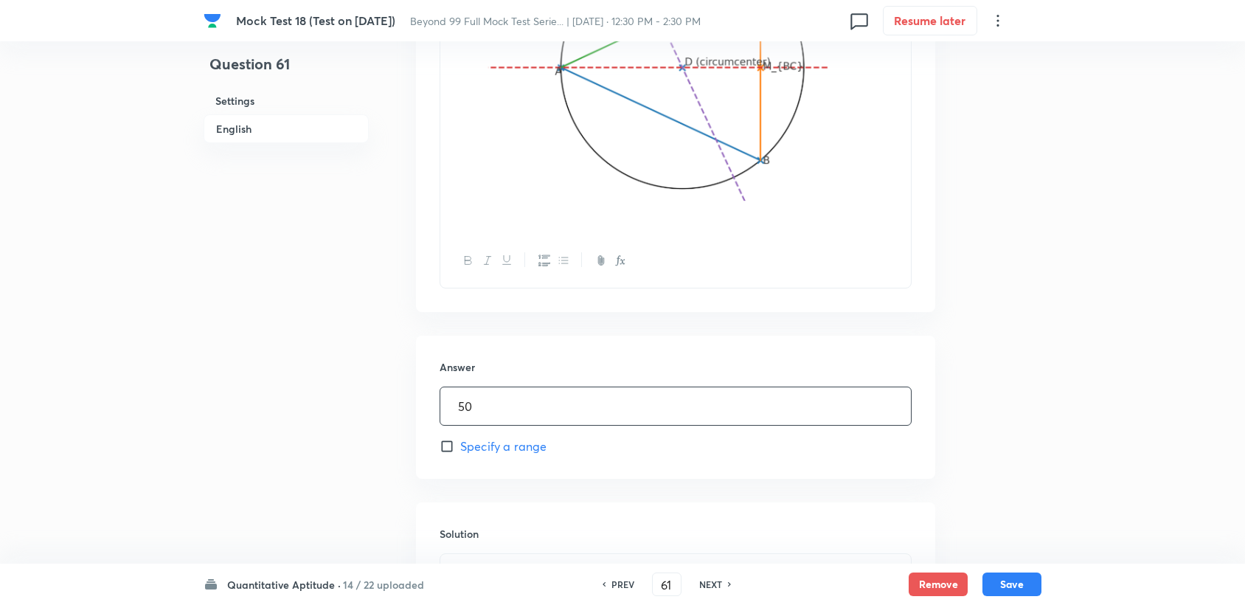
scroll to position [847, 0]
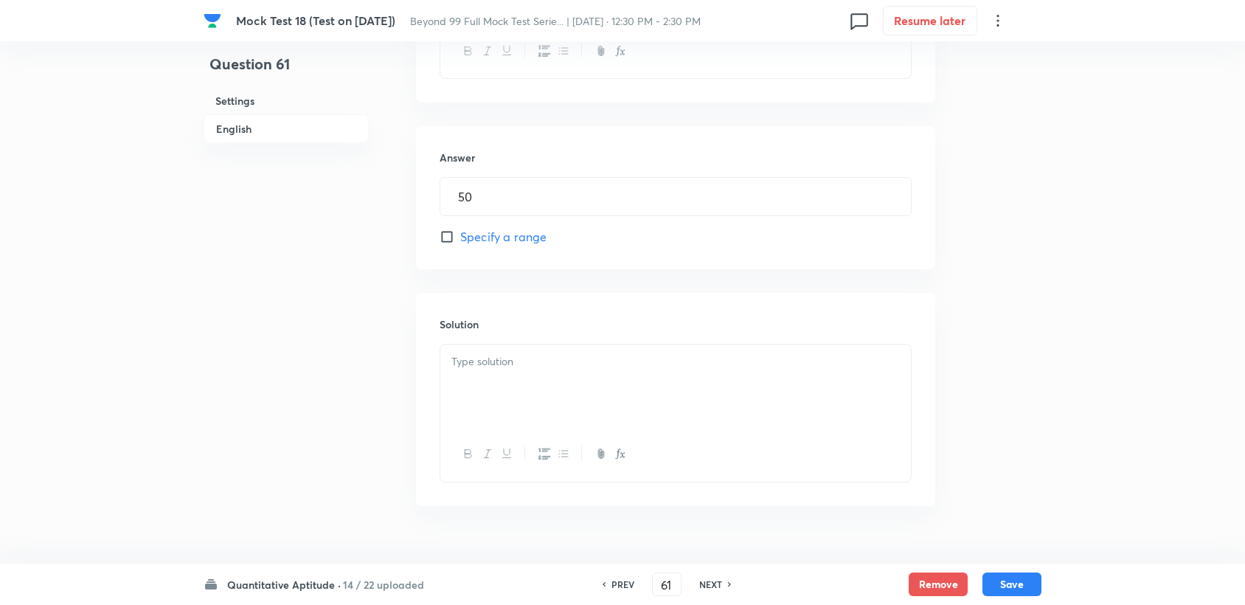
drag, startPoint x: 510, startPoint y: 425, endPoint x: 482, endPoint y: 374, distance: 58.5
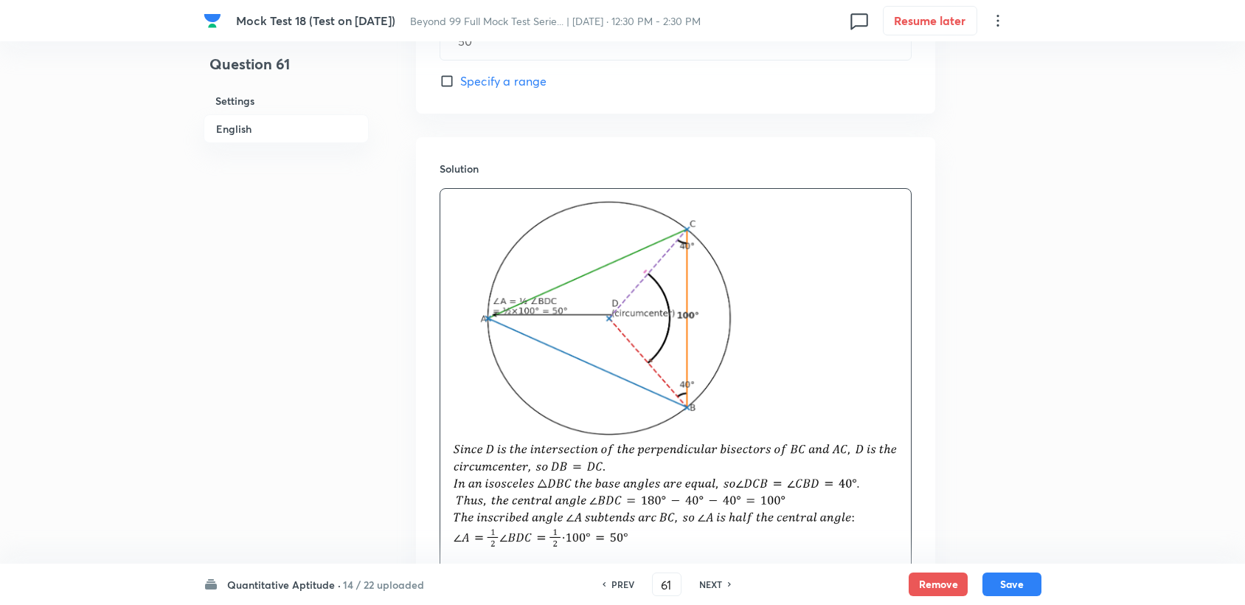
scroll to position [1006, 0]
click at [1015, 586] on button "Save" at bounding box center [1011, 583] width 59 height 24
type input "62"
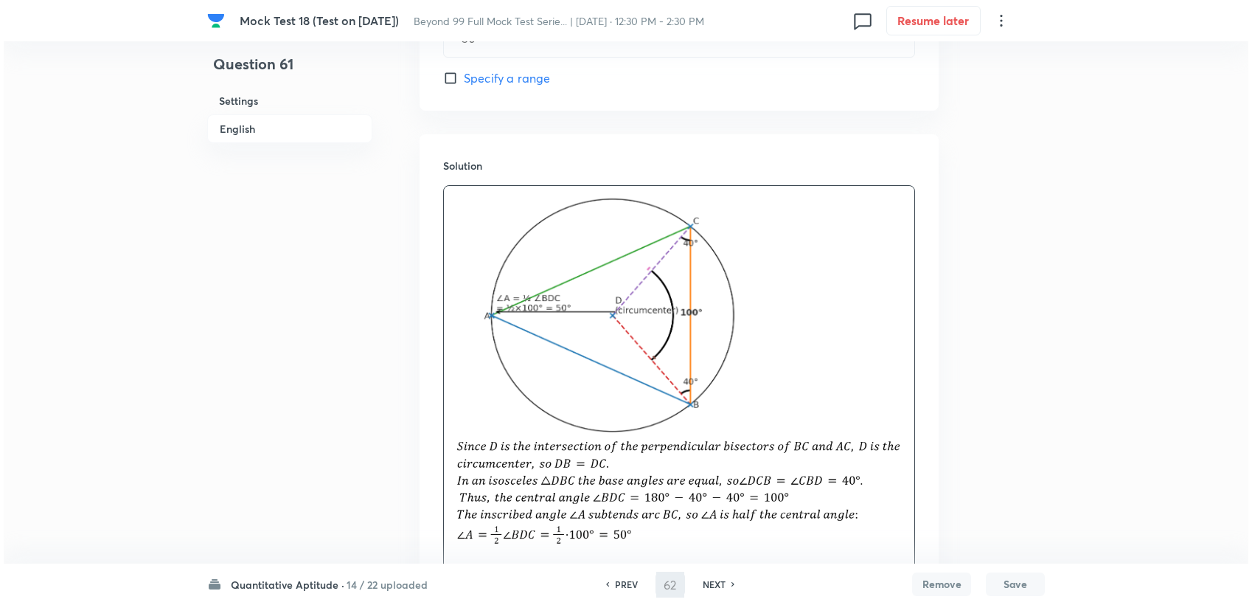
scroll to position [0, 0]
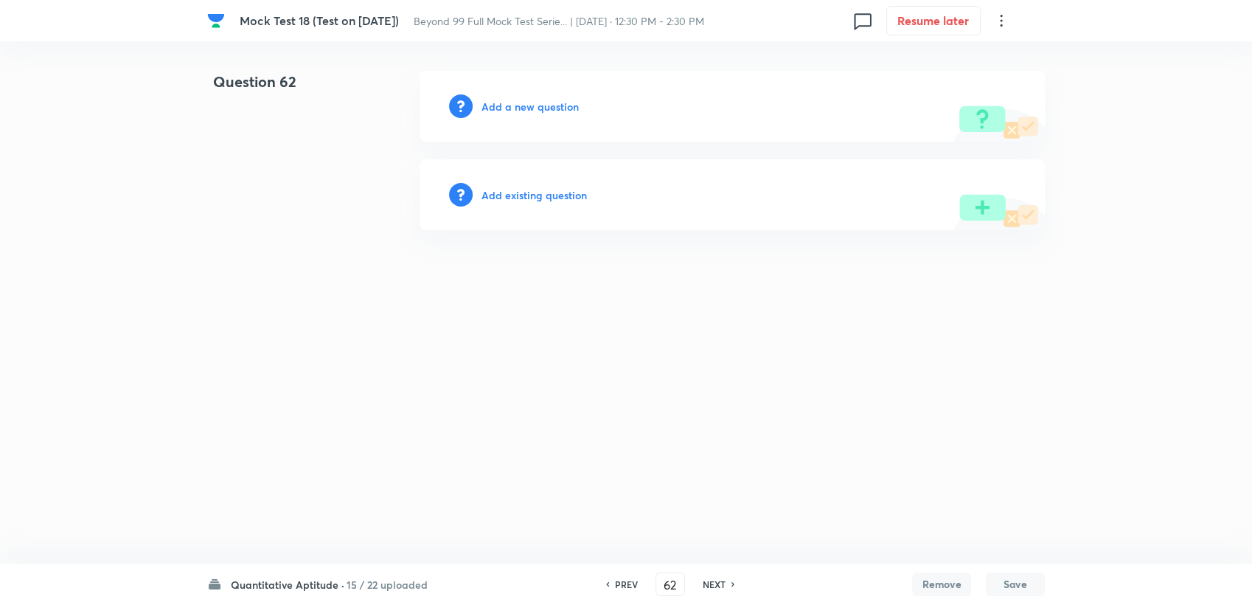
click at [496, 120] on div "Add a new question" at bounding box center [732, 106] width 625 height 71
click at [496, 108] on h6 "Add a new question" at bounding box center [530, 106] width 97 height 15
click at [496, 108] on h6 "Choose a question type" at bounding box center [539, 106] width 114 height 15
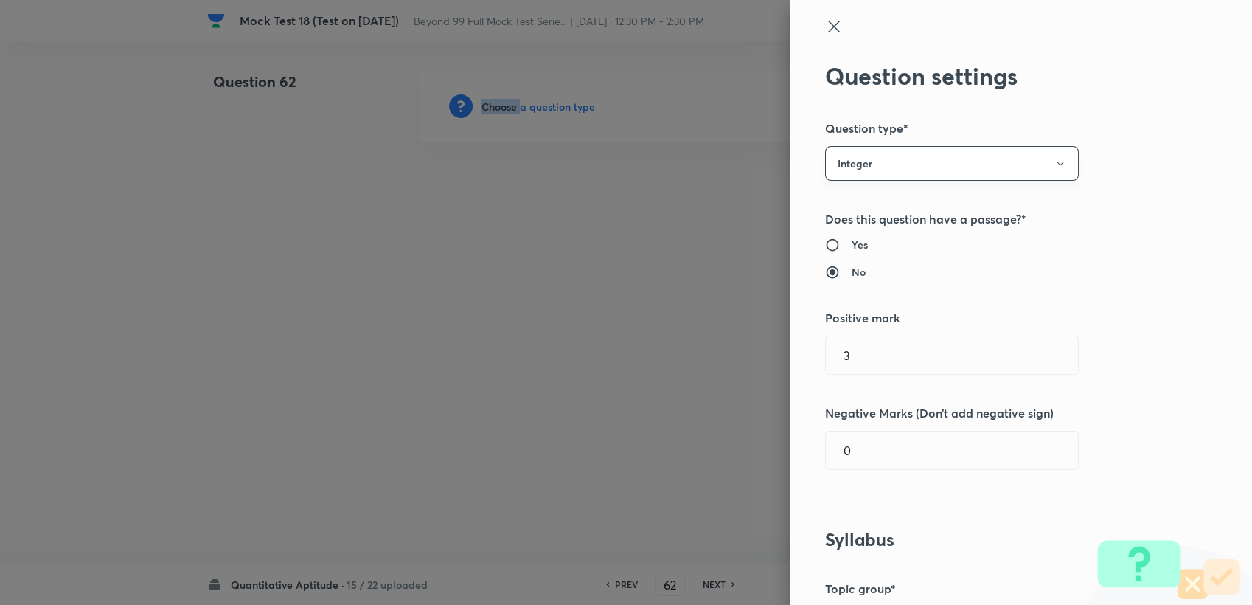
click at [876, 149] on button "Integer" at bounding box center [952, 163] width 254 height 35
click at [887, 193] on ul "Single choice correct Multiple choice correct Integer" at bounding box center [940, 236] width 252 height 94
click at [867, 211] on span "Single choice correct" at bounding box center [939, 208] width 235 height 15
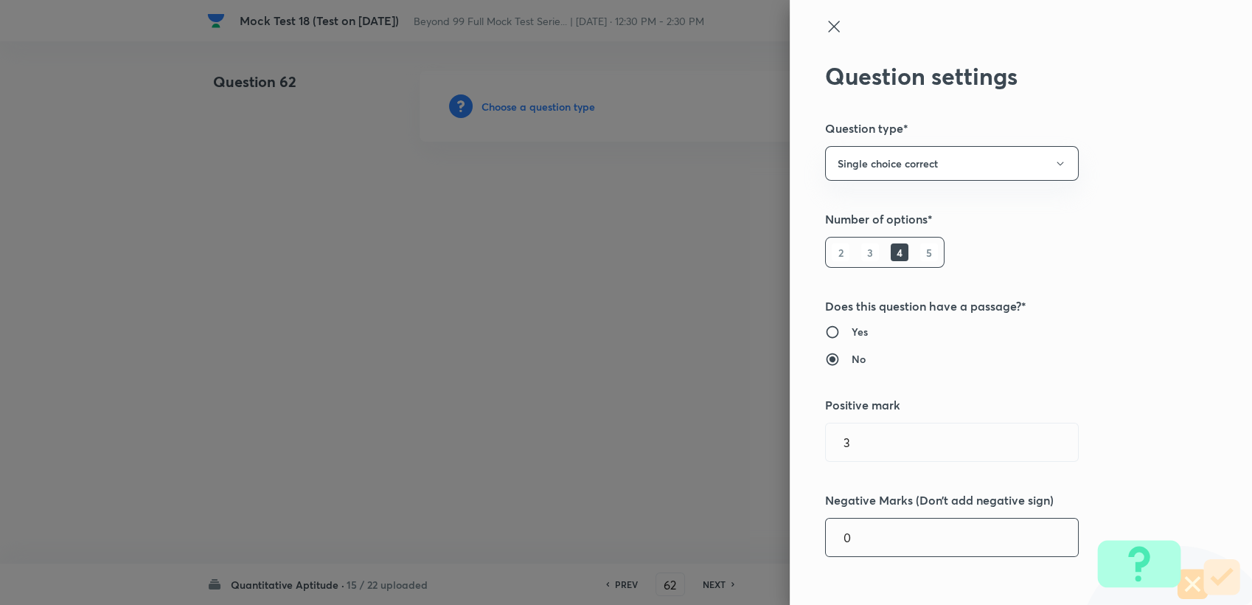
click at [856, 526] on input "0" at bounding box center [952, 538] width 252 height 38
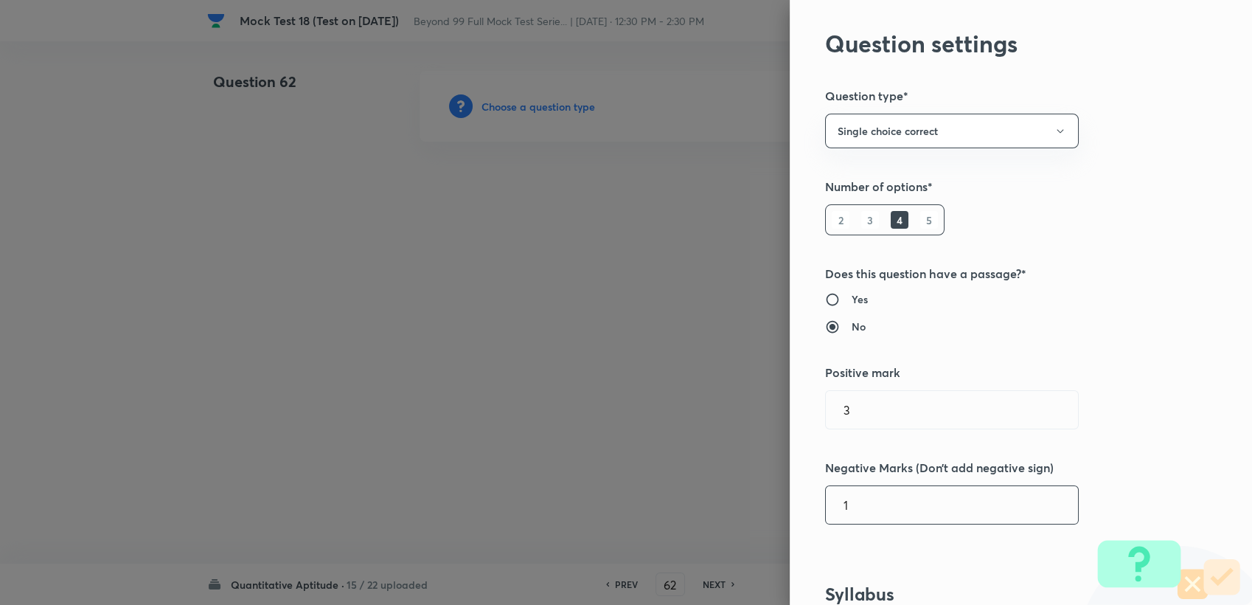
scroll to position [246, 0]
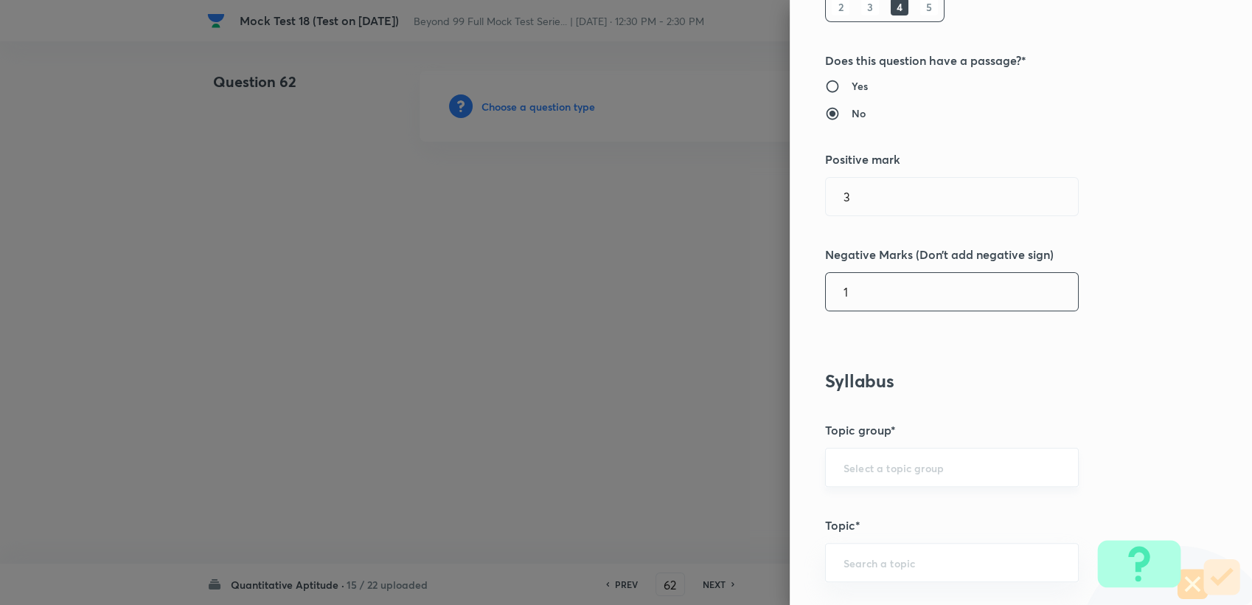
click at [826, 469] on div "​" at bounding box center [952, 467] width 254 height 39
type input "1"
click at [844, 469] on input "text" at bounding box center [952, 467] width 217 height 14
drag, startPoint x: 866, startPoint y: 510, endPoint x: 866, endPoint y: 534, distance: 23.6
click at [866, 512] on li "Quantitative Aptitude" at bounding box center [940, 508] width 252 height 27
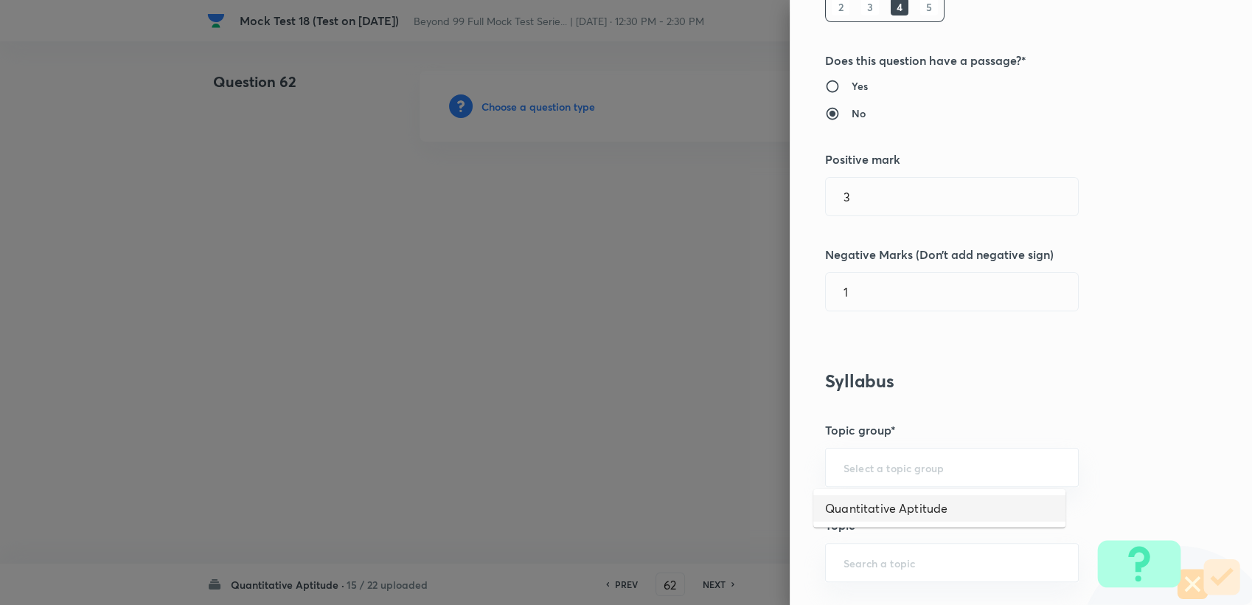
type input "Quantitative Aptitude"
click at [862, 550] on div "​" at bounding box center [952, 562] width 254 height 39
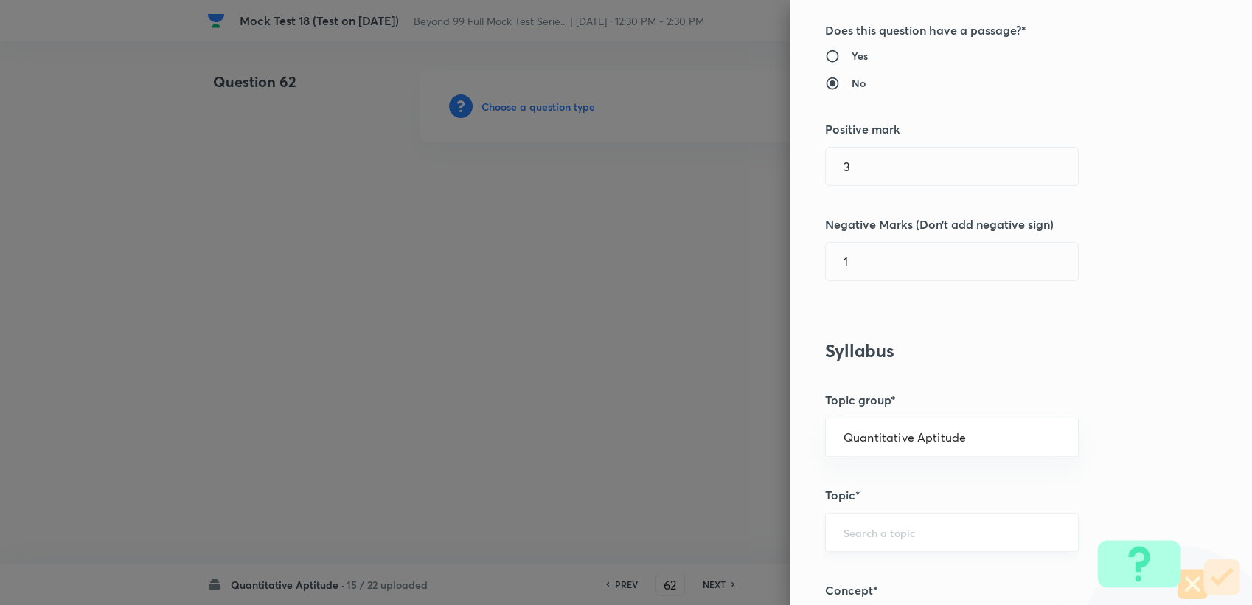
scroll to position [327, 0]
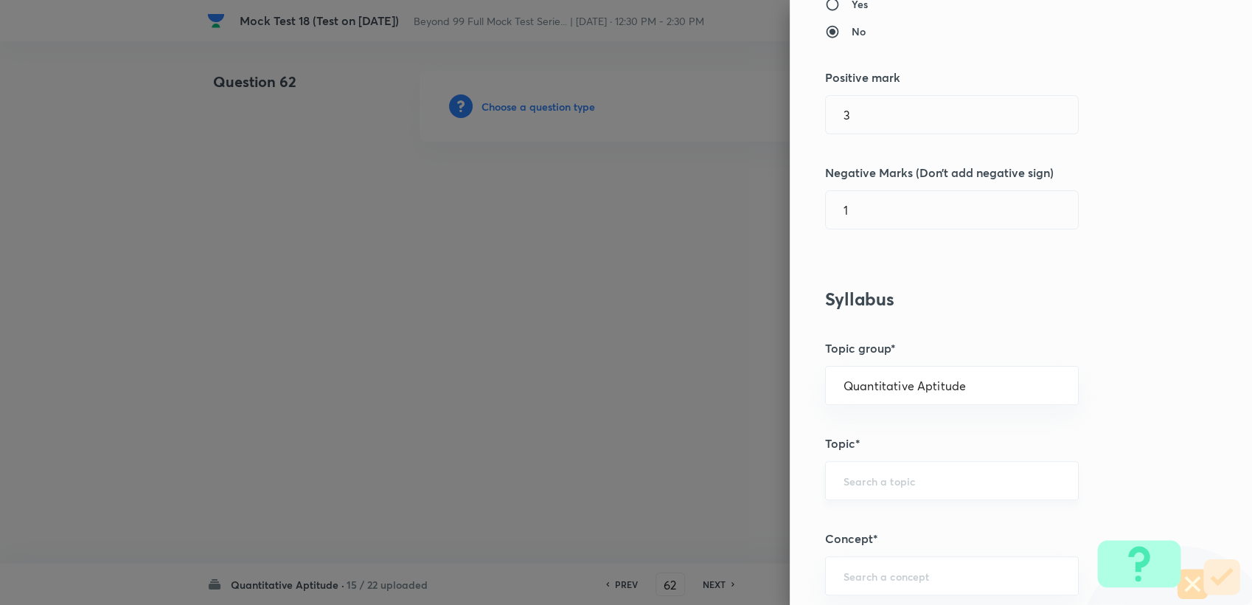
click at [882, 463] on div "​" at bounding box center [952, 480] width 254 height 39
click at [867, 481] on input "text" at bounding box center [952, 481] width 217 height 14
click at [915, 487] on div "​" at bounding box center [952, 480] width 254 height 39
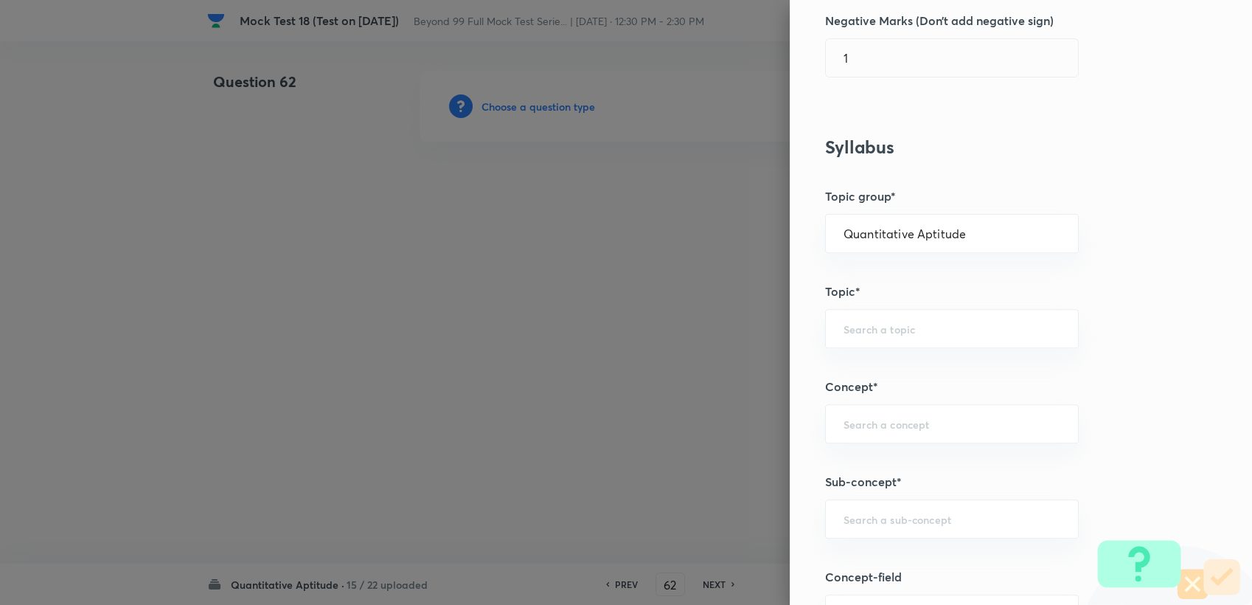
scroll to position [491, 0]
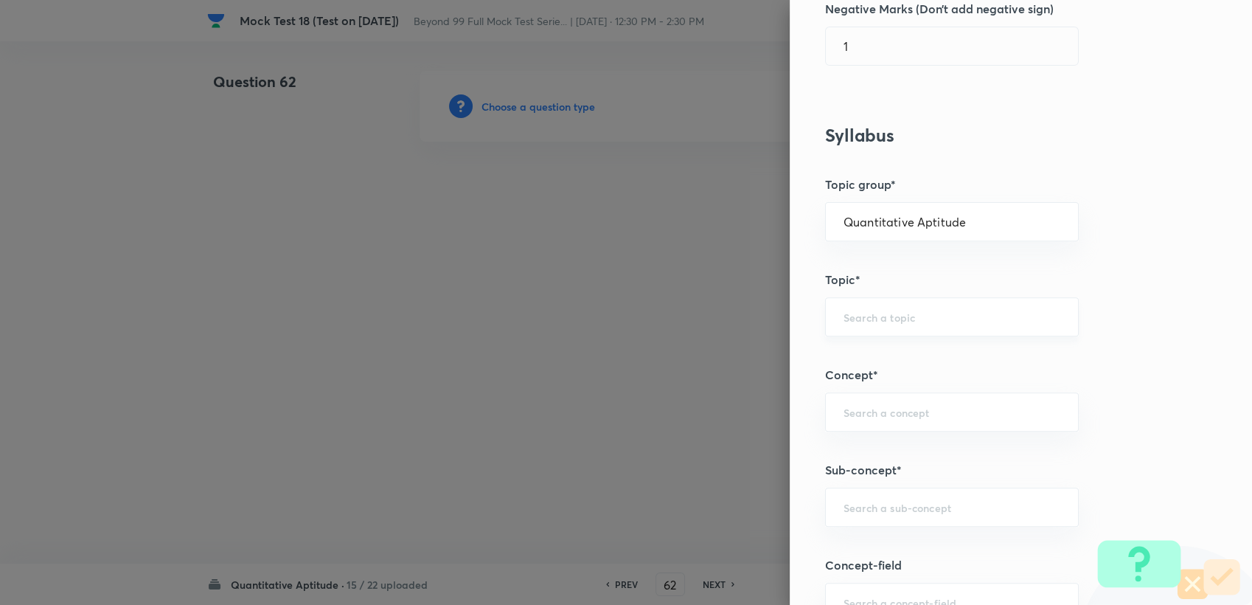
drag, startPoint x: 980, startPoint y: 327, endPoint x: 964, endPoint y: 330, distance: 15.8
click at [978, 327] on div "​" at bounding box center [952, 316] width 254 height 39
click at [844, 319] on input "text" at bounding box center [952, 317] width 217 height 14
click at [864, 320] on input "text" at bounding box center [952, 317] width 217 height 14
type input "ad"
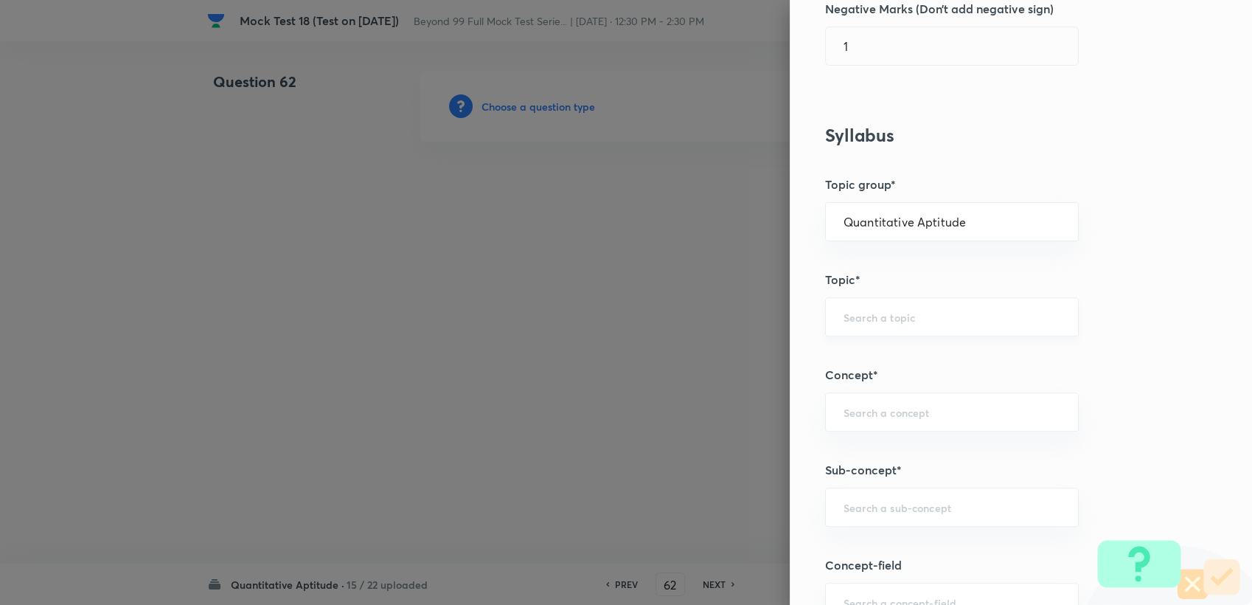
click at [968, 298] on div "​" at bounding box center [952, 316] width 254 height 39
click at [880, 319] on input "text" at bounding box center [952, 317] width 217 height 14
click at [876, 353] on li "Advanced Maths" at bounding box center [940, 357] width 252 height 27
type input "Advanced Maths"
drag, startPoint x: 871, startPoint y: 392, endPoint x: 868, endPoint y: 404, distance: 12.2
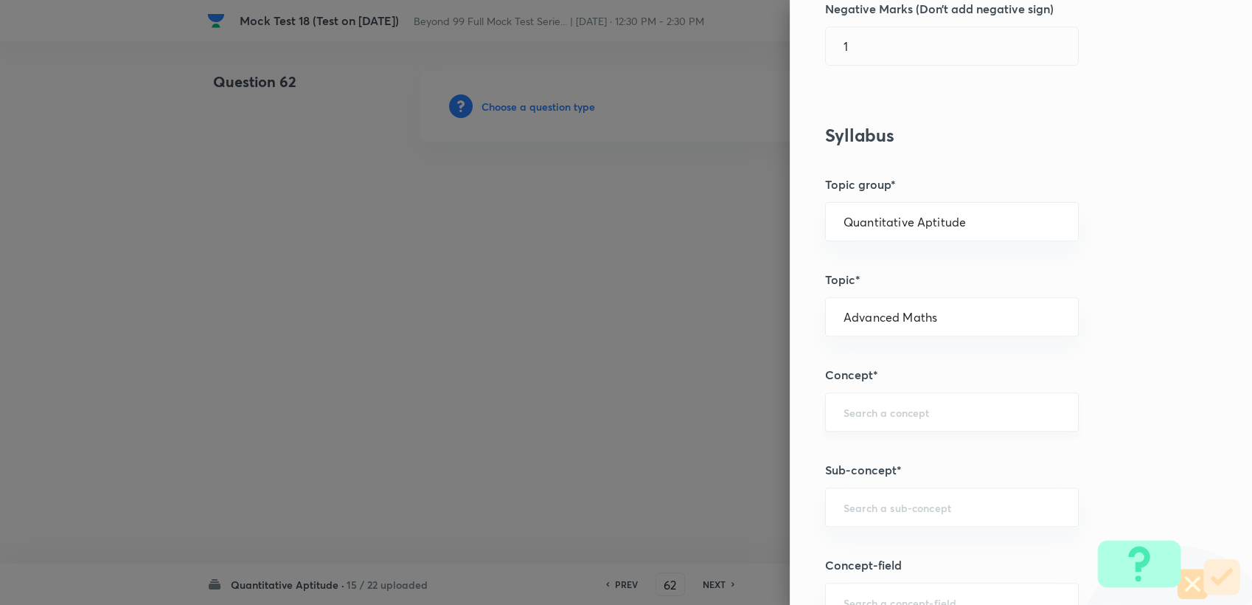
click at [871, 393] on div "​" at bounding box center [952, 411] width 254 height 39
click at [892, 407] on input "text" at bounding box center [952, 412] width 217 height 14
click at [887, 448] on li "Quadratic Equations" at bounding box center [940, 452] width 252 height 27
type input "Quadratic Equations"
click at [891, 505] on input "text" at bounding box center [952, 507] width 217 height 14
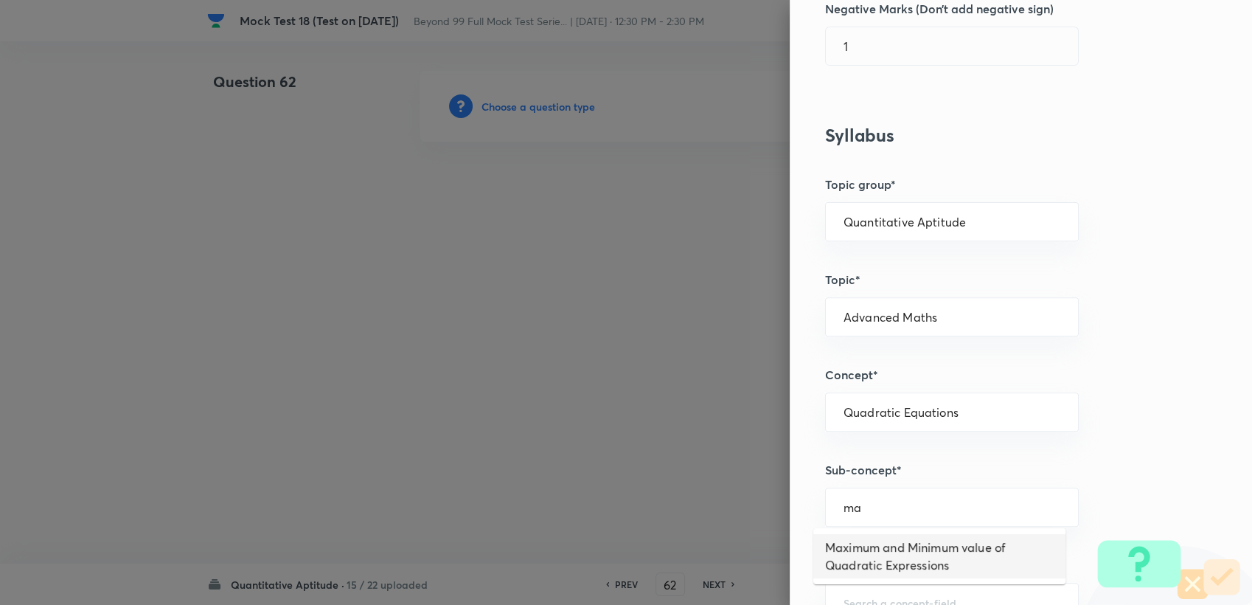
click at [894, 547] on li "Maximum and Minimum value of Quadratic Expressions" at bounding box center [940, 556] width 252 height 44
type input "Maximum and Minimum value of Quadratic Expressions"
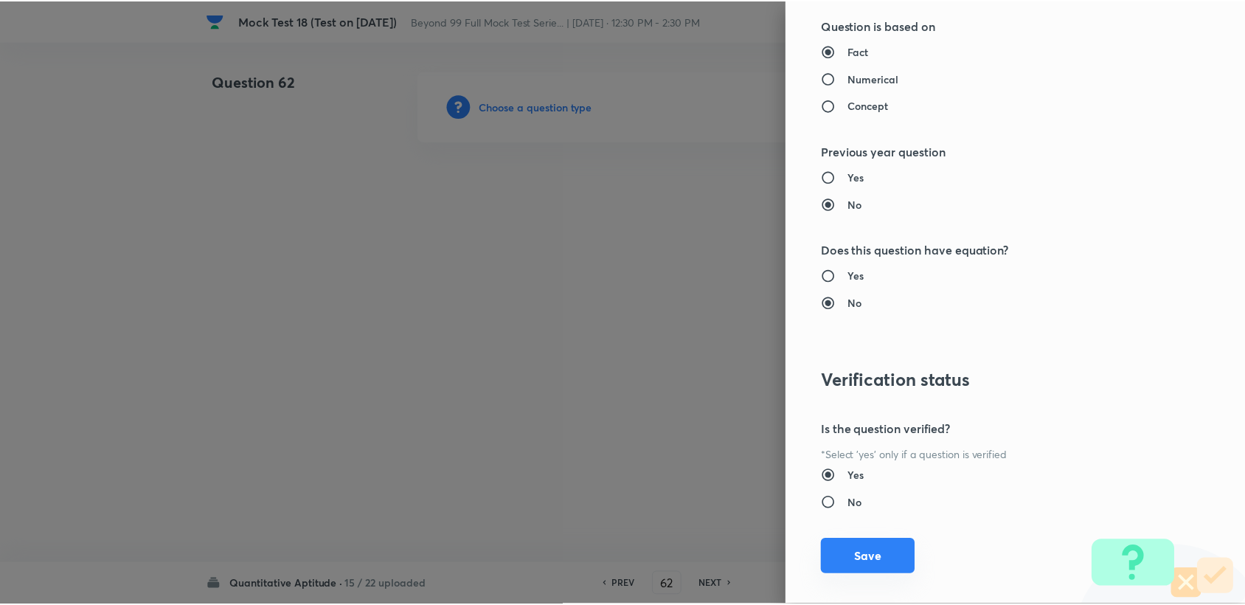
scroll to position [1404, 0]
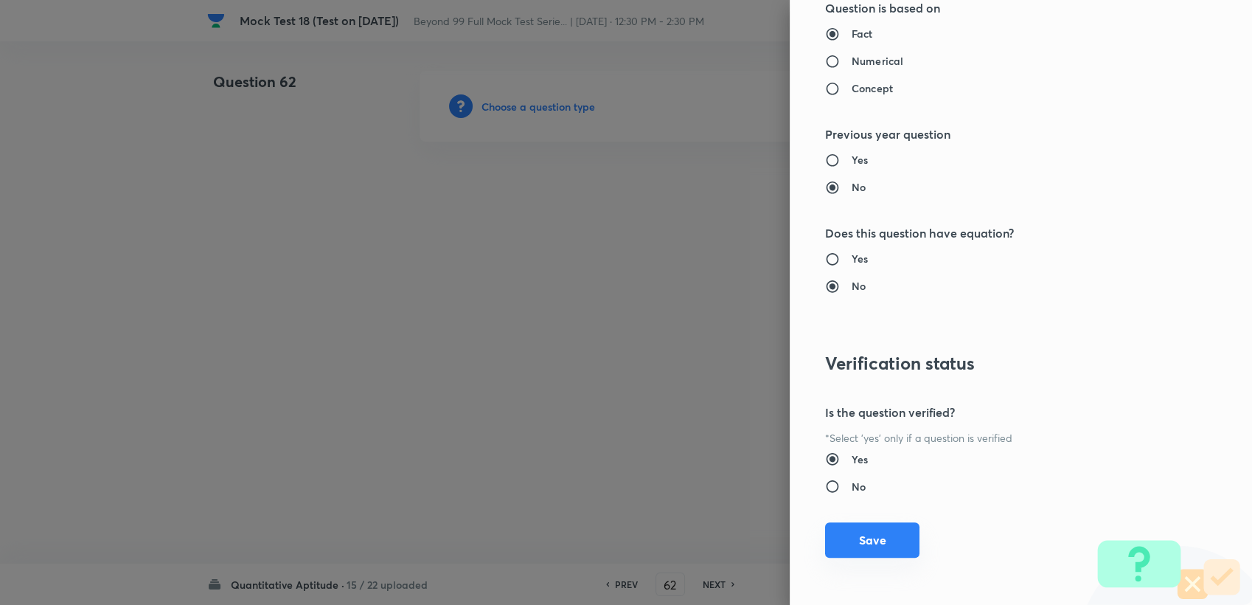
click at [872, 538] on button "Save" at bounding box center [872, 539] width 94 height 35
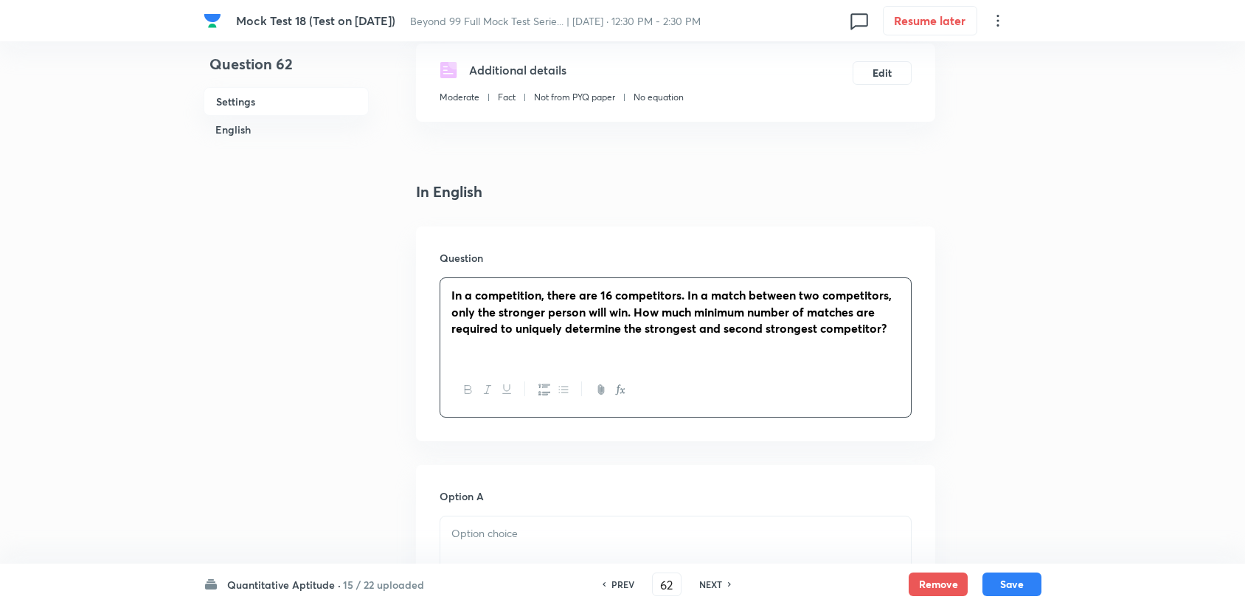
scroll to position [491, 0]
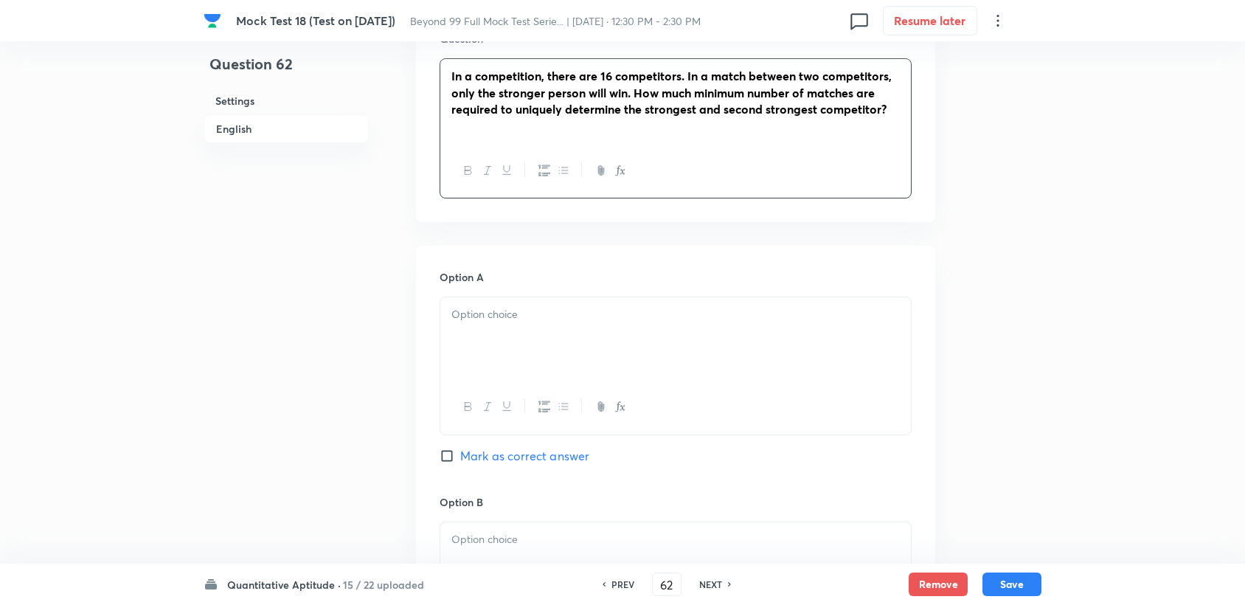
click at [465, 325] on div at bounding box center [675, 338] width 471 height 83
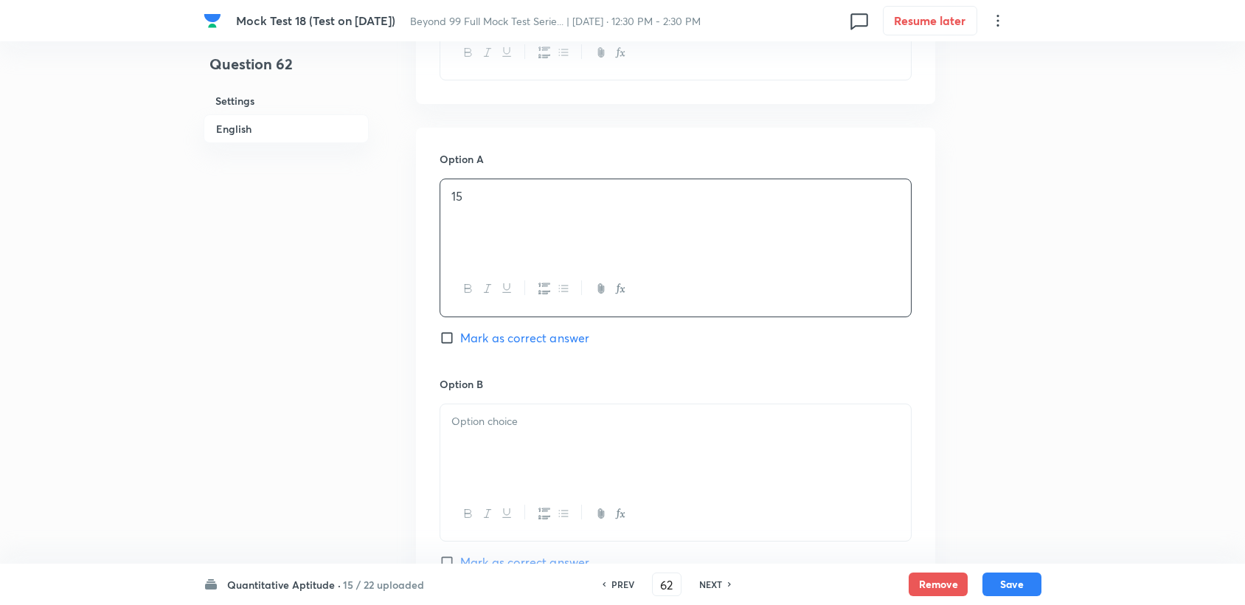
scroll to position [655, 0]
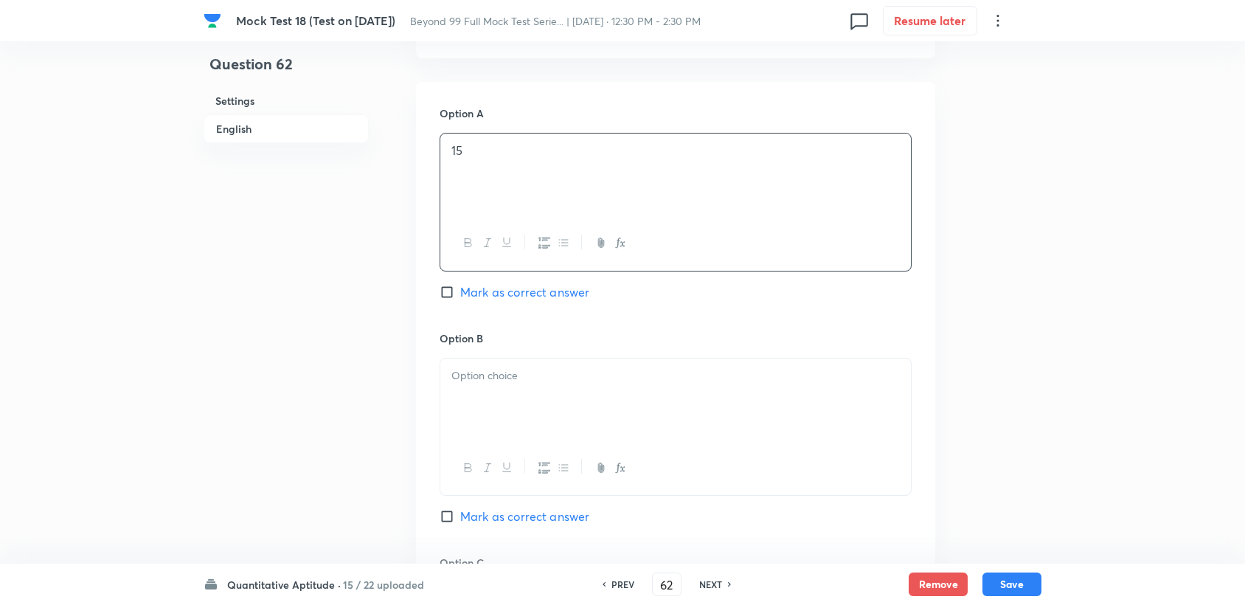
click at [496, 385] on div at bounding box center [675, 399] width 471 height 83
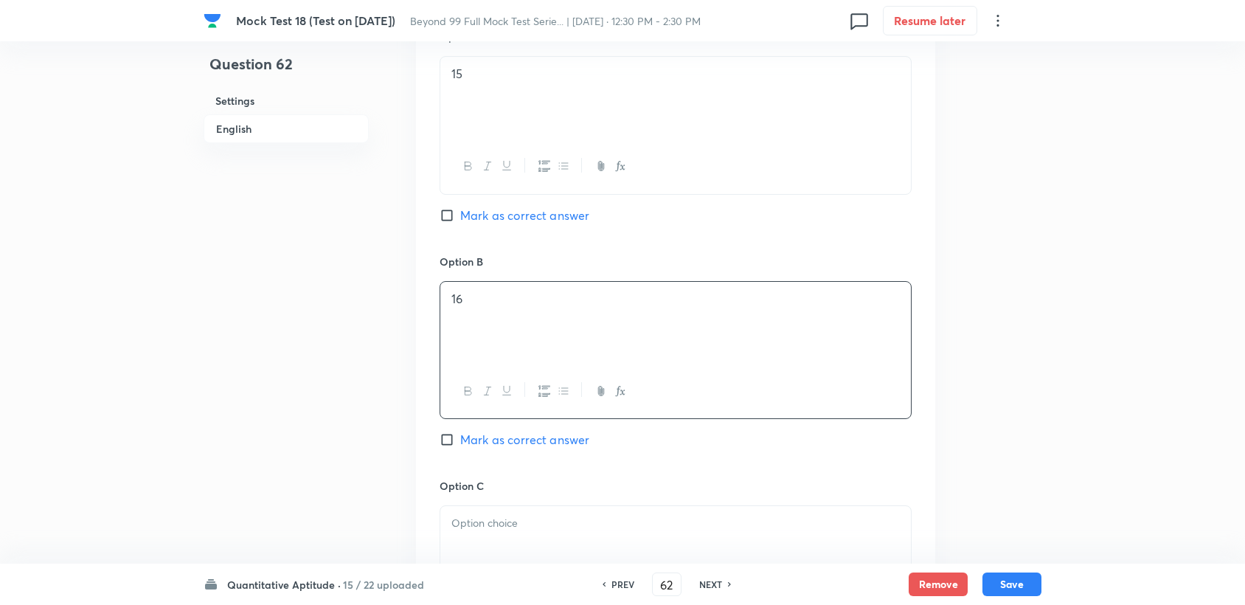
scroll to position [738, 0]
click at [478, 533] on div at bounding box center [675, 541] width 471 height 83
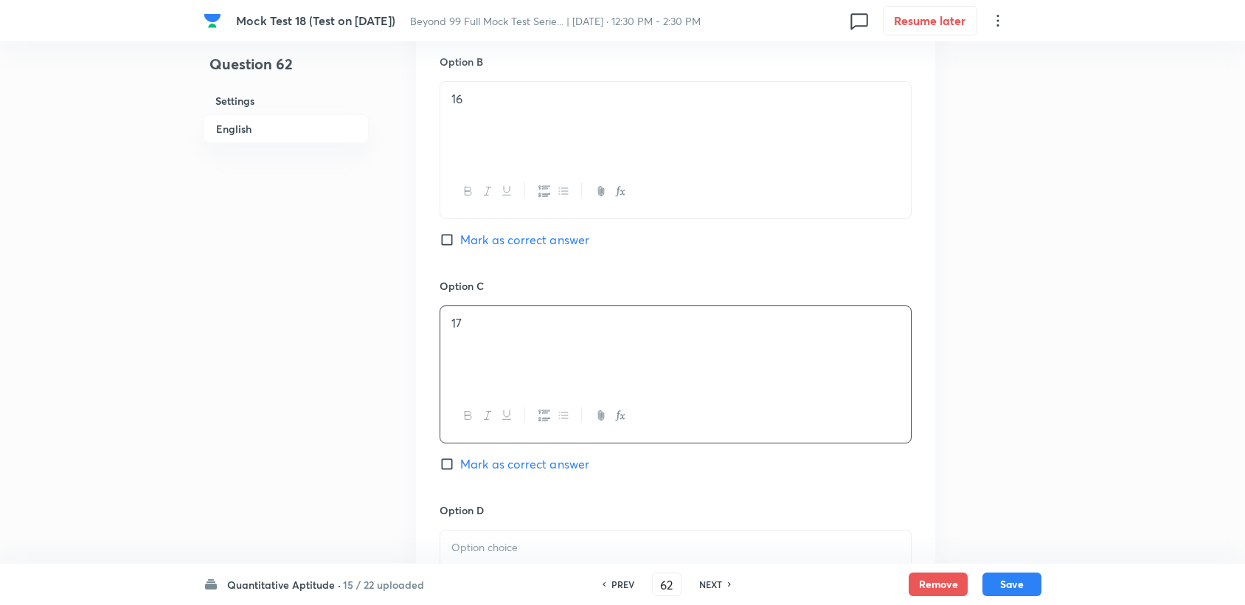
scroll to position [983, 0]
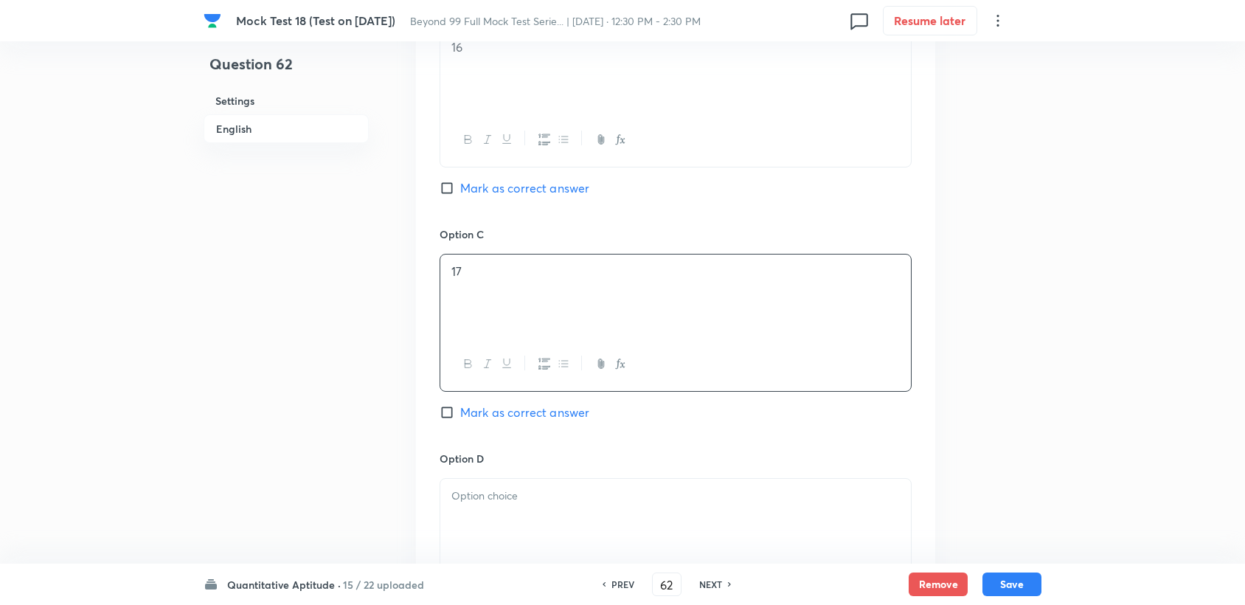
click at [468, 514] on div at bounding box center [675, 520] width 471 height 83
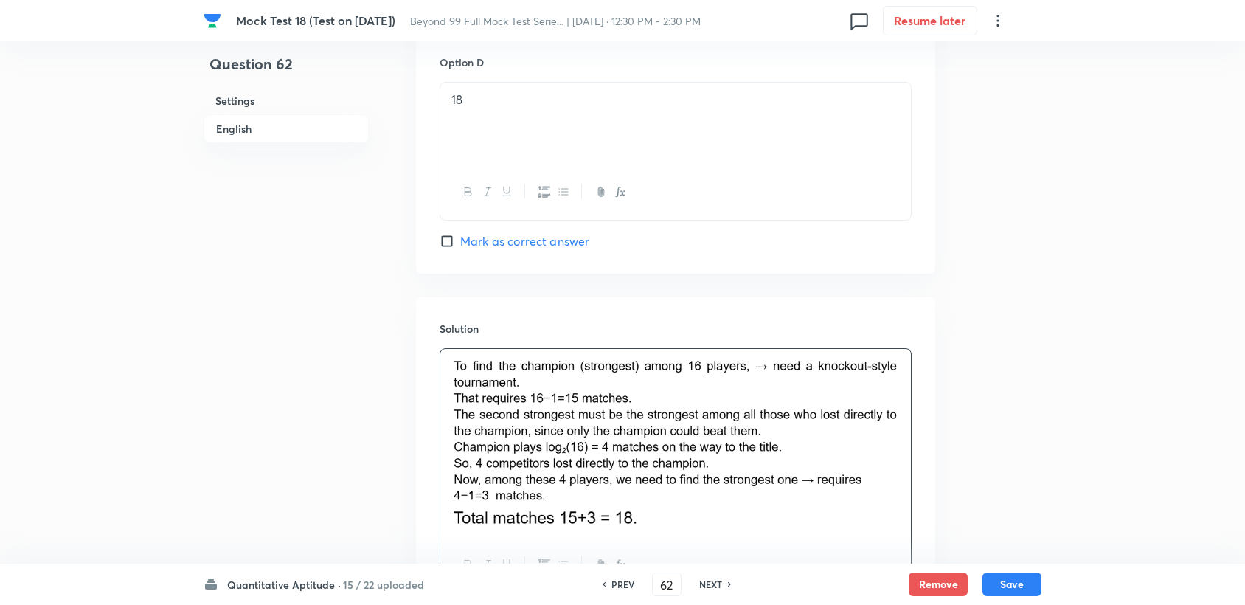
scroll to position [1272, 0]
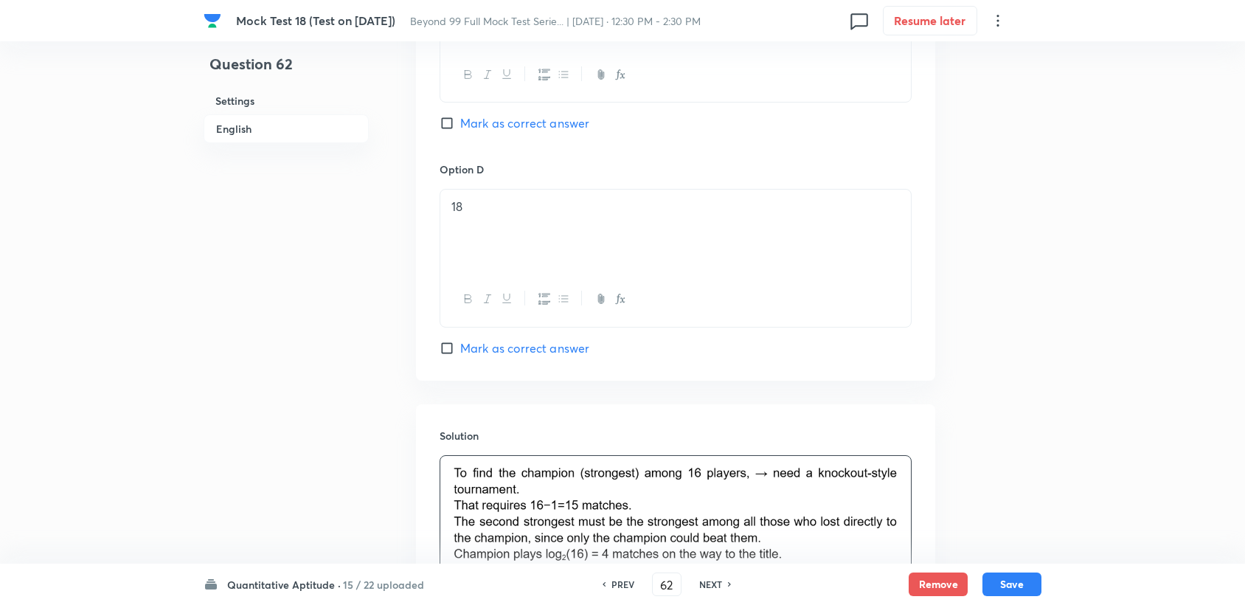
click at [513, 344] on span "Mark as correct answer" at bounding box center [524, 348] width 129 height 18
click at [460, 344] on input "Mark as correct answer" at bounding box center [450, 348] width 21 height 15
checkbox input "true"
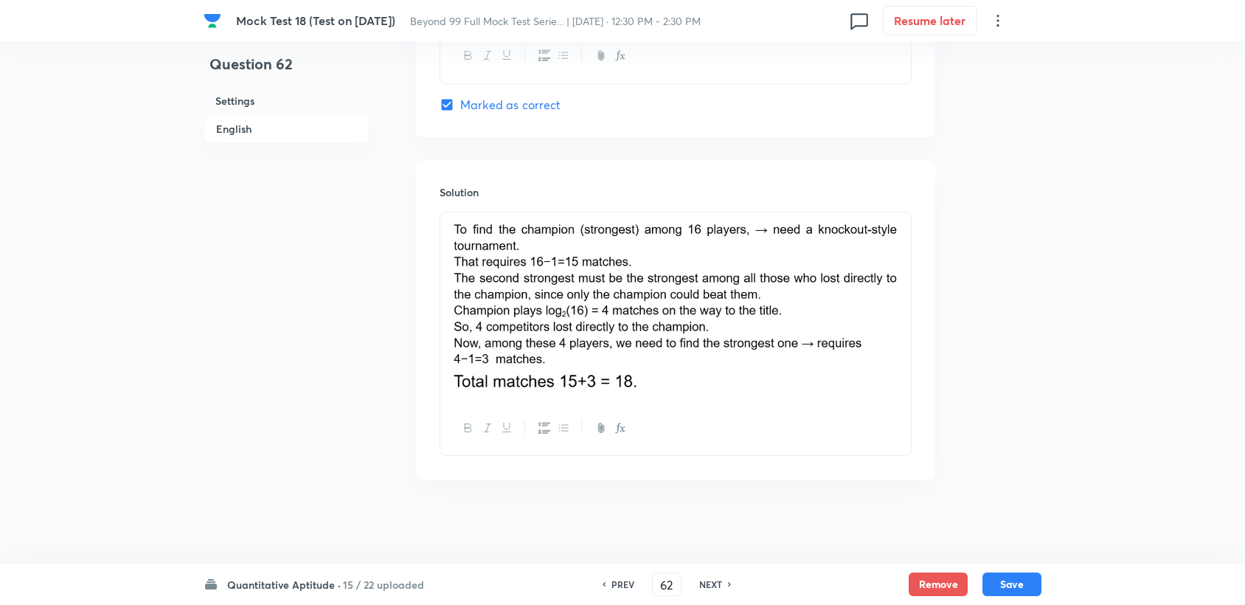
scroll to position [1518, 0]
click at [1033, 583] on button "Save" at bounding box center [1011, 583] width 59 height 24
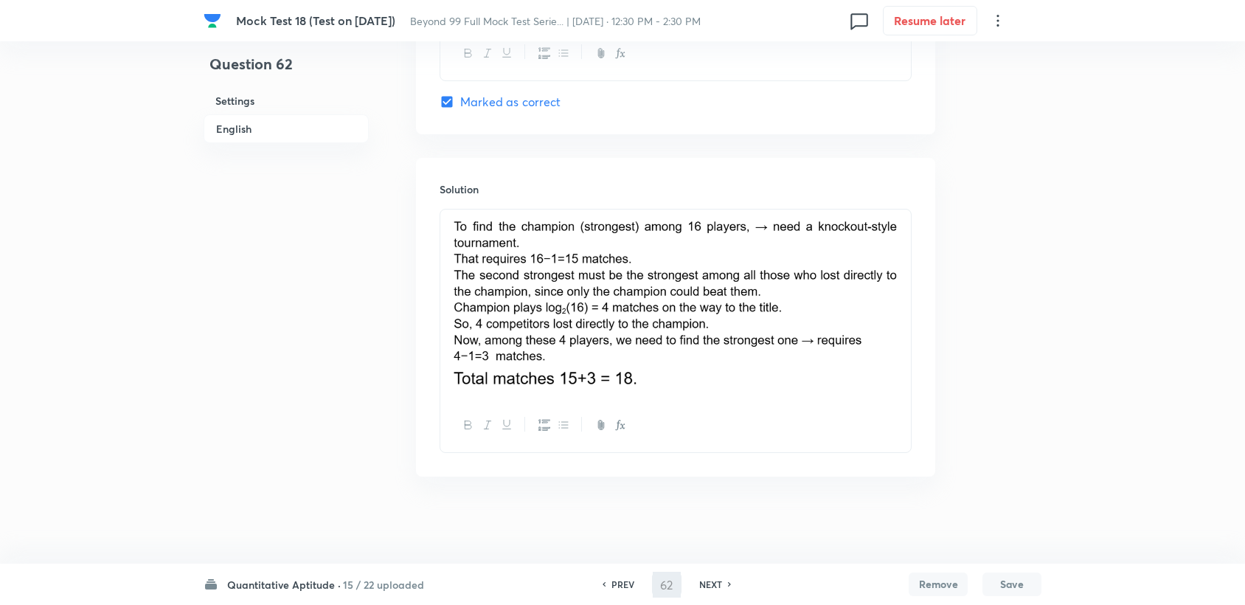
type input "63"
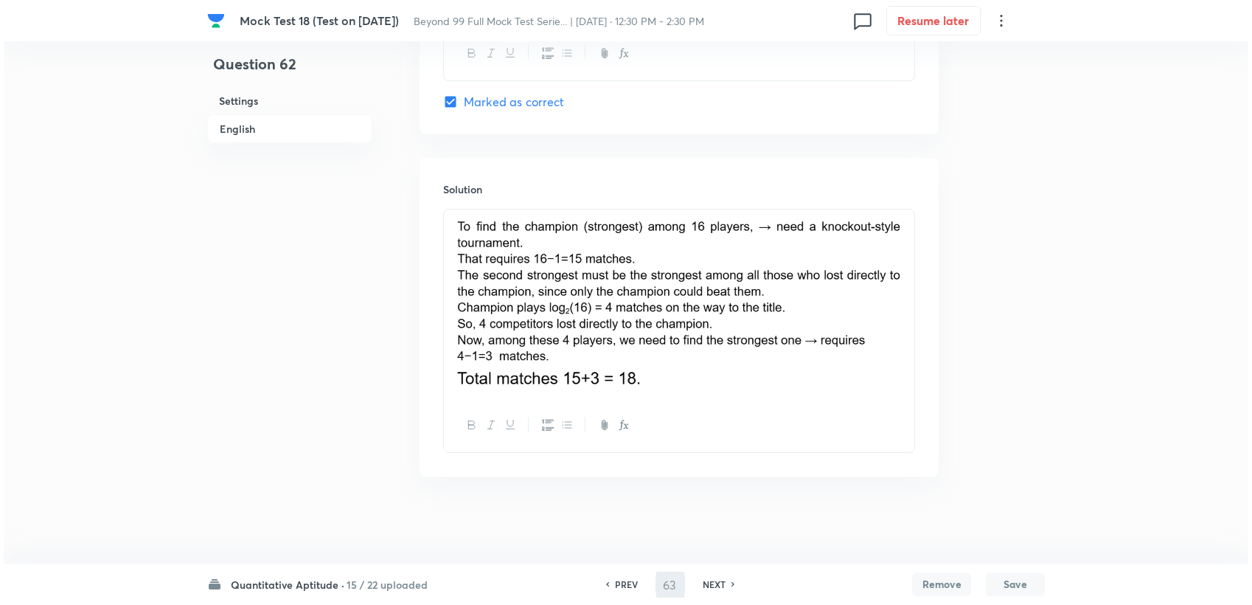
scroll to position [0, 0]
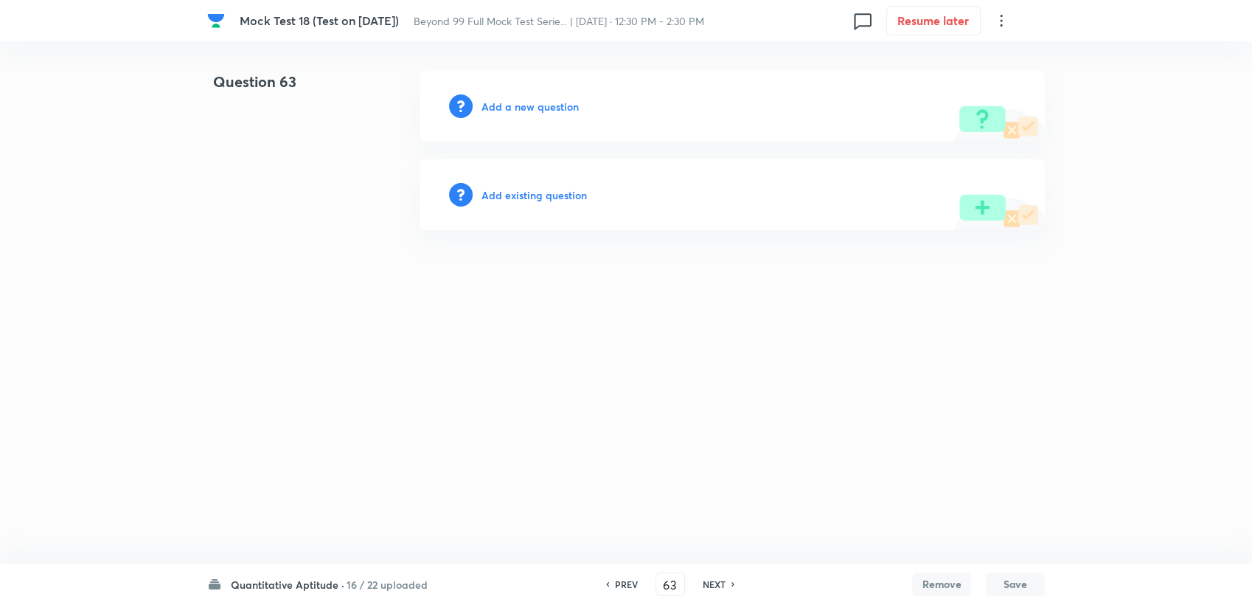
click at [525, 125] on div "Add a new question" at bounding box center [732, 106] width 625 height 71
click at [522, 111] on h6 "Add a new question" at bounding box center [530, 106] width 97 height 15
click at [522, 113] on h6 "Choose a question type" at bounding box center [539, 106] width 114 height 15
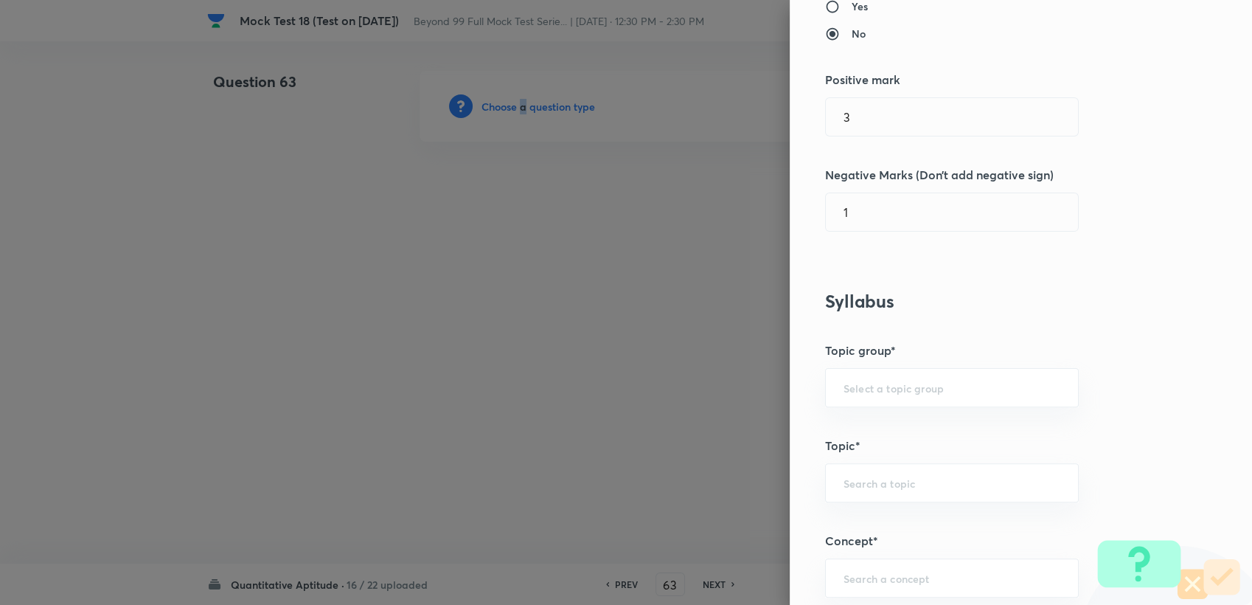
scroll to position [409, 0]
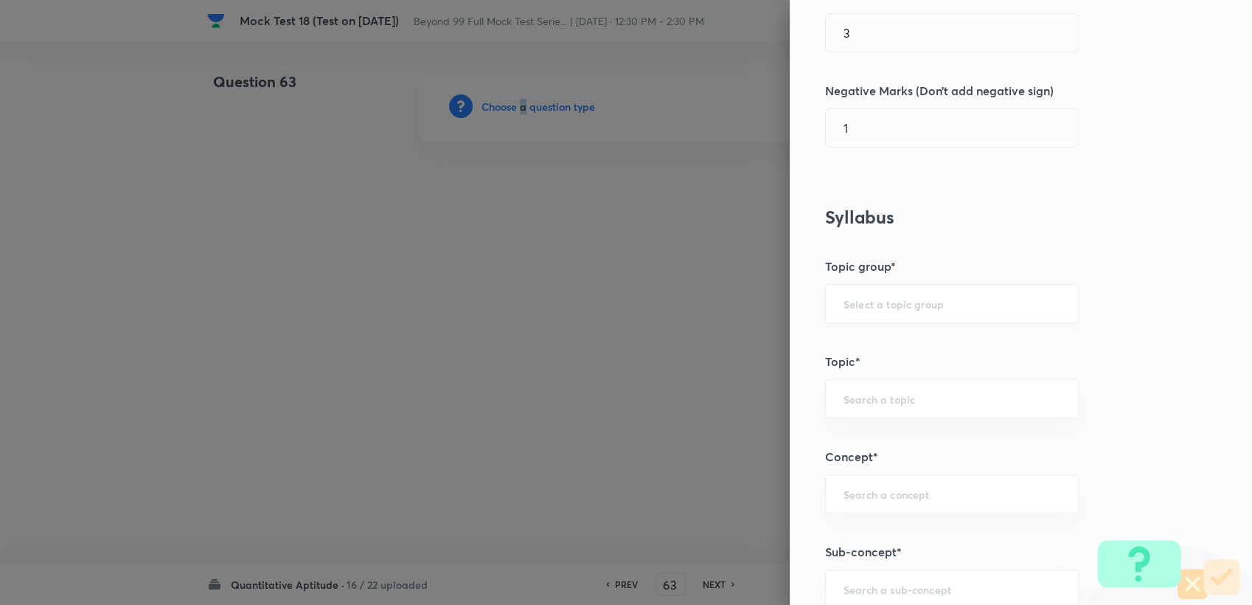
click at [825, 303] on div "​" at bounding box center [952, 303] width 254 height 39
click at [851, 305] on input "text" at bounding box center [952, 304] width 217 height 14
click at [856, 339] on li "Quantitative Aptitude" at bounding box center [940, 344] width 252 height 27
type input "Quantitative Aptitude"
click at [848, 401] on input "text" at bounding box center [952, 399] width 217 height 14
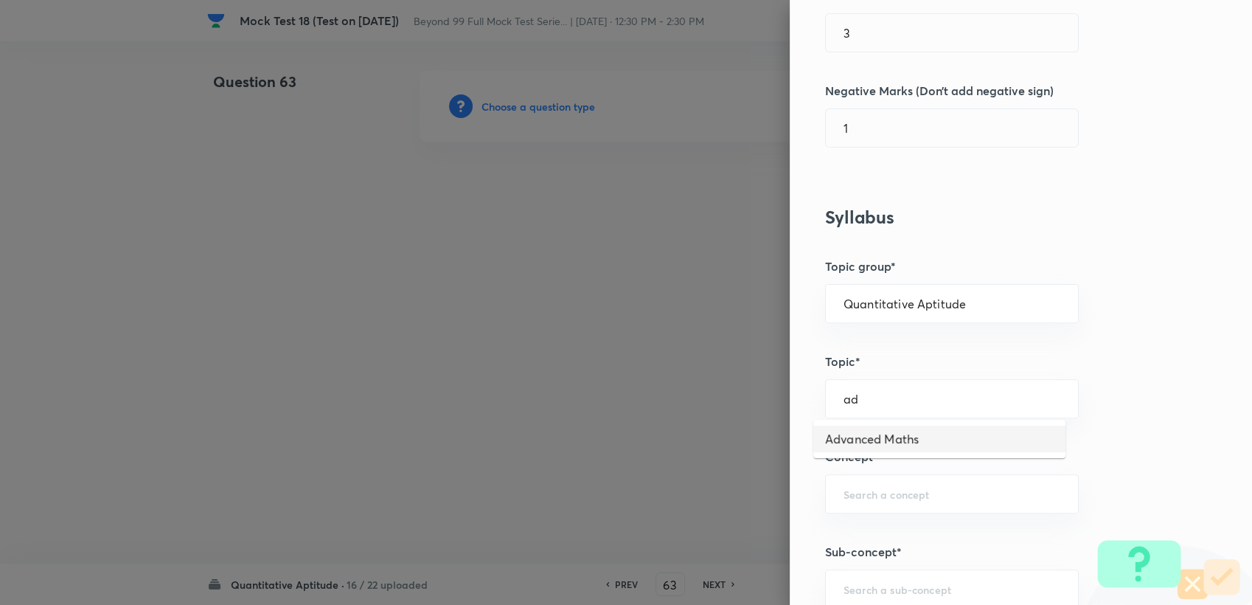
click at [892, 436] on li "Advanced Maths" at bounding box center [940, 439] width 252 height 27
type input "Advanced Maths"
click at [853, 495] on input "text" at bounding box center [952, 494] width 217 height 14
click at [879, 444] on li "Inequalities and Modulus" at bounding box center [940, 451] width 252 height 27
type input "Inequalities and Modulus"
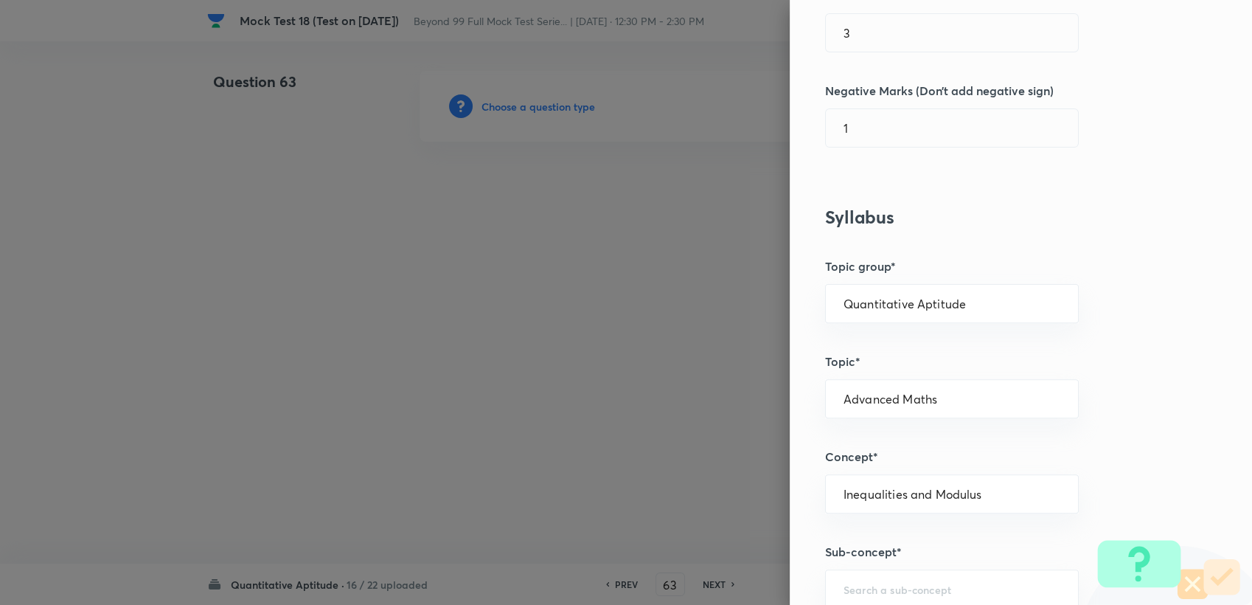
click at [850, 566] on div "Question settings Question type* Single choice correct Number of options* 2 3 4…" at bounding box center [1021, 302] width 462 height 605
click at [845, 582] on input "text" at bounding box center [952, 589] width 217 height 14
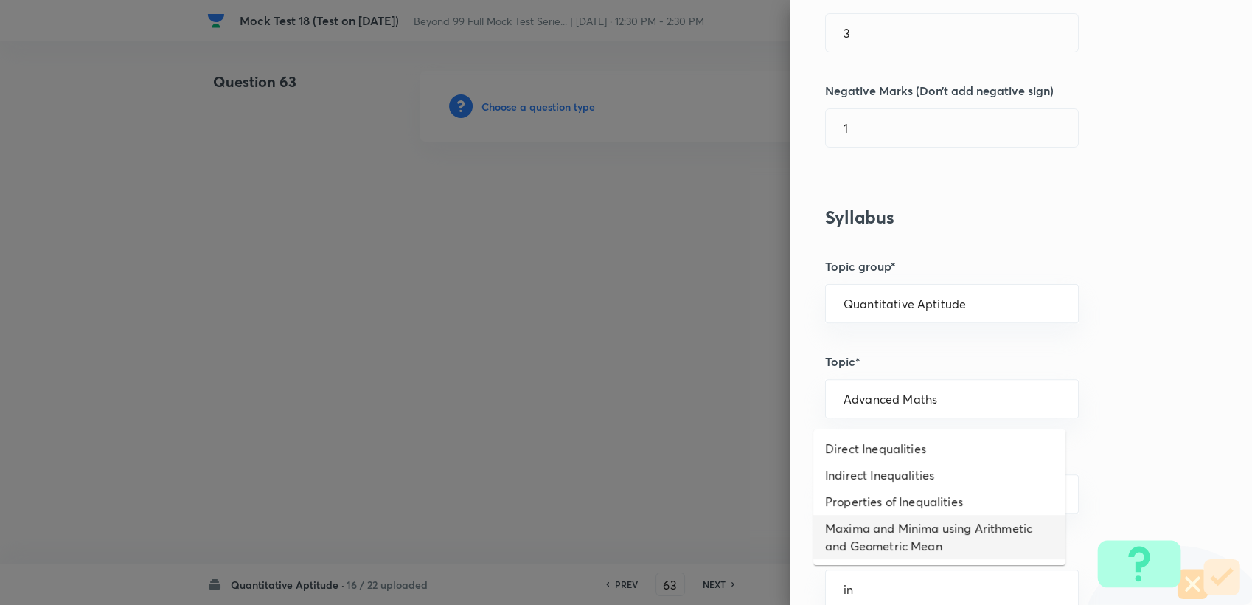
click at [861, 528] on li "Maxima and Minima using Arithmetic and Geometric Mean" at bounding box center [940, 537] width 252 height 44
type input "Maxima and Minima using Arithmetic and Geometric Mean"
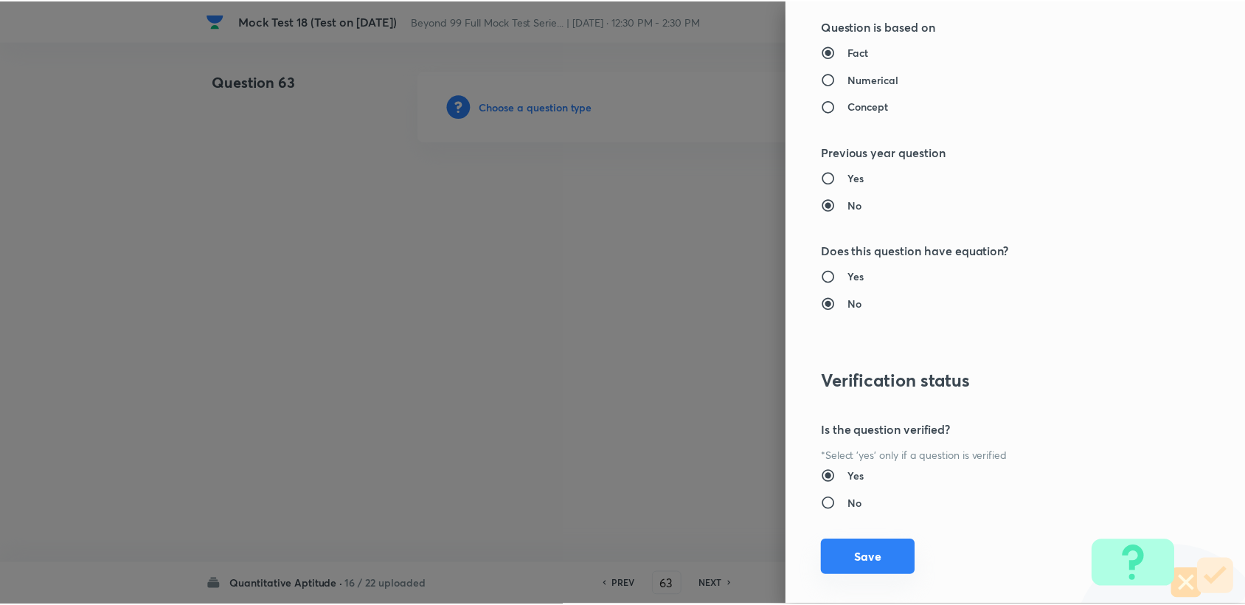
scroll to position [1404, 0]
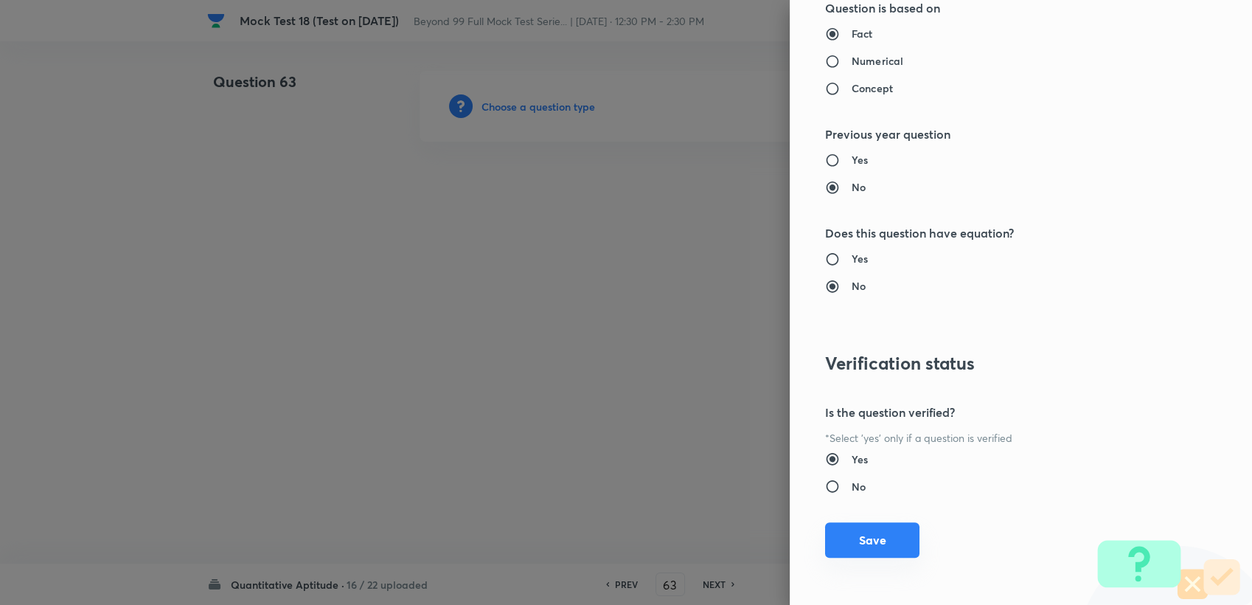
click at [852, 528] on button "Save" at bounding box center [872, 539] width 94 height 35
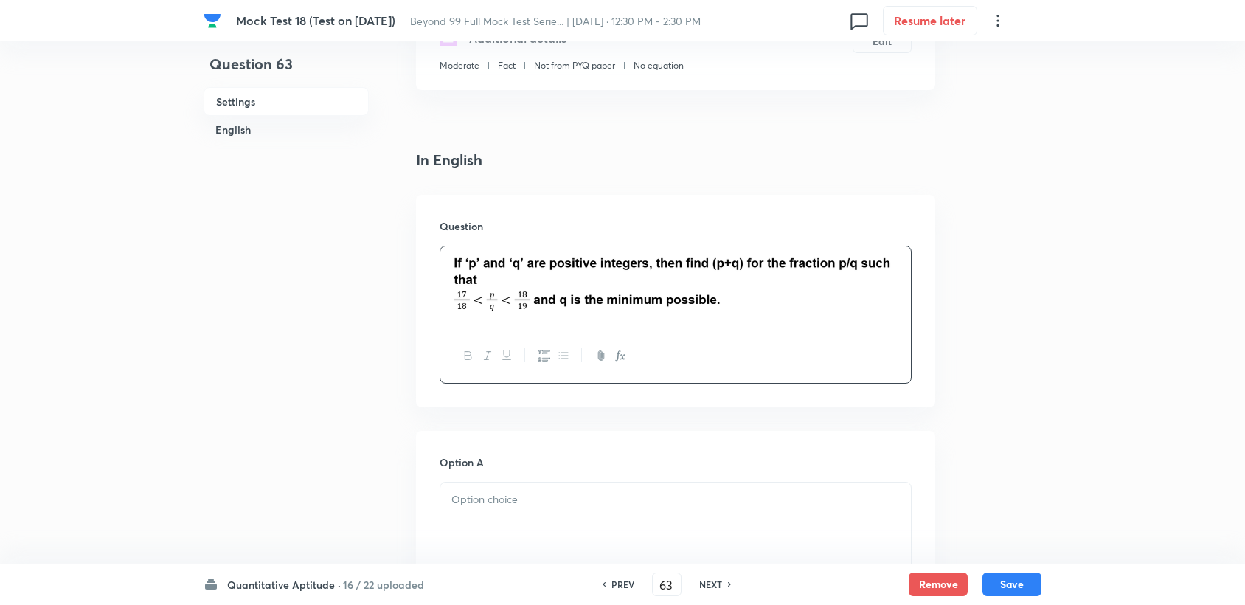
scroll to position [327, 0]
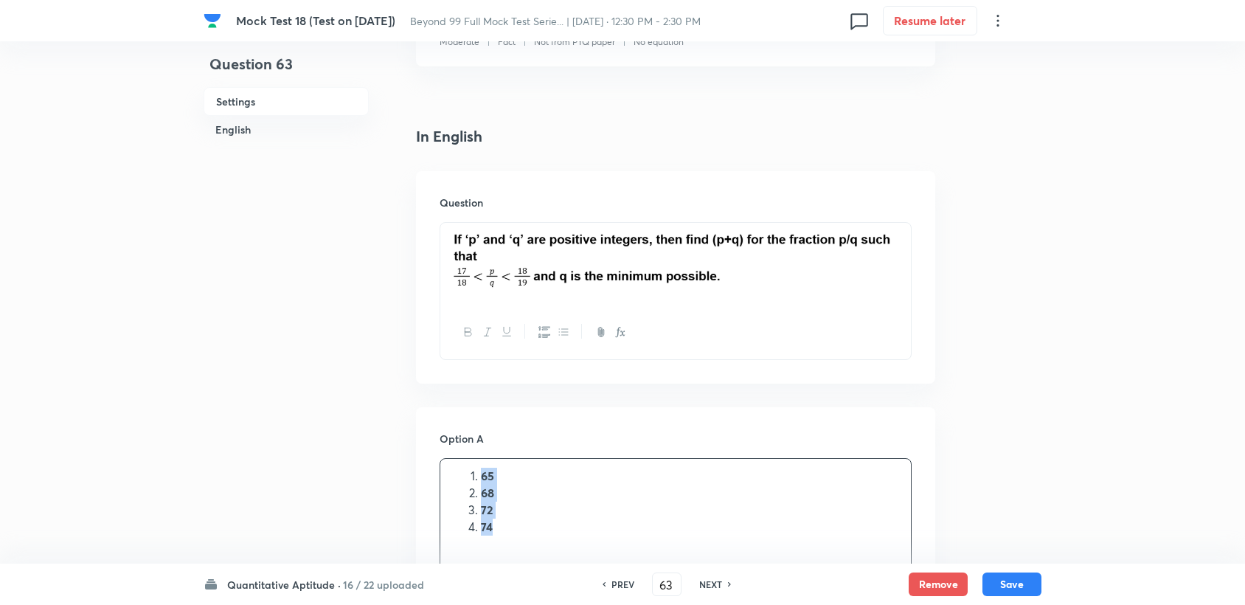
drag, startPoint x: 483, startPoint y: 478, endPoint x: 521, endPoint y: 524, distance: 60.3
click at [521, 524] on ol "65 68 72 74" at bounding box center [675, 501] width 448 height 67
drag, startPoint x: 446, startPoint y: 493, endPoint x: 499, endPoint y: 484, distance: 53.8
click at [498, 485] on div "65 68 72 74" at bounding box center [675, 501] width 471 height 85
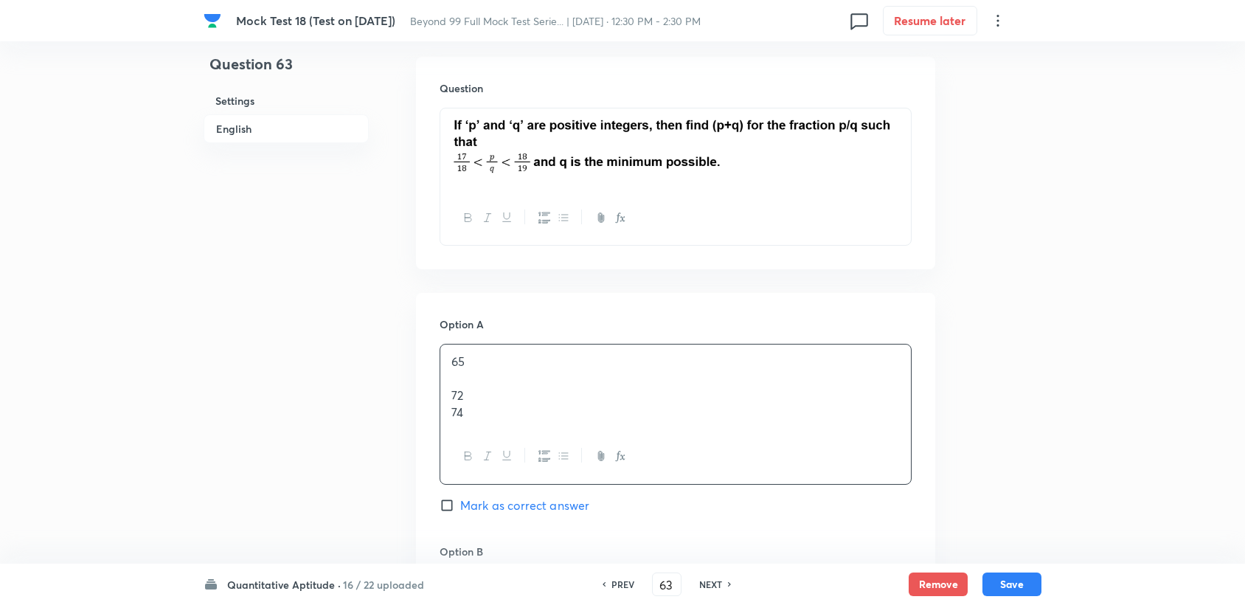
scroll to position [491, 0]
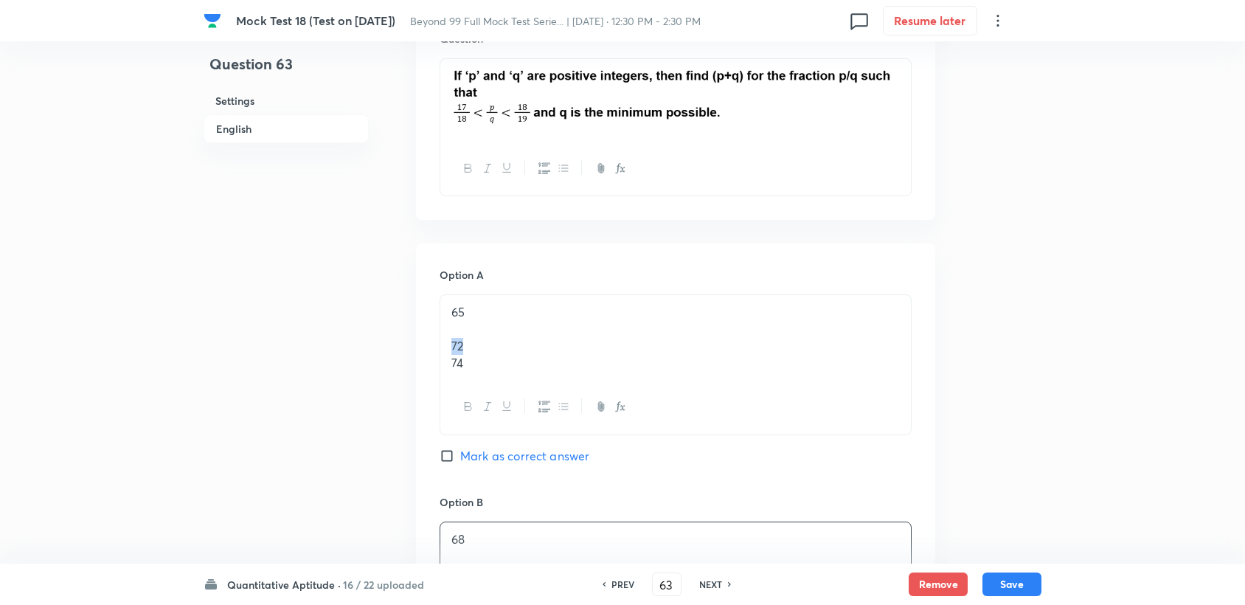
drag, startPoint x: 447, startPoint y: 351, endPoint x: 488, endPoint y: 342, distance: 42.4
click at [488, 342] on div "65 72 74" at bounding box center [675, 337] width 471 height 85
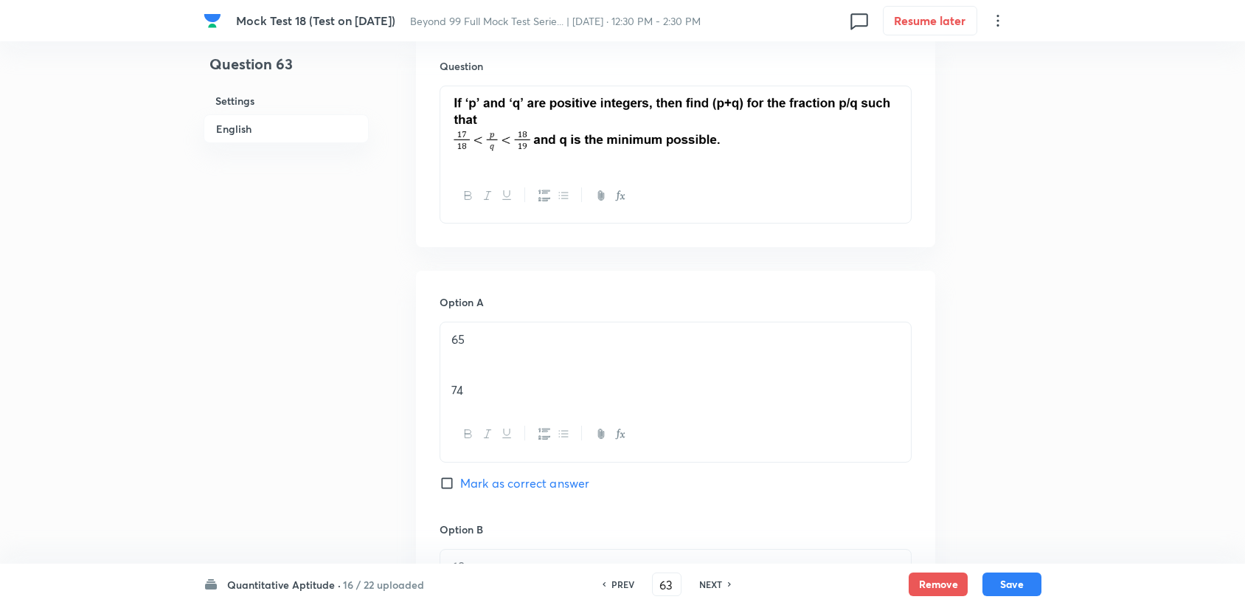
scroll to position [409, 0]
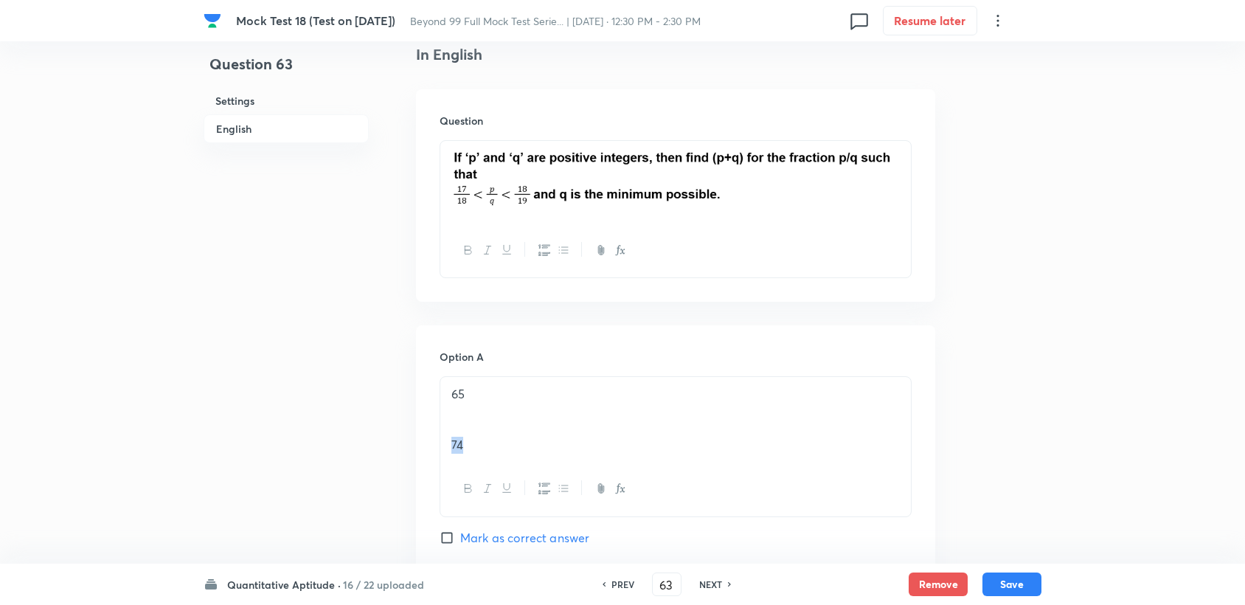
drag, startPoint x: 448, startPoint y: 446, endPoint x: 502, endPoint y: 448, distance: 53.9
click at [502, 448] on div "65 74" at bounding box center [675, 419] width 471 height 85
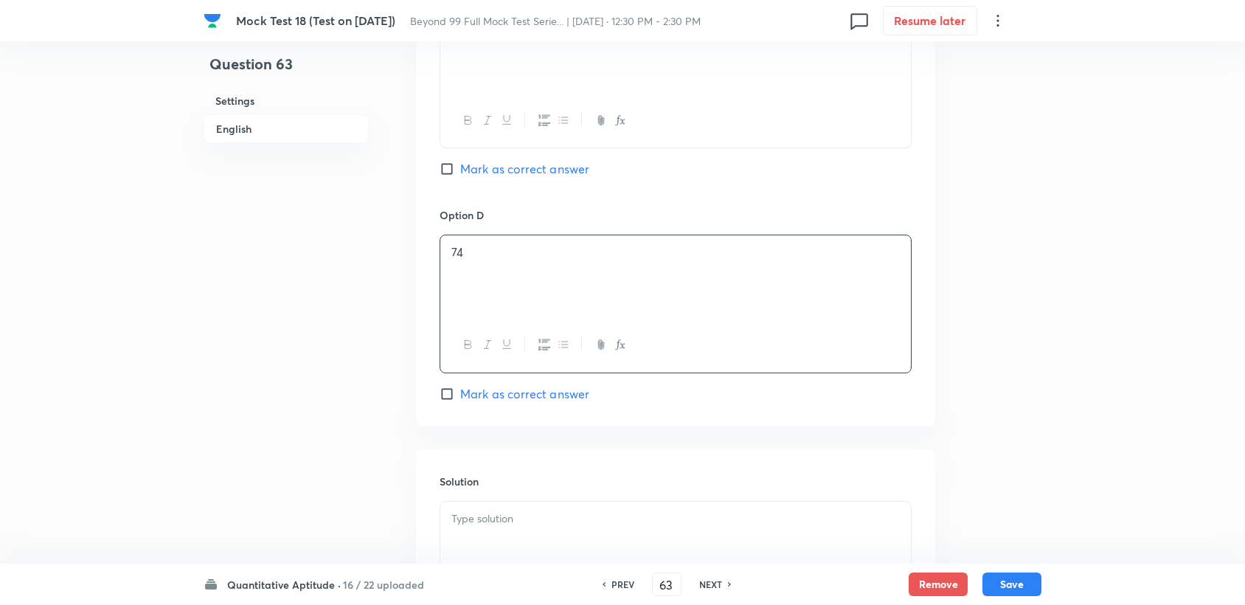
scroll to position [1229, 0]
drag, startPoint x: 531, startPoint y: 533, endPoint x: 531, endPoint y: 524, distance: 8.9
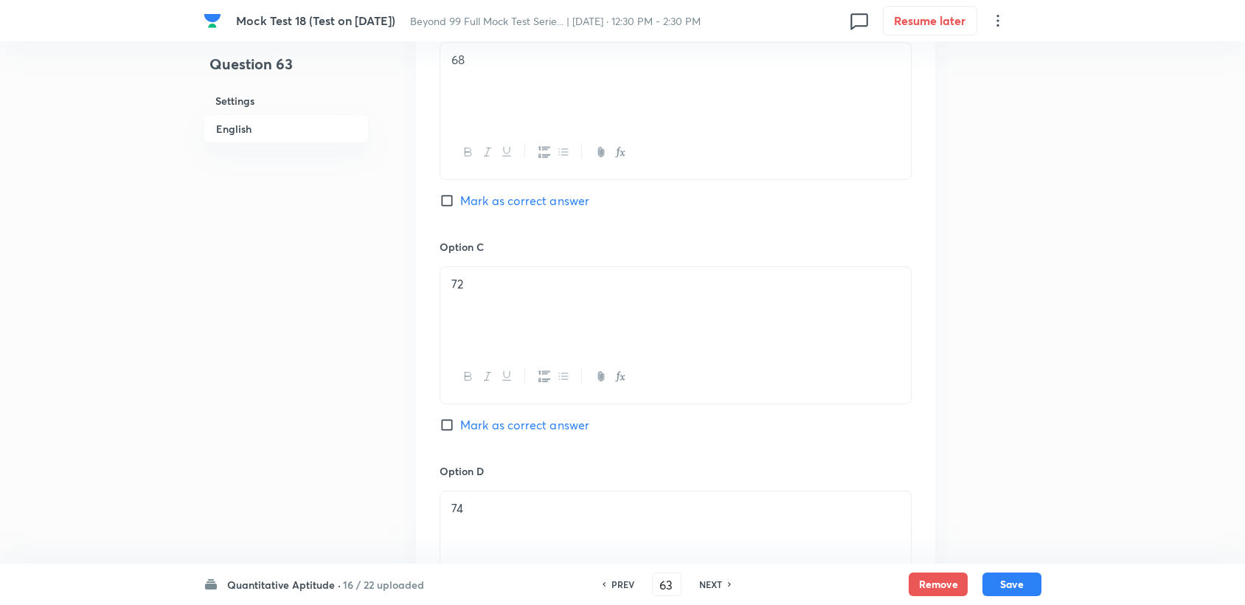
click at [501, 429] on span "Mark as correct answer" at bounding box center [524, 425] width 129 height 18
click at [460, 429] on input "Mark as correct answer" at bounding box center [450, 424] width 21 height 15
checkbox input "true"
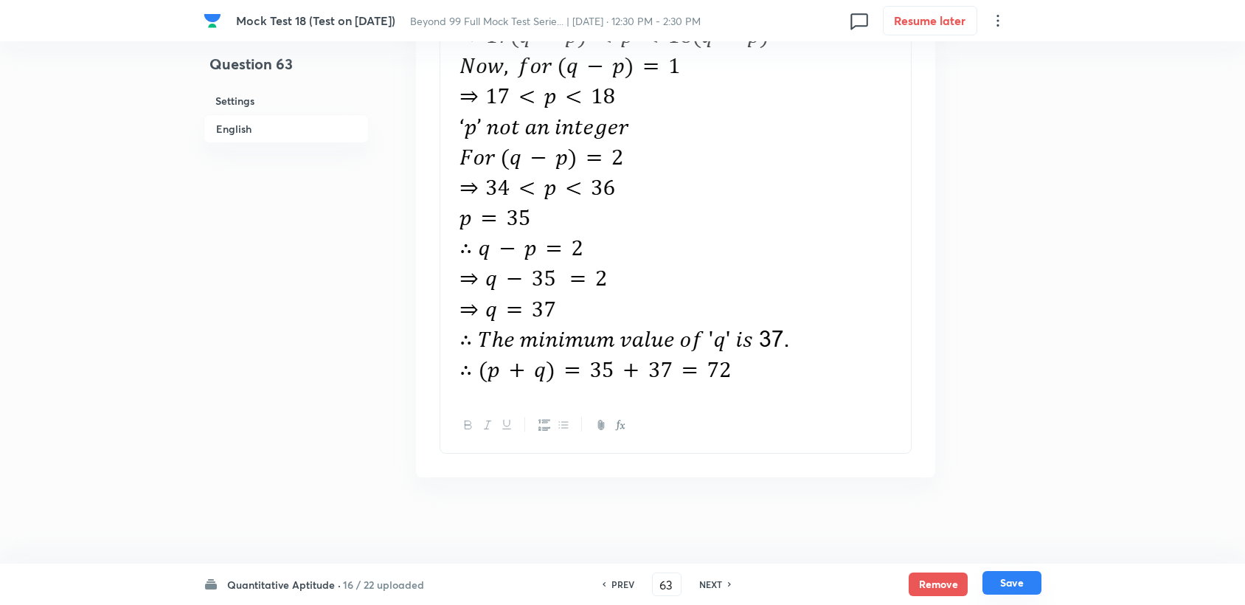
click at [1012, 593] on button "Save" at bounding box center [1011, 583] width 59 height 24
type input "64"
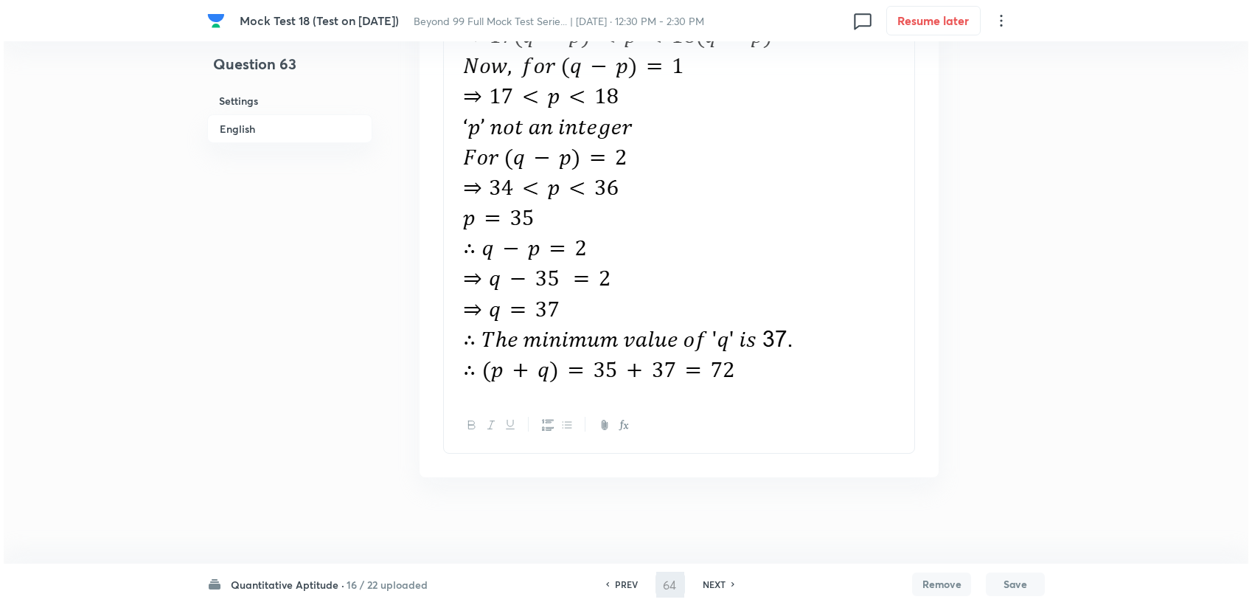
scroll to position [0, 0]
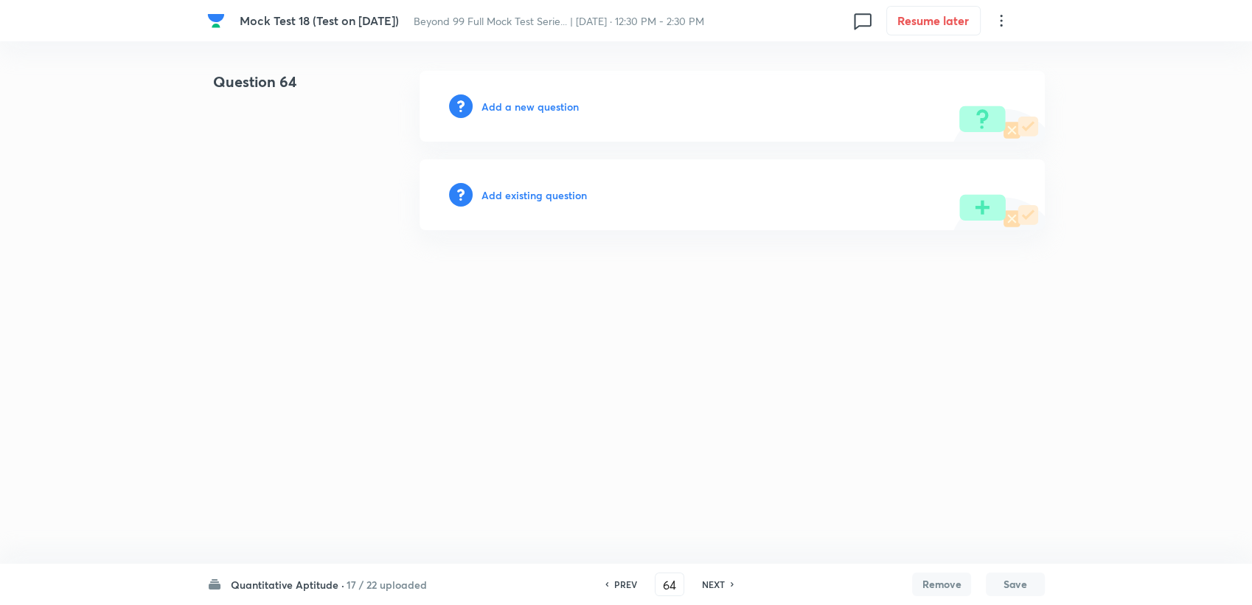
click at [544, 93] on div "Add a new question" at bounding box center [732, 106] width 625 height 71
click at [549, 108] on h6 "Add a new question" at bounding box center [530, 106] width 97 height 15
click at [550, 111] on h6 "Choose a question type" at bounding box center [539, 106] width 114 height 15
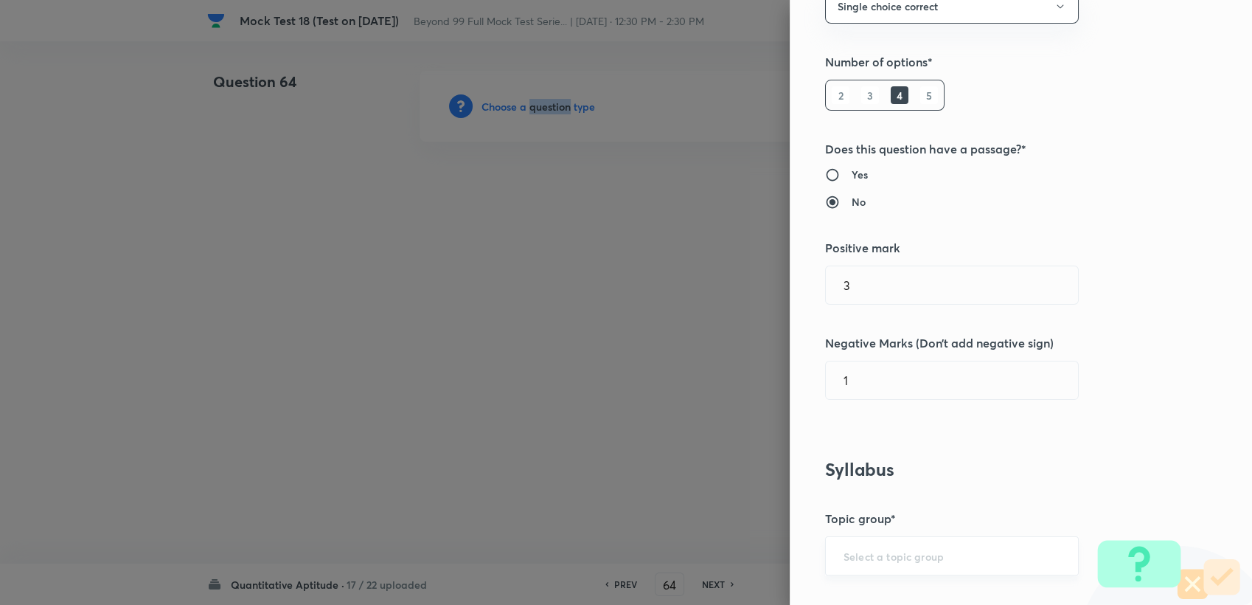
scroll to position [164, 0]
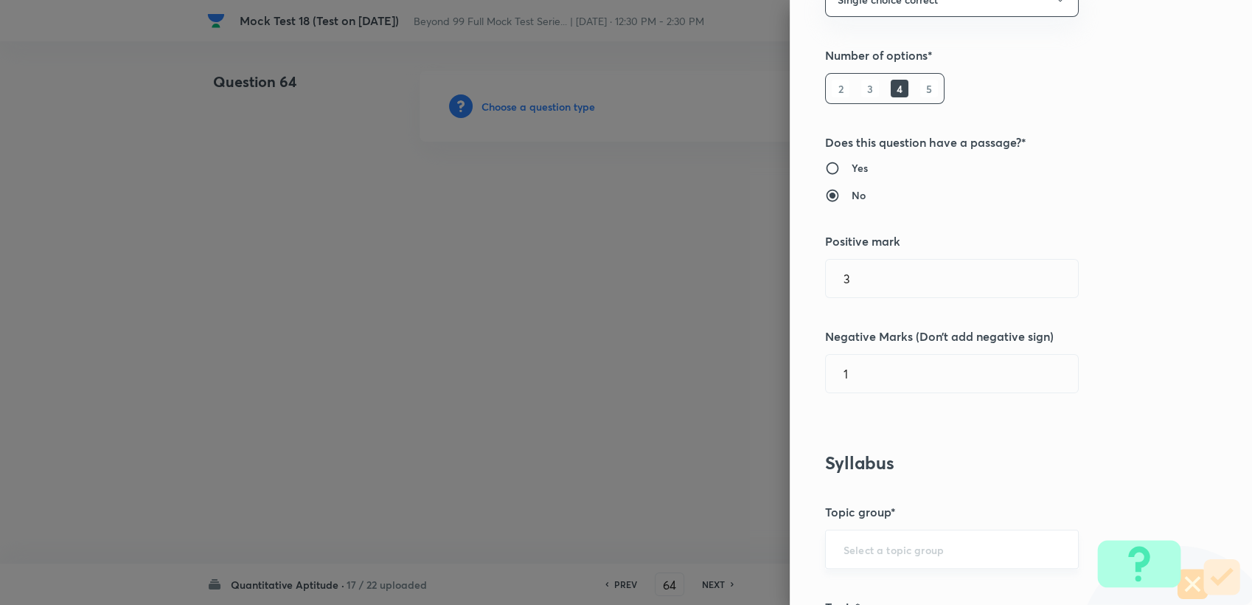
click at [836, 572] on div "Question settings Question type* Single choice correct Number of options* 2 3 4…" at bounding box center [1021, 302] width 462 height 605
click at [844, 545] on input "text" at bounding box center [952, 549] width 217 height 14
click at [851, 511] on li "Quantitative Aptitude" at bounding box center [940, 506] width 252 height 27
type input "Quantitative Aptitude"
click at [921, 544] on input "Quantitative Aptitude" at bounding box center [952, 549] width 217 height 14
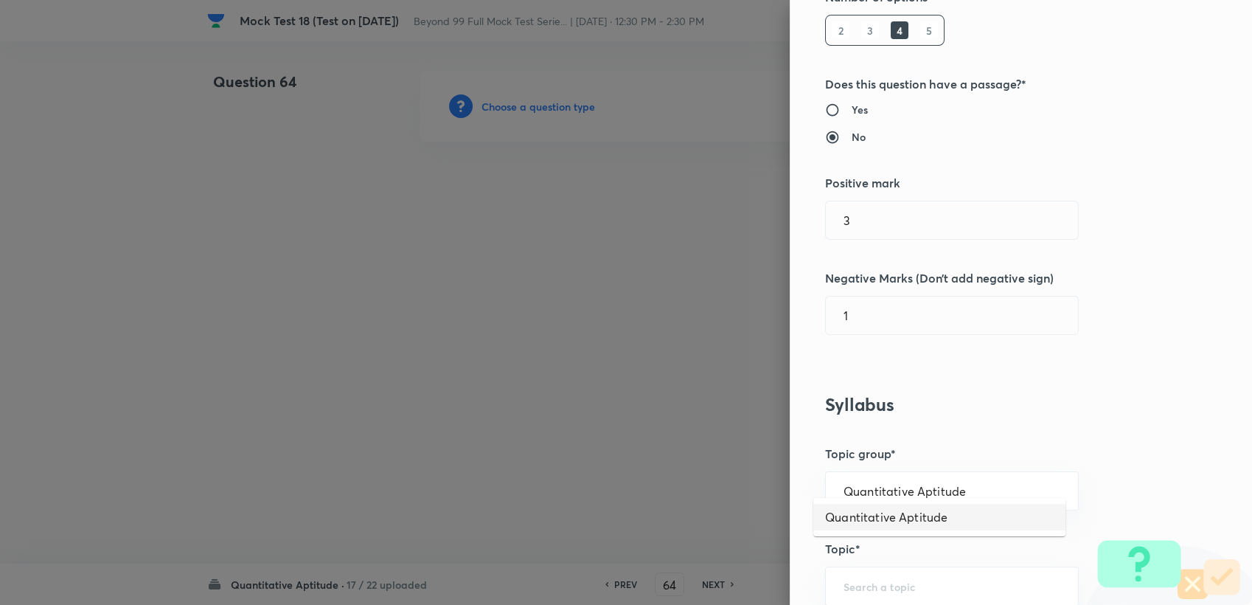
scroll to position [409, 0]
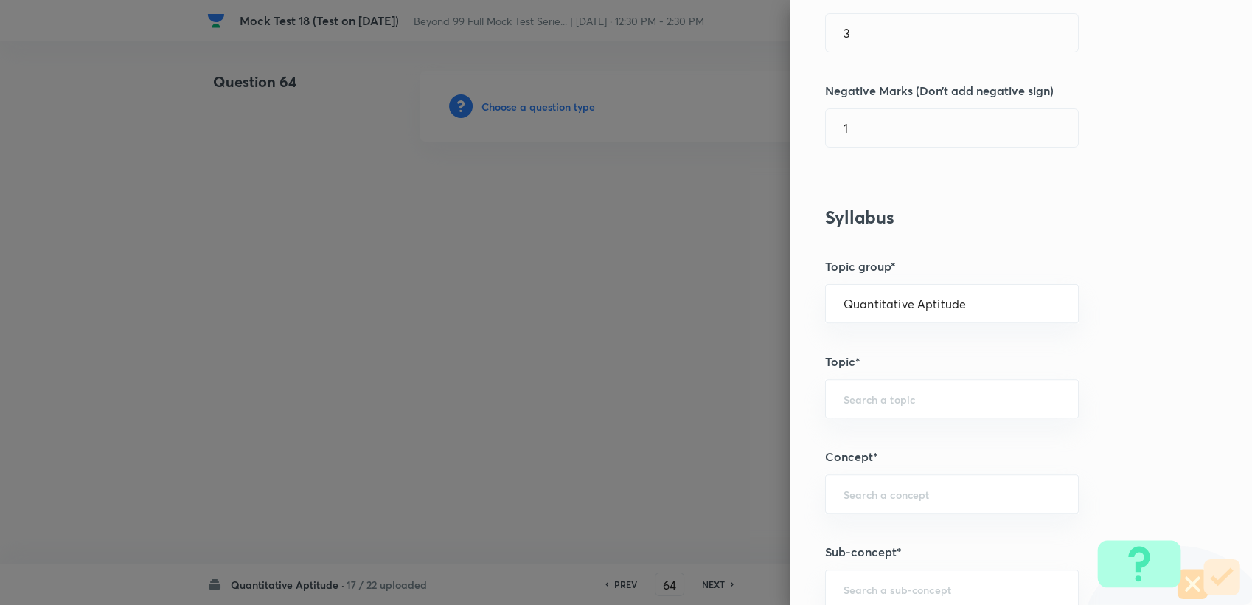
drag, startPoint x: 874, startPoint y: 438, endPoint x: 867, endPoint y: 422, distance: 17.5
click at [873, 436] on div "Question settings Question type* Single choice correct Number of options* 2 3 4…" at bounding box center [1021, 302] width 462 height 605
click at [862, 398] on input "text" at bounding box center [952, 399] width 217 height 14
click at [879, 446] on li "Basic Maths" at bounding box center [940, 439] width 252 height 27
type input "Basic Maths"
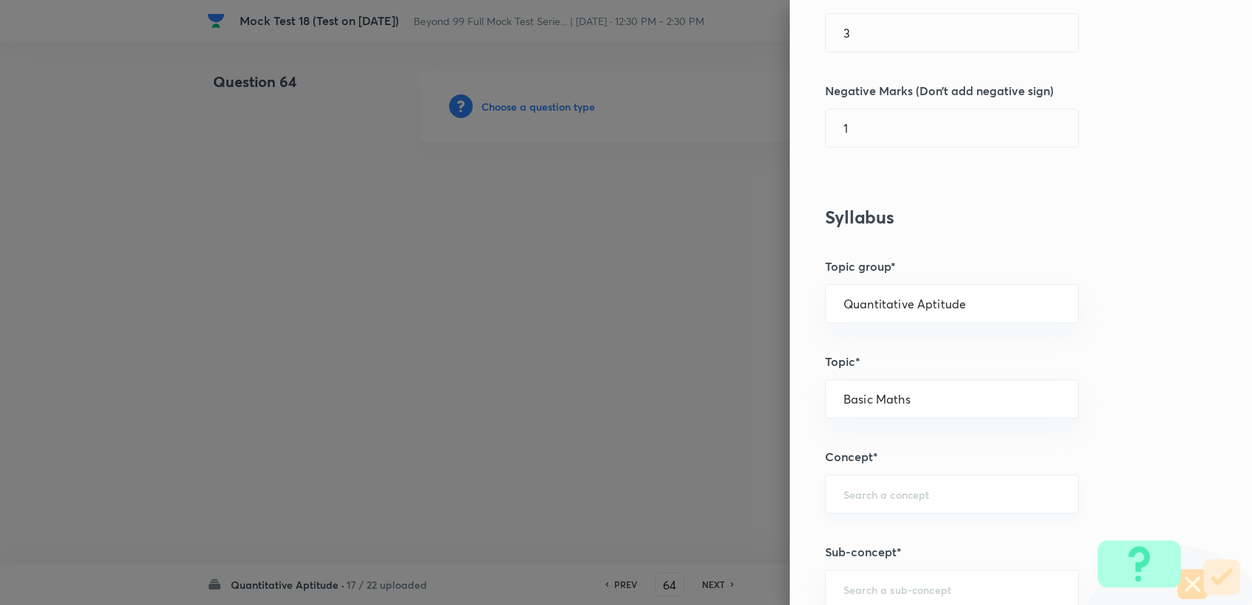
click at [877, 502] on div "​" at bounding box center [952, 493] width 254 height 39
click at [934, 552] on li "Ratio, Proportion & Variation" at bounding box center [940, 560] width 252 height 27
type input "Ratio, Proportion & Variation"
click at [893, 590] on input "text" at bounding box center [952, 589] width 217 height 14
click at [872, 516] on li "Ratio" at bounding box center [940, 519] width 252 height 27
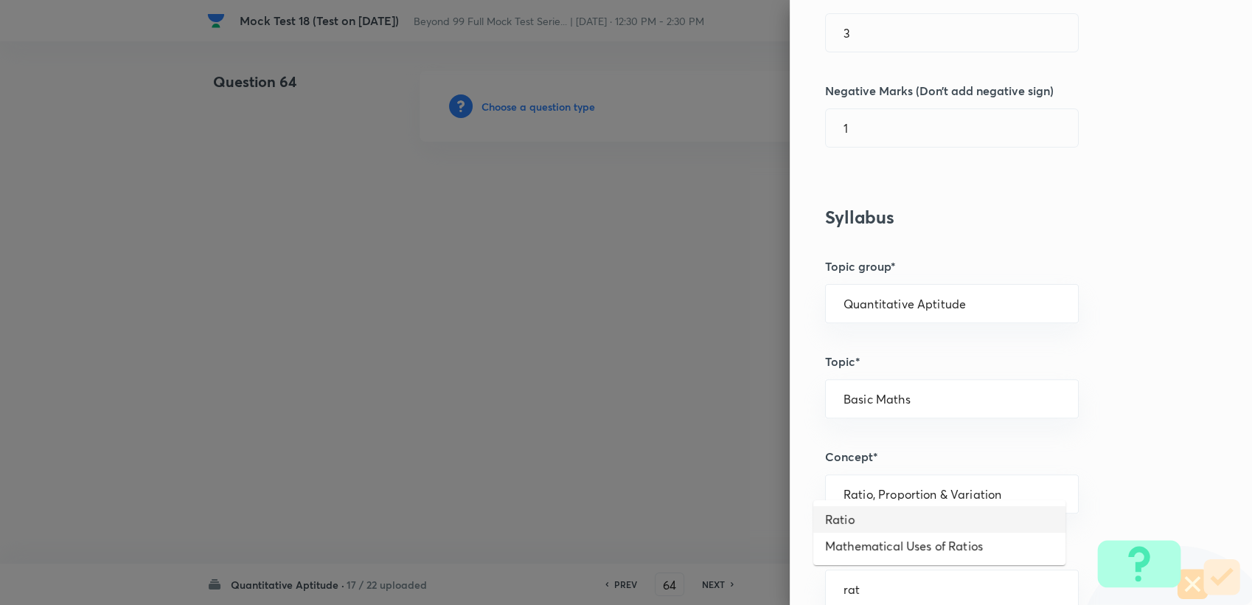
type input "Ratio"
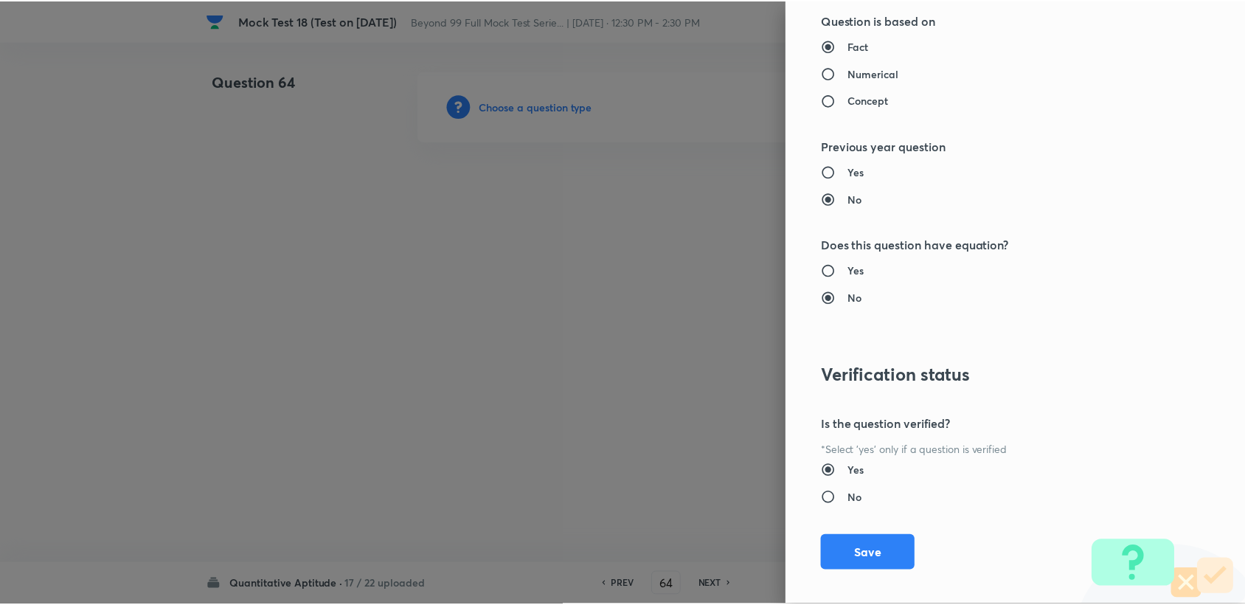
scroll to position [1404, 0]
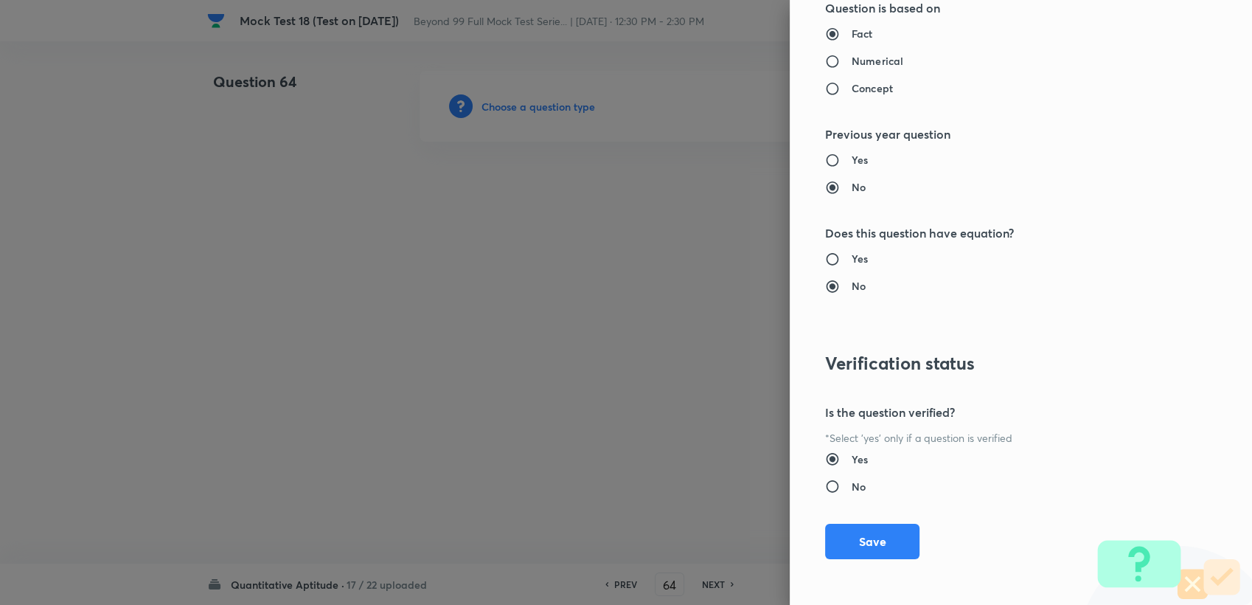
click at [850, 531] on button "Save" at bounding box center [872, 541] width 94 height 35
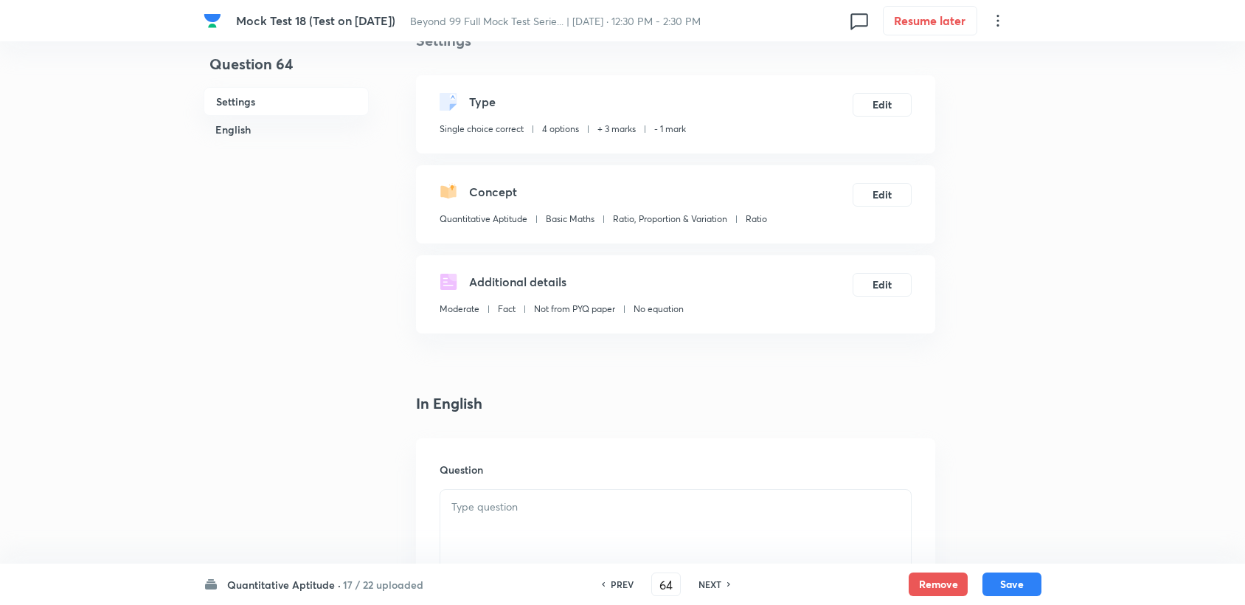
scroll to position [246, 0]
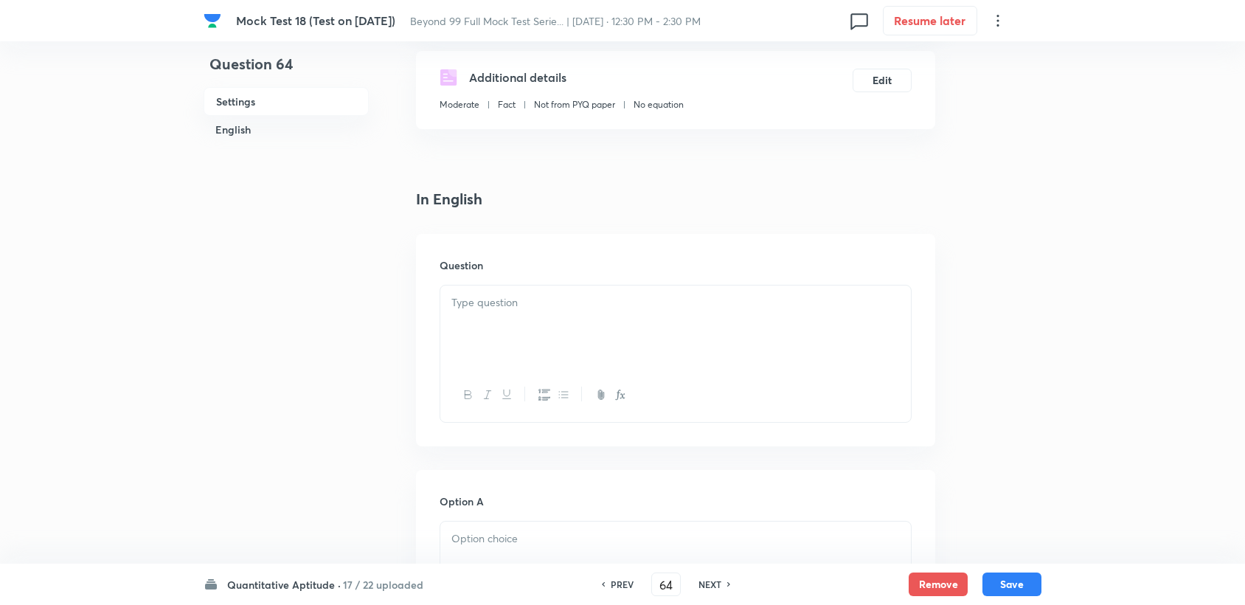
drag, startPoint x: 521, startPoint y: 408, endPoint x: 446, endPoint y: 313, distance: 121.3
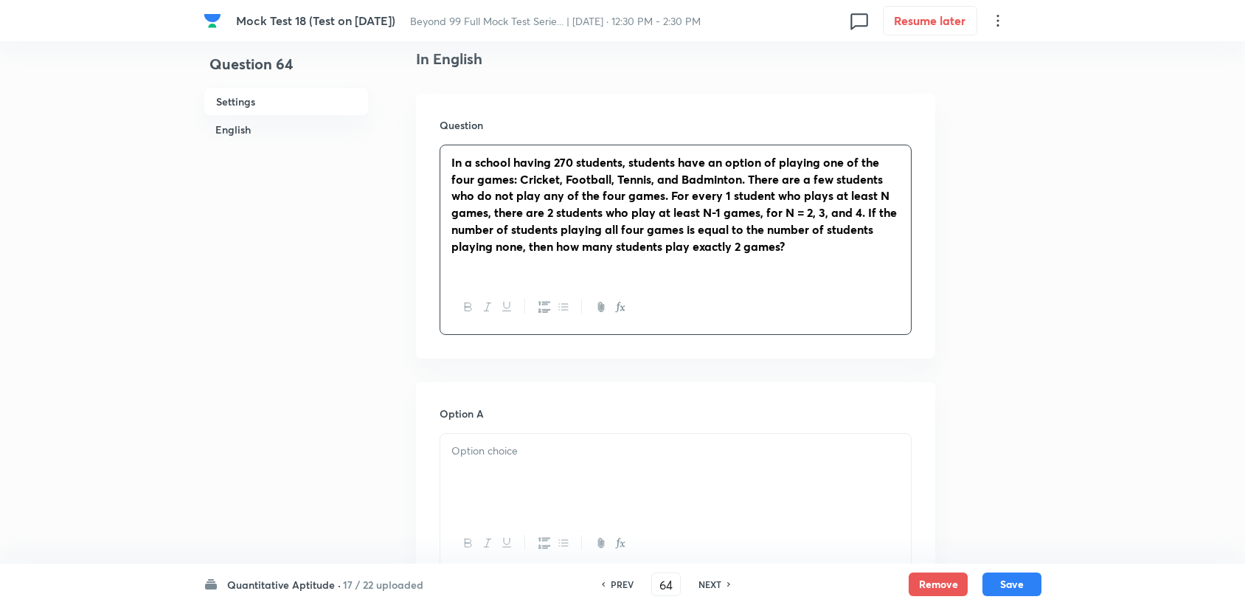
scroll to position [409, 0]
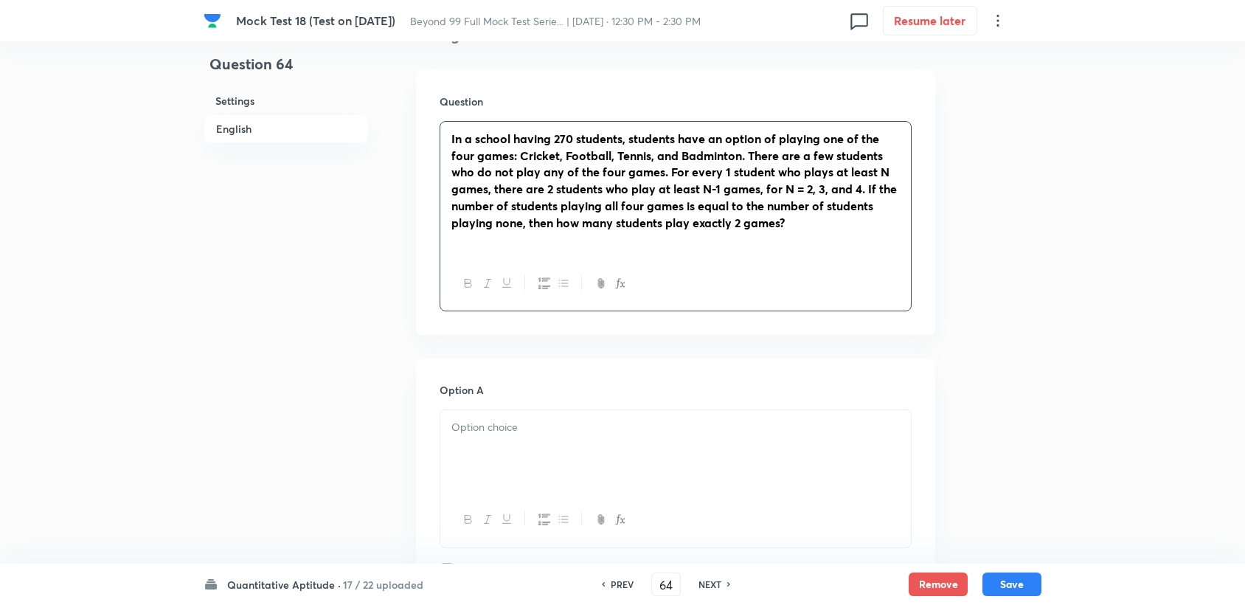
drag, startPoint x: 546, startPoint y: 457, endPoint x: 527, endPoint y: 445, distance: 22.5
click at [529, 446] on div at bounding box center [675, 451] width 471 height 83
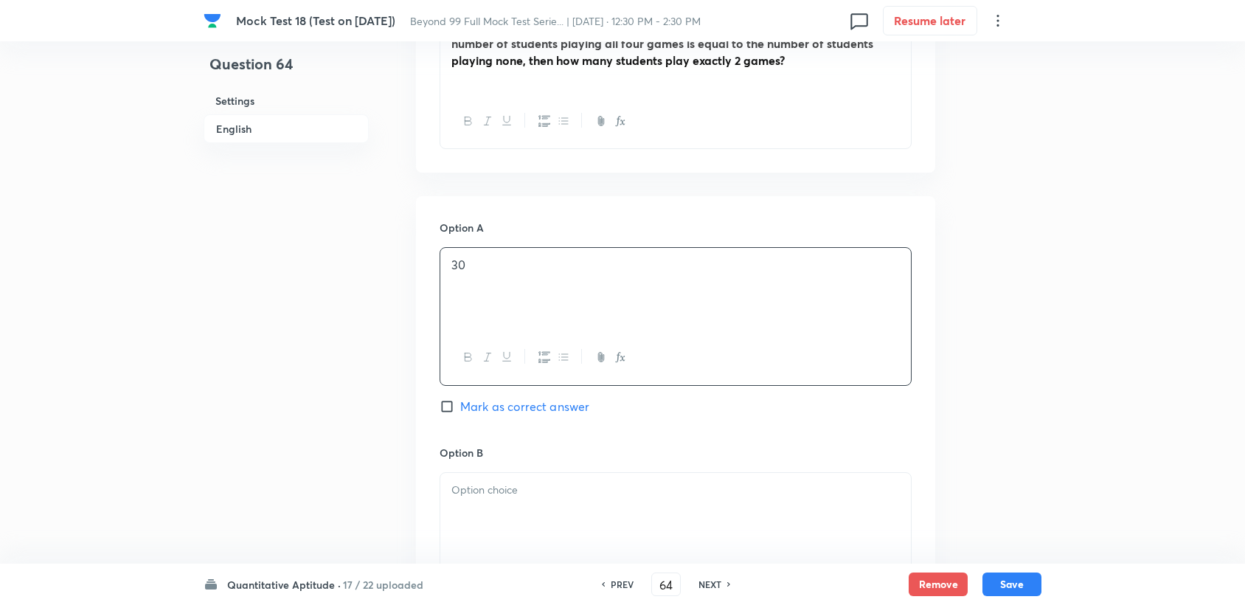
scroll to position [655, 0]
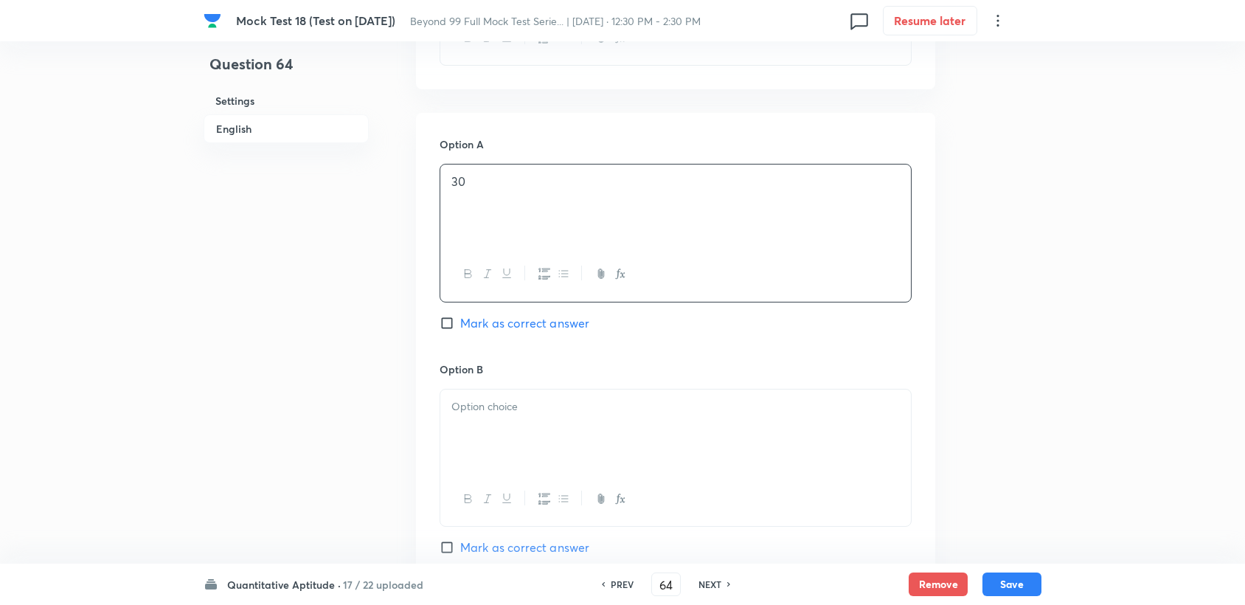
drag, startPoint x: 586, startPoint y: 440, endPoint x: 461, endPoint y: 301, distance: 186.5
click at [578, 434] on div at bounding box center [675, 430] width 471 height 83
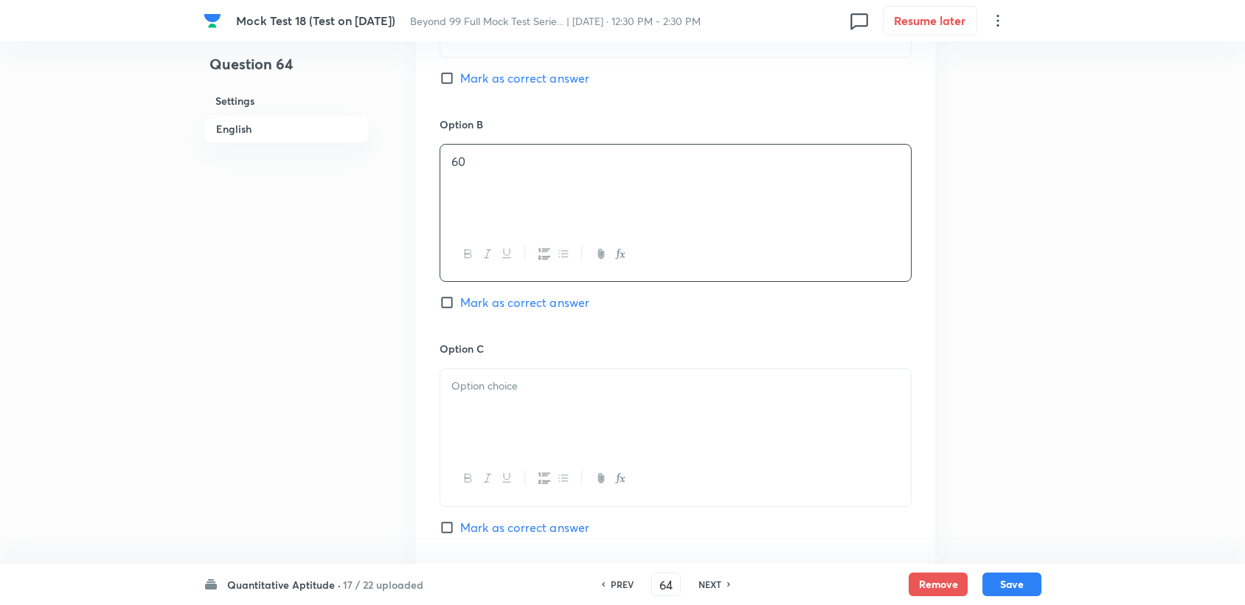
scroll to position [901, 0]
click at [530, 404] on div at bounding box center [675, 408] width 471 height 83
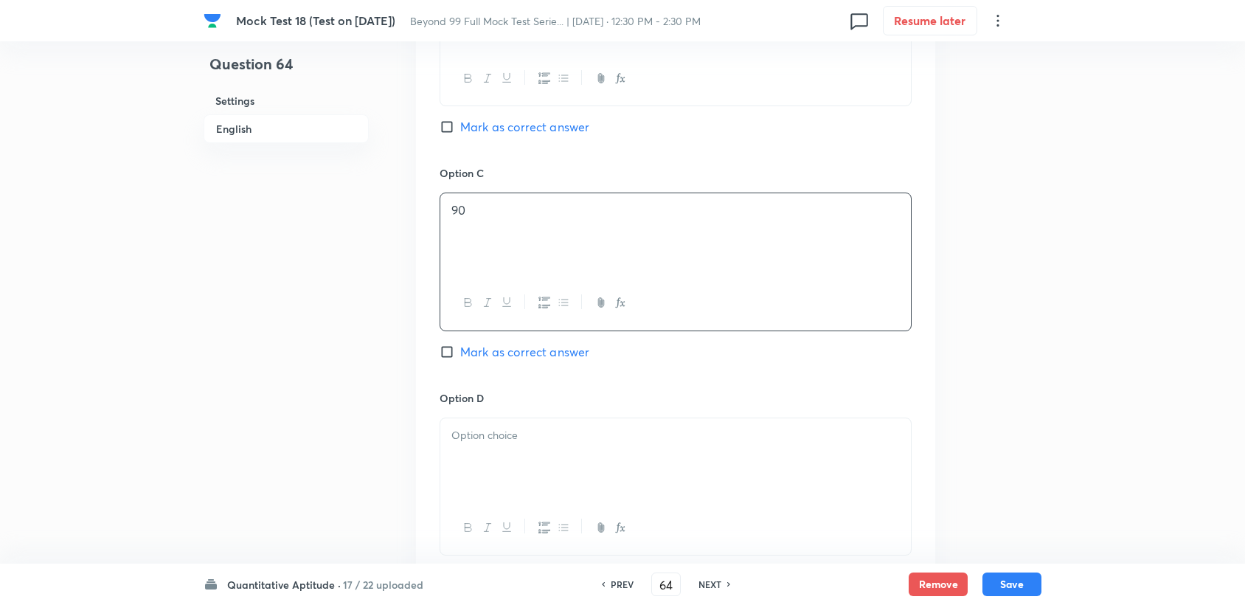
scroll to position [1147, 0]
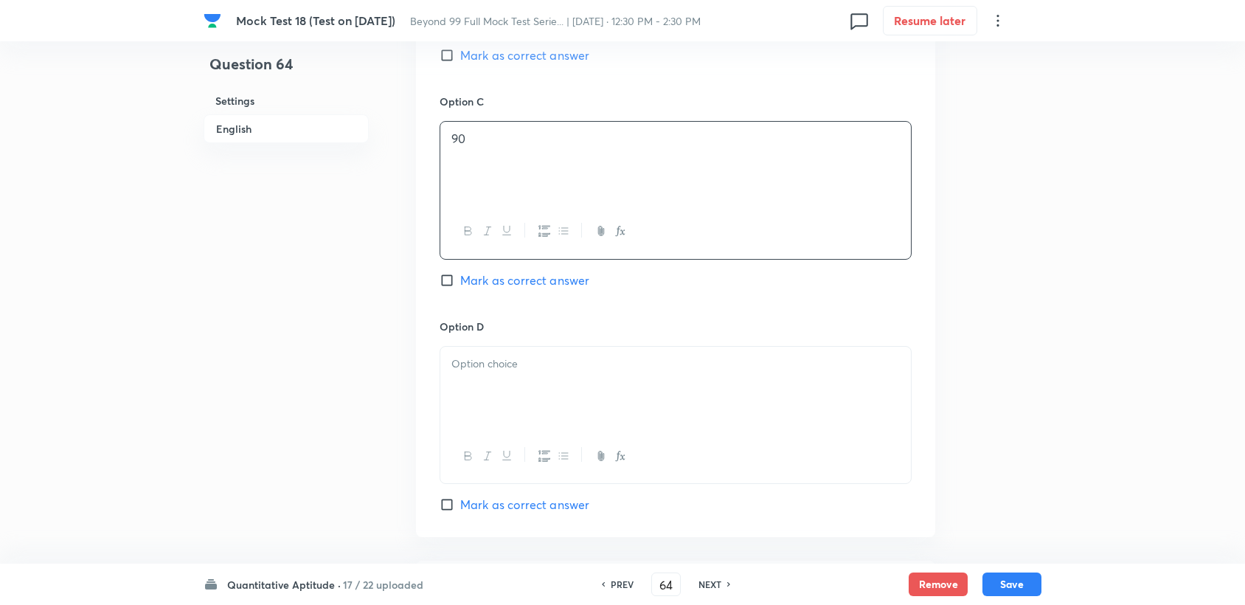
drag, startPoint x: 520, startPoint y: 435, endPoint x: 516, endPoint y: 427, distance: 8.9
click at [519, 436] on div at bounding box center [675, 456] width 471 height 54
click at [512, 409] on div at bounding box center [675, 388] width 471 height 83
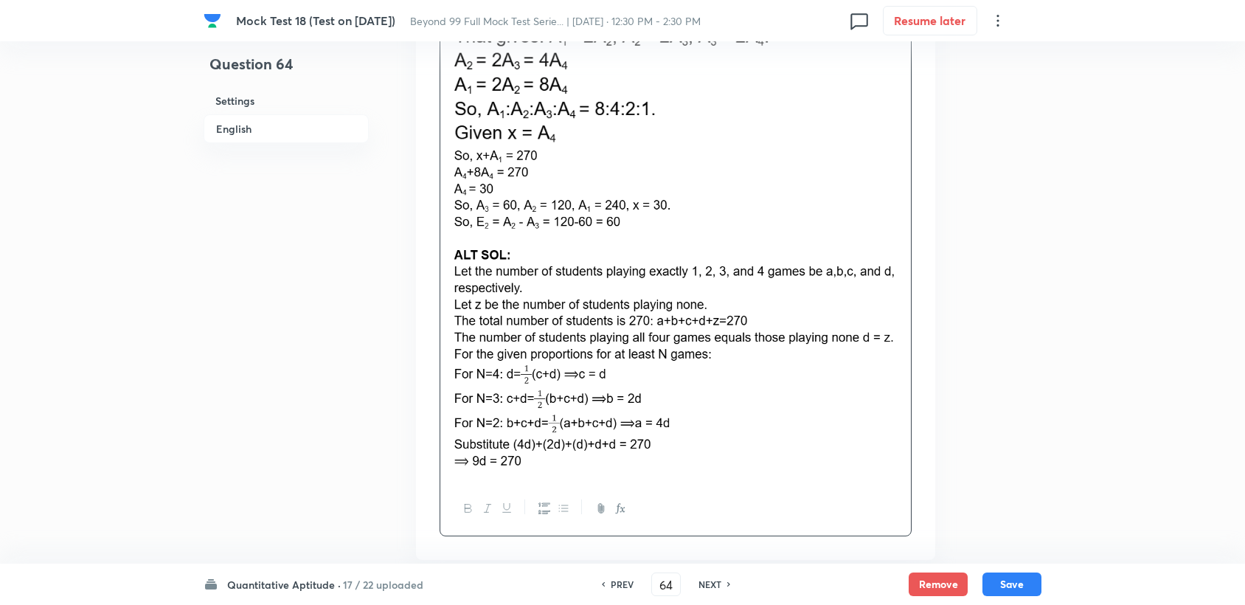
scroll to position [1845, 0]
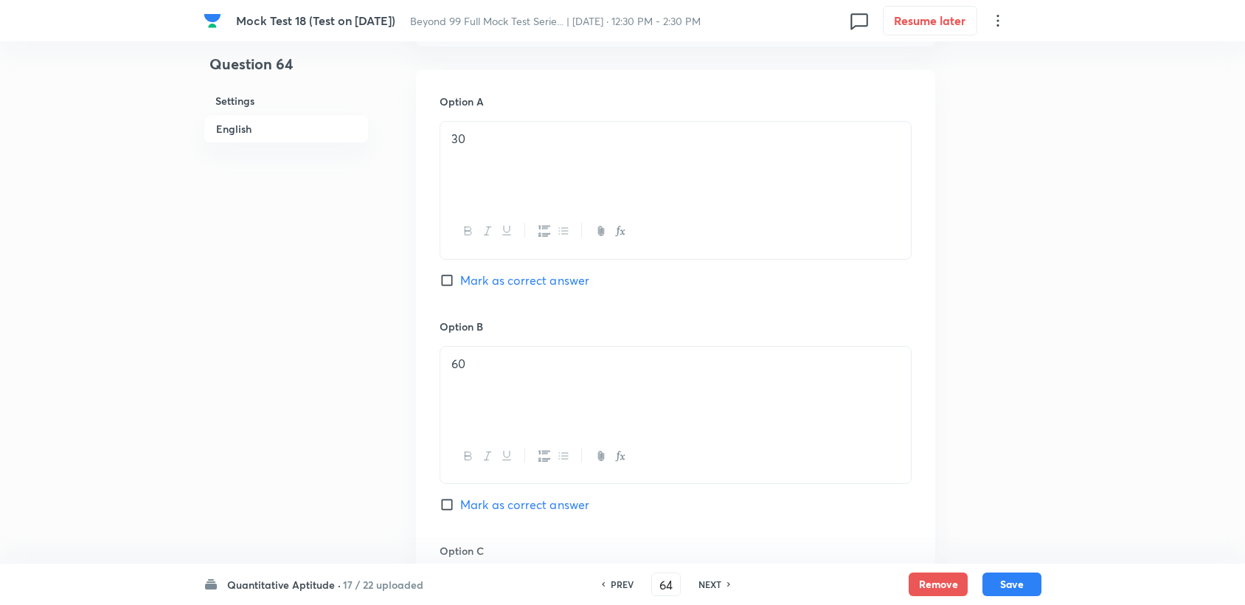
click at [502, 499] on span "Mark as correct answer" at bounding box center [524, 505] width 129 height 18
click at [460, 499] on input "Mark as correct answer" at bounding box center [450, 504] width 21 height 15
checkbox input "true"
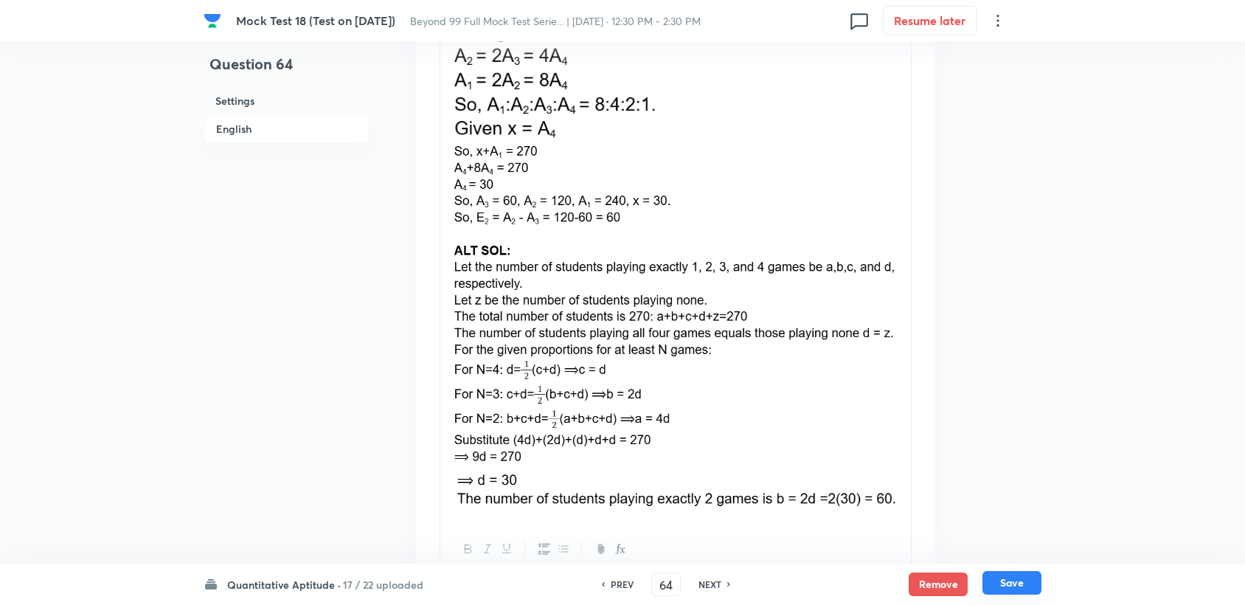
click at [1020, 581] on button "Save" at bounding box center [1011, 583] width 59 height 24
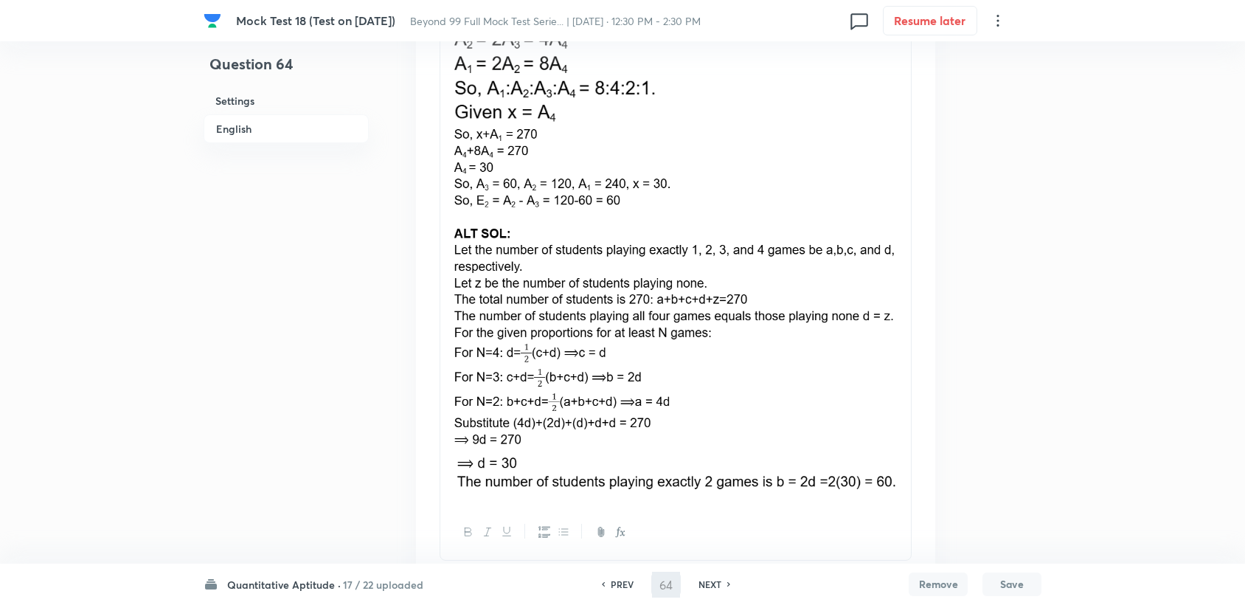
type input "65"
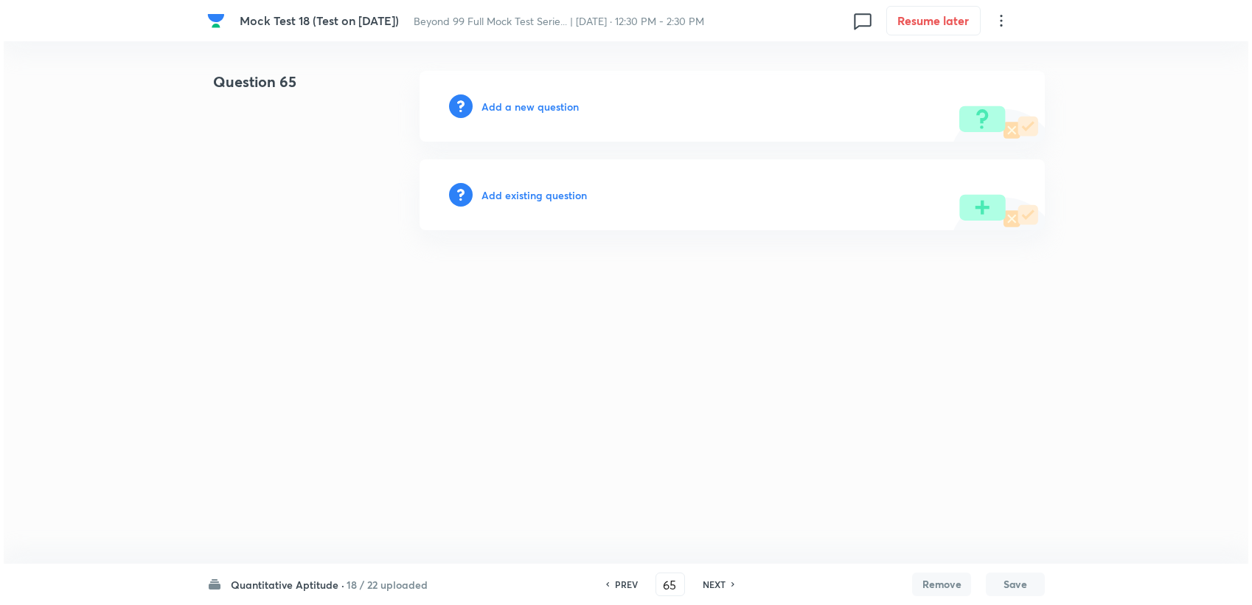
scroll to position [0, 0]
click at [522, 105] on h6 "Add a new question" at bounding box center [530, 106] width 97 height 15
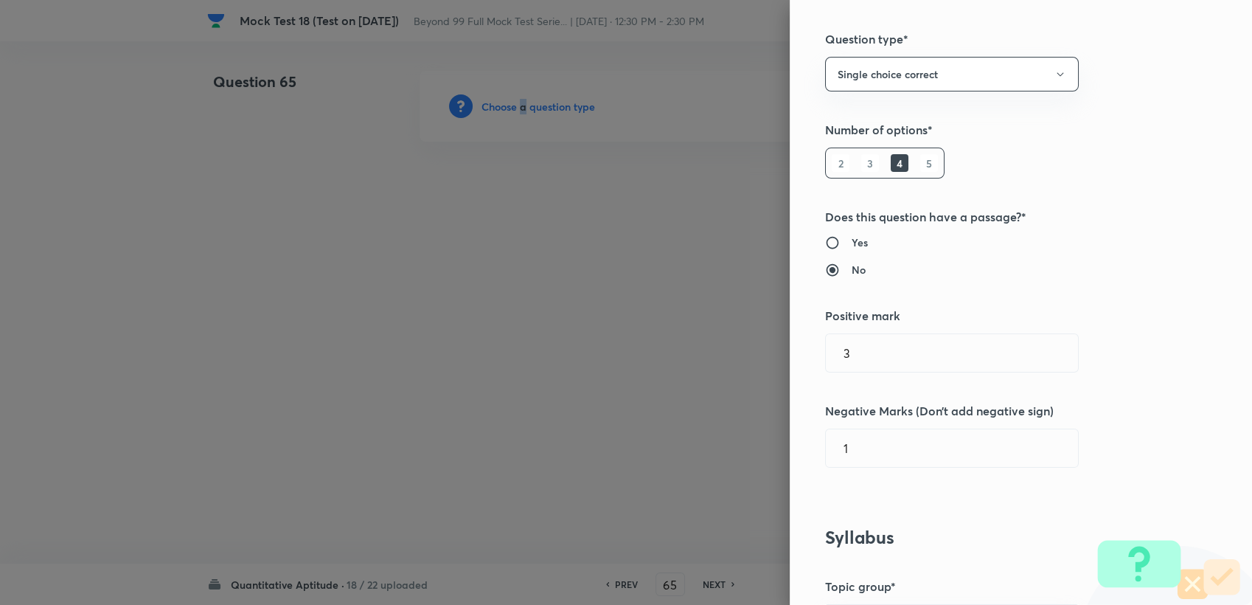
scroll to position [246, 0]
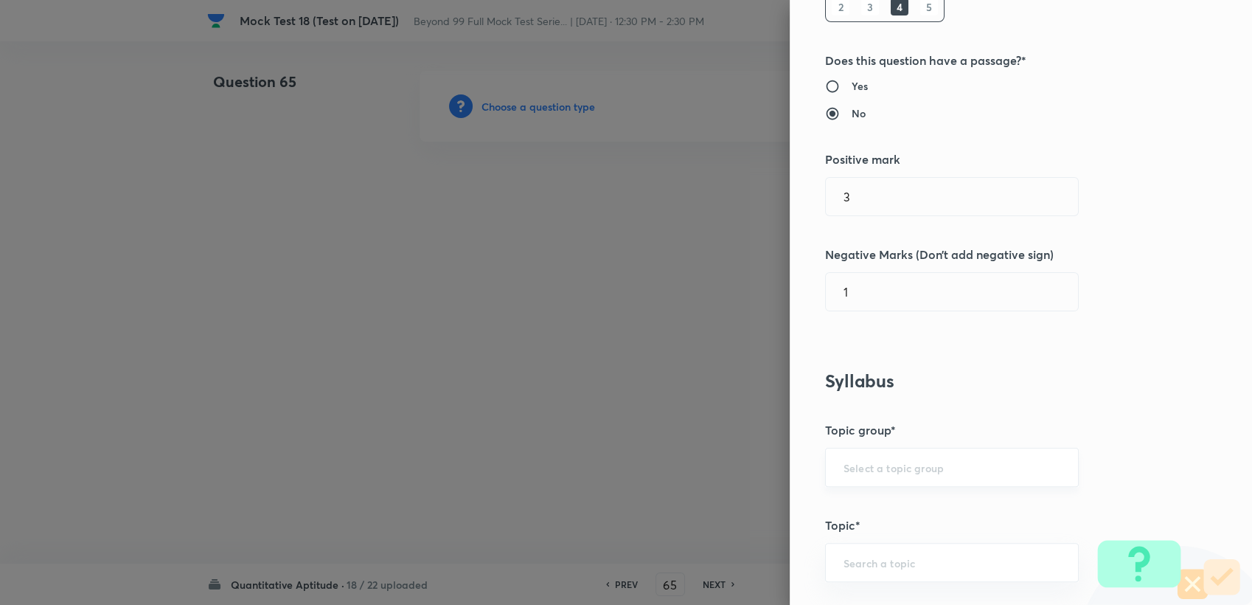
click at [870, 463] on input "text" at bounding box center [952, 467] width 217 height 14
click at [867, 499] on li "Quantitative Aptitude" at bounding box center [940, 508] width 252 height 27
type input "Quantitative Aptitude"
click at [863, 532] on h5 "Topic*" at bounding box center [996, 525] width 342 height 18
drag, startPoint x: 847, startPoint y: 545, endPoint x: 852, endPoint y: 557, distance: 12.6
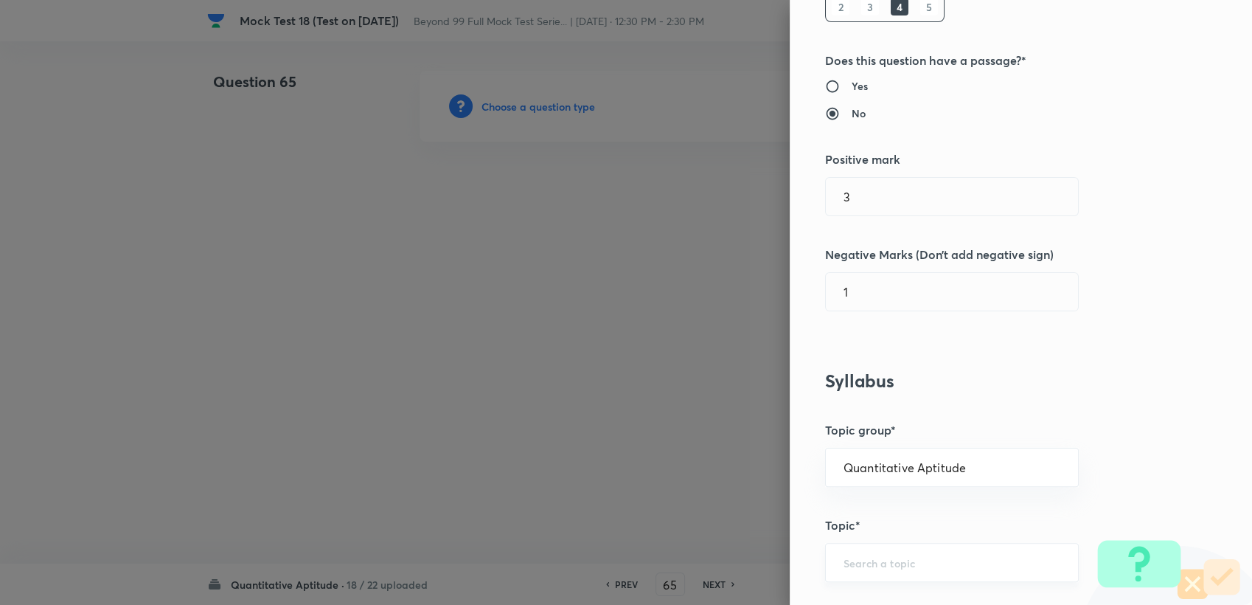
click at [850, 553] on div "​" at bounding box center [952, 562] width 254 height 39
click at [853, 565] on input "text" at bounding box center [952, 562] width 217 height 14
click at [872, 516] on li "Advanced Maths" at bounding box center [940, 520] width 252 height 27
type input "Advanced Maths"
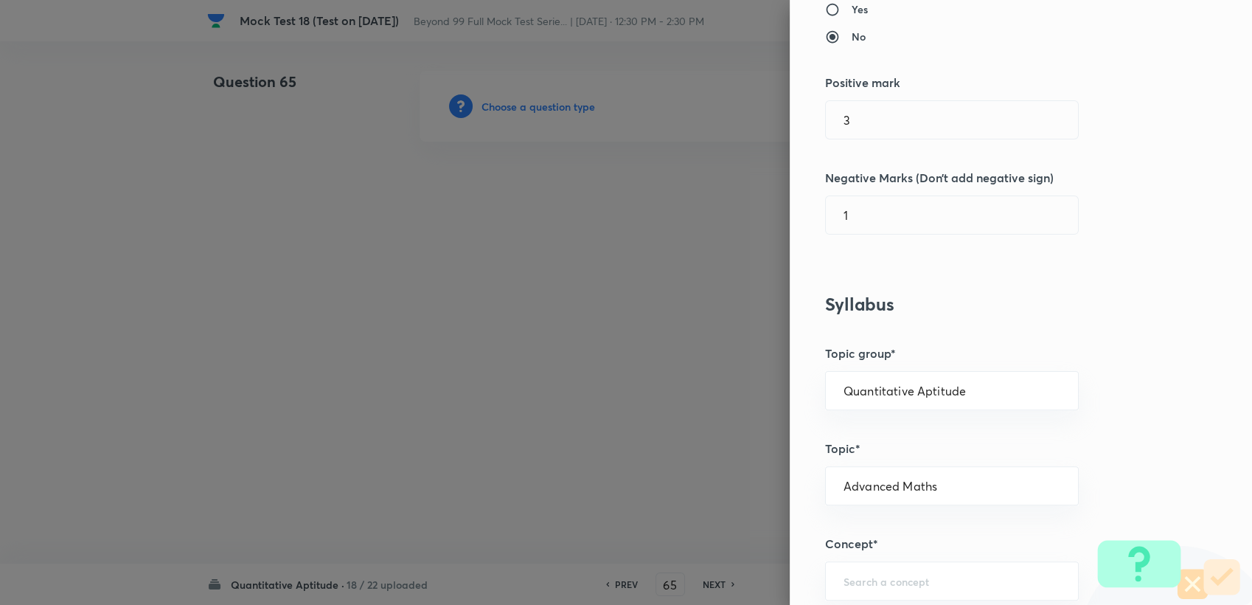
scroll to position [327, 0]
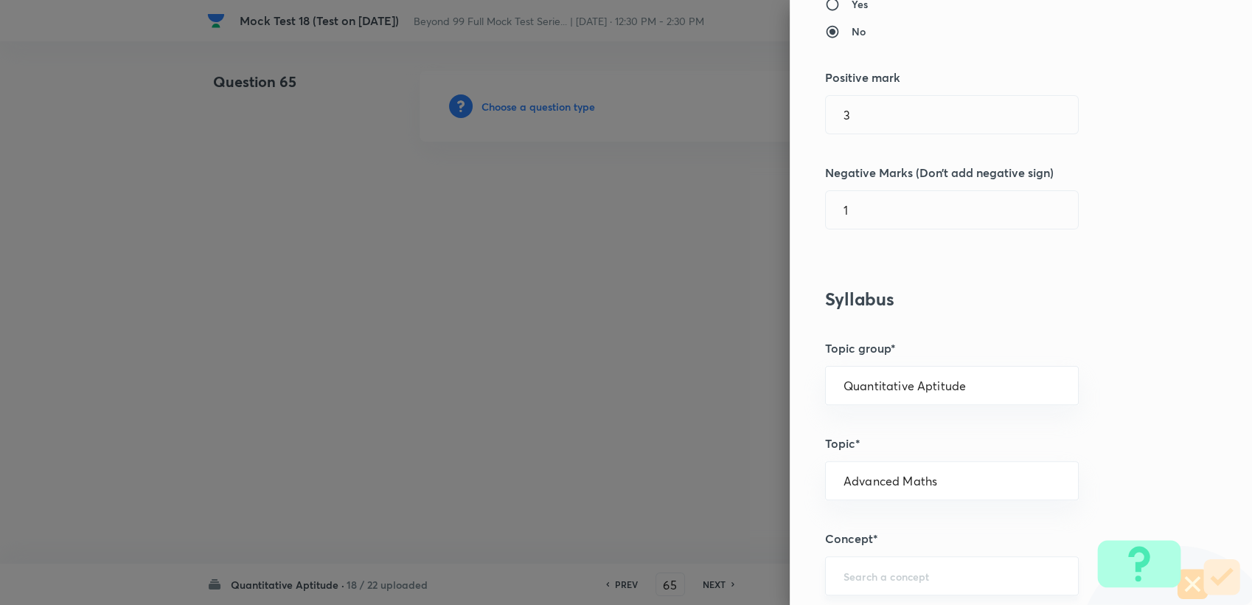
drag, startPoint x: 853, startPoint y: 564, endPoint x: 855, endPoint y: 555, distance: 9.0
click at [853, 560] on div "​" at bounding box center [952, 575] width 254 height 39
click at [876, 500] on li "Geometry" at bounding box center [940, 506] width 252 height 27
type input "Geometry"
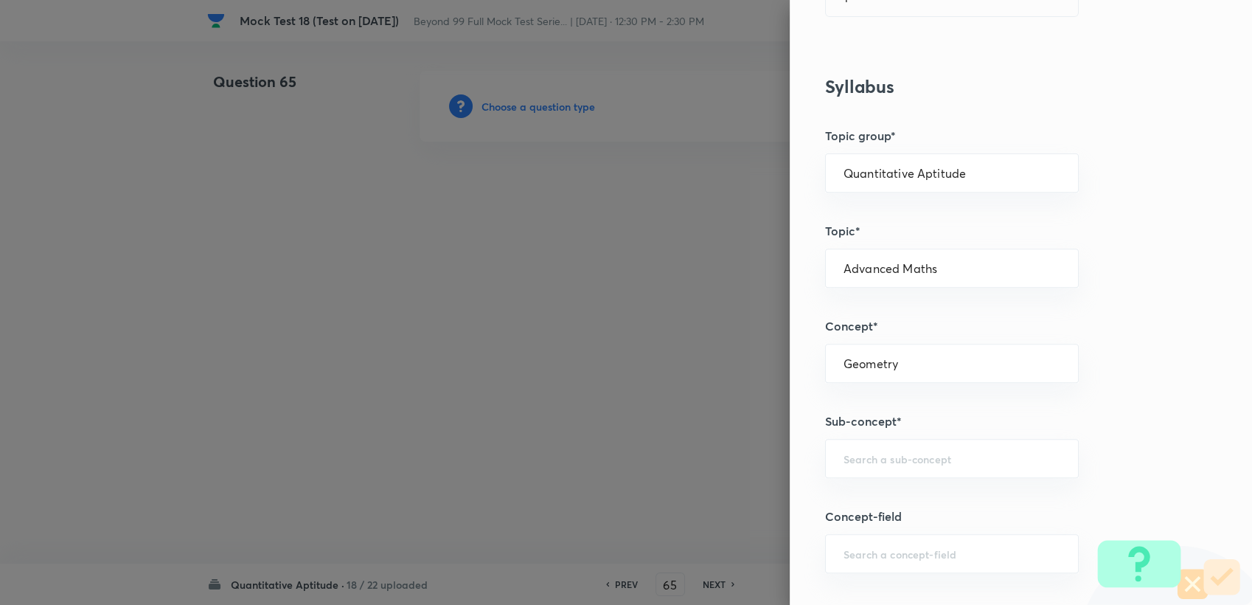
scroll to position [573, 0]
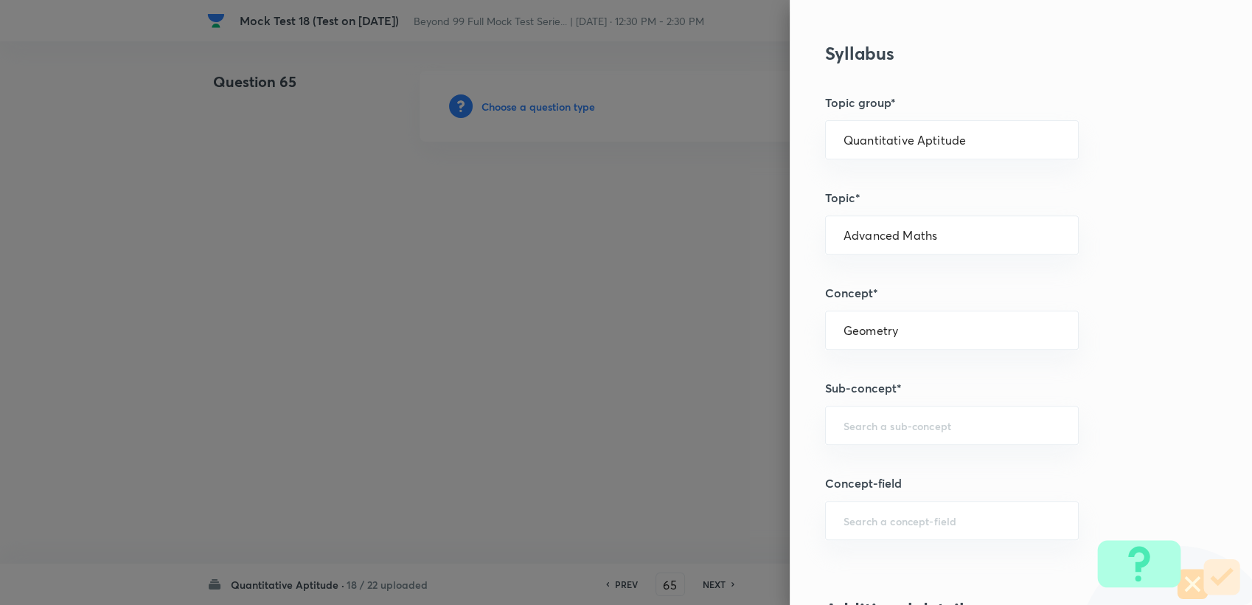
click at [874, 494] on div "Question settings Question type* Single choice correct Number of options* 2 3 4…" at bounding box center [1021, 302] width 462 height 605
click at [867, 438] on div "​" at bounding box center [952, 425] width 254 height 39
click at [862, 461] on li "Polygons" at bounding box center [940, 465] width 252 height 27
type input "Polygons"
click at [870, 517] on input "text" at bounding box center [952, 520] width 217 height 14
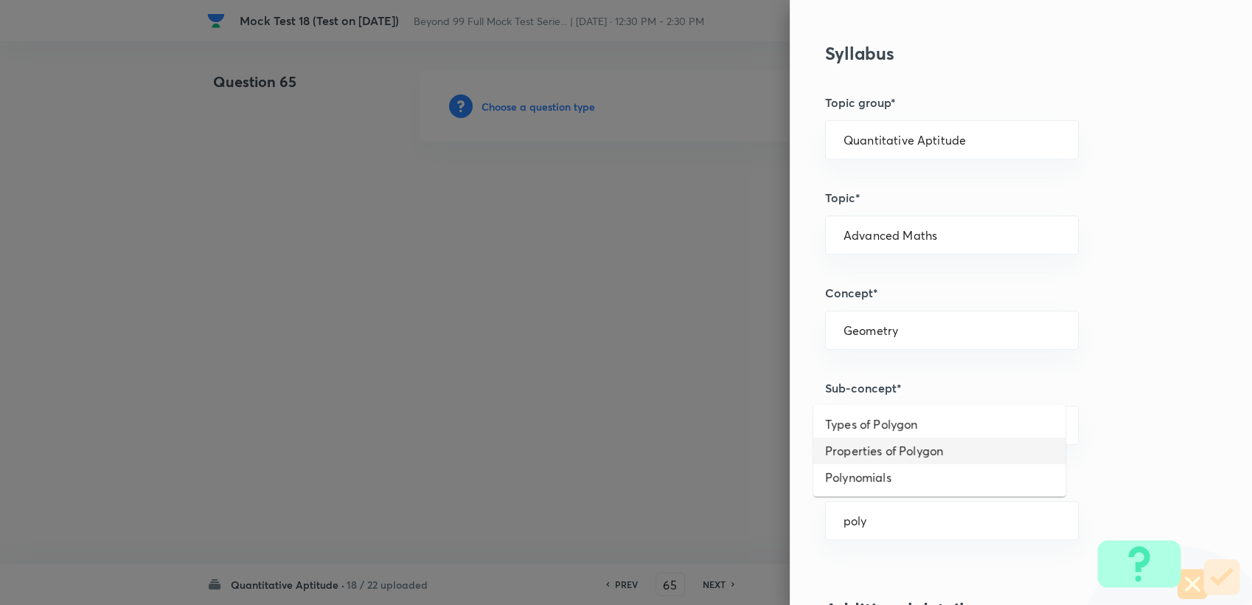
click at [905, 446] on li "Properties of Polygon" at bounding box center [940, 450] width 252 height 27
type input "Properties of Polygon"
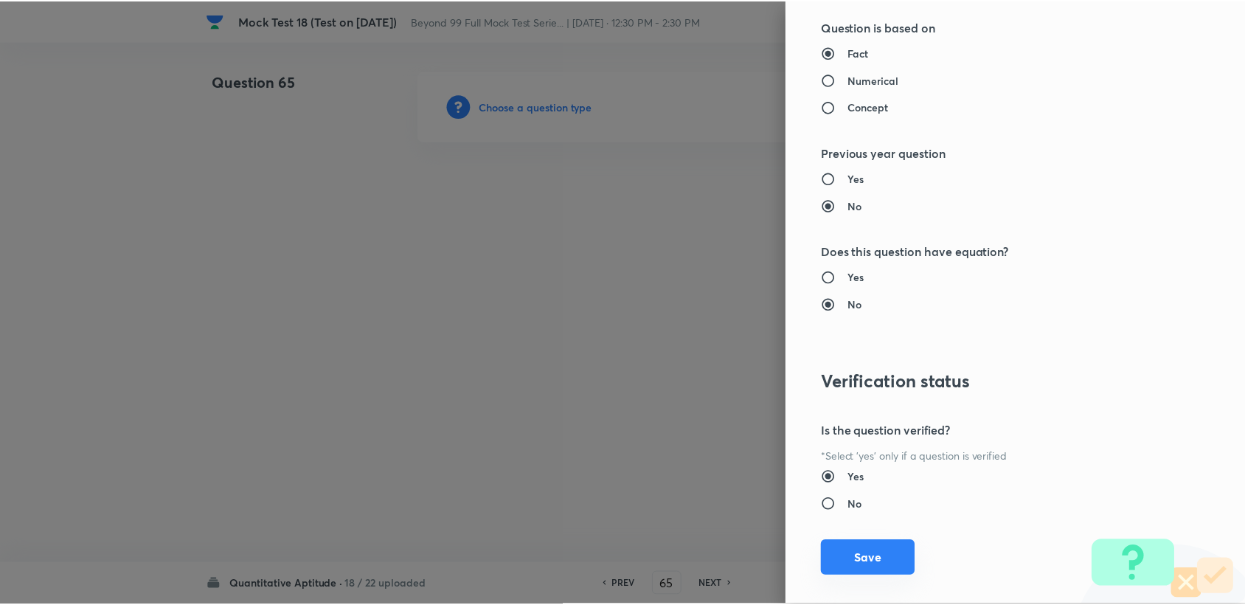
scroll to position [1404, 0]
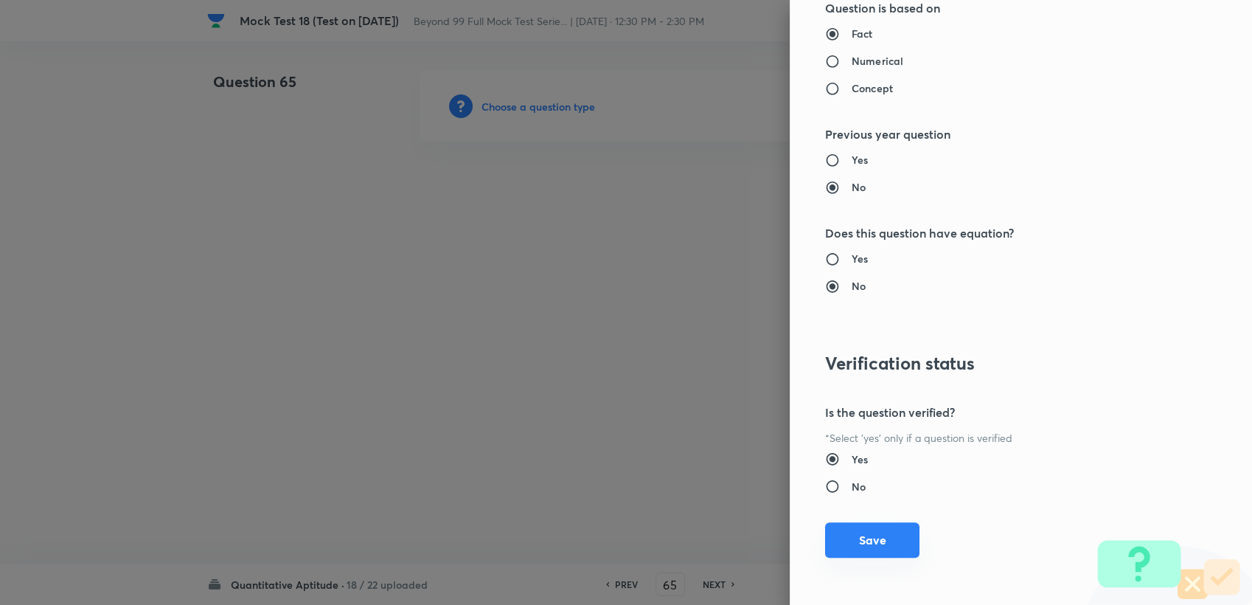
drag, startPoint x: 834, startPoint y: 560, endPoint x: 835, endPoint y: 550, distance: 10.4
click at [834, 558] on div "Question settings Question type* Single choice correct Number of options* 2 3 4…" at bounding box center [1021, 302] width 462 height 605
click at [835, 550] on button "Save" at bounding box center [872, 539] width 94 height 35
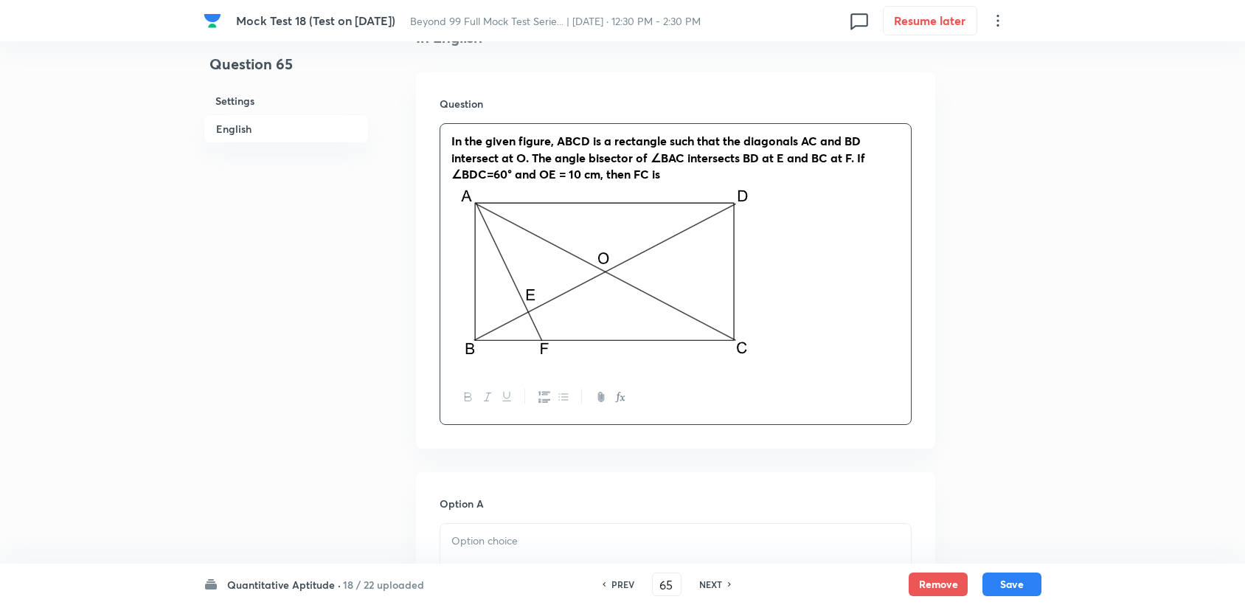
scroll to position [409, 0]
click at [462, 539] on p at bounding box center [675, 538] width 448 height 17
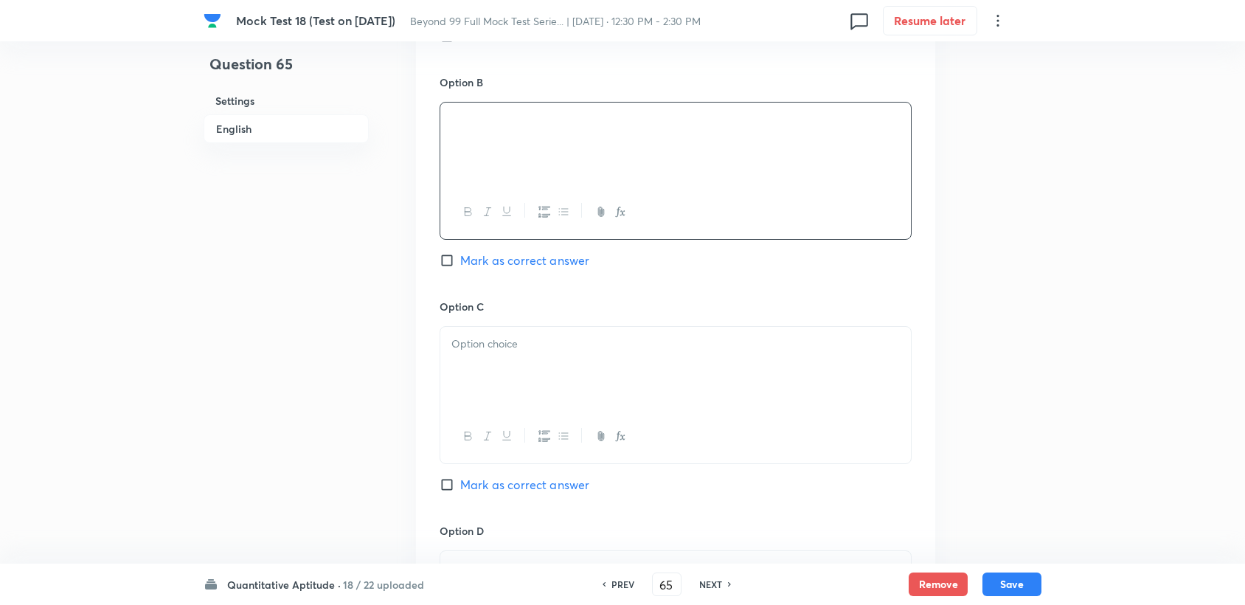
scroll to position [1065, 0]
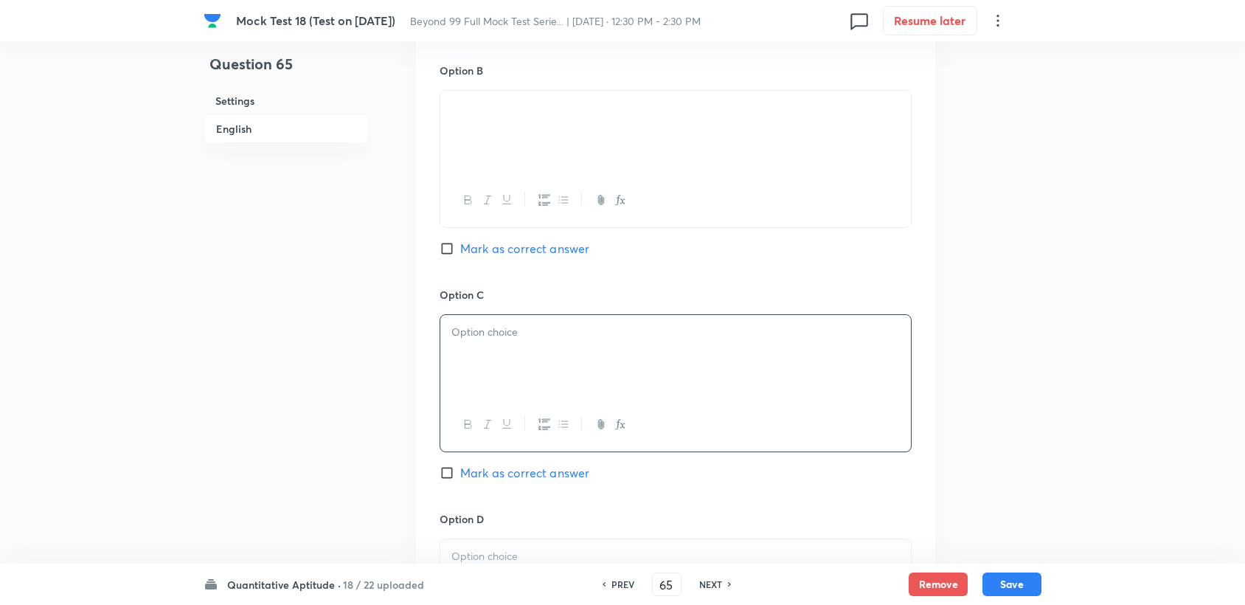
drag, startPoint x: 520, startPoint y: 353, endPoint x: 519, endPoint y: 192, distance: 160.8
click at [510, 192] on button "button" at bounding box center [505, 200] width 19 height 18
click at [478, 374] on div at bounding box center [675, 356] width 471 height 83
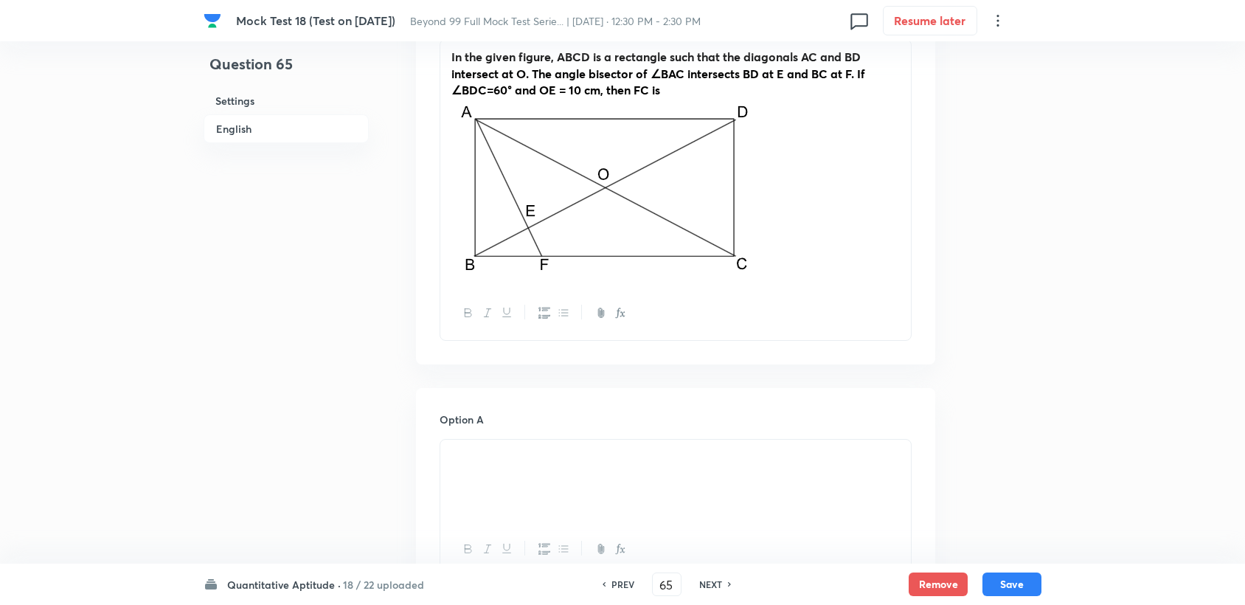
scroll to position [738, 0]
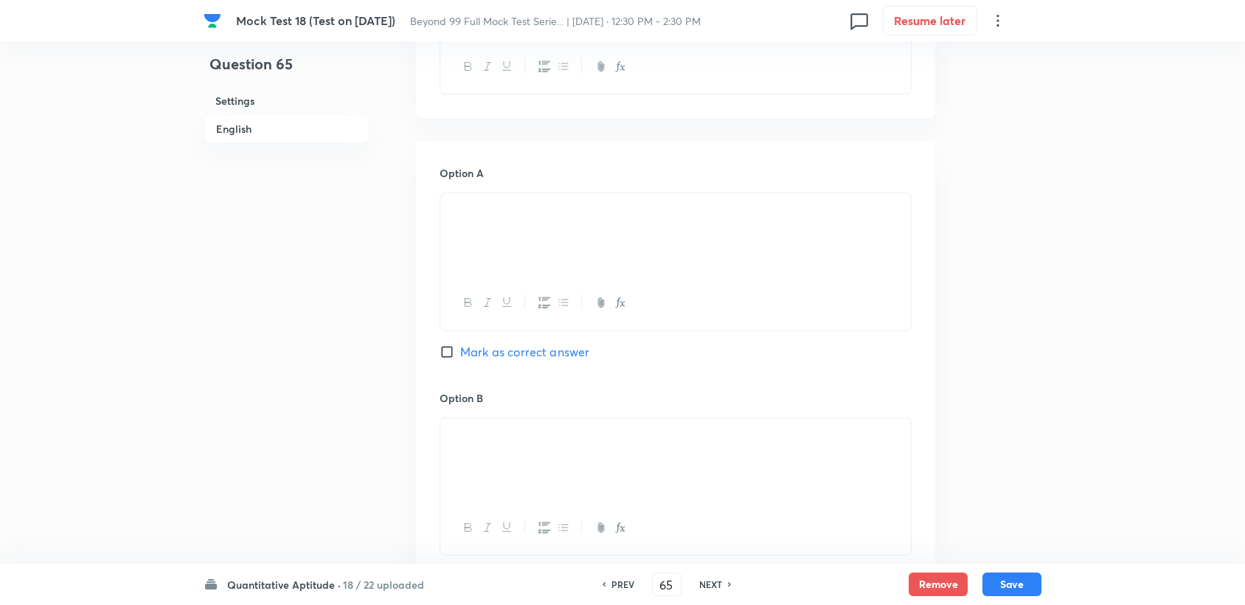
click at [513, 353] on span "Mark as correct answer" at bounding box center [524, 352] width 129 height 18
click at [460, 353] on input "Mark as correct answer" at bounding box center [450, 351] width 21 height 15
checkbox input "true"
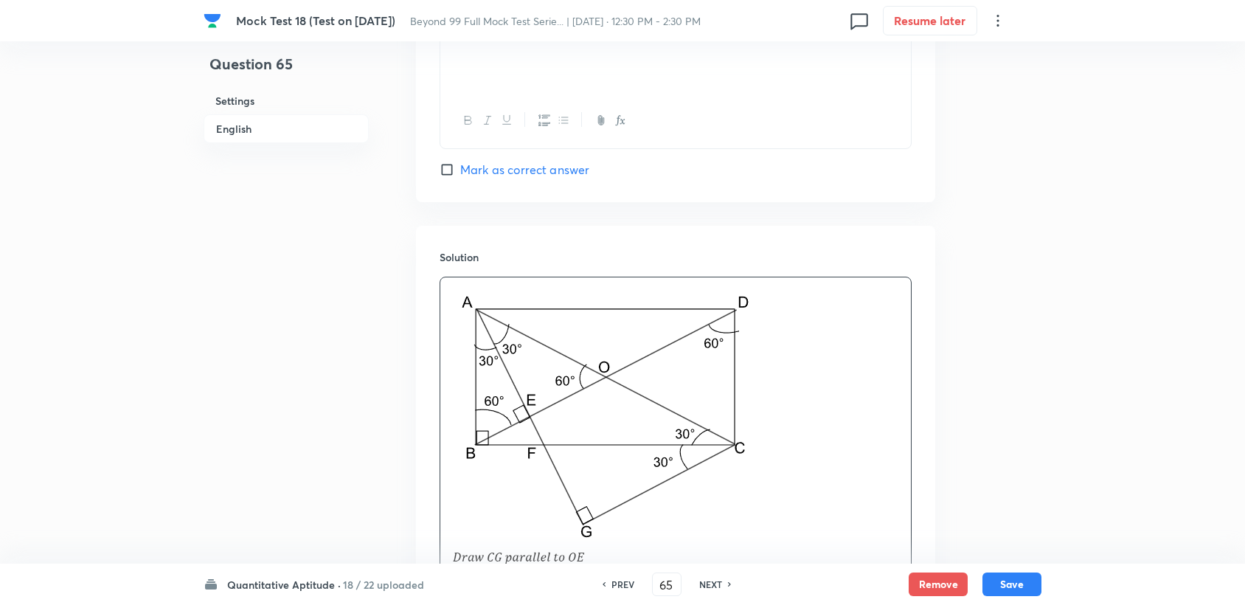
scroll to position [1800, 0]
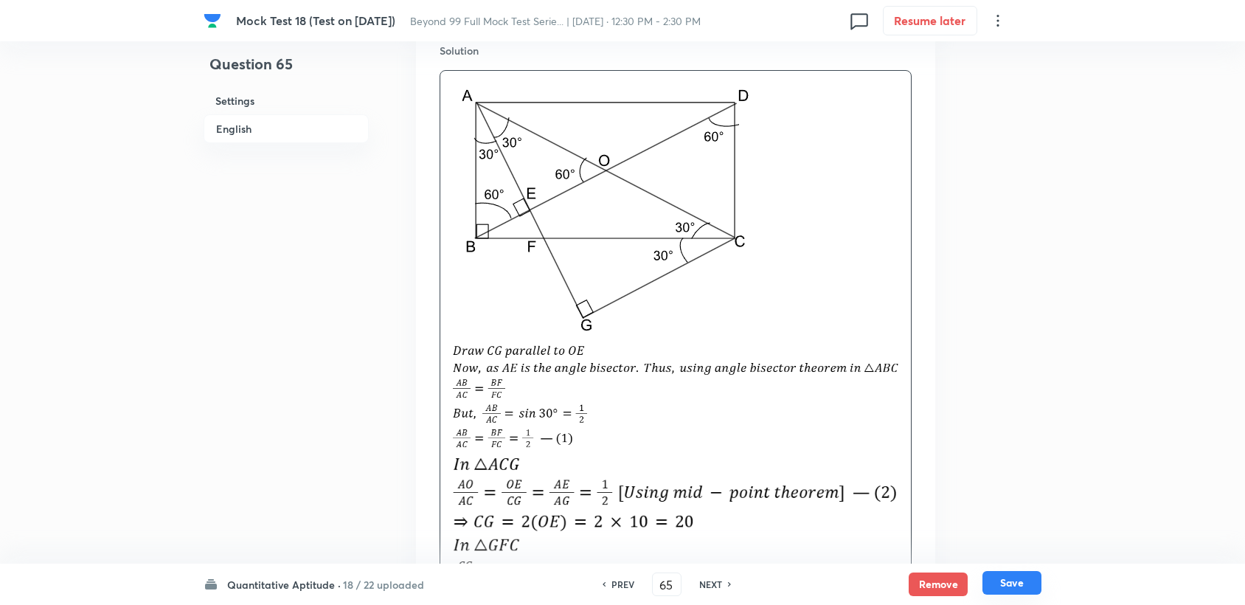
click at [1000, 575] on button "Save" at bounding box center [1011, 583] width 59 height 24
type input "66"
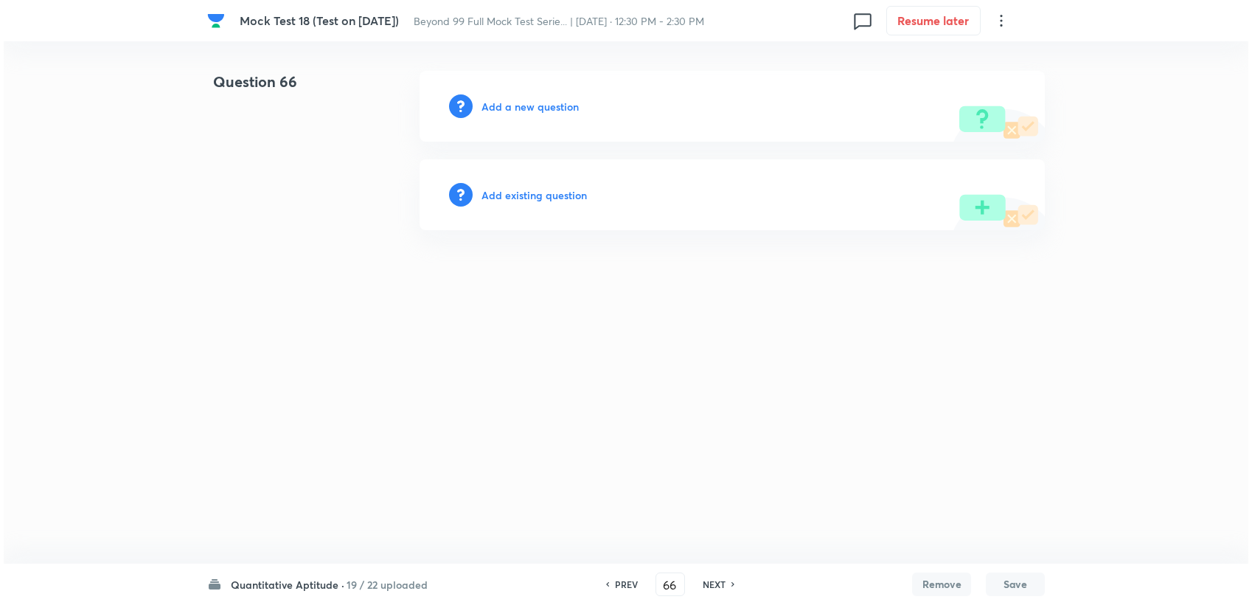
scroll to position [0, 0]
click at [489, 106] on h6 "Add a new question" at bounding box center [530, 106] width 97 height 15
click at [489, 106] on h6 "Choose a question type" at bounding box center [539, 106] width 114 height 15
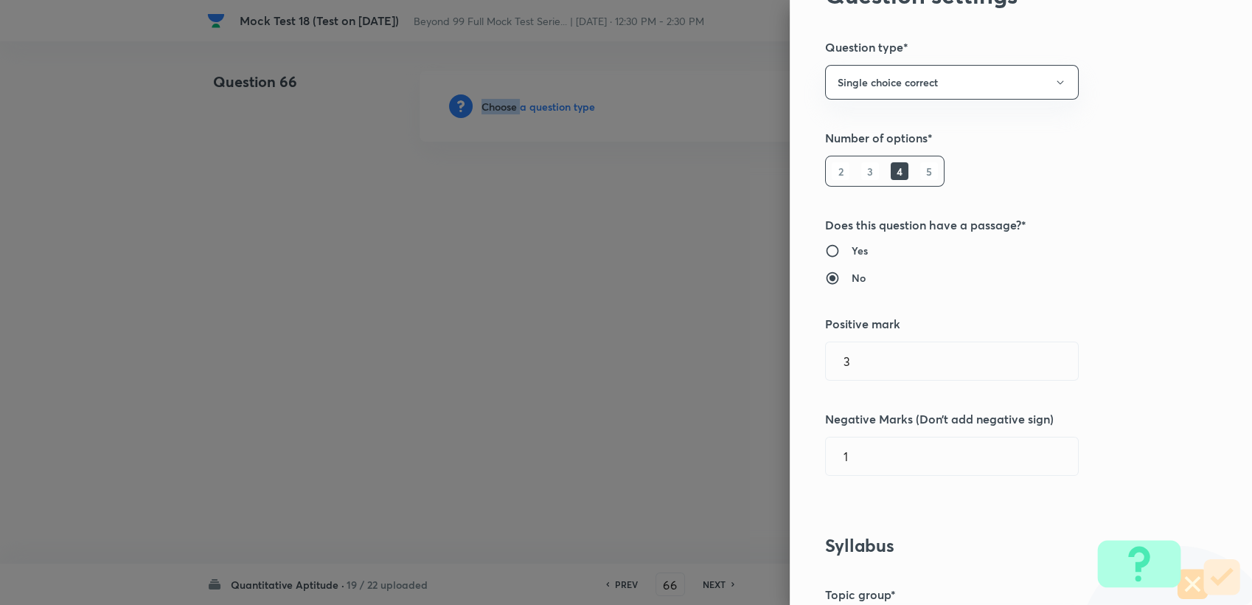
scroll to position [164, 0]
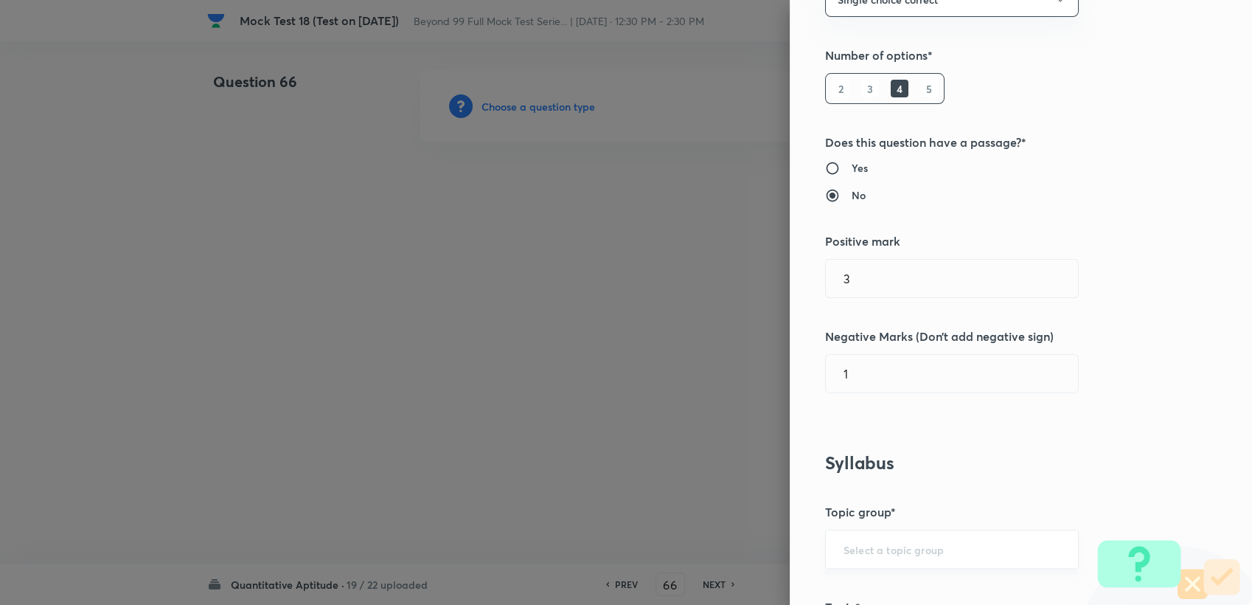
click at [867, 550] on input "text" at bounding box center [952, 549] width 217 height 14
click at [867, 495] on li "Quantitative Aptitude" at bounding box center [940, 506] width 252 height 27
type input "Quantitative Aptitude"
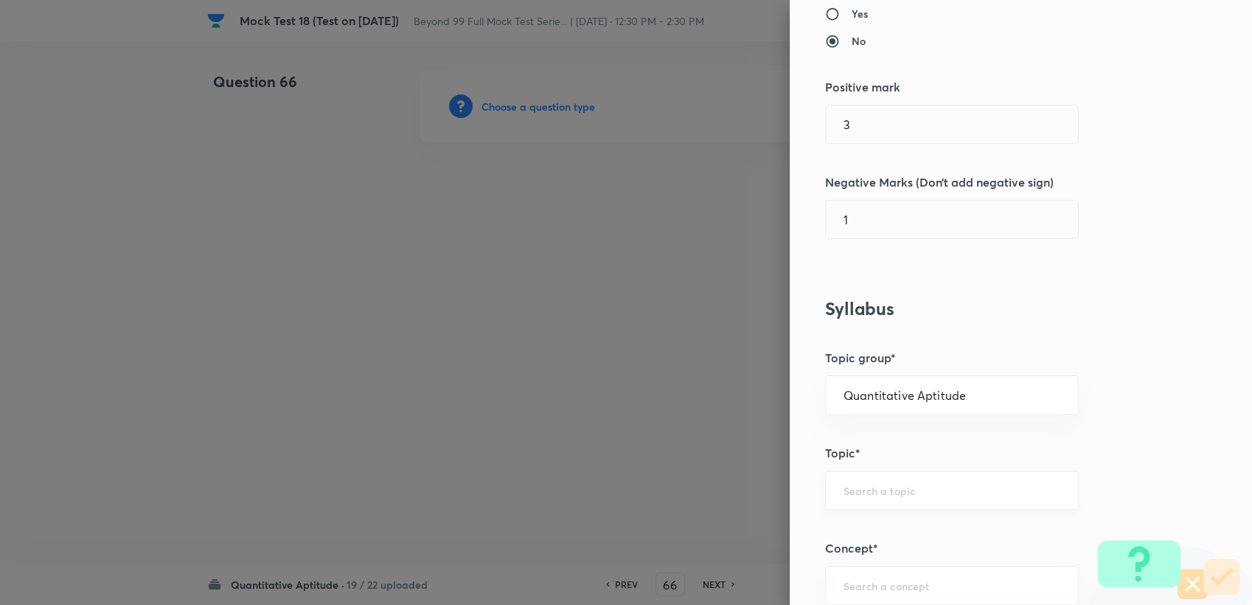
scroll to position [327, 0]
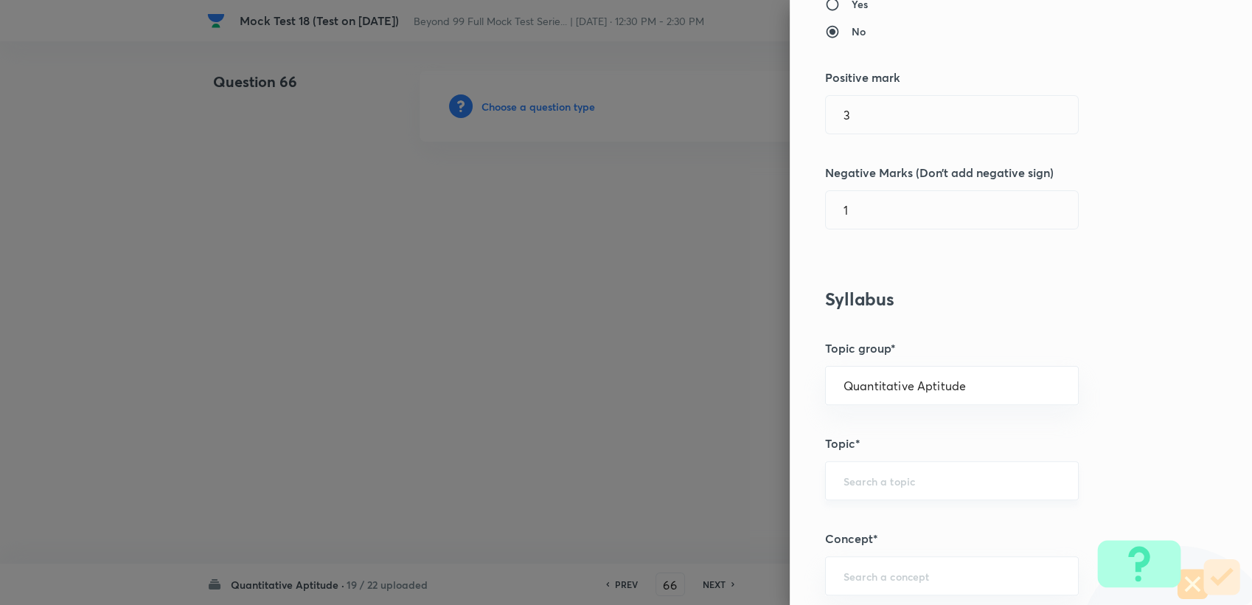
click at [859, 461] on div "​" at bounding box center [952, 480] width 254 height 39
click at [858, 485] on input "text" at bounding box center [952, 481] width 217 height 14
click at [856, 478] on input "text" at bounding box center [952, 481] width 217 height 14
click at [873, 479] on input "text" at bounding box center [952, 481] width 217 height 14
click at [872, 482] on input "text" at bounding box center [952, 481] width 217 height 14
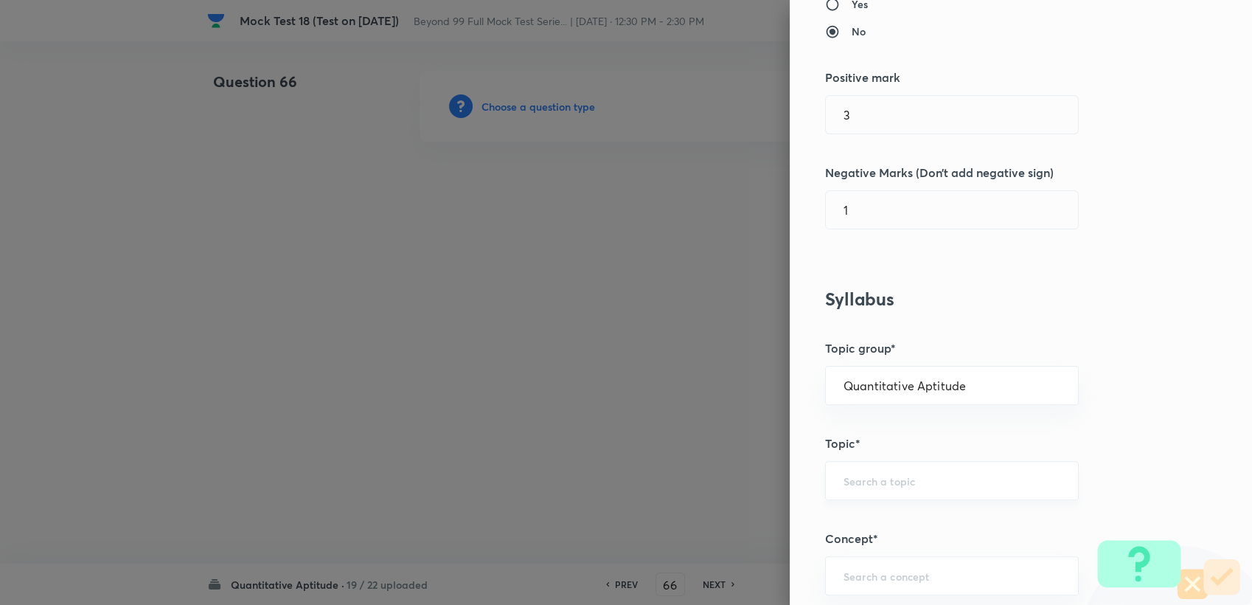
click at [872, 476] on input "text" at bounding box center [952, 481] width 217 height 14
click at [873, 517] on li "Advanced Maths" at bounding box center [940, 520] width 252 height 27
type input "Advanced Maths"
click at [909, 572] on input "text" at bounding box center [952, 576] width 217 height 14
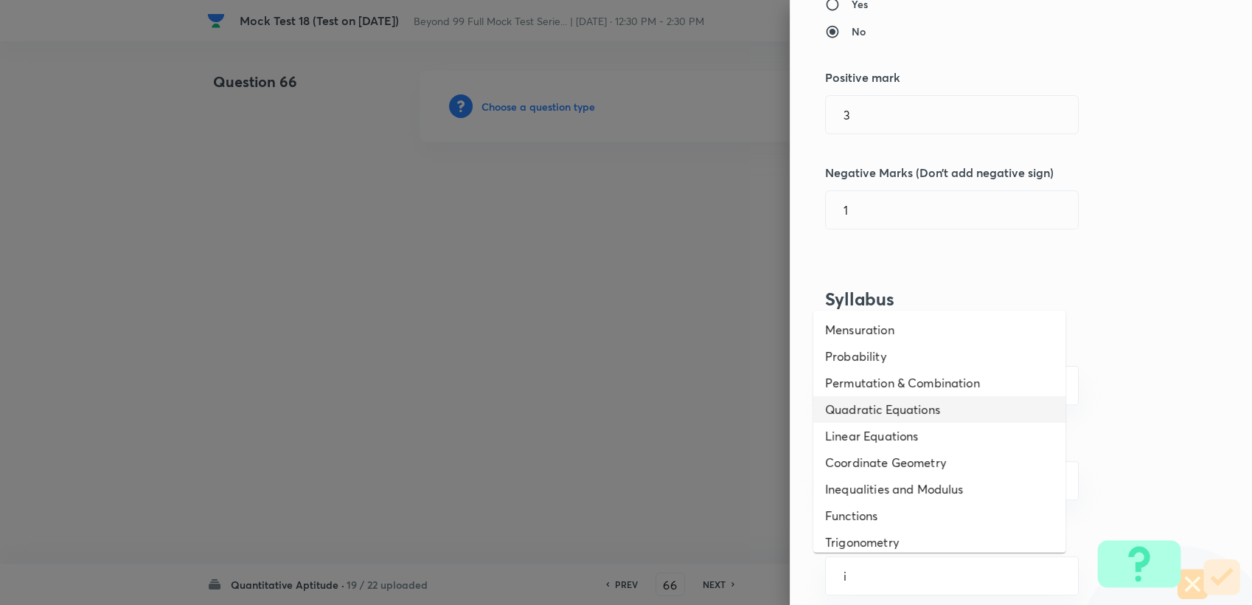
click at [878, 415] on li "Quadratic Equations" at bounding box center [940, 409] width 252 height 27
type input "Quadratic Equations"
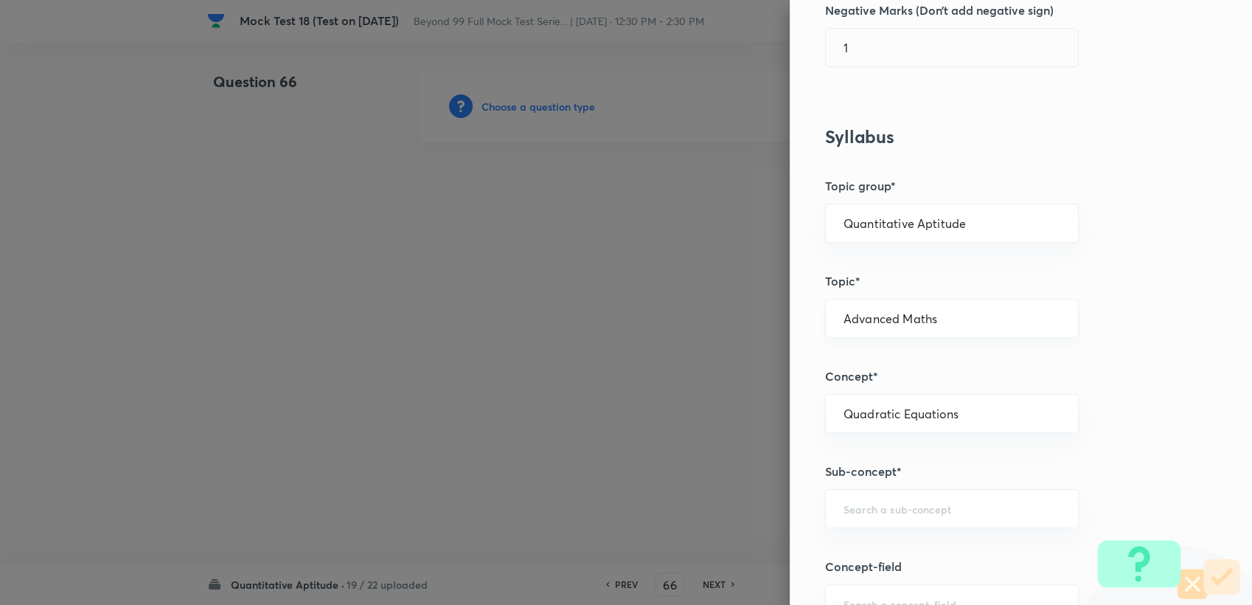
scroll to position [491, 0]
click at [870, 490] on div "​" at bounding box center [952, 507] width 254 height 39
click at [880, 561] on li "Maximum and Minimum value of Quadratic Expressions" at bounding box center [940, 556] width 252 height 44
type input "Maximum and Minimum value of Quadratic Expressions"
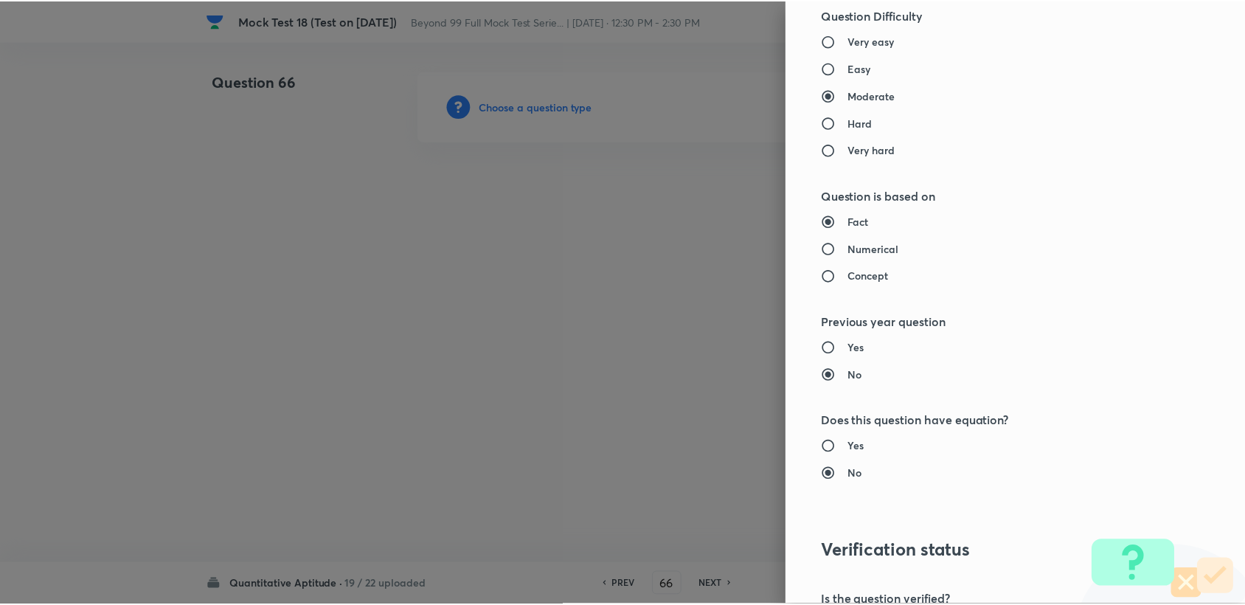
scroll to position [1404, 0]
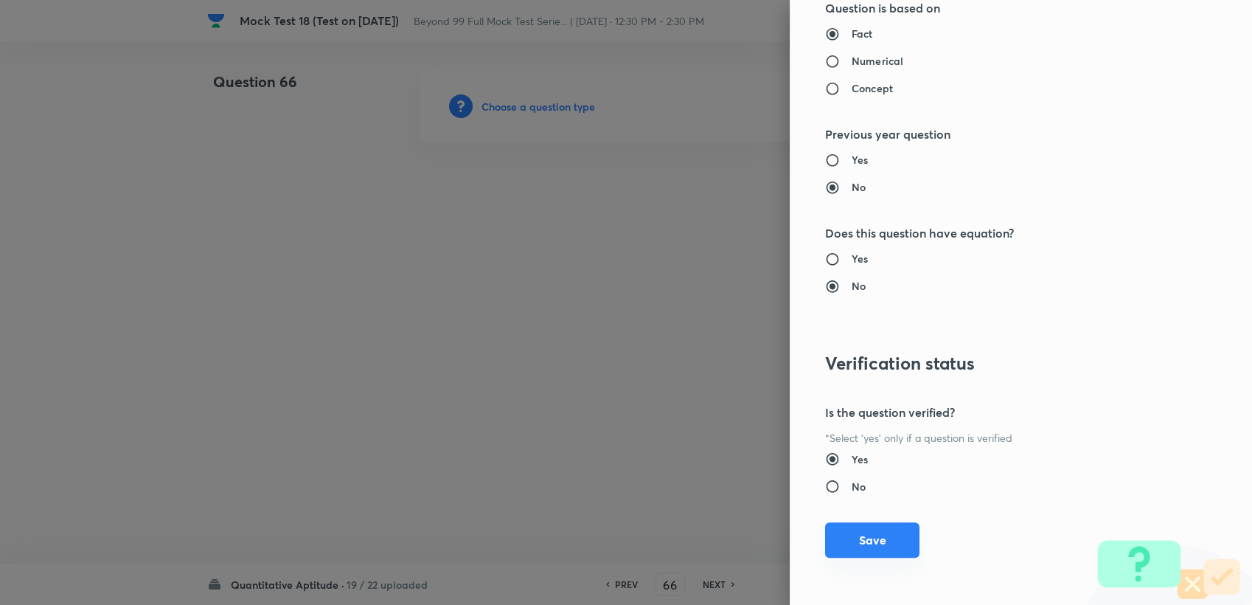
click at [872, 544] on button "Save" at bounding box center [872, 539] width 94 height 35
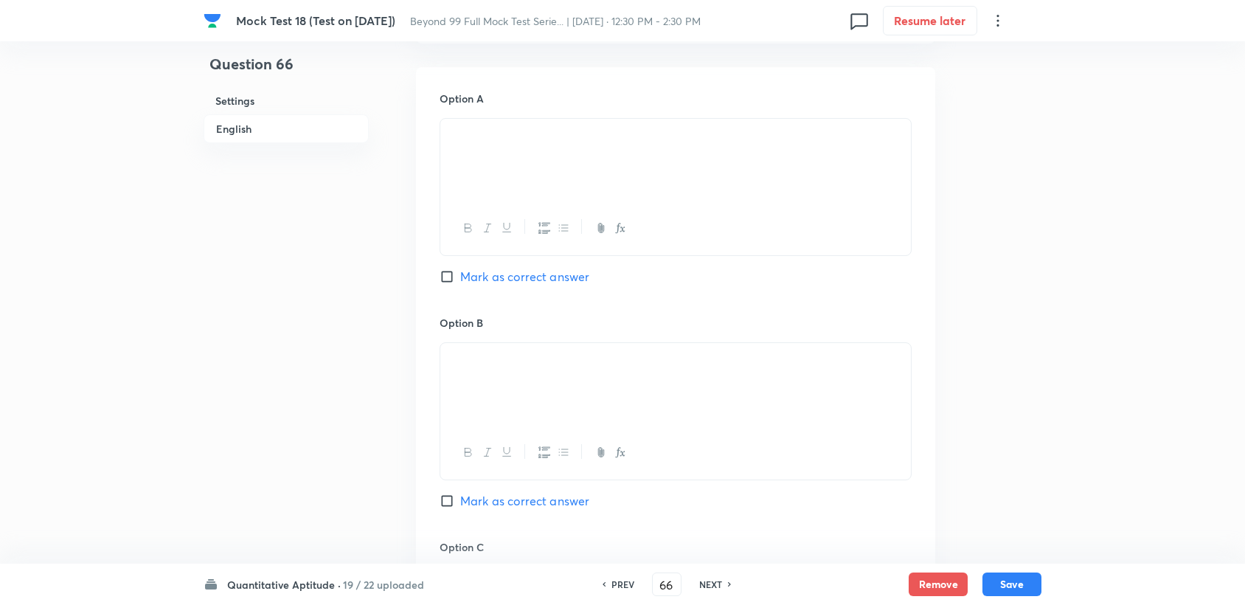
scroll to position [669, 0]
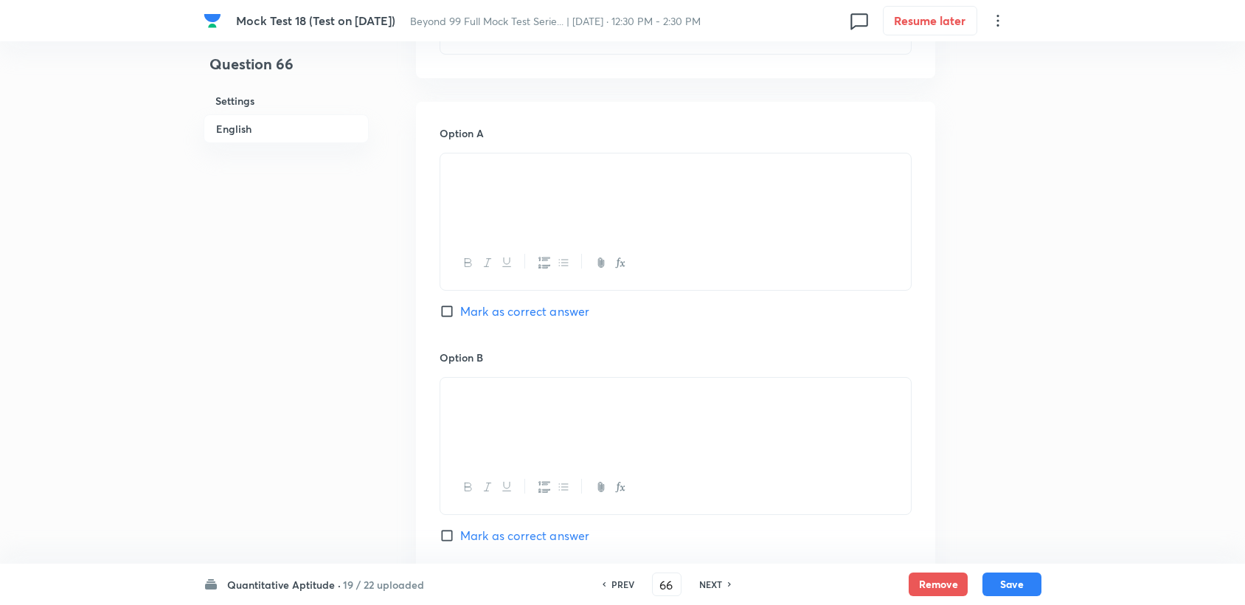
click at [489, 529] on span "Mark as correct answer" at bounding box center [524, 536] width 129 height 18
click at [460, 529] on input "Mark as correct answer" at bounding box center [450, 535] width 21 height 15
checkbox input "true"
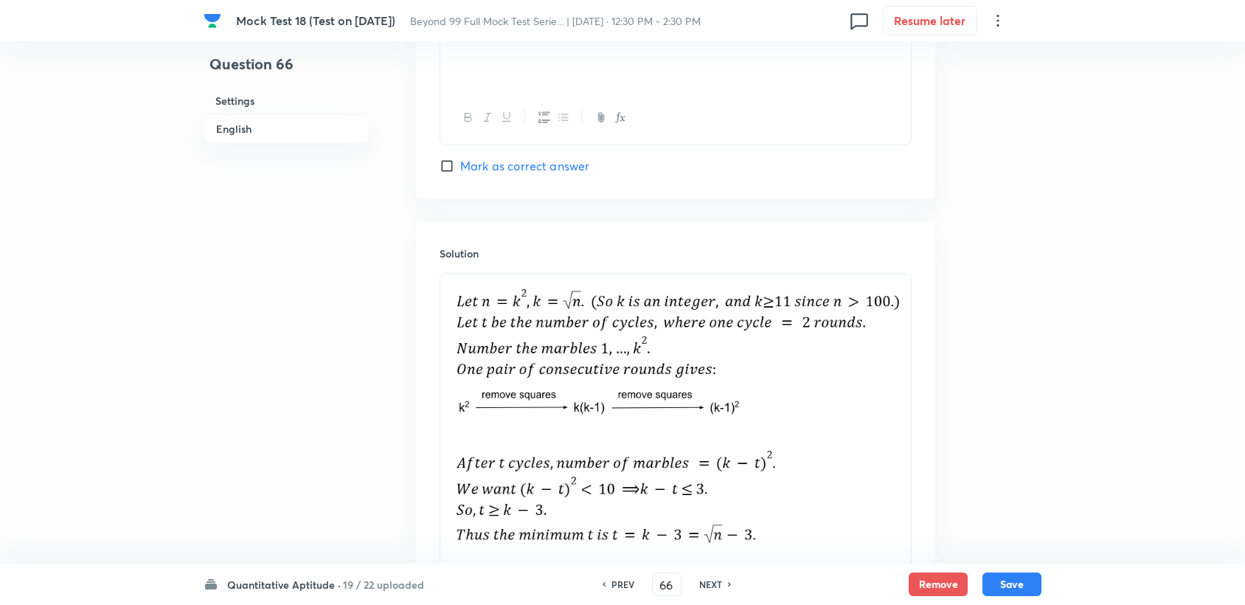
scroll to position [1652, 0]
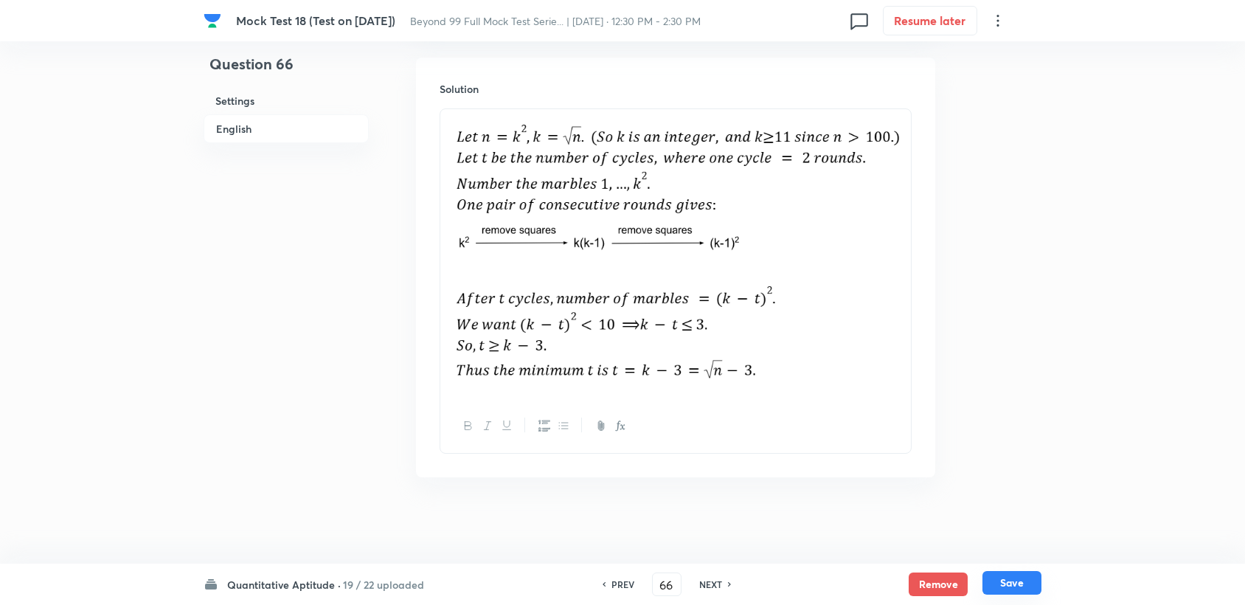
click at [1023, 578] on button "Save" at bounding box center [1011, 583] width 59 height 24
type input "67"
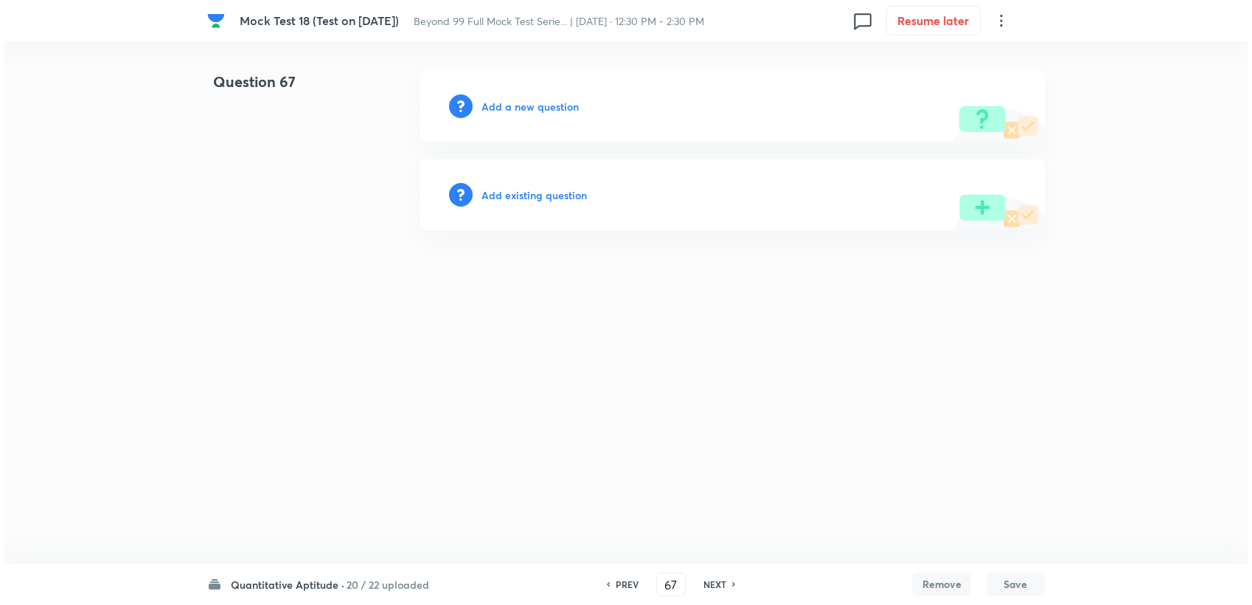
scroll to position [0, 0]
click at [516, 104] on h6 "Add a new question" at bounding box center [530, 106] width 97 height 15
click at [519, 105] on h6 "Choose a question type" at bounding box center [539, 106] width 114 height 15
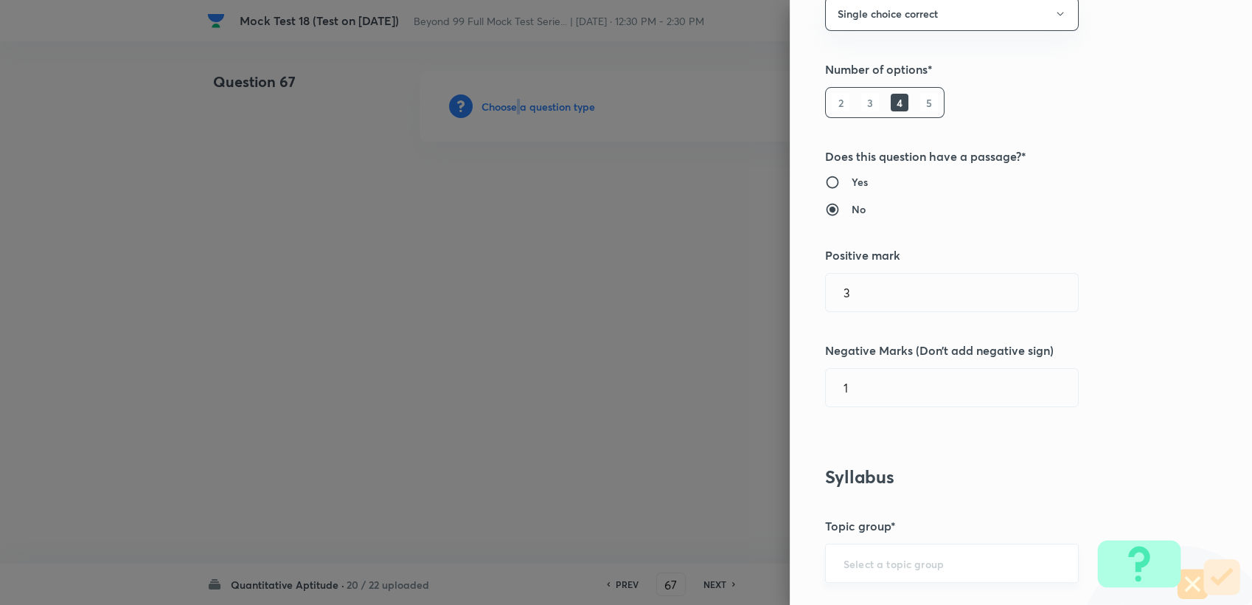
scroll to position [327, 0]
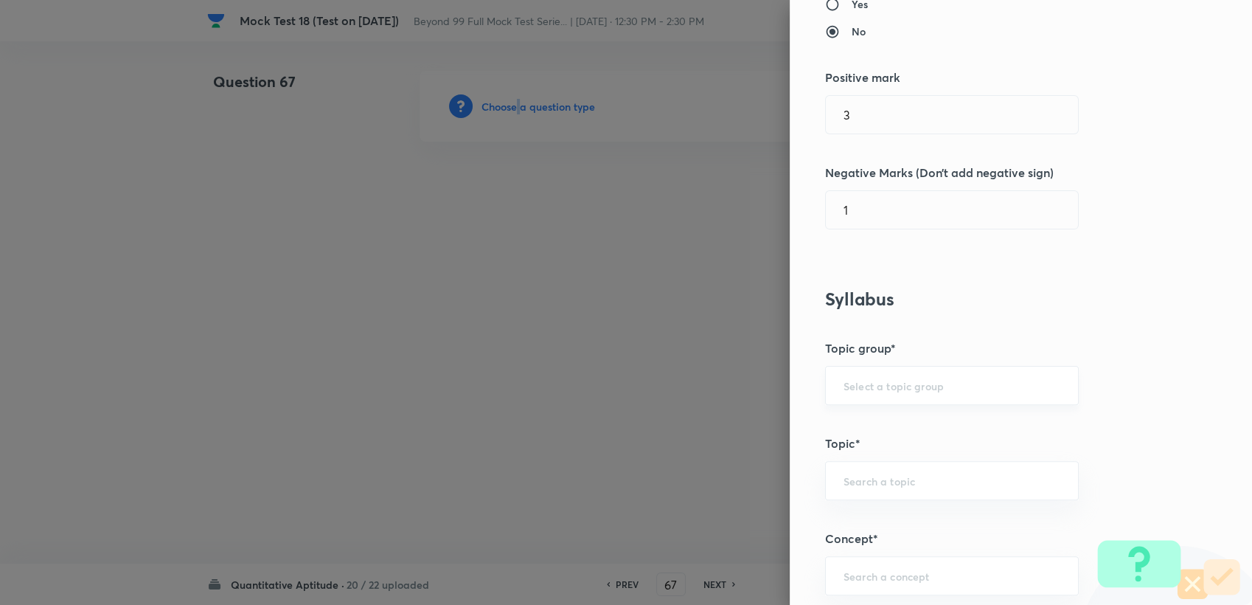
click at [864, 370] on div "​" at bounding box center [952, 385] width 254 height 39
click at [867, 375] on div "​" at bounding box center [952, 385] width 254 height 39
drag, startPoint x: 868, startPoint y: 392, endPoint x: 867, endPoint y: 381, distance: 11.1
click at [868, 392] on div "​" at bounding box center [952, 385] width 254 height 39
click at [867, 381] on input "text" at bounding box center [952, 385] width 217 height 14
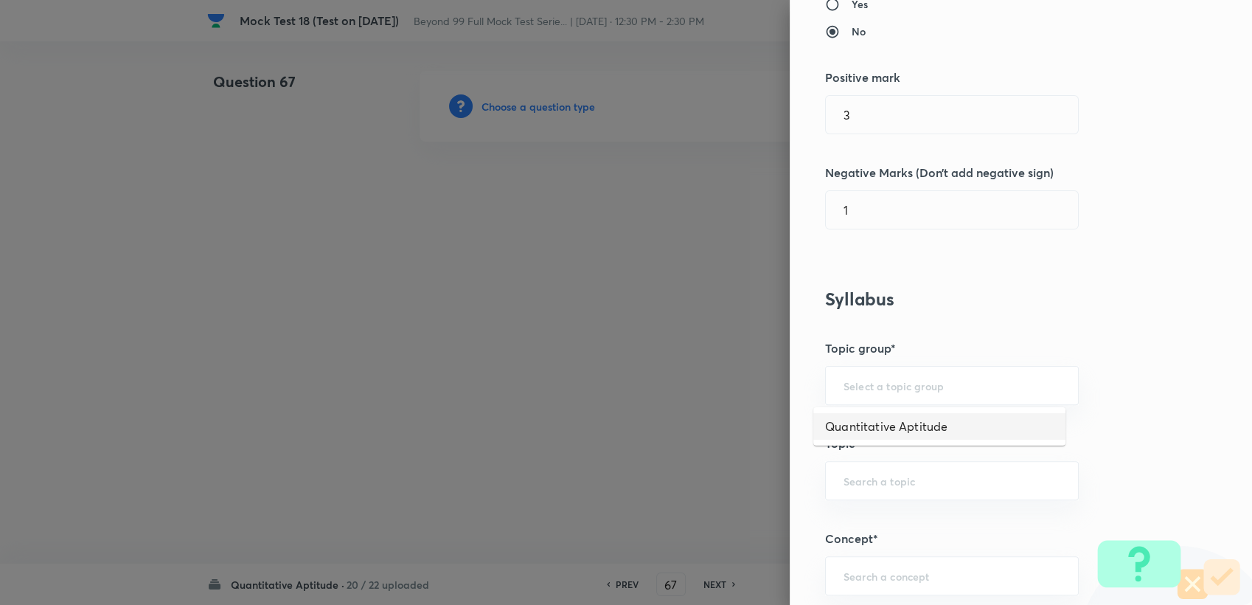
click at [862, 424] on li "Quantitative Aptitude" at bounding box center [940, 426] width 252 height 27
type input "Quantitative Aptitude"
click at [853, 463] on div "​" at bounding box center [952, 480] width 254 height 39
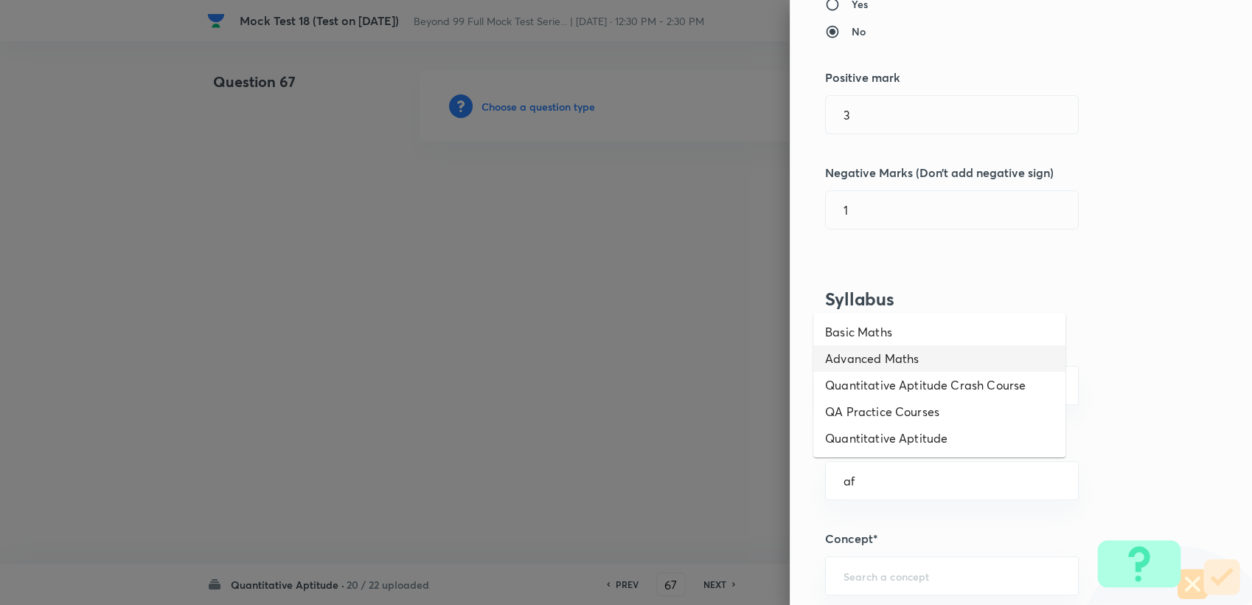
click at [867, 363] on li "Advanced Maths" at bounding box center [940, 358] width 252 height 27
type input "Advanced Maths"
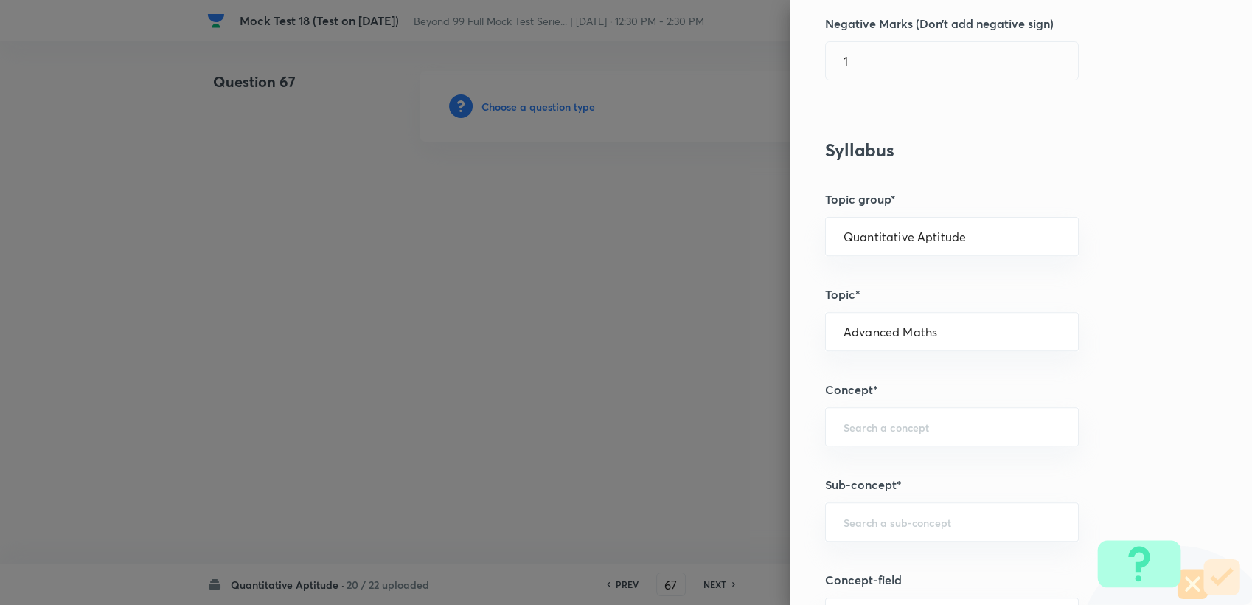
scroll to position [491, 0]
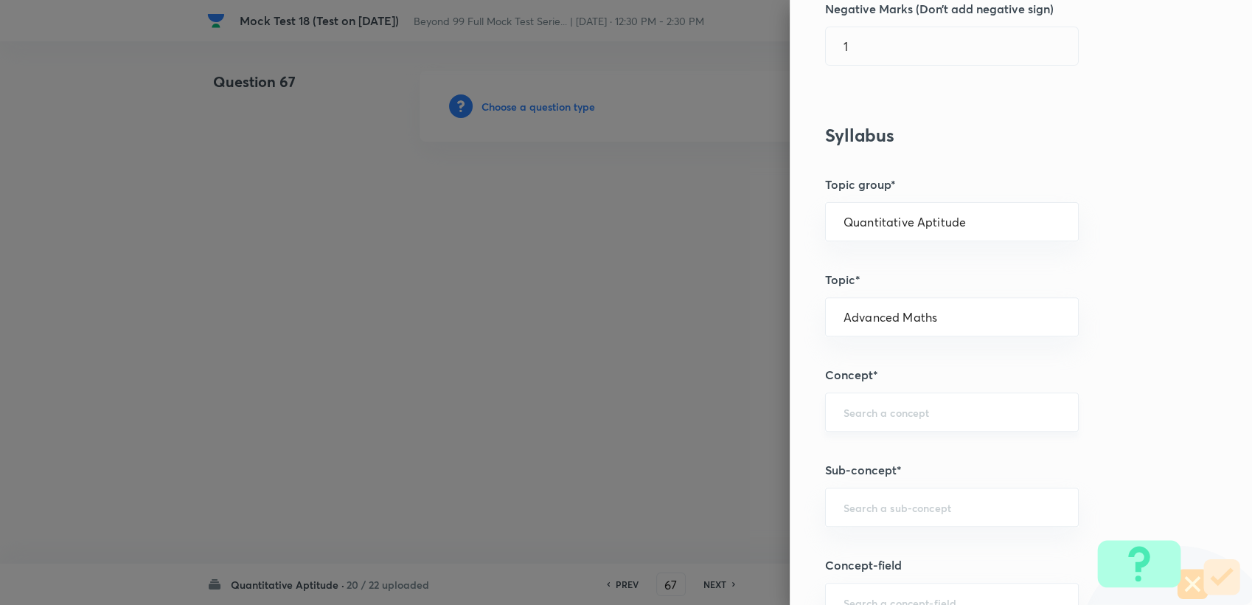
click at [849, 405] on input "text" at bounding box center [952, 412] width 217 height 14
click at [907, 446] on li "Geometry" at bounding box center [940, 452] width 252 height 27
type input "Geometry"
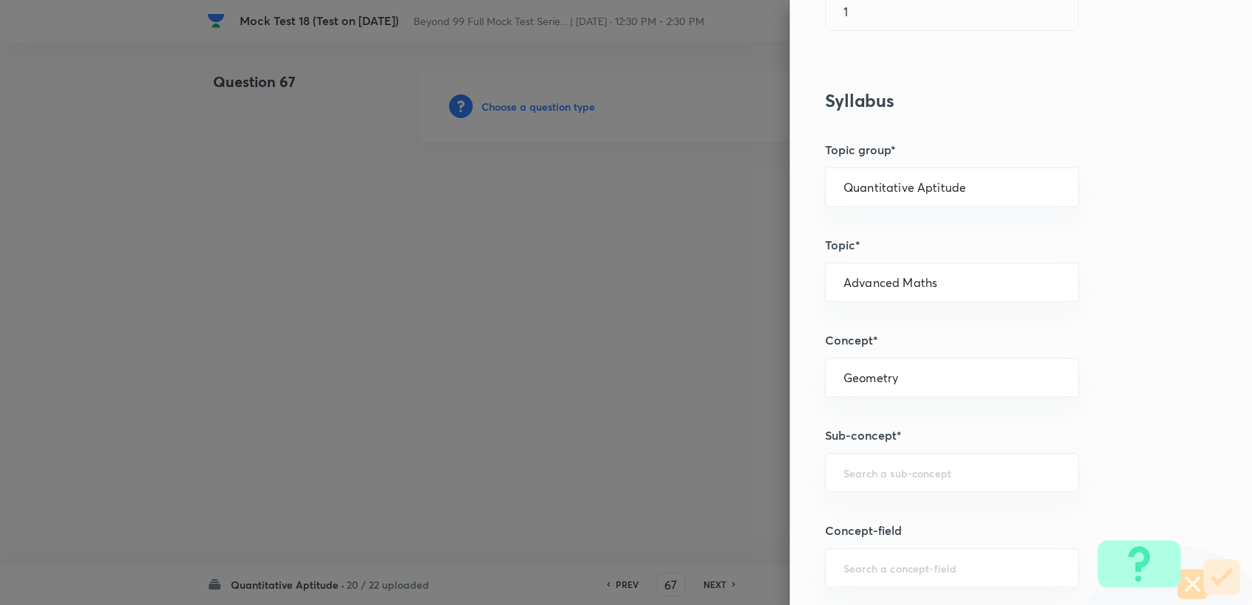
scroll to position [573, 0]
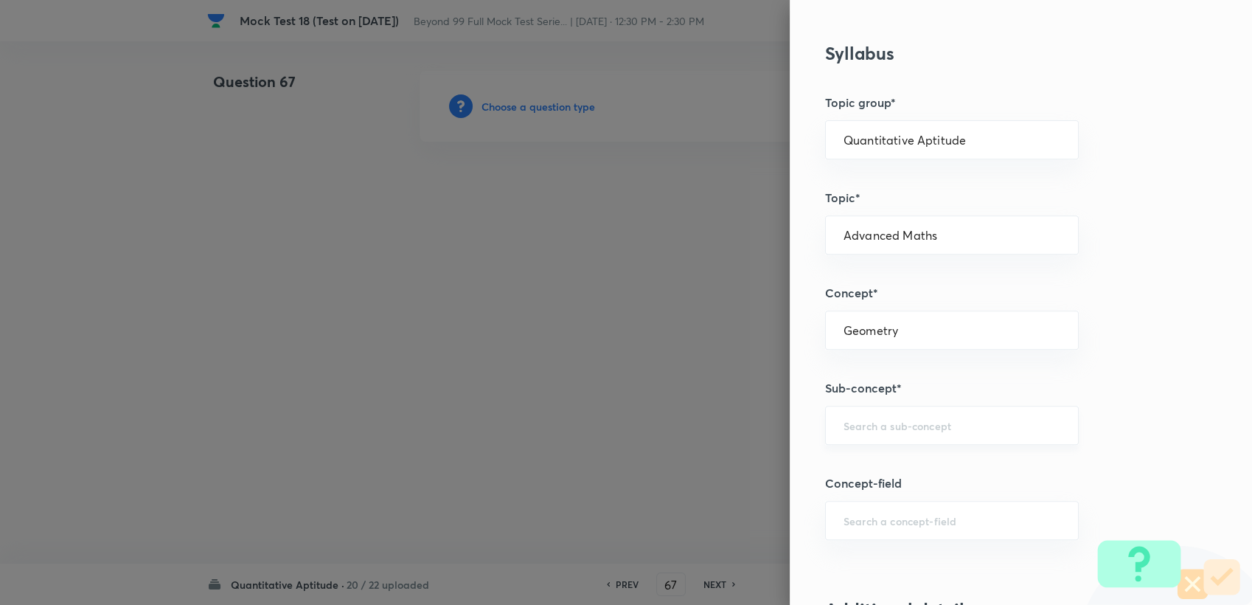
click at [870, 422] on input "text" at bounding box center [952, 425] width 217 height 14
click at [878, 463] on li "Triangles" at bounding box center [940, 465] width 252 height 27
type input "Triangles"
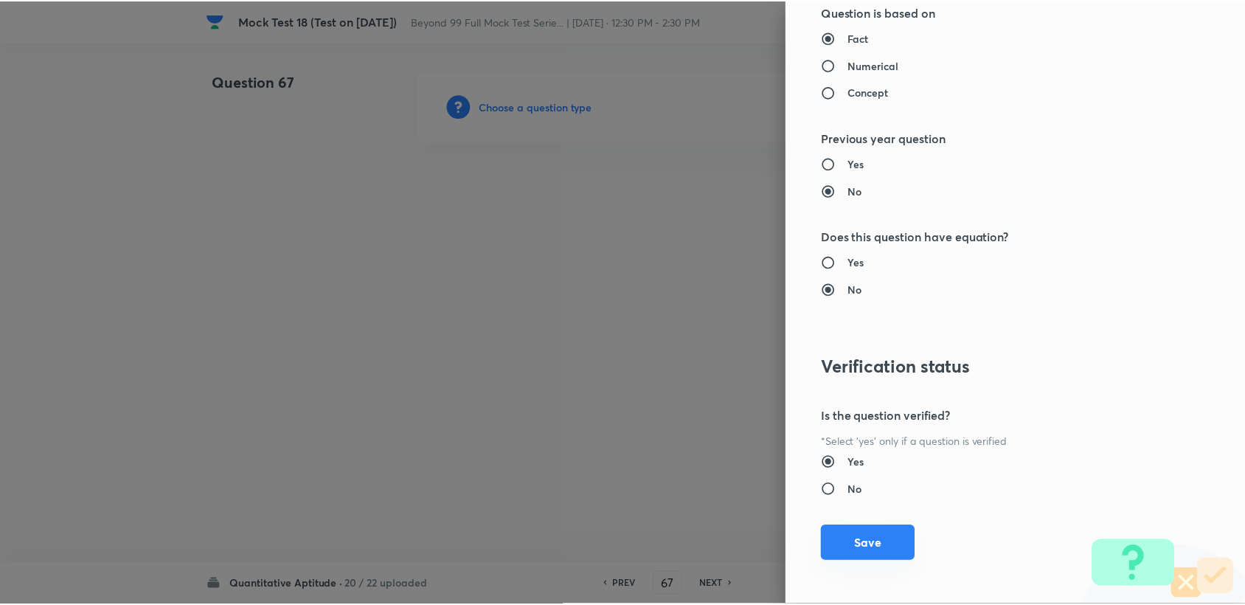
scroll to position [1404, 0]
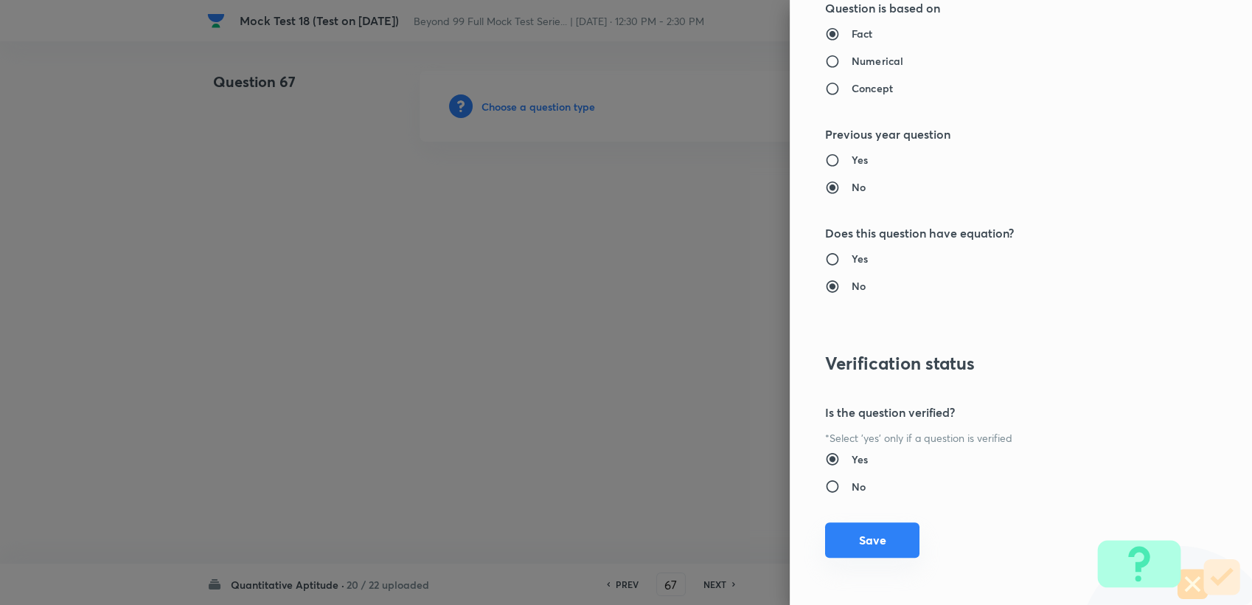
click at [864, 527] on button "Save" at bounding box center [872, 539] width 94 height 35
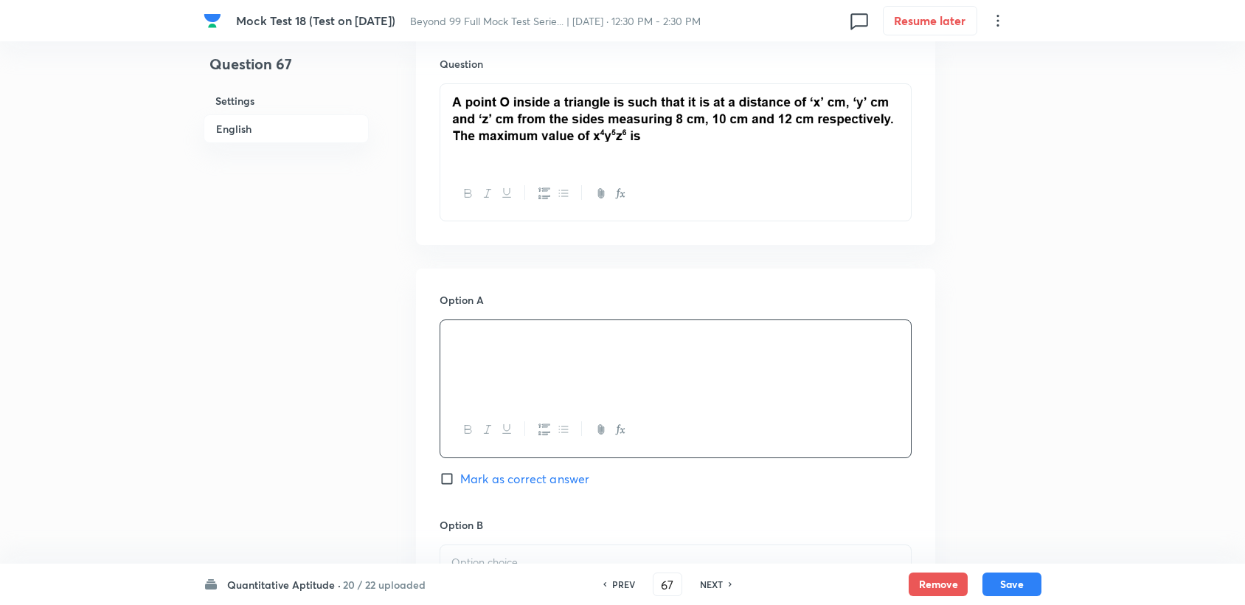
scroll to position [573, 0]
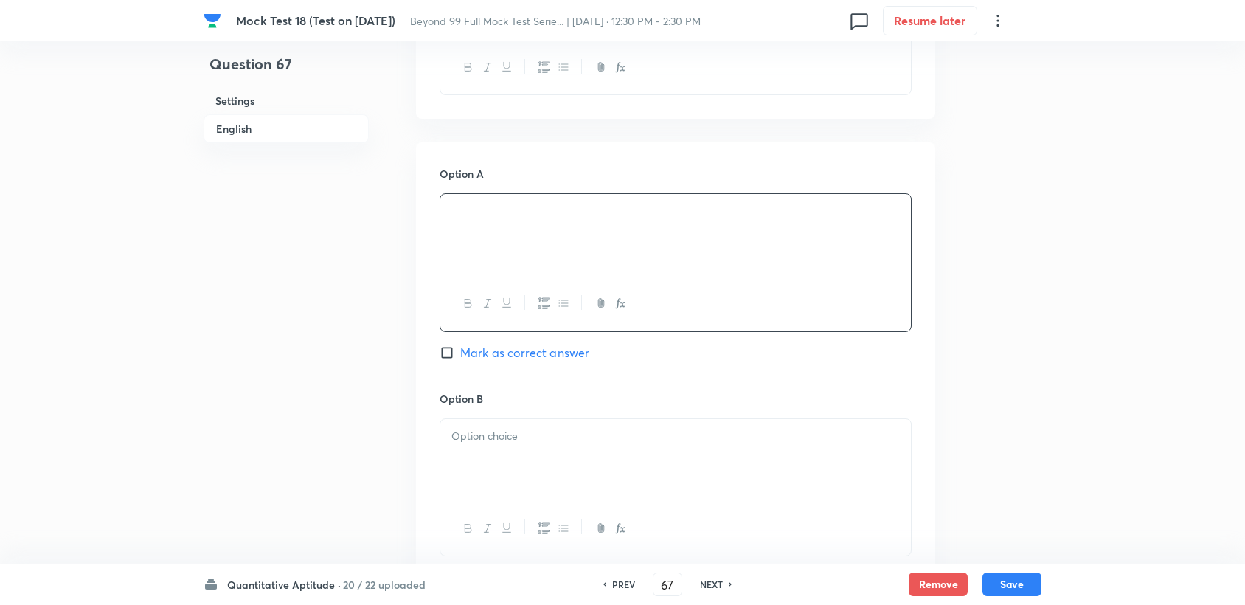
drag, startPoint x: 491, startPoint y: 476, endPoint x: 484, endPoint y: 471, distance: 9.0
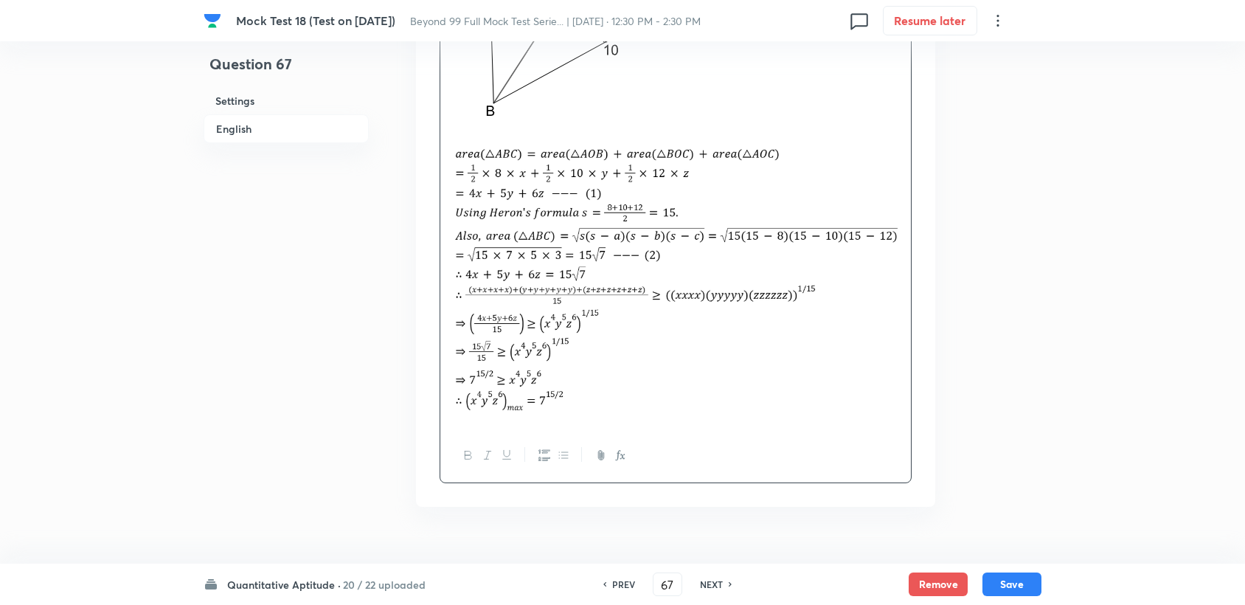
scroll to position [1882, 0]
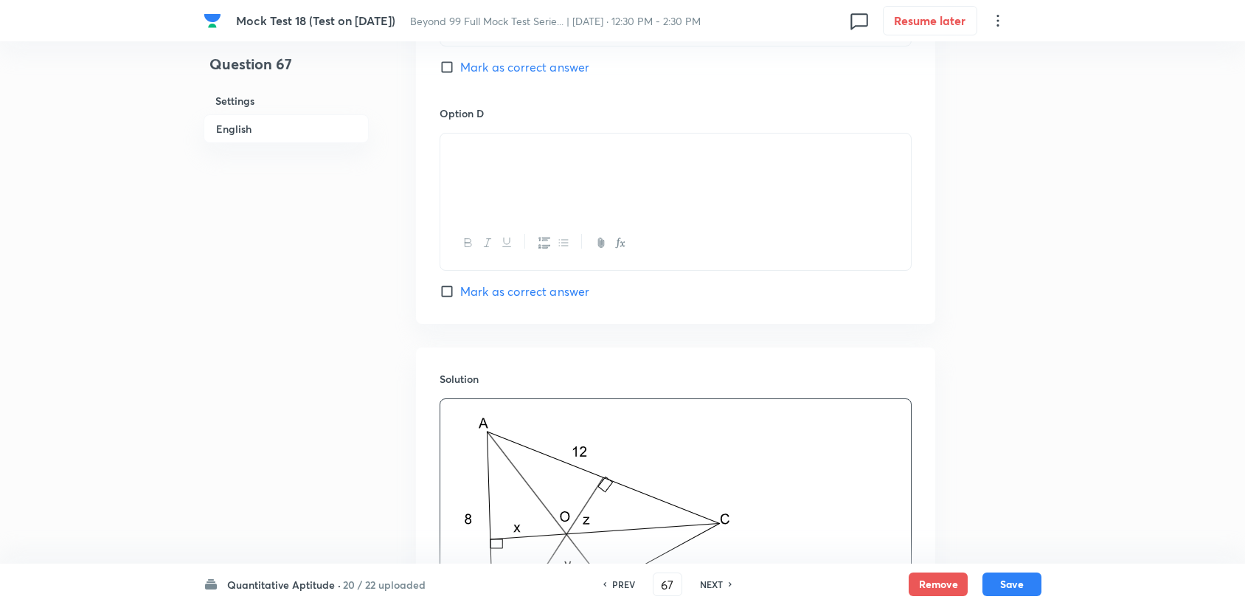
click at [513, 294] on span "Mark as correct answer" at bounding box center [524, 291] width 129 height 18
click at [460, 294] on input "Mark as correct answer" at bounding box center [450, 291] width 21 height 15
checkbox input "true"
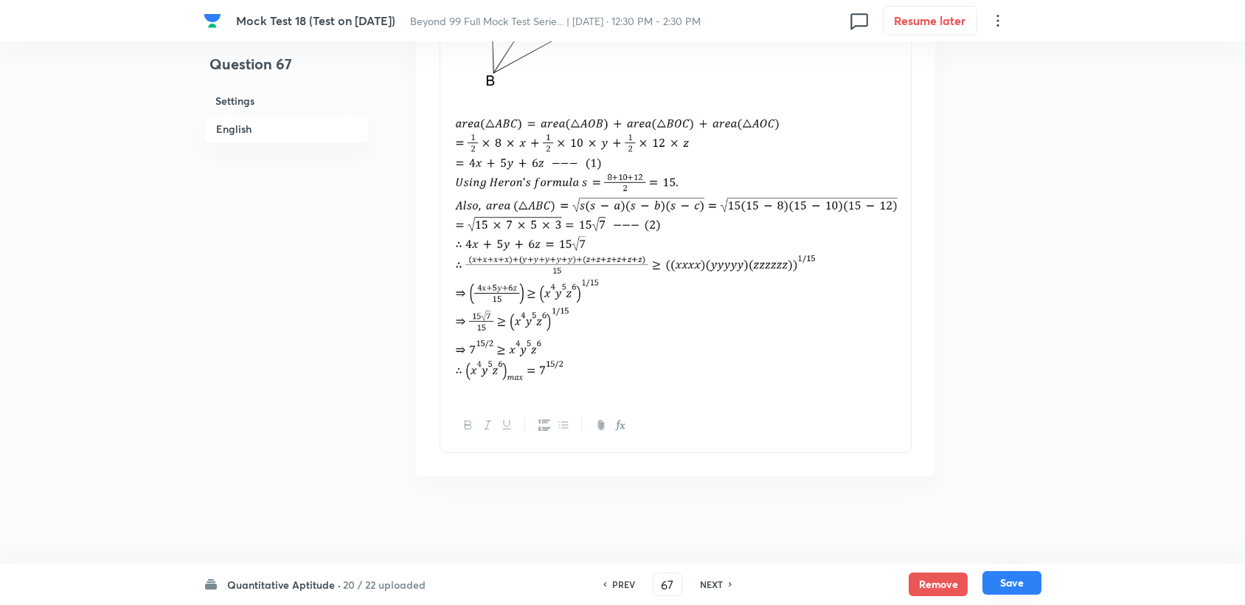
click at [1027, 572] on button "Save" at bounding box center [1011, 583] width 59 height 24
type input "68"
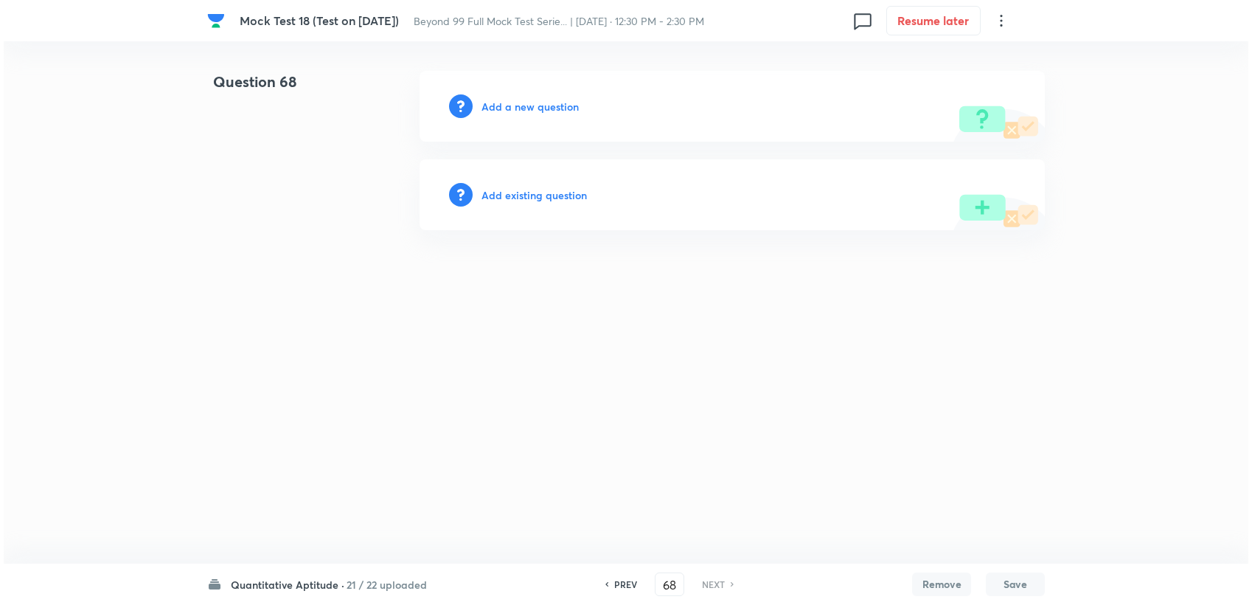
scroll to position [0, 0]
click at [551, 111] on h6 "Add a new question" at bounding box center [530, 106] width 97 height 15
click at [550, 111] on h6 "Choose a question type" at bounding box center [539, 106] width 114 height 15
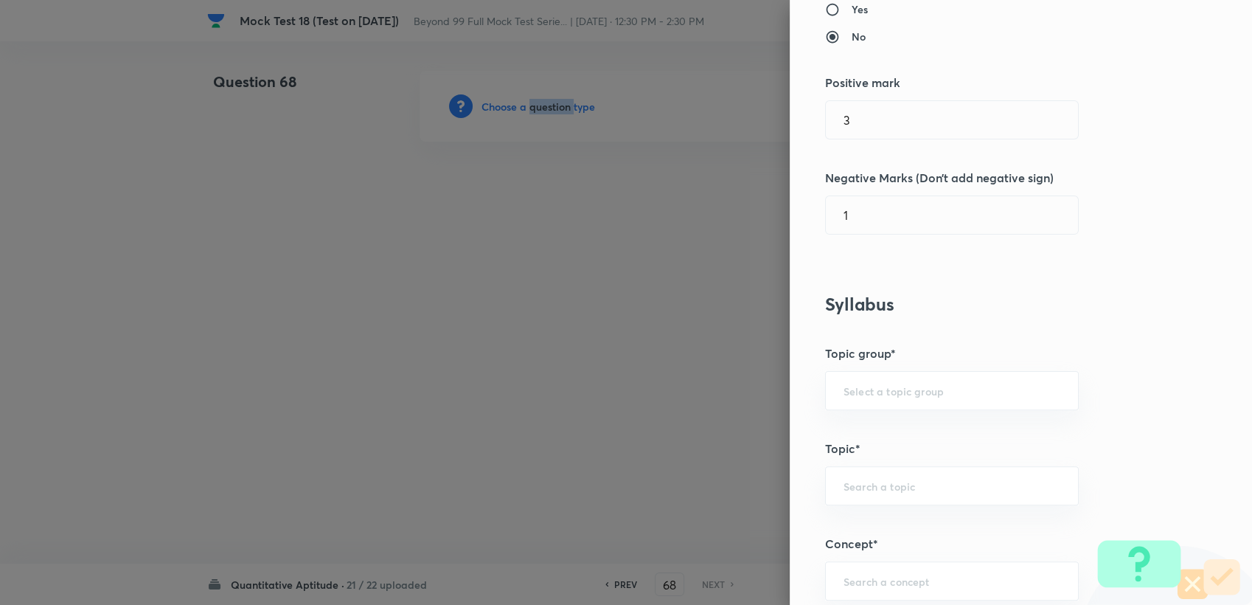
scroll to position [327, 0]
click at [849, 399] on div "​" at bounding box center [952, 385] width 254 height 39
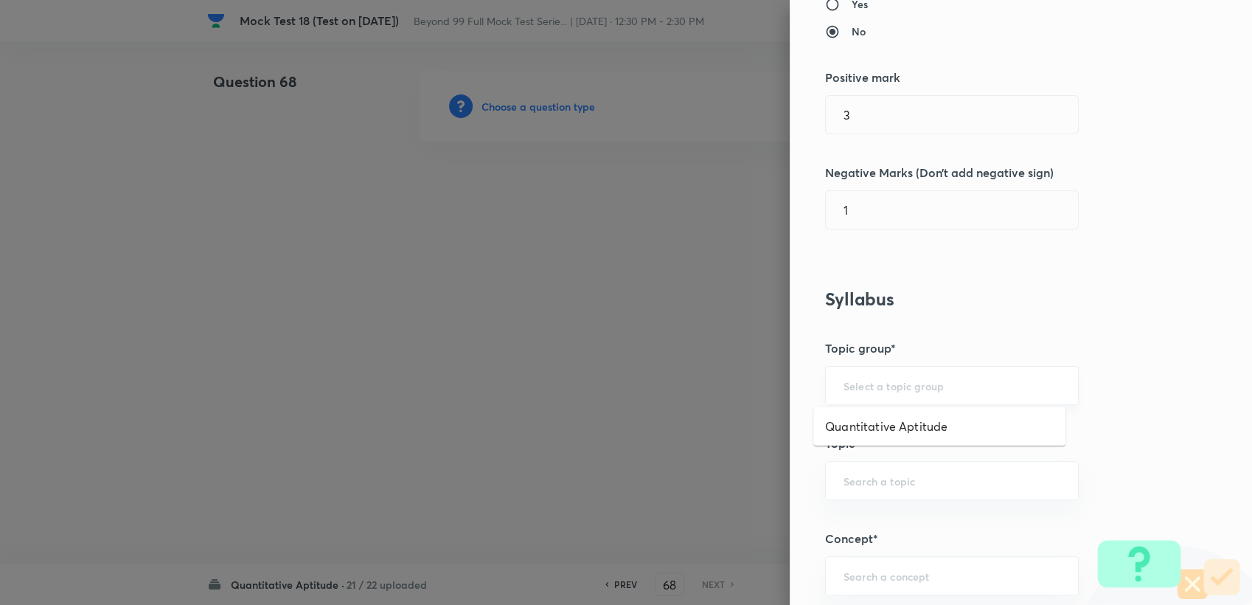
click at [849, 385] on input "text" at bounding box center [952, 385] width 217 height 14
click at [850, 431] on li "Quantitative Aptitude" at bounding box center [940, 426] width 252 height 27
type input "Quantitative Aptitude"
click at [855, 490] on div "​" at bounding box center [952, 480] width 254 height 39
click at [853, 510] on li "Advanced Maths" at bounding box center [940, 520] width 252 height 27
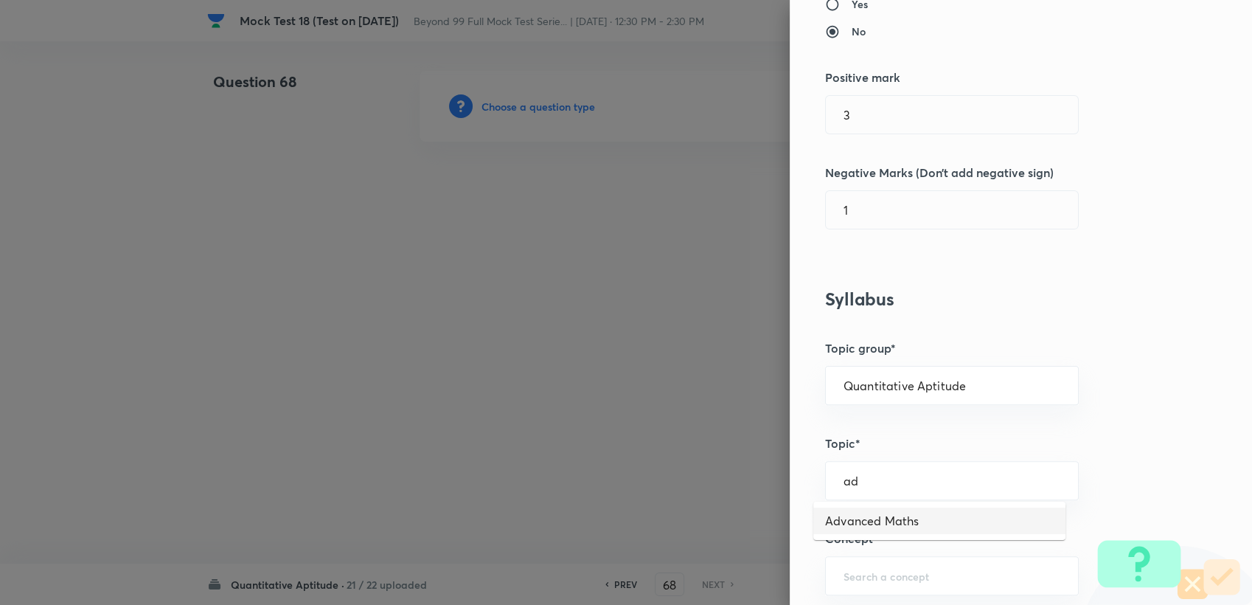
type input "Advanced Maths"
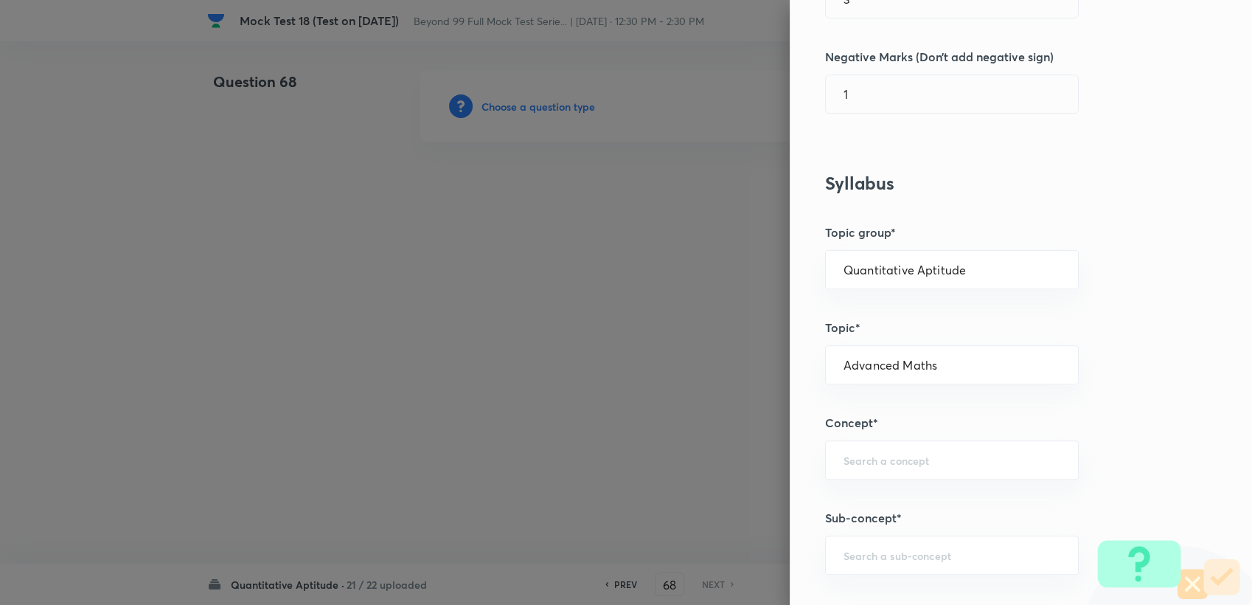
scroll to position [491, 0]
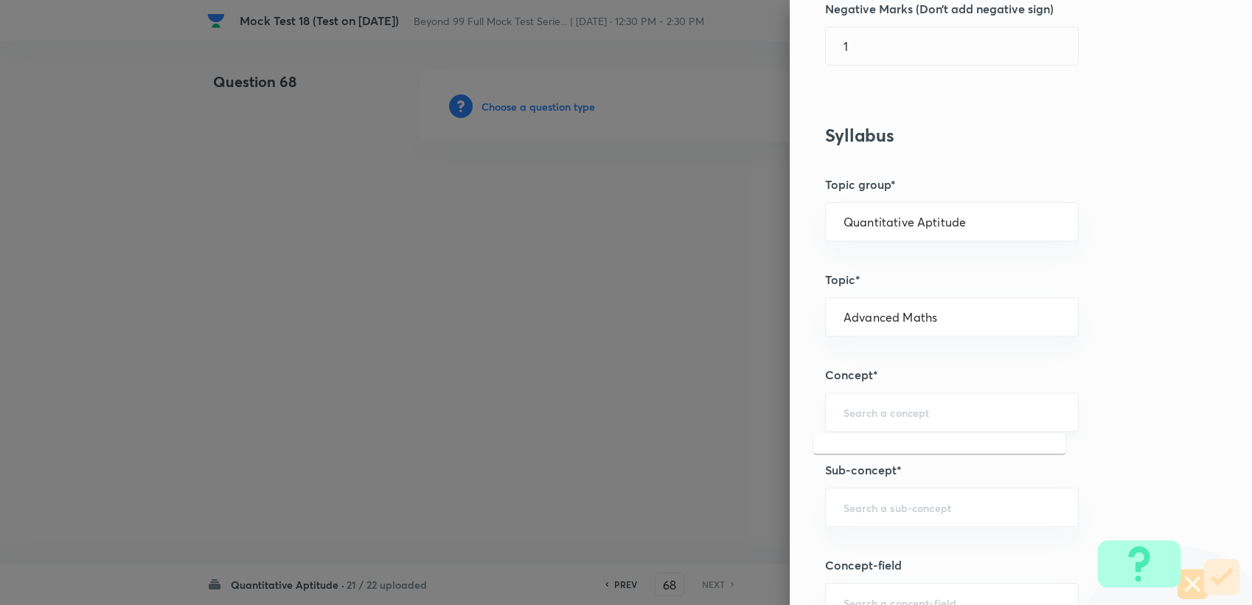
click at [864, 407] on input "text" at bounding box center [952, 412] width 217 height 14
drag, startPoint x: 935, startPoint y: 451, endPoint x: 930, endPoint y: 481, distance: 30.6
click at [934, 451] on li "Geometry" at bounding box center [940, 452] width 252 height 27
type input "Geometry"
click at [898, 517] on div "​" at bounding box center [952, 507] width 254 height 39
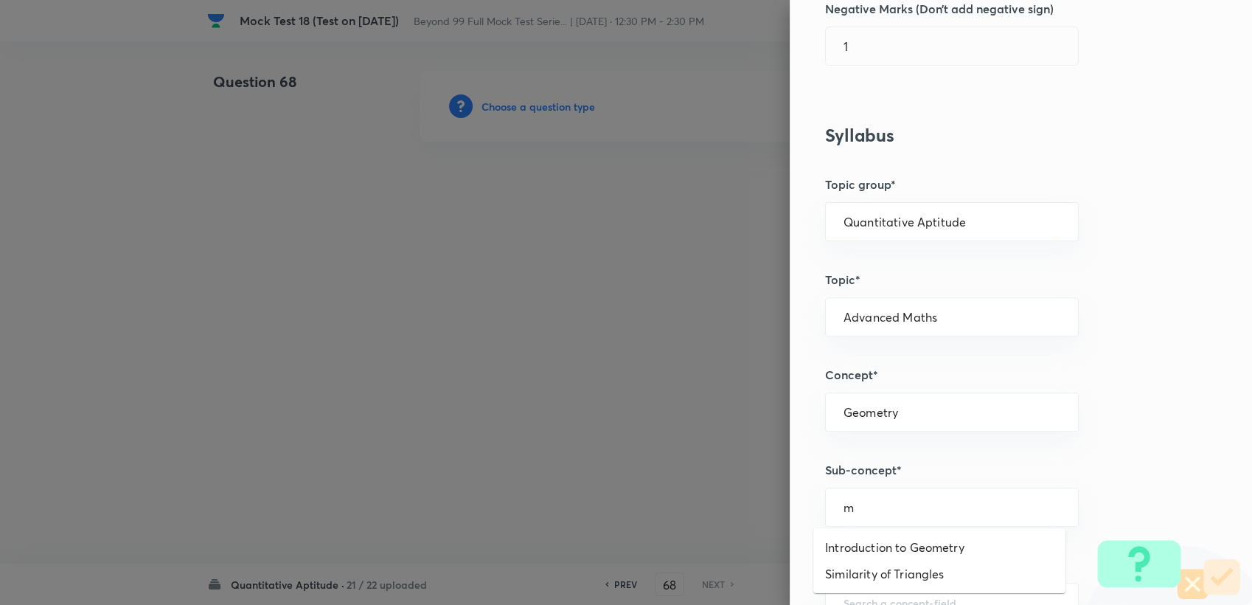
type input "m"
drag, startPoint x: 904, startPoint y: 454, endPoint x: 907, endPoint y: 443, distance: 11.5
click at [905, 451] on div "Question settings Question type* Single choice correct Number of options* 2 3 4…" at bounding box center [1021, 302] width 462 height 605
click at [907, 424] on div "Geometry ​" at bounding box center [952, 411] width 254 height 39
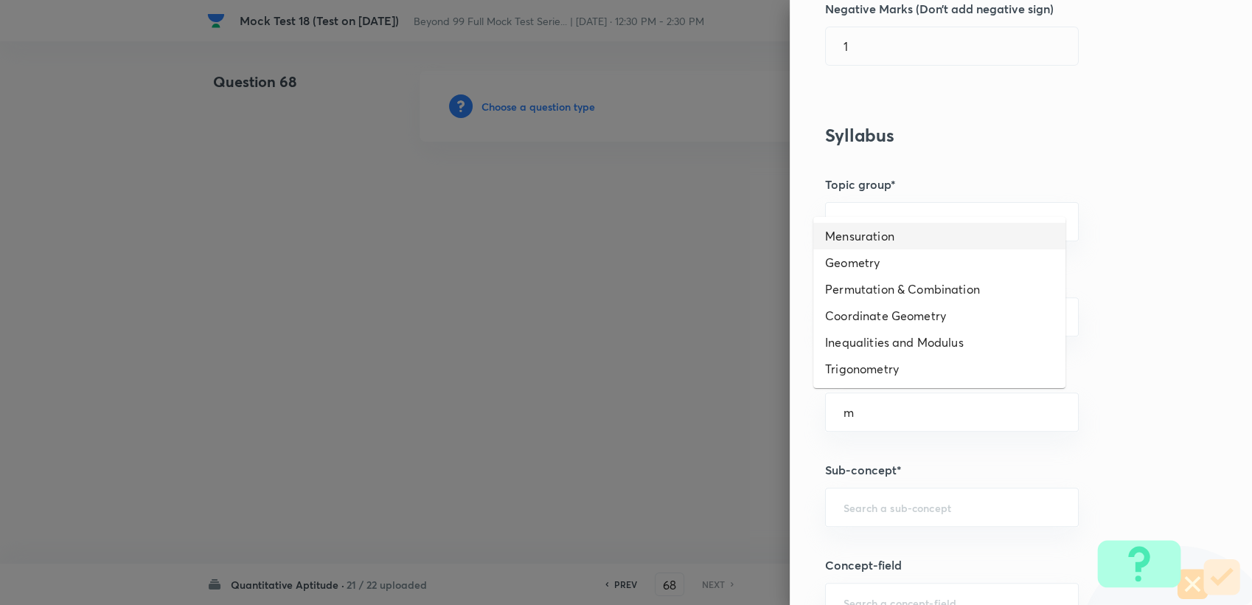
click at [873, 230] on li "Mensuration" at bounding box center [940, 236] width 252 height 27
type input "Mensuration"
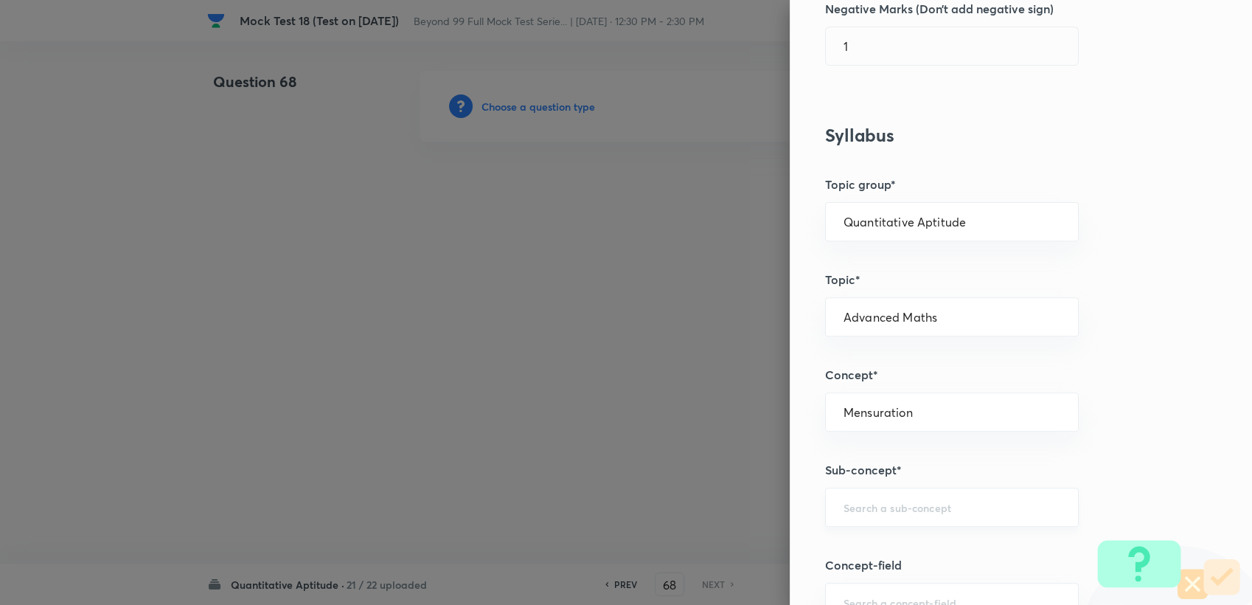
click at [890, 494] on div "​" at bounding box center [952, 507] width 254 height 39
click at [853, 381] on li "Pyramid" at bounding box center [940, 384] width 252 height 27
type input "Pyramid"
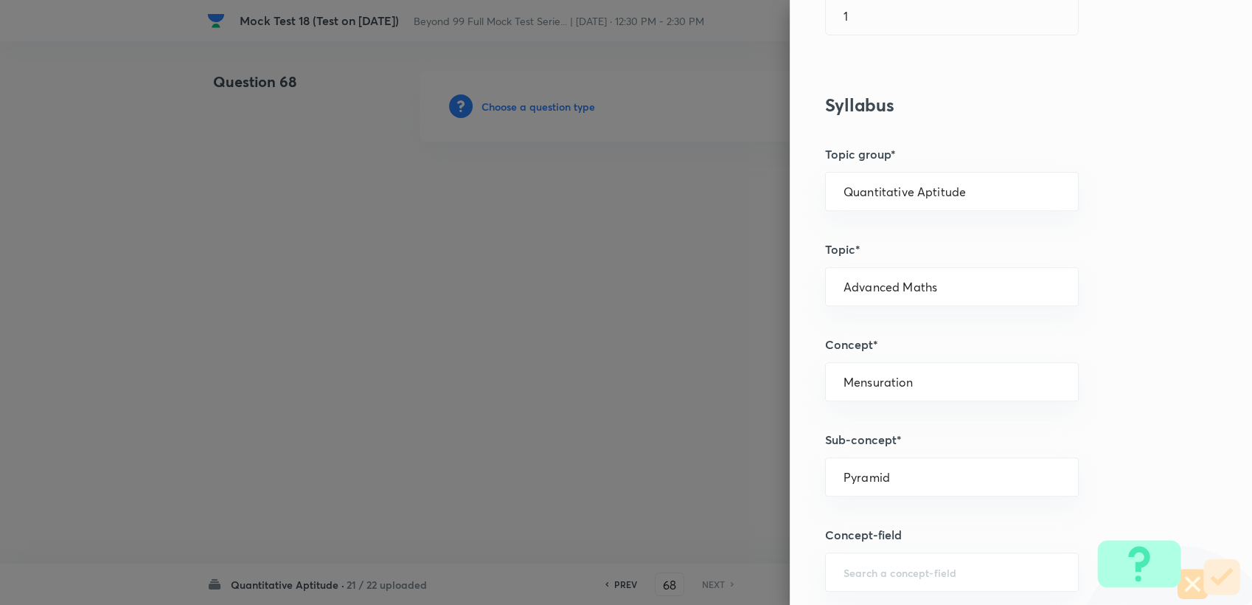
scroll to position [573, 0]
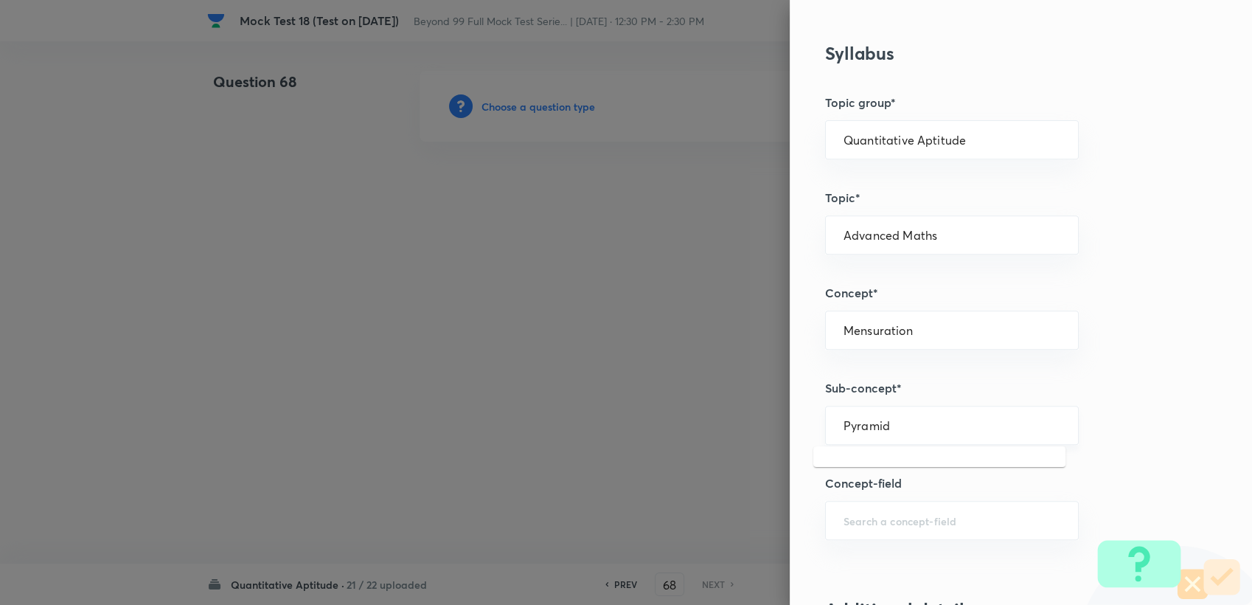
click at [886, 430] on input "Pyramid" at bounding box center [952, 425] width 217 height 14
click at [857, 533] on li "Cone" at bounding box center [940, 545] width 252 height 27
type input "Cone"
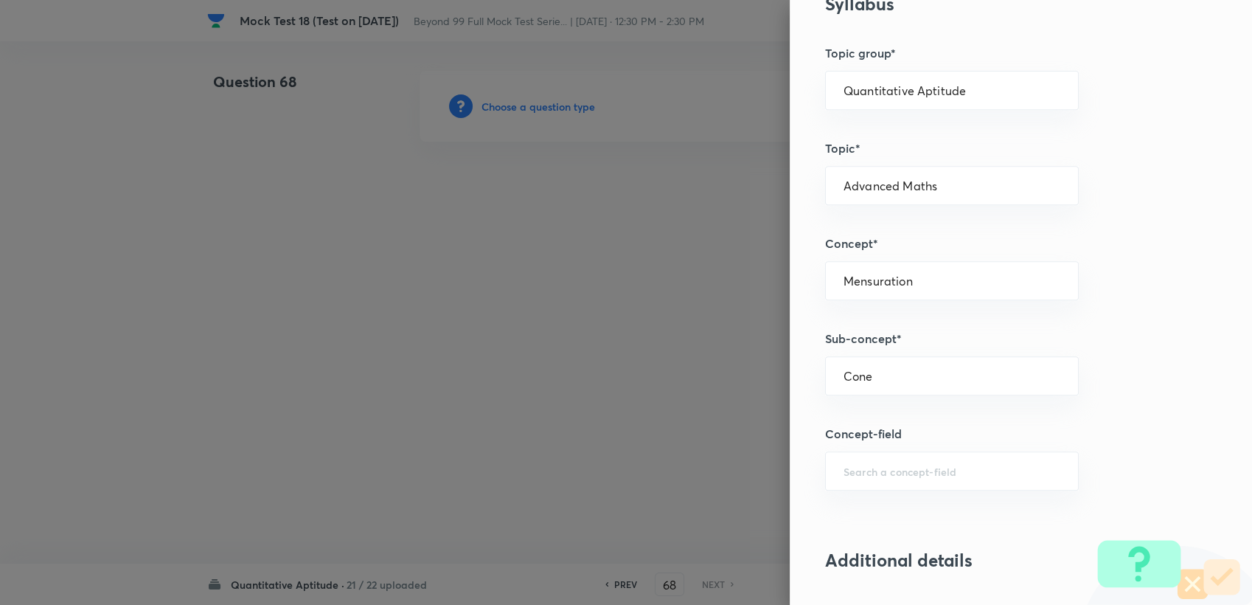
scroll to position [983, 0]
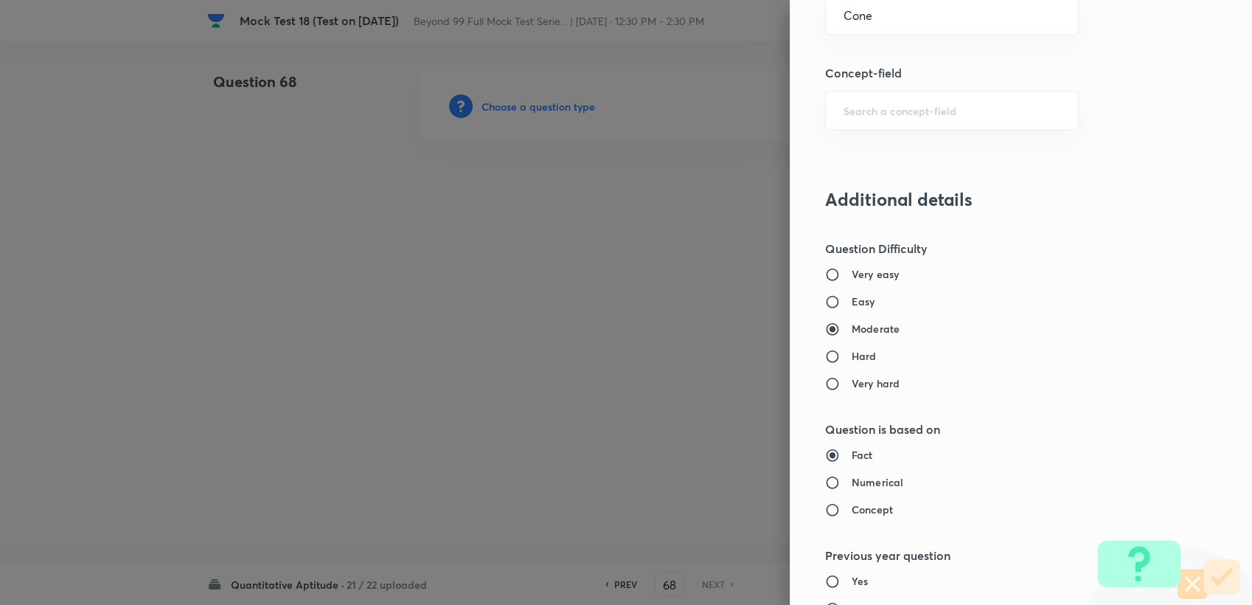
click at [910, 60] on div "Question settings Question type* Single choice correct Number of options* 2 3 4…" at bounding box center [1021, 302] width 462 height 605
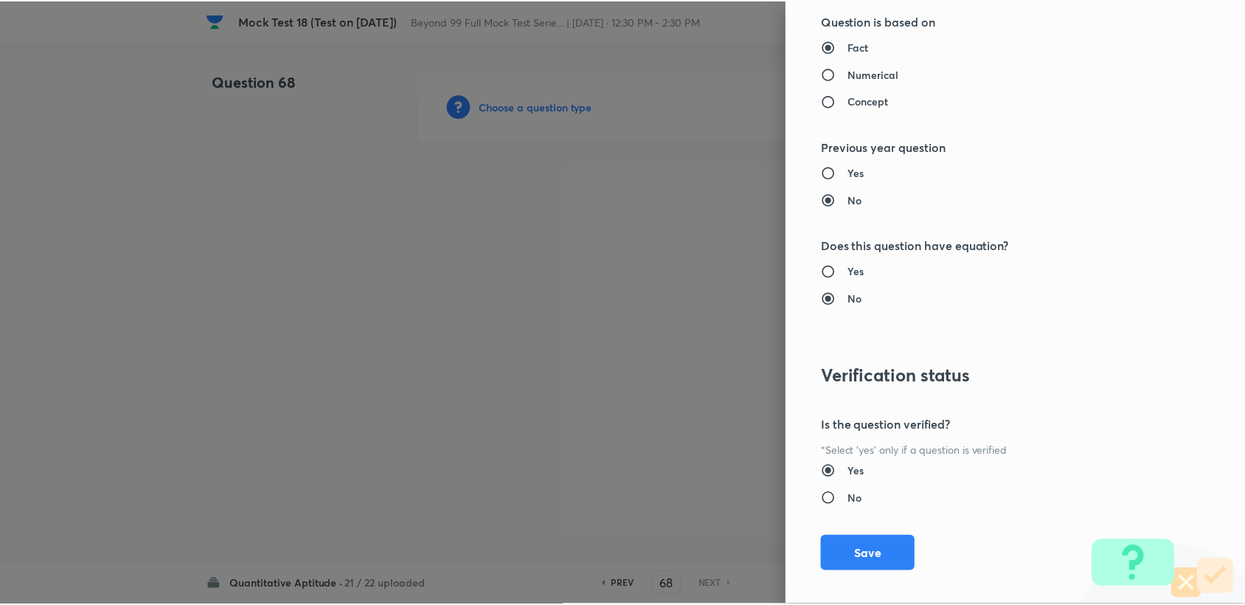
scroll to position [1404, 0]
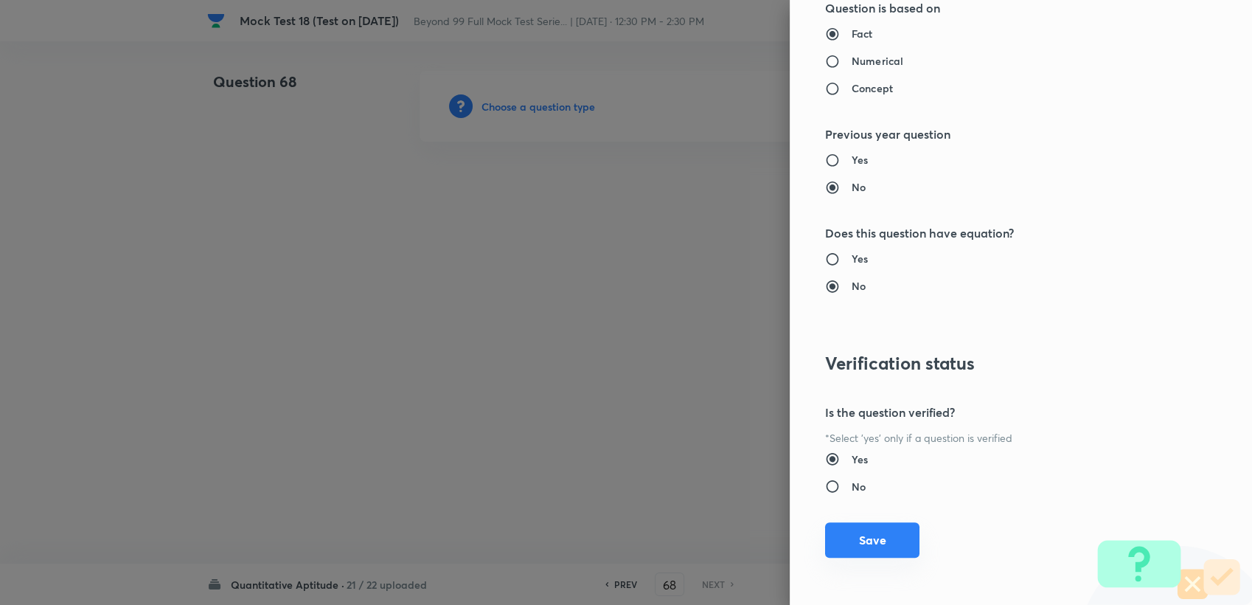
click at [850, 544] on button "Save" at bounding box center [872, 539] width 94 height 35
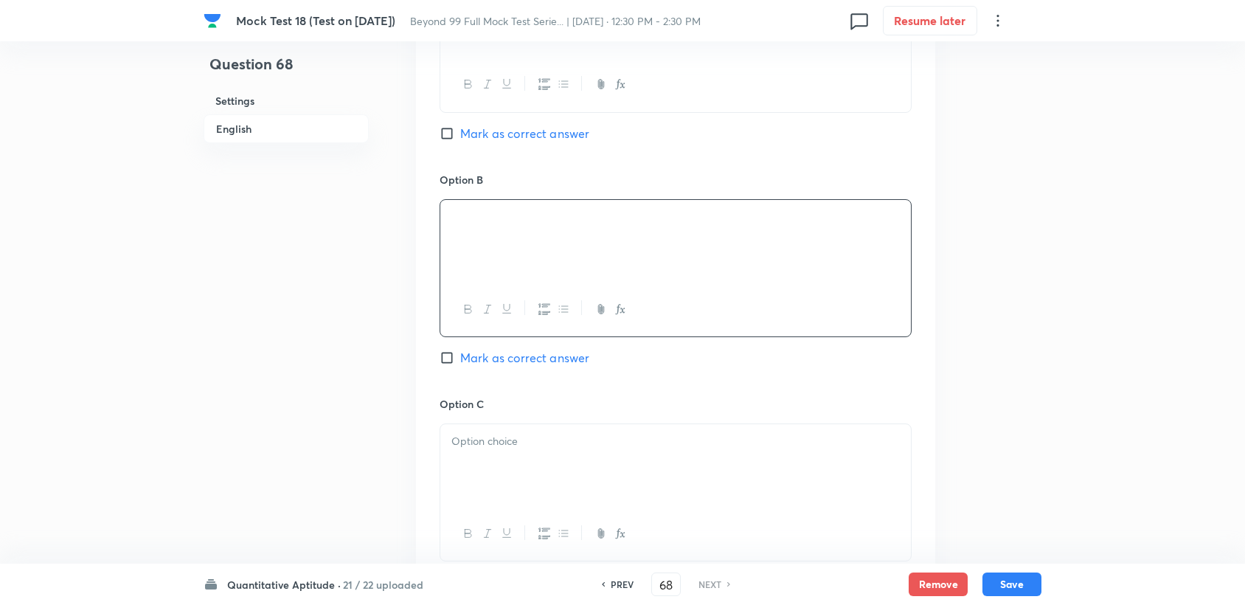
scroll to position [901, 0]
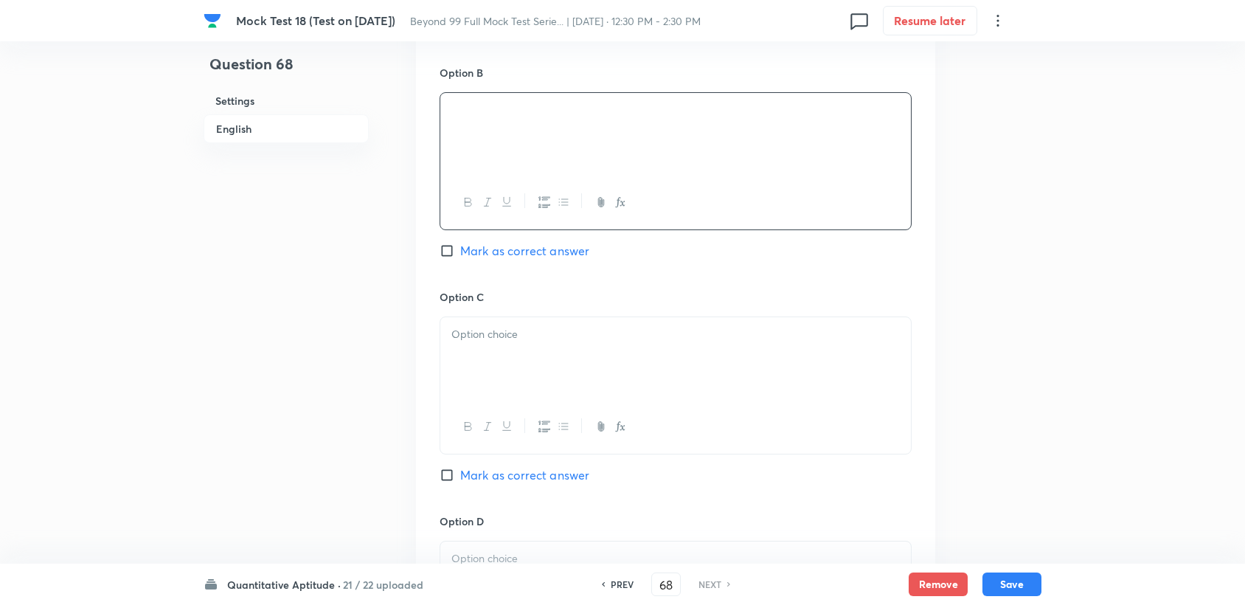
drag, startPoint x: 507, startPoint y: 356, endPoint x: 498, endPoint y: 345, distance: 14.6
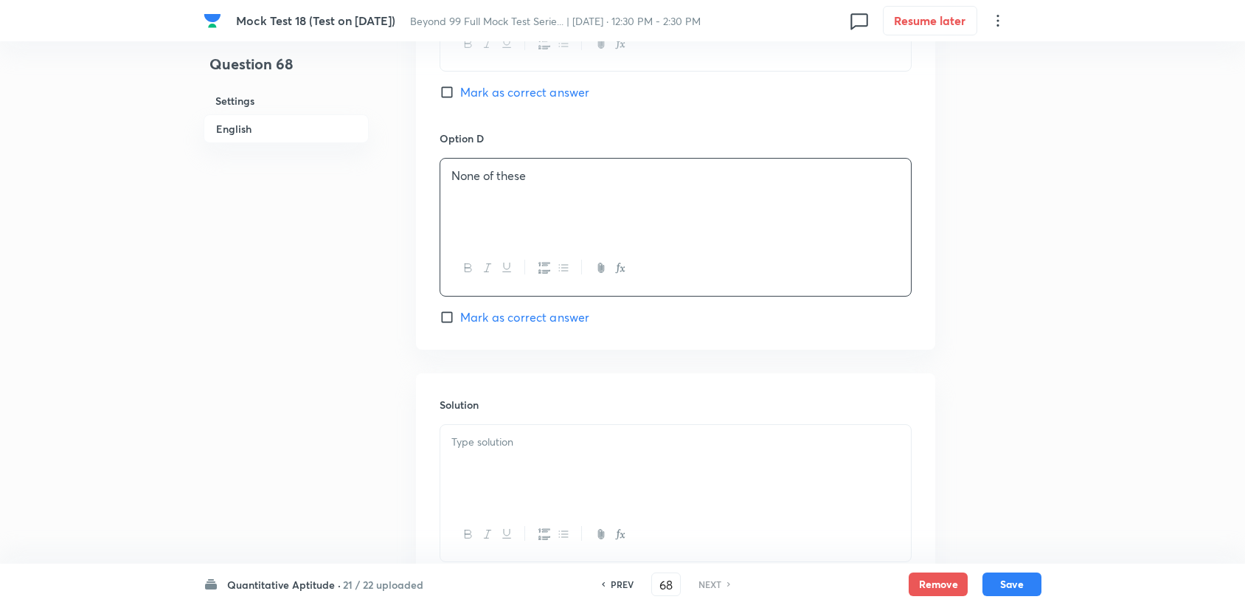
scroll to position [1311, 0]
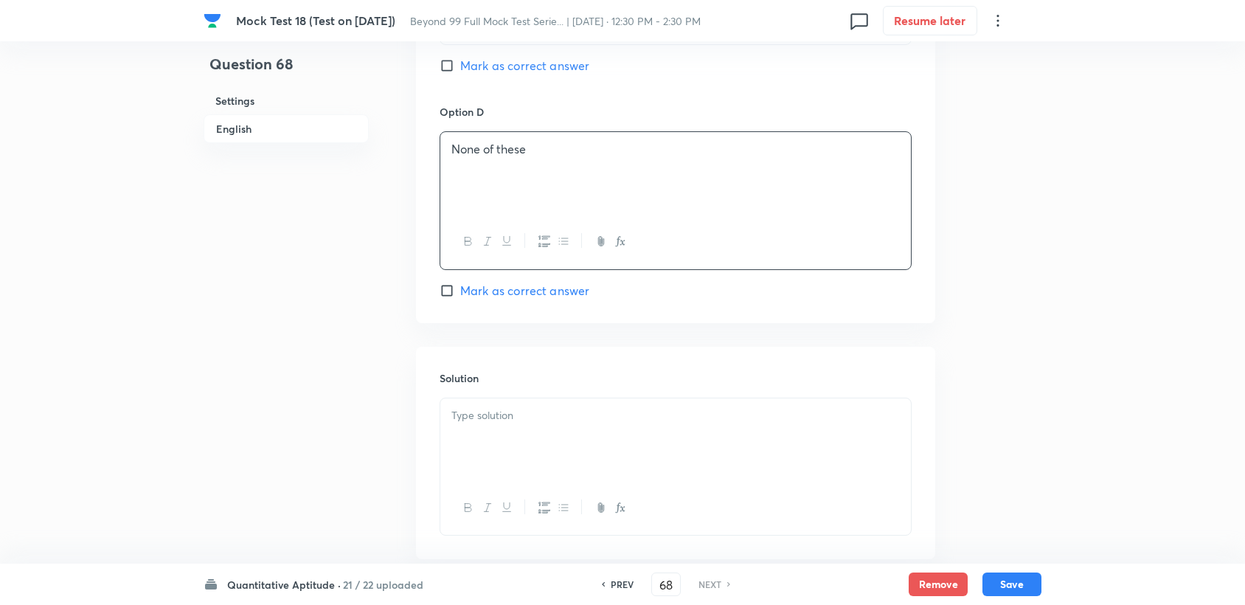
click at [488, 411] on p at bounding box center [675, 415] width 448 height 17
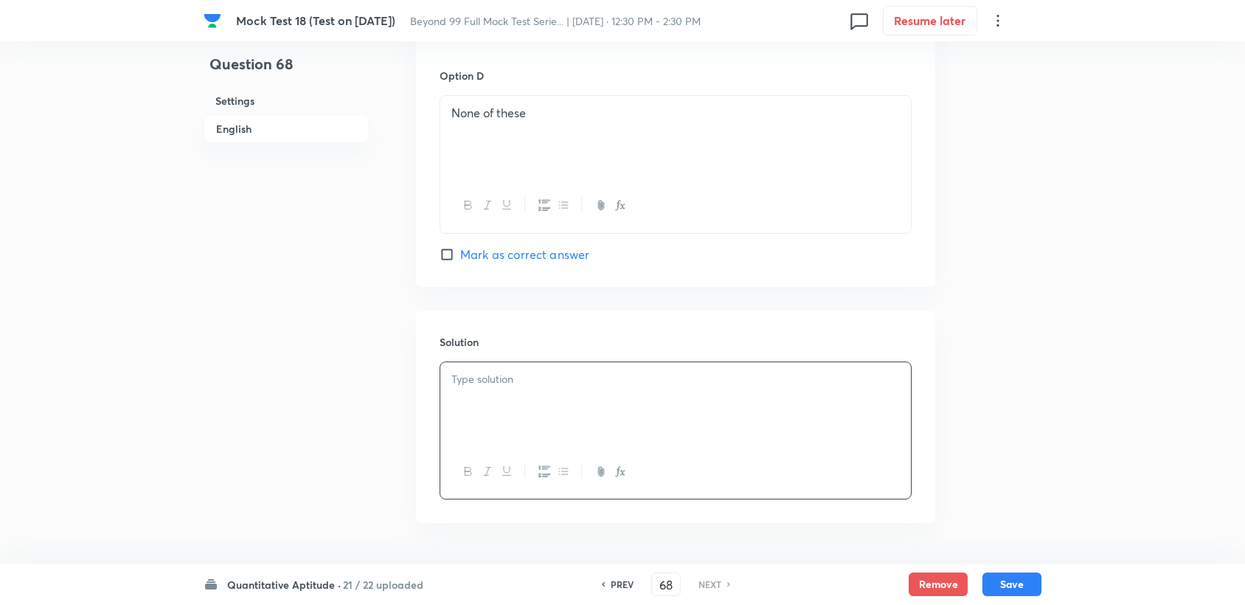
scroll to position [1393, 0]
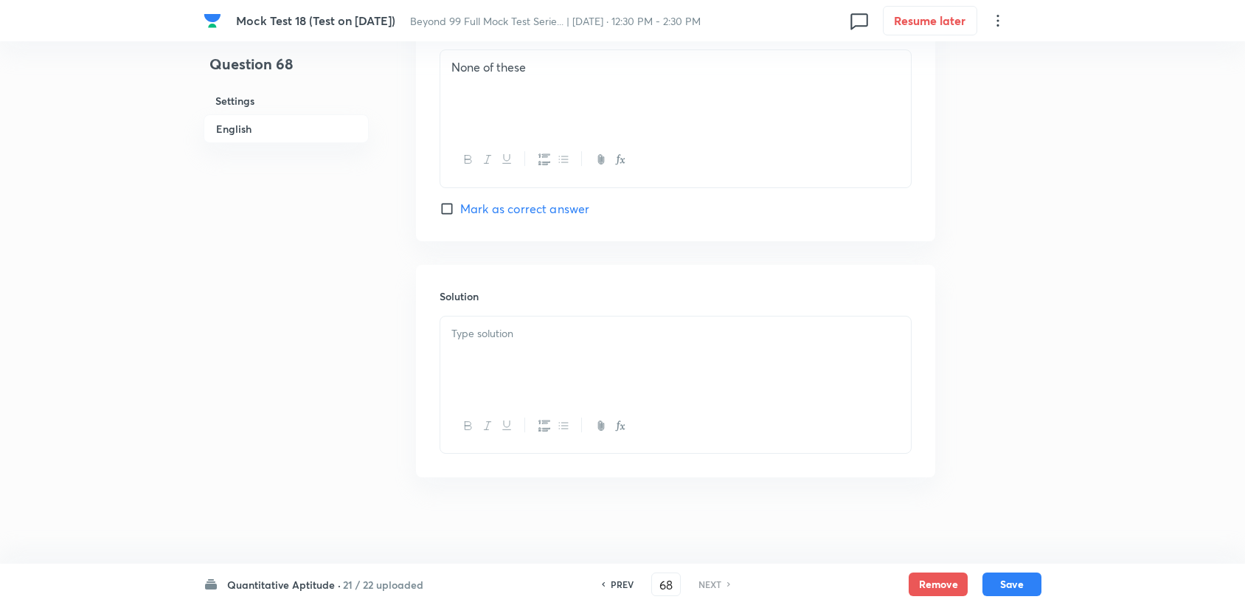
drag, startPoint x: 460, startPoint y: 304, endPoint x: 464, endPoint y: 353, distance: 49.6
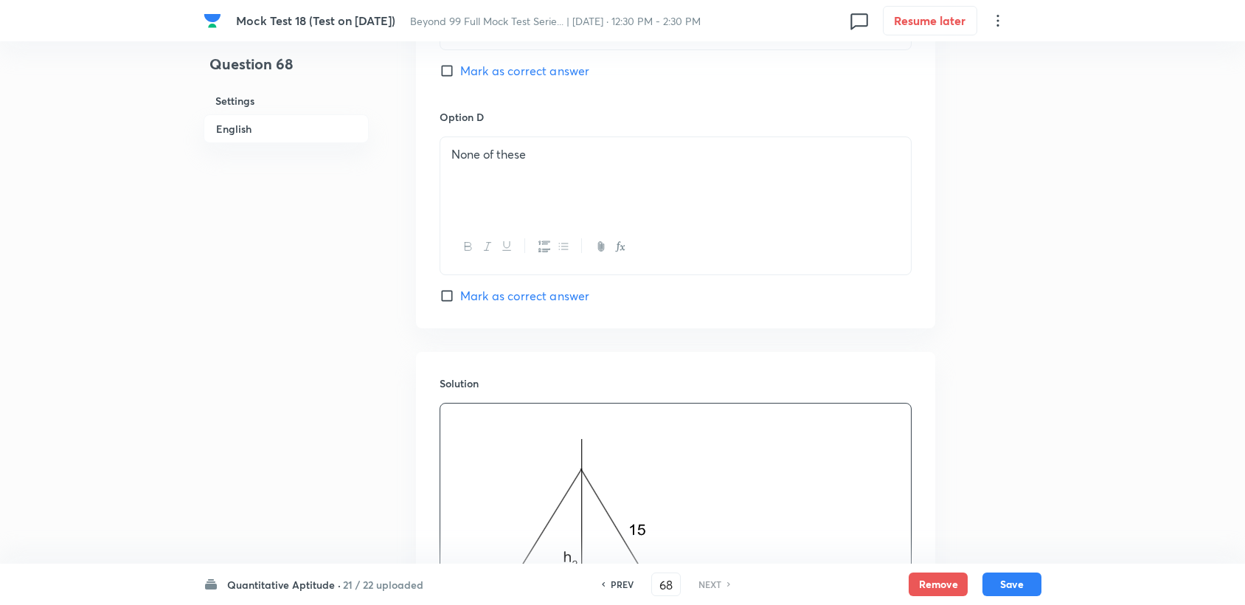
scroll to position [1316, 0]
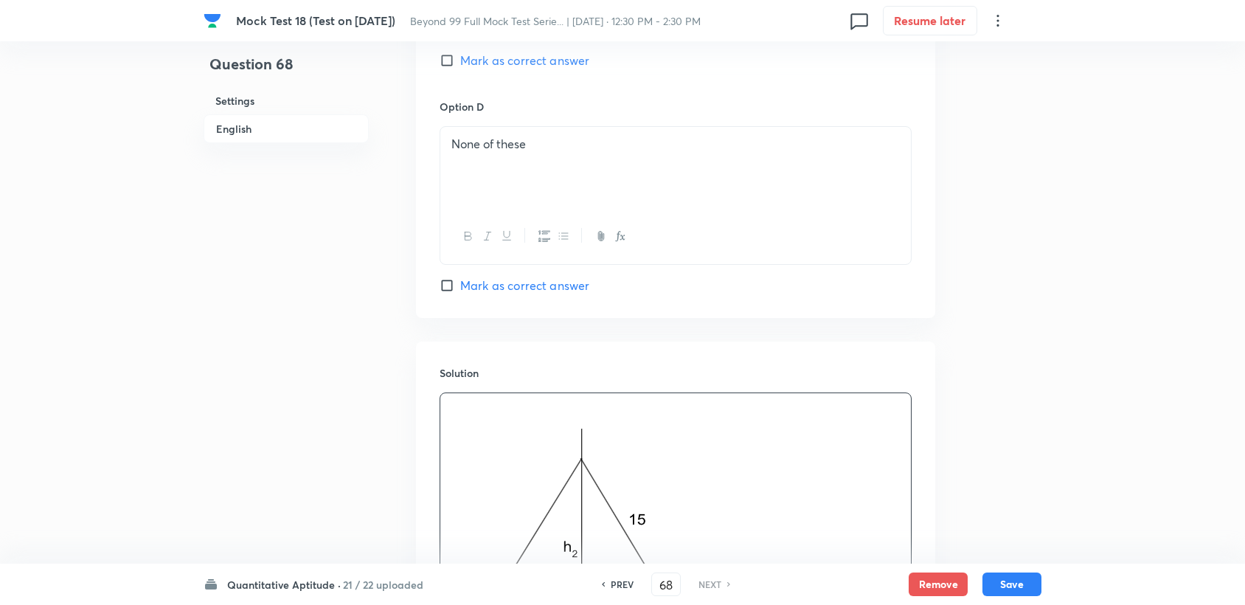
click at [472, 272] on div "Option D None of these Mark as correct answer" at bounding box center [676, 196] width 472 height 195
click at [474, 288] on span "Mark as correct answer" at bounding box center [524, 286] width 129 height 18
click at [460, 288] on input "Mark as correct answer" at bounding box center [450, 285] width 21 height 15
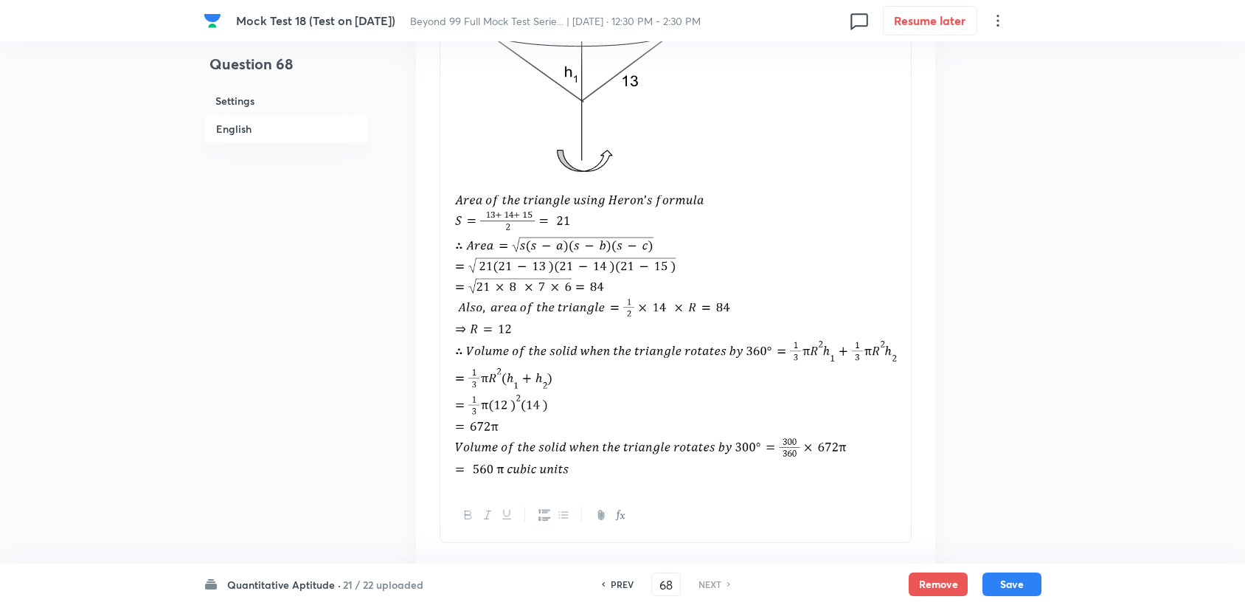
scroll to position [1999, 0]
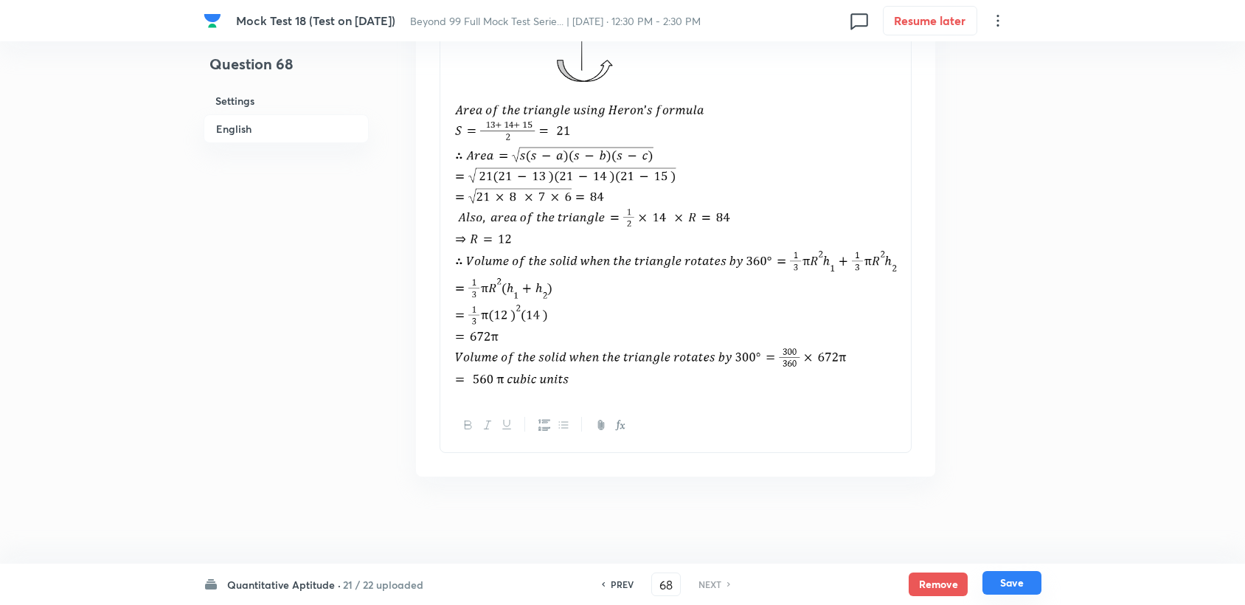
click at [1016, 580] on button "Save" at bounding box center [1011, 583] width 59 height 24
checkbox input "true"
